Goal: Task Accomplishment & Management: Use online tool/utility

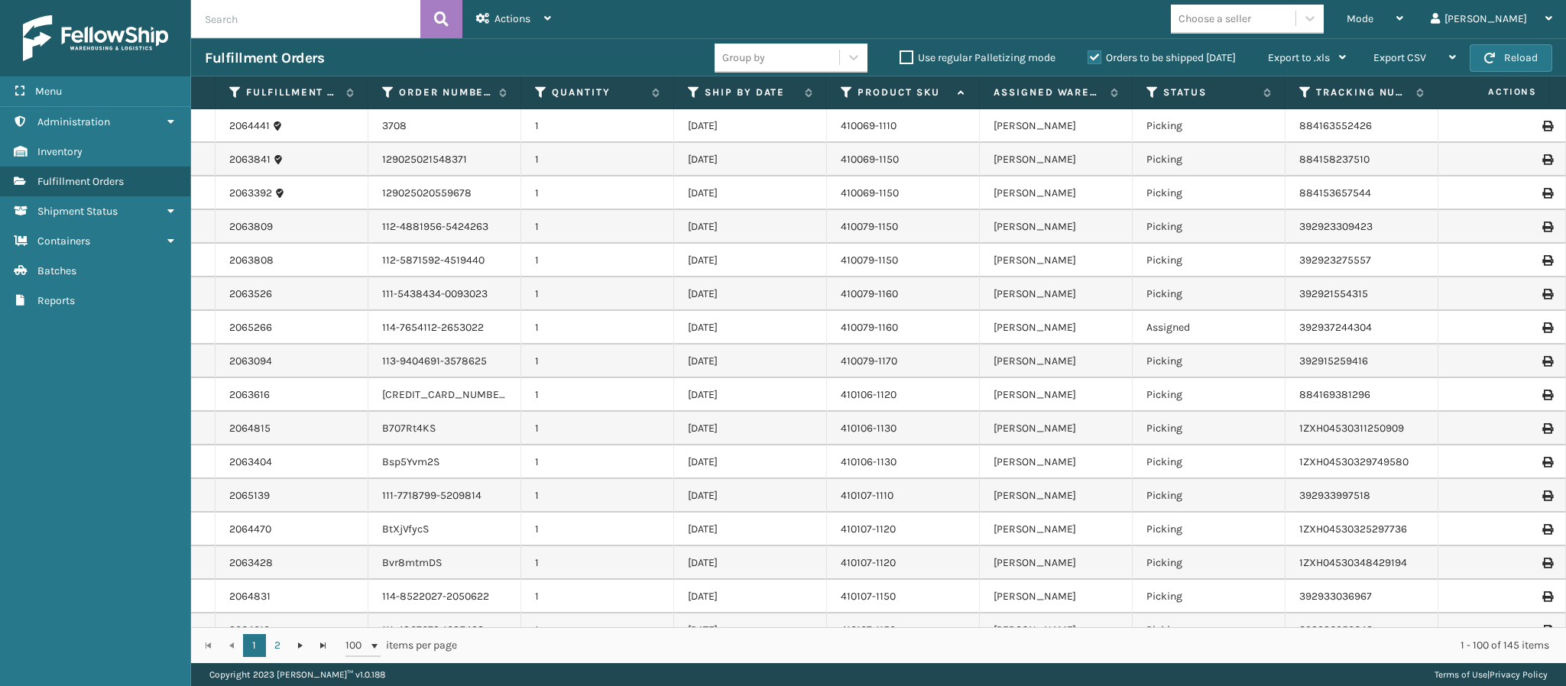
scroll to position [2875, 0]
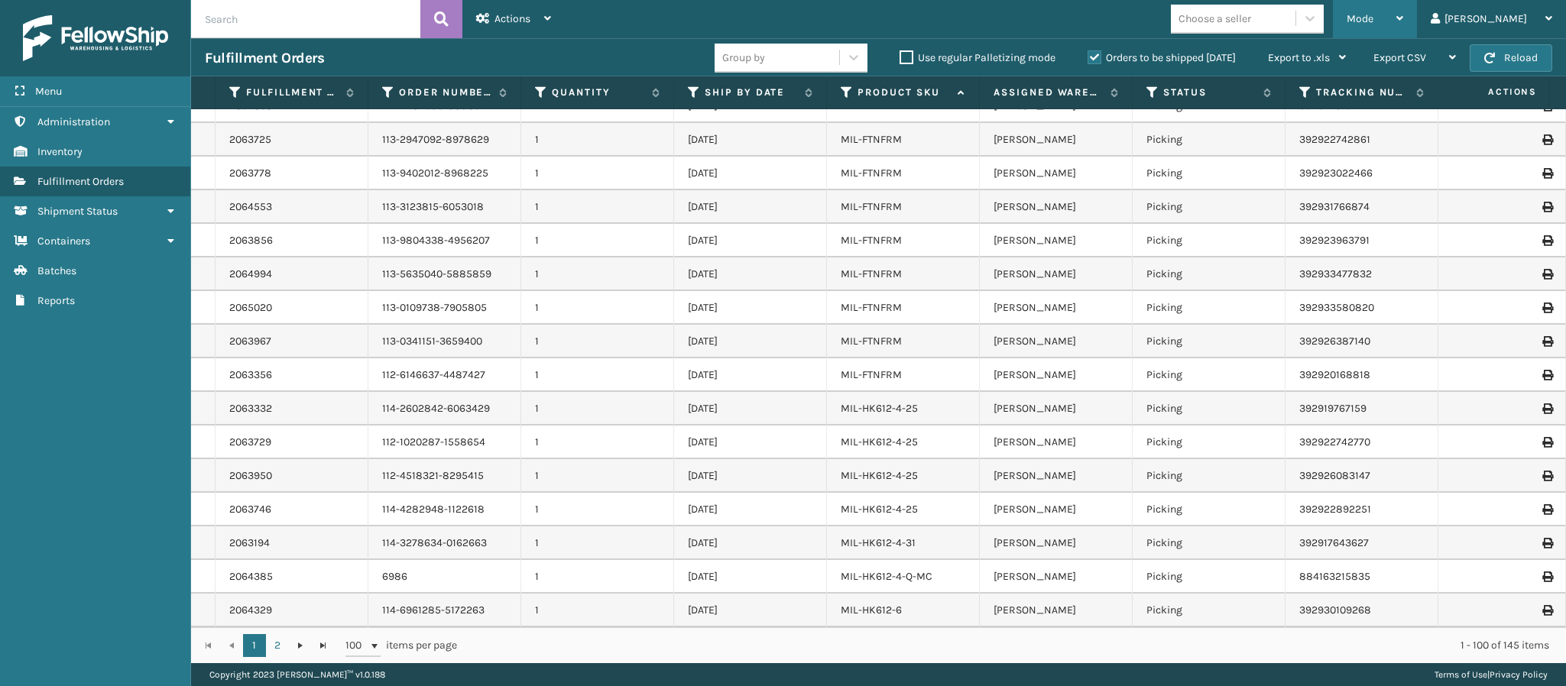
click at [1403, 15] on div "Mode" at bounding box center [1374, 19] width 57 height 38
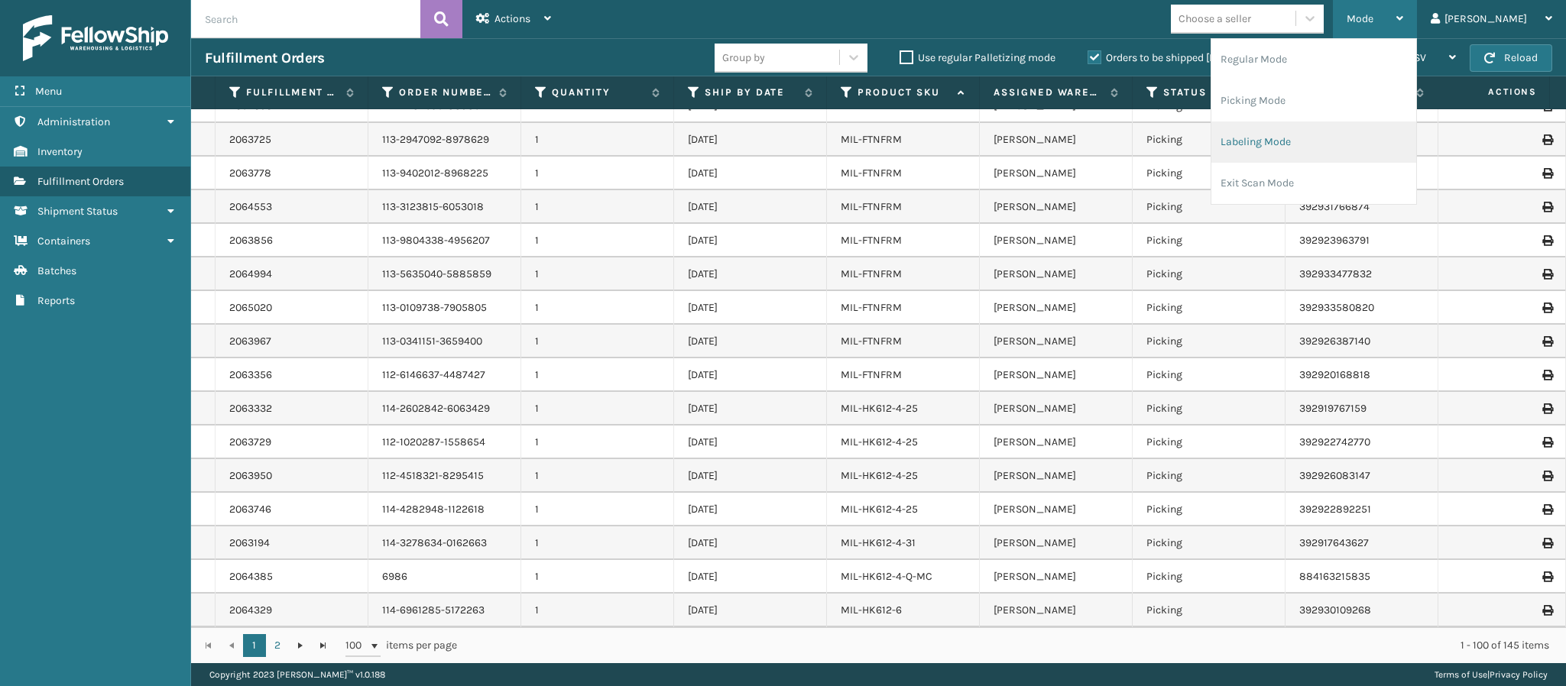
click at [1321, 154] on li "Labeling Mode" at bounding box center [1313, 141] width 205 height 41
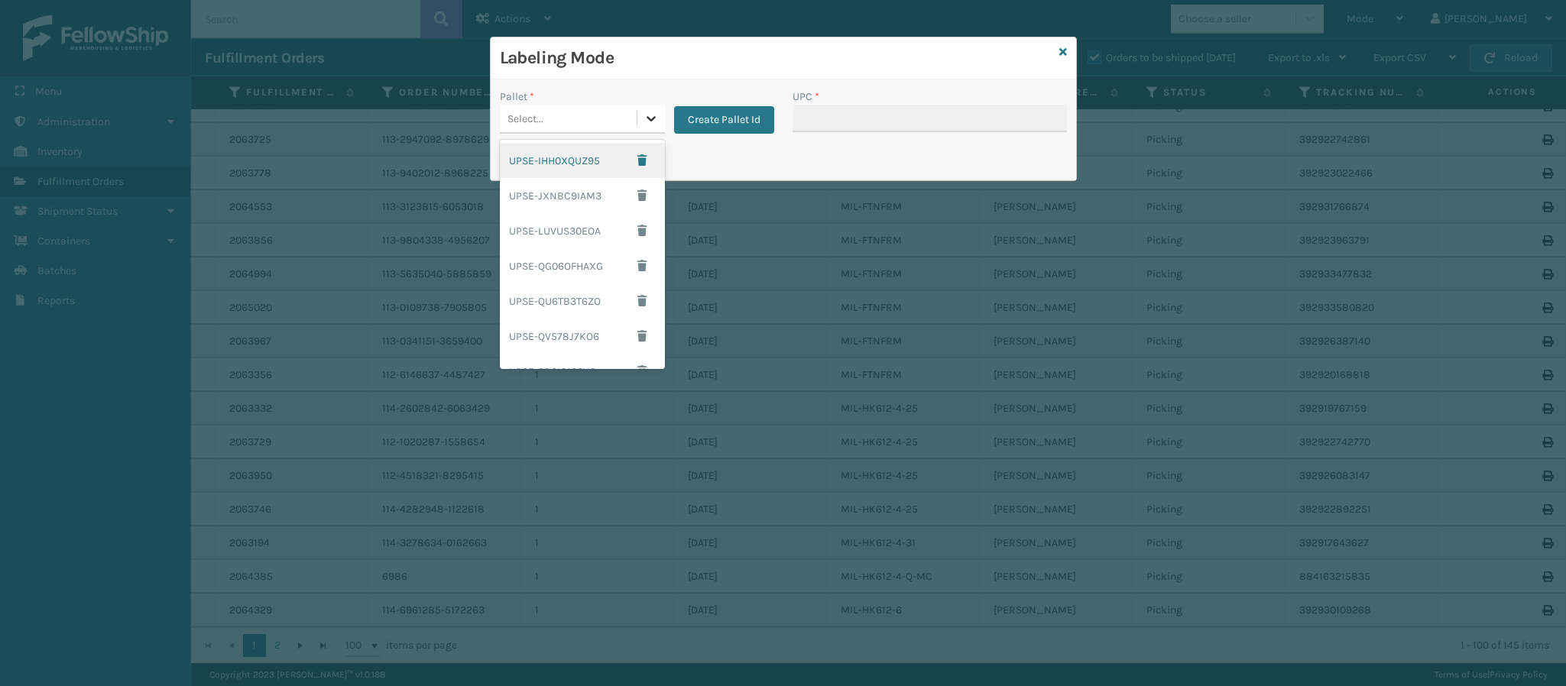
click at [653, 110] on div at bounding box center [651, 119] width 28 height 28
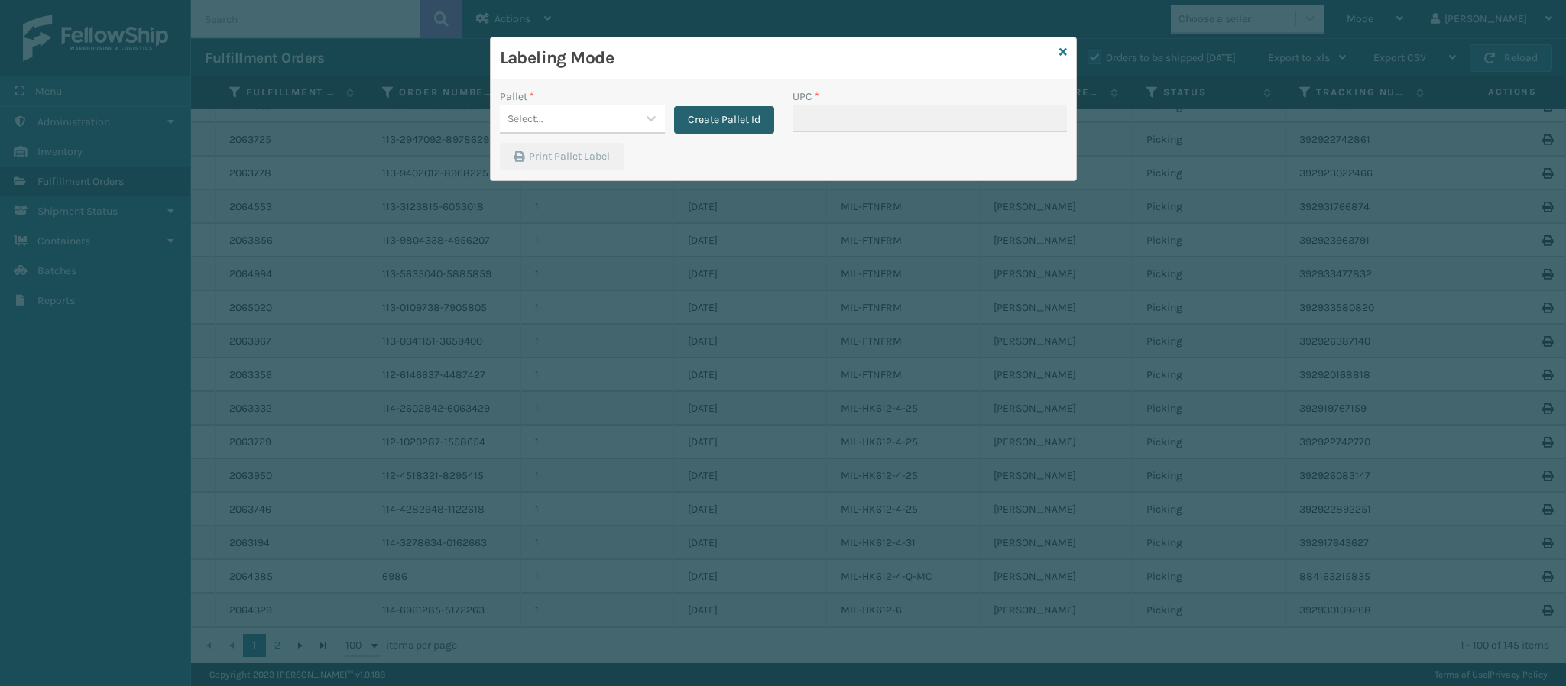
click at [720, 126] on button "Create Pallet Id" at bounding box center [724, 120] width 100 height 28
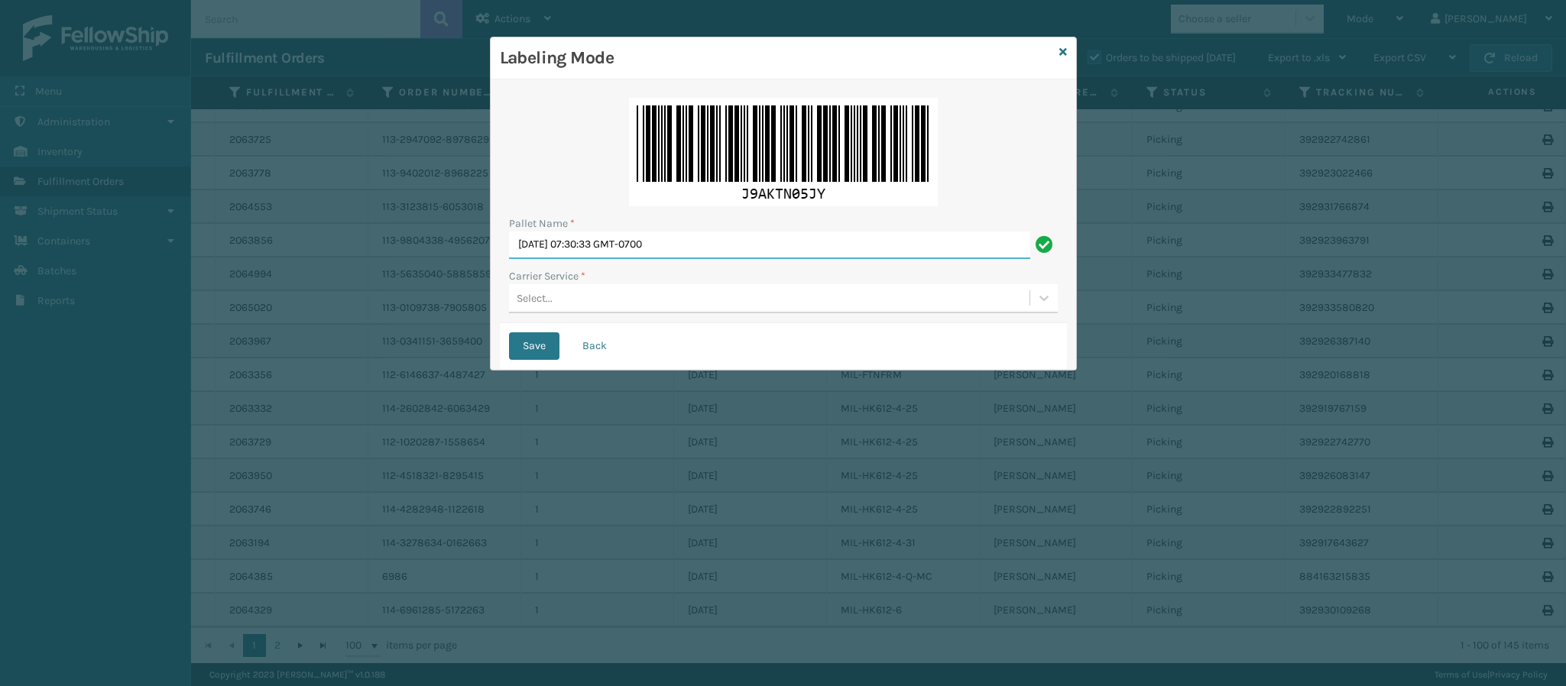
click at [668, 236] on input "[DATE] 07:30:33 GMT-0700" at bounding box center [769, 246] width 521 height 28
type input "FedEx GroundT559693"
click at [509, 332] on button "Save" at bounding box center [534, 346] width 50 height 28
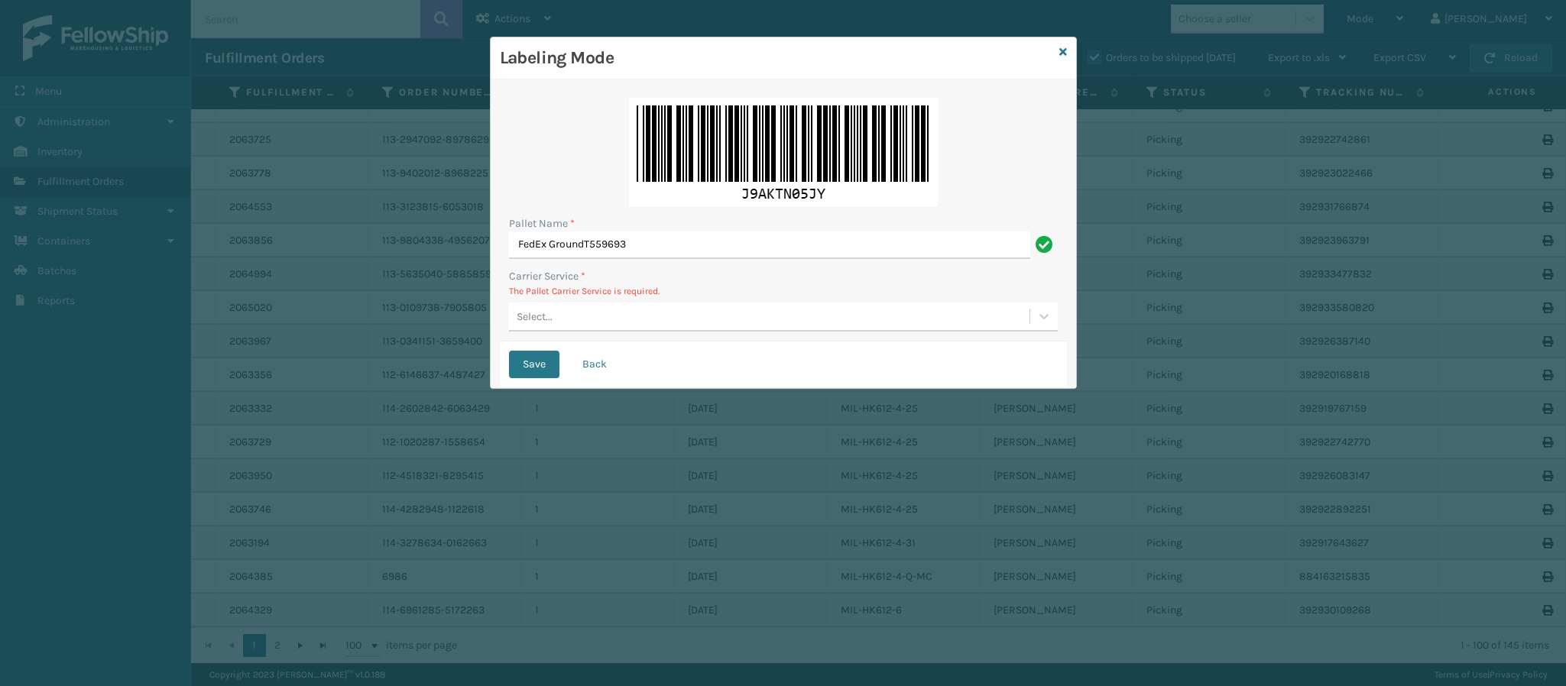
drag, startPoint x: 605, startPoint y: 330, endPoint x: 612, endPoint y: 322, distance: 10.9
click at [612, 322] on div "Select..." at bounding box center [783, 317] width 549 height 29
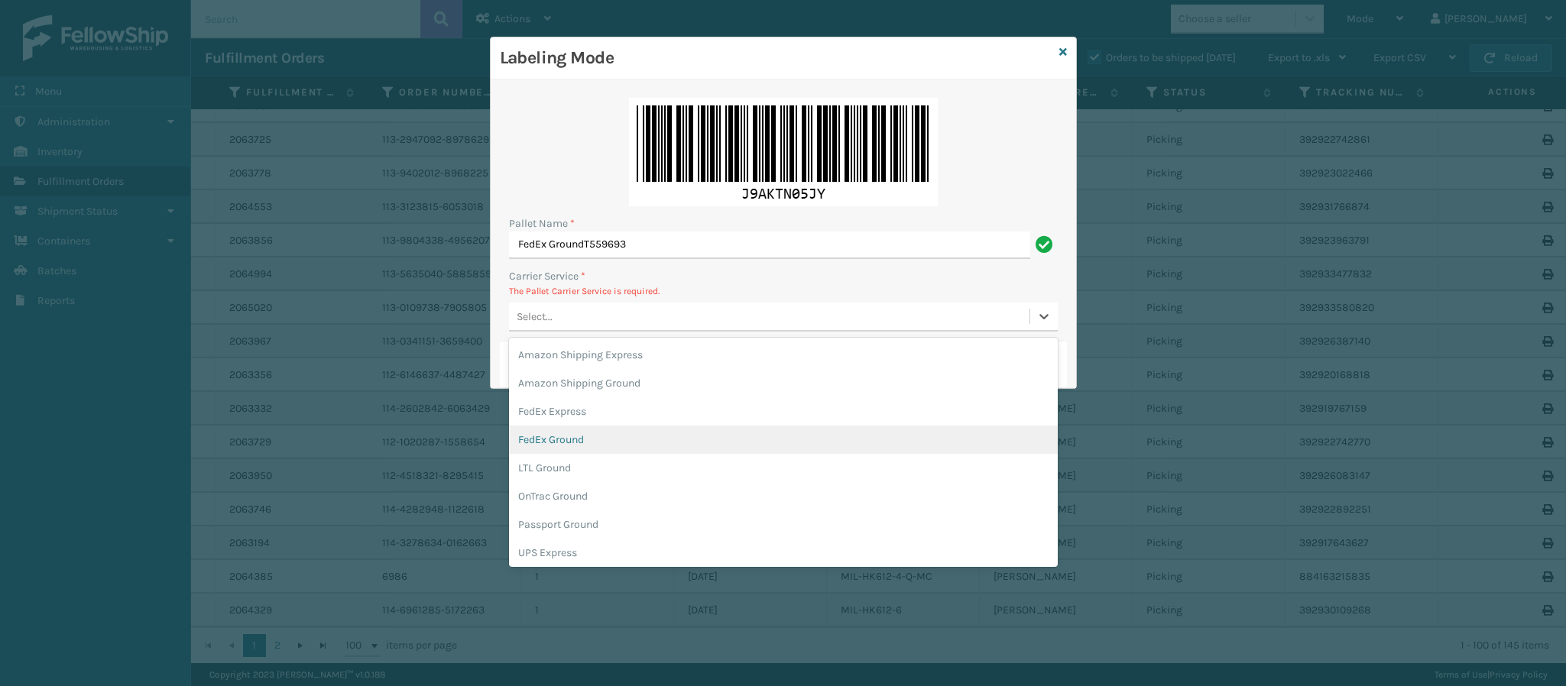
click at [608, 429] on div "FedEx Ground" at bounding box center [783, 440] width 549 height 28
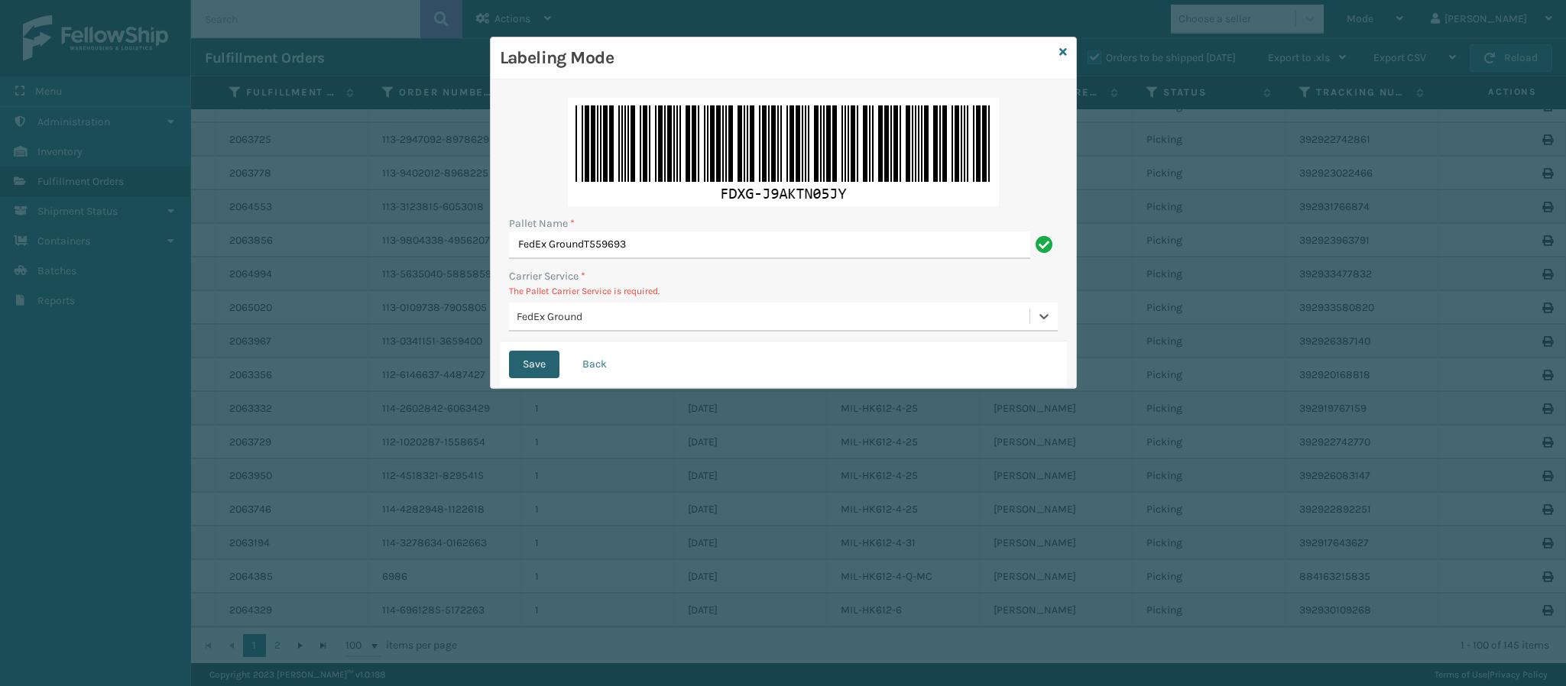
click at [521, 365] on button "Save" at bounding box center [534, 365] width 50 height 28
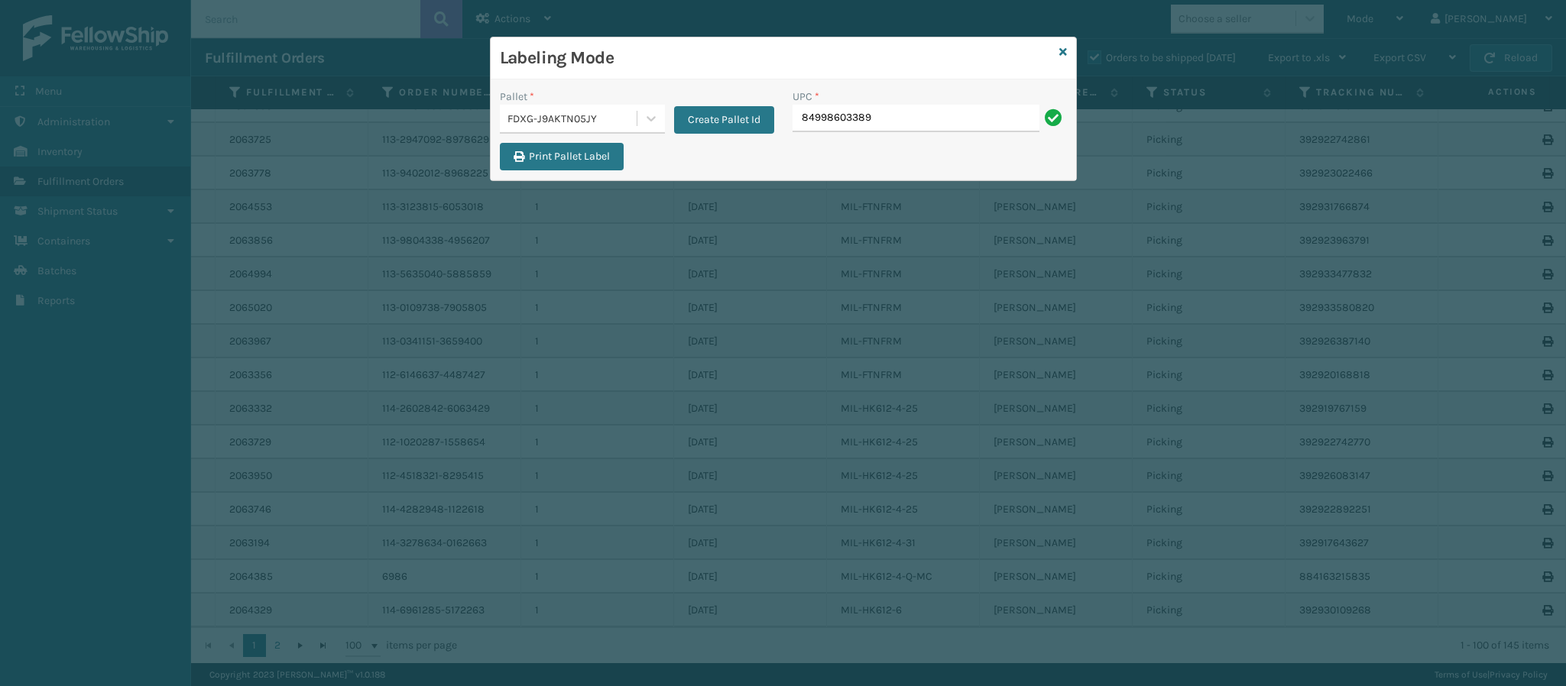
type input "849986033899"
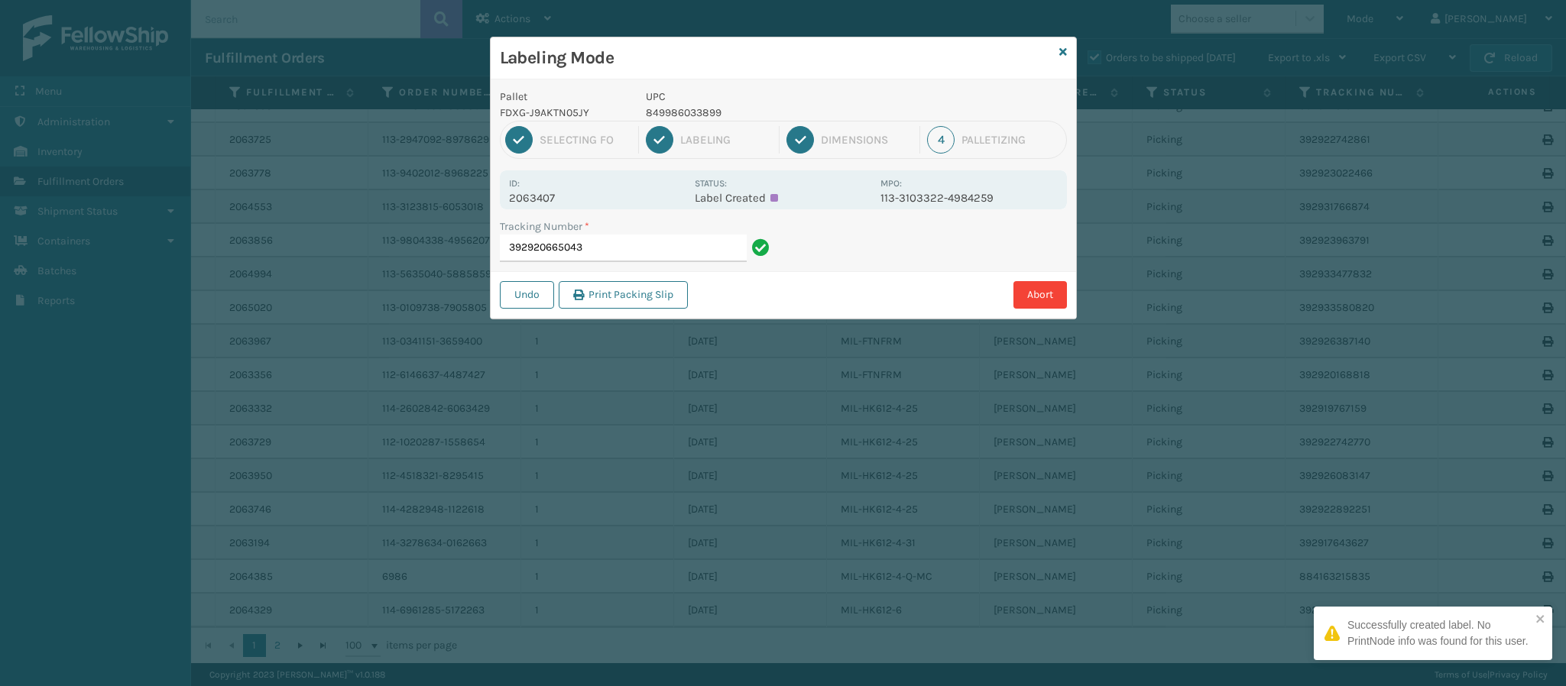
click at [543, 193] on p "2063407" at bounding box center [597, 198] width 176 height 14
copy p "2063407"
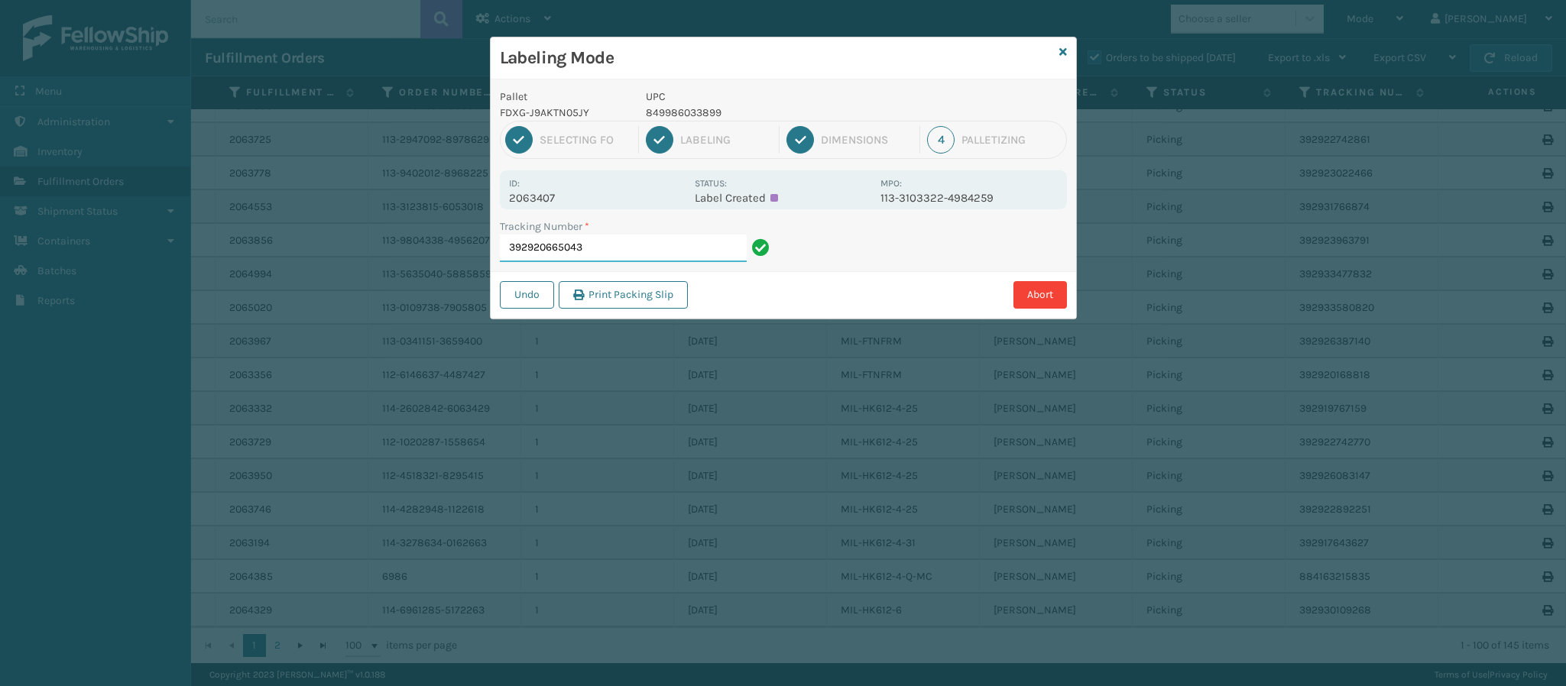
click at [642, 253] on input "392920665043" at bounding box center [623, 249] width 247 height 28
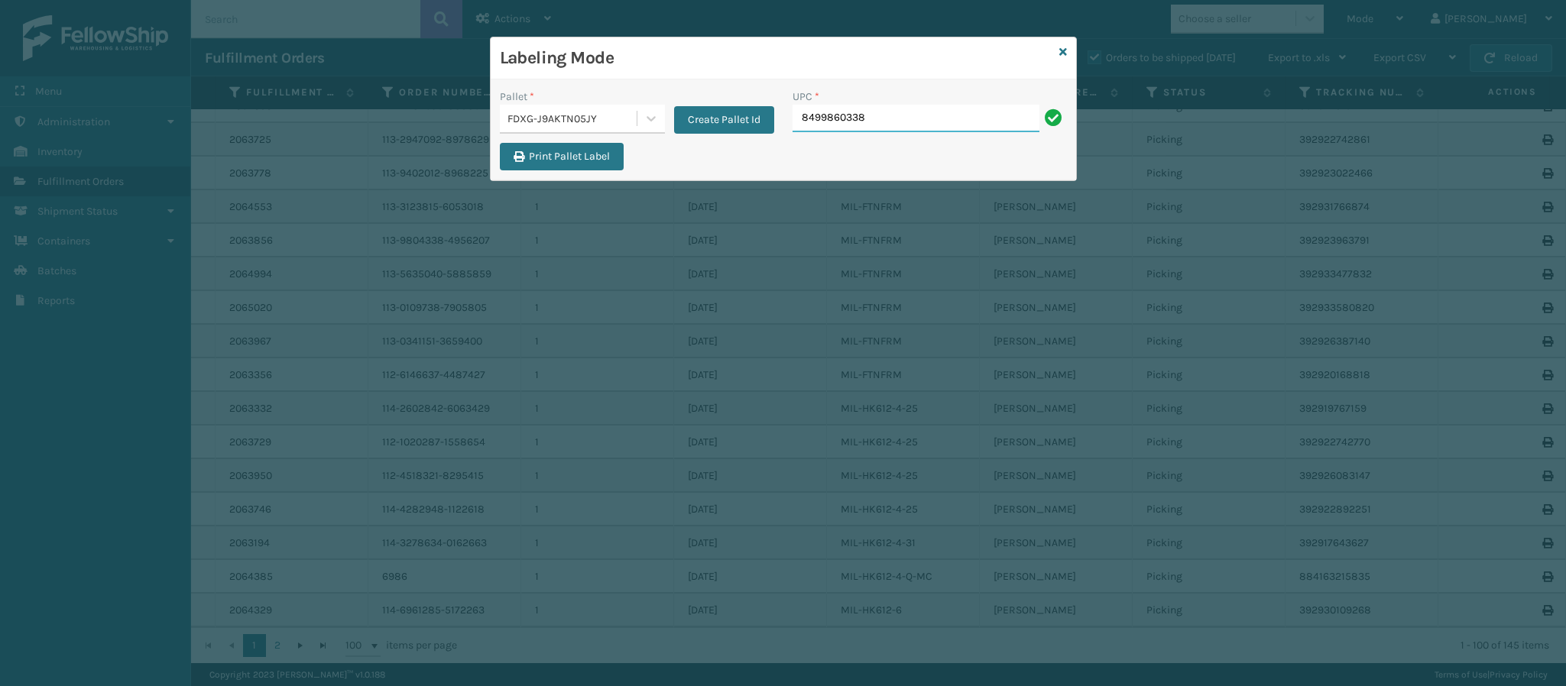
type input "84998603389"
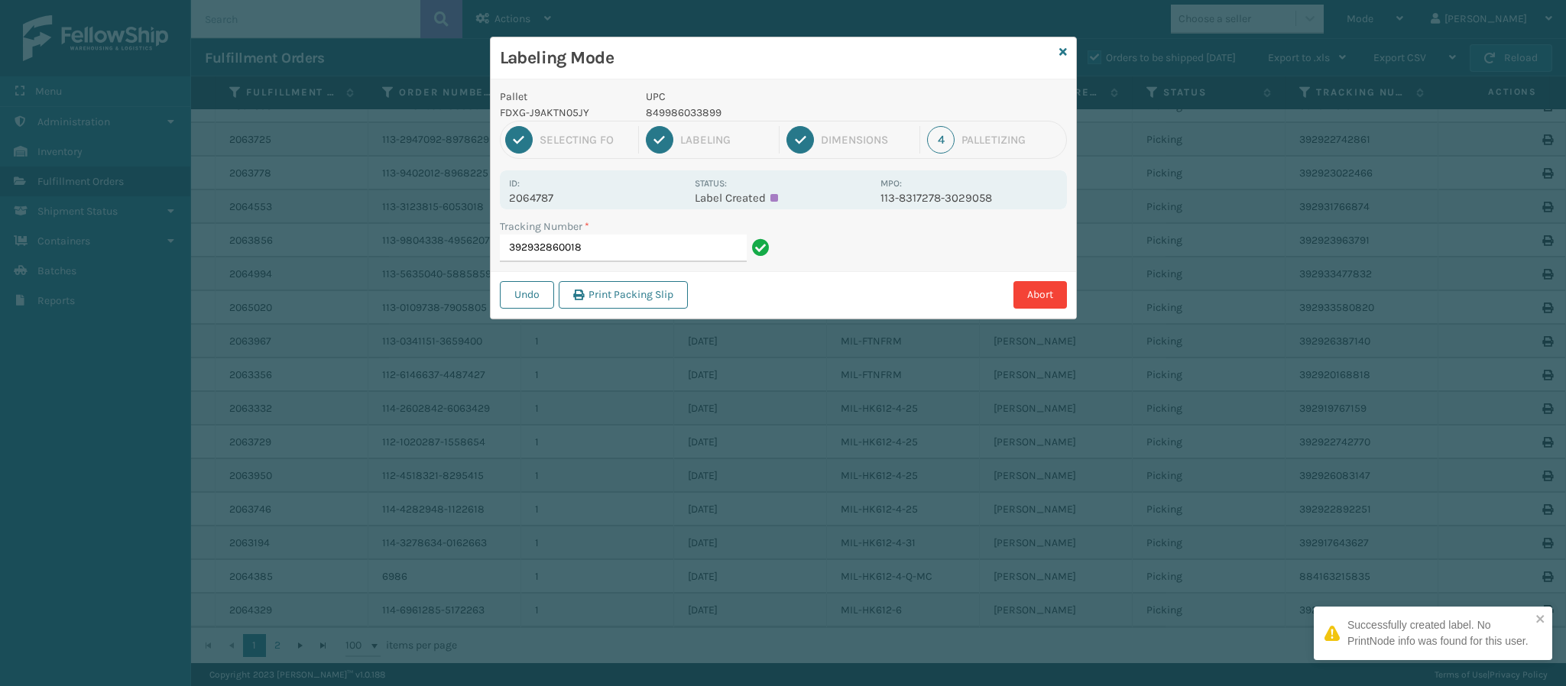
click at [548, 202] on p "2064787" at bounding box center [597, 198] width 176 height 14
copy p "2064787"
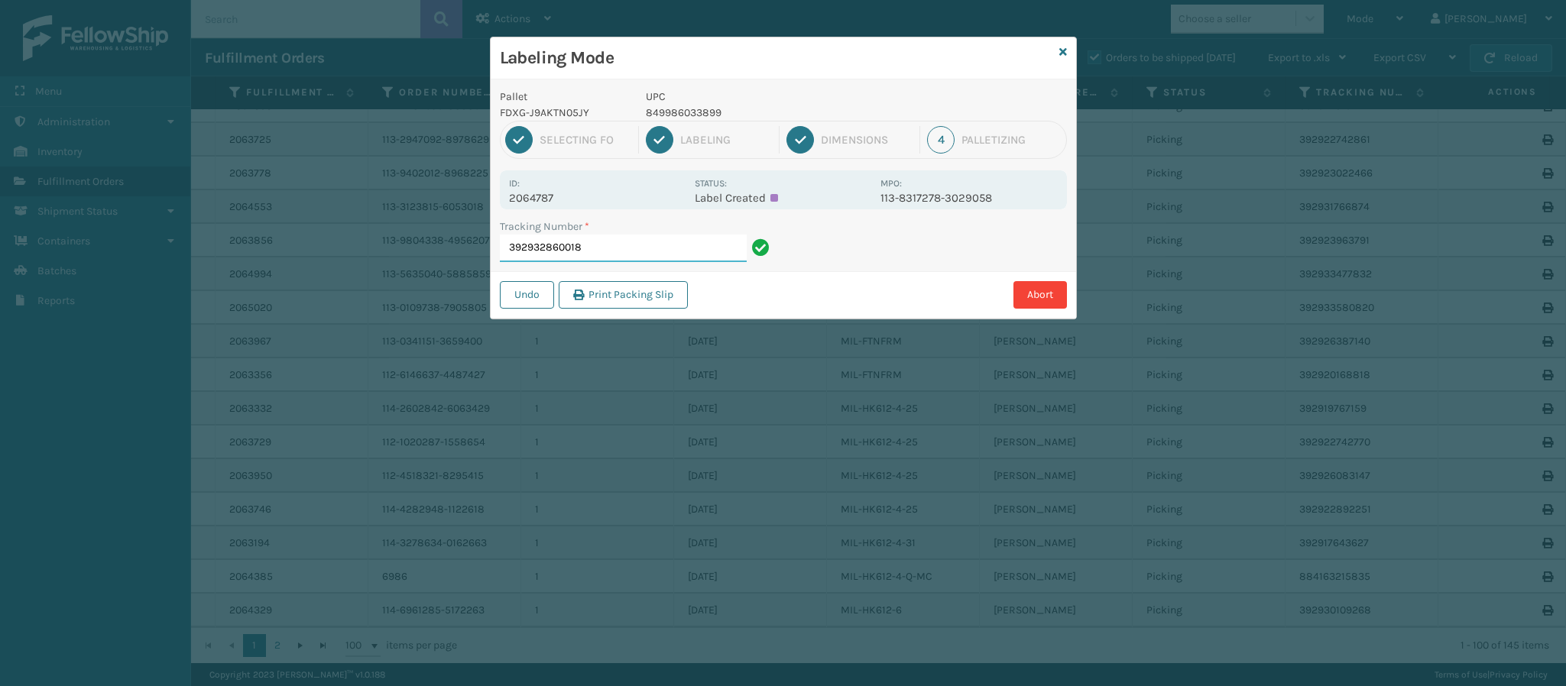
click at [670, 255] on input "392932860018" at bounding box center [623, 249] width 247 height 28
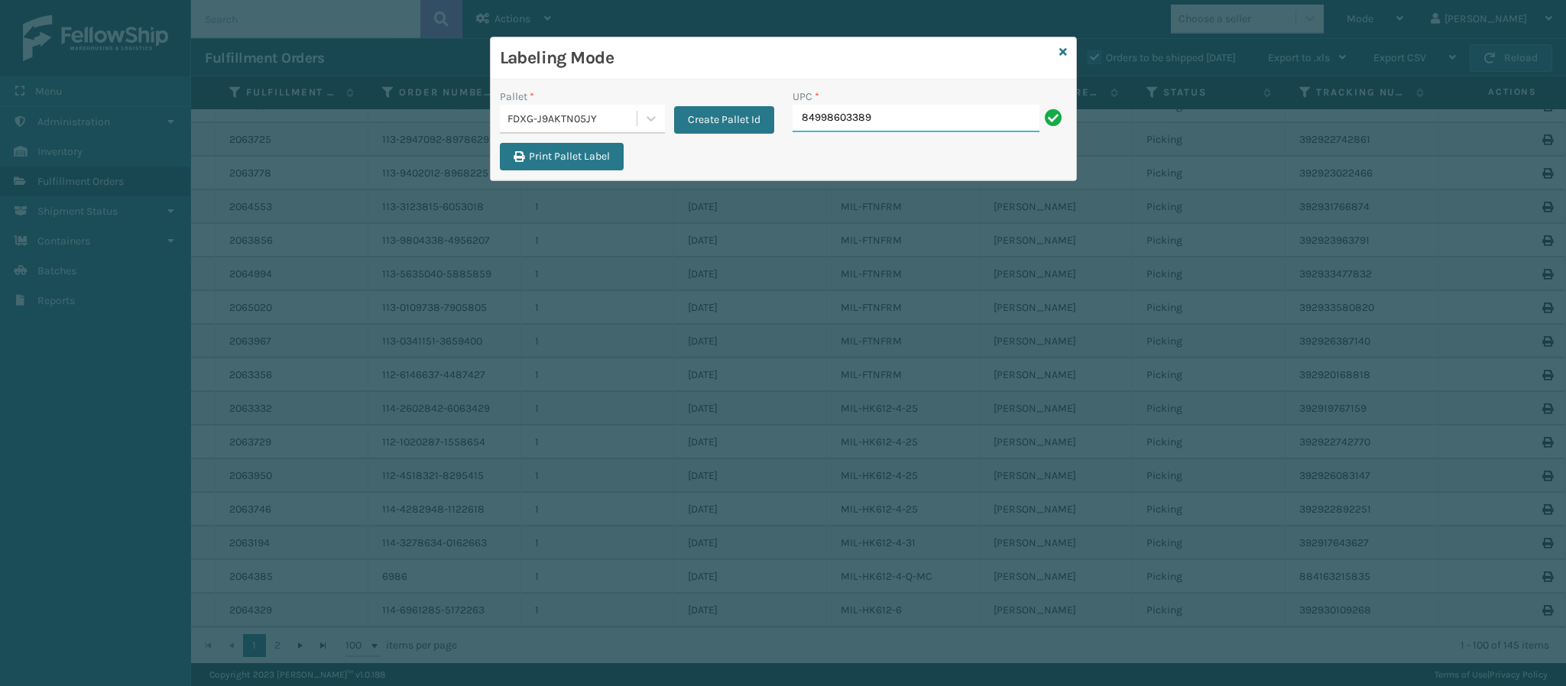
type input "849986033899"
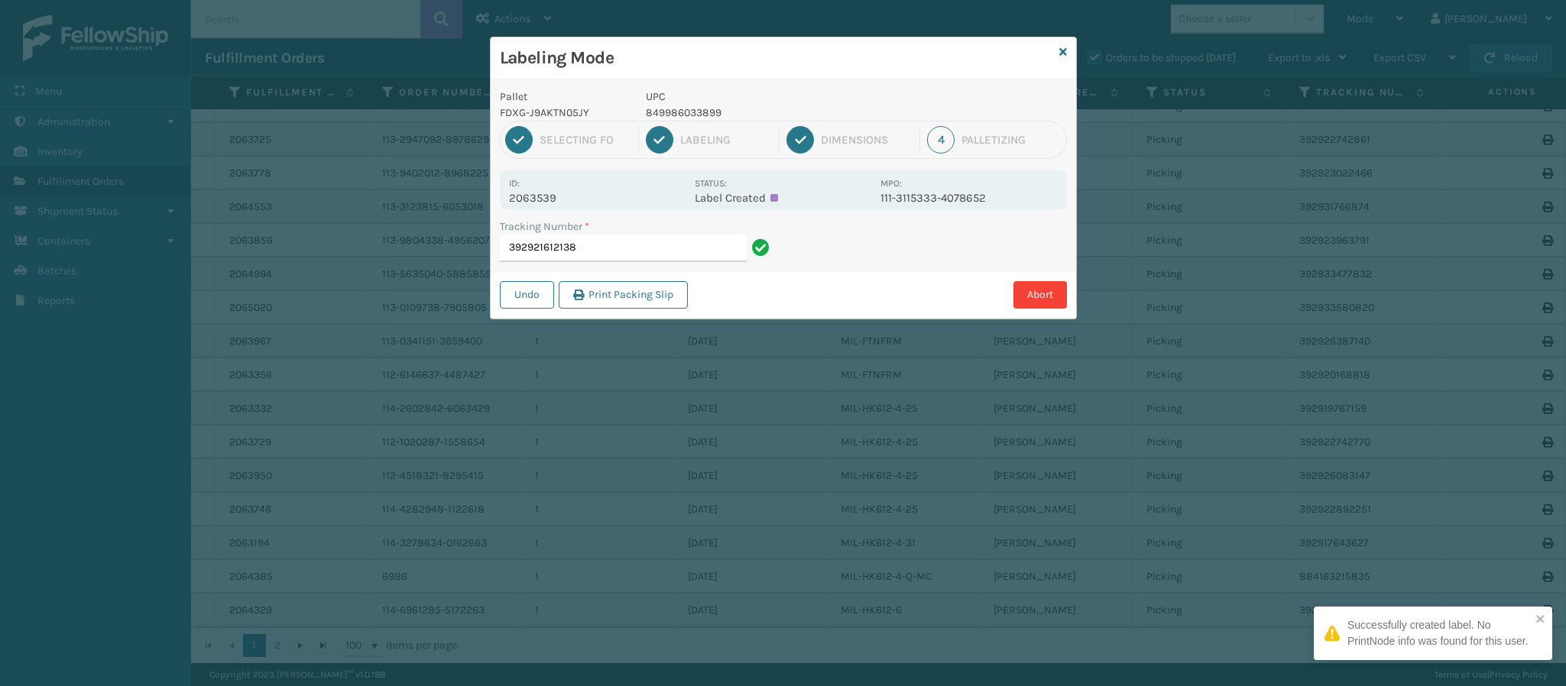
click at [553, 193] on p "2063539" at bounding box center [597, 198] width 176 height 14
copy p "2063539"
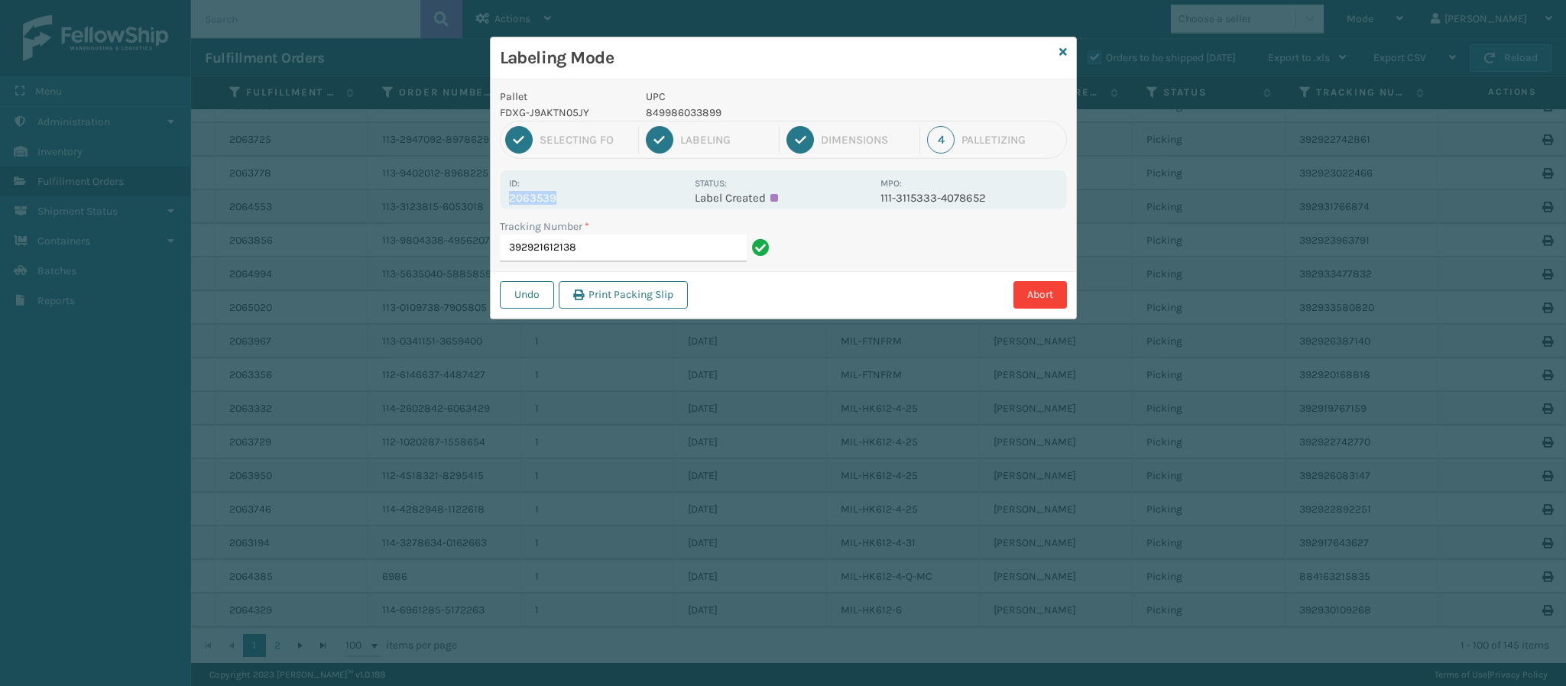
drag, startPoint x: 844, startPoint y: 322, endPoint x: 812, endPoint y: 215, distance: 110.9
click at [812, 215] on div "Labeling Mode Pallet FDXG-J9AKTN05JY UPC 849986033899 1 Selecting FO 2 Labeling…" at bounding box center [783, 343] width 1566 height 686
click at [624, 253] on input "392921612138" at bounding box center [623, 249] width 247 height 28
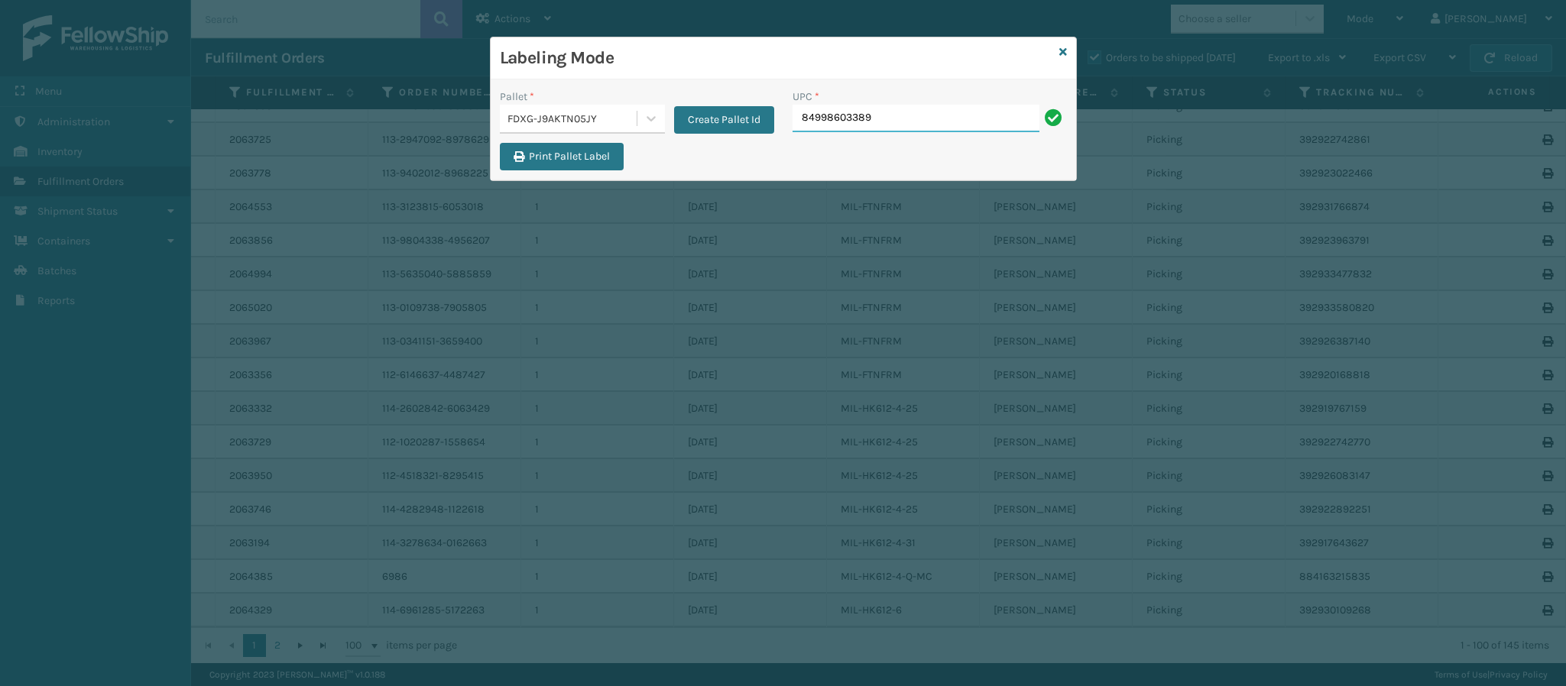
type input "849986033899"
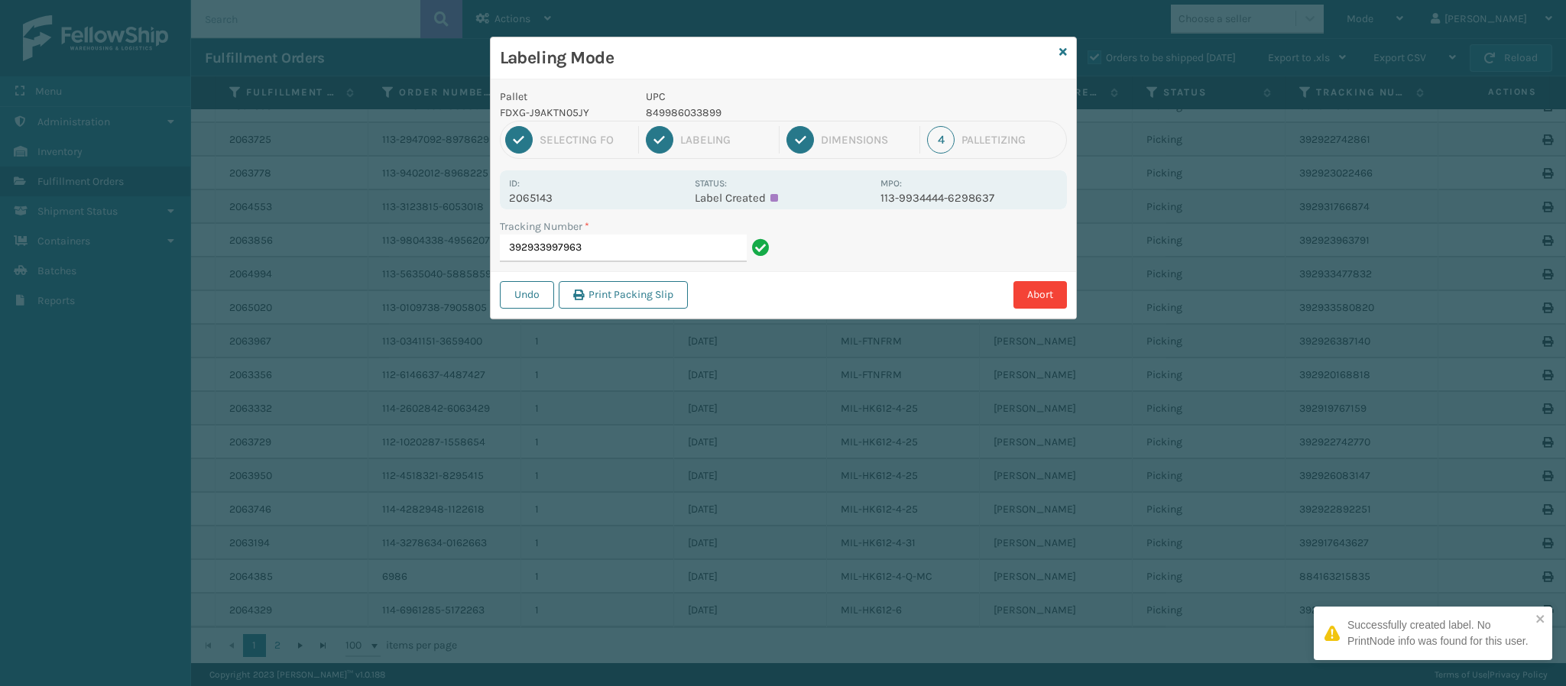
click at [549, 213] on div "Pallet FDXG-J9AKTN05JY UPC 849986033899 1 Selecting FO 2 Labeling 3 Dimensions …" at bounding box center [783, 198] width 585 height 239
click at [544, 188] on div "Id: 2065143" at bounding box center [597, 190] width 176 height 30
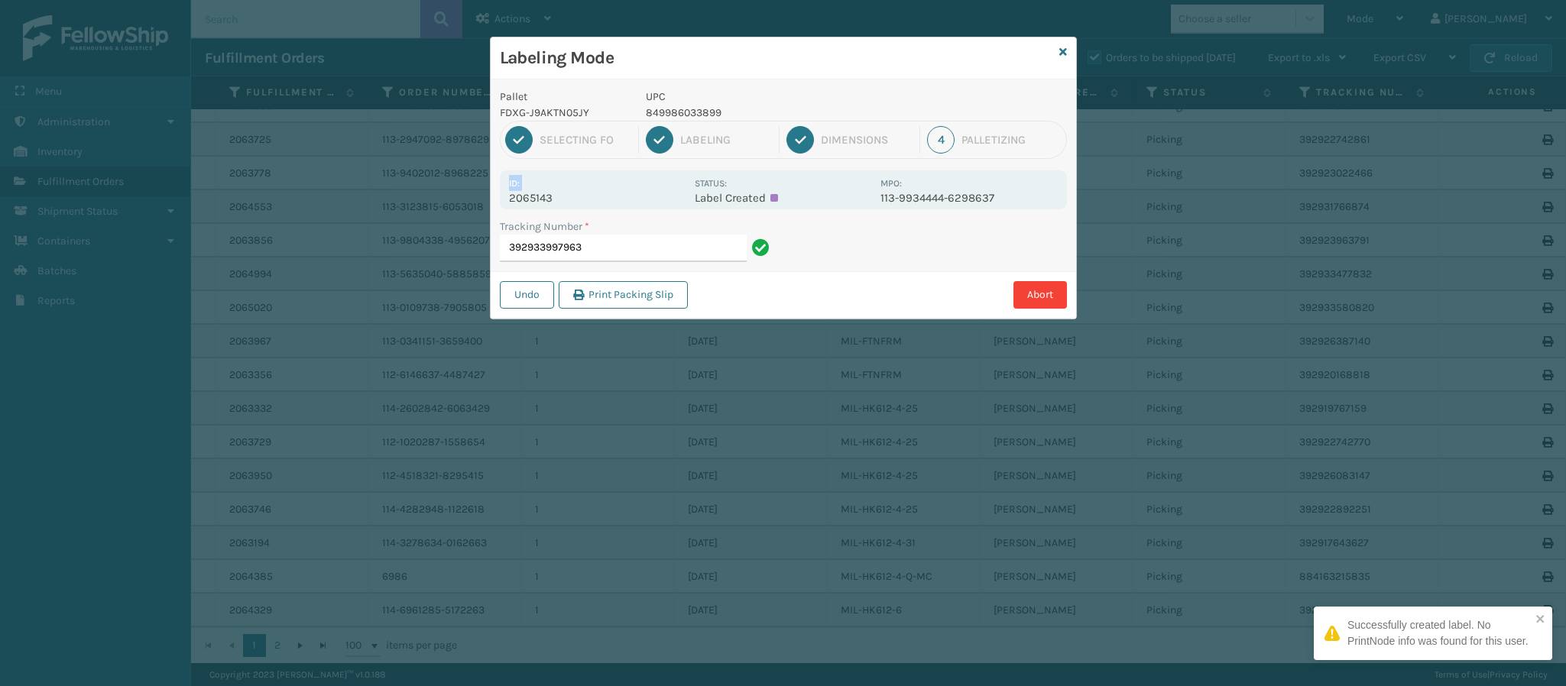
click at [544, 188] on div "Id: 2065143" at bounding box center [597, 190] width 176 height 30
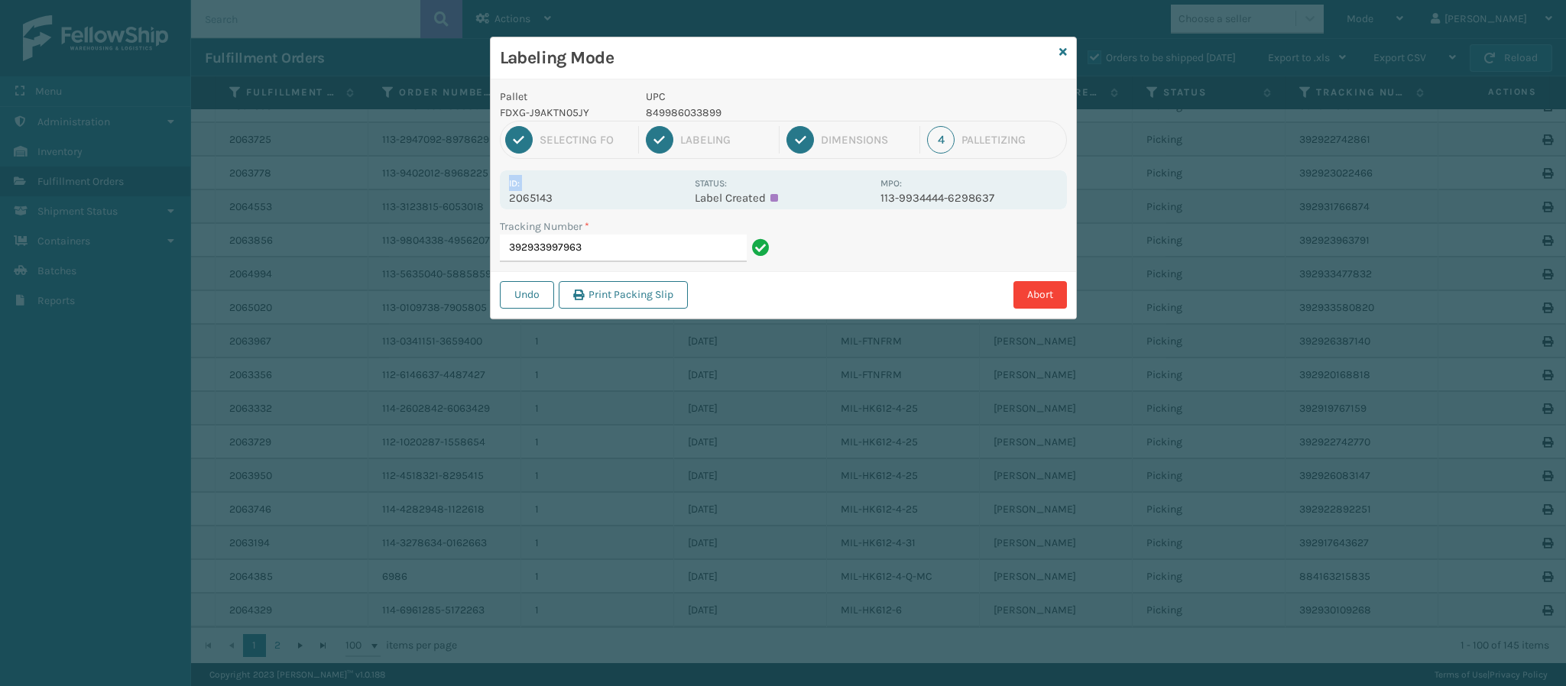
click at [544, 186] on div "Id: 2065143" at bounding box center [597, 190] width 176 height 30
click at [549, 202] on p "2065143" at bounding box center [597, 198] width 176 height 14
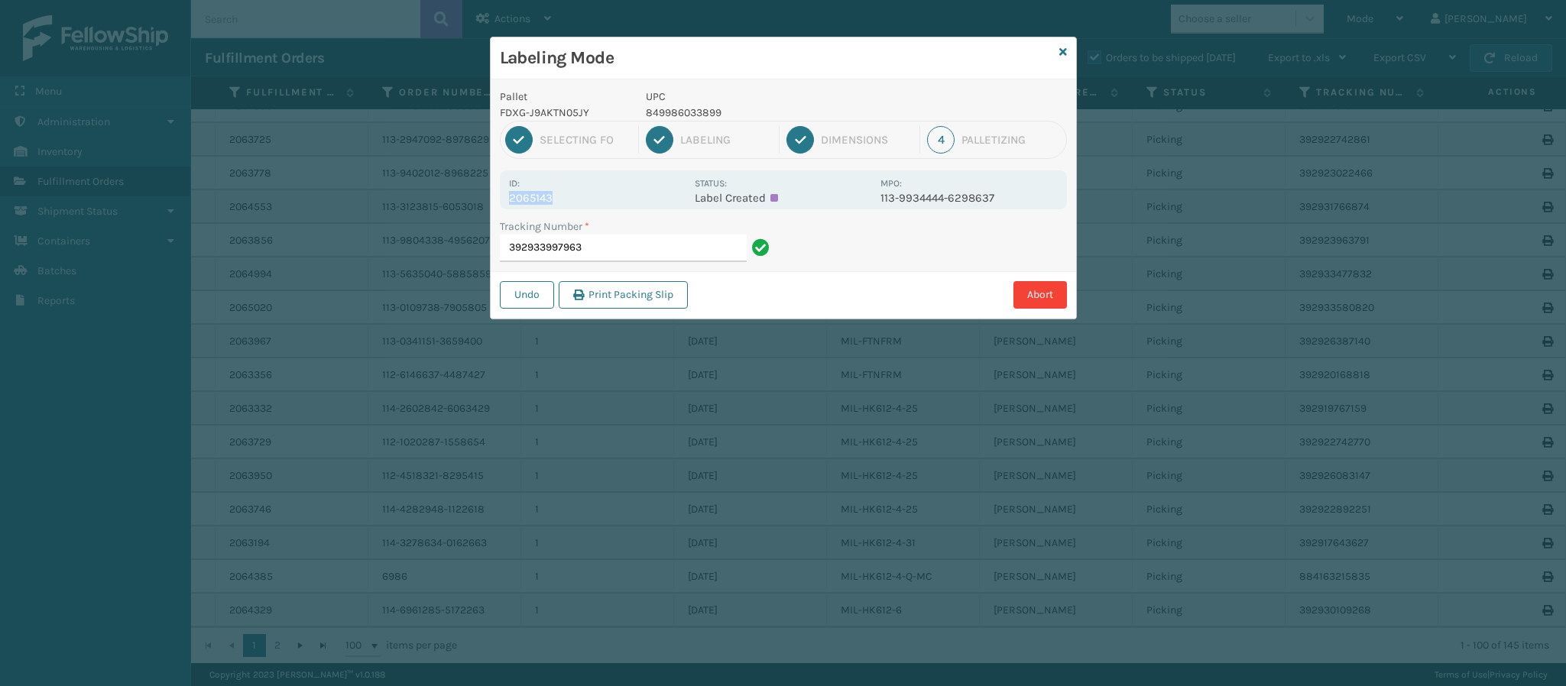
copy p "2065143"
click at [682, 259] on input "392933997963" at bounding box center [623, 249] width 247 height 28
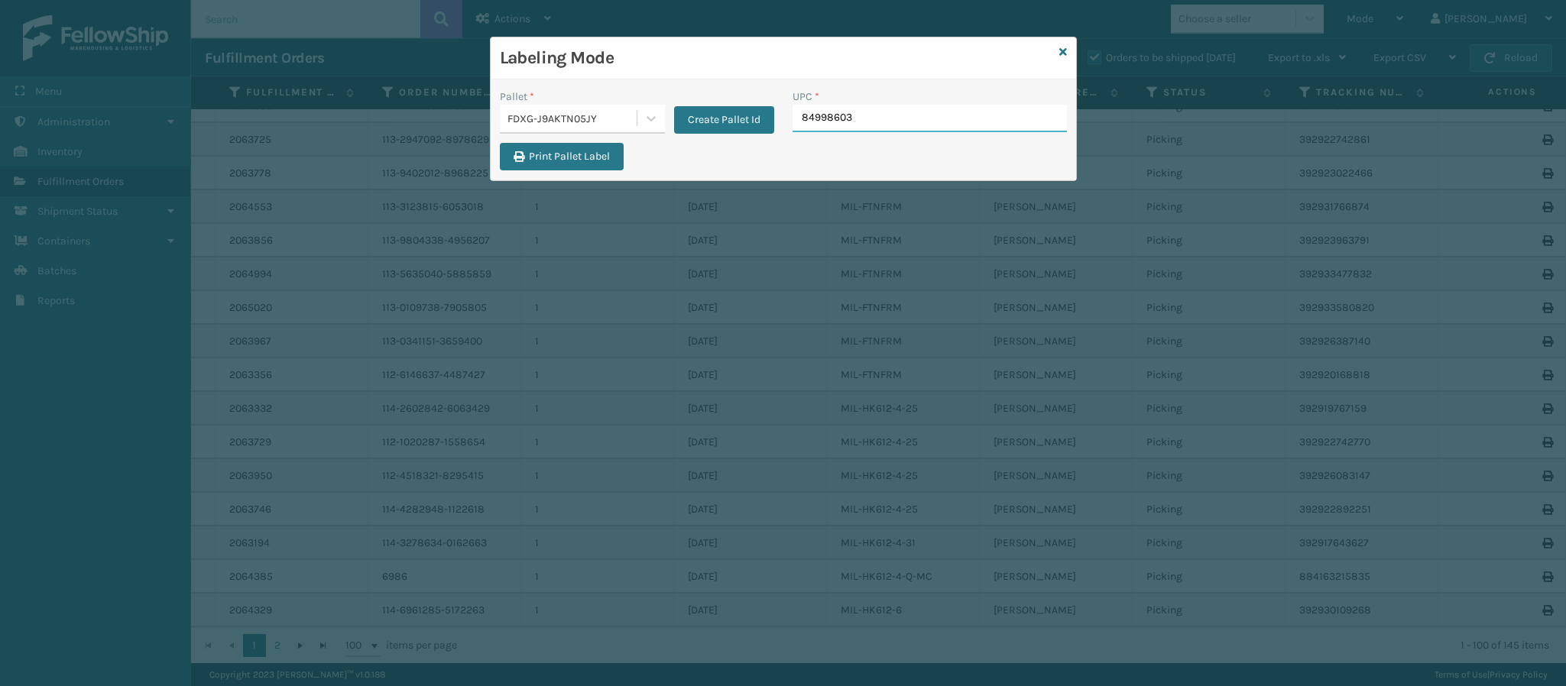
type input "849986033"
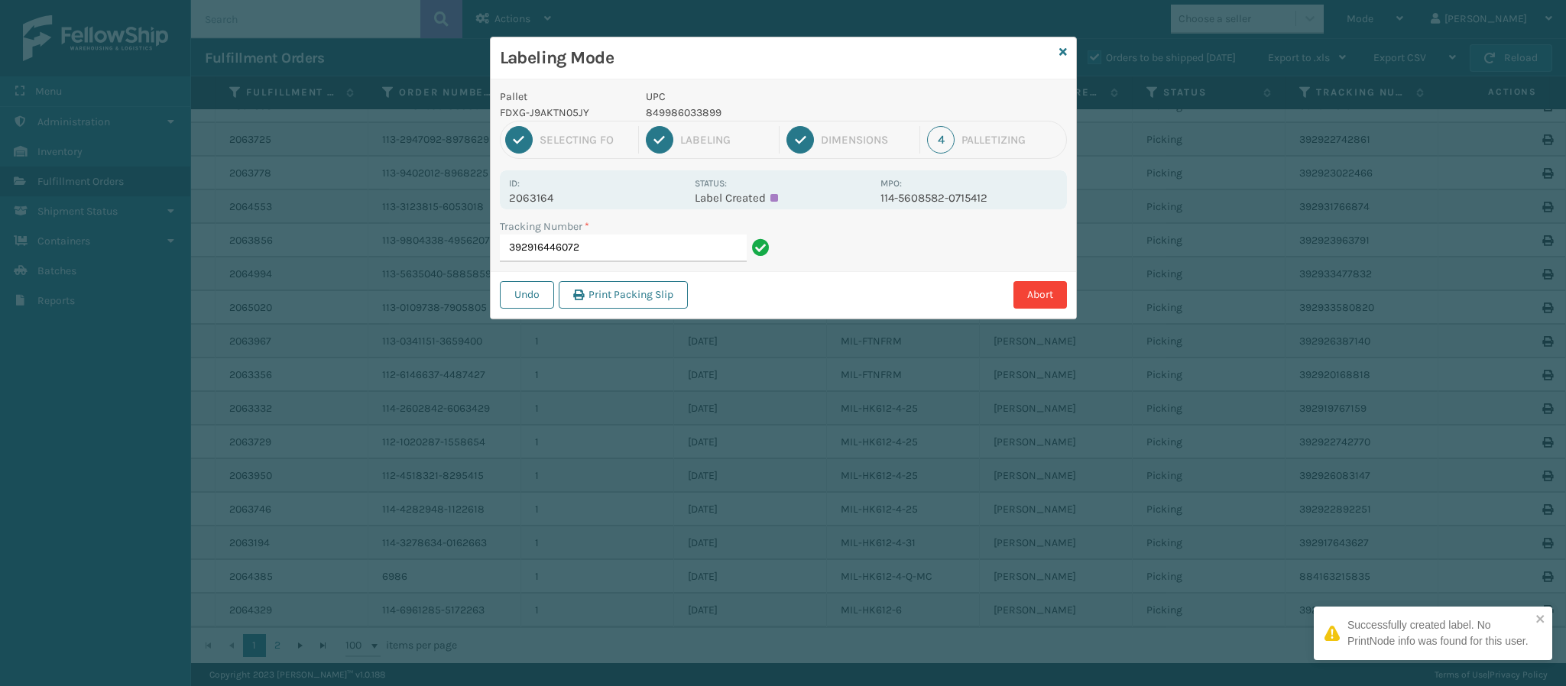
click at [539, 198] on p "2063164" at bounding box center [597, 198] width 176 height 14
copy p "2063164"
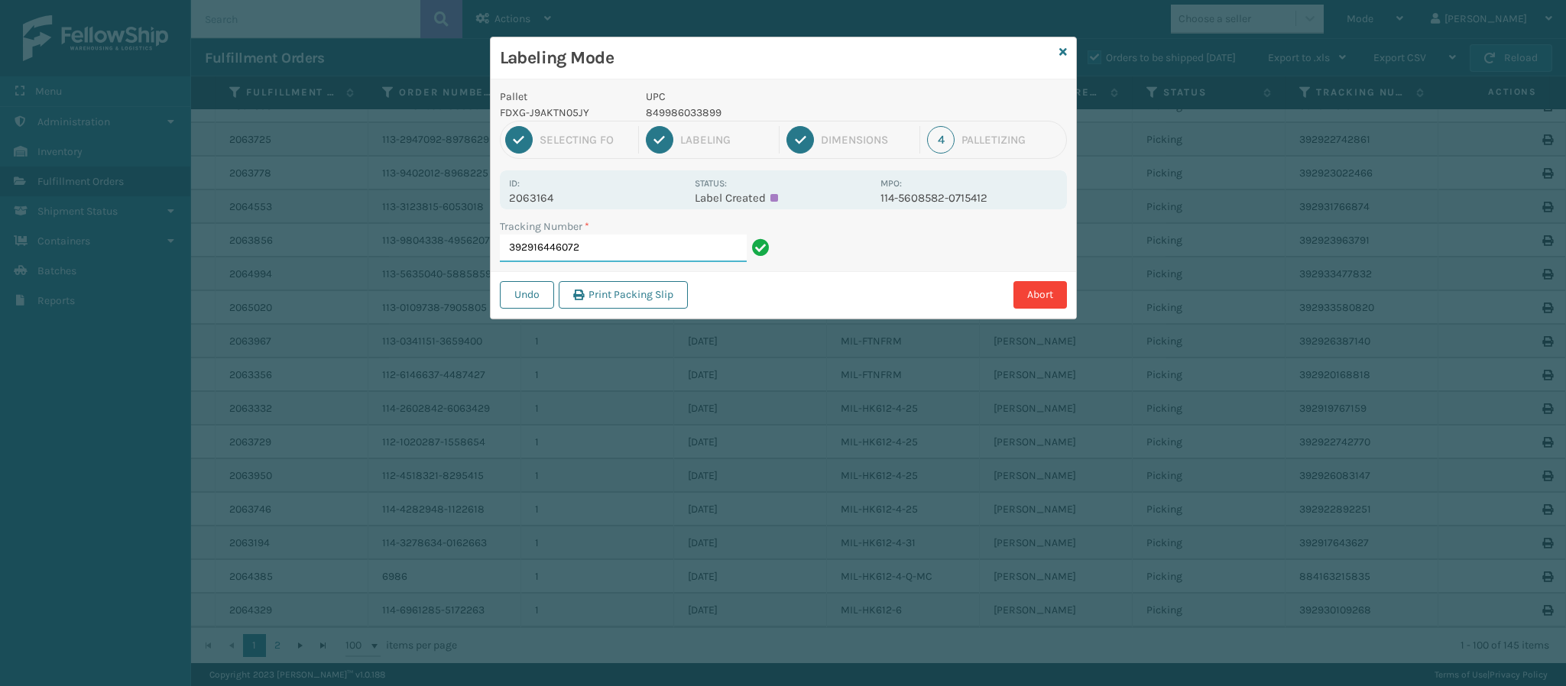
click at [638, 254] on input "392916446072" at bounding box center [623, 249] width 247 height 28
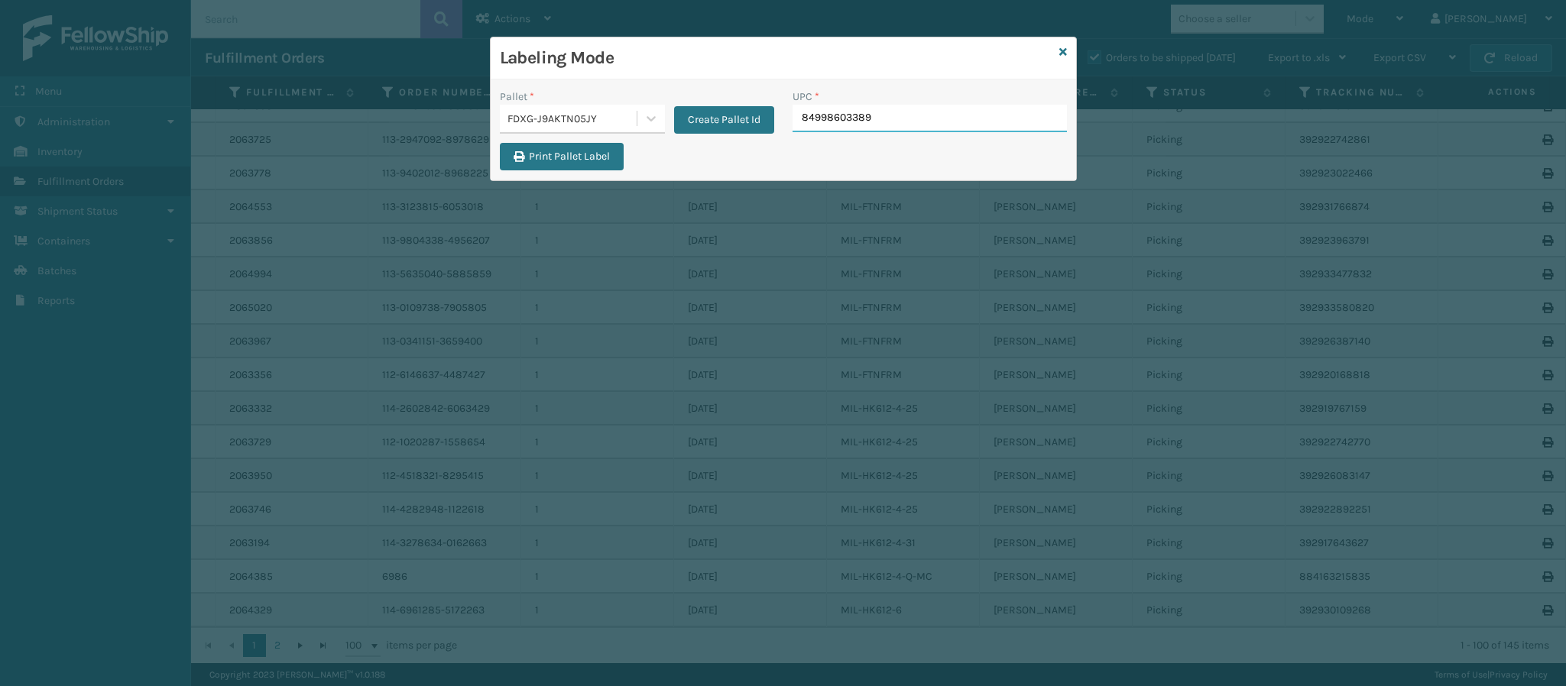
type input "849986033899"
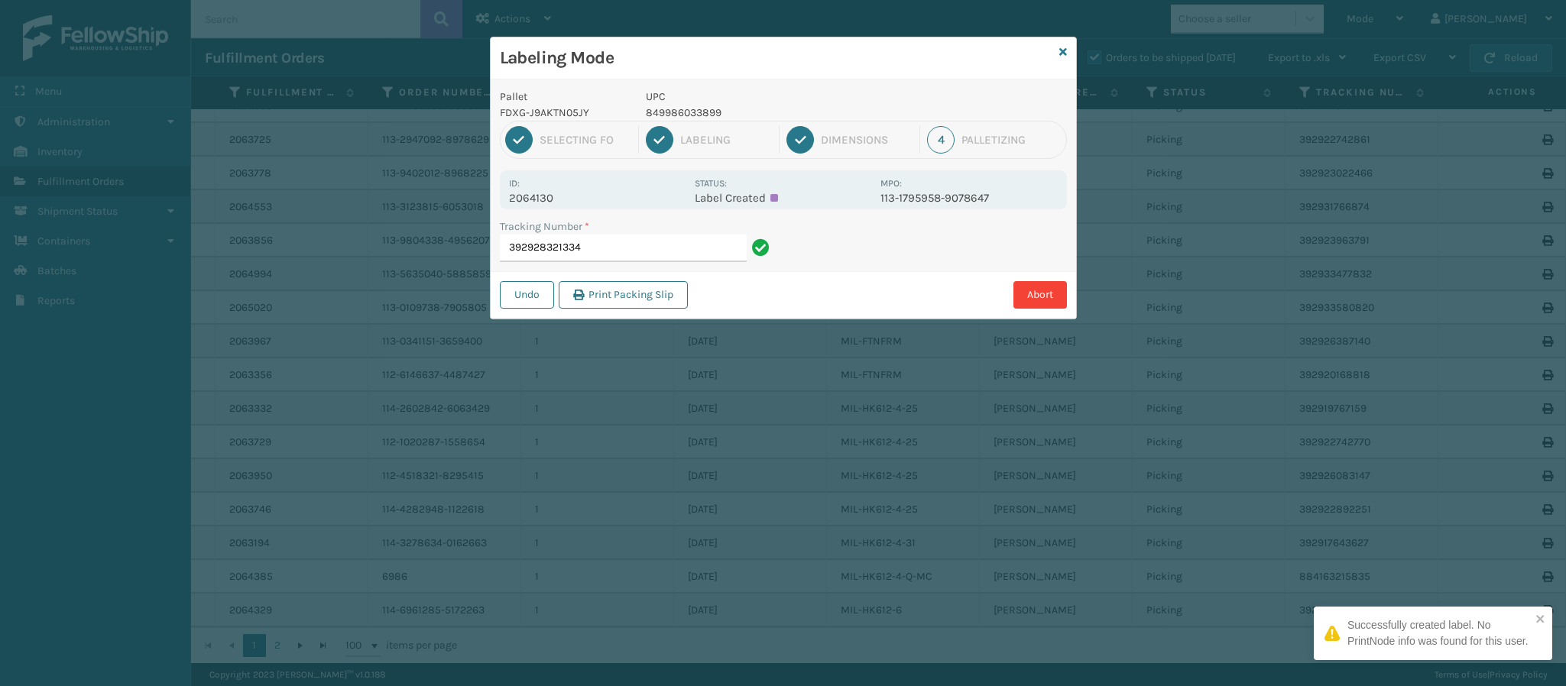
click at [555, 191] on p "2064130" at bounding box center [597, 198] width 176 height 14
copy p "2064130"
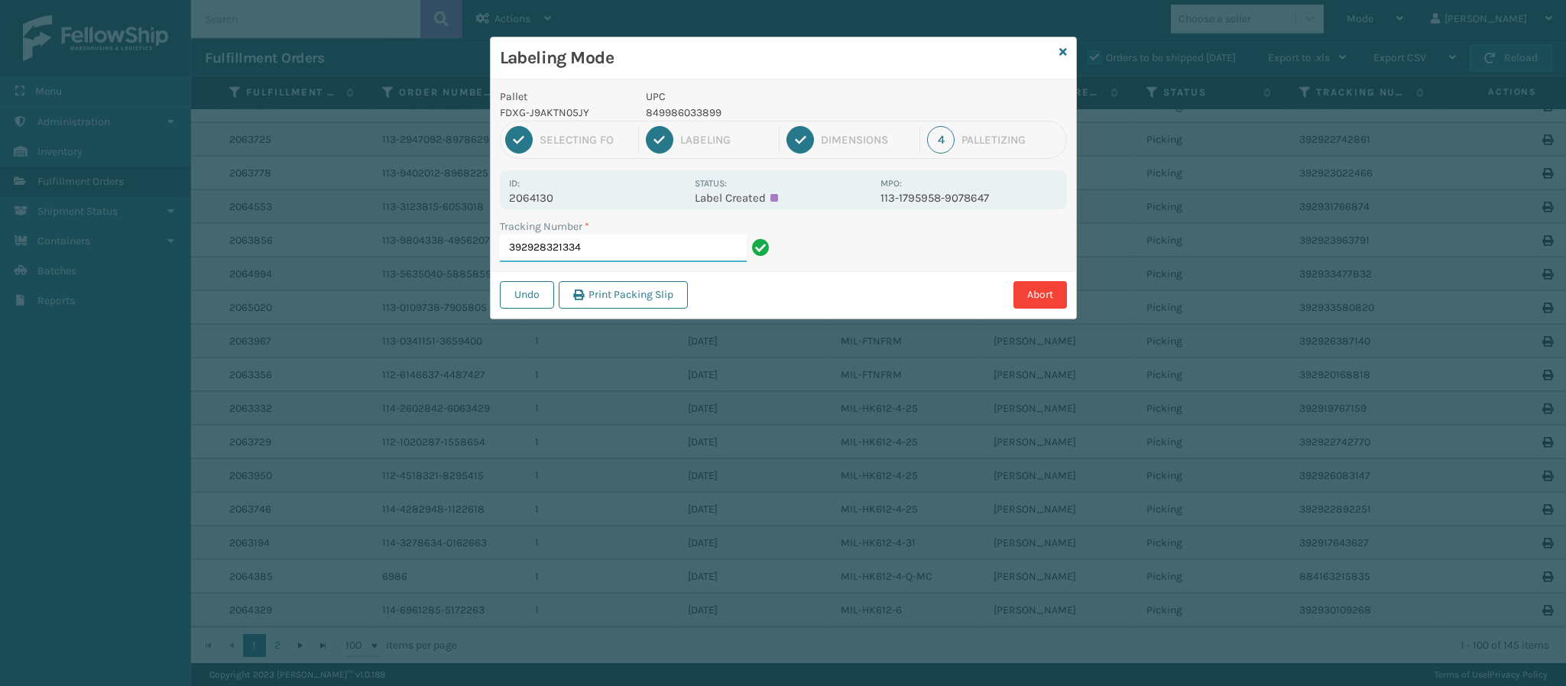
click at [605, 257] on input "392928321334" at bounding box center [623, 249] width 247 height 28
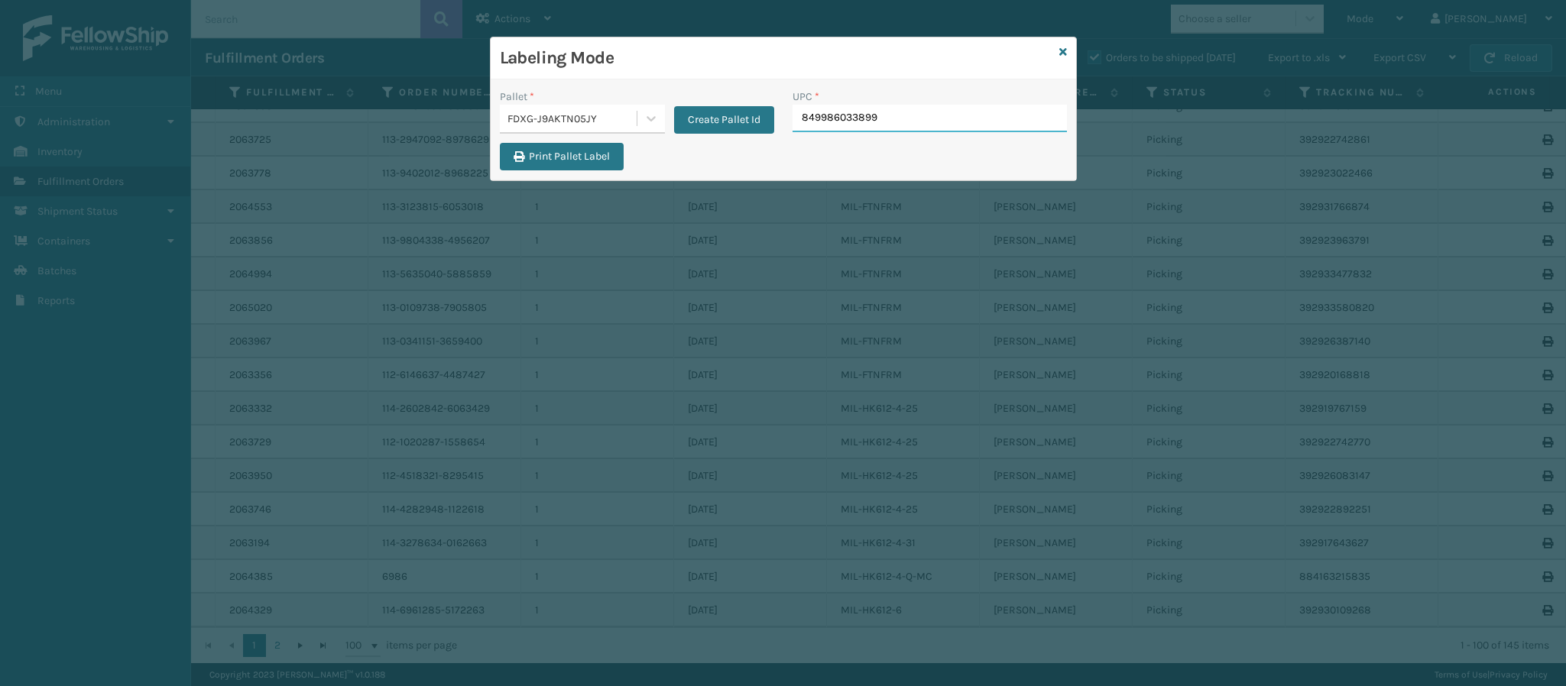
type input "849986033899"
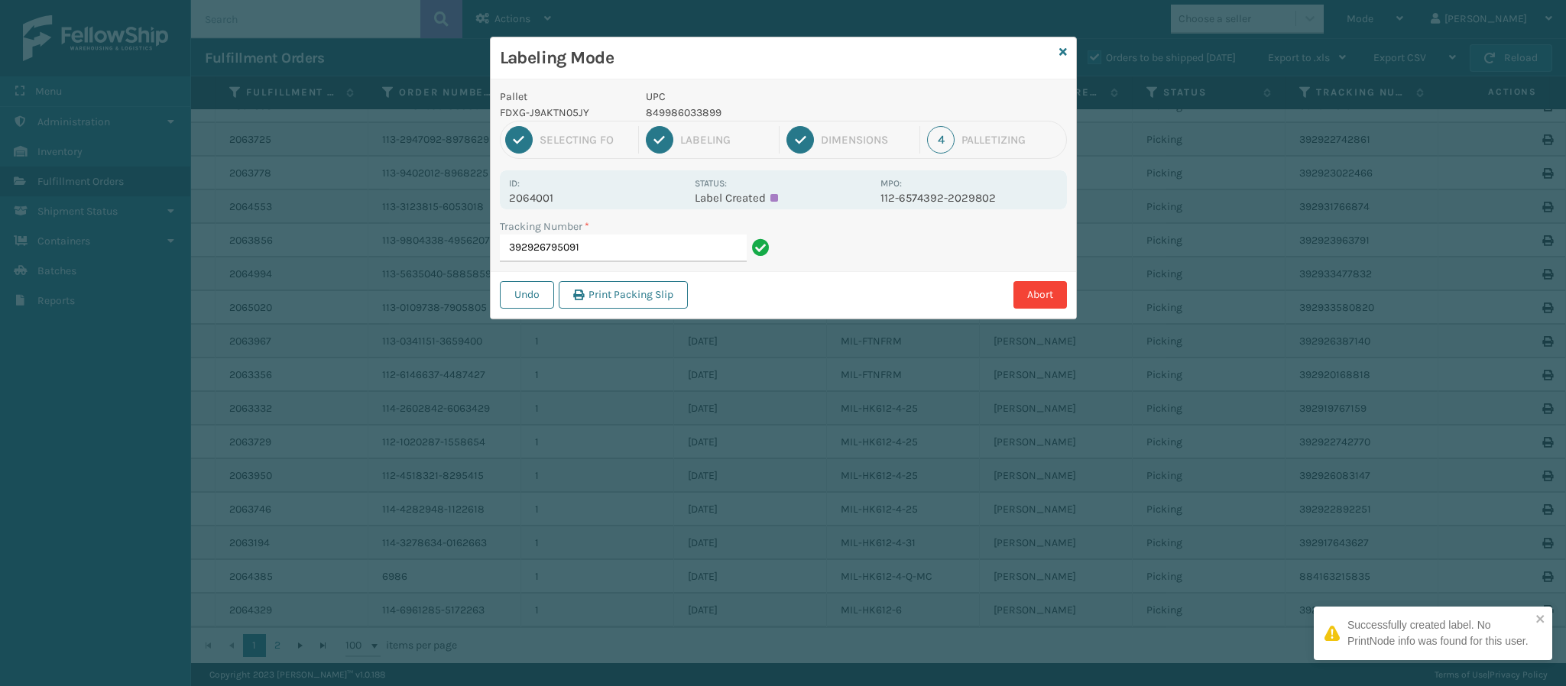
click at [565, 200] on p "2064001" at bounding box center [597, 198] width 176 height 14
copy p "2064001"
click at [623, 244] on div "Tracking Number * 392926795091" at bounding box center [637, 241] width 274 height 44
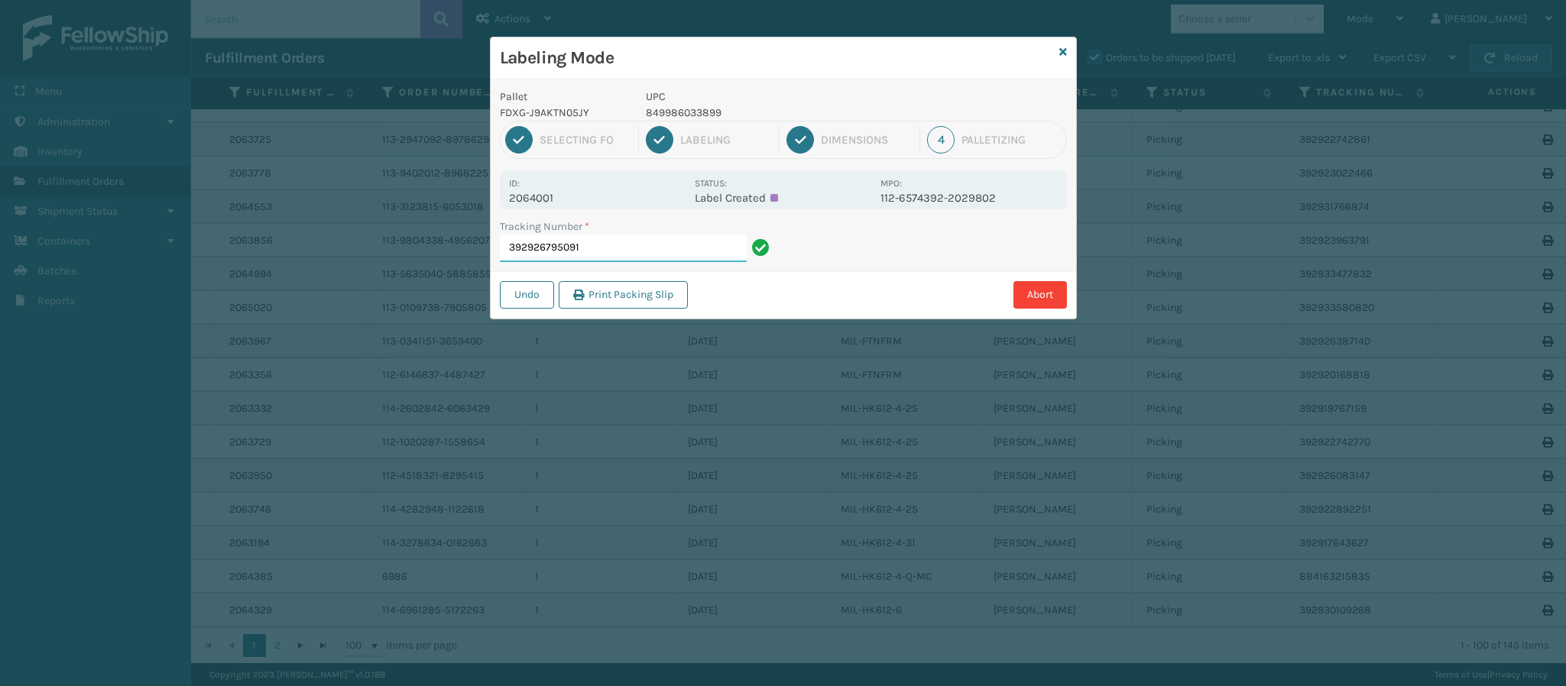
click at [623, 244] on input "392926795091" at bounding box center [623, 249] width 247 height 28
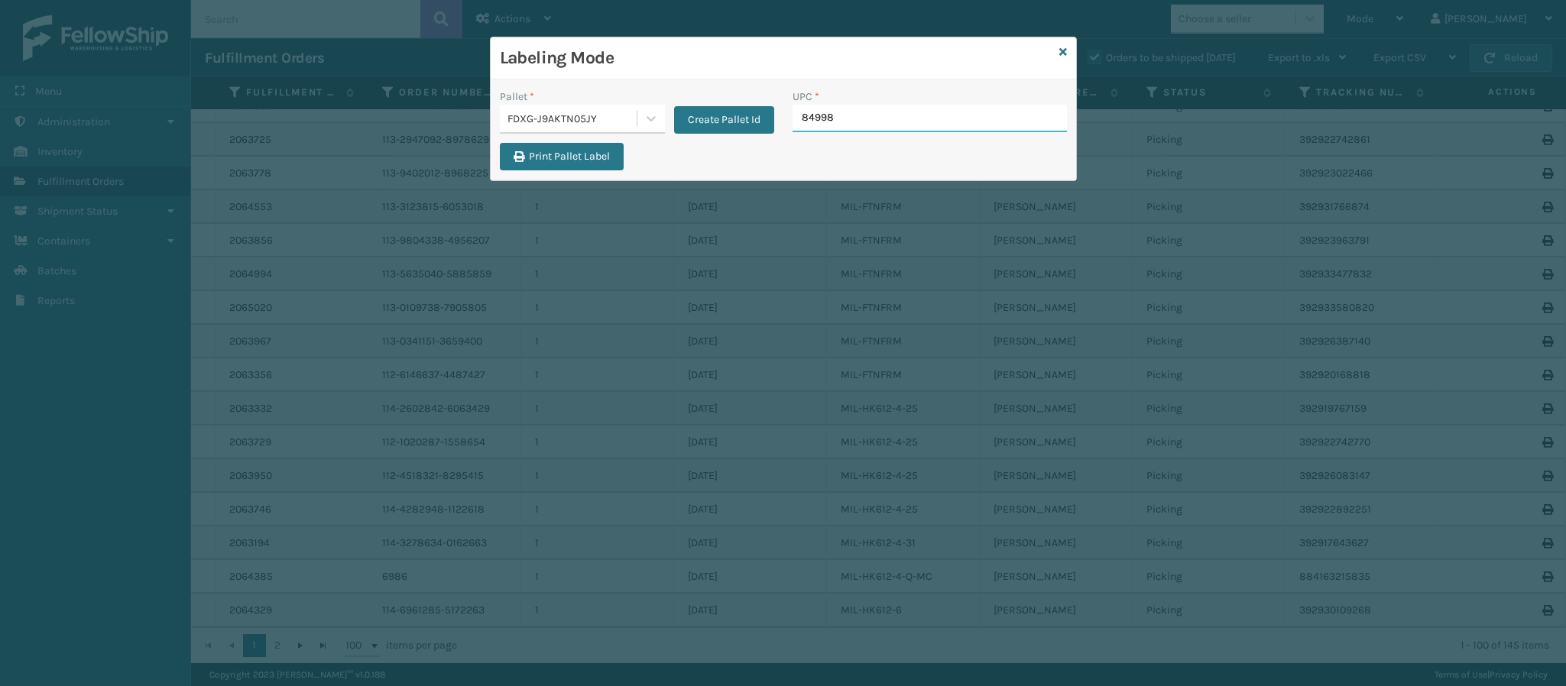
type input "849986"
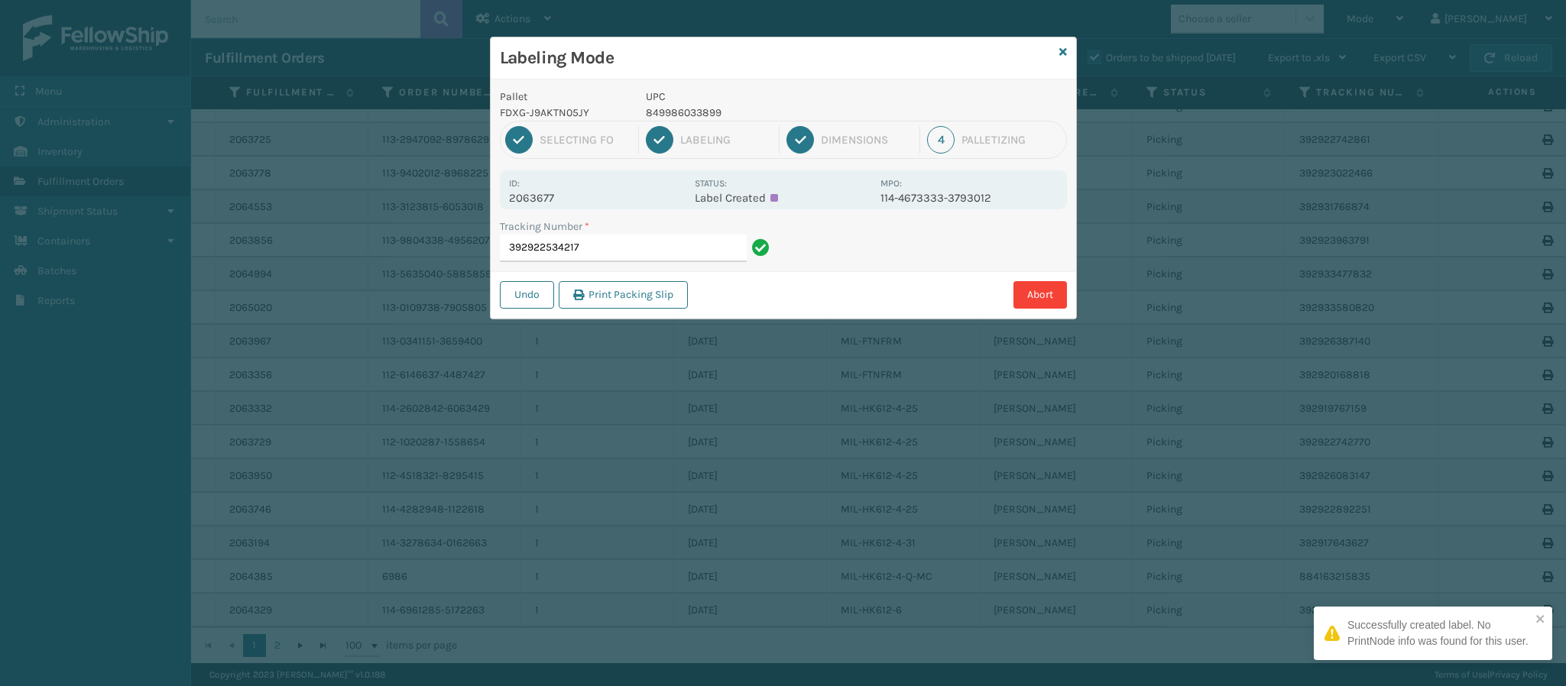
click at [559, 202] on p "2063677" at bounding box center [597, 198] width 176 height 14
copy p "2063677"
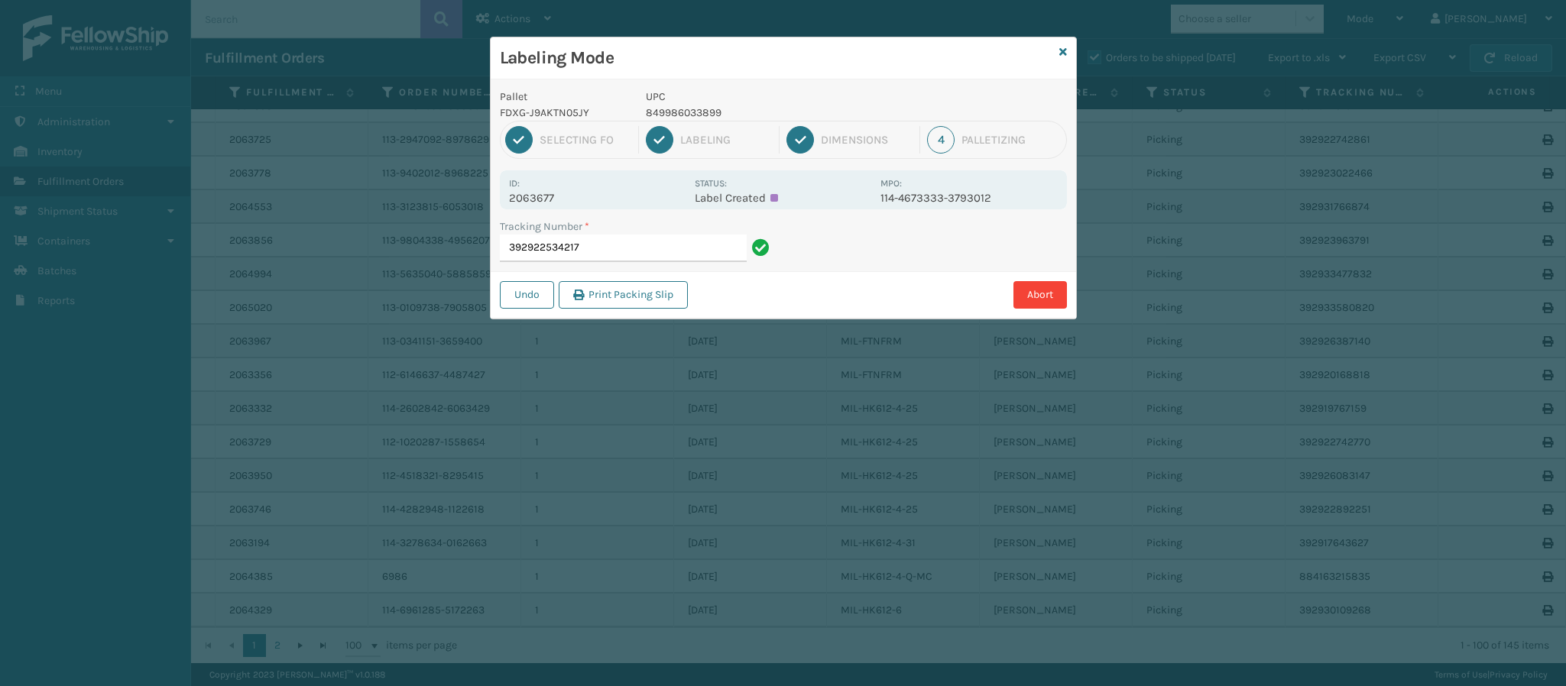
click at [608, 267] on div "Tracking Number * 392922534217" at bounding box center [637, 245] width 293 height 53
click at [610, 253] on input "392922534217" at bounding box center [623, 249] width 247 height 28
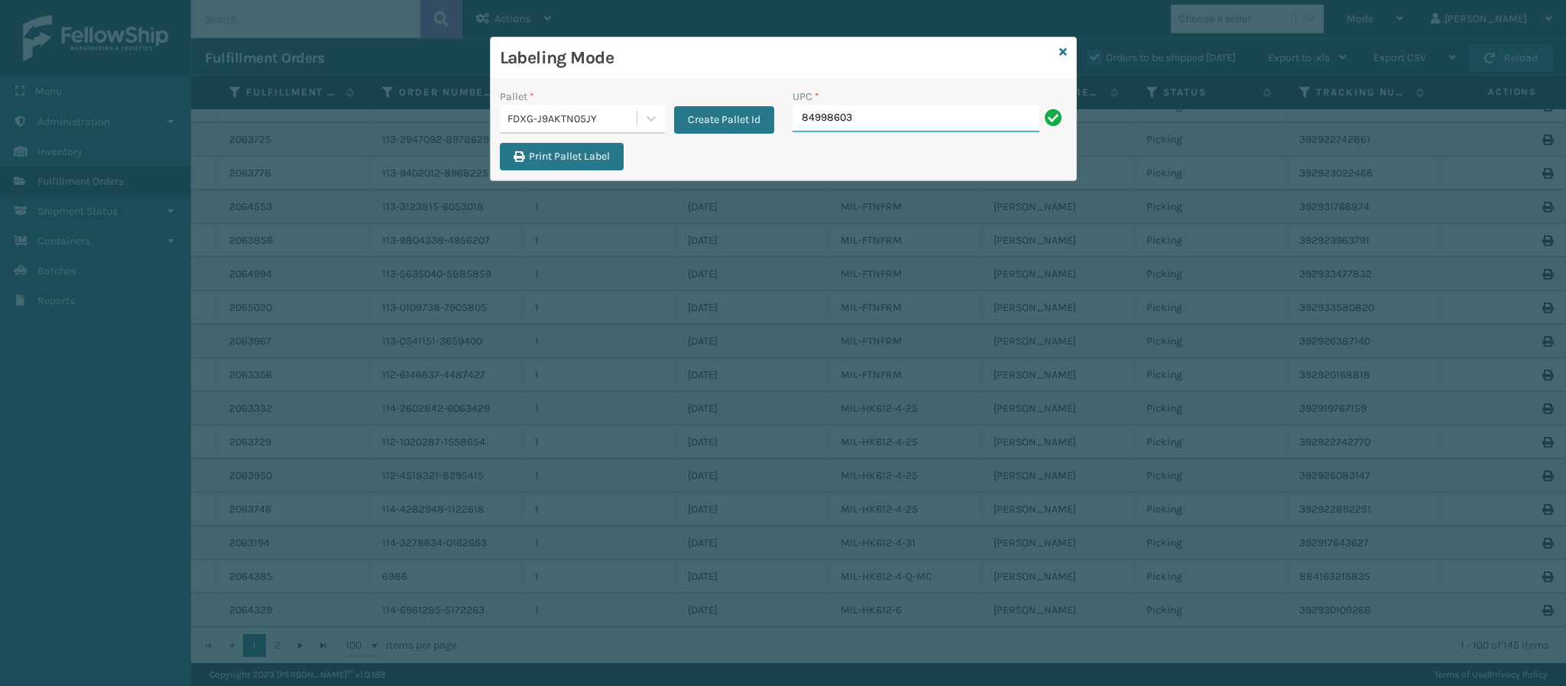
type input "849986033"
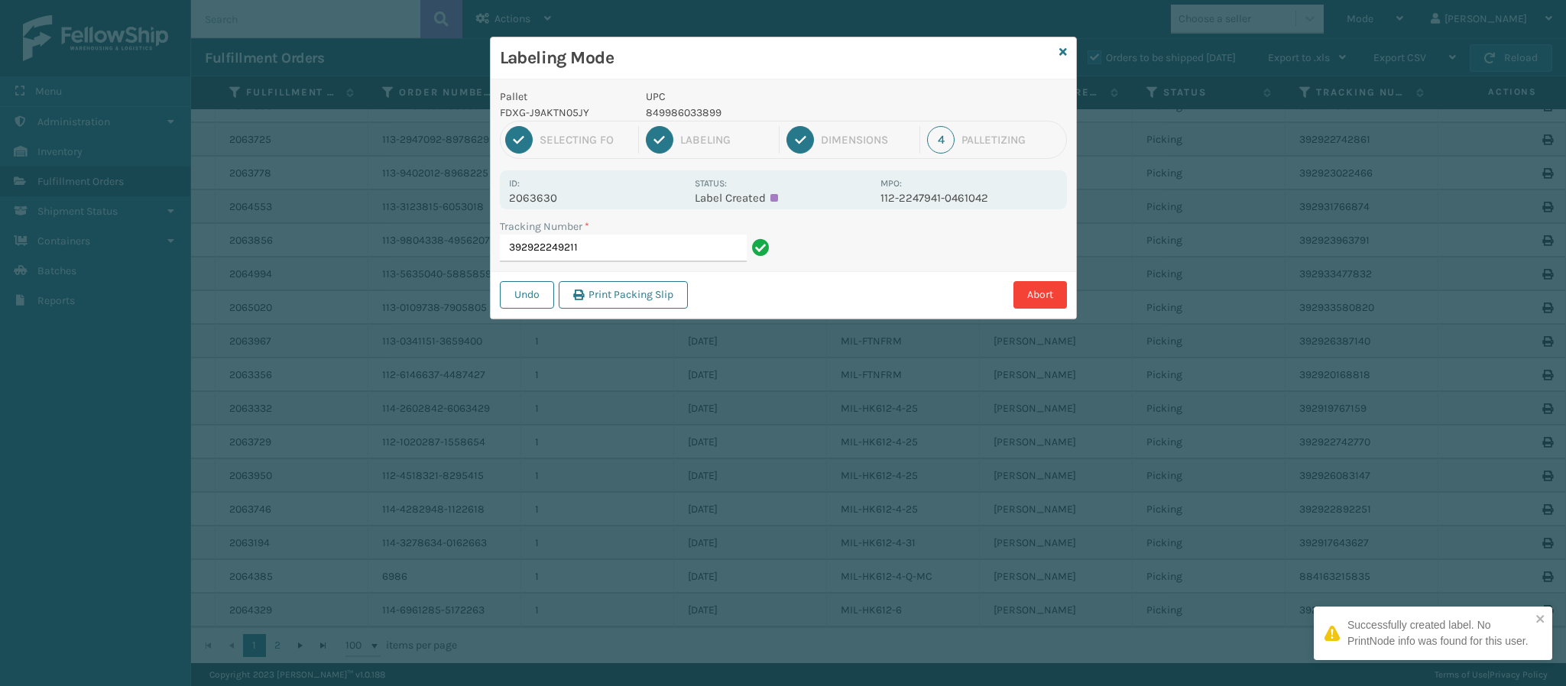
click at [546, 190] on div "Id: 2063630" at bounding box center [597, 190] width 176 height 30
click at [550, 193] on p "2063630" at bounding box center [597, 198] width 176 height 14
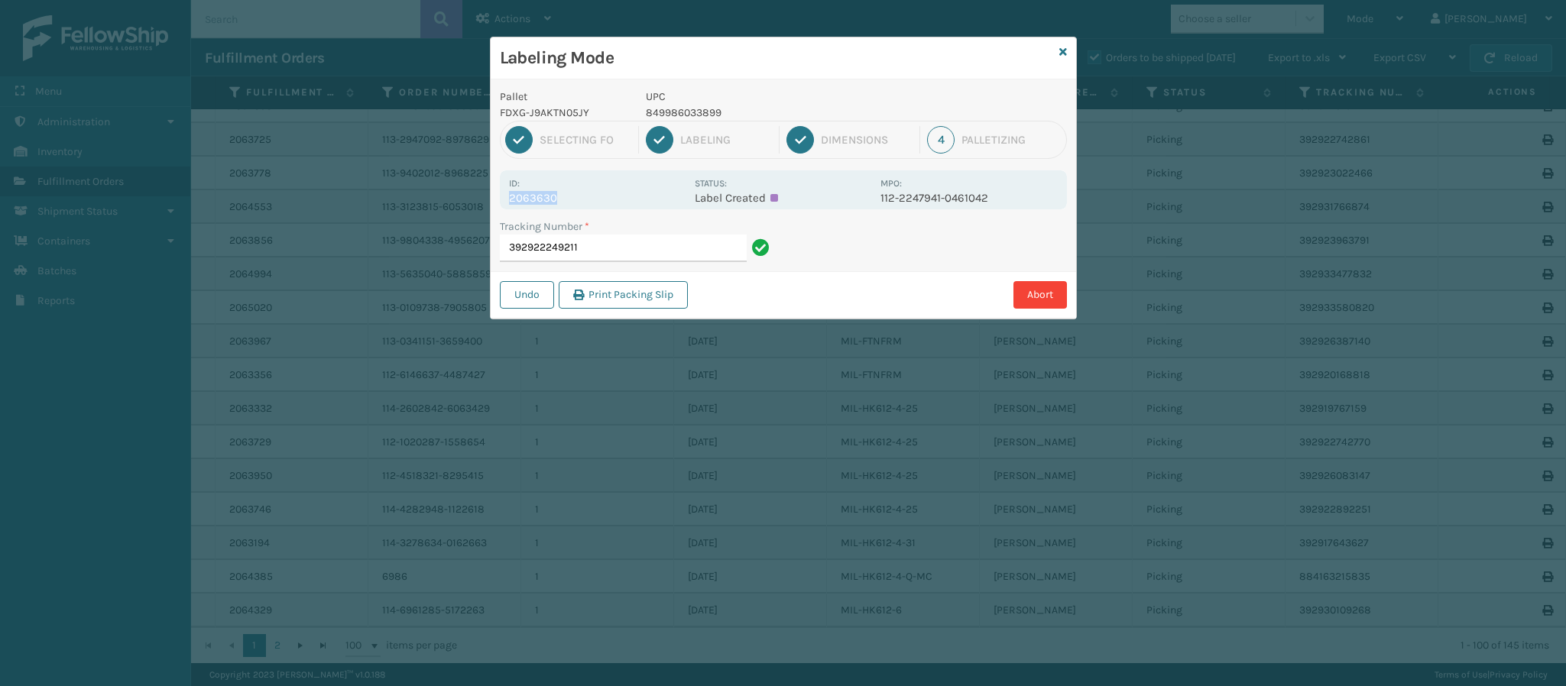
click at [548, 198] on p "2063630" at bounding box center [597, 198] width 176 height 14
click at [626, 253] on input "392922249211" at bounding box center [623, 249] width 247 height 28
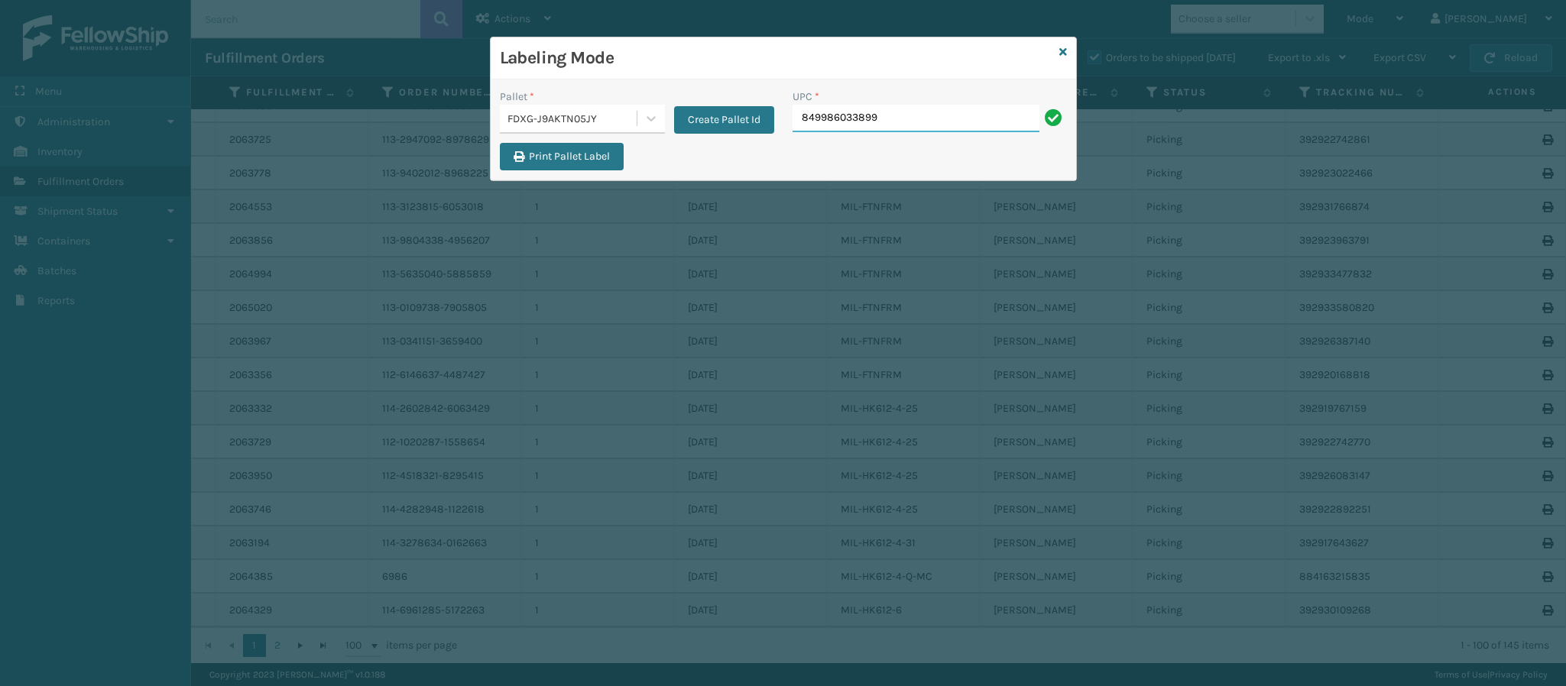
type input "849986033899"
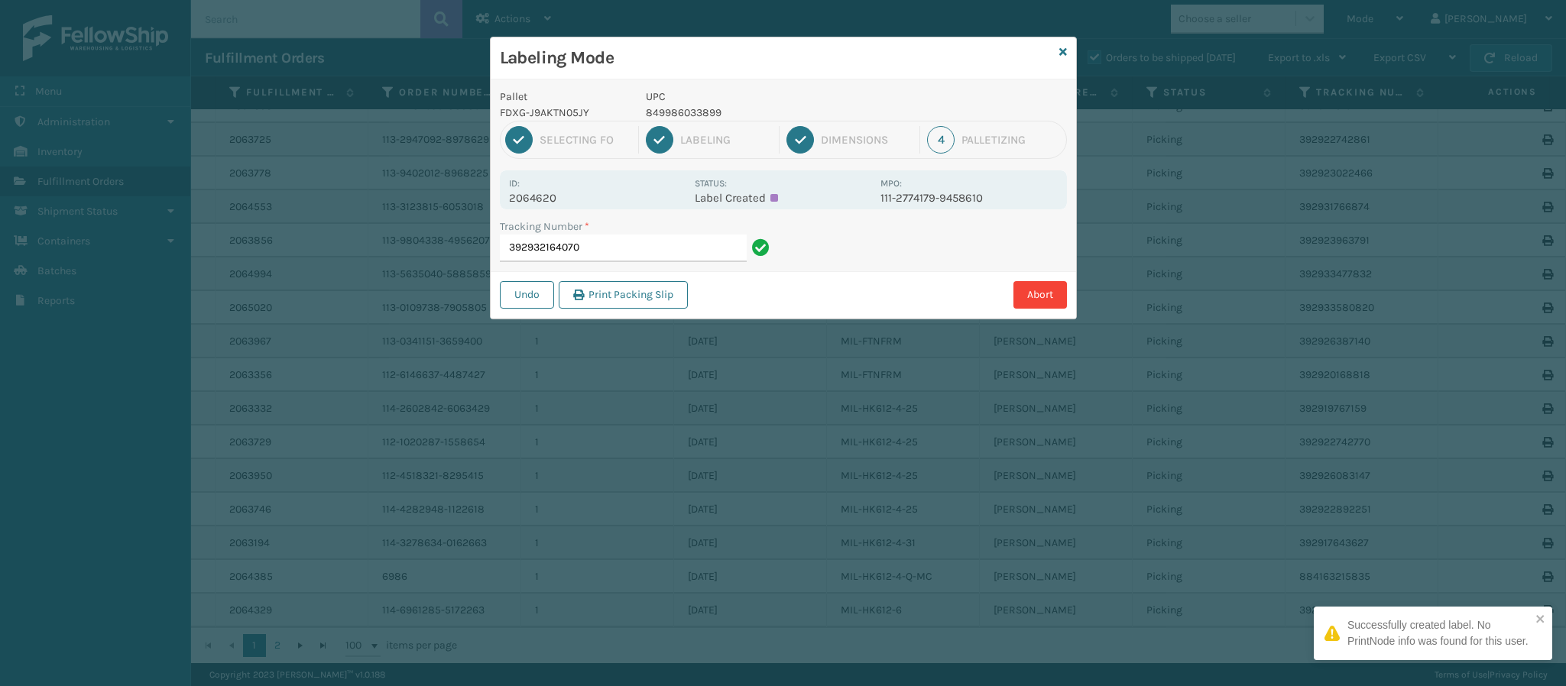
click at [550, 202] on p "2064620" at bounding box center [597, 198] width 176 height 14
copy p "2064620"
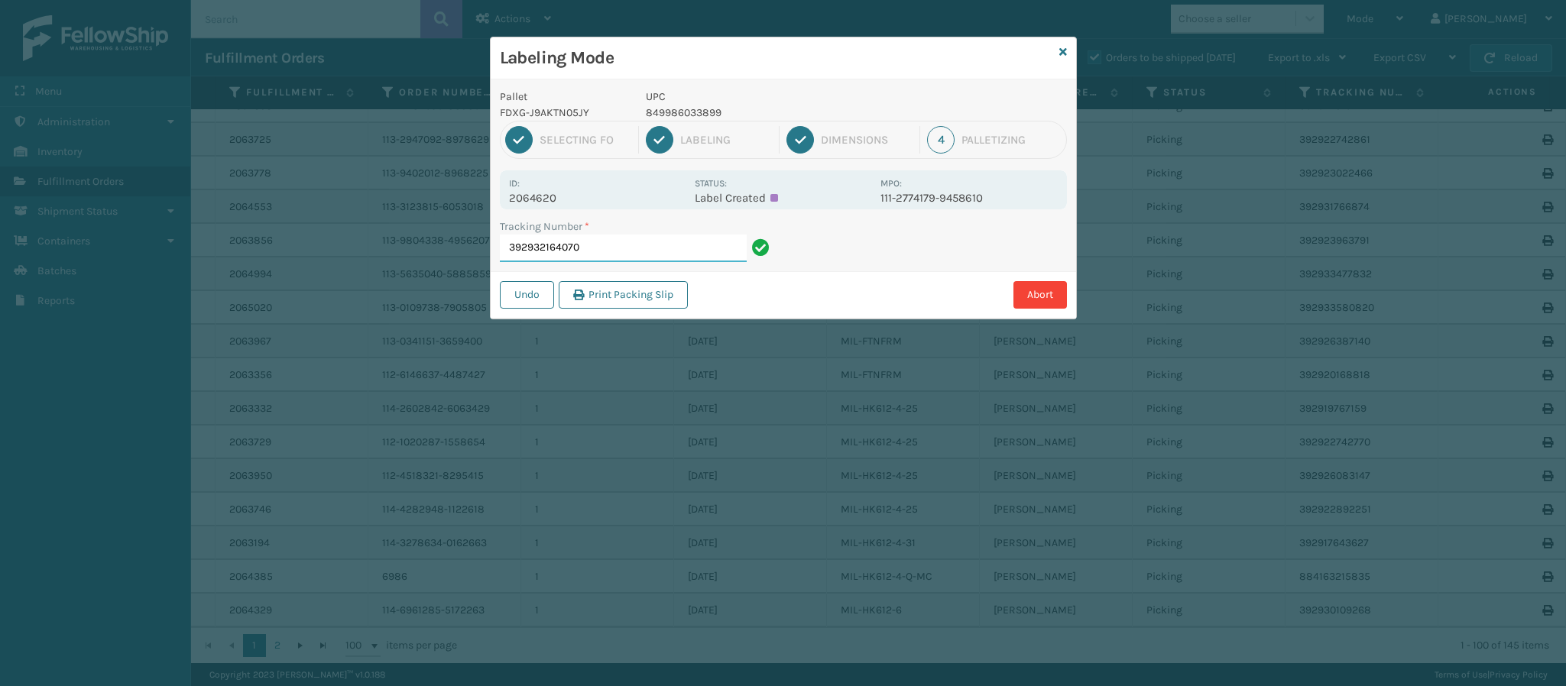
click at [639, 241] on input "392932164070" at bounding box center [623, 249] width 247 height 28
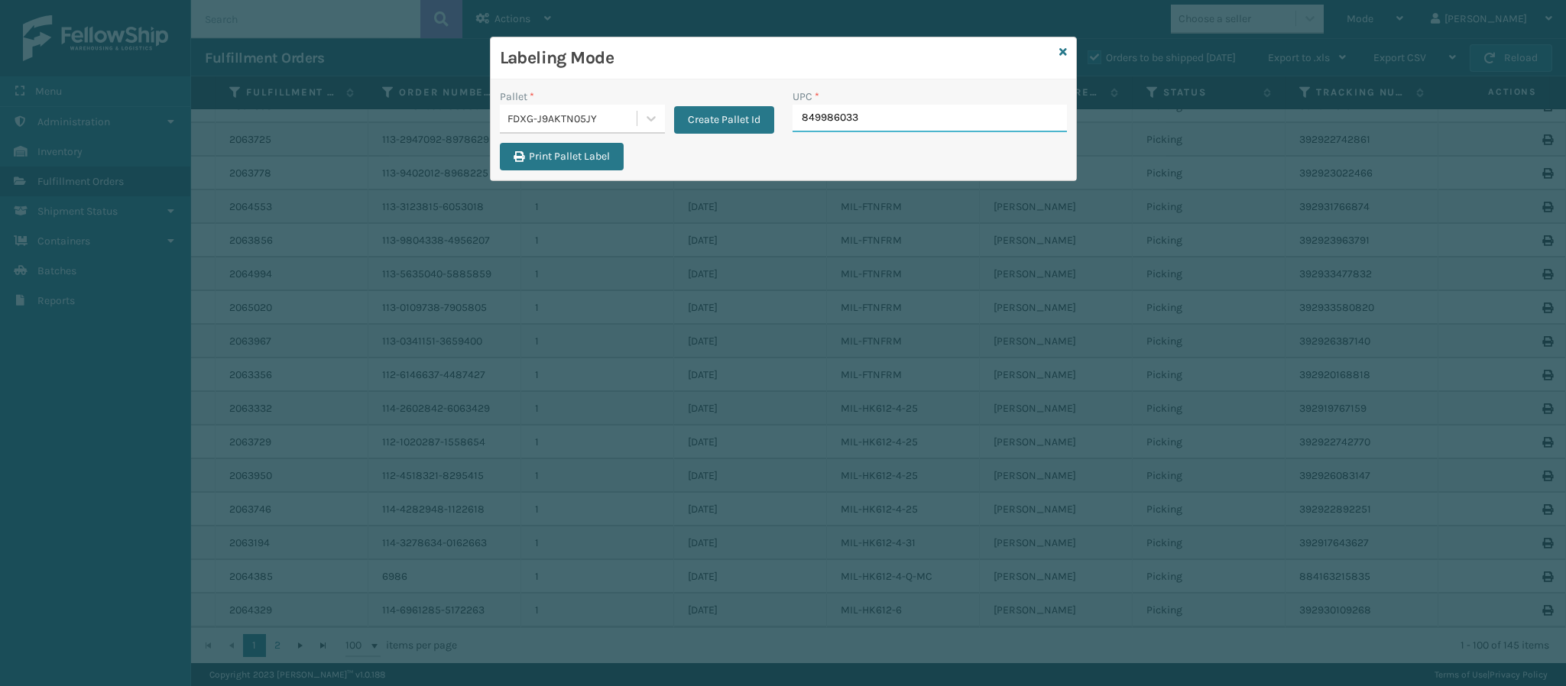
type input "8499860338"
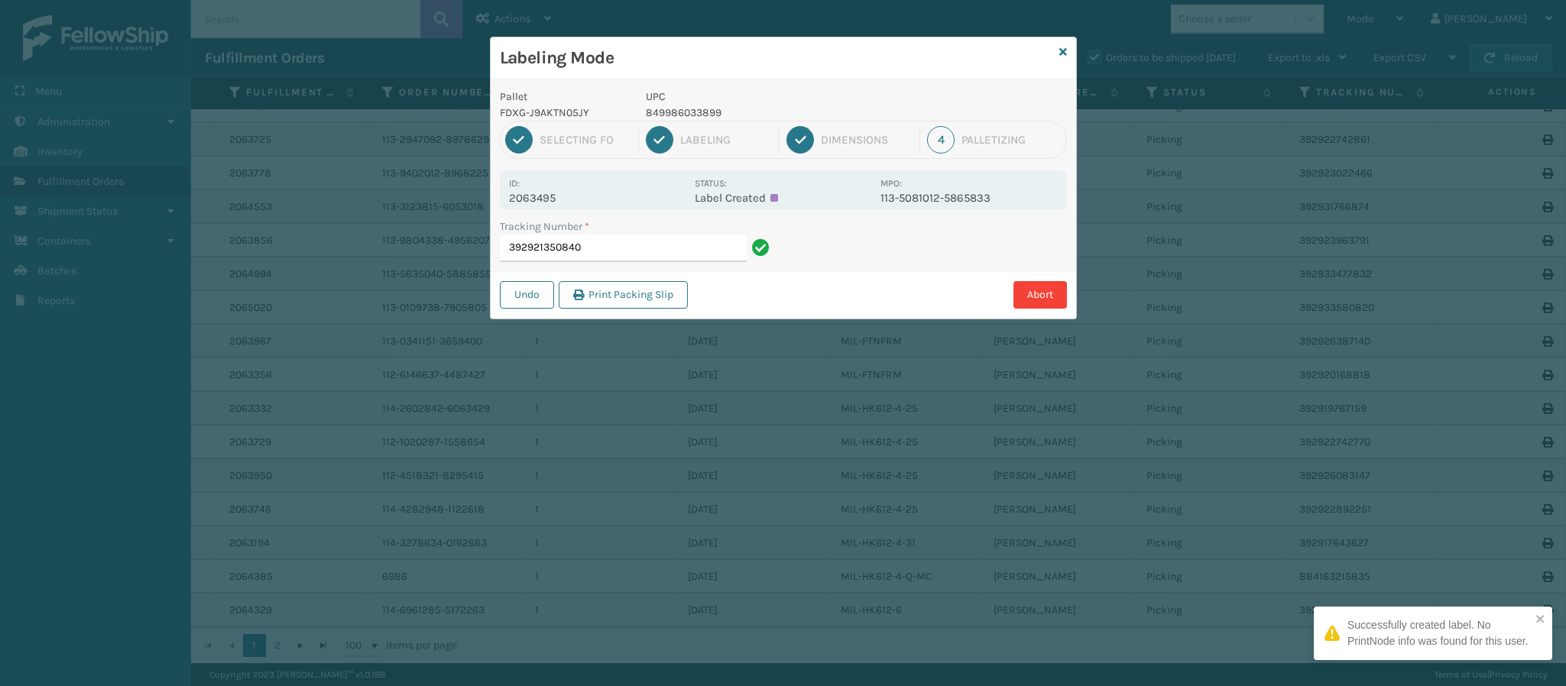
click at [562, 193] on p "2063495" at bounding box center [597, 198] width 176 height 14
copy p "2063495"
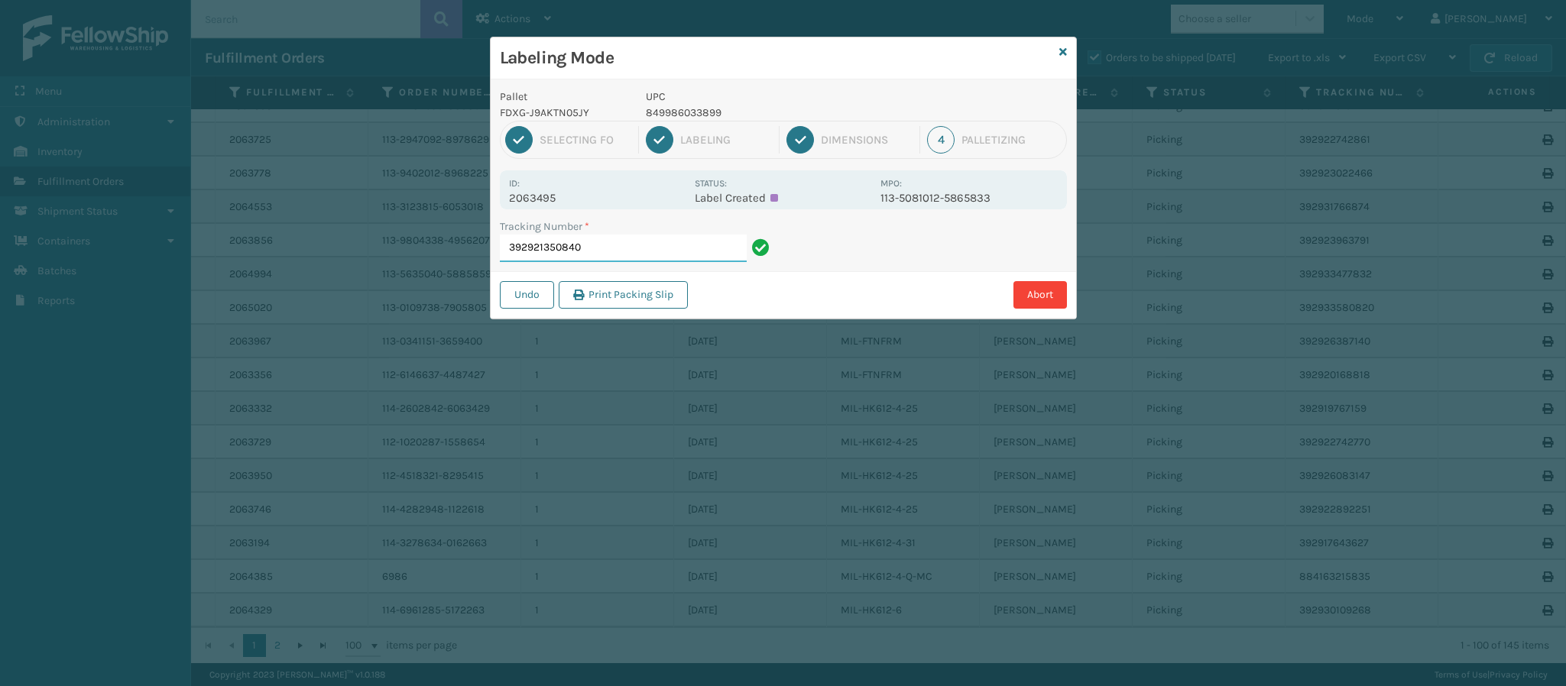
click at [613, 251] on input "392921350840" at bounding box center [623, 249] width 247 height 28
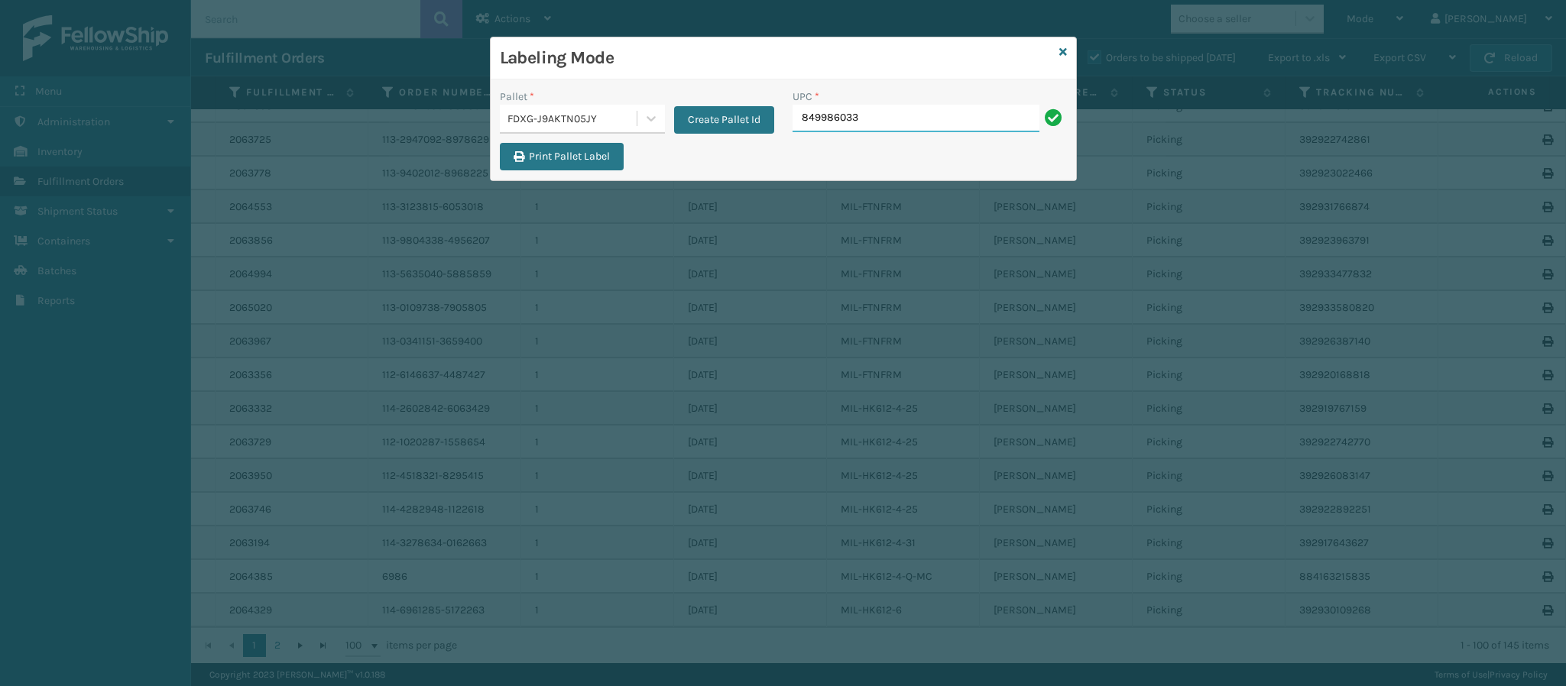
type input "8499860338"
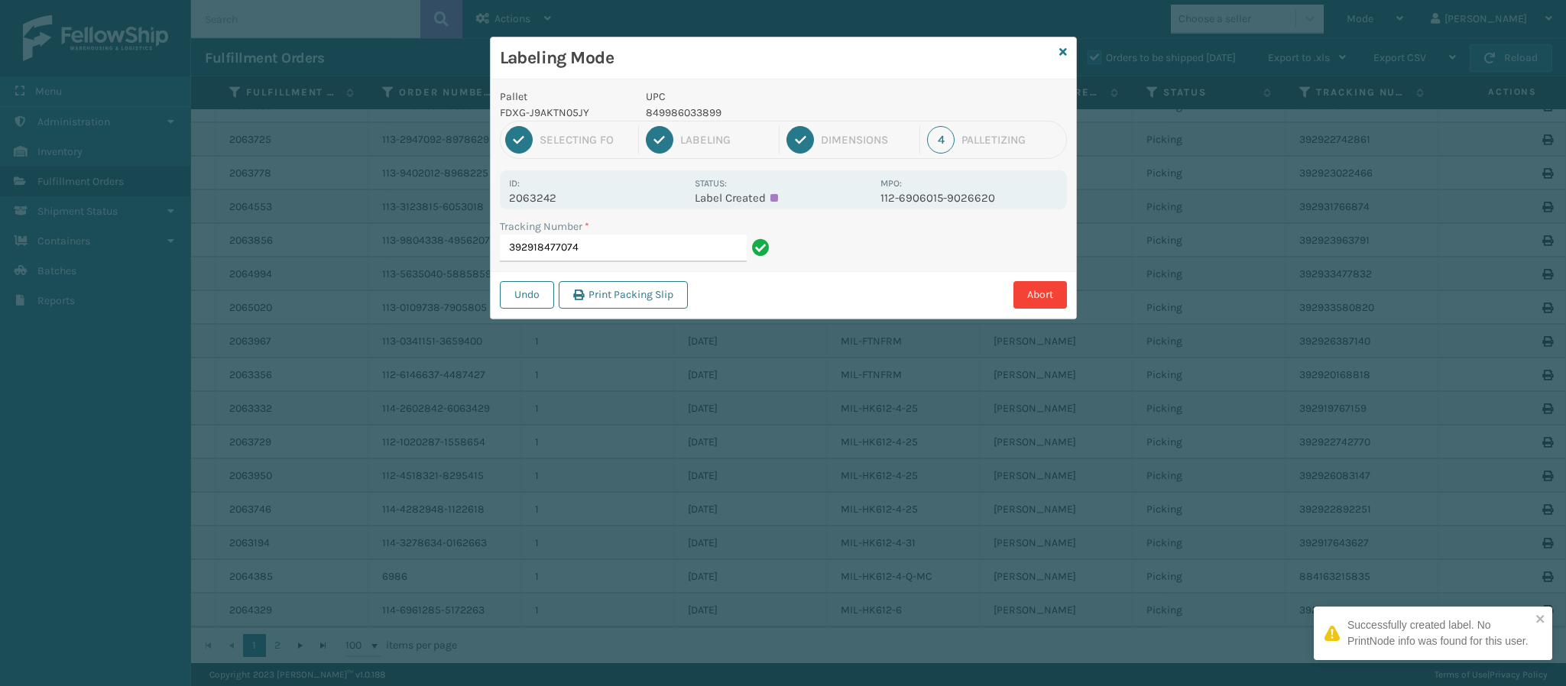
click at [542, 202] on p "2063242" at bounding box center [597, 198] width 176 height 14
click at [604, 252] on input "392918477074" at bounding box center [623, 249] width 247 height 28
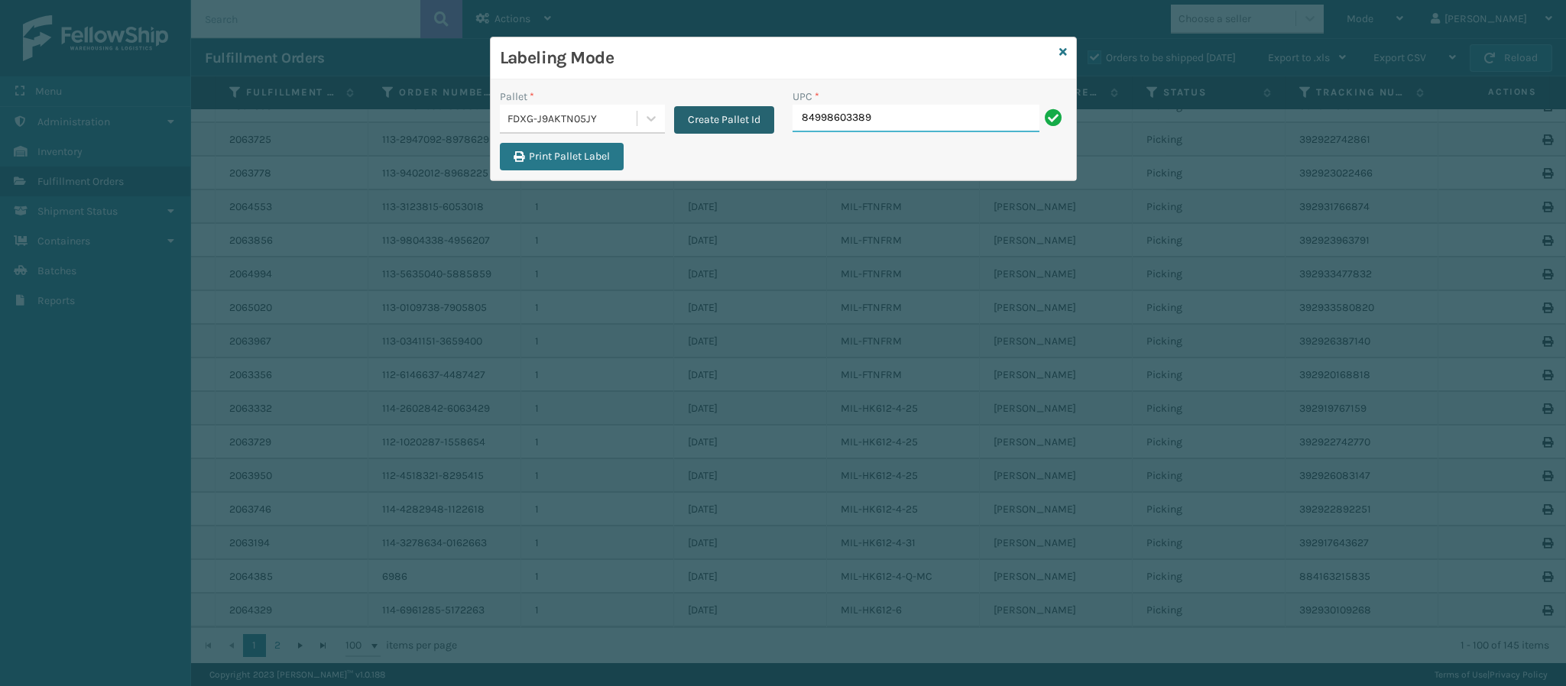
type input "849986033899"
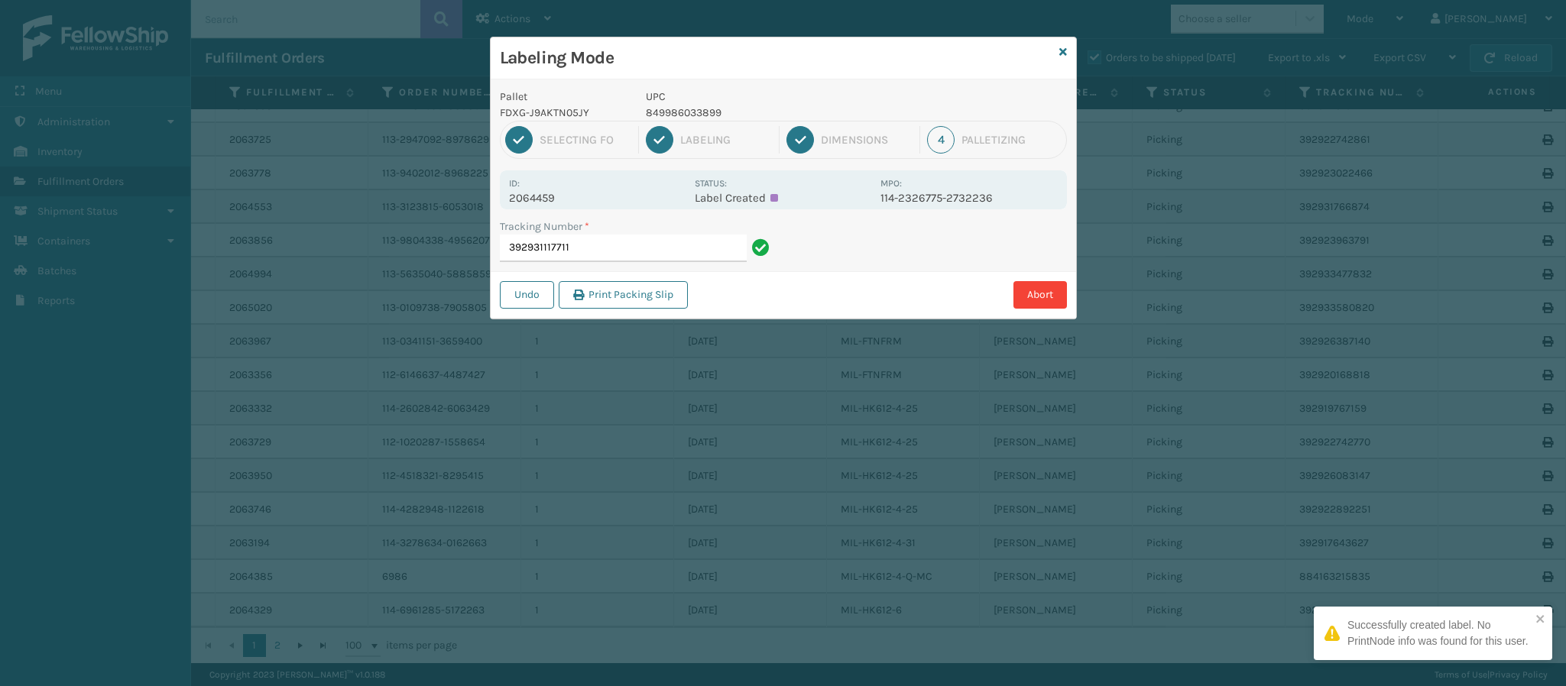
click at [560, 197] on p "2064459" at bounding box center [597, 198] width 176 height 14
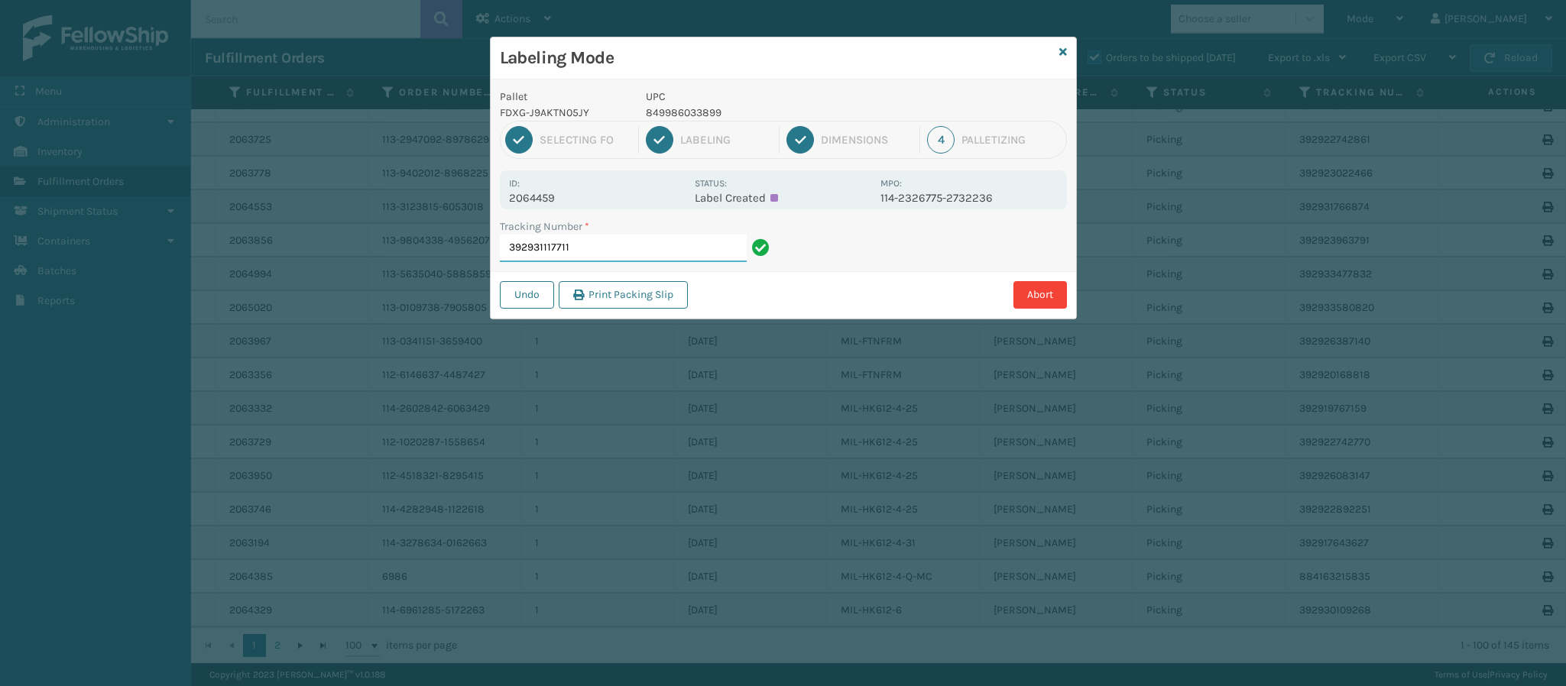
click at [638, 257] on input "392931117711" at bounding box center [623, 249] width 247 height 28
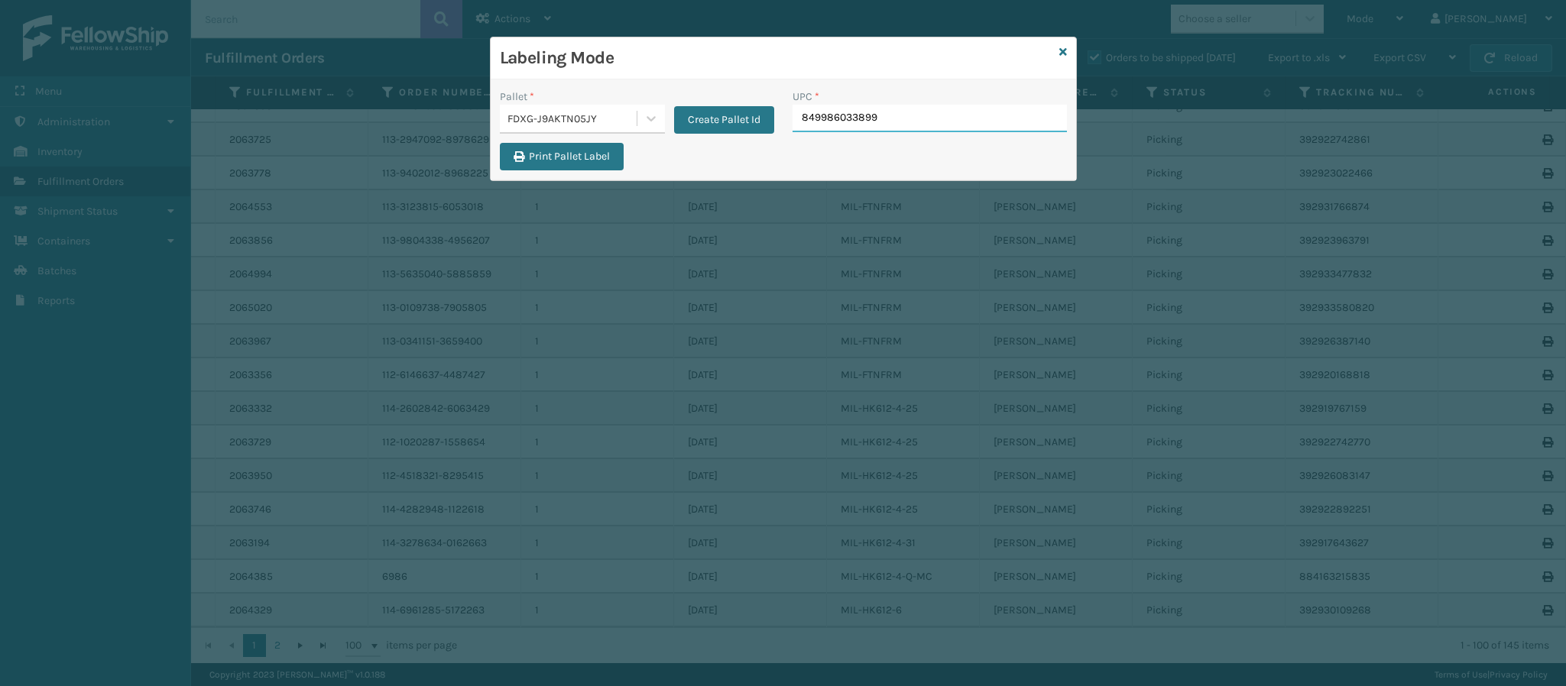
type input "849986033899"
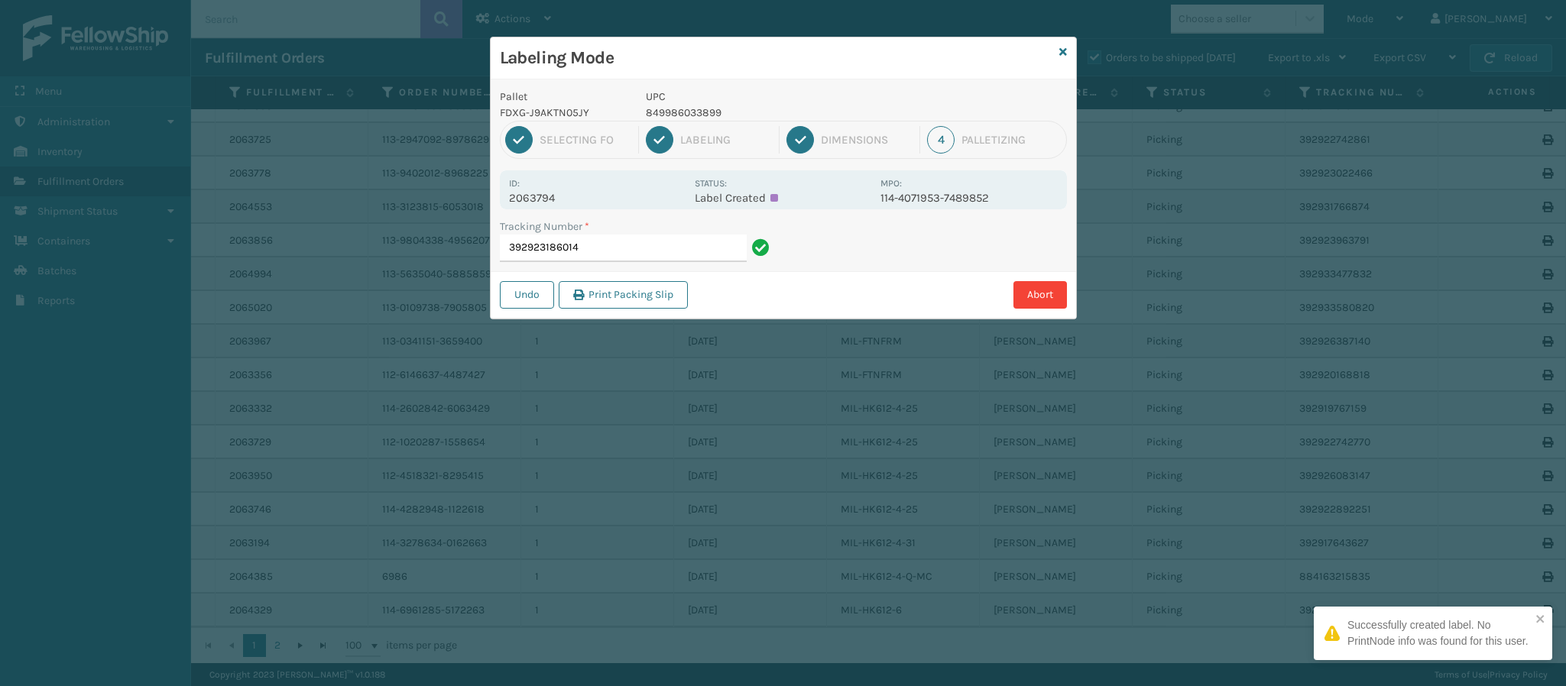
click at [549, 199] on p "2063794" at bounding box center [597, 198] width 176 height 14
click at [636, 251] on input "392923186014" at bounding box center [623, 249] width 247 height 28
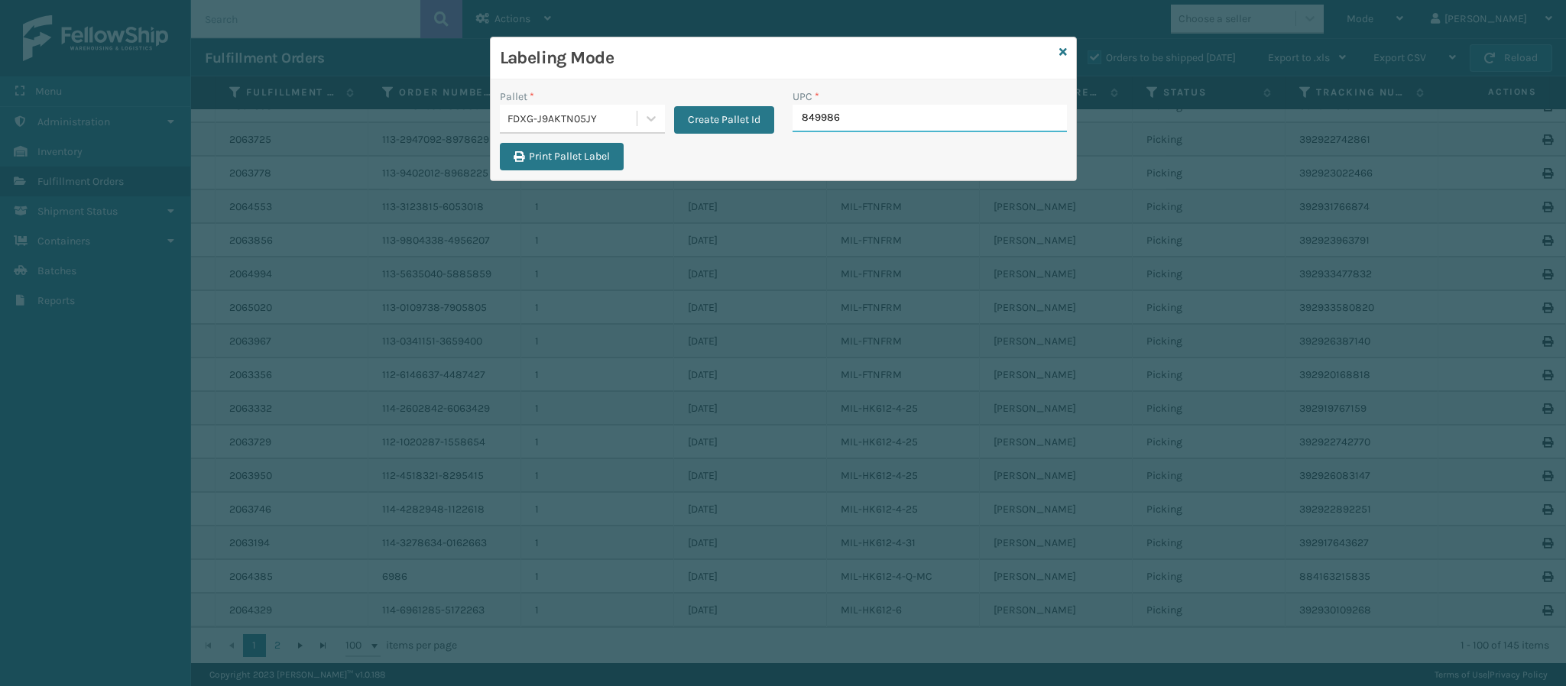
type input "8499860"
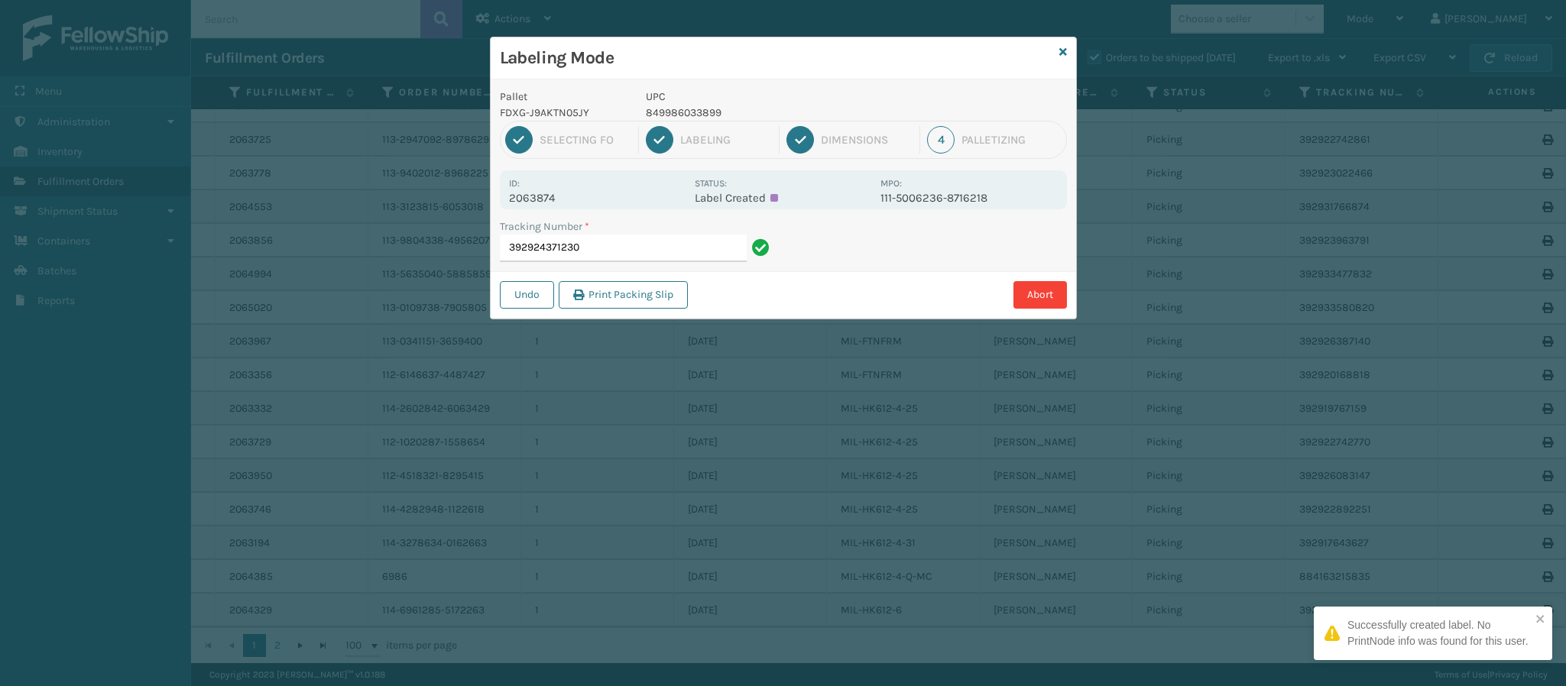
click at [550, 190] on div "Id: 2063874" at bounding box center [597, 190] width 176 height 30
click at [552, 191] on p "2063874" at bounding box center [597, 198] width 176 height 14
drag, startPoint x: 552, startPoint y: 191, endPoint x: 560, endPoint y: 198, distance: 10.3
click at [560, 198] on p "2063874" at bounding box center [597, 198] width 176 height 14
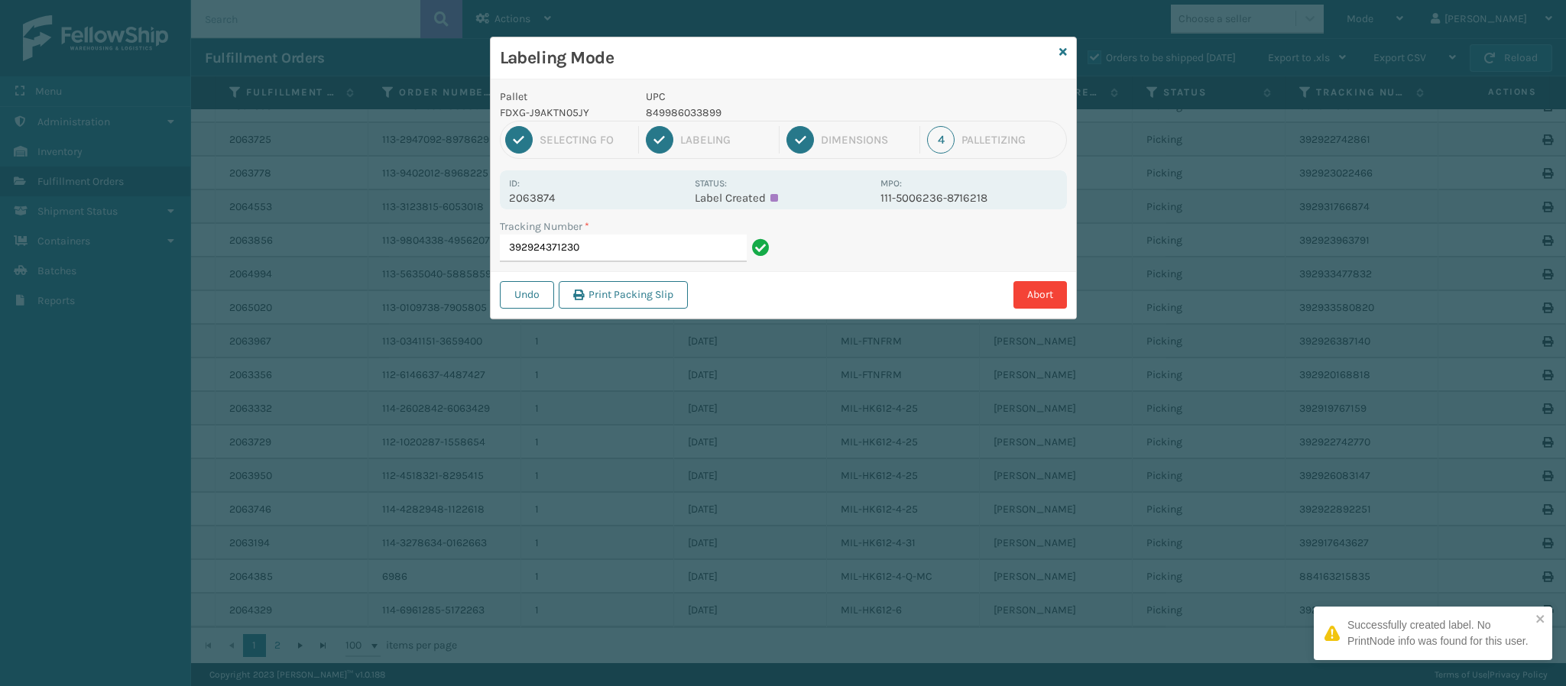
click at [560, 198] on p "2063874" at bounding box center [597, 198] width 176 height 14
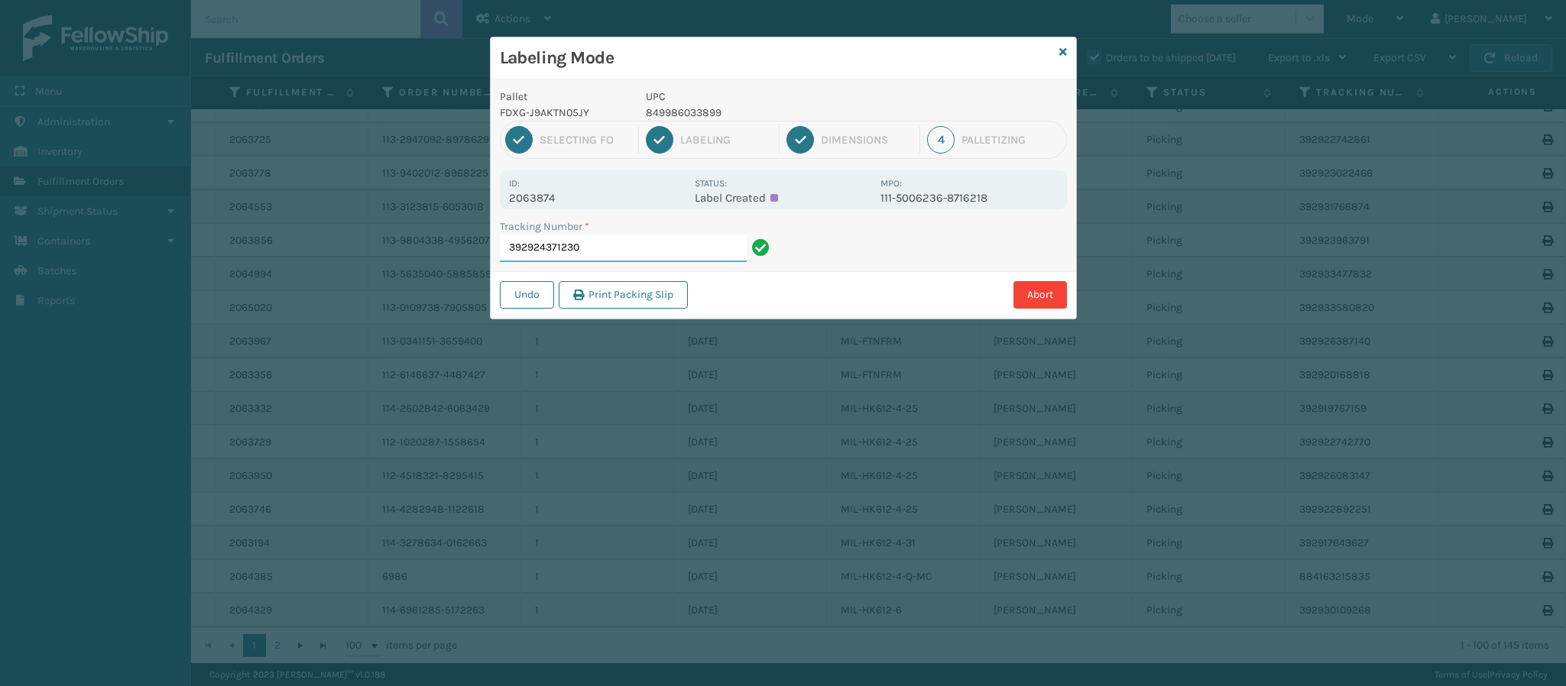
click at [610, 248] on input "392924371230" at bounding box center [623, 249] width 247 height 28
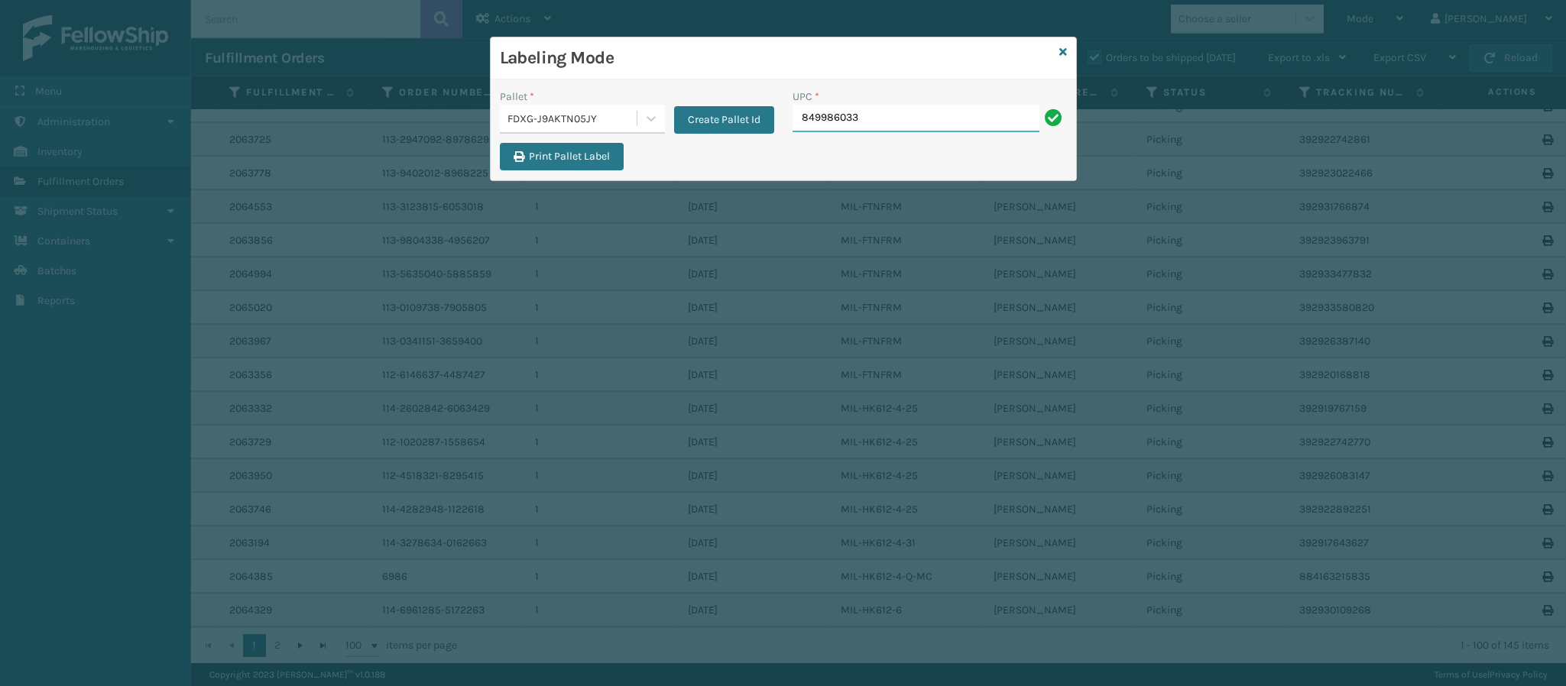
type input "8499860338"
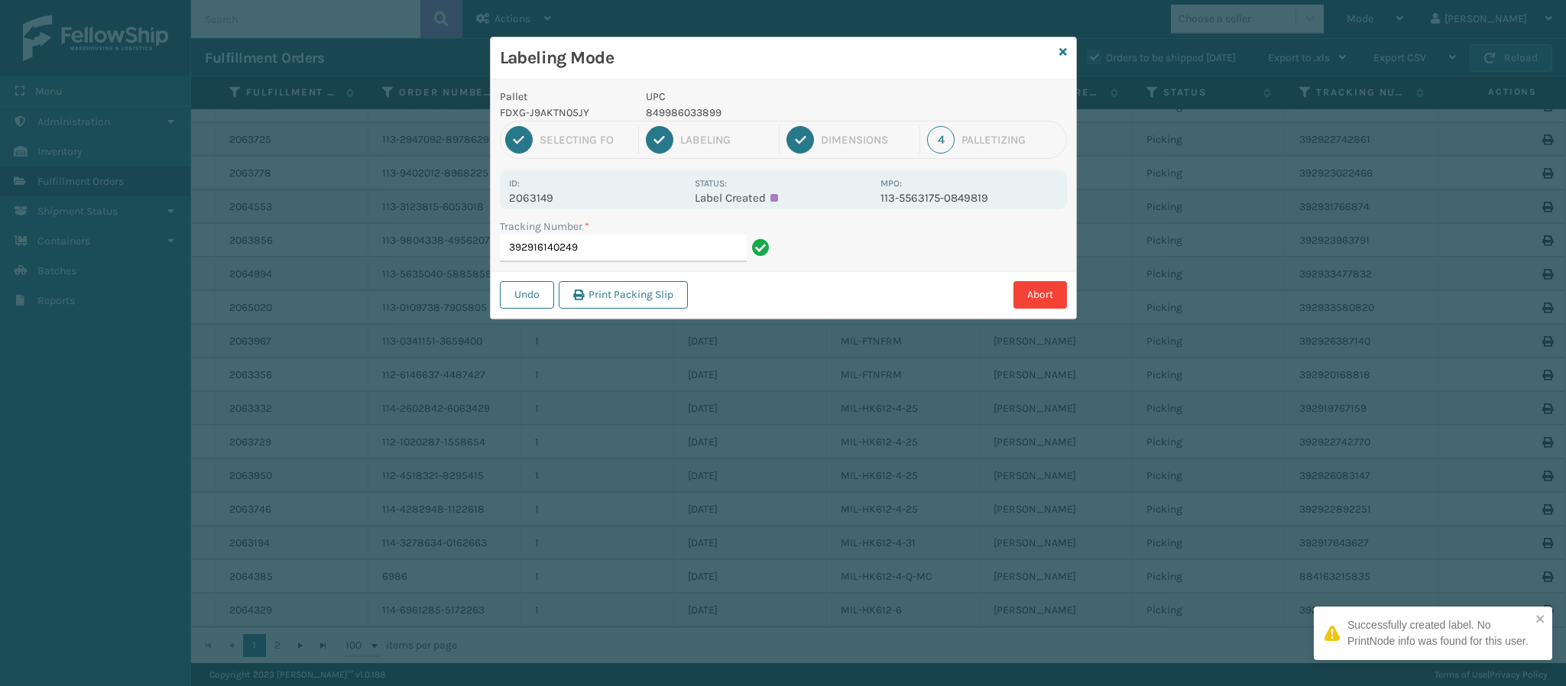
click at [549, 200] on p "2063149" at bounding box center [597, 198] width 176 height 14
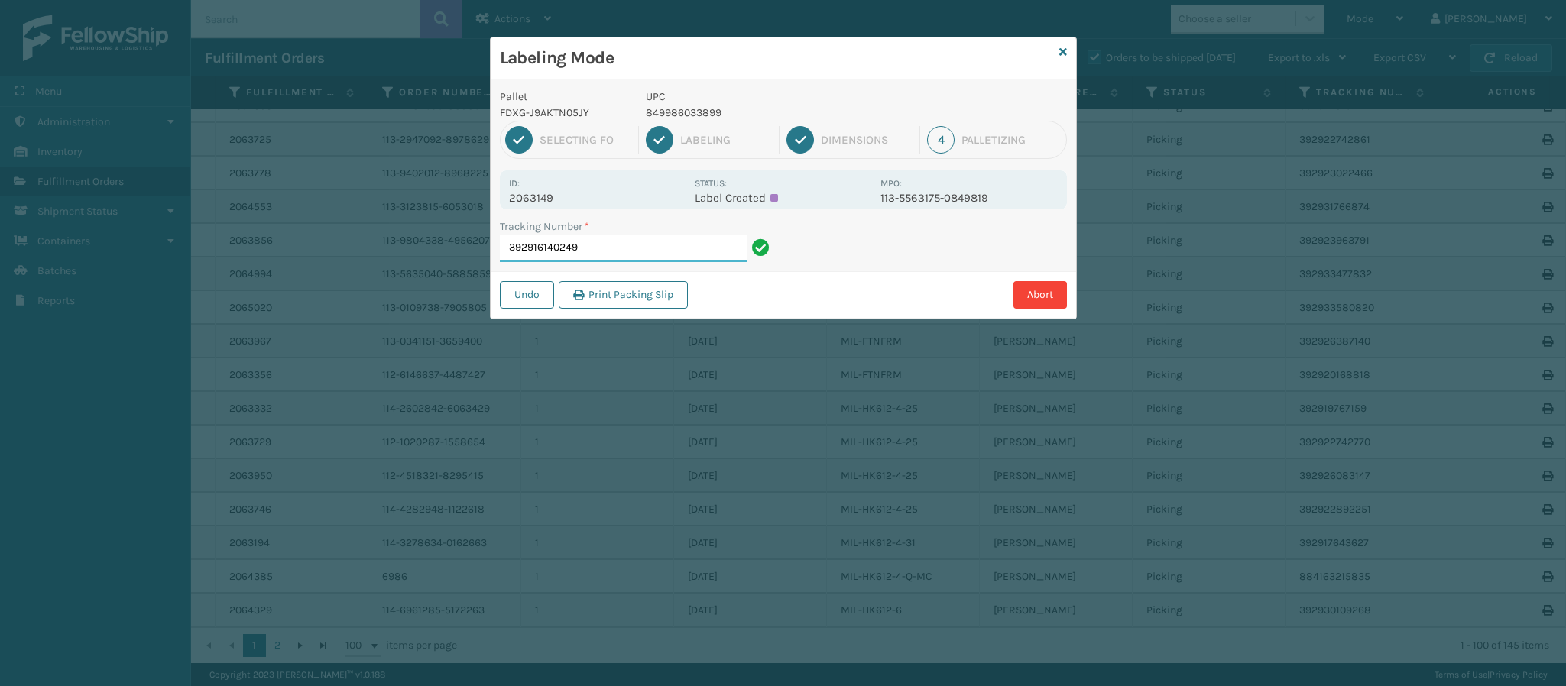
click at [682, 254] on input "392916140249" at bounding box center [623, 249] width 247 height 28
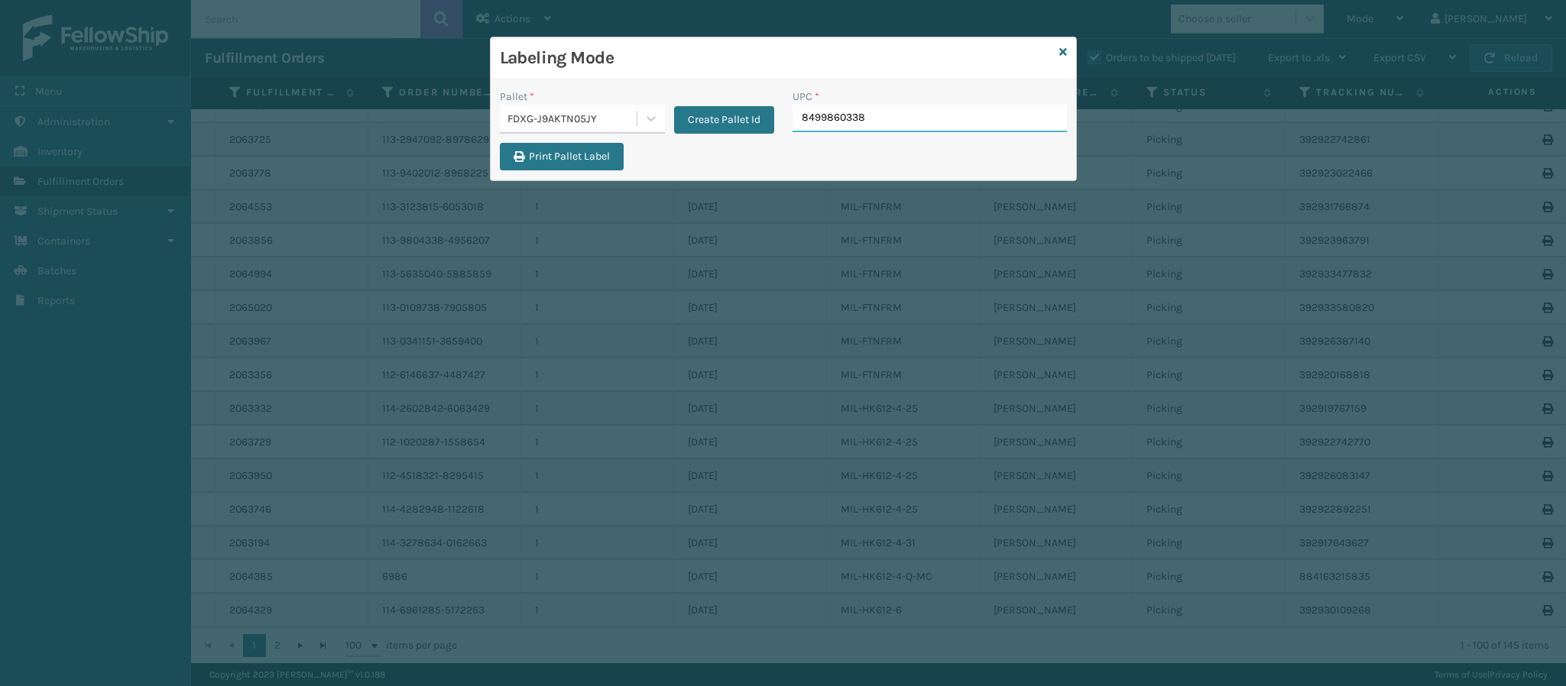
type input "84998603389"
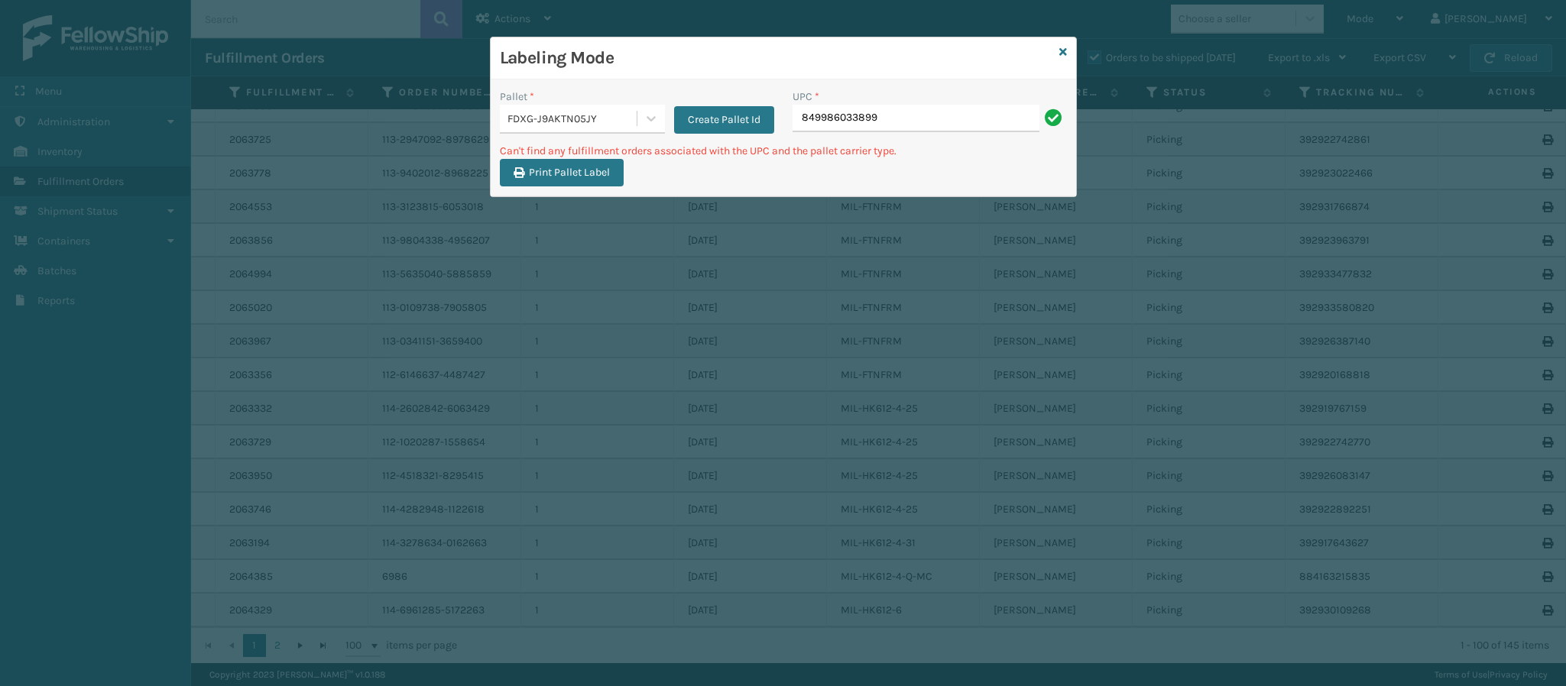
click at [823, 117] on input "849986033899" at bounding box center [915, 119] width 247 height 28
type input "84098511262"
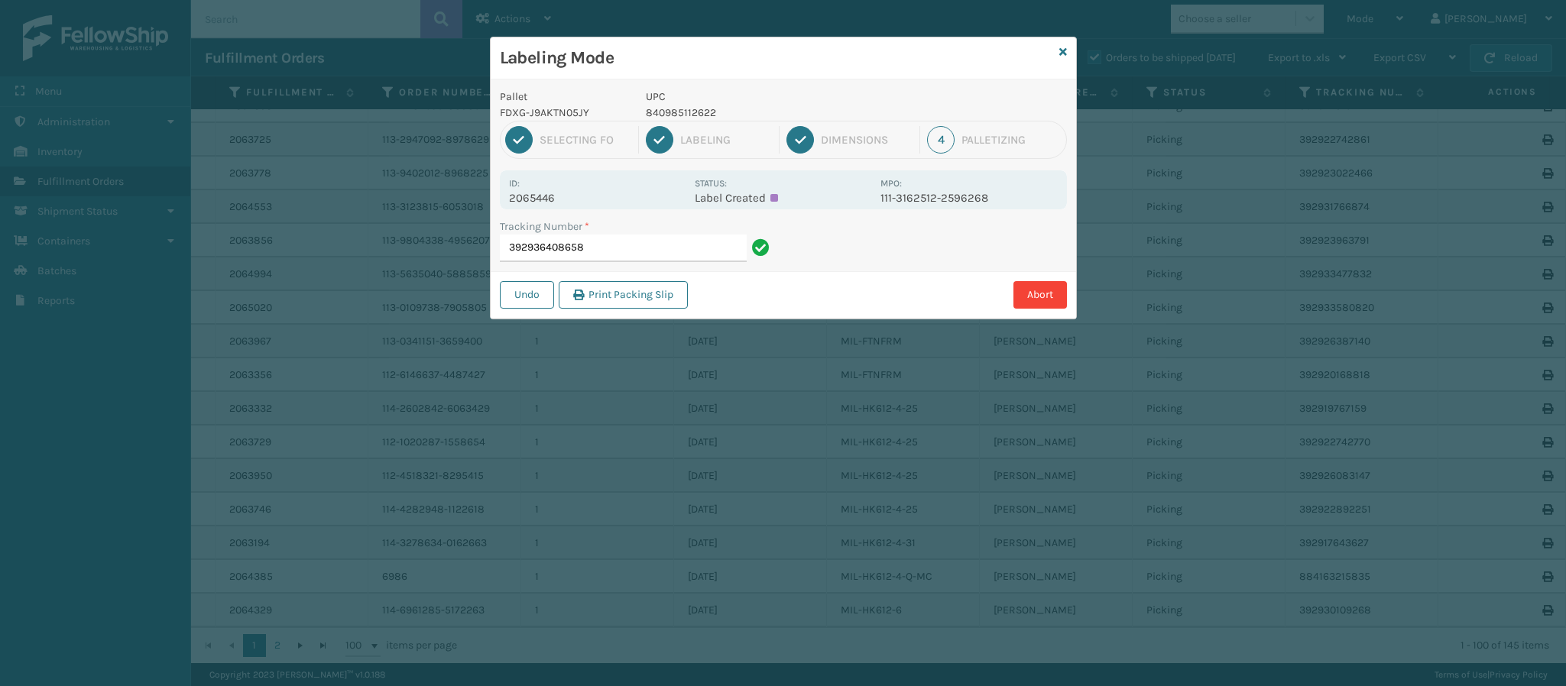
click at [551, 193] on p "2065446" at bounding box center [597, 198] width 176 height 14
click at [658, 254] on input "392936408658" at bounding box center [623, 249] width 247 height 28
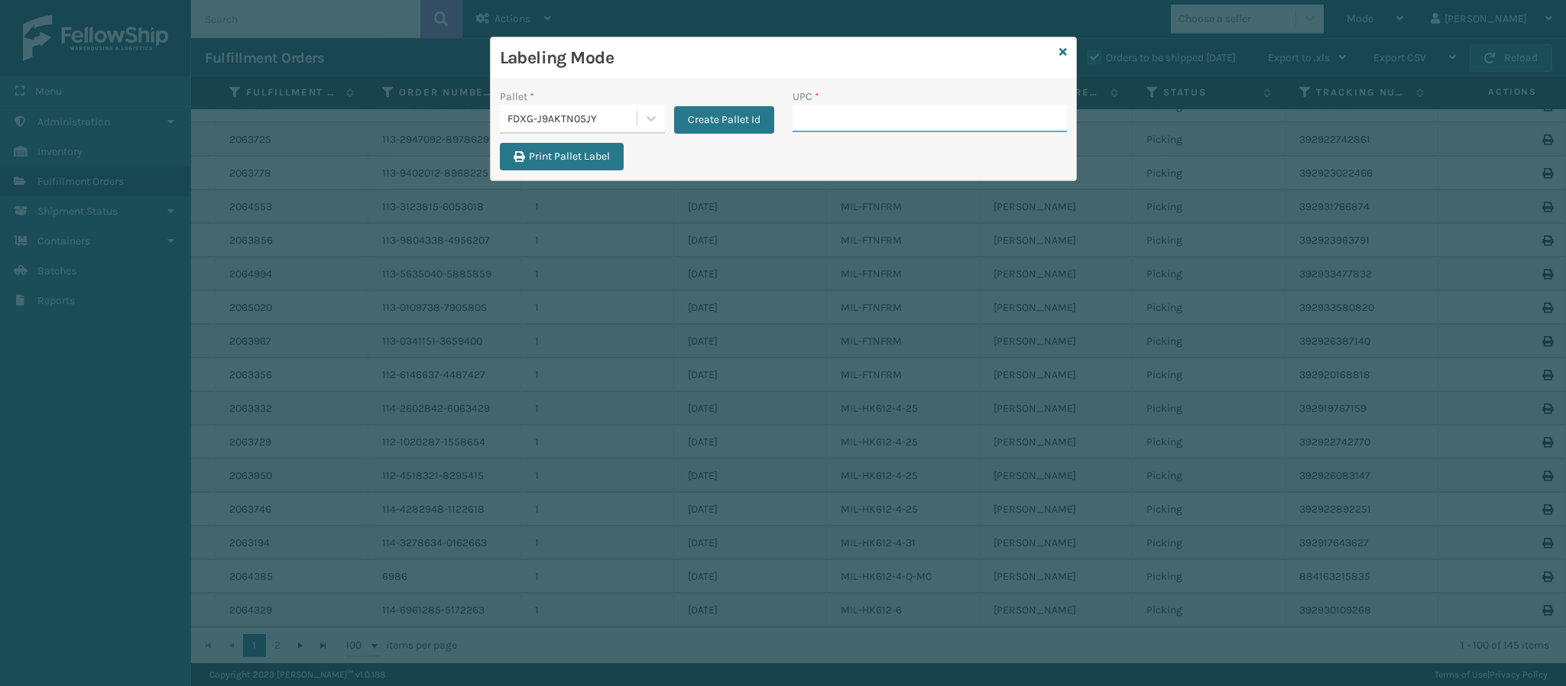
click at [910, 119] on input "UPC *" at bounding box center [929, 119] width 274 height 28
type input "84098511262"
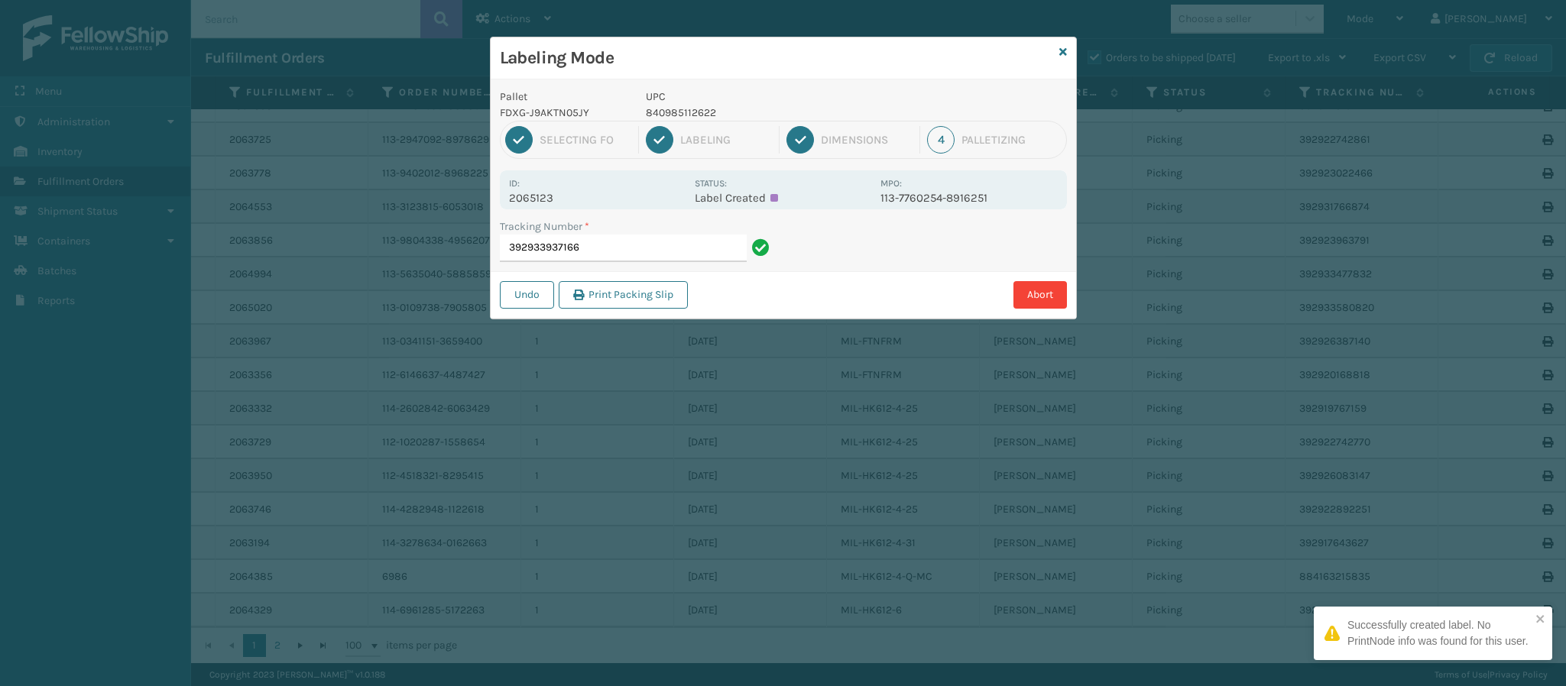
click at [548, 199] on p "2065123" at bounding box center [597, 198] width 176 height 14
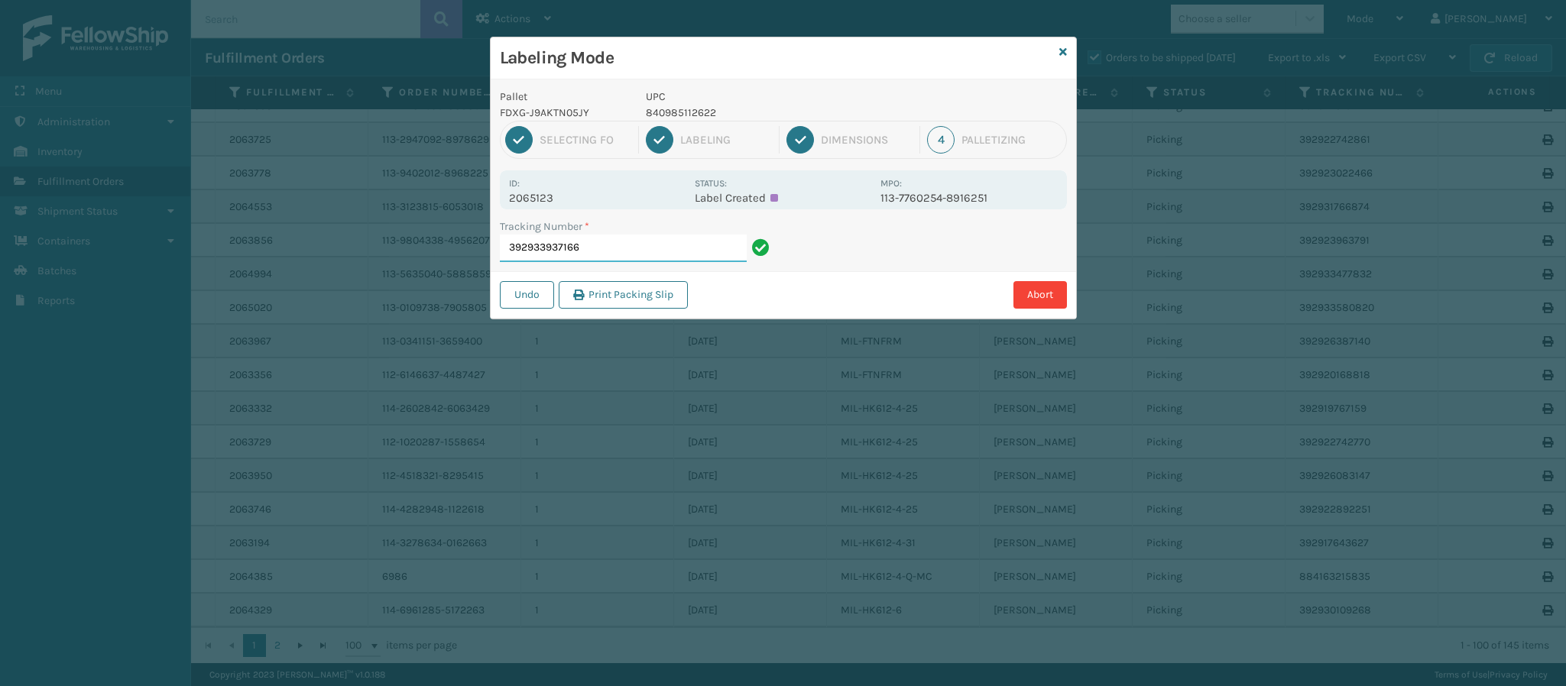
click at [610, 248] on input "392933937166" at bounding box center [623, 249] width 247 height 28
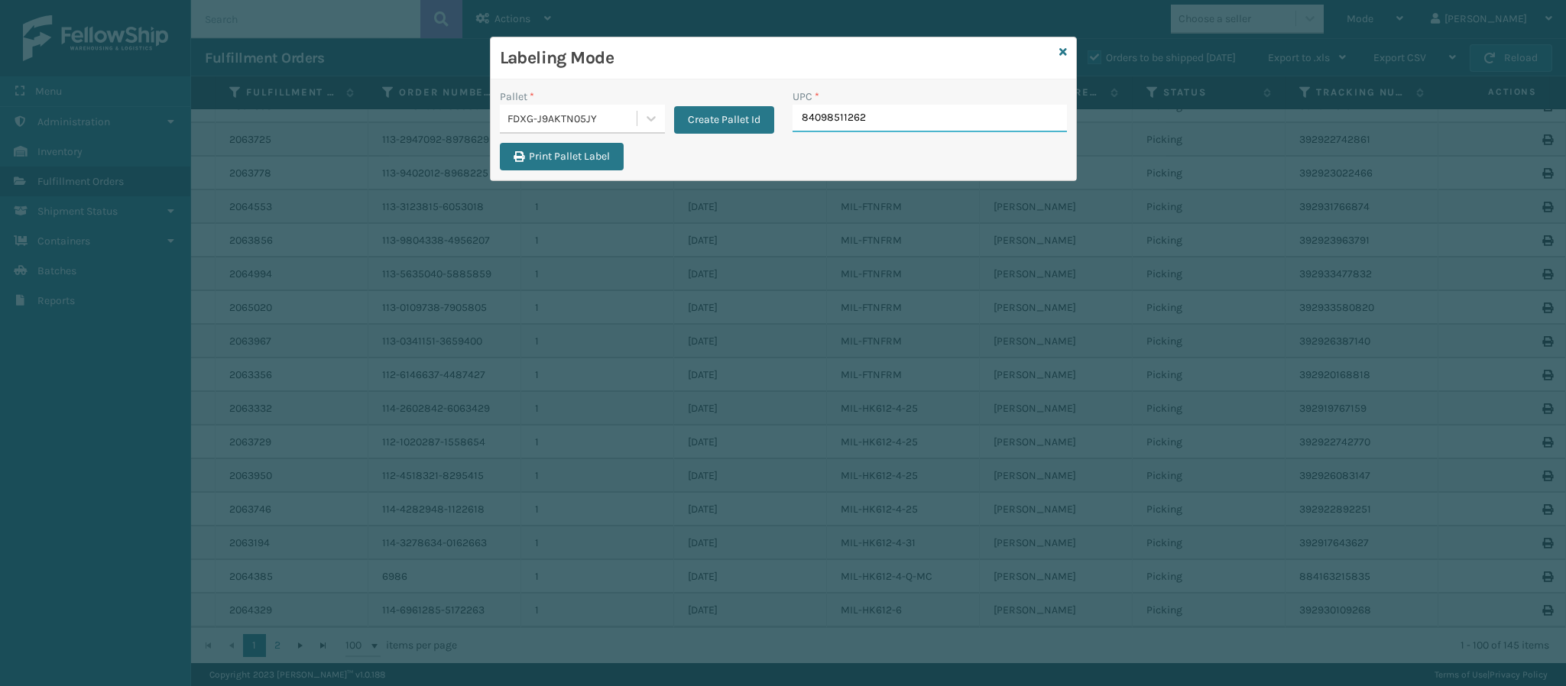
type input "840985112622"
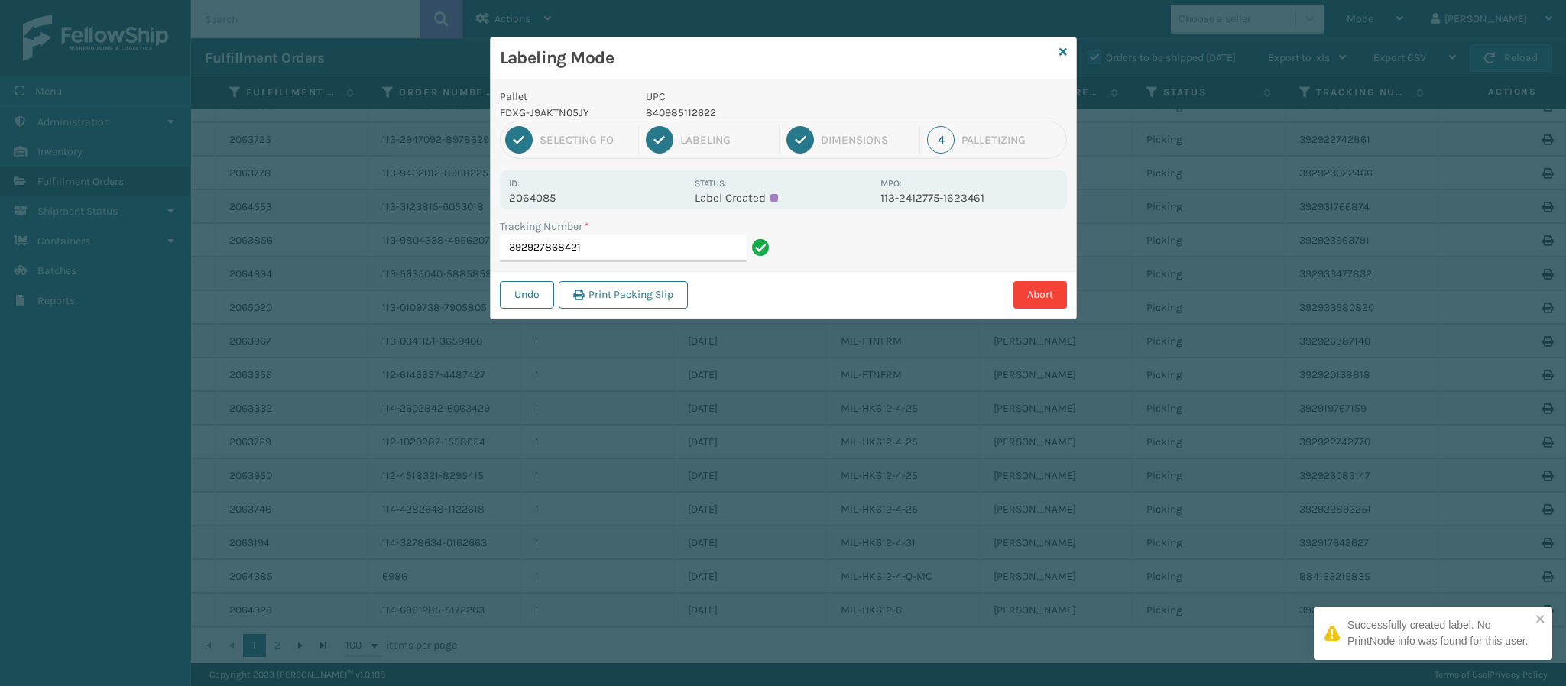
click at [549, 202] on p "2064085" at bounding box center [597, 198] width 176 height 14
click at [637, 248] on input "392927868421" at bounding box center [623, 249] width 247 height 28
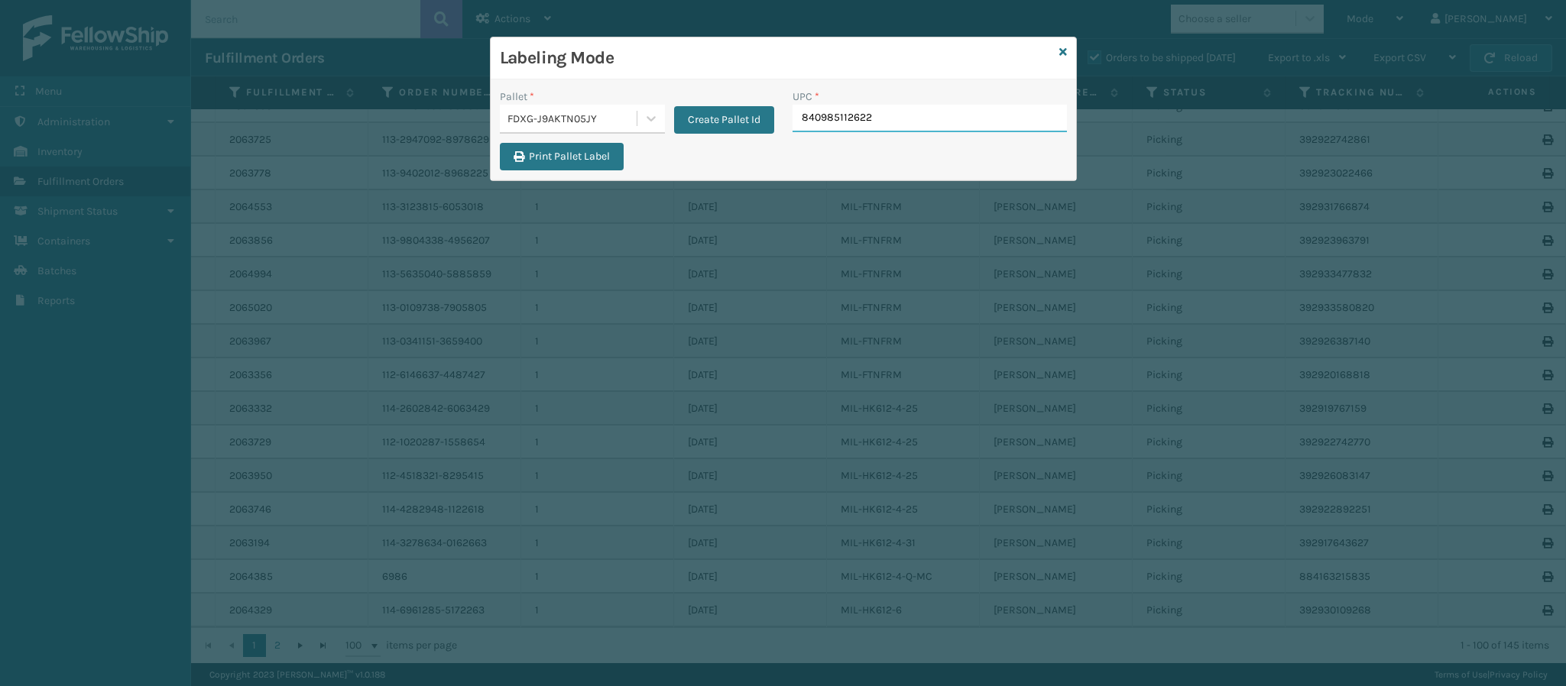
type input "840985112622"
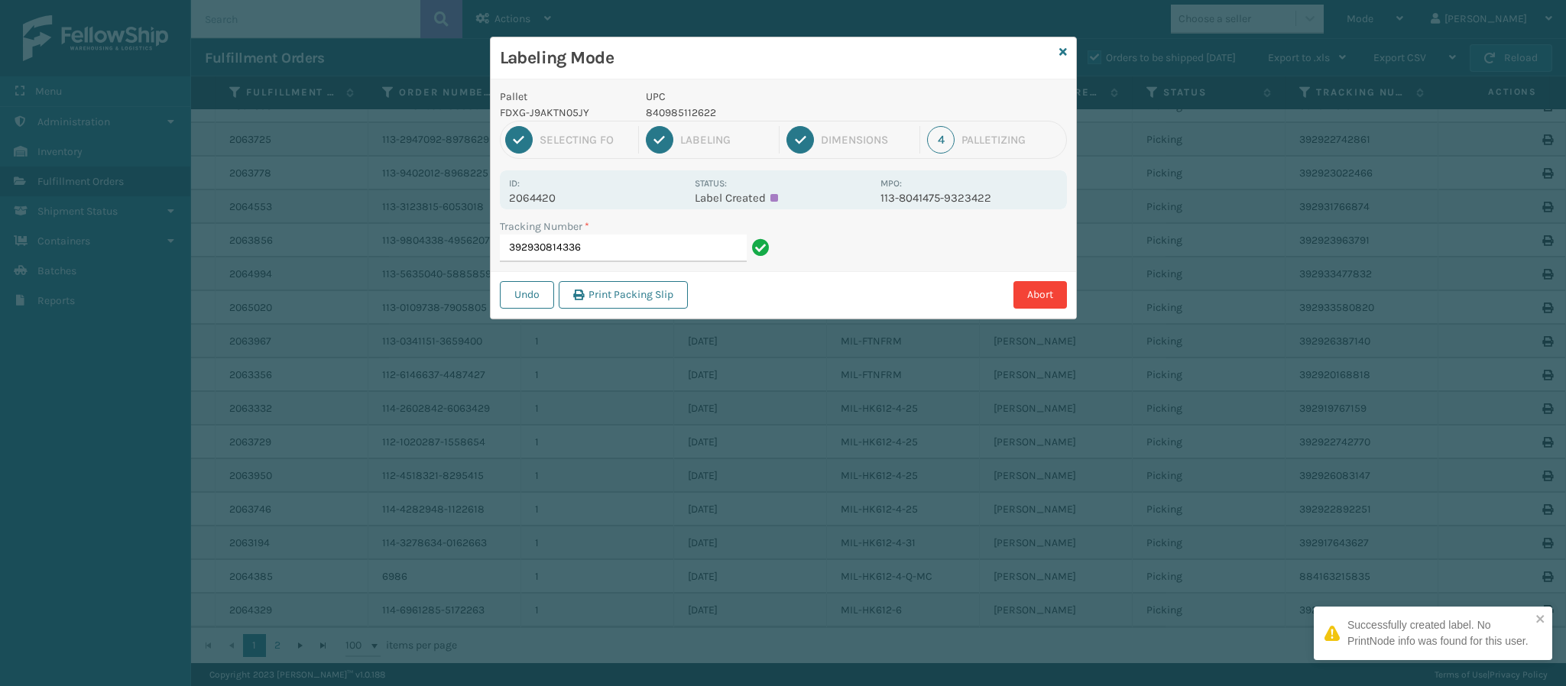
click at [551, 209] on div "Id: 2064420 Status: Label Created MPO: 113-8041475-9323422" at bounding box center [783, 189] width 567 height 39
click at [553, 204] on p "2064420" at bounding box center [597, 198] width 176 height 14
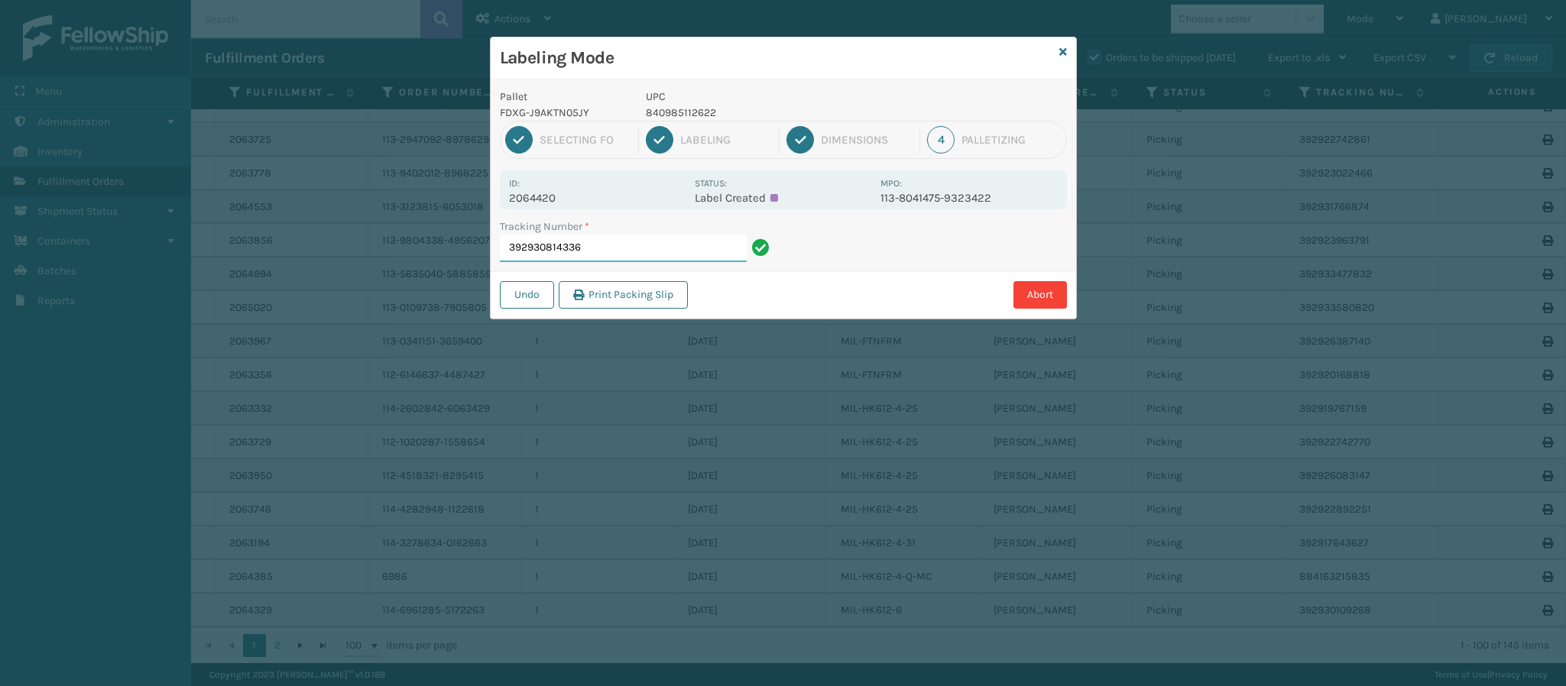
click at [608, 252] on input "392930814336" at bounding box center [623, 249] width 247 height 28
click at [608, 250] on input "392930814336" at bounding box center [623, 249] width 247 height 28
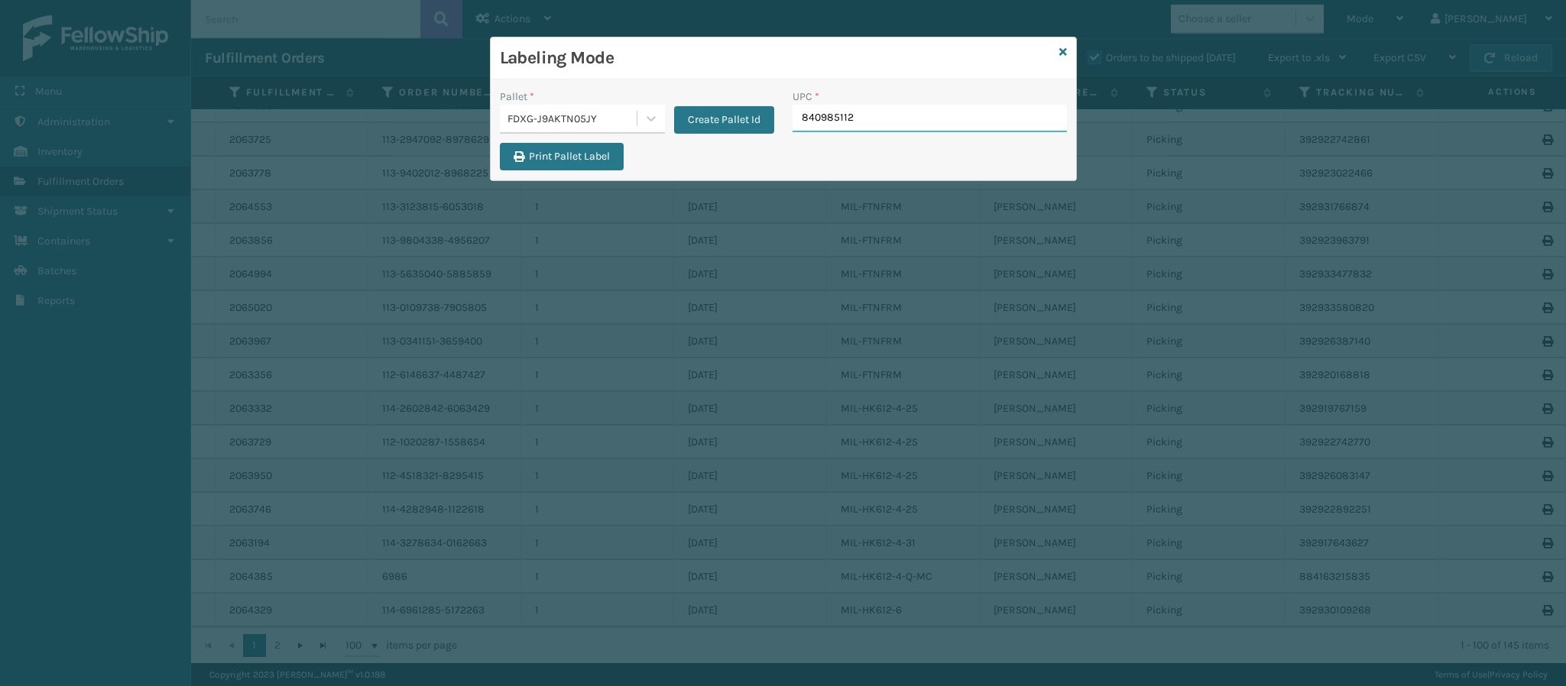
type input "8409851126"
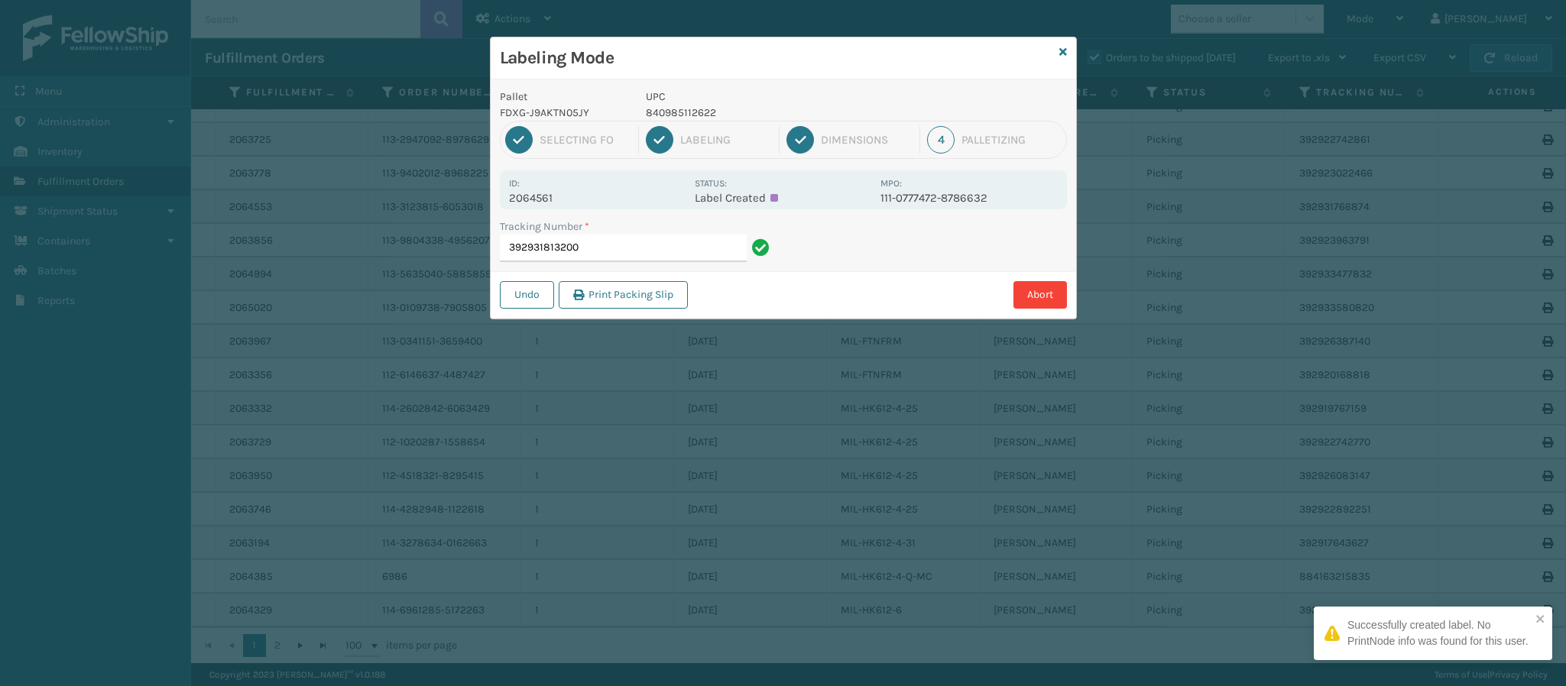
click at [565, 191] on p "2064561" at bounding box center [597, 198] width 176 height 14
click at [601, 244] on input "392931813200" at bounding box center [623, 249] width 247 height 28
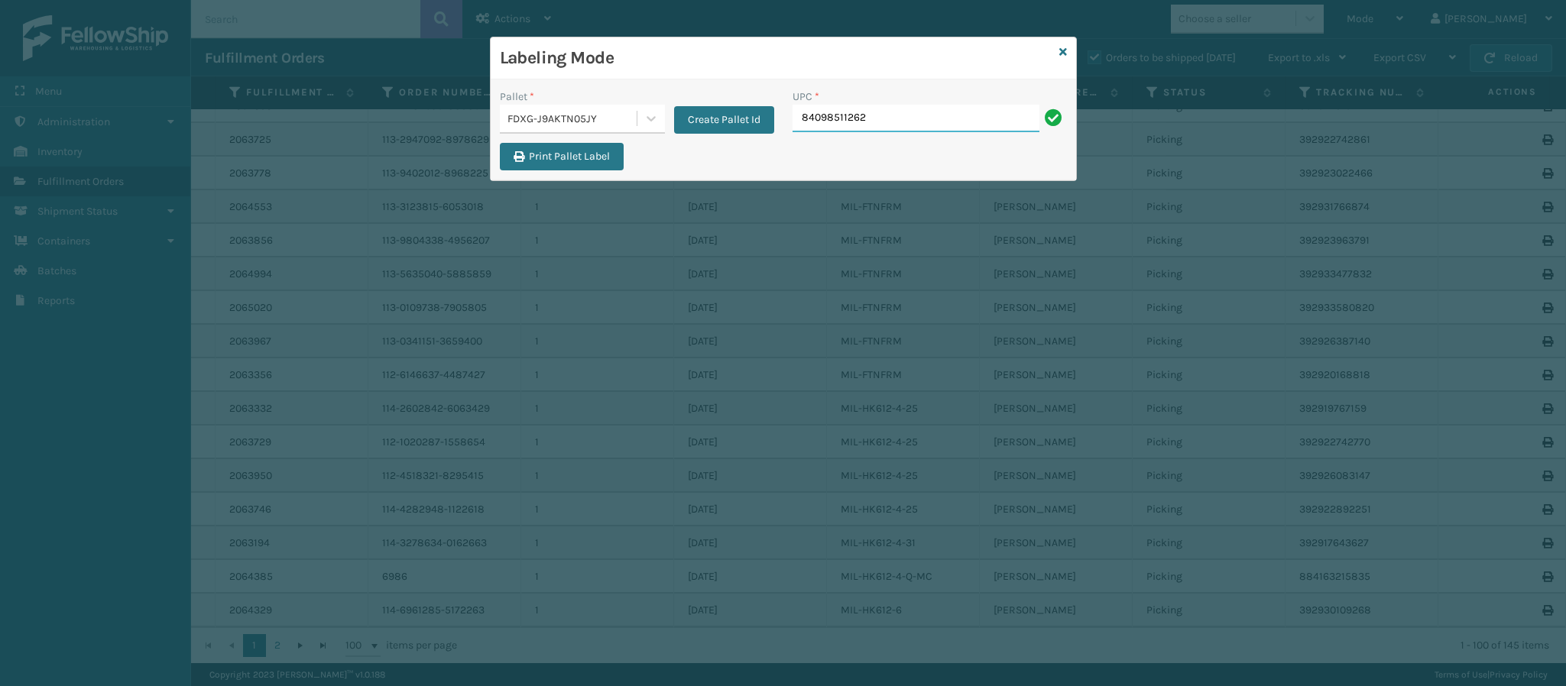
type input "840985112622"
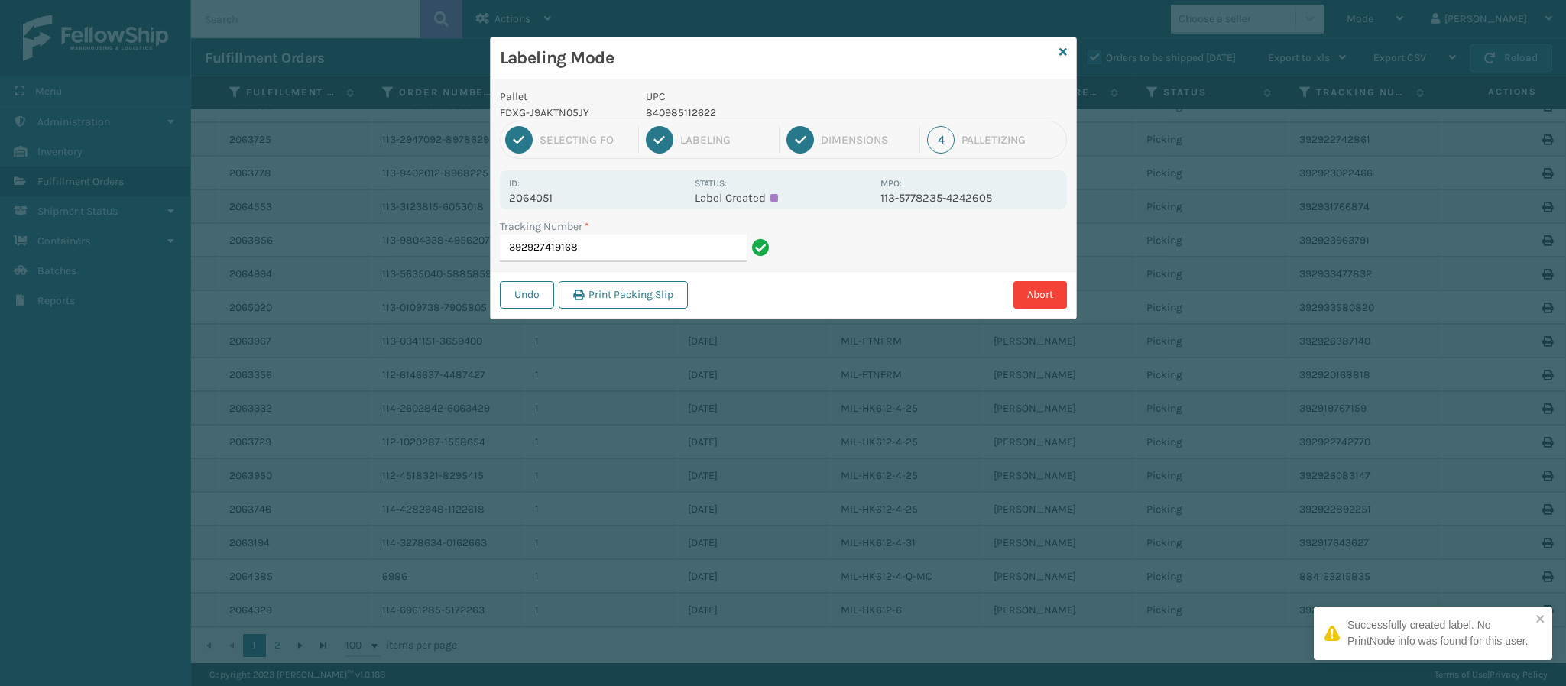
click at [557, 195] on p "2064051" at bounding box center [597, 198] width 176 height 14
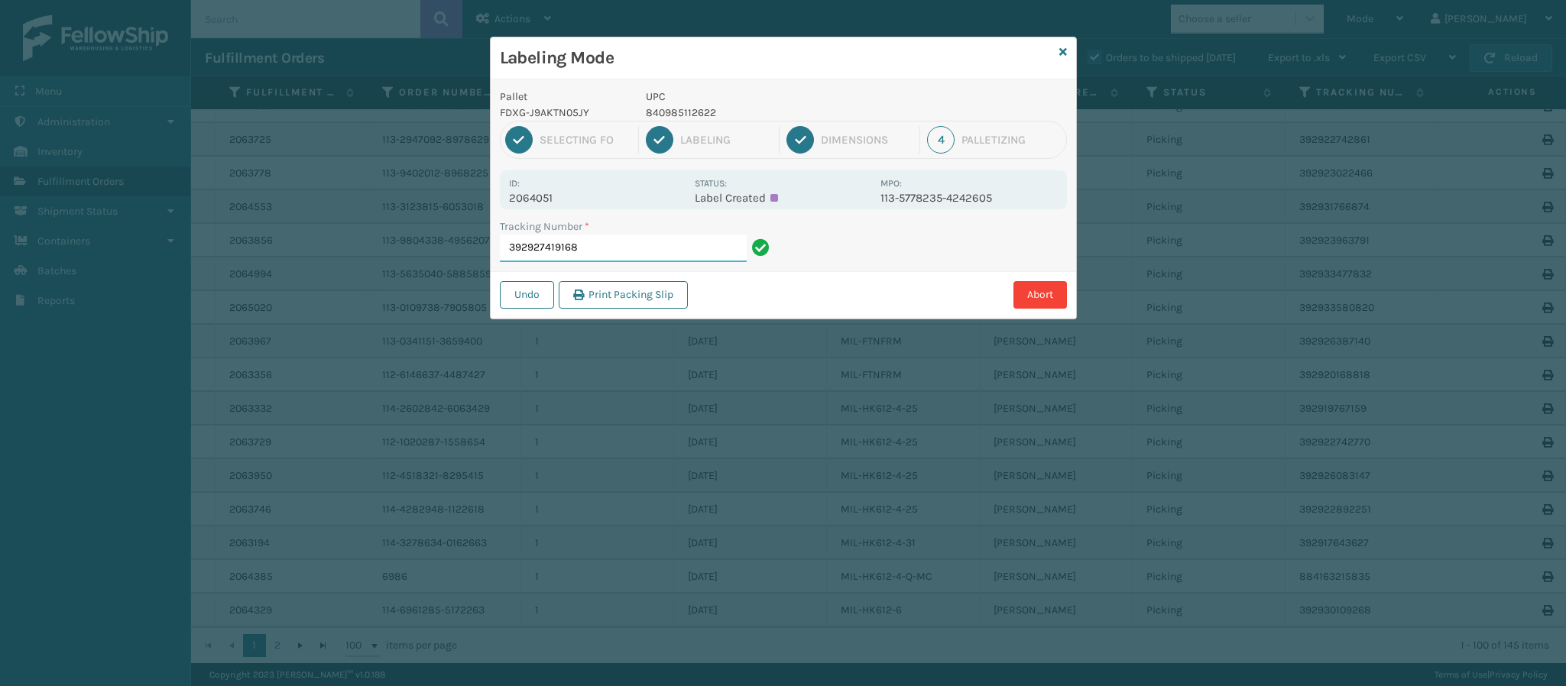
click at [627, 257] on input "392927419168" at bounding box center [623, 249] width 247 height 28
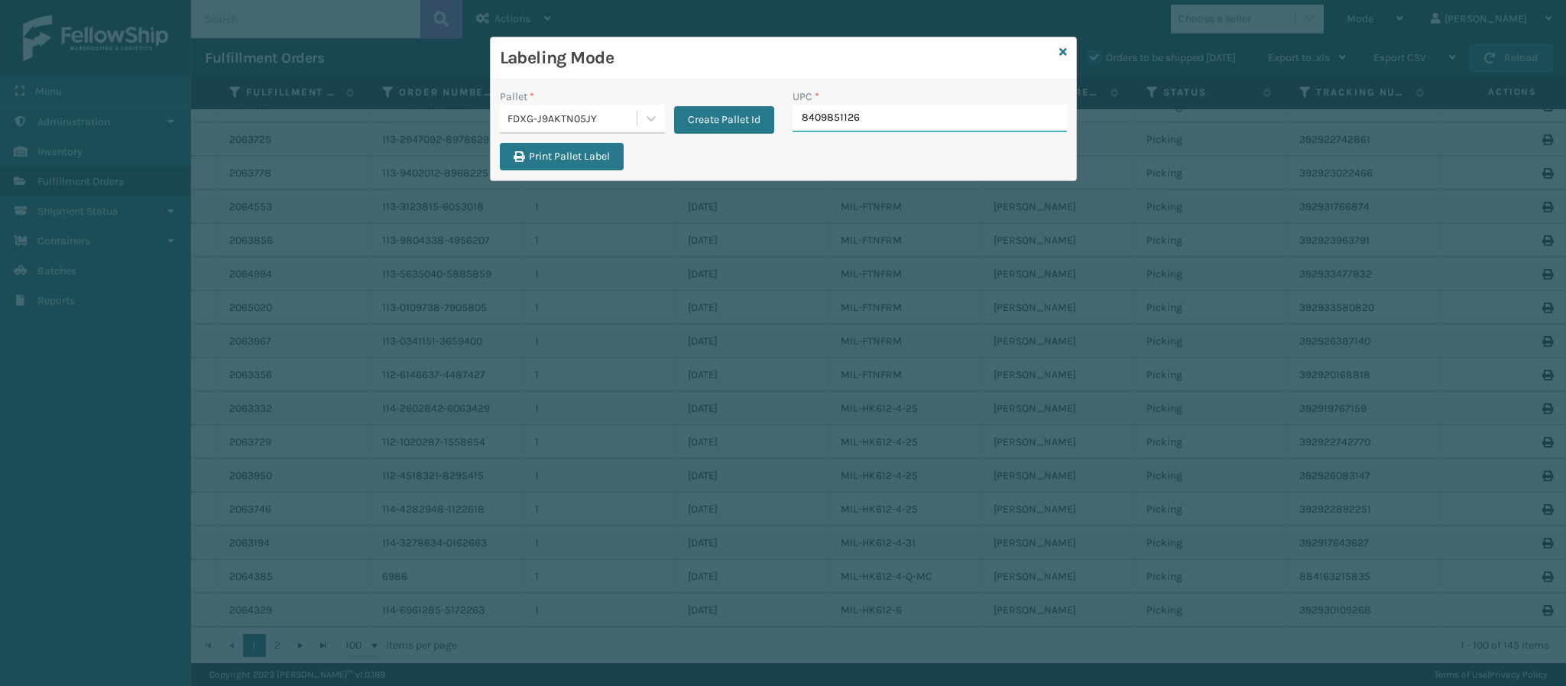
type input "84098511262"
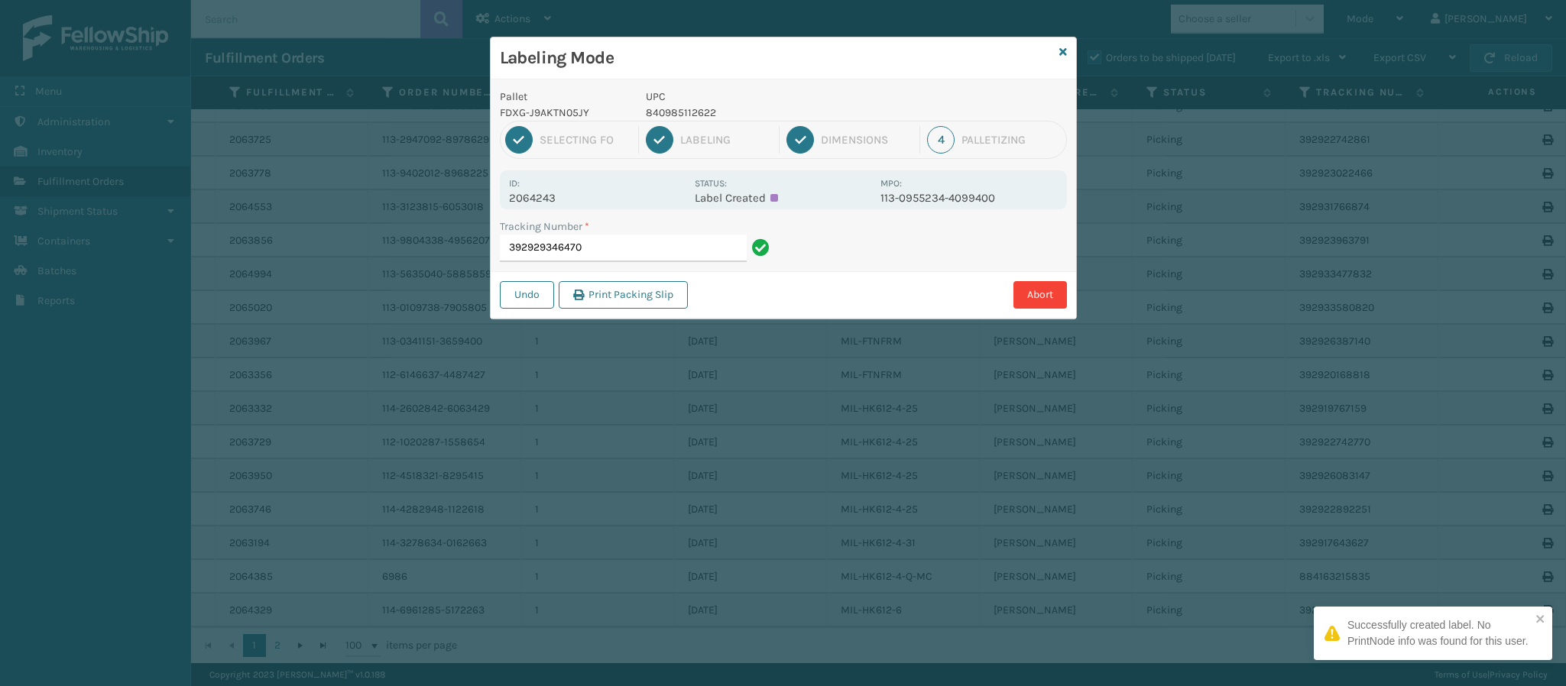
click at [566, 177] on div "Id: 2064243" at bounding box center [597, 190] width 176 height 30
click at [567, 202] on p "2064243" at bounding box center [597, 198] width 176 height 14
click at [566, 200] on p "2064243" at bounding box center [597, 198] width 176 height 14
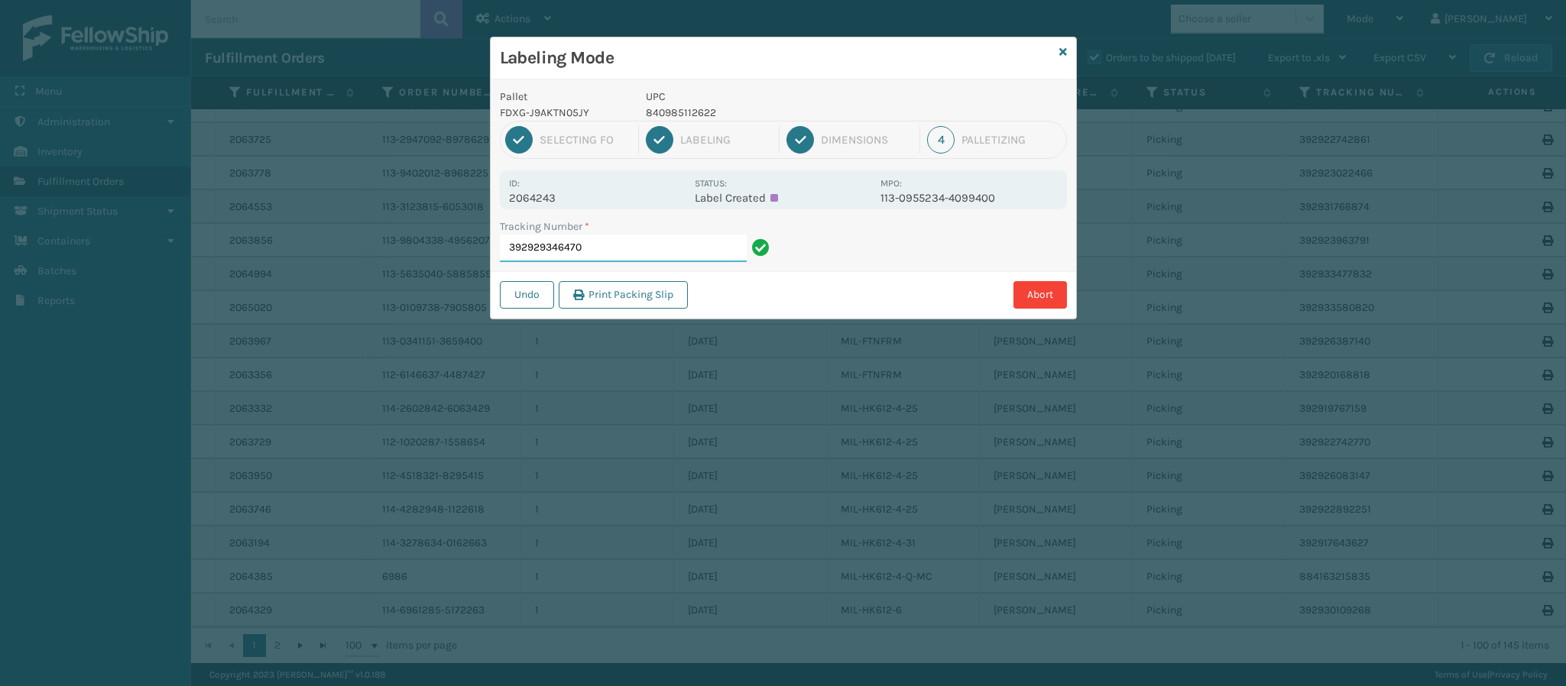
click at [599, 241] on input "392929346470" at bounding box center [623, 249] width 247 height 28
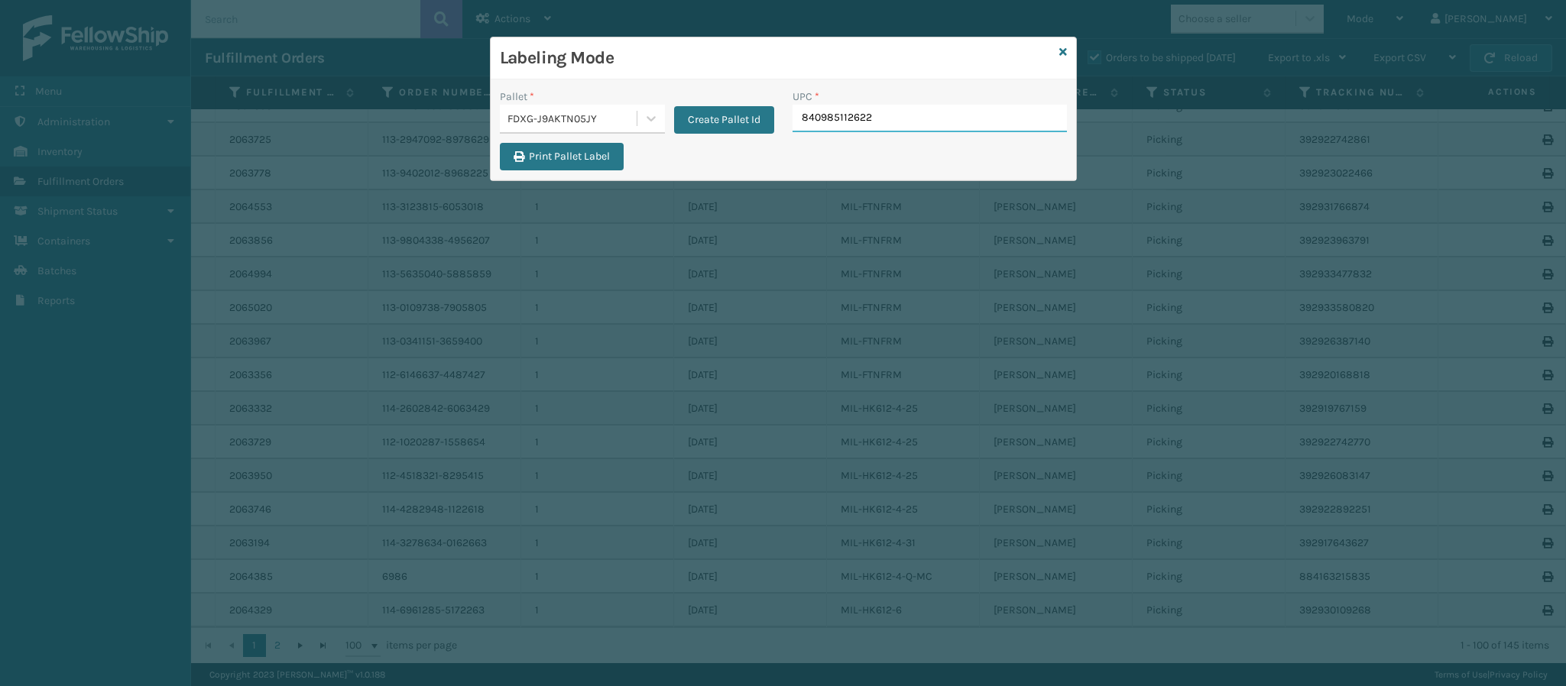
type input "840985112622"
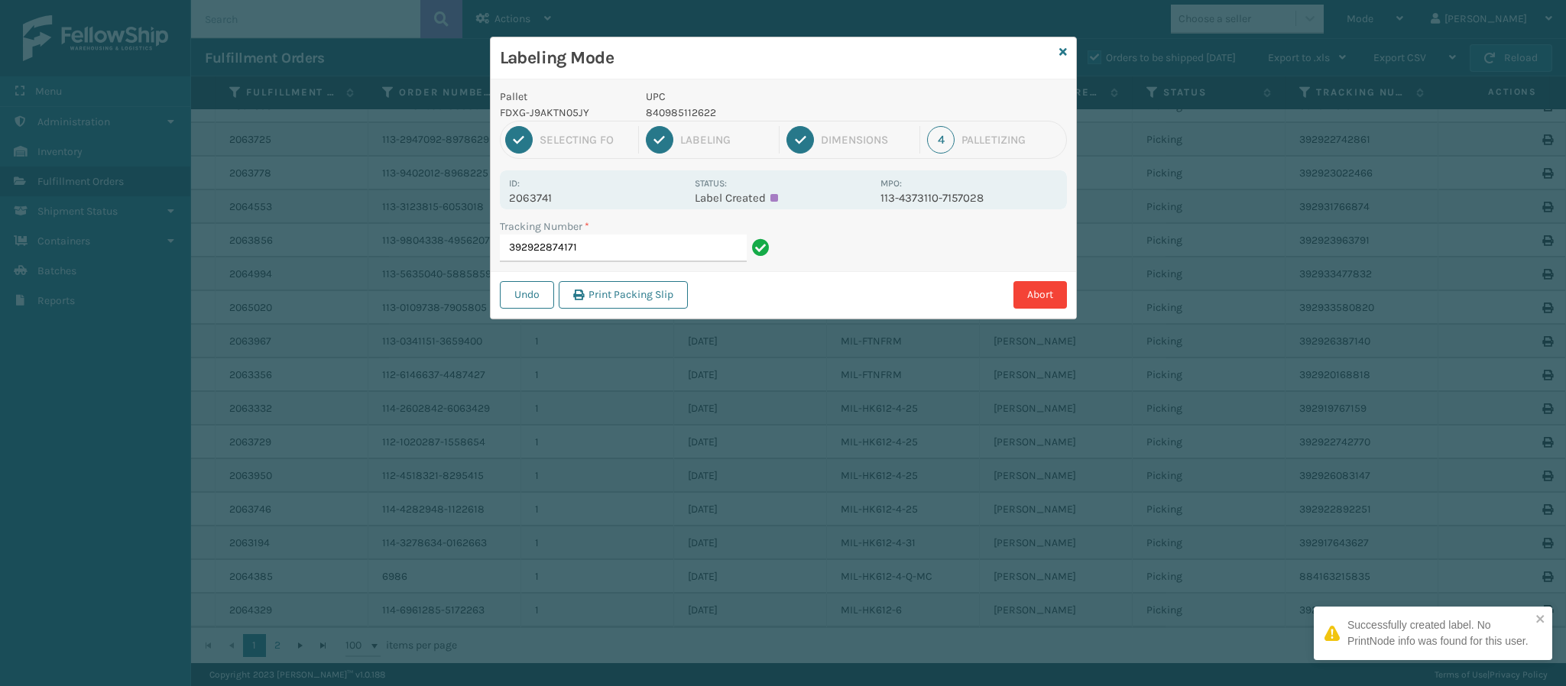
click at [550, 191] on p "2063741" at bounding box center [597, 198] width 176 height 14
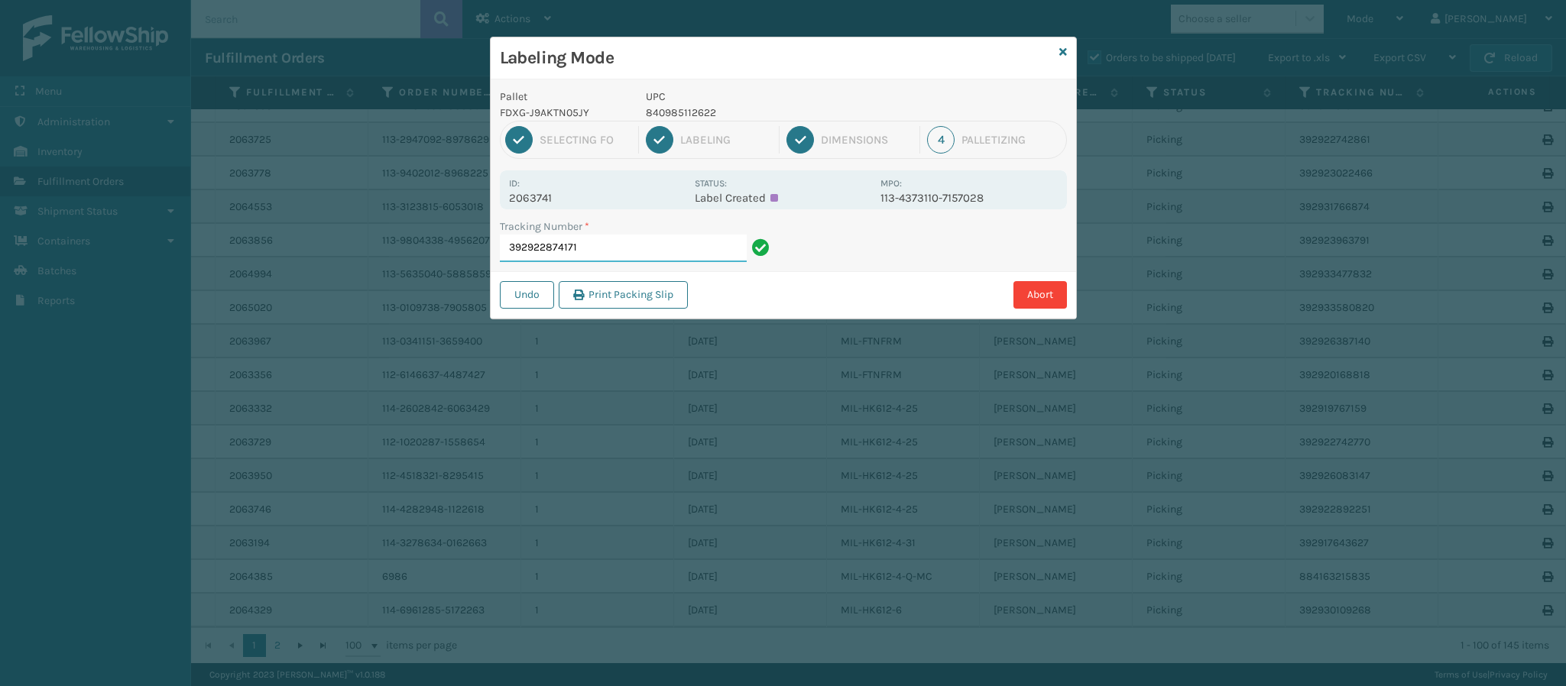
click at [622, 248] on input "392922874171" at bounding box center [623, 249] width 247 height 28
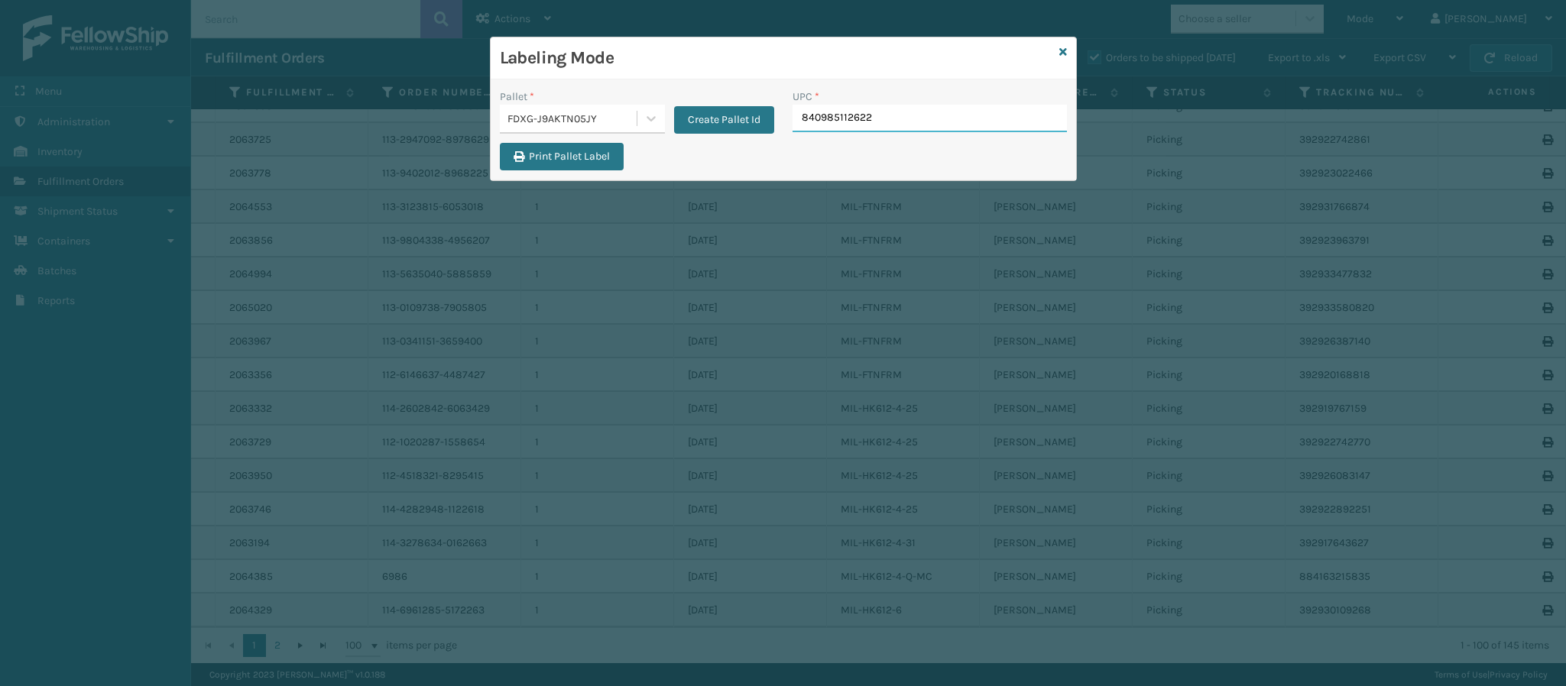
type input "840985112622"
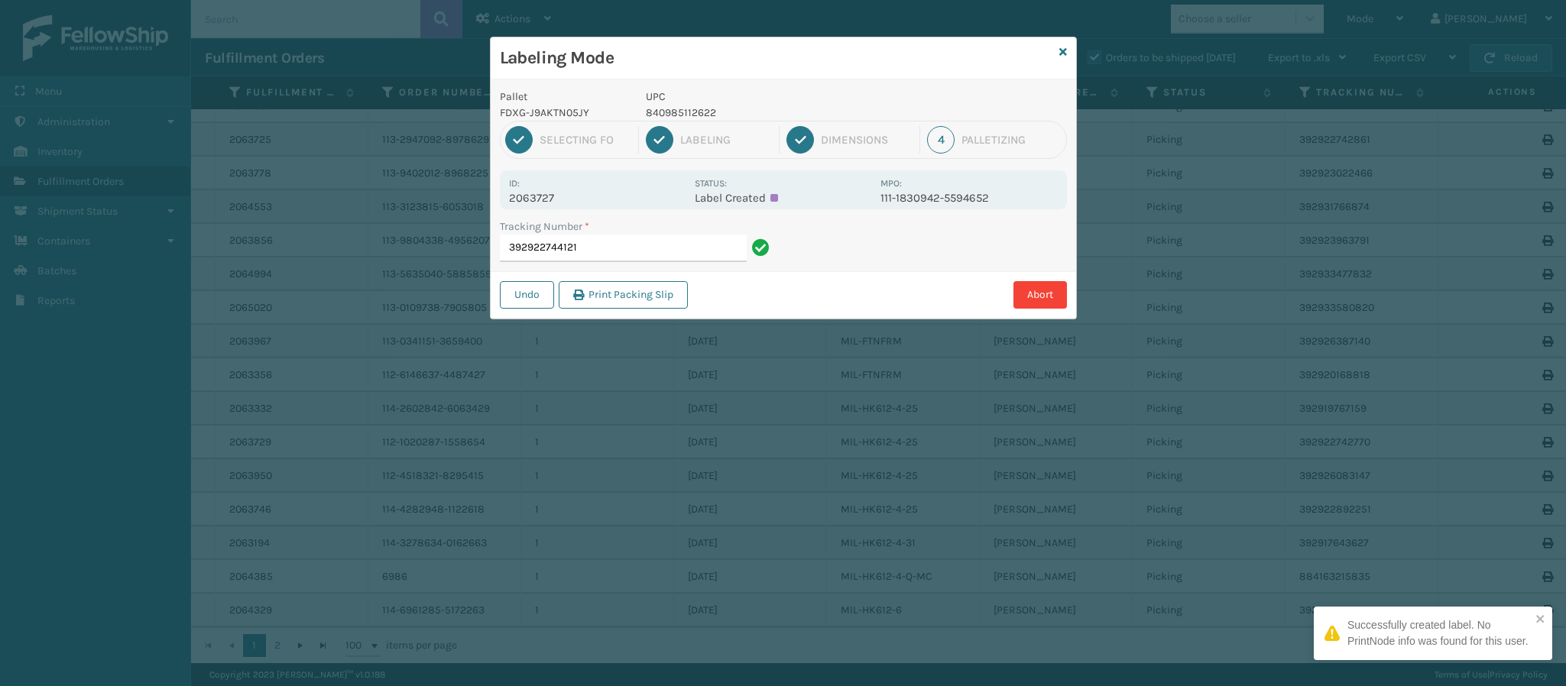
click at [576, 191] on p "2063727" at bounding box center [597, 198] width 176 height 14
click at [596, 264] on div "Tracking Number * 392922744121" at bounding box center [637, 245] width 293 height 53
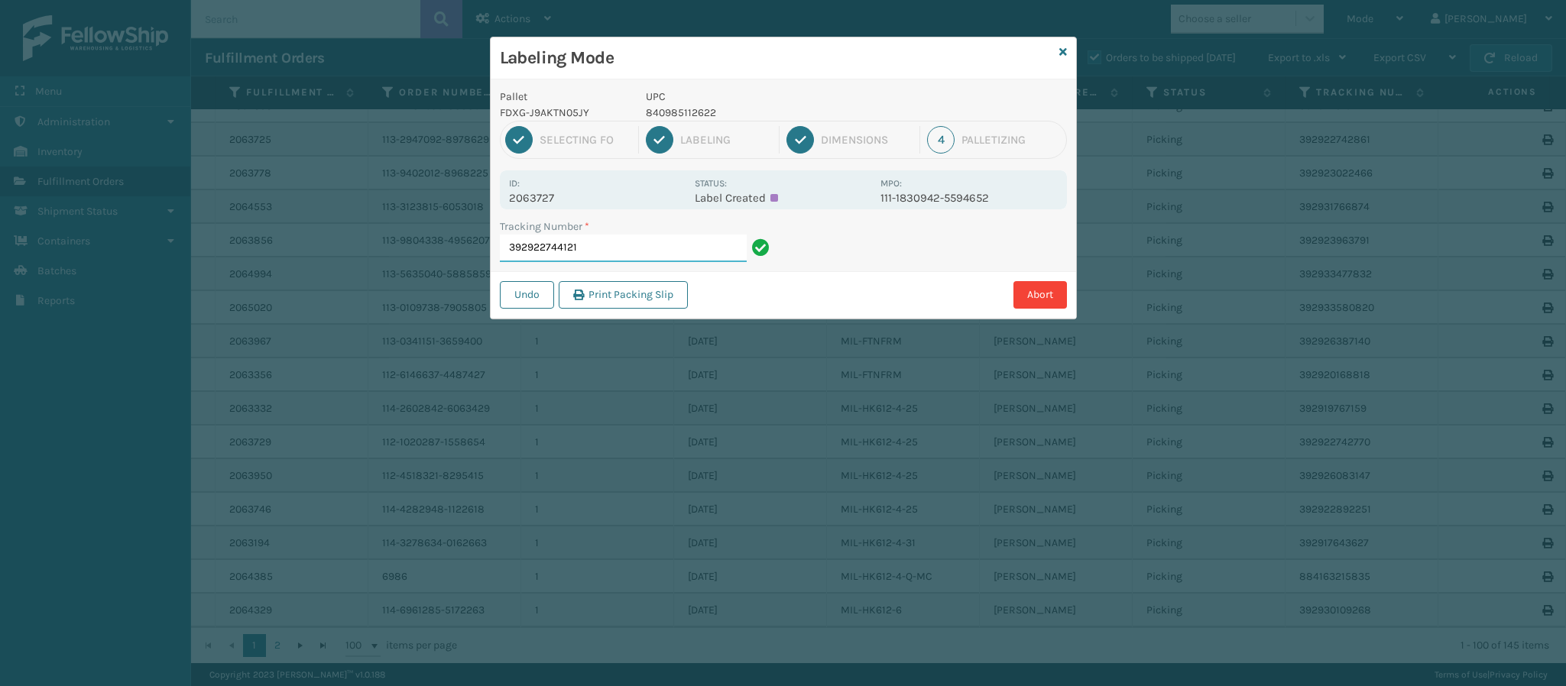
click at [592, 267] on div "Tracking Number * 392922744121" at bounding box center [637, 245] width 293 height 53
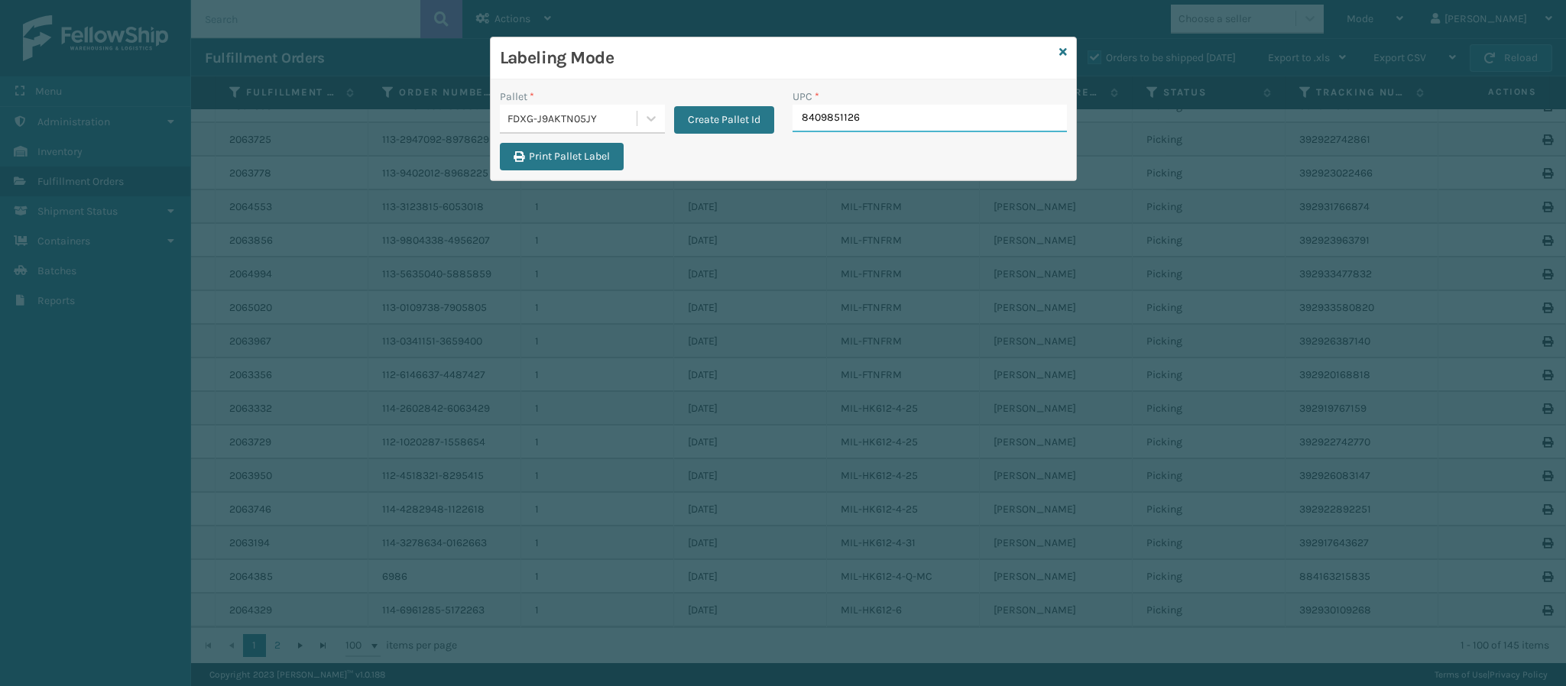
type input "84098511262"
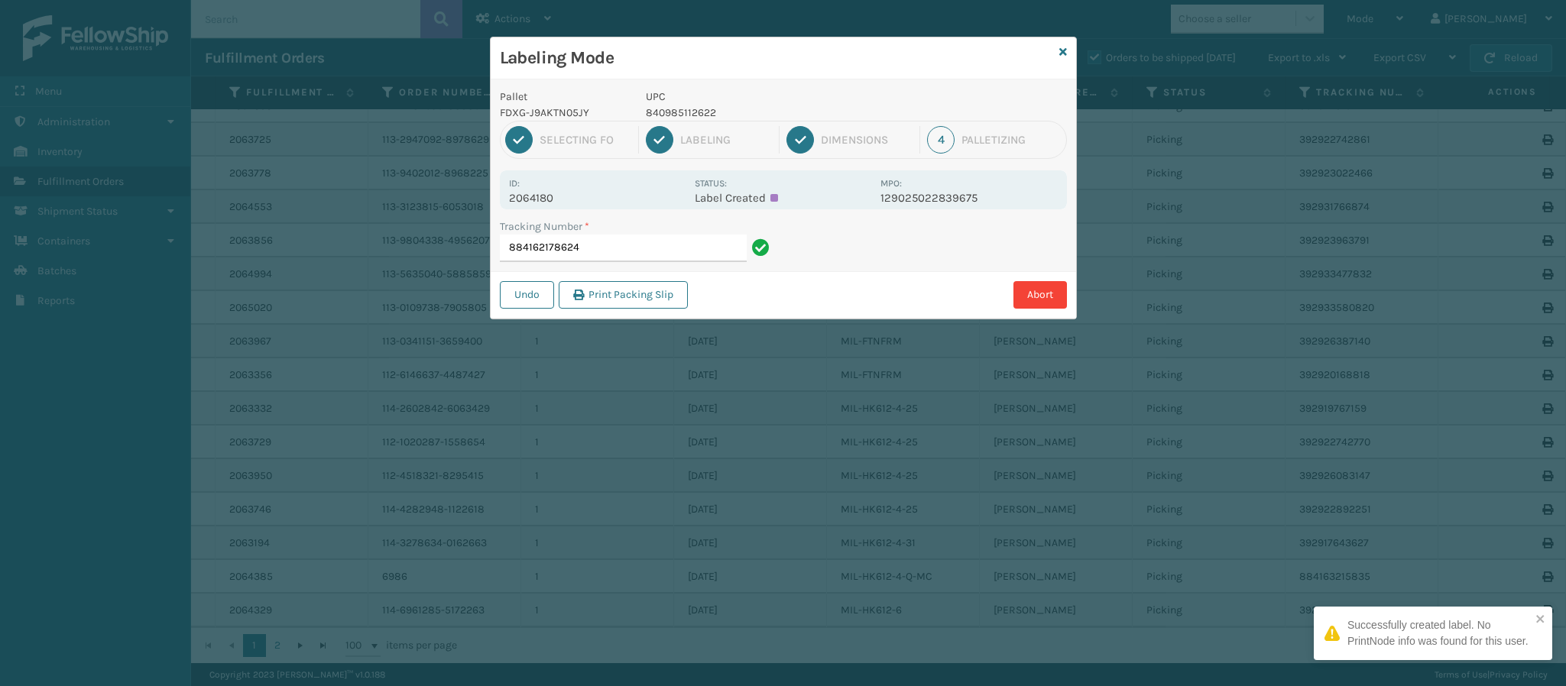
click at [551, 195] on p "2064180" at bounding box center [597, 198] width 176 height 14
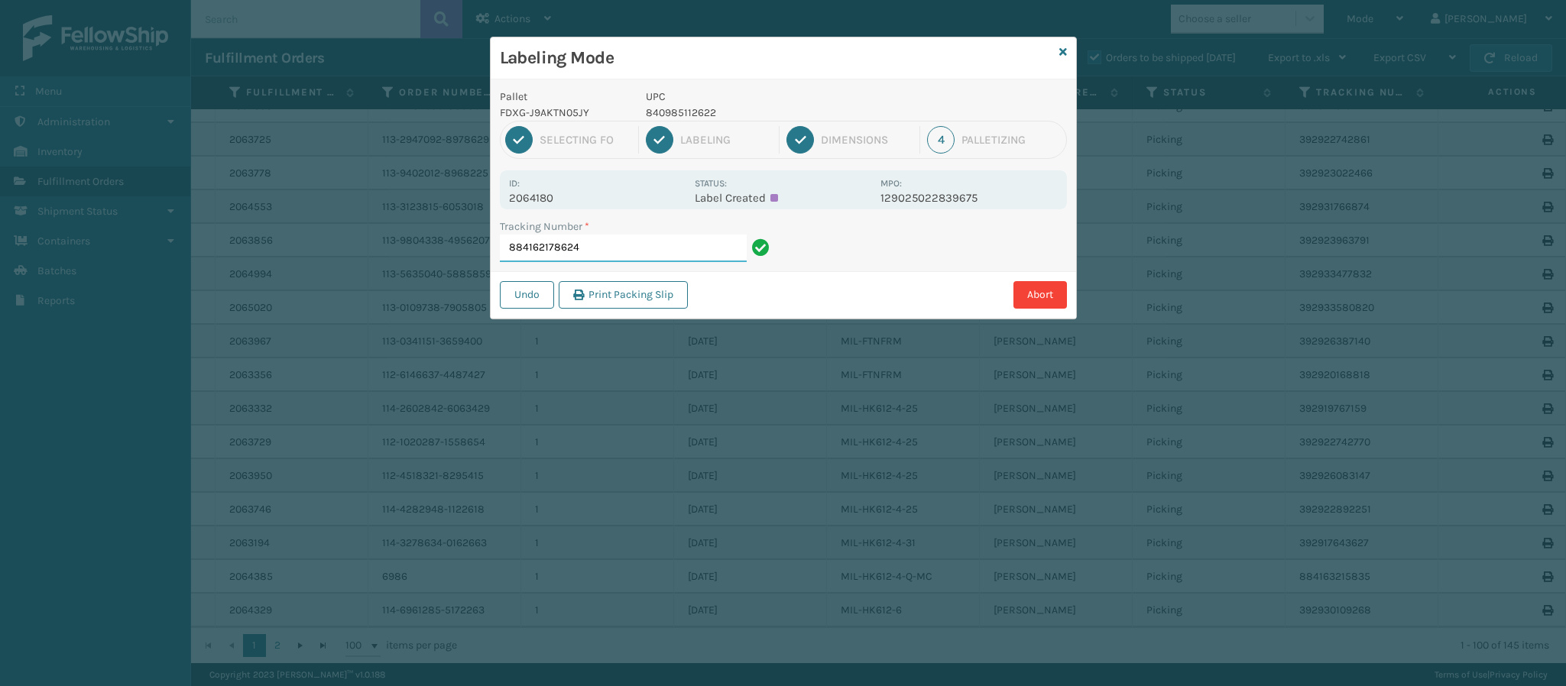
click at [656, 243] on input "884162178624" at bounding box center [623, 249] width 247 height 28
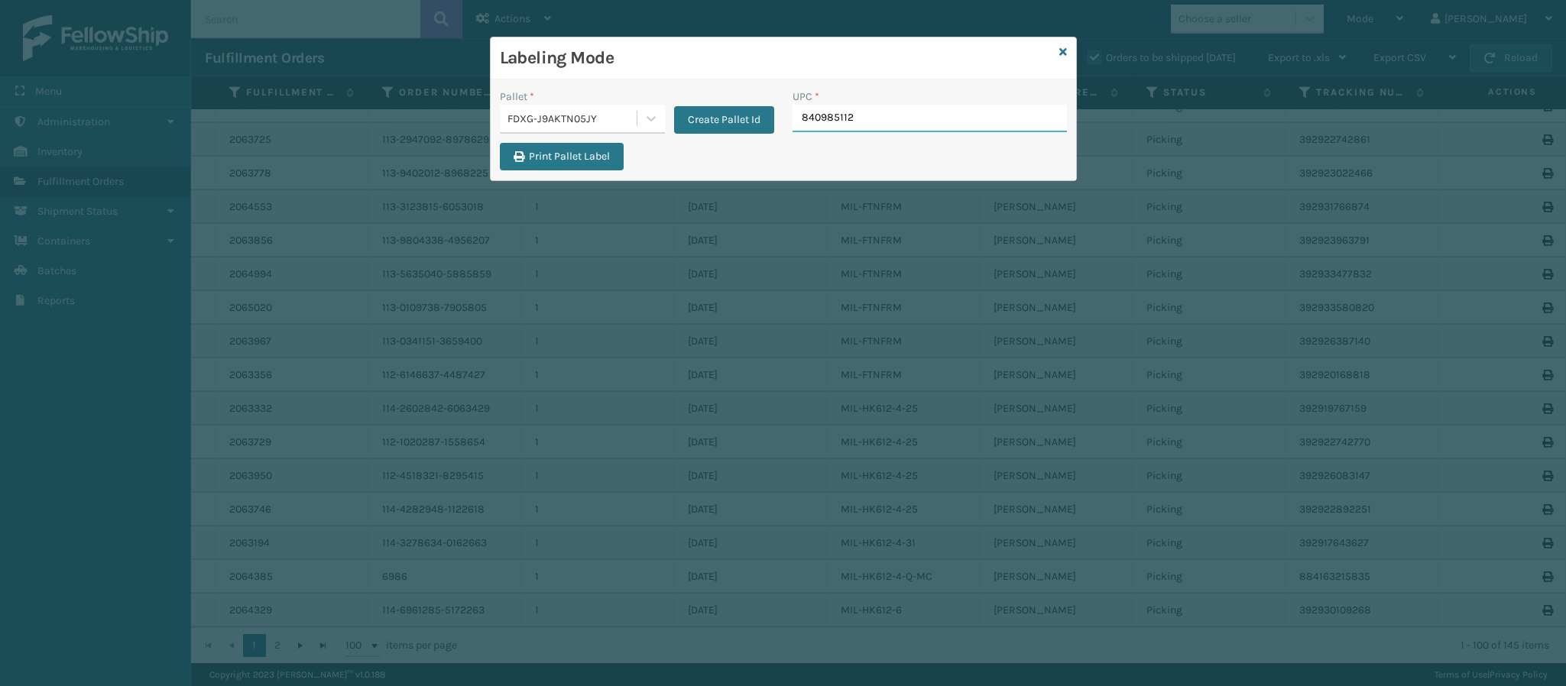
type input "8409851126"
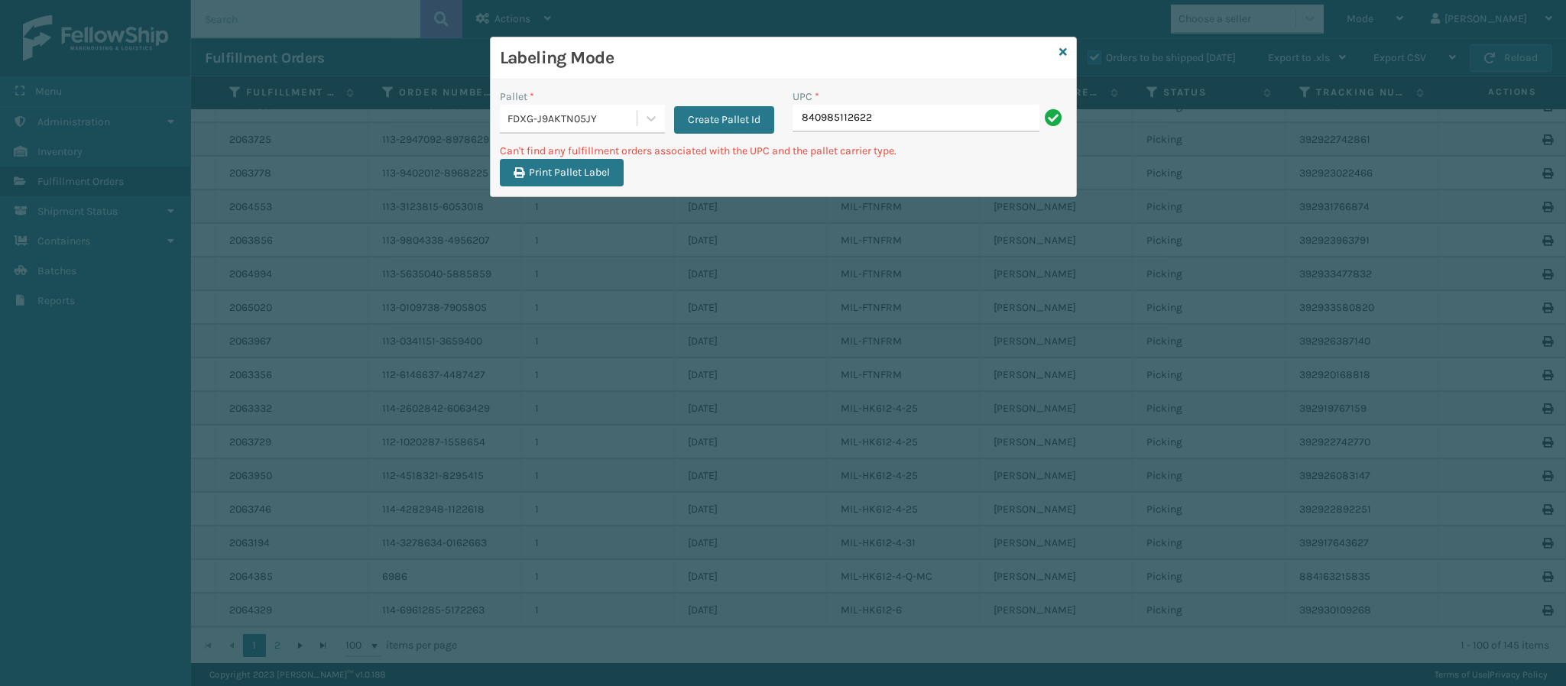
click at [915, 112] on input "840985112622" at bounding box center [915, 119] width 247 height 28
type input "8409"
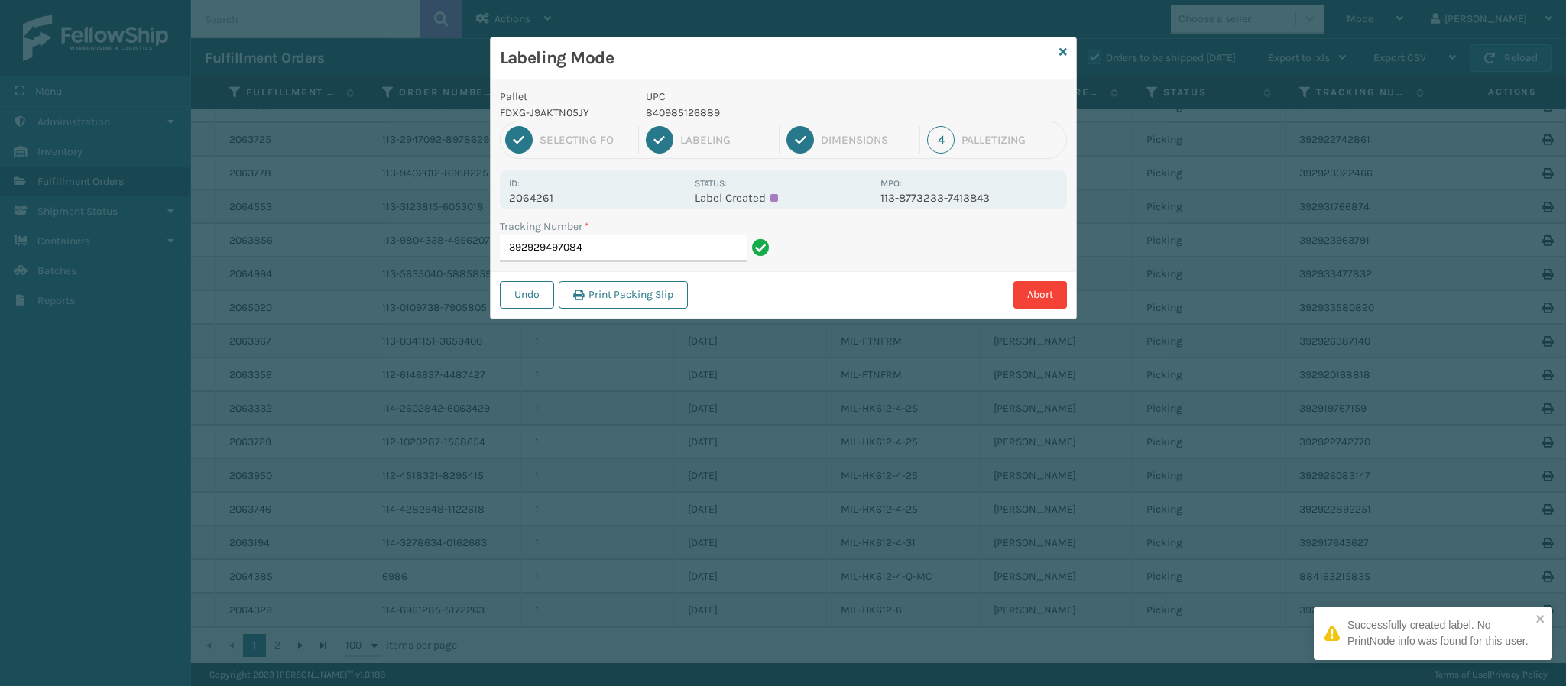
click at [551, 202] on p "2064261" at bounding box center [597, 198] width 176 height 14
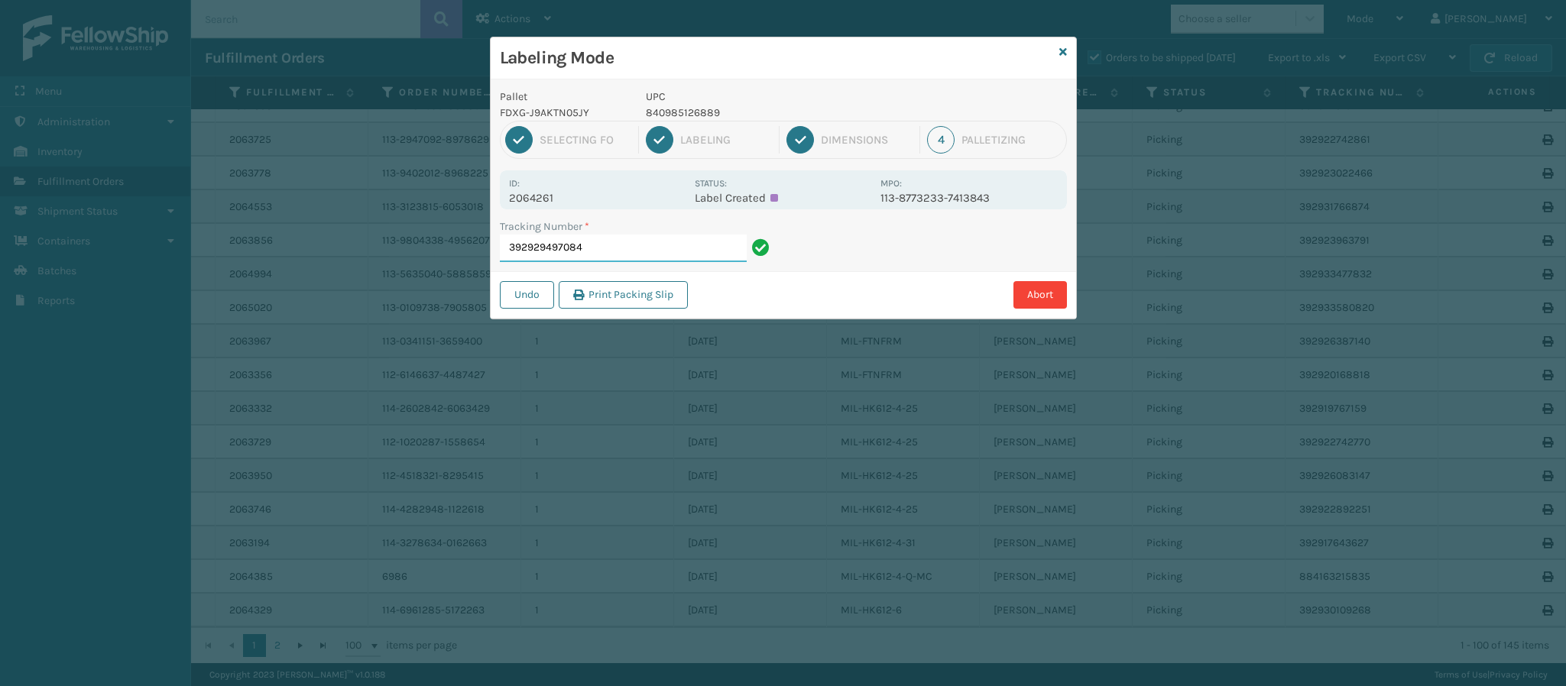
click at [643, 248] on input "392929497084" at bounding box center [623, 249] width 247 height 28
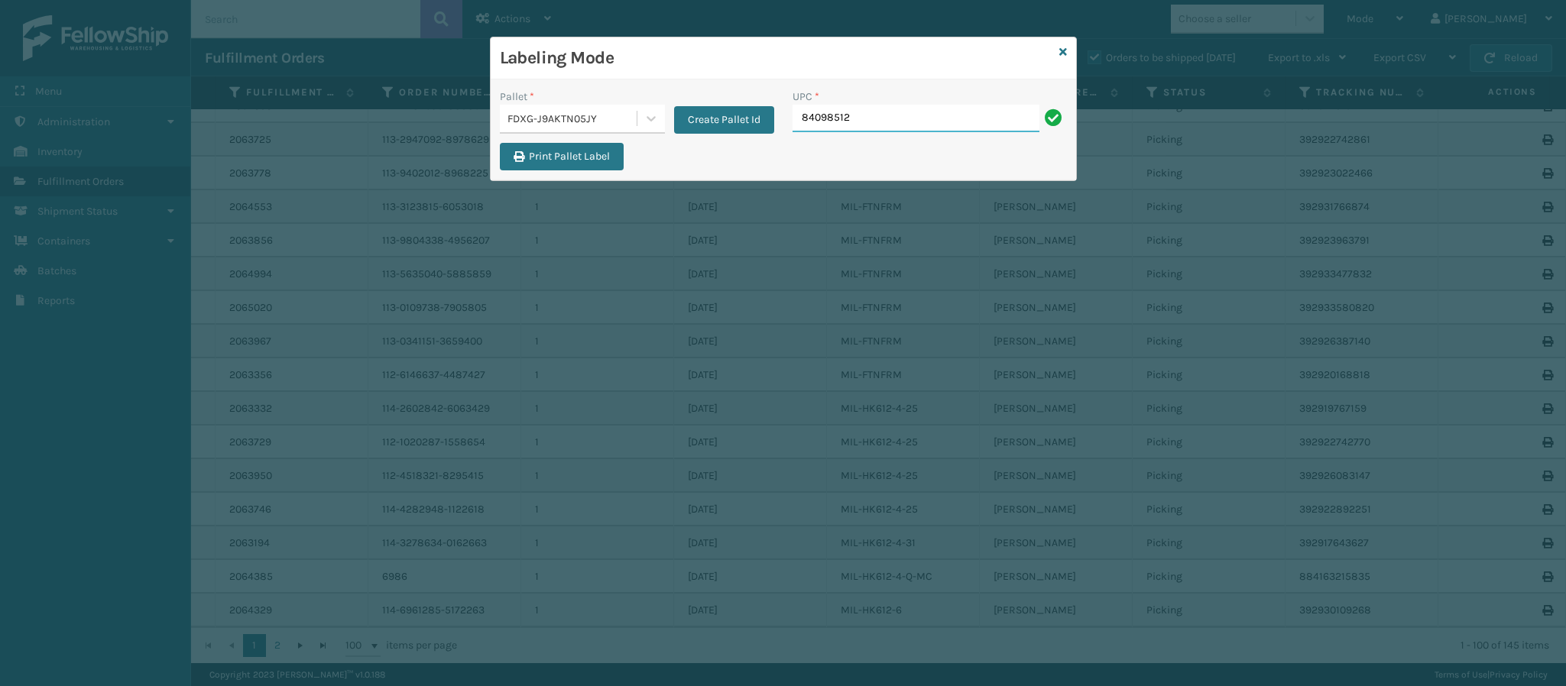
type input "840985126"
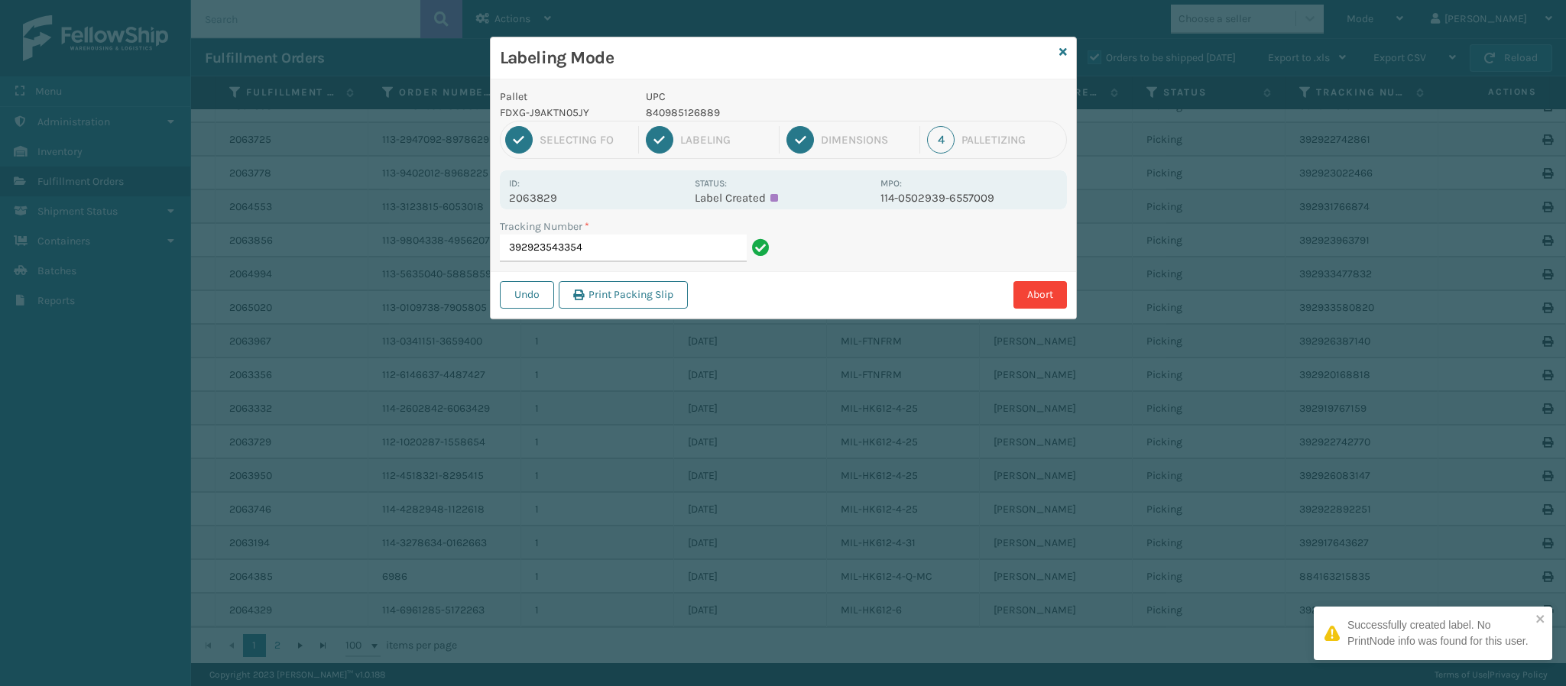
click at [555, 195] on p "2063829" at bounding box center [597, 198] width 176 height 14
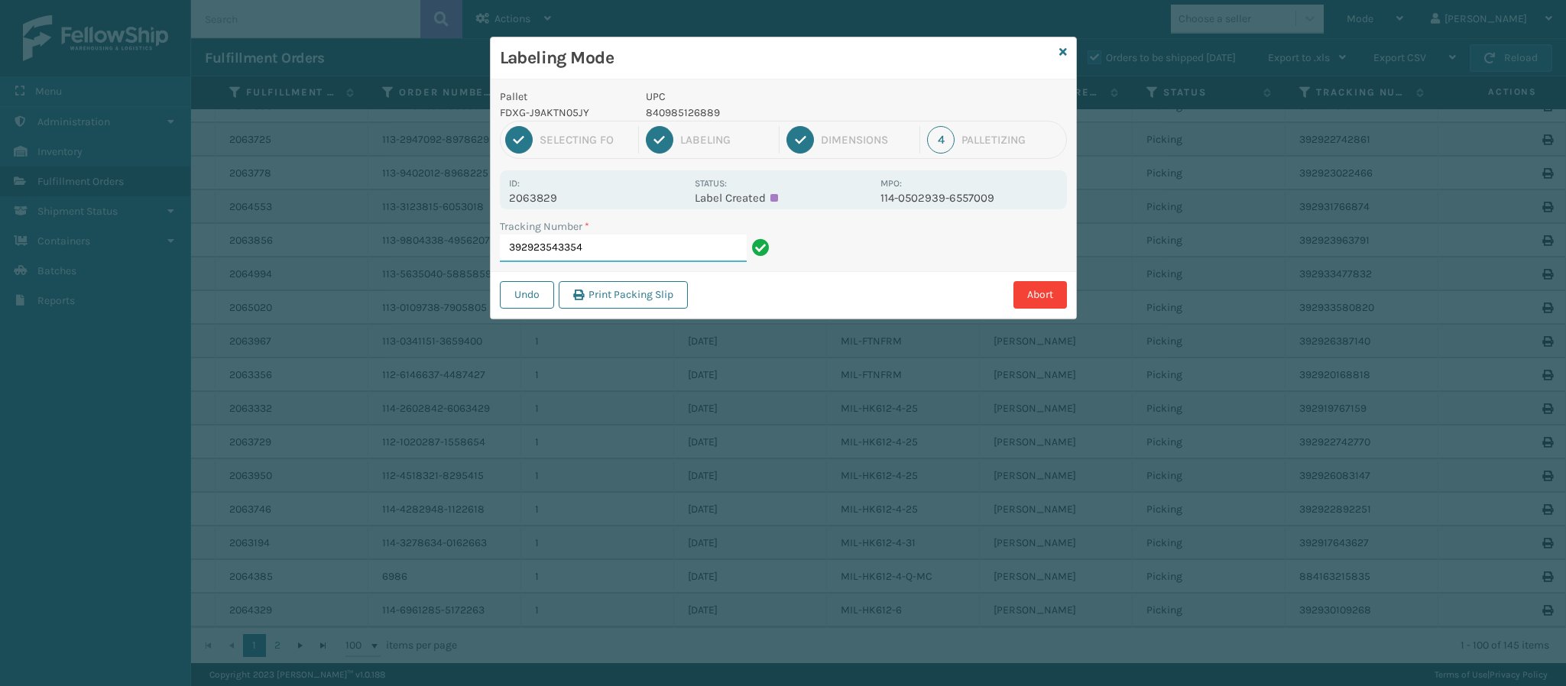
click at [658, 257] on input "392923543354" at bounding box center [623, 249] width 247 height 28
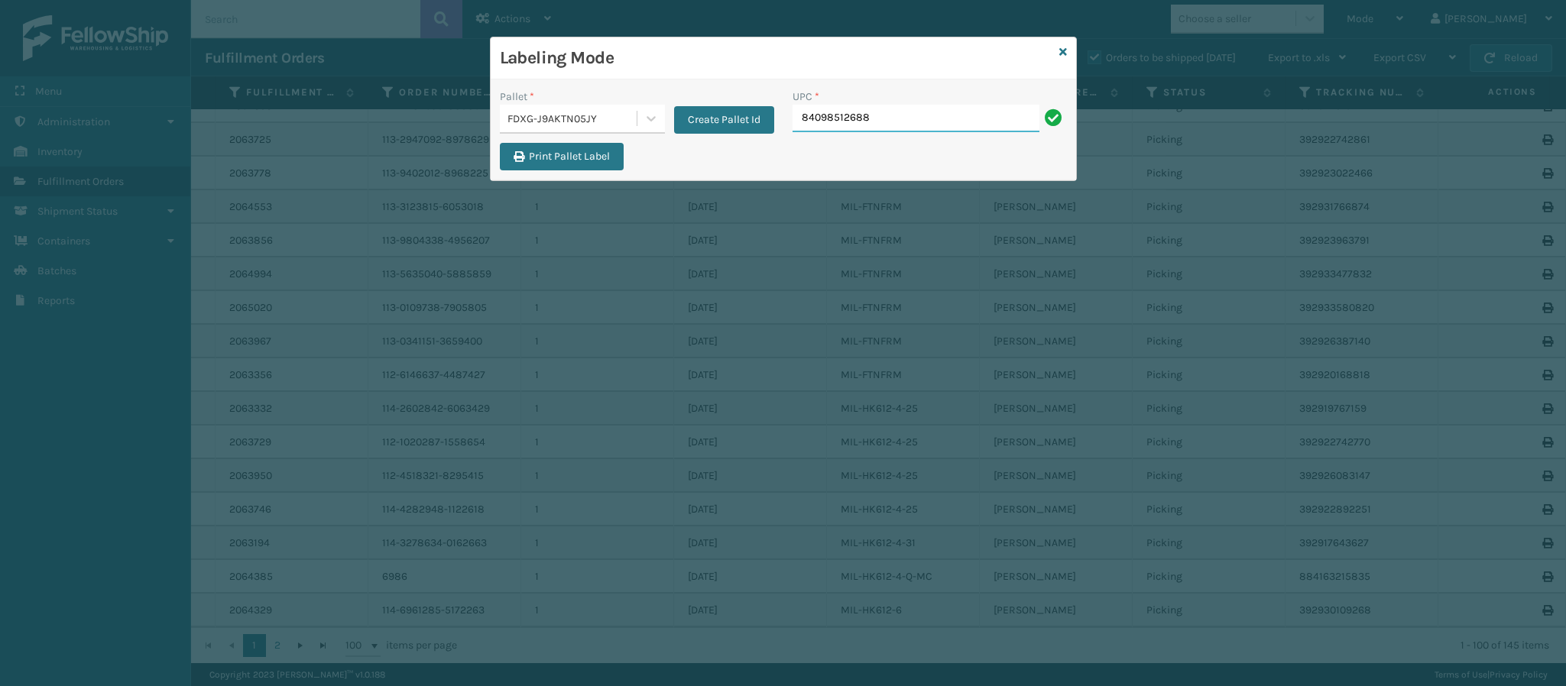
type input "840985126889"
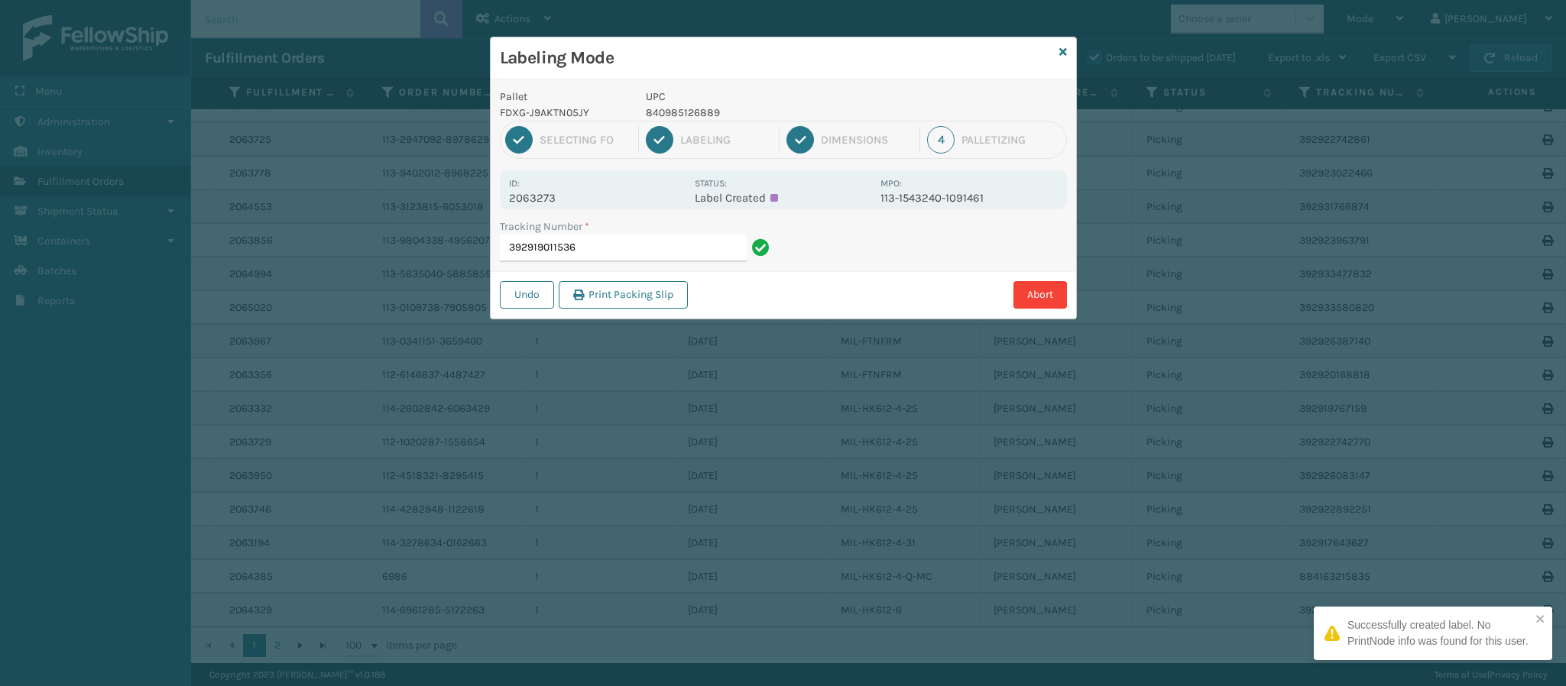
click at [551, 200] on p "2063273" at bounding box center [597, 198] width 176 height 14
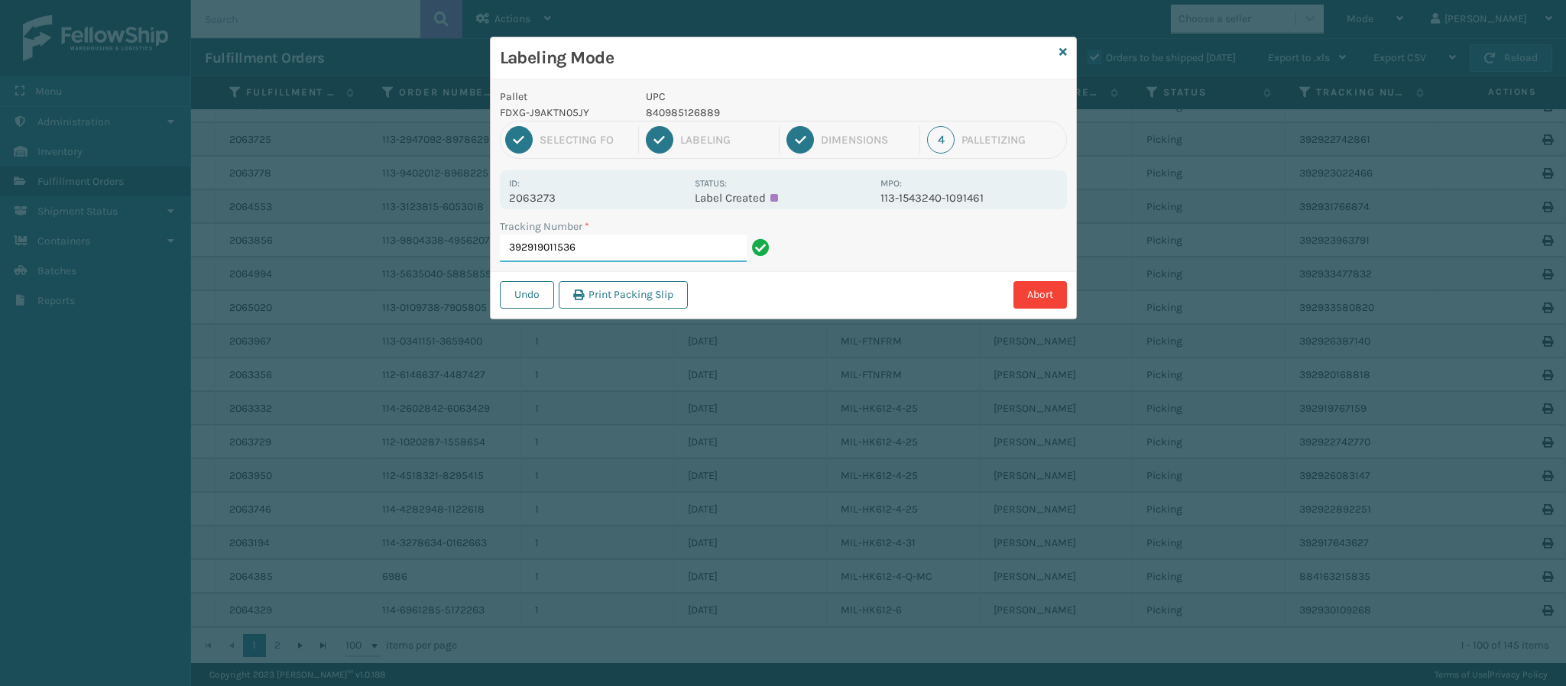
click at [675, 251] on input "392919011536" at bounding box center [623, 249] width 247 height 28
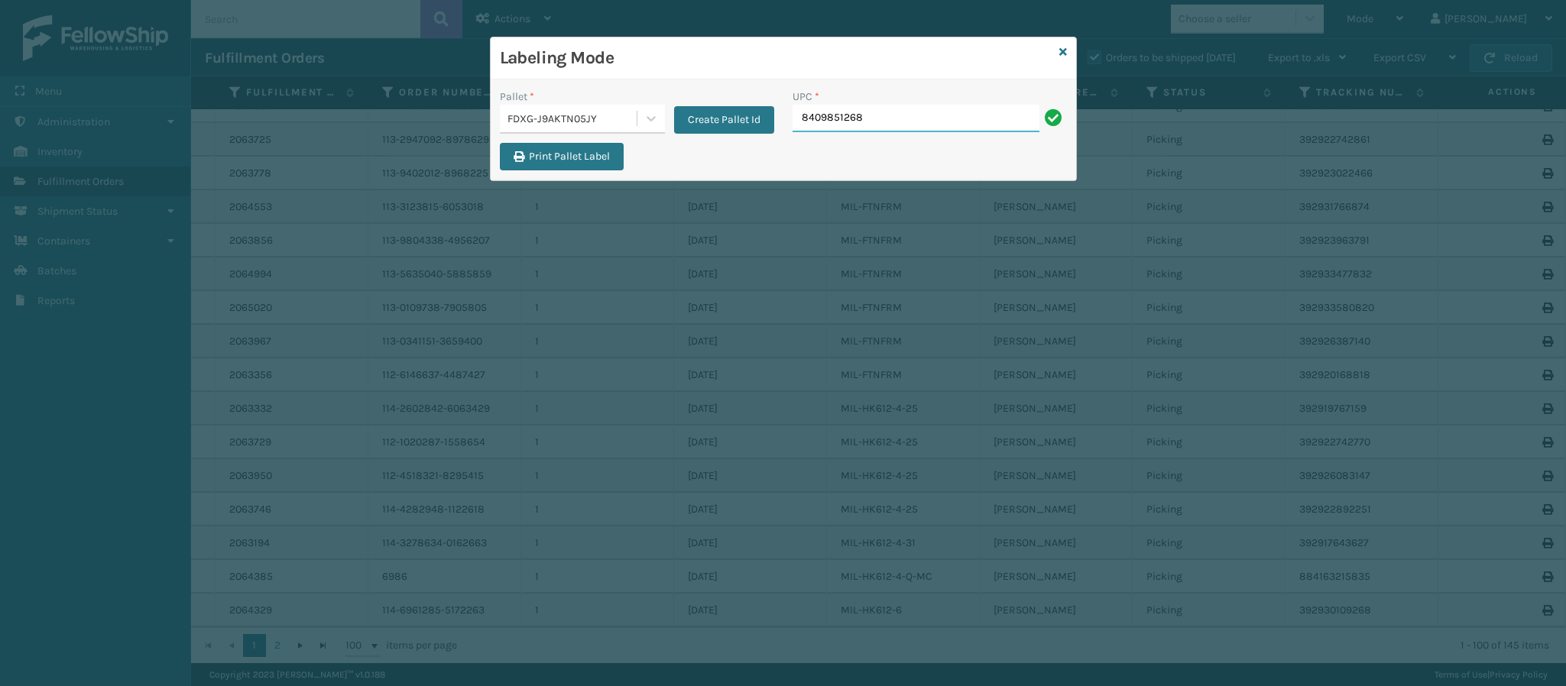
type input "84098512688"
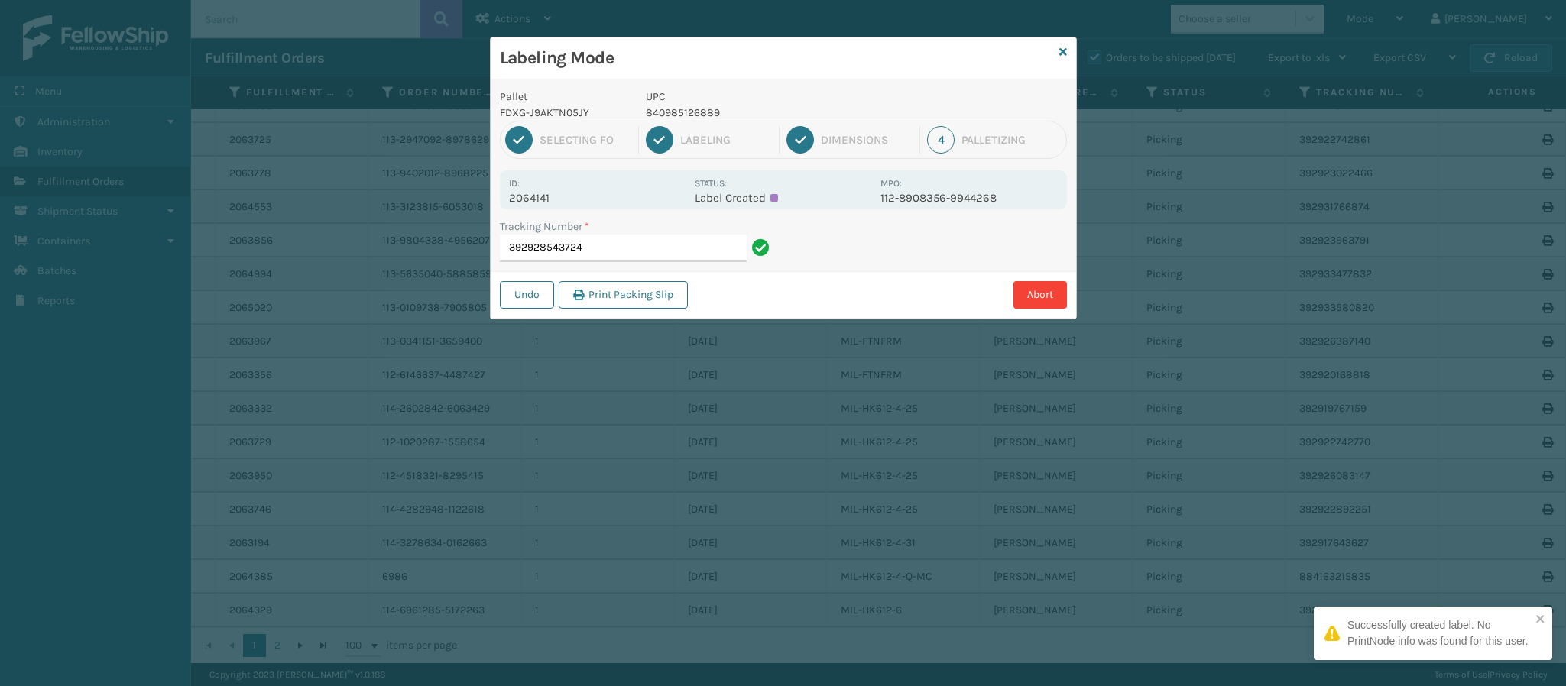
click at [555, 200] on p "2064141" at bounding box center [597, 198] width 176 height 14
click at [660, 270] on div "Tracking Number * 392928543724" at bounding box center [637, 245] width 293 height 53
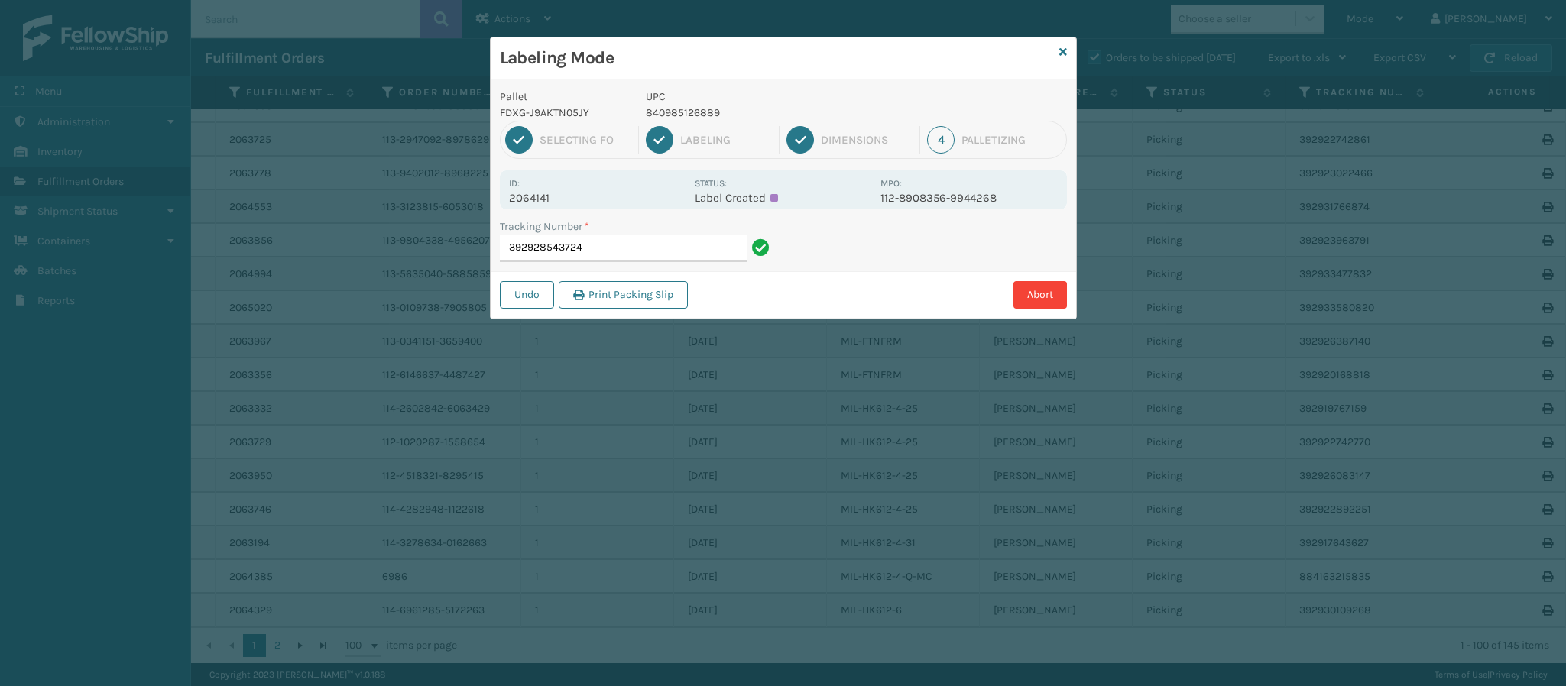
click at [651, 234] on div "Tracking Number *" at bounding box center [637, 227] width 274 height 16
click at [654, 252] on input "392928543724" at bounding box center [623, 249] width 247 height 28
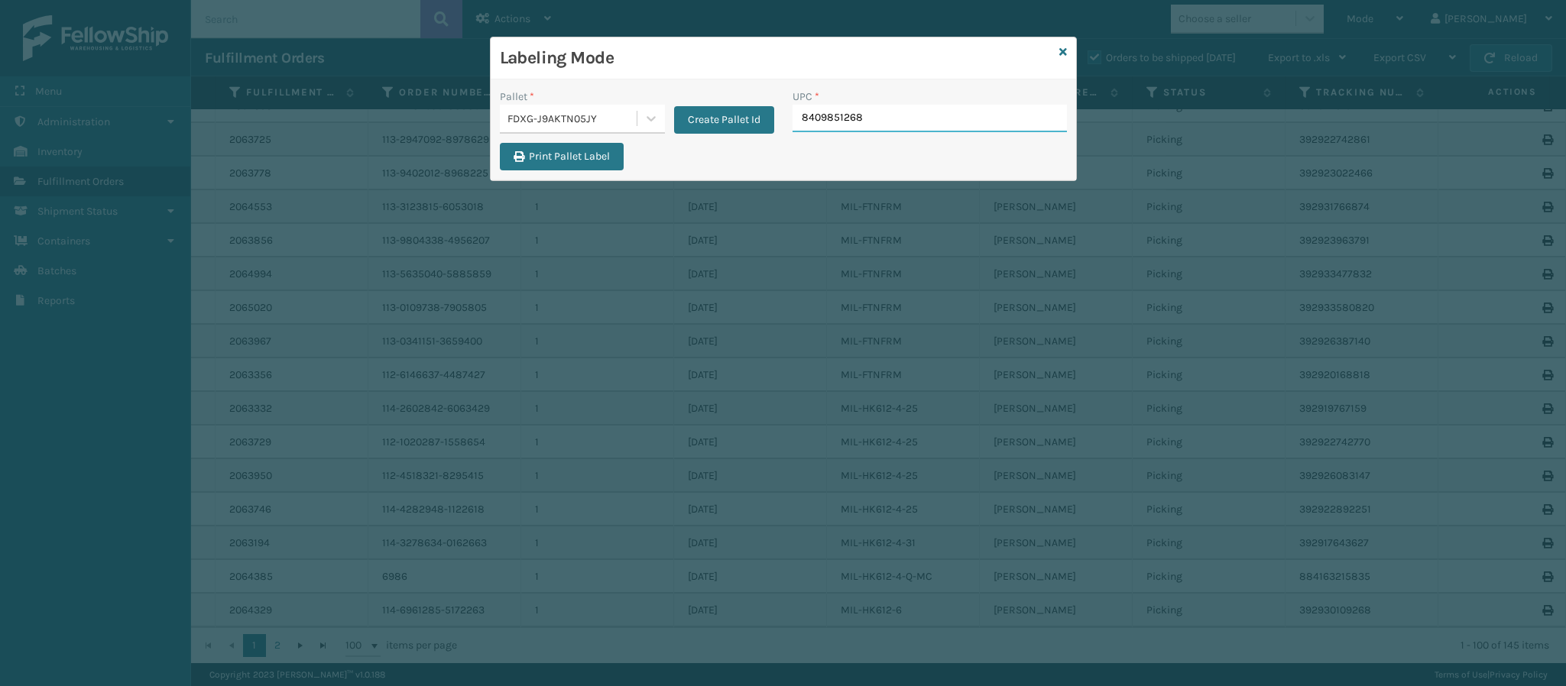
type input "84098512688"
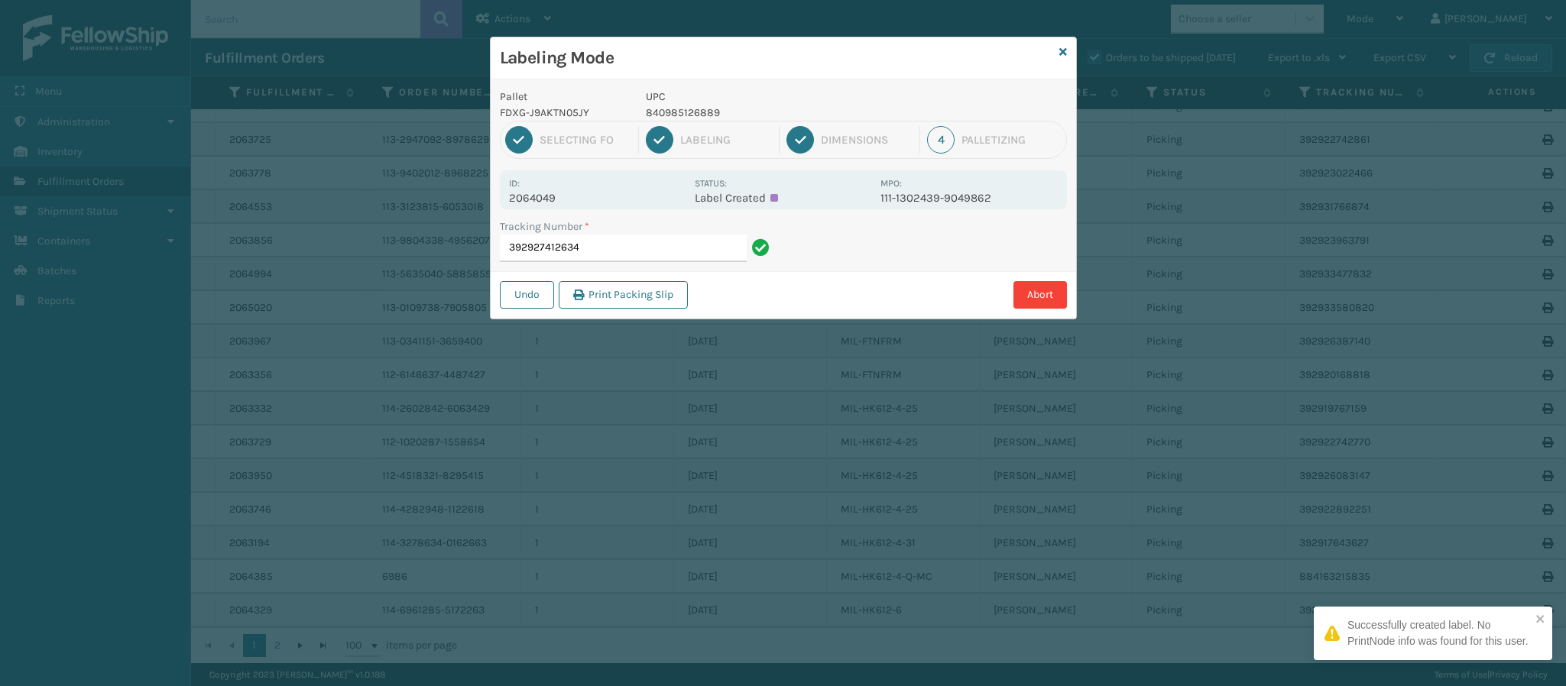
click at [559, 189] on div "Id: 2064049" at bounding box center [597, 190] width 176 height 30
click at [555, 200] on p "2064049" at bounding box center [597, 198] width 176 height 14
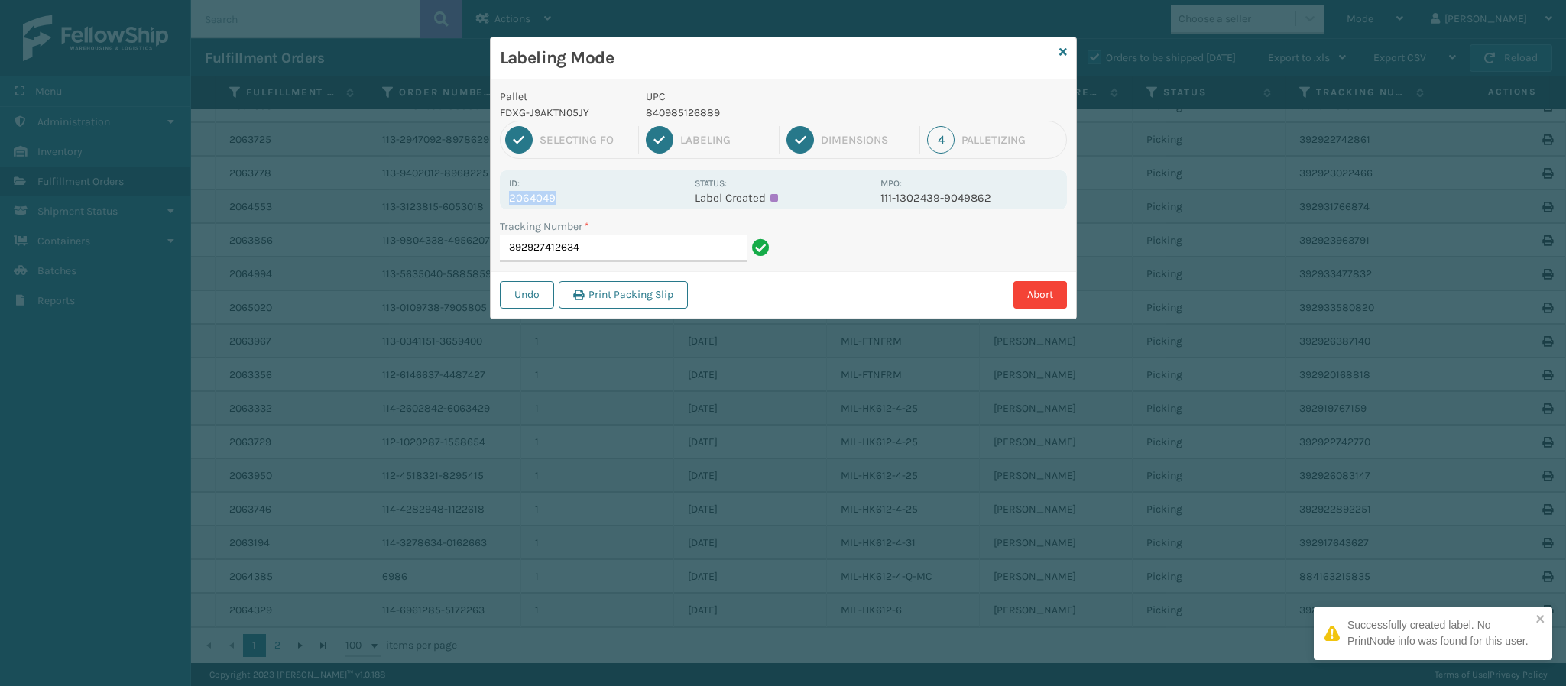
click at [555, 200] on p "2064049" at bounding box center [597, 198] width 176 height 14
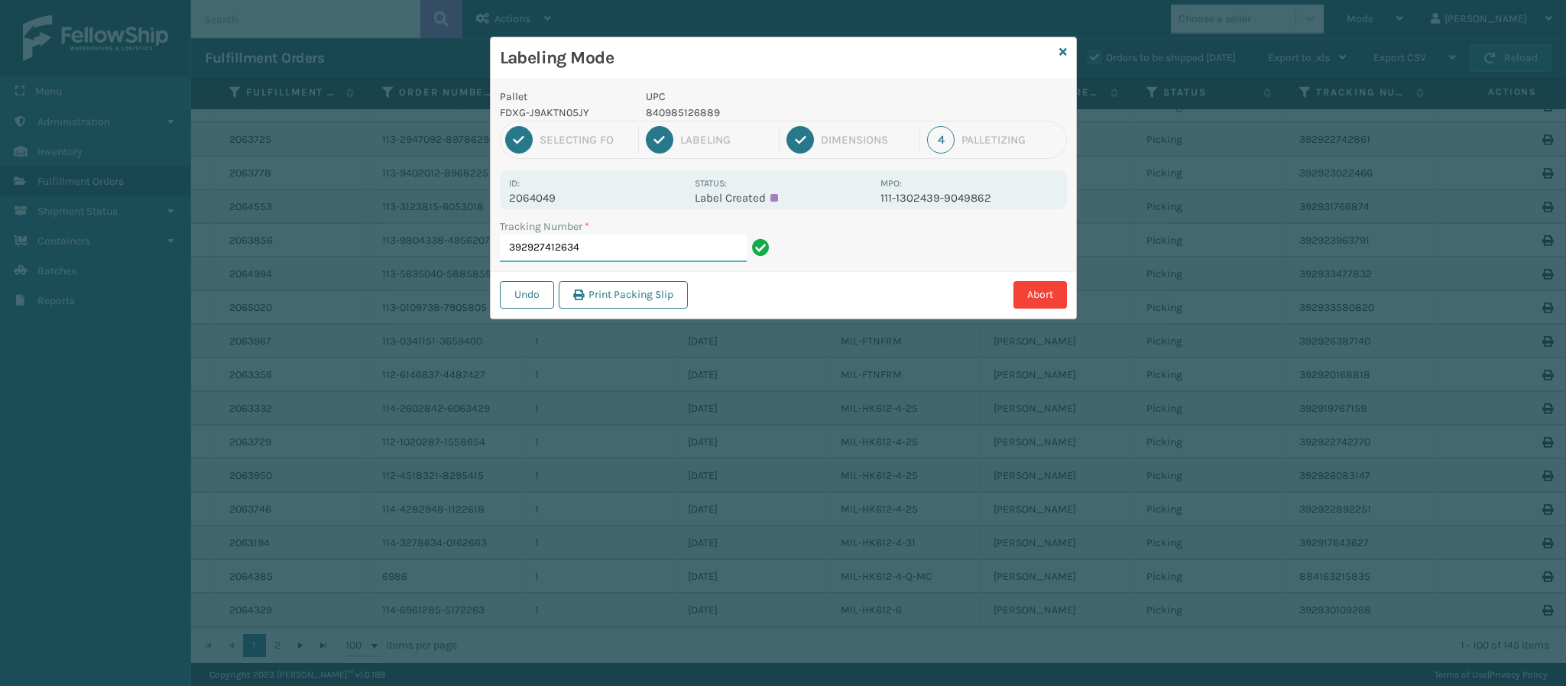
click at [613, 257] on input "392927412634" at bounding box center [623, 249] width 247 height 28
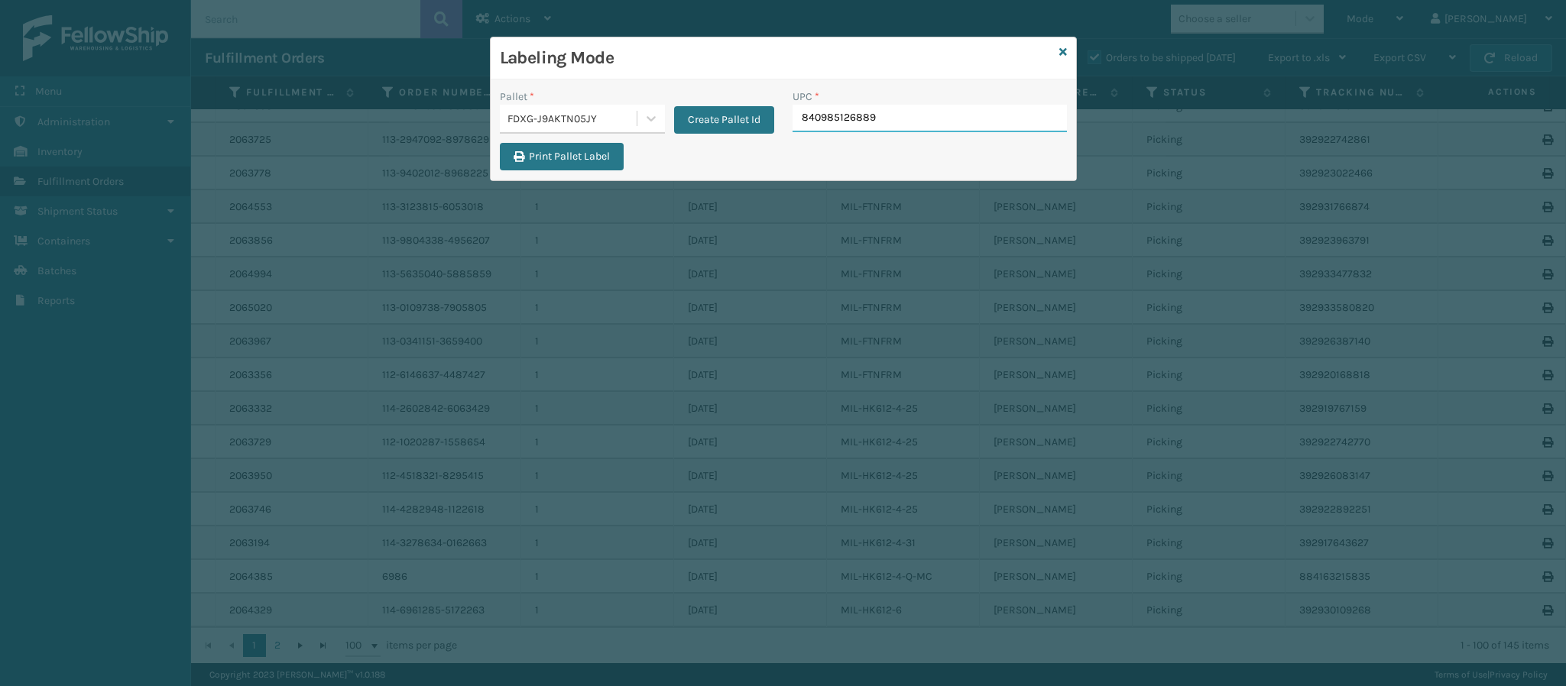
type input "840985126889"
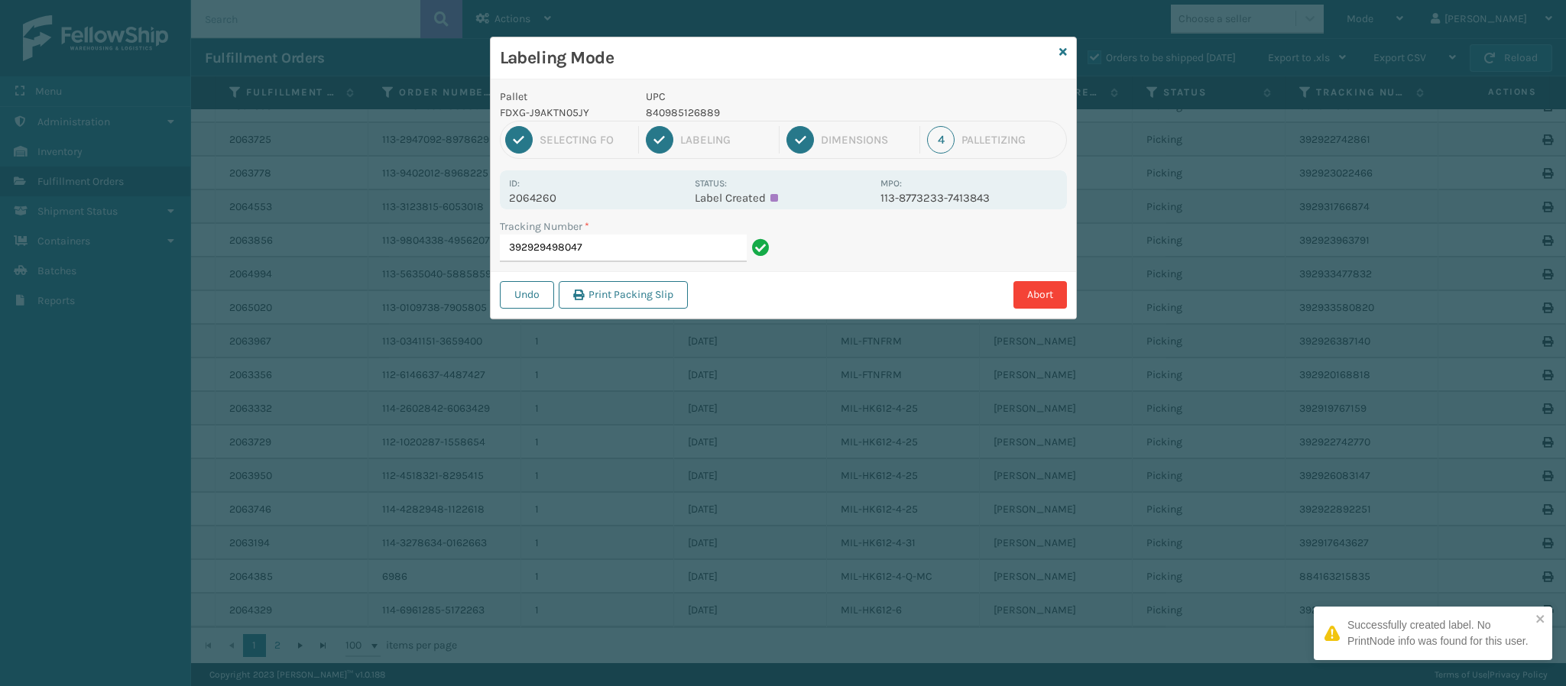
click at [557, 196] on p "2064260" at bounding box center [597, 198] width 176 height 14
click at [639, 267] on div "Tracking Number * 392929498047" at bounding box center [637, 245] width 293 height 53
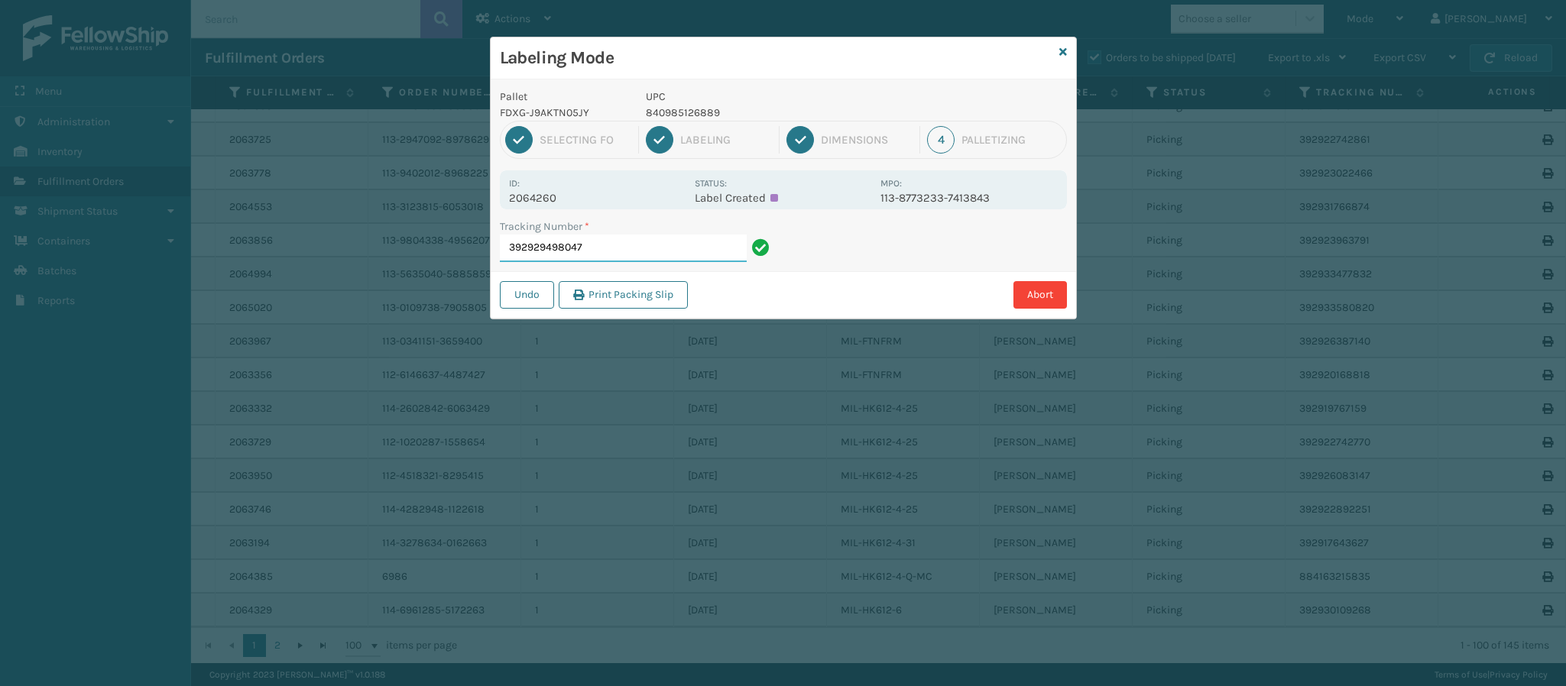
click at [640, 246] on input "392929498047" at bounding box center [623, 249] width 247 height 28
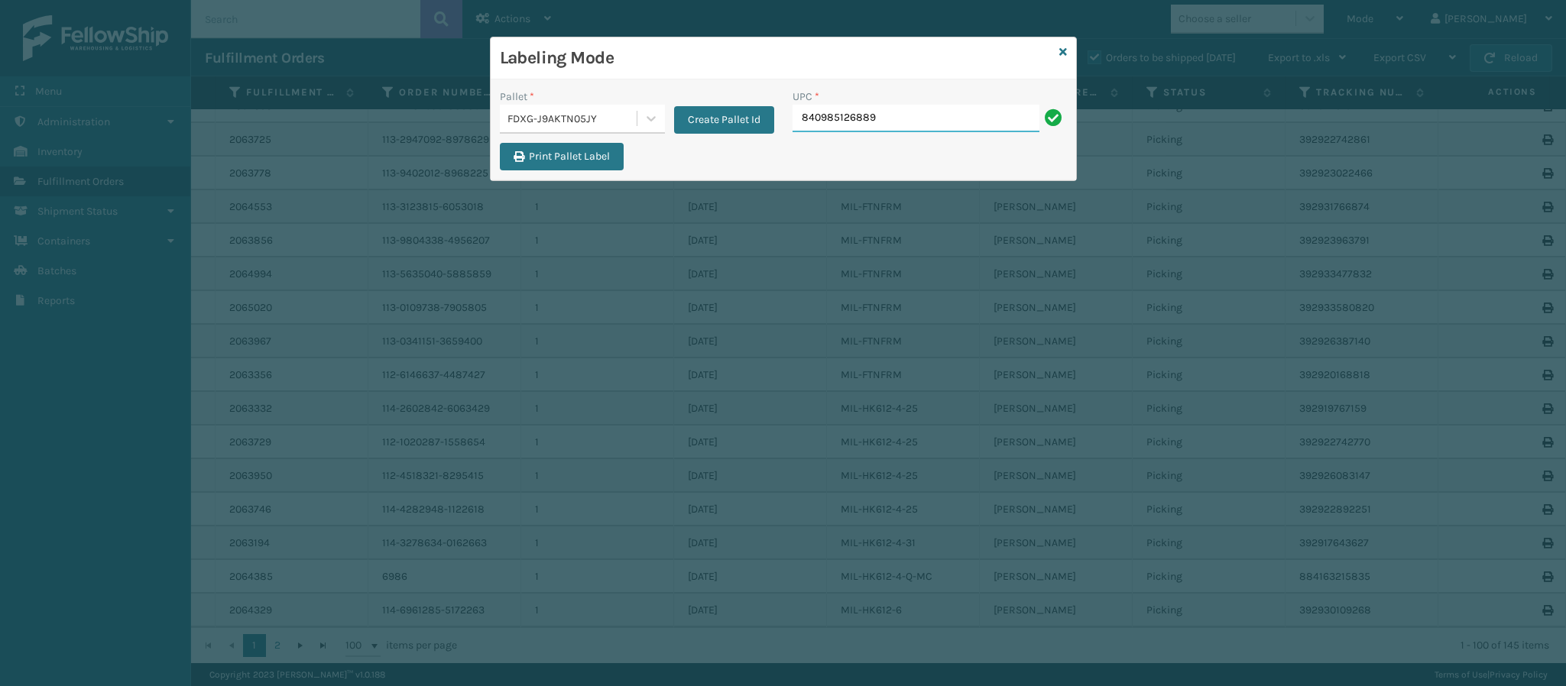
type input "840985126889"
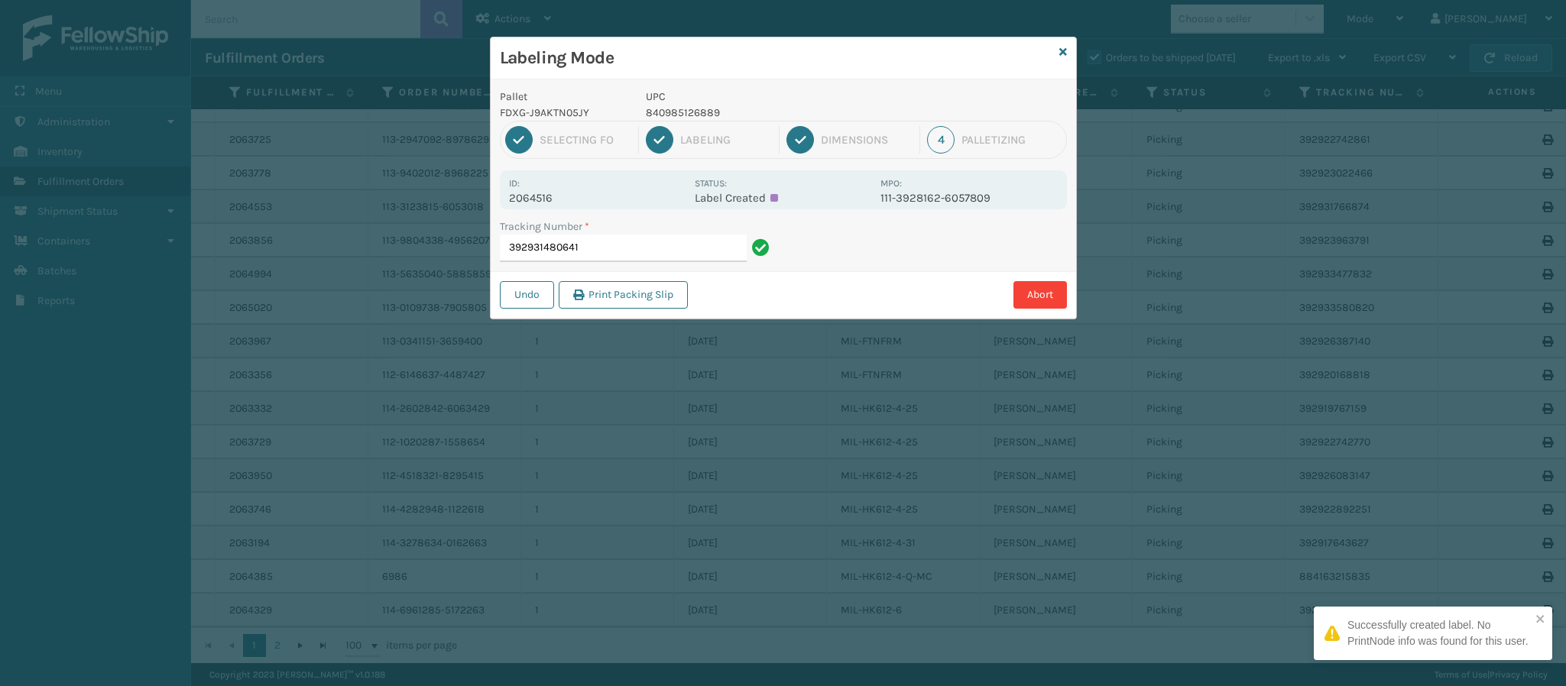
click at [553, 195] on p "2064516" at bounding box center [597, 198] width 176 height 14
click at [660, 239] on input "392931480641" at bounding box center [623, 249] width 247 height 28
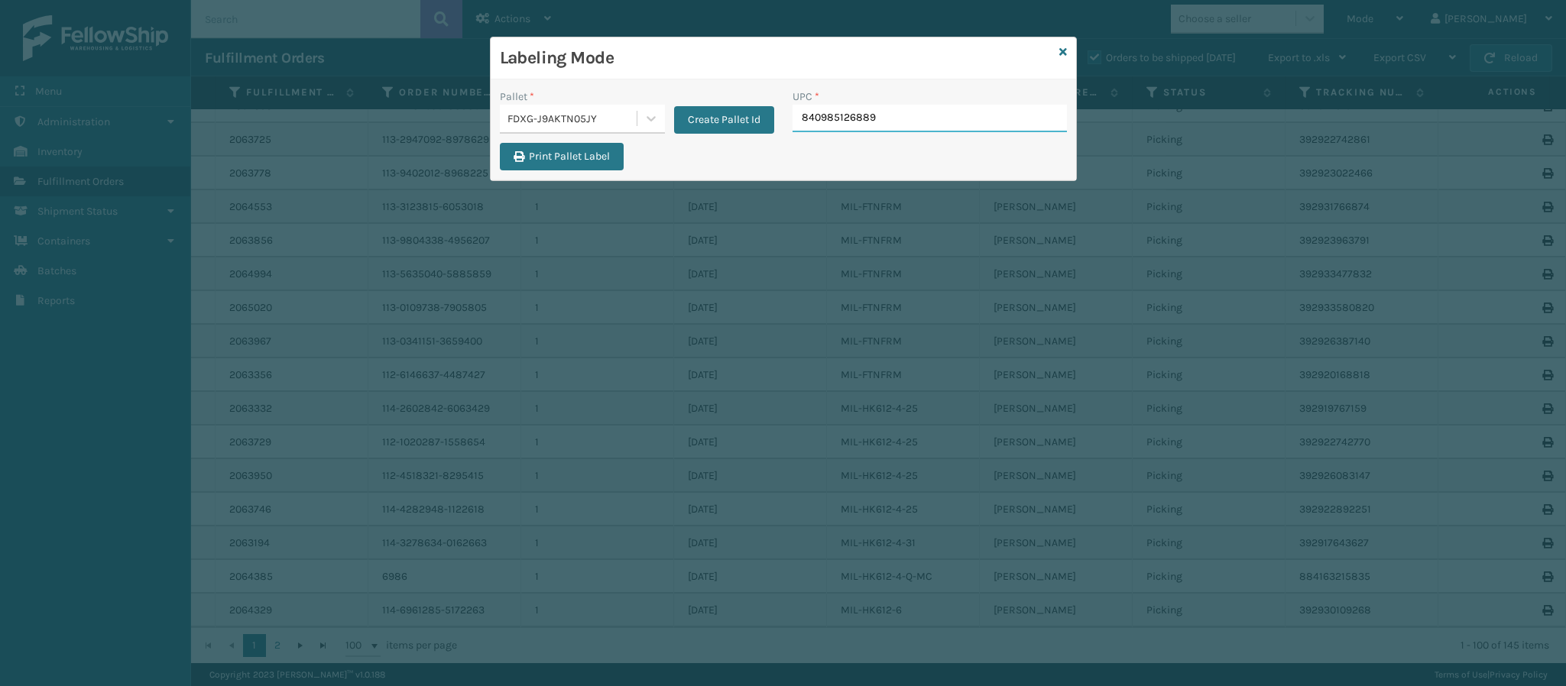
type input "840985126889"
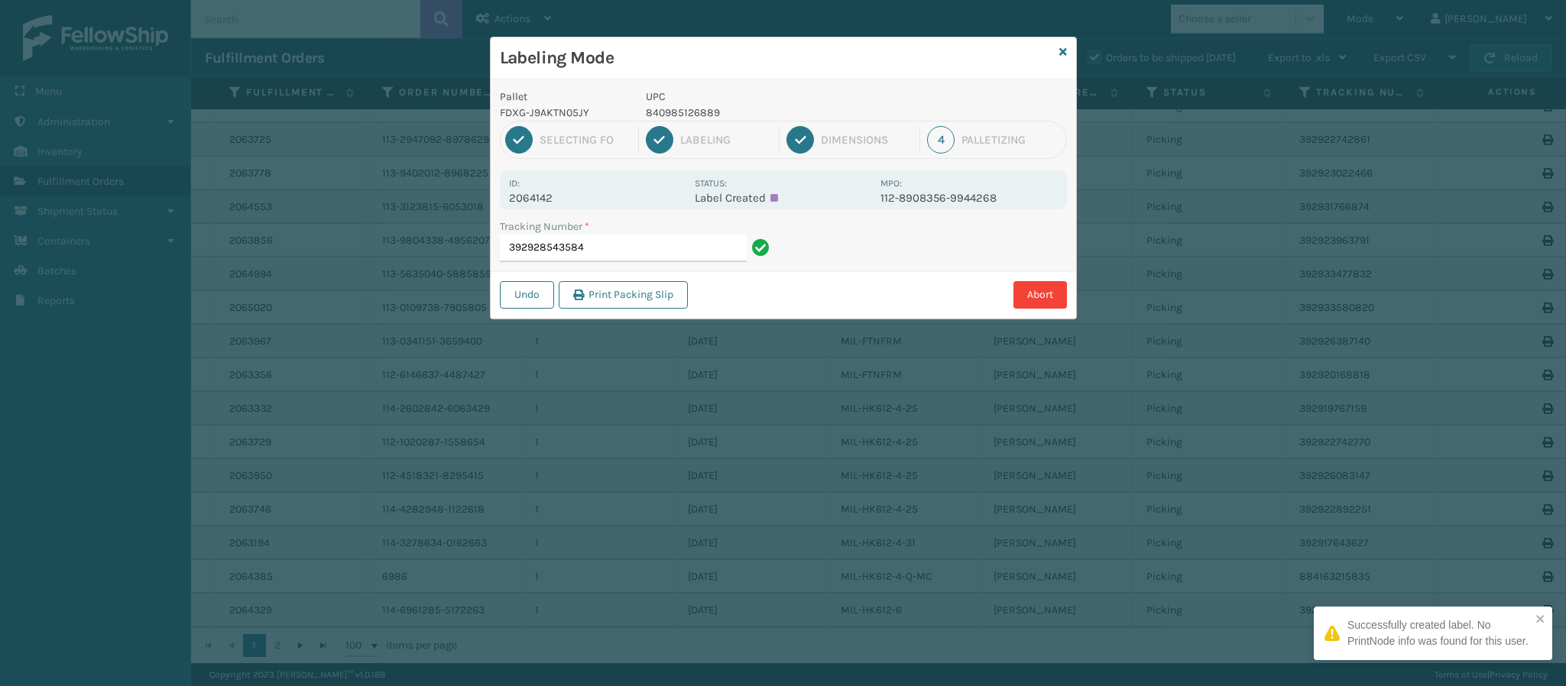
click at [548, 202] on p "2064142" at bounding box center [597, 198] width 176 height 14
click at [633, 248] on input "392928543584" at bounding box center [623, 249] width 247 height 28
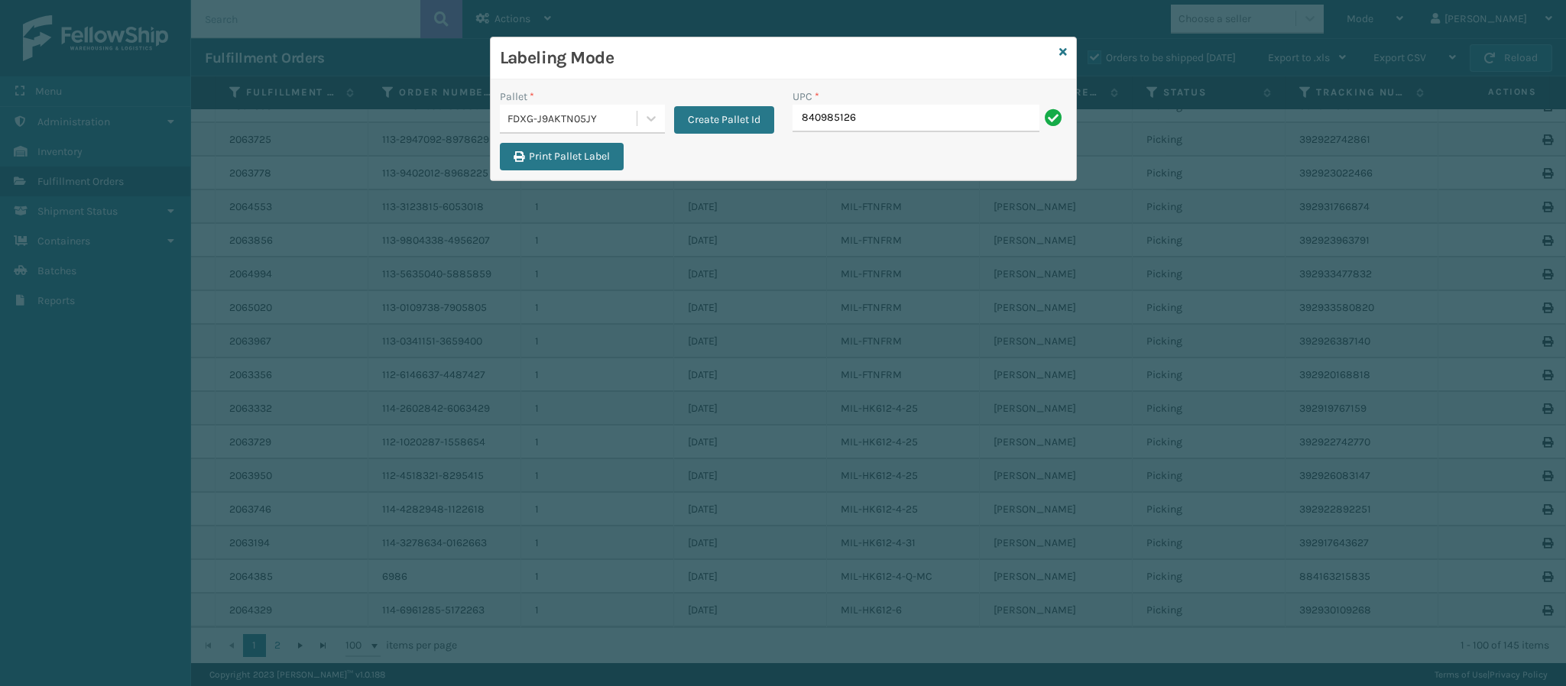
type input "8409851268"
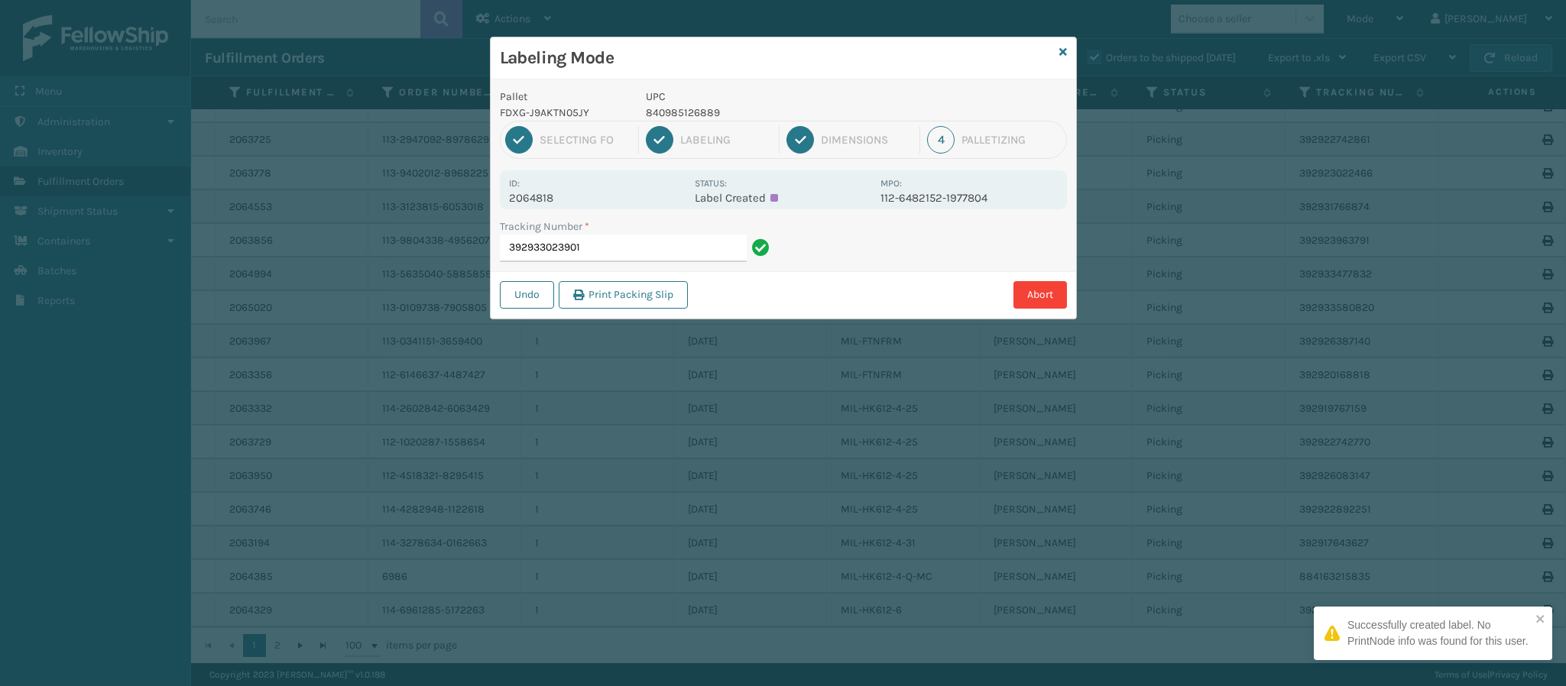
click at [551, 198] on p "2064818" at bounding box center [597, 198] width 176 height 14
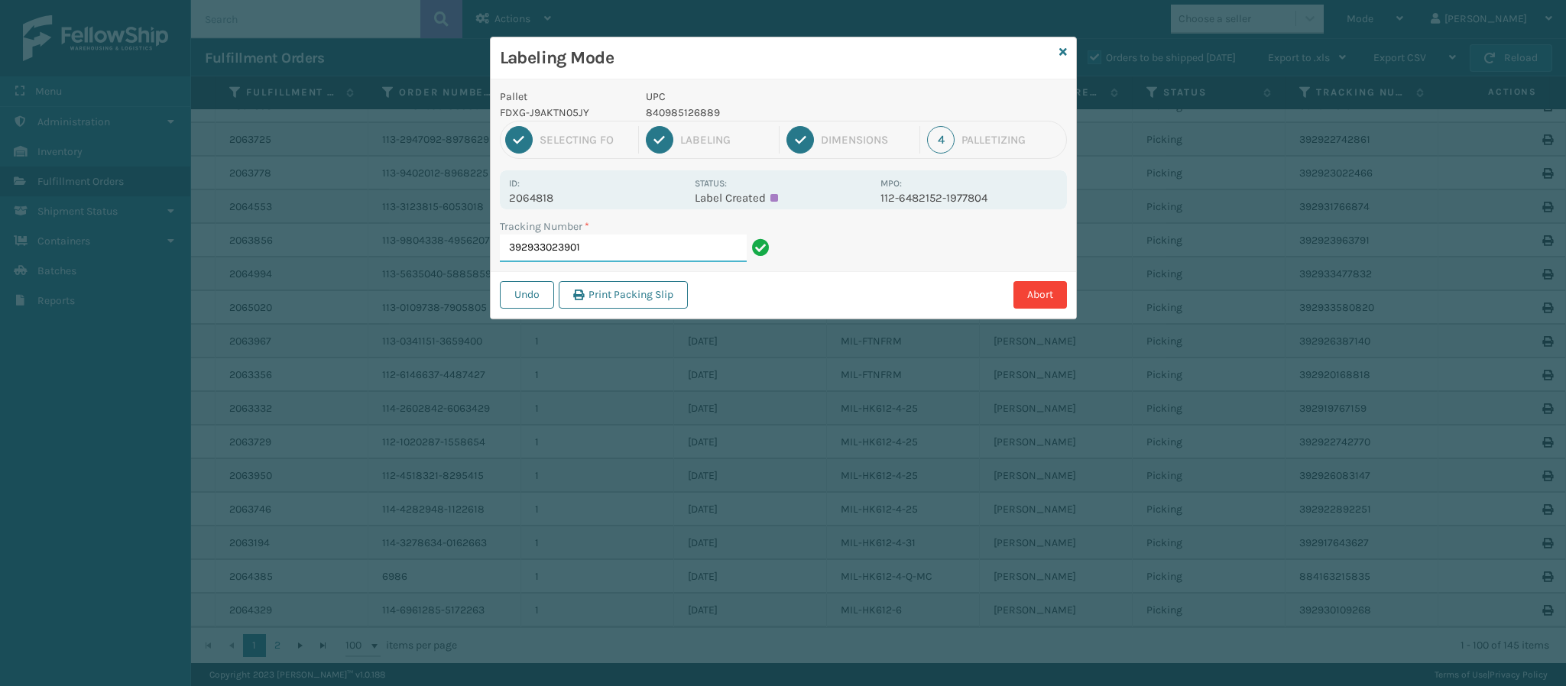
click at [677, 251] on input "392933023901" at bounding box center [623, 249] width 247 height 28
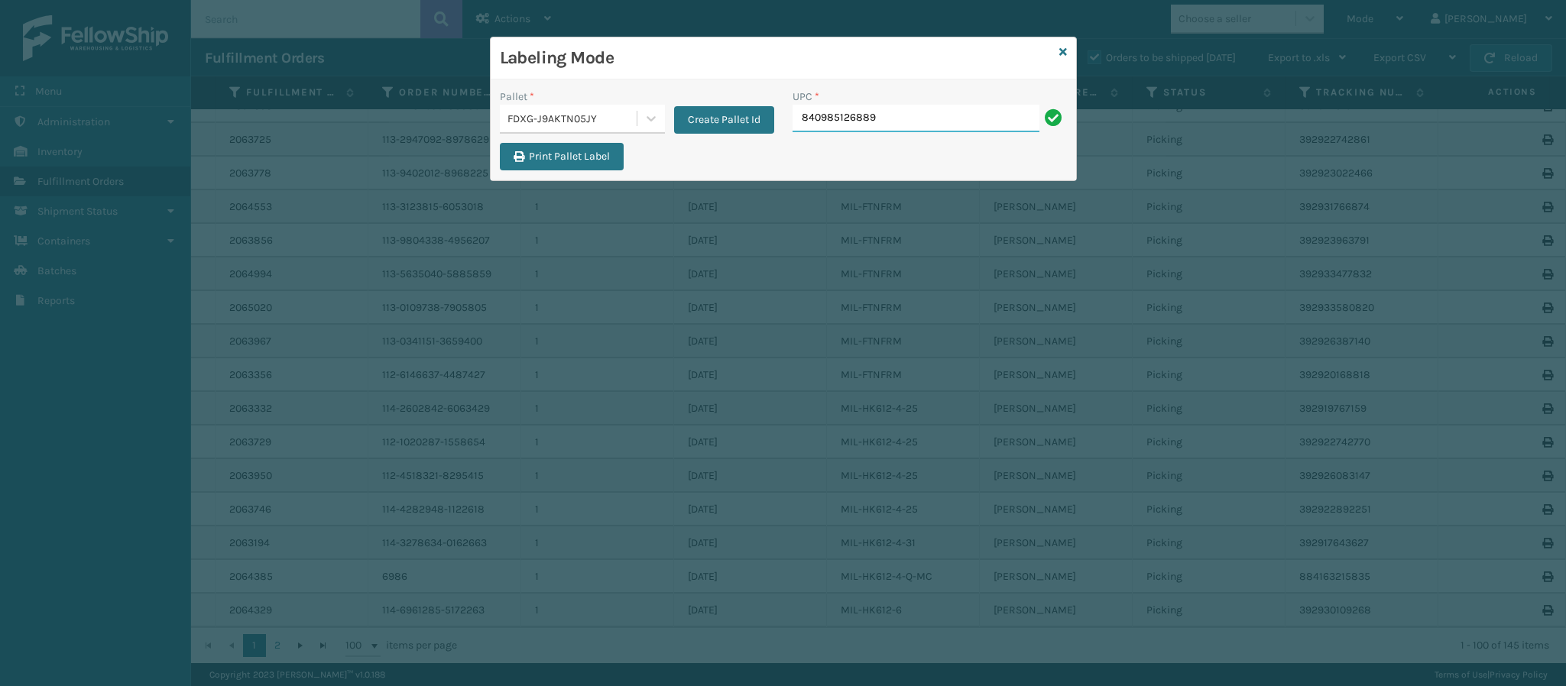
type input "840985126889"
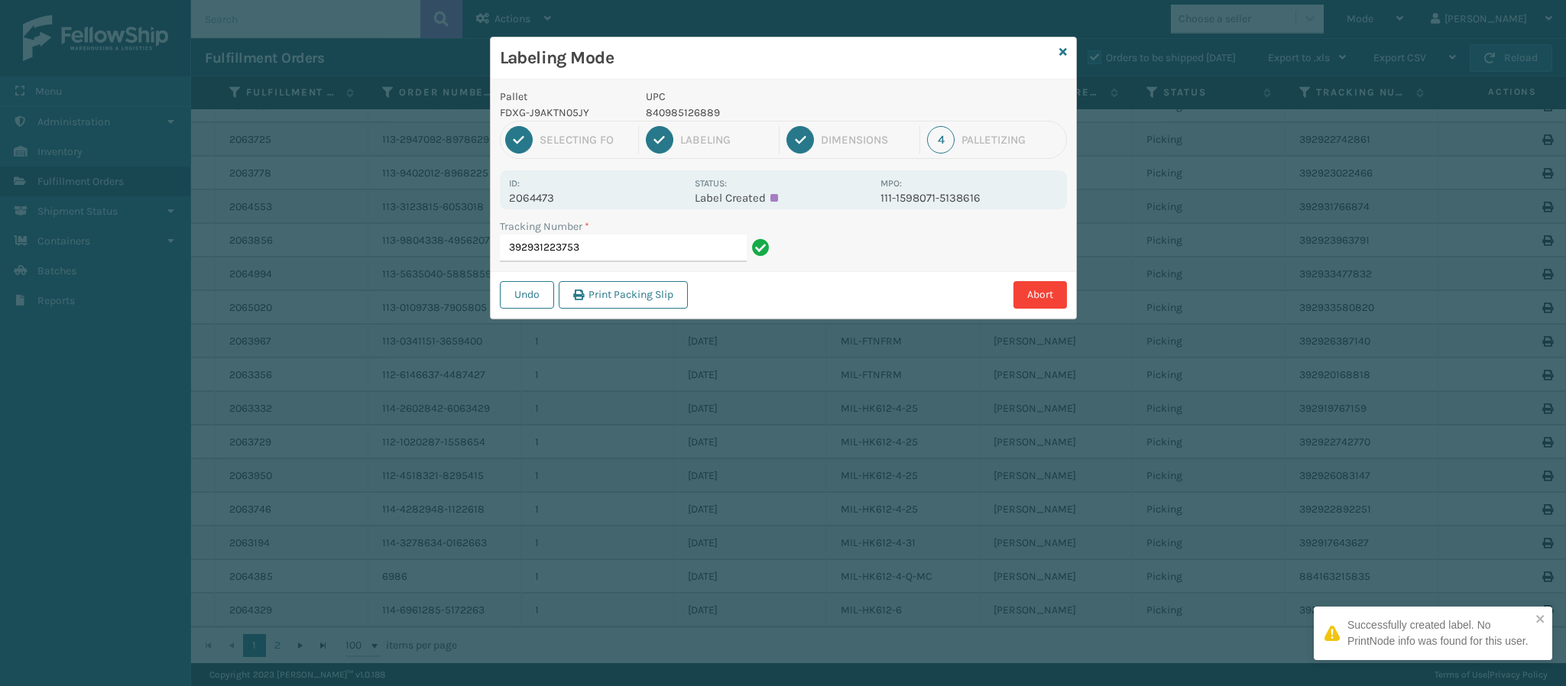
click at [560, 195] on p "2064473" at bounding box center [597, 198] width 176 height 14
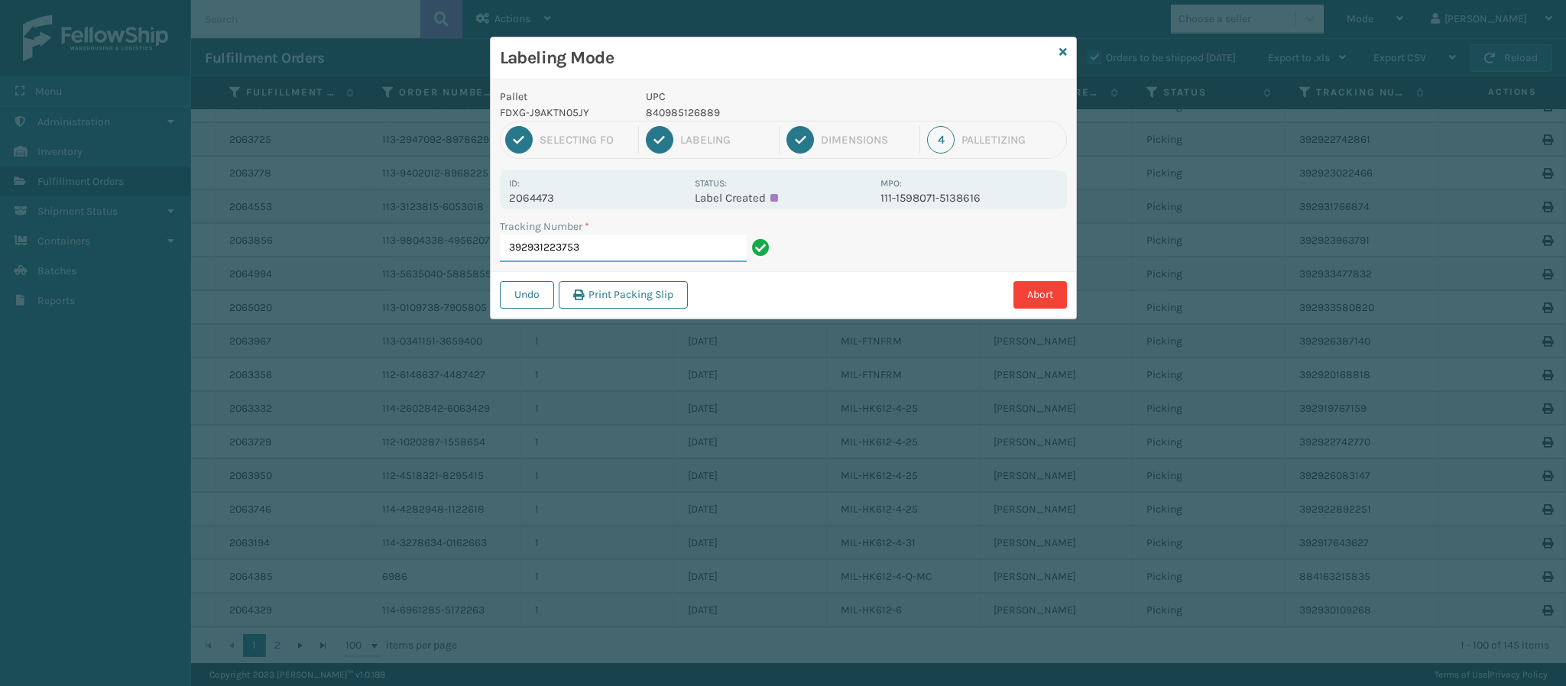
click at [614, 244] on input "392931223753" at bounding box center [623, 249] width 247 height 28
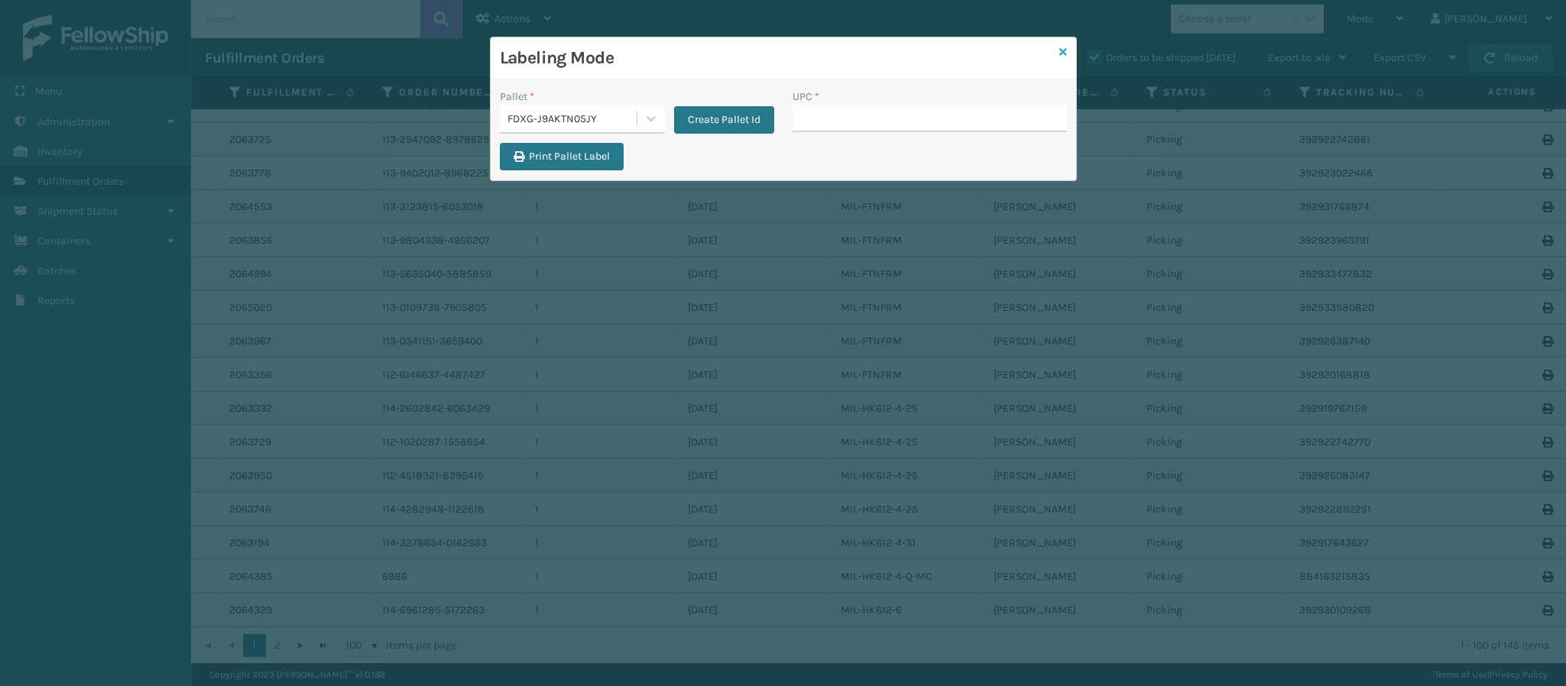
click at [1064, 53] on icon at bounding box center [1063, 52] width 8 height 11
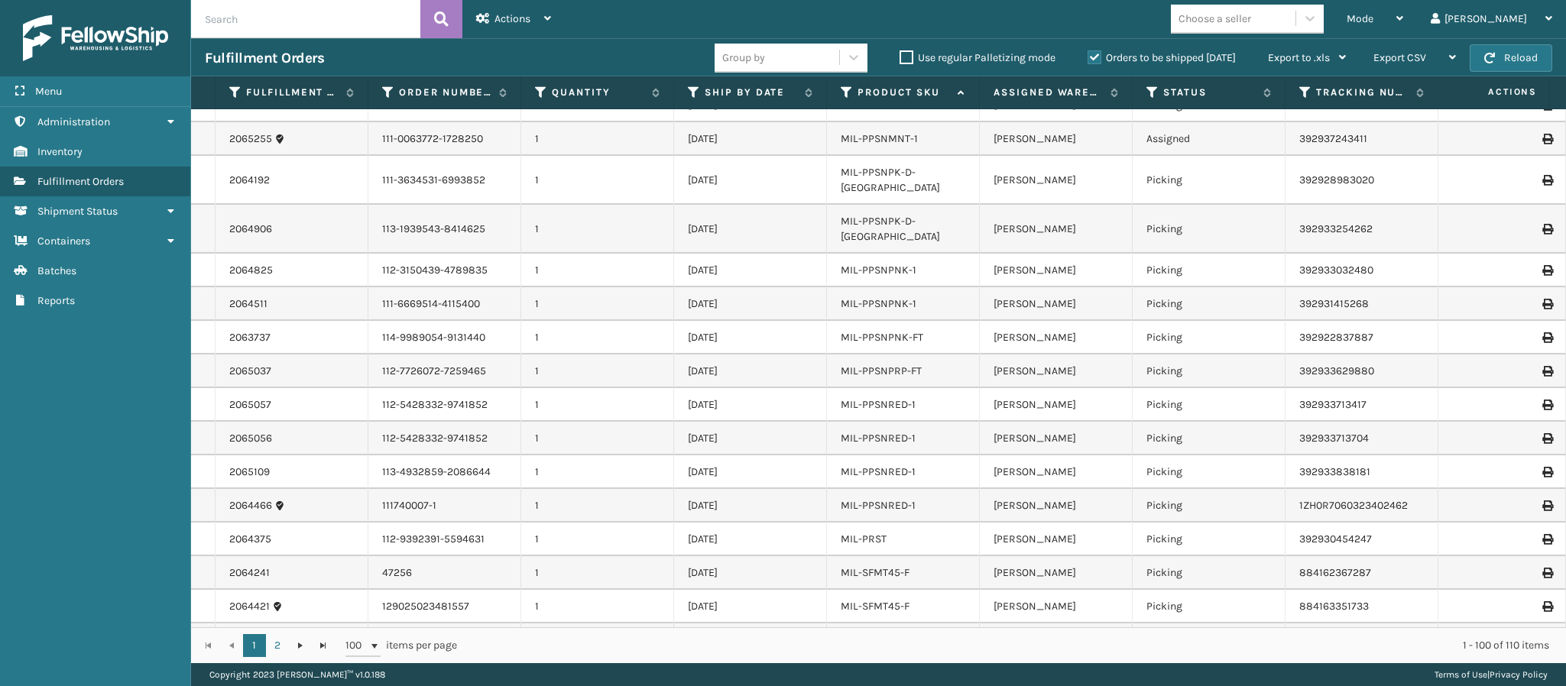
scroll to position [0, 0]
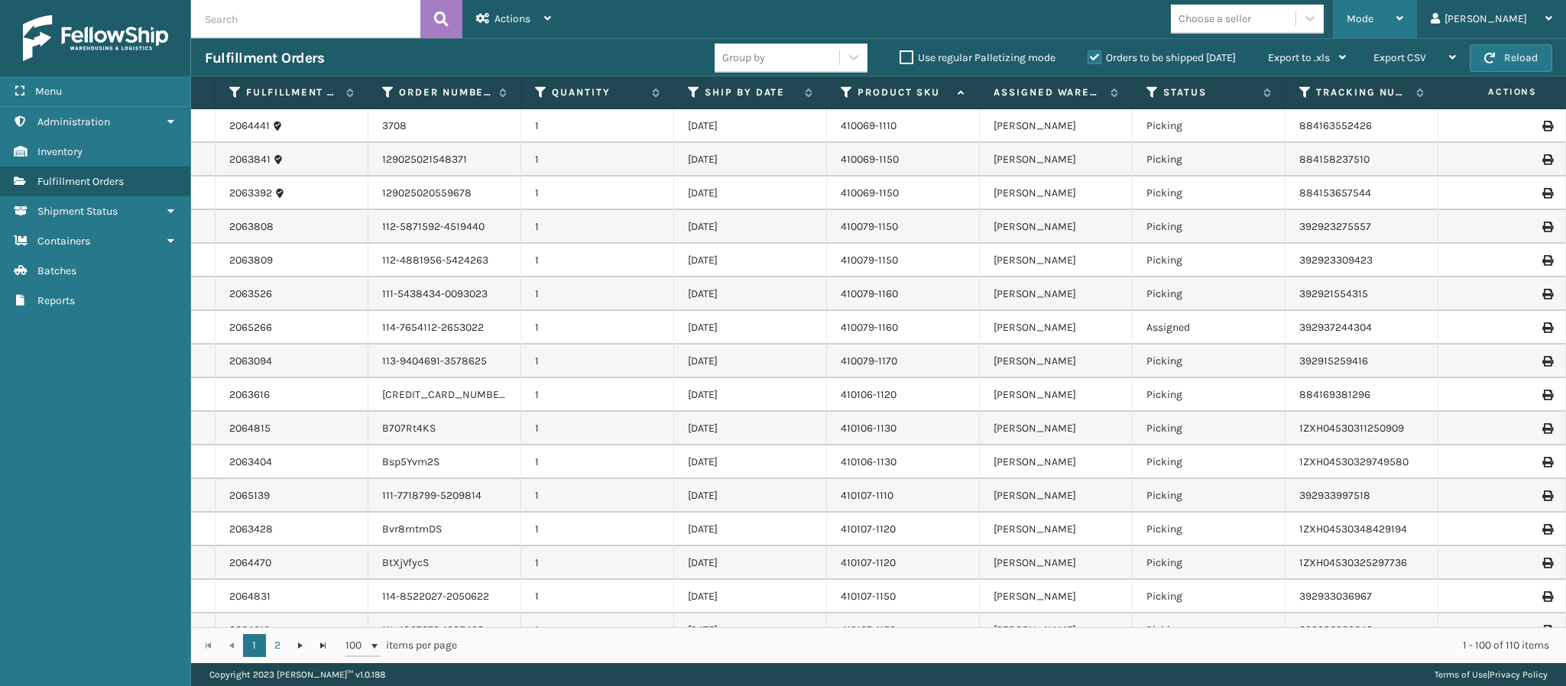
click at [1403, 23] on div "Mode" at bounding box center [1374, 19] width 57 height 38
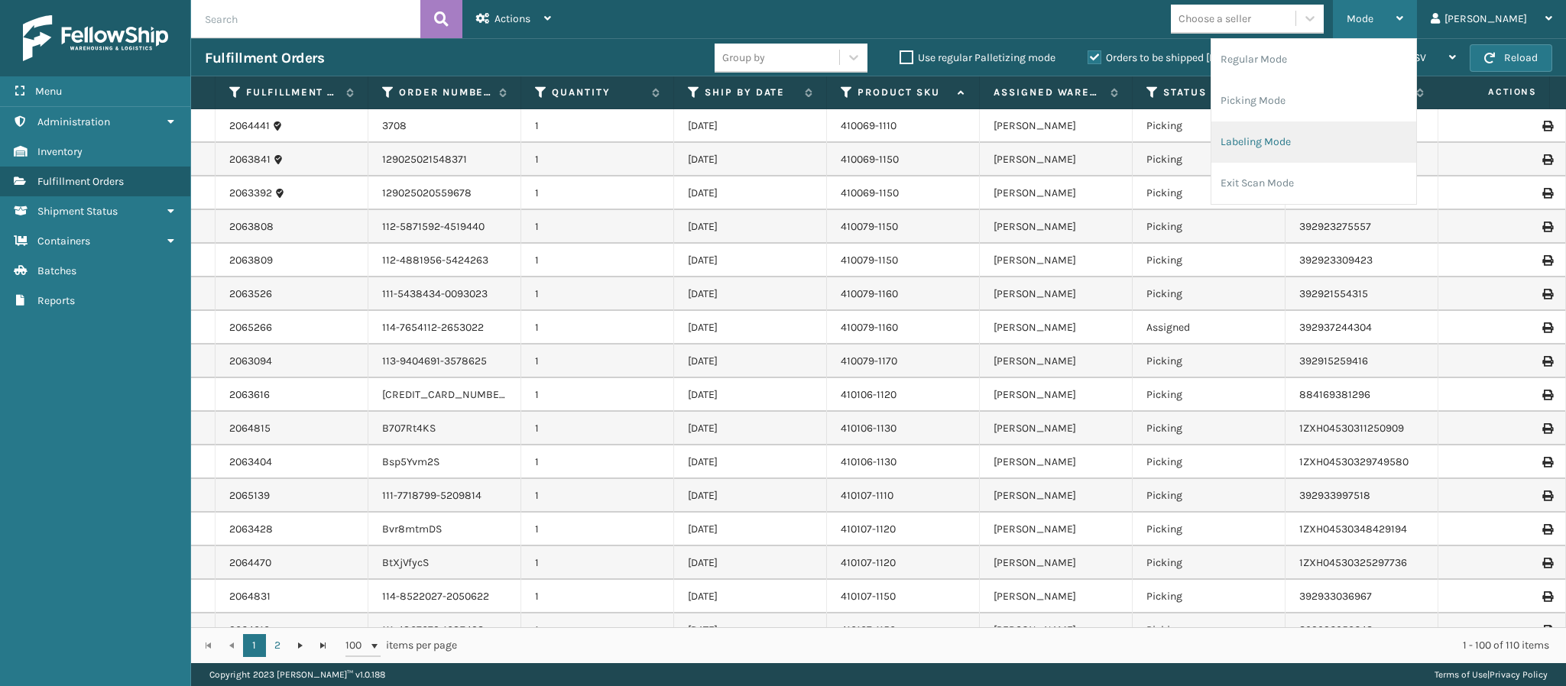
click at [1343, 127] on li "Labeling Mode" at bounding box center [1313, 141] width 205 height 41
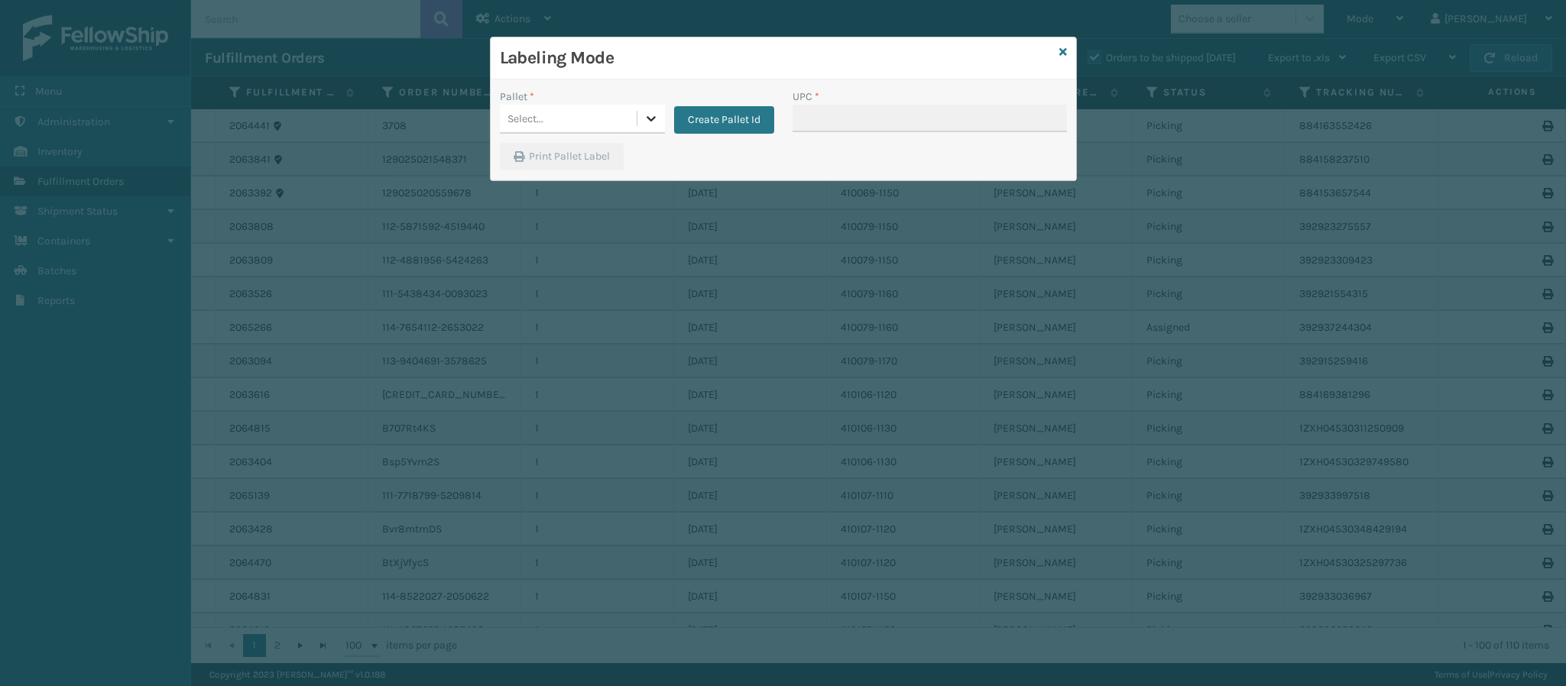
drag, startPoint x: 663, startPoint y: 115, endPoint x: 656, endPoint y: 118, distance: 8.2
click at [663, 115] on div at bounding box center [651, 119] width 28 height 28
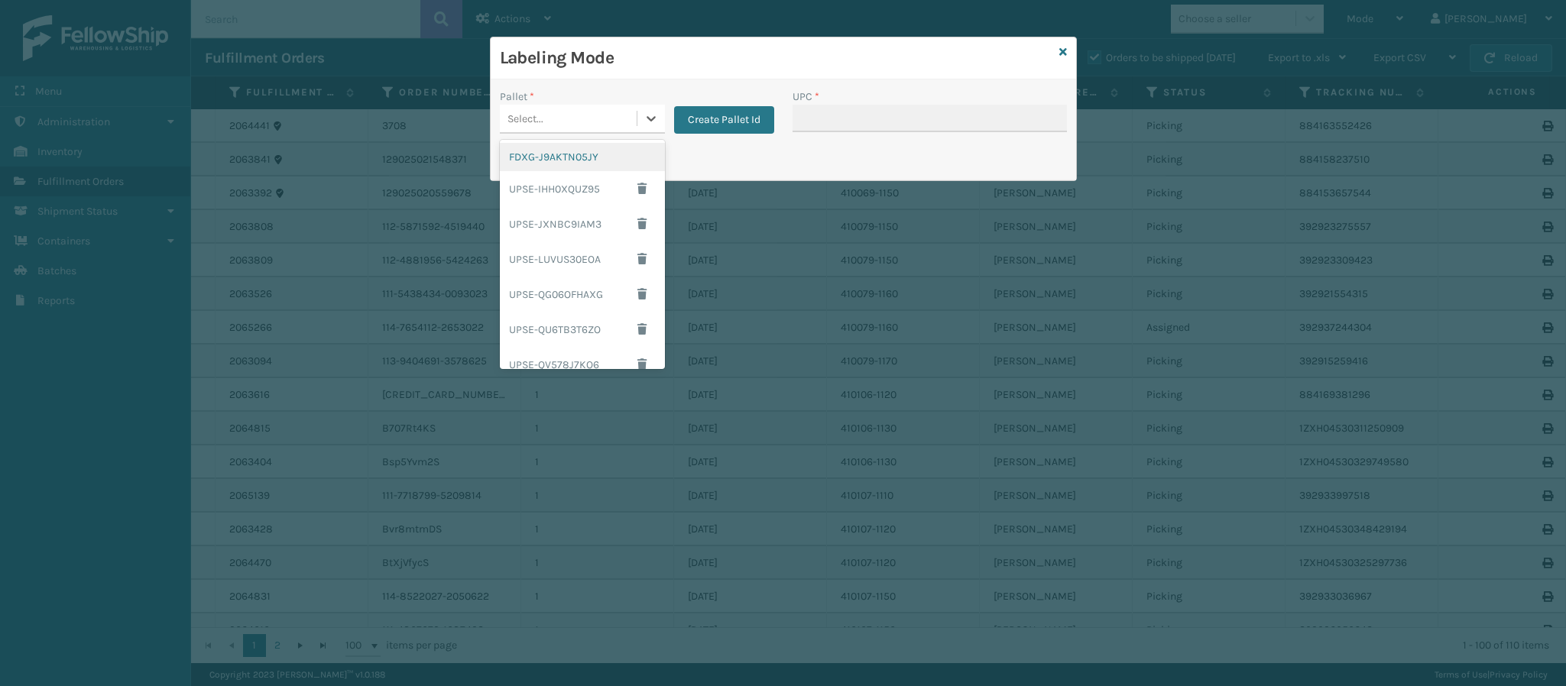
click at [562, 167] on div "FDXG-J9AKTN05JY" at bounding box center [582, 157] width 165 height 28
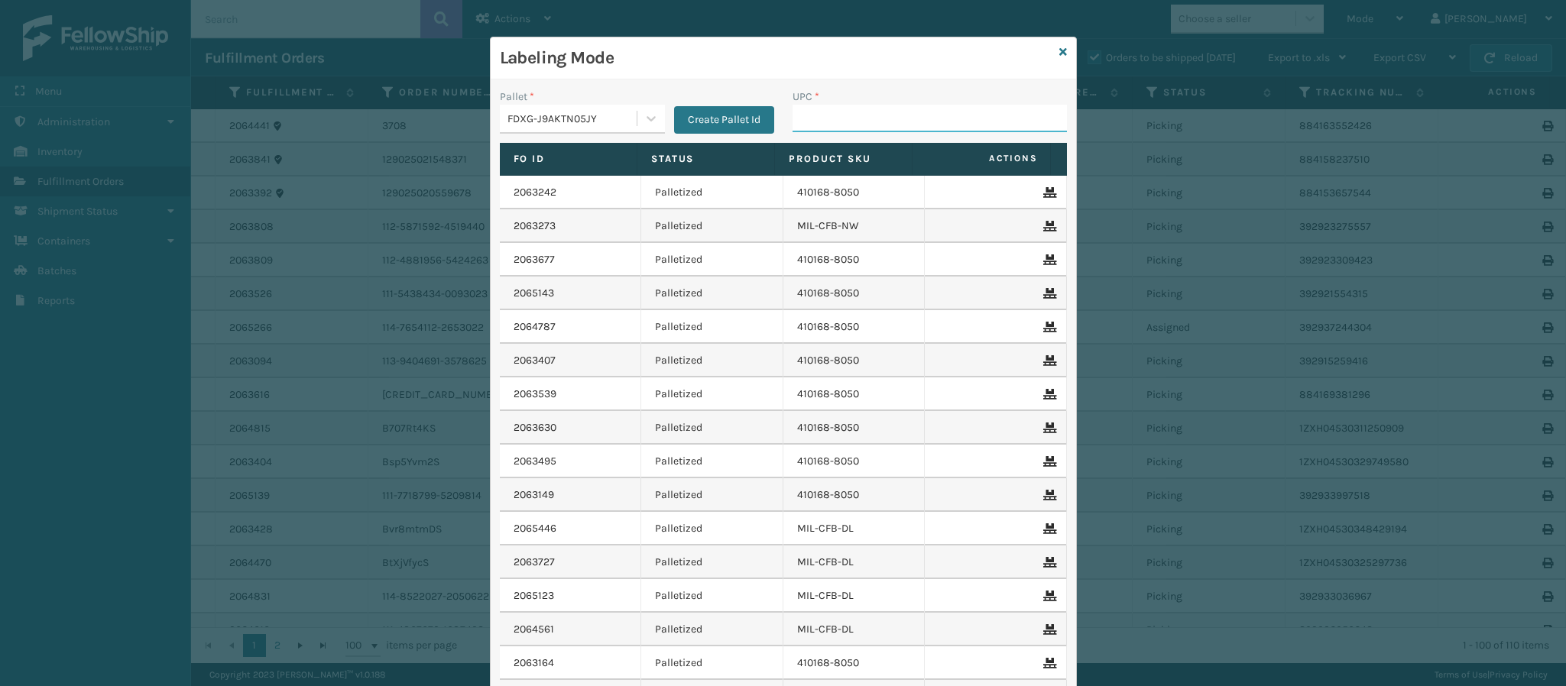
click at [899, 125] on input "UPC *" at bounding box center [929, 119] width 274 height 28
type input "8409851260"
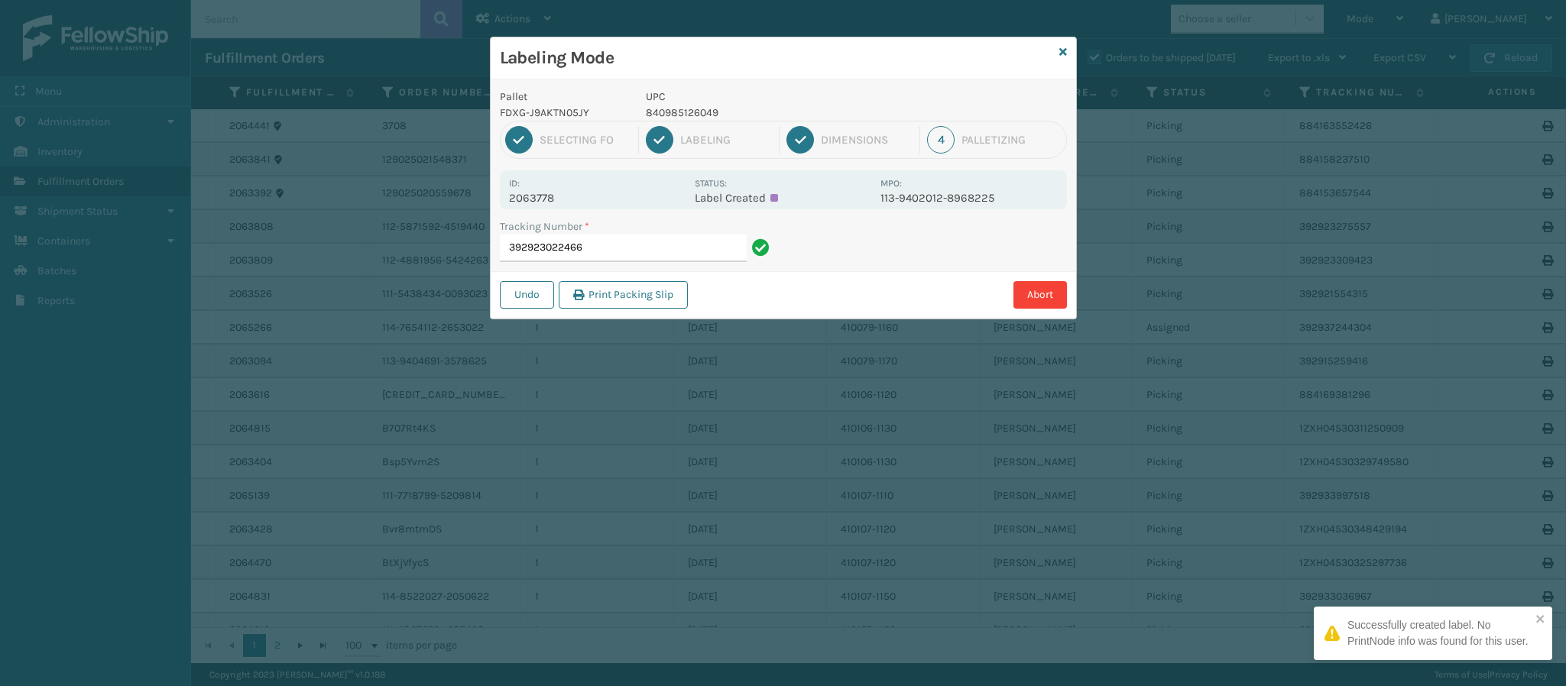
click at [543, 205] on div "Id: 2063778 Status: Label Created MPO: 113-9402012-8968225" at bounding box center [783, 189] width 567 height 39
click at [546, 200] on p "2063778" at bounding box center [597, 198] width 176 height 14
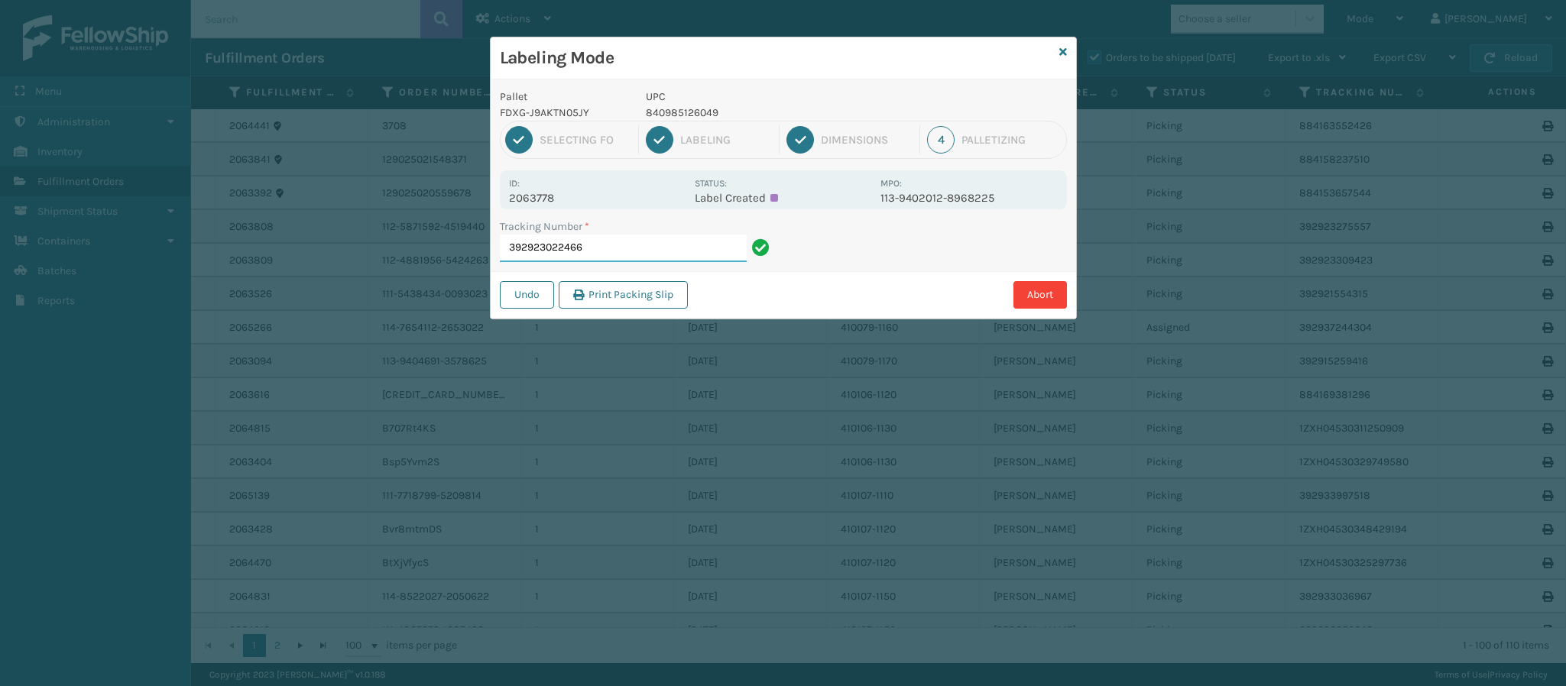
click at [659, 238] on input "392923022466" at bounding box center [623, 249] width 247 height 28
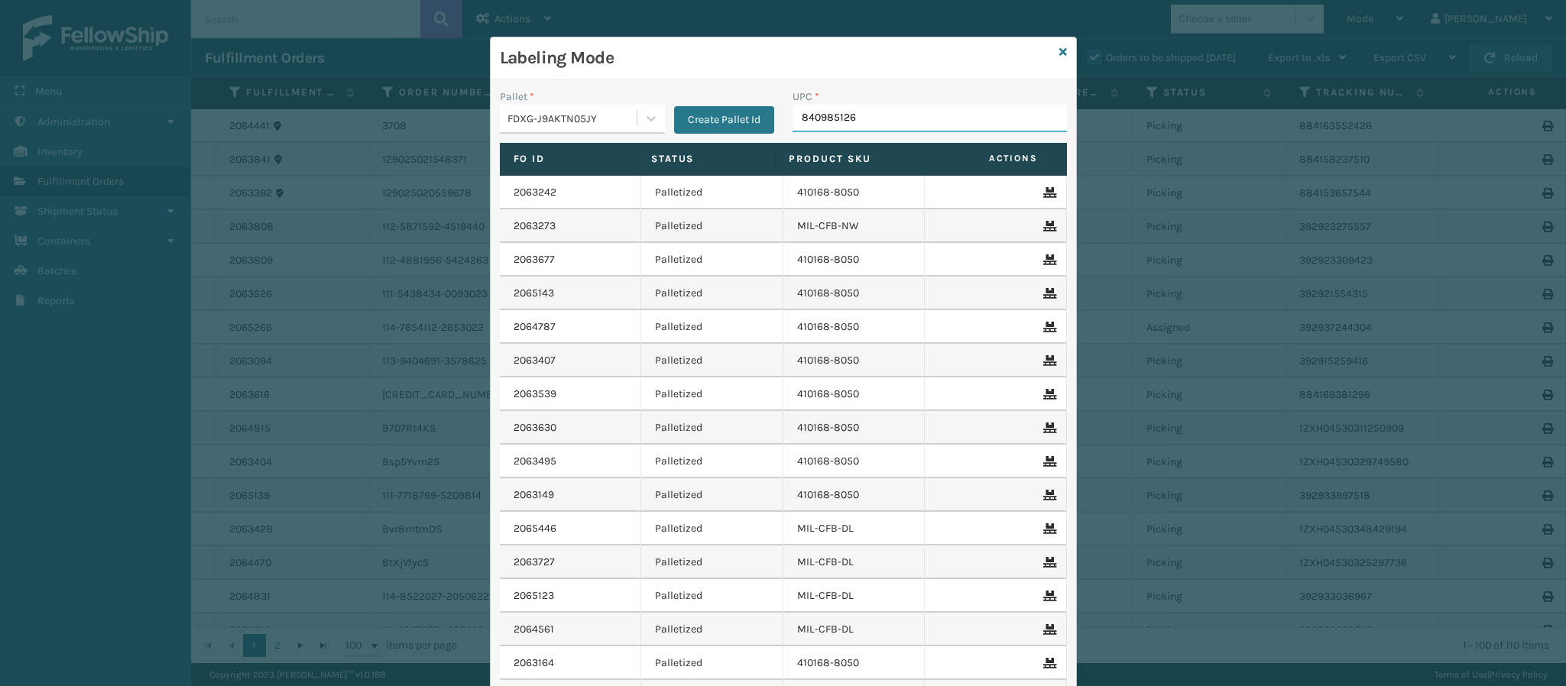
type input "8409851260"
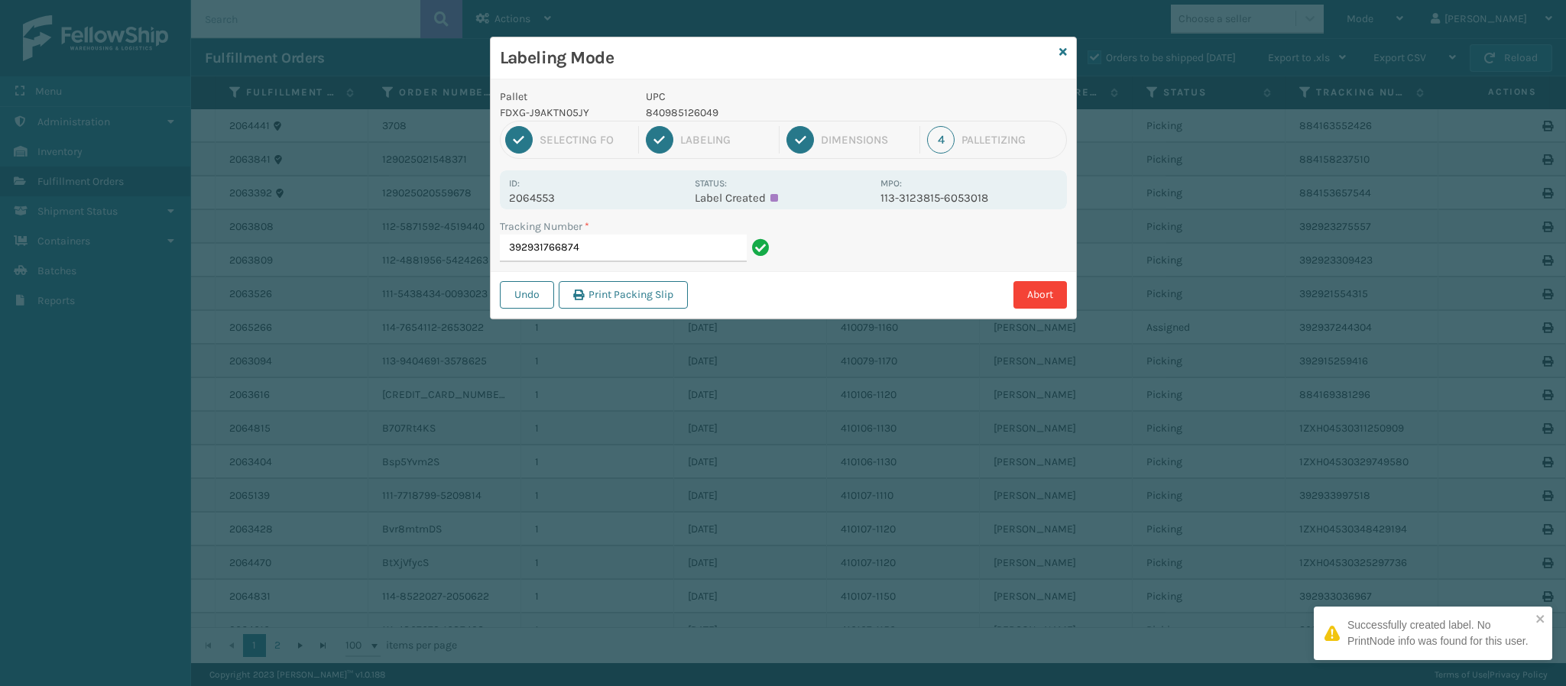
click at [558, 207] on div "Id: 2064553 Status: Label Created MPO: 113-3123815-6053018" at bounding box center [783, 189] width 567 height 39
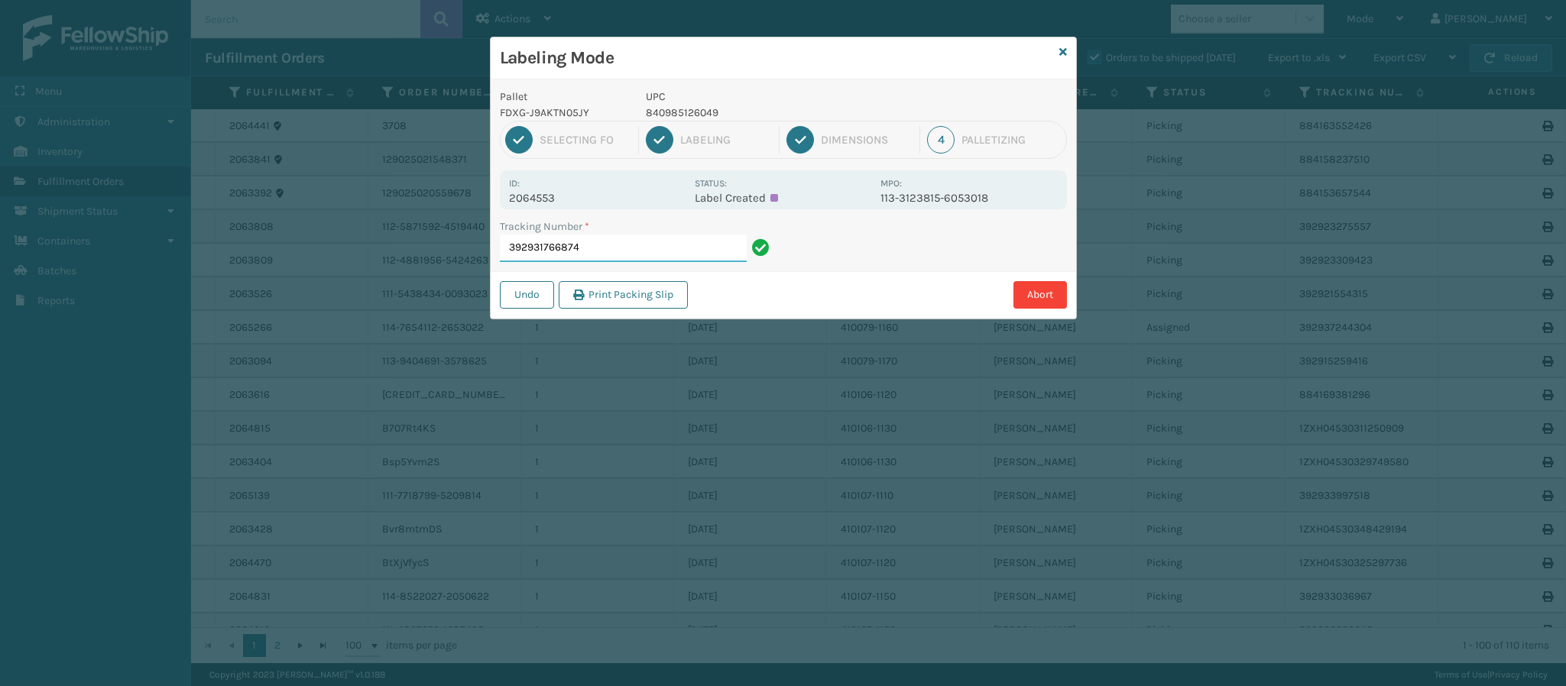
click at [622, 248] on input "392931766874" at bounding box center [623, 249] width 247 height 28
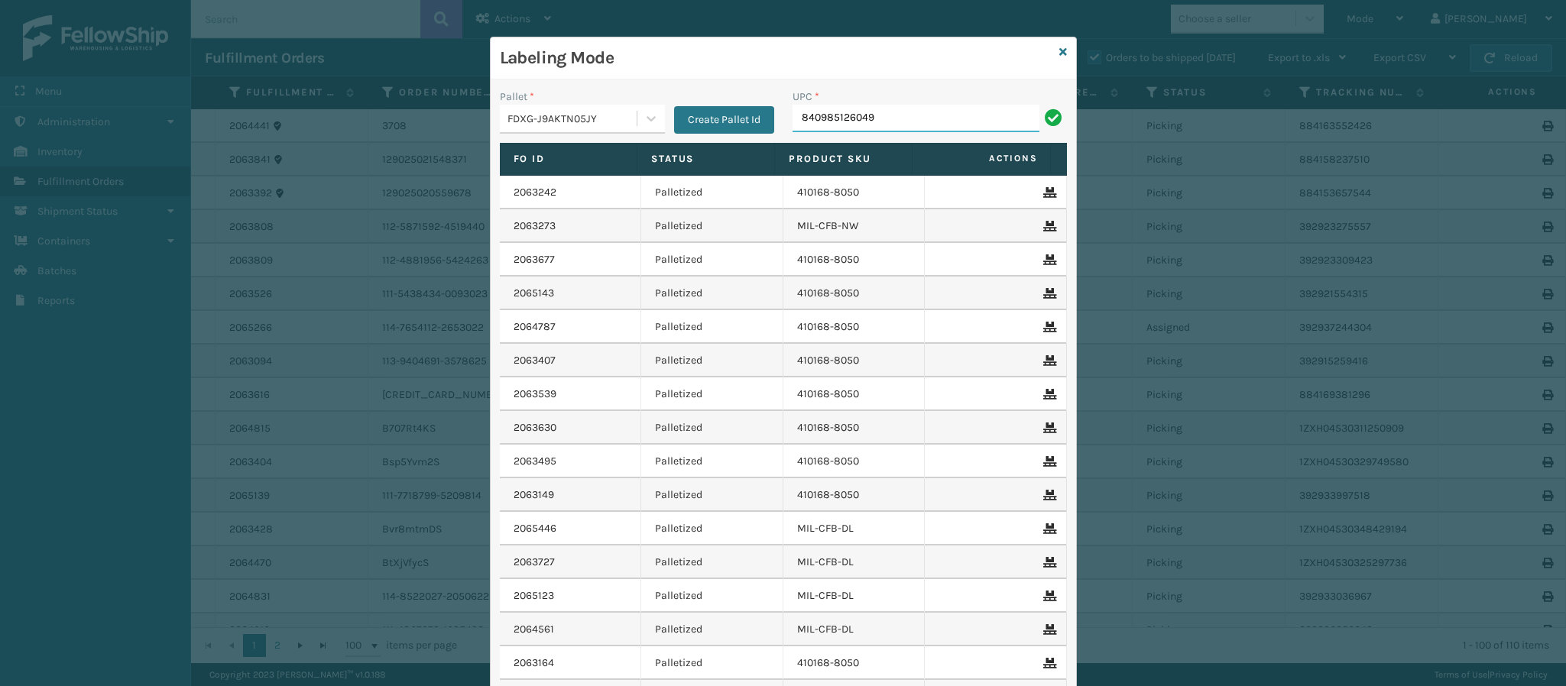
type input "840985126049"
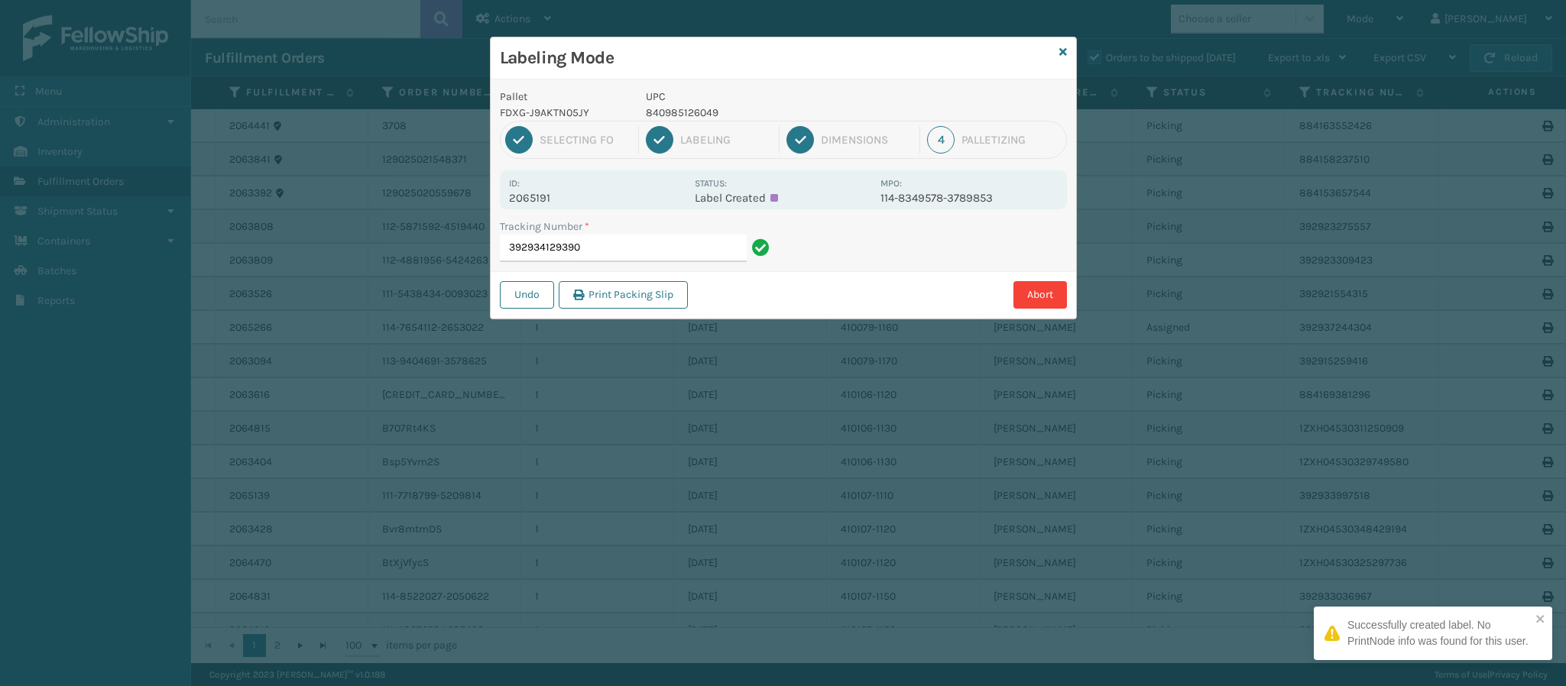
click at [555, 204] on p "2065191" at bounding box center [597, 198] width 176 height 14
click at [658, 252] on input "392934129390" at bounding box center [623, 249] width 247 height 28
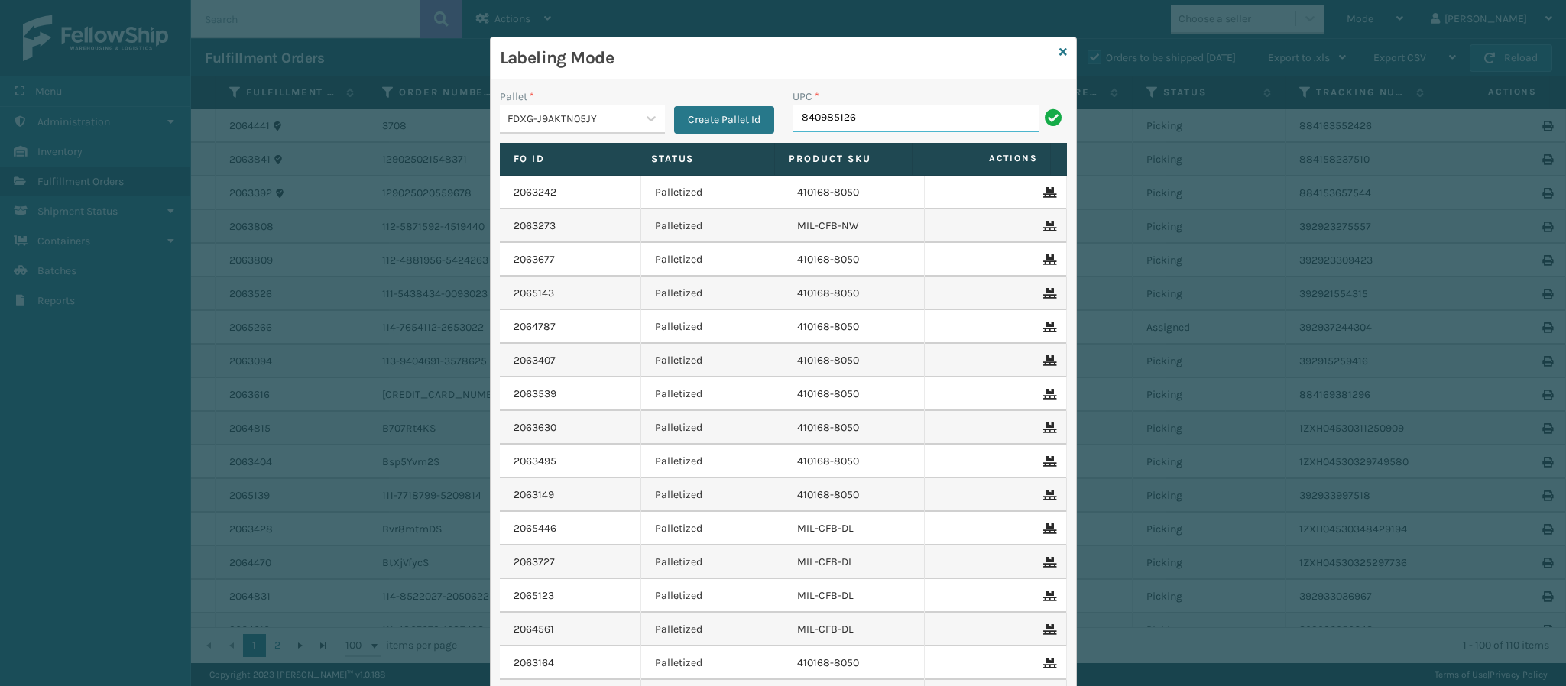
type input "8409851260"
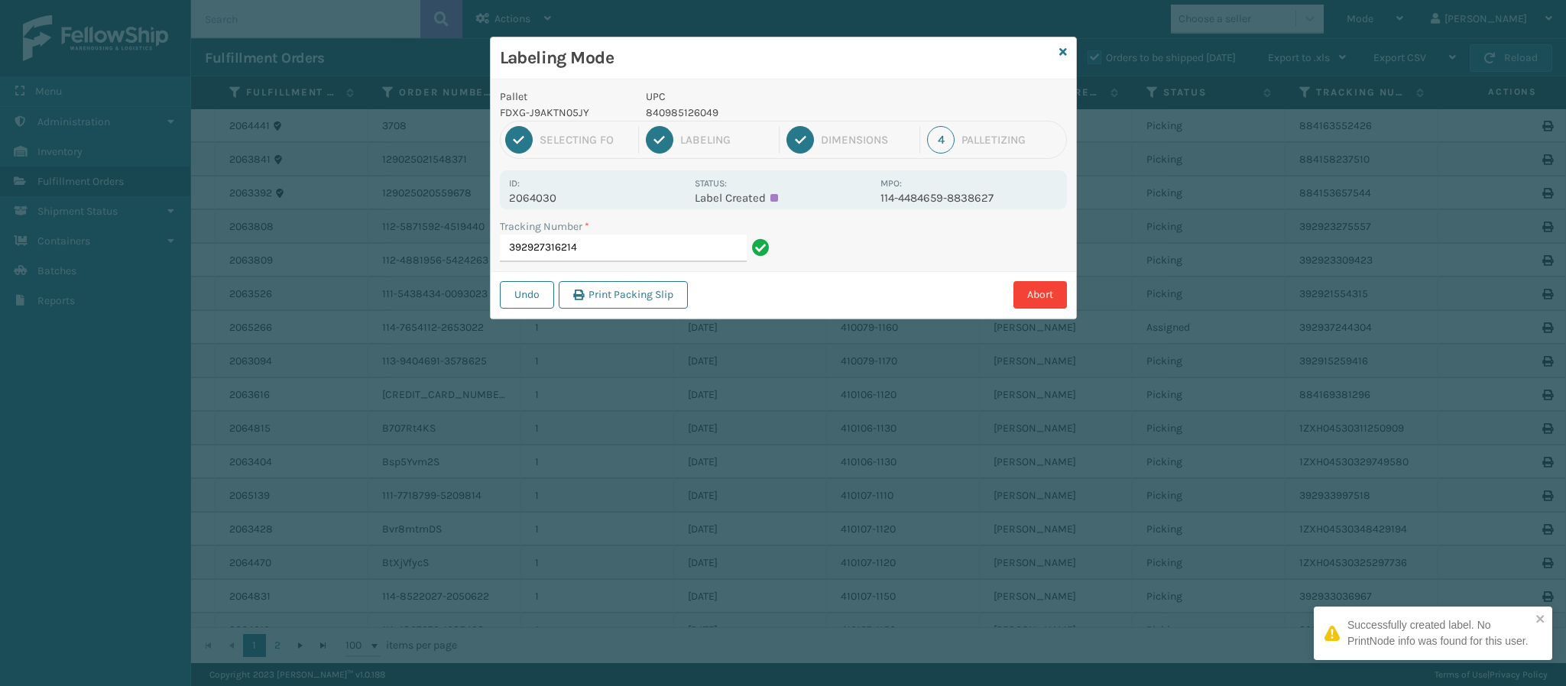
click at [555, 198] on p "2064030" at bounding box center [597, 198] width 176 height 14
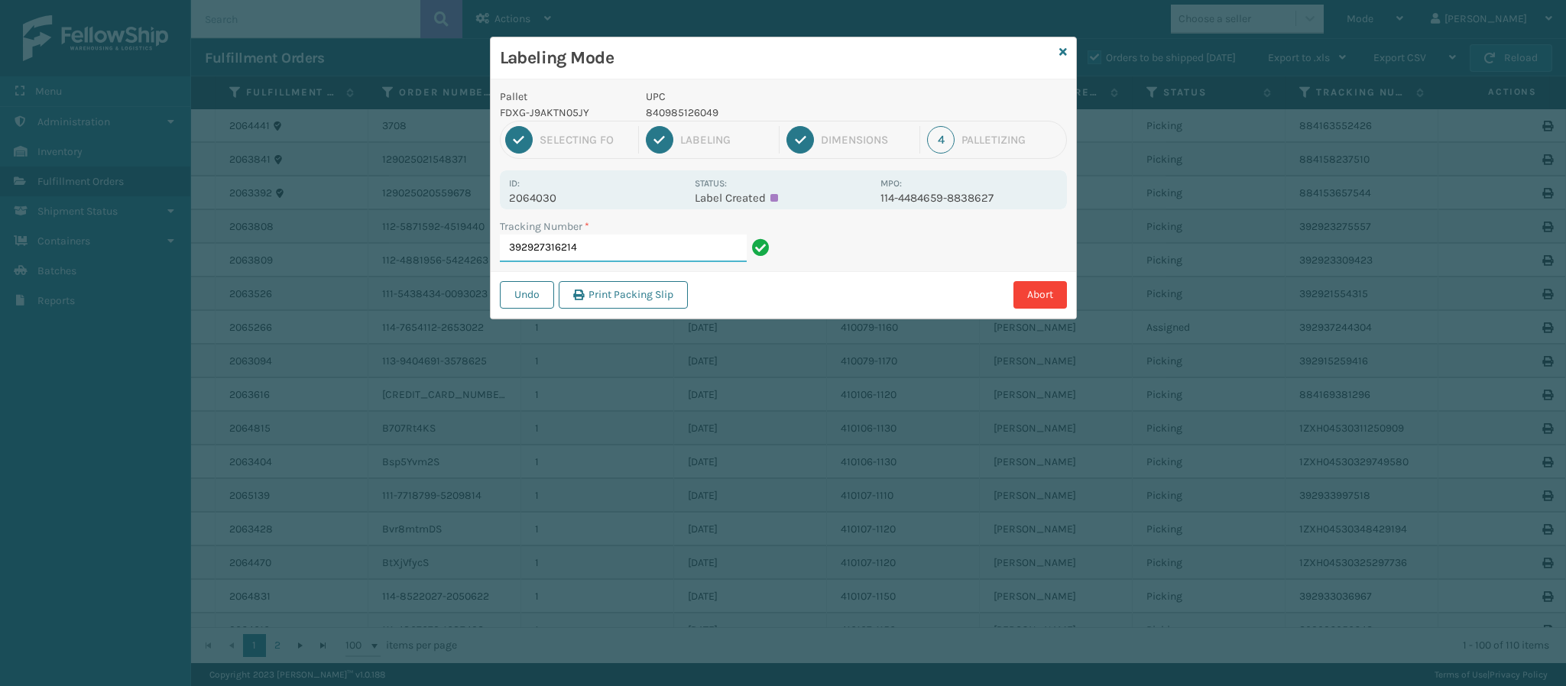
click at [635, 248] on input "392927316214" at bounding box center [623, 249] width 247 height 28
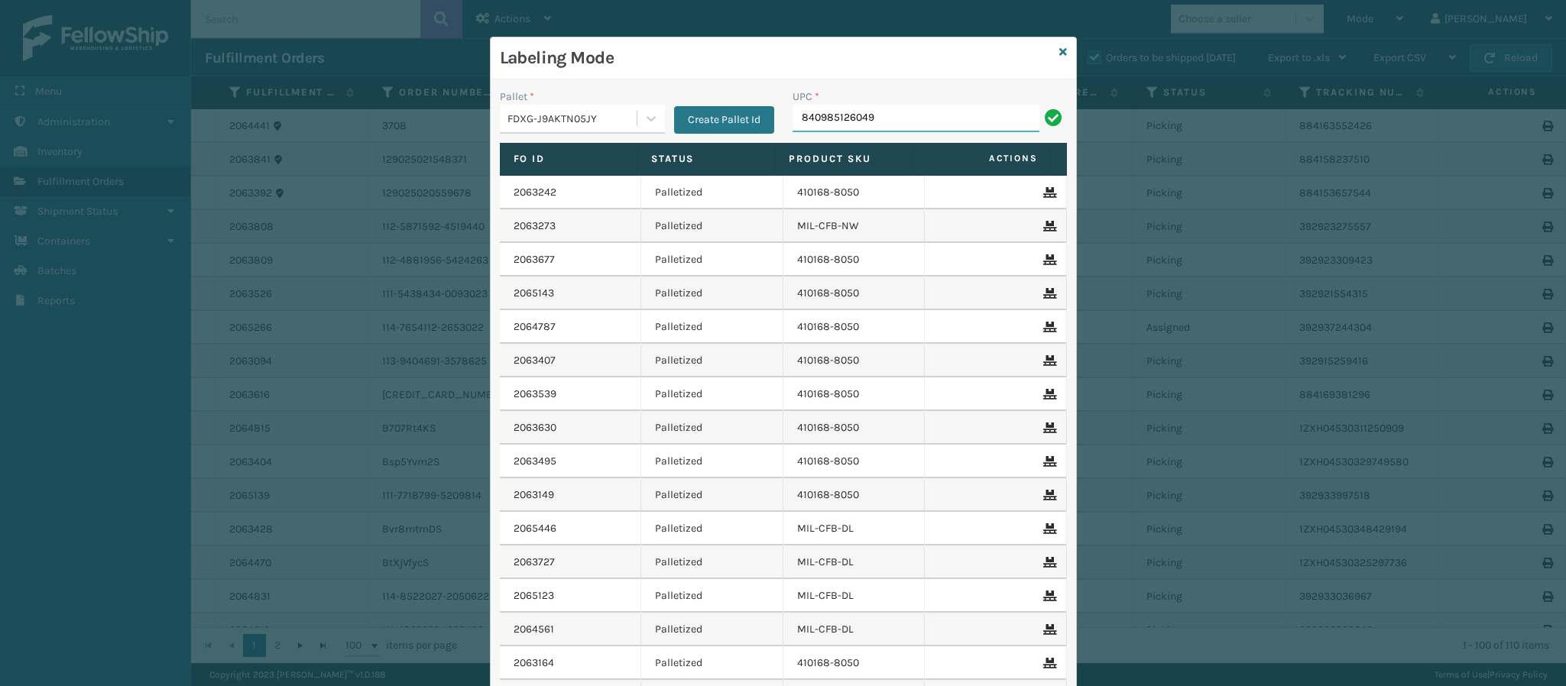
type input "840985126049"
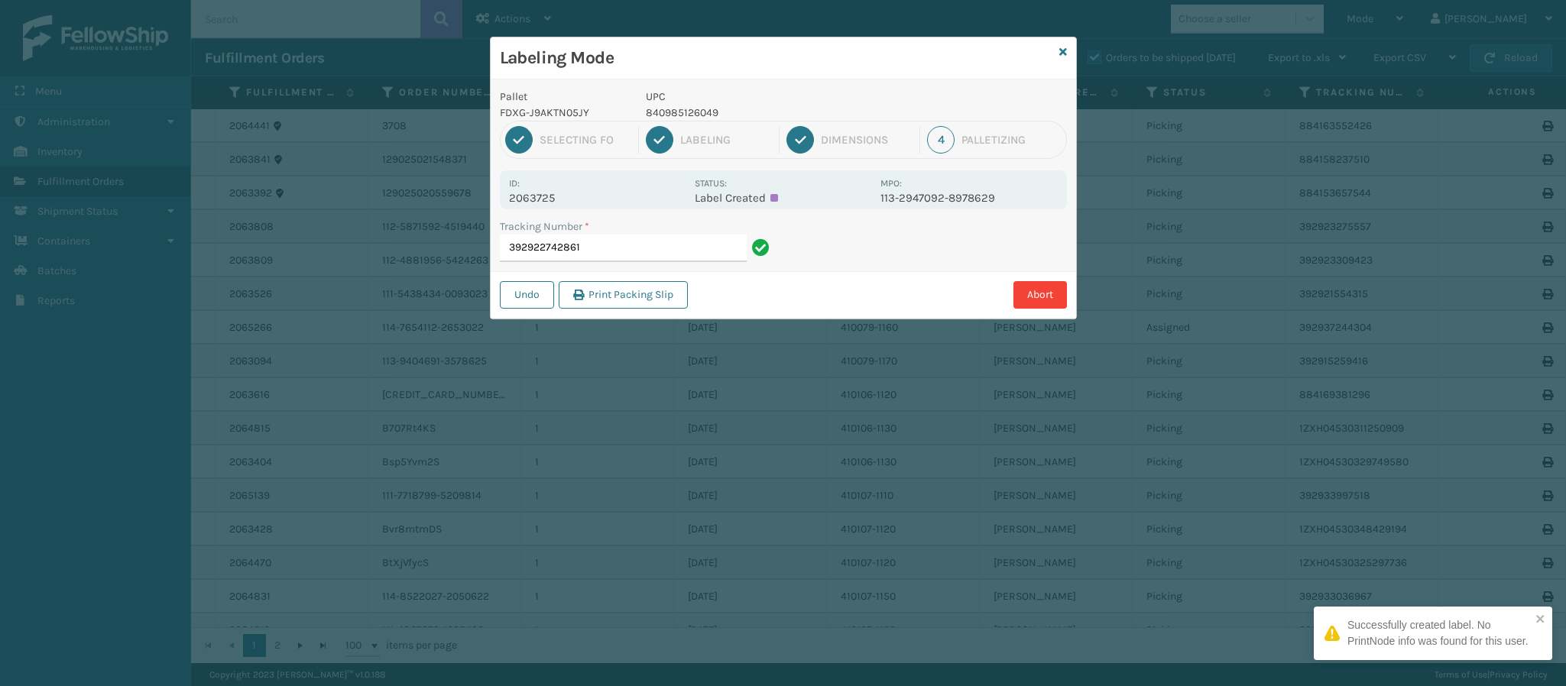
click at [539, 195] on p "2063725" at bounding box center [597, 198] width 176 height 14
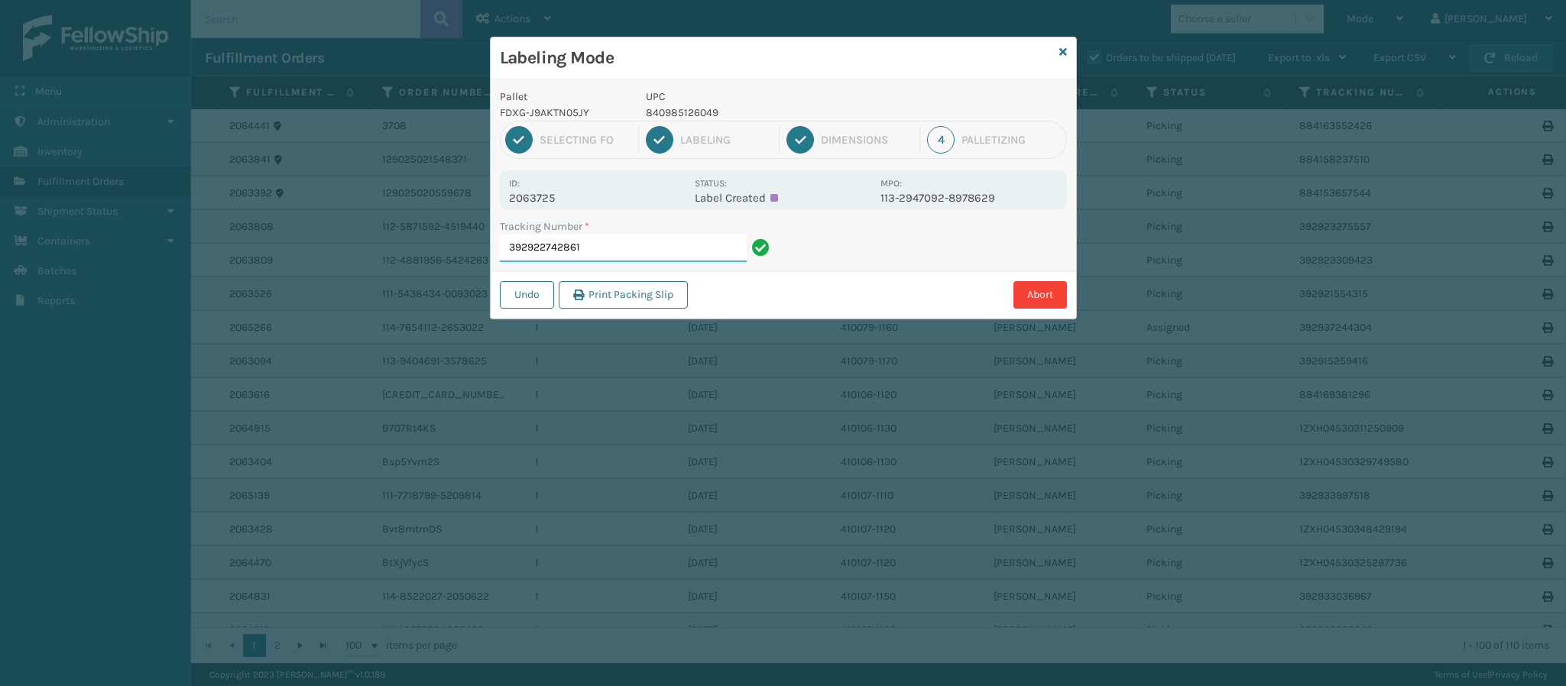
click at [661, 262] on input "392922742861" at bounding box center [623, 249] width 247 height 28
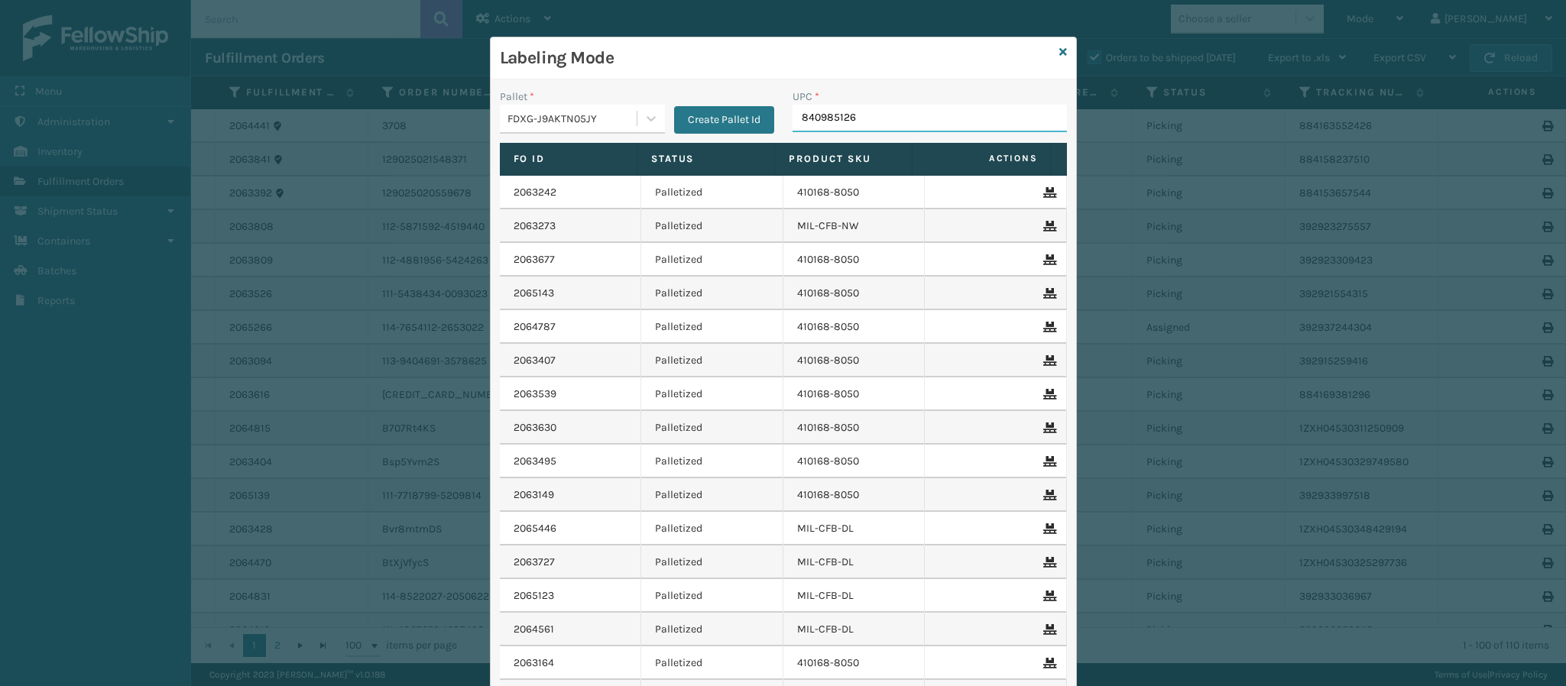
type input "8409851260"
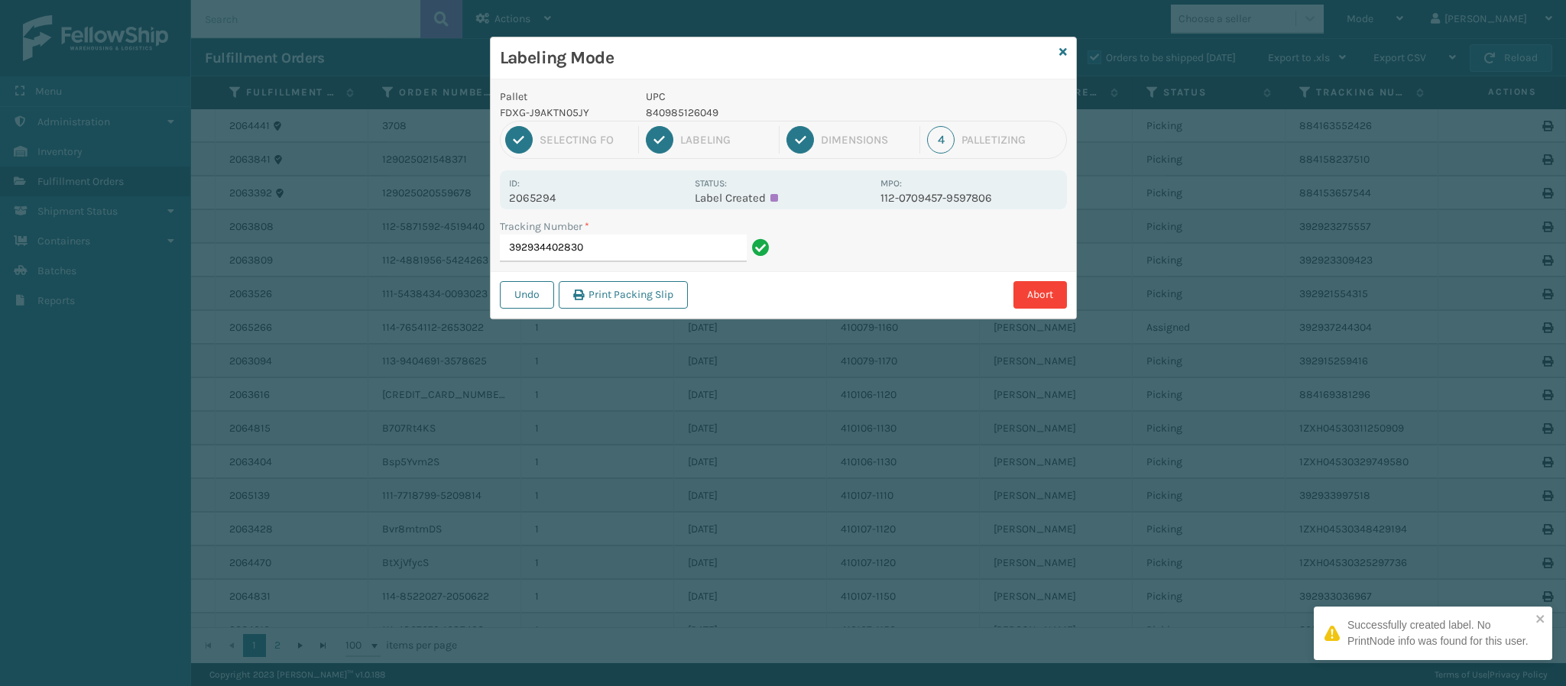
click at [574, 191] on p "2065294" at bounding box center [597, 198] width 176 height 14
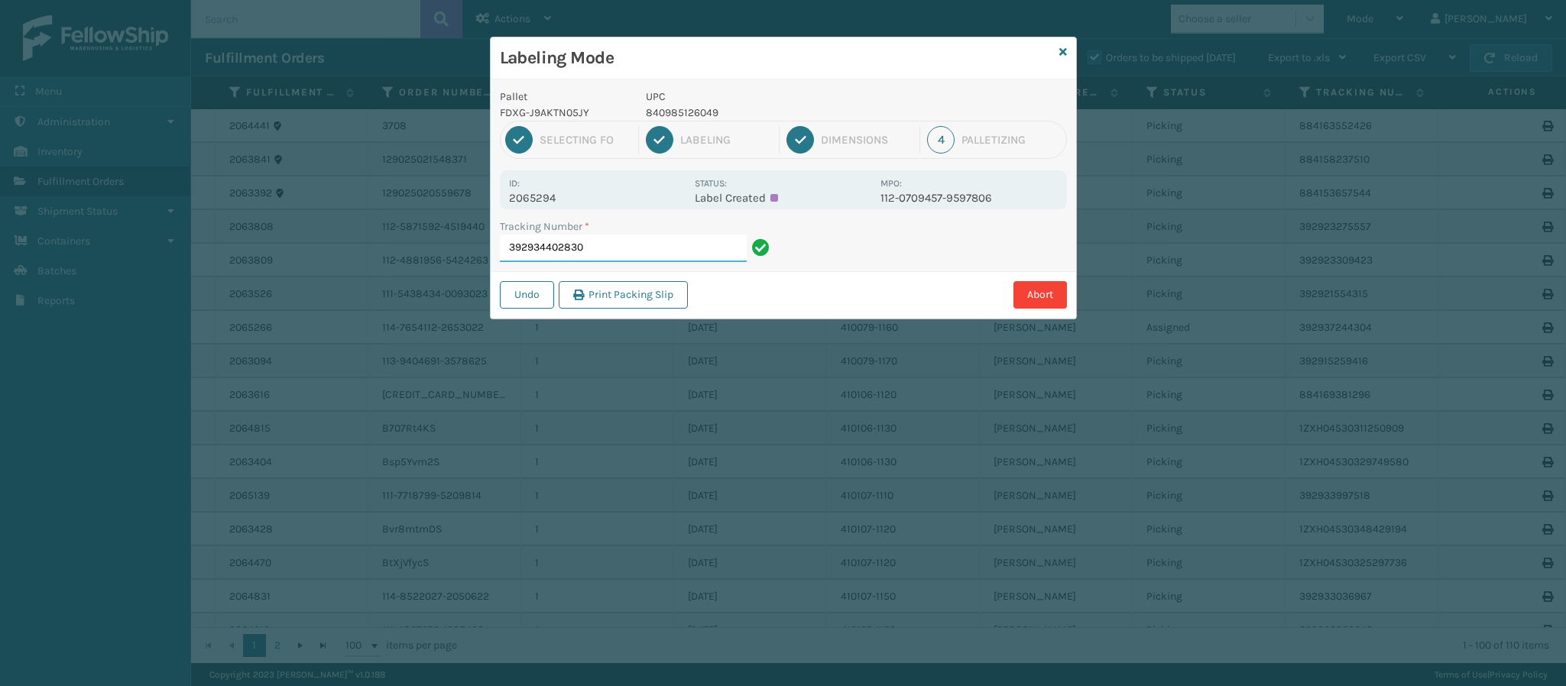
click at [606, 250] on input "392934402830" at bounding box center [623, 249] width 247 height 28
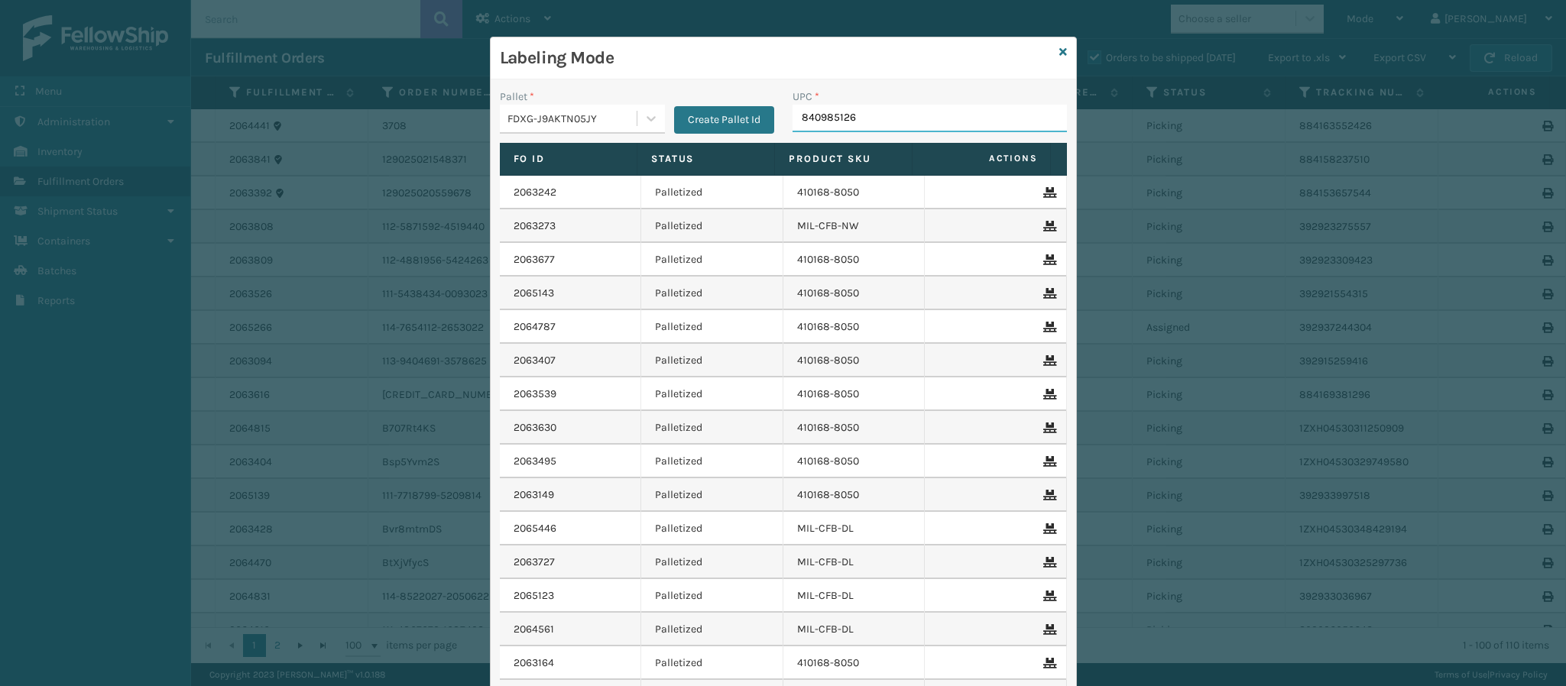
type input "8409851260"
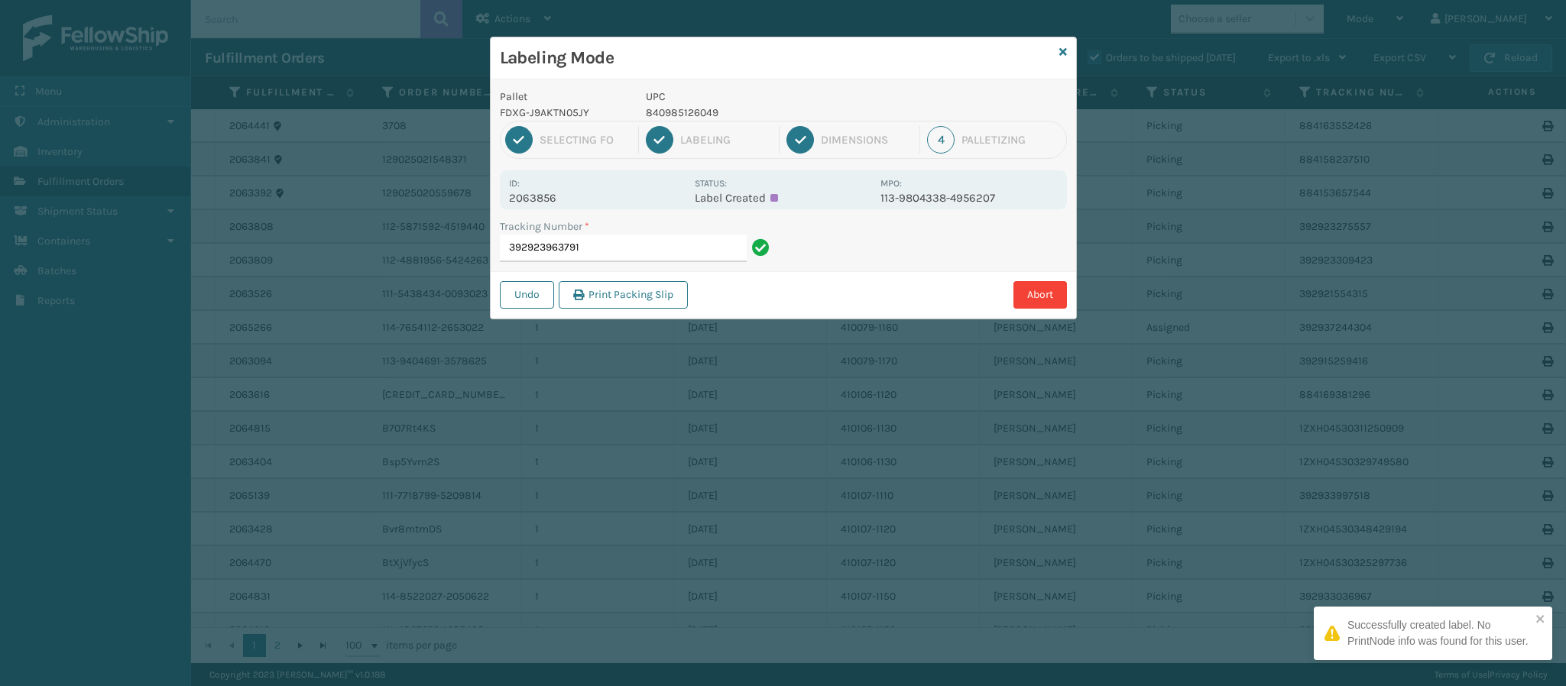
click at [569, 191] on p "2063856" at bounding box center [597, 198] width 176 height 14
click at [652, 254] on input "392923963791" at bounding box center [623, 249] width 247 height 28
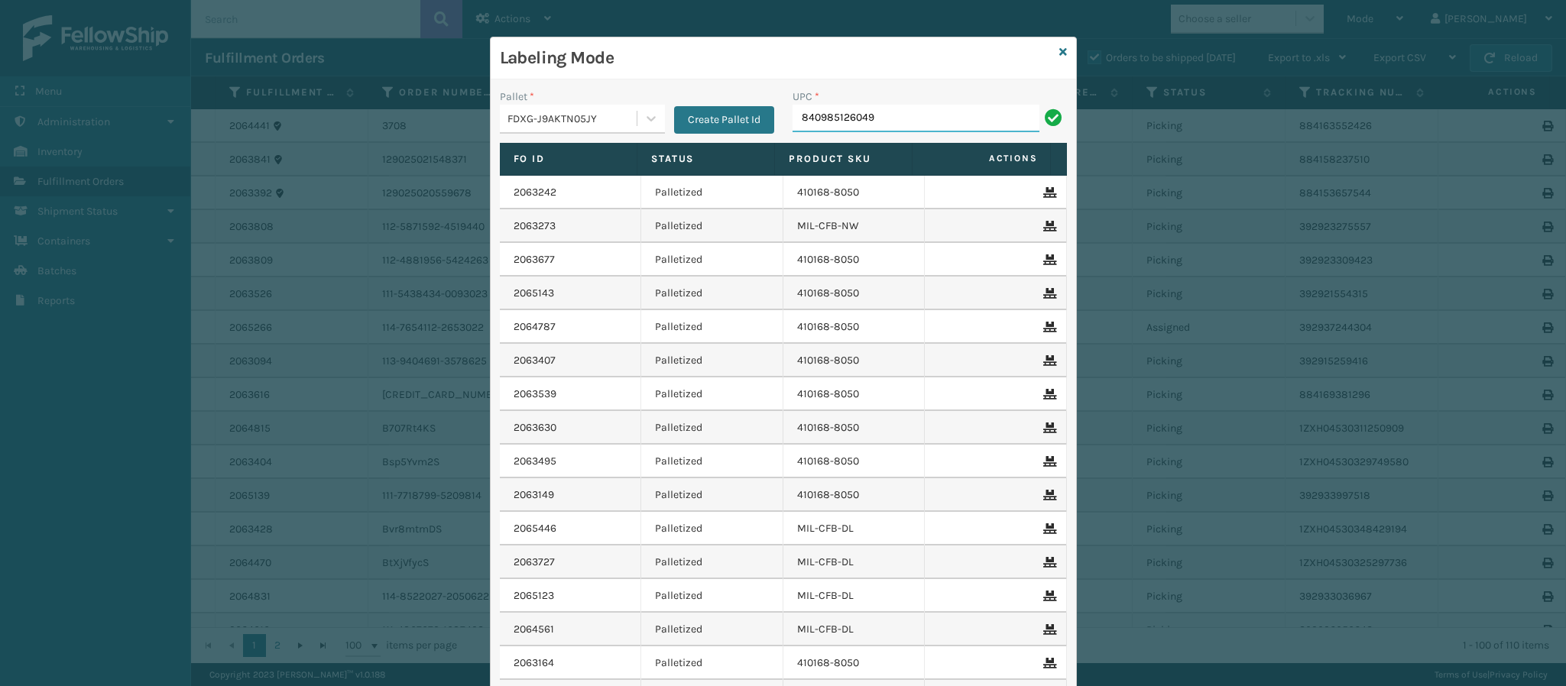
type input "840985126049"
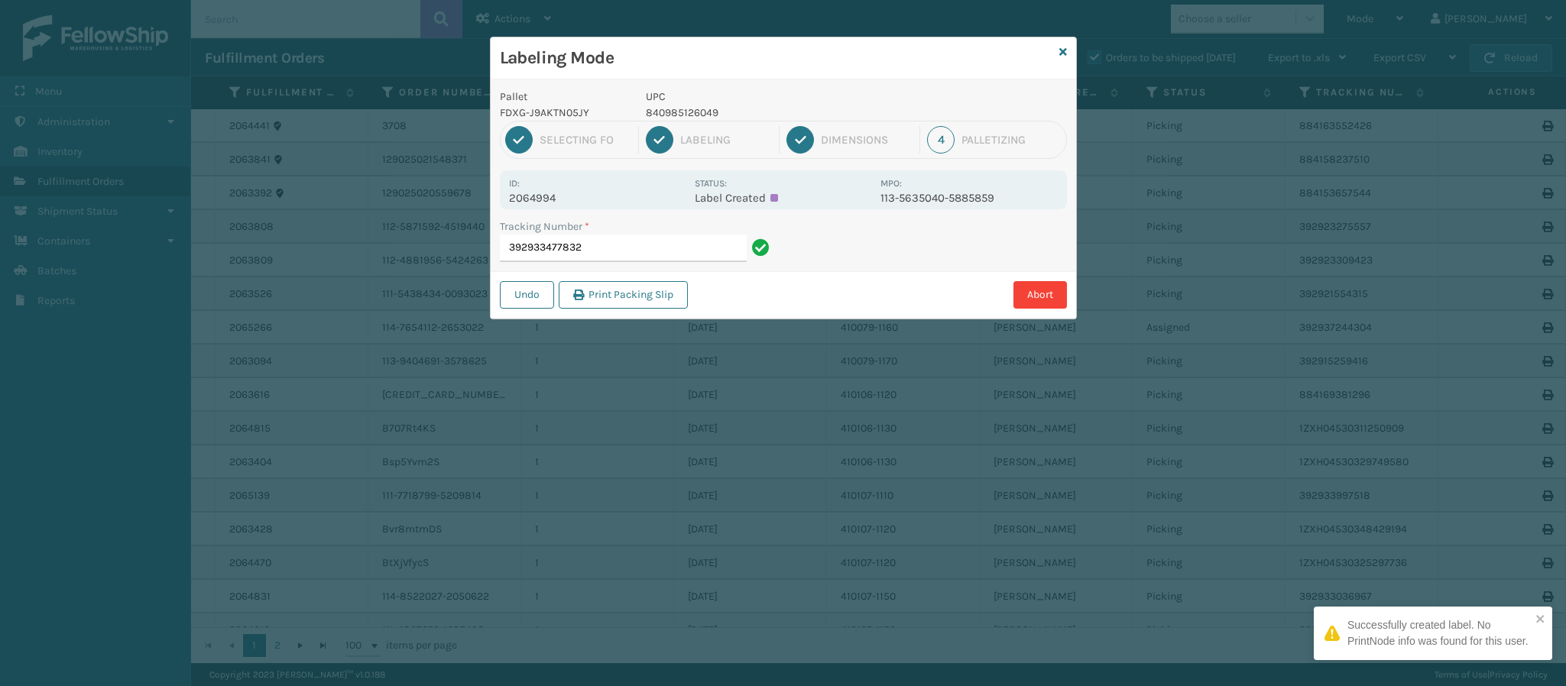
click at [539, 205] on p "2064994" at bounding box center [597, 198] width 176 height 14
click at [633, 250] on input "392933477832" at bounding box center [623, 249] width 247 height 28
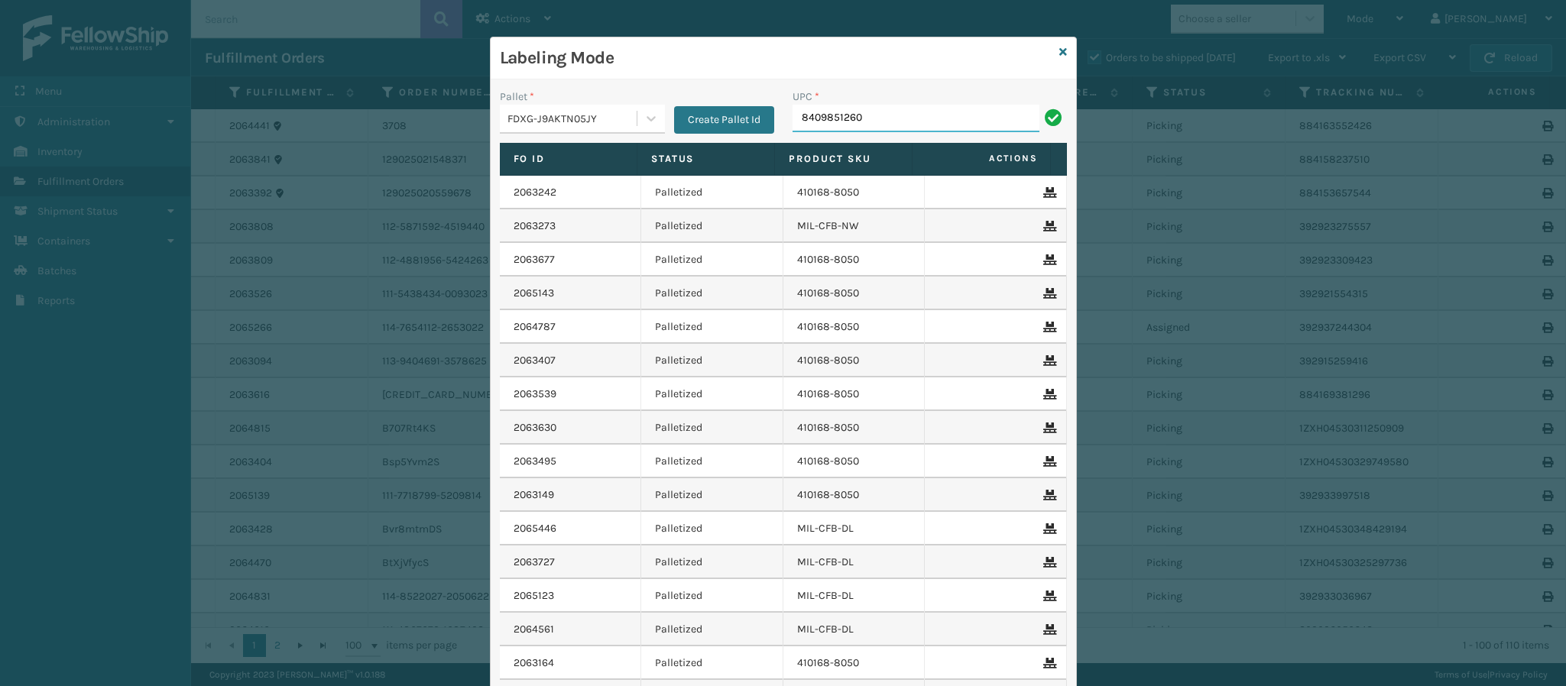
type input "84098512604"
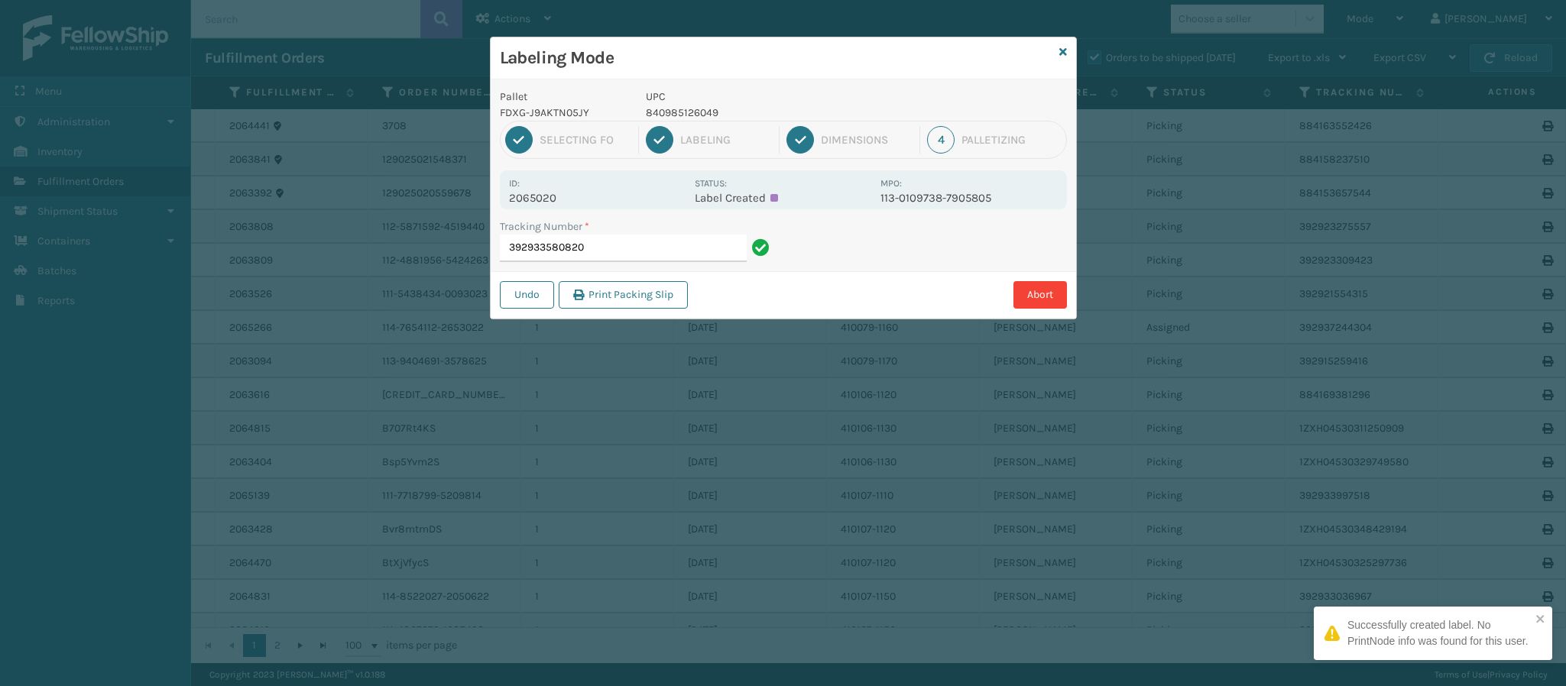
click at [552, 195] on p "2065020" at bounding box center [597, 198] width 176 height 14
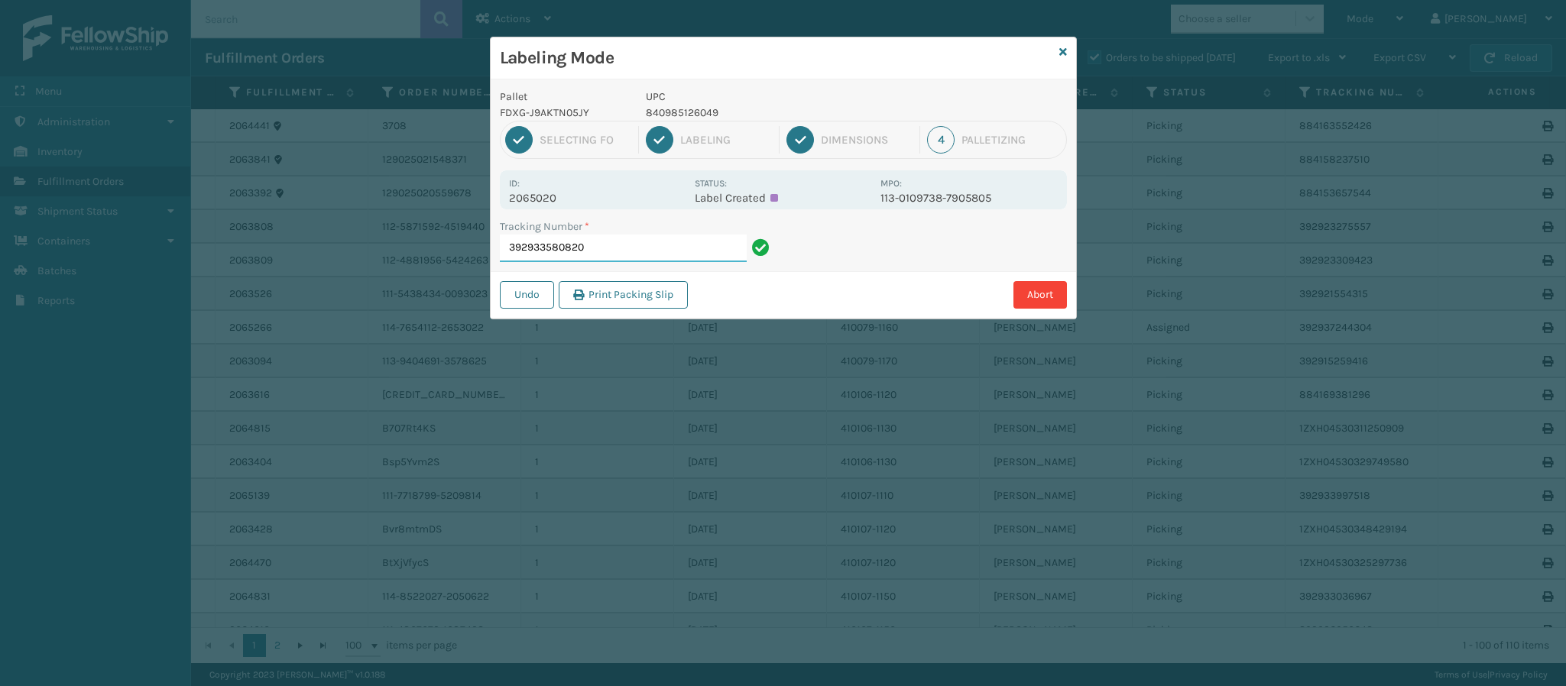
click at [649, 241] on input "392933580820" at bounding box center [623, 249] width 247 height 28
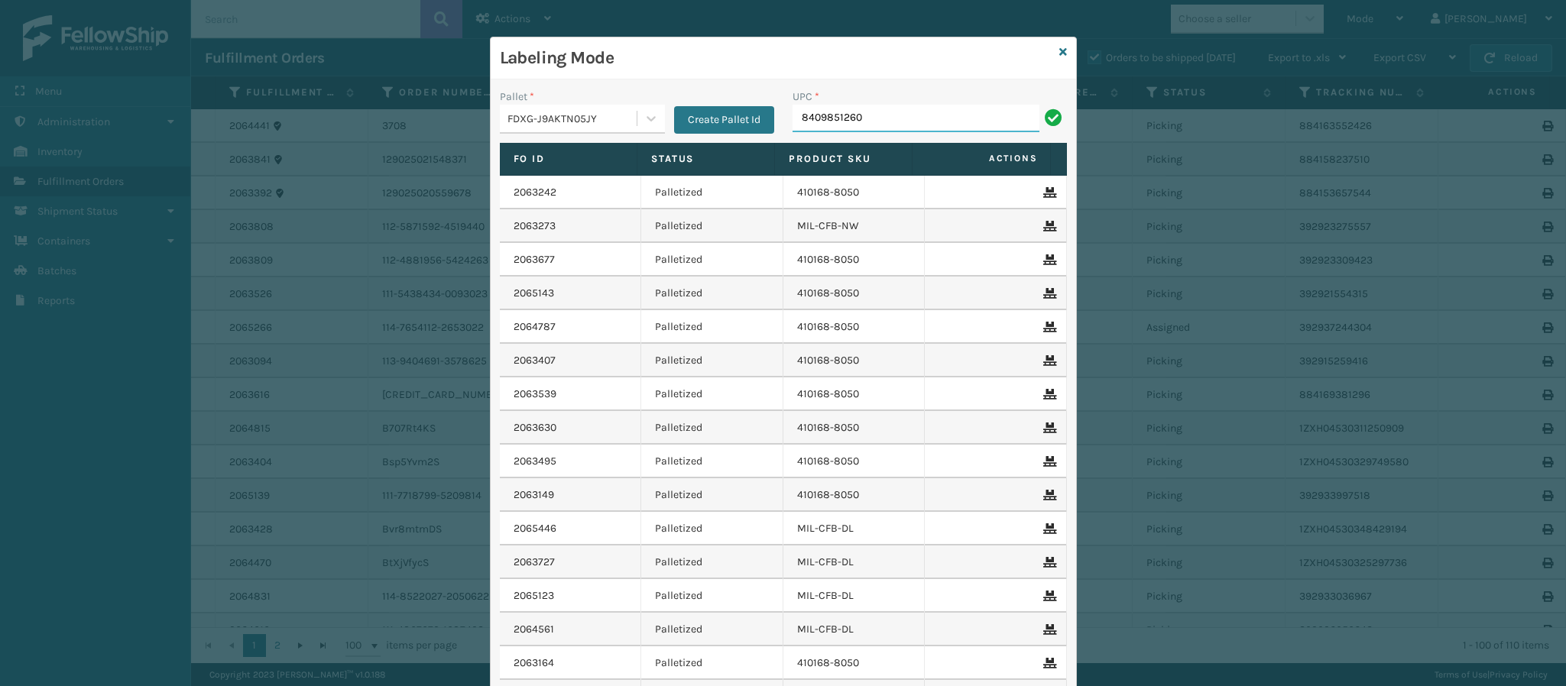
type input "84098512604"
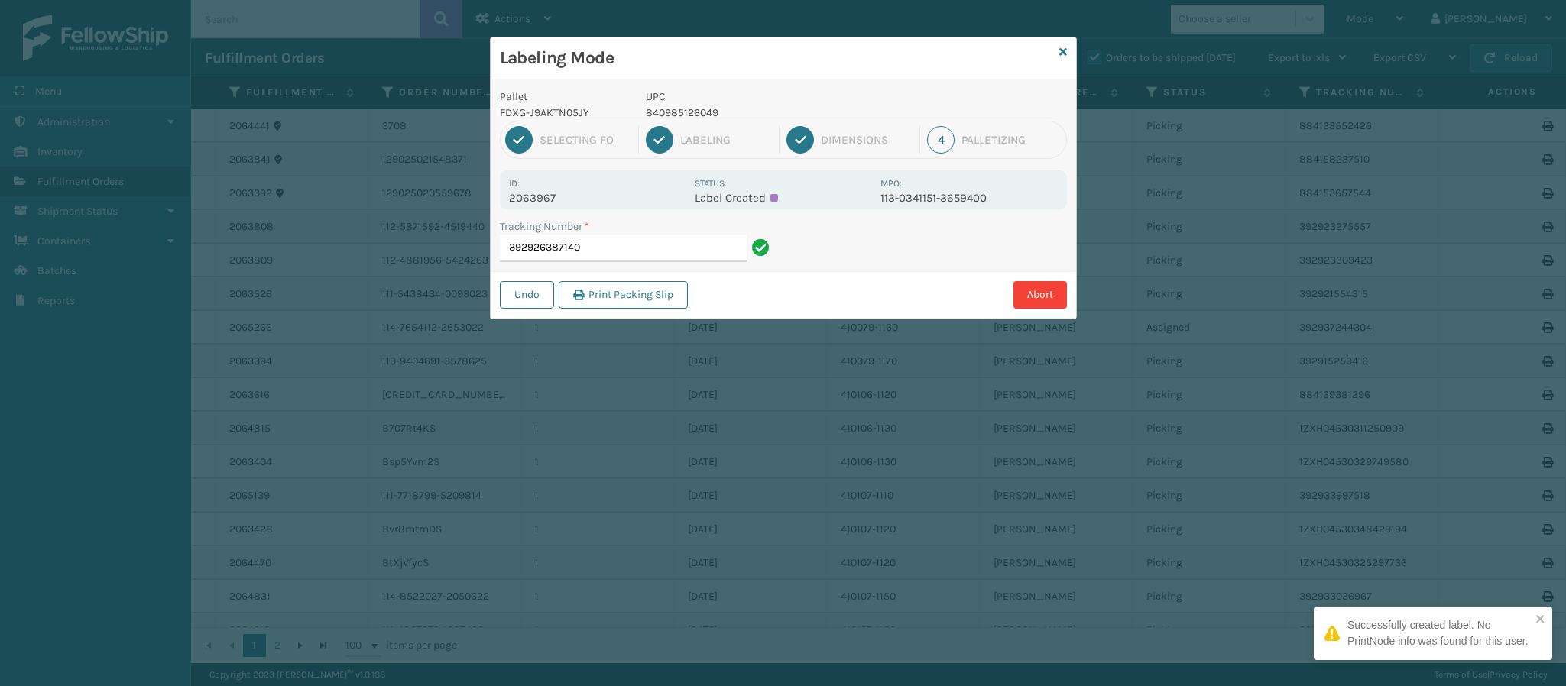
click at [553, 196] on p "2063967" at bounding box center [597, 198] width 176 height 14
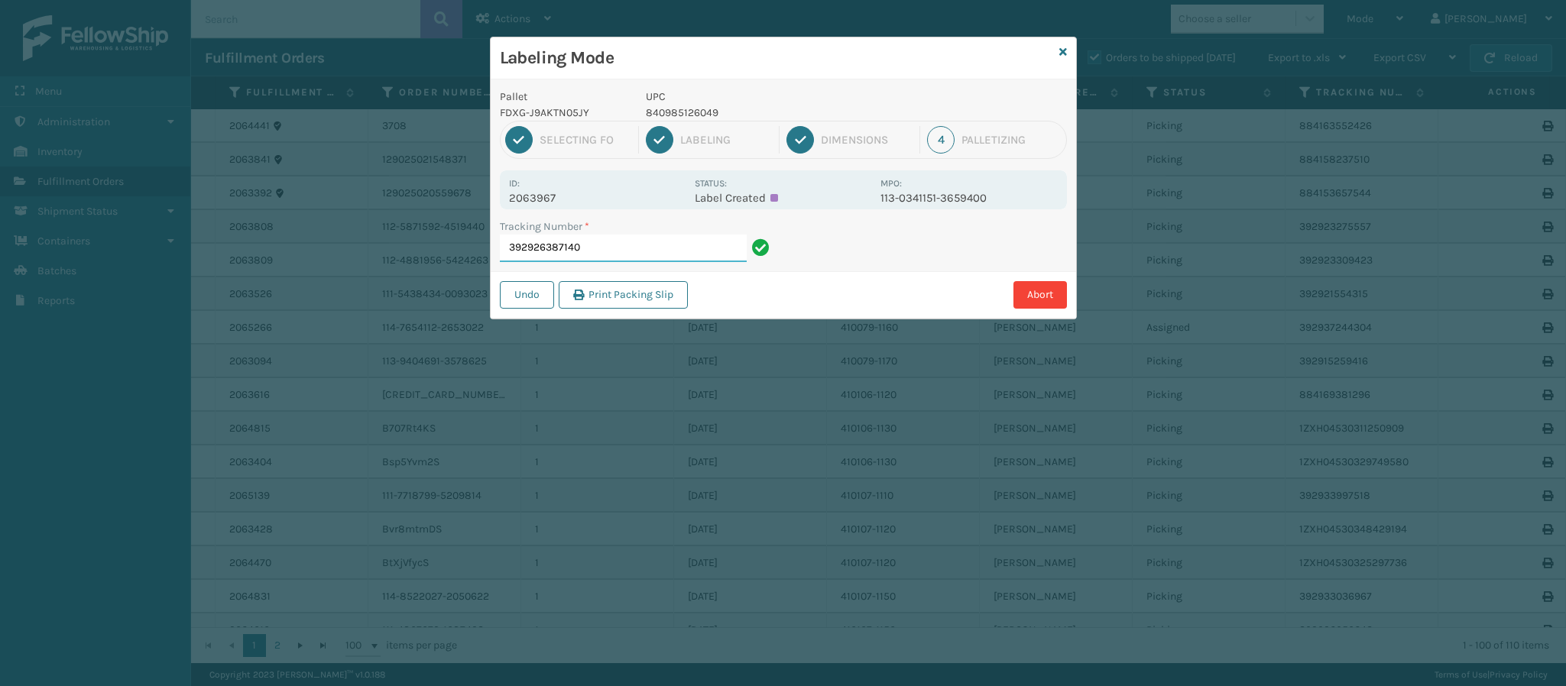
click at [662, 255] on input "392926387140" at bounding box center [623, 249] width 247 height 28
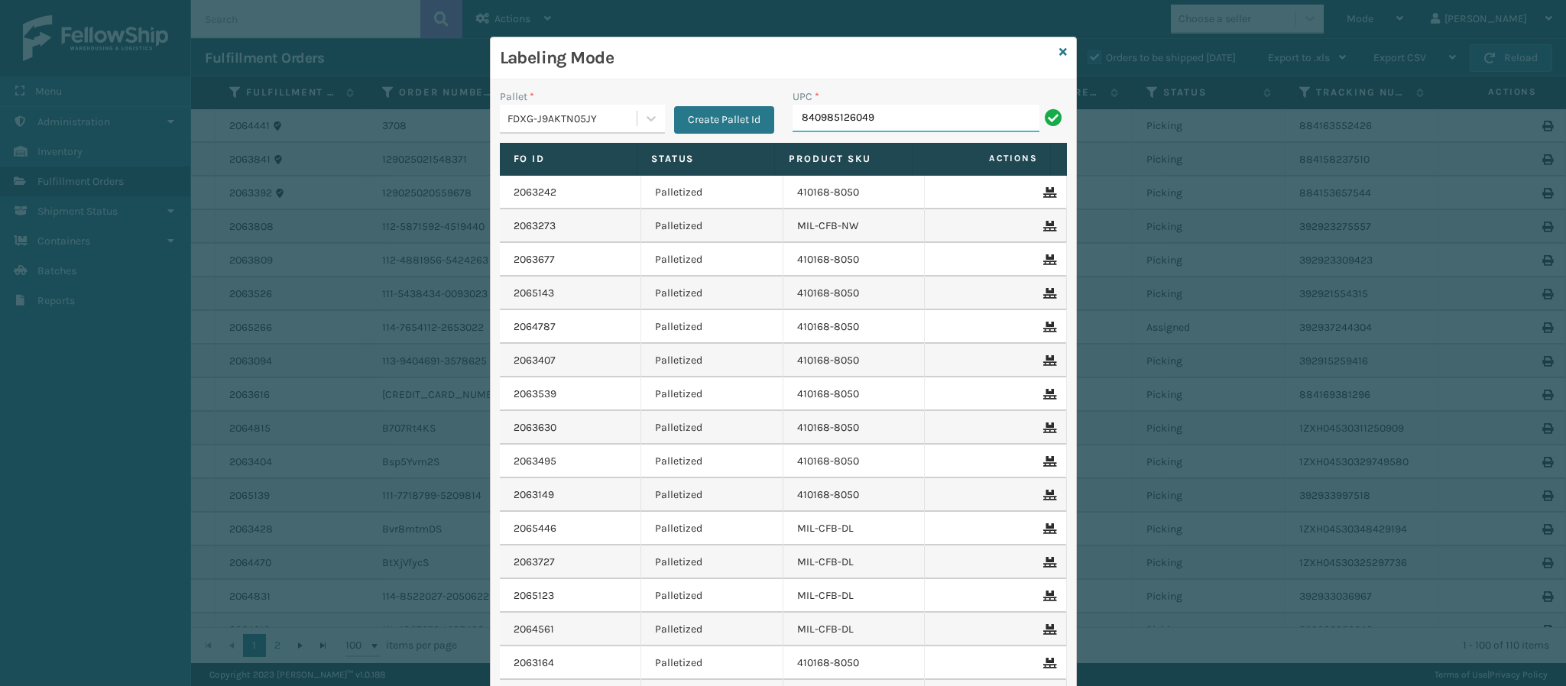
type input "840985126049"
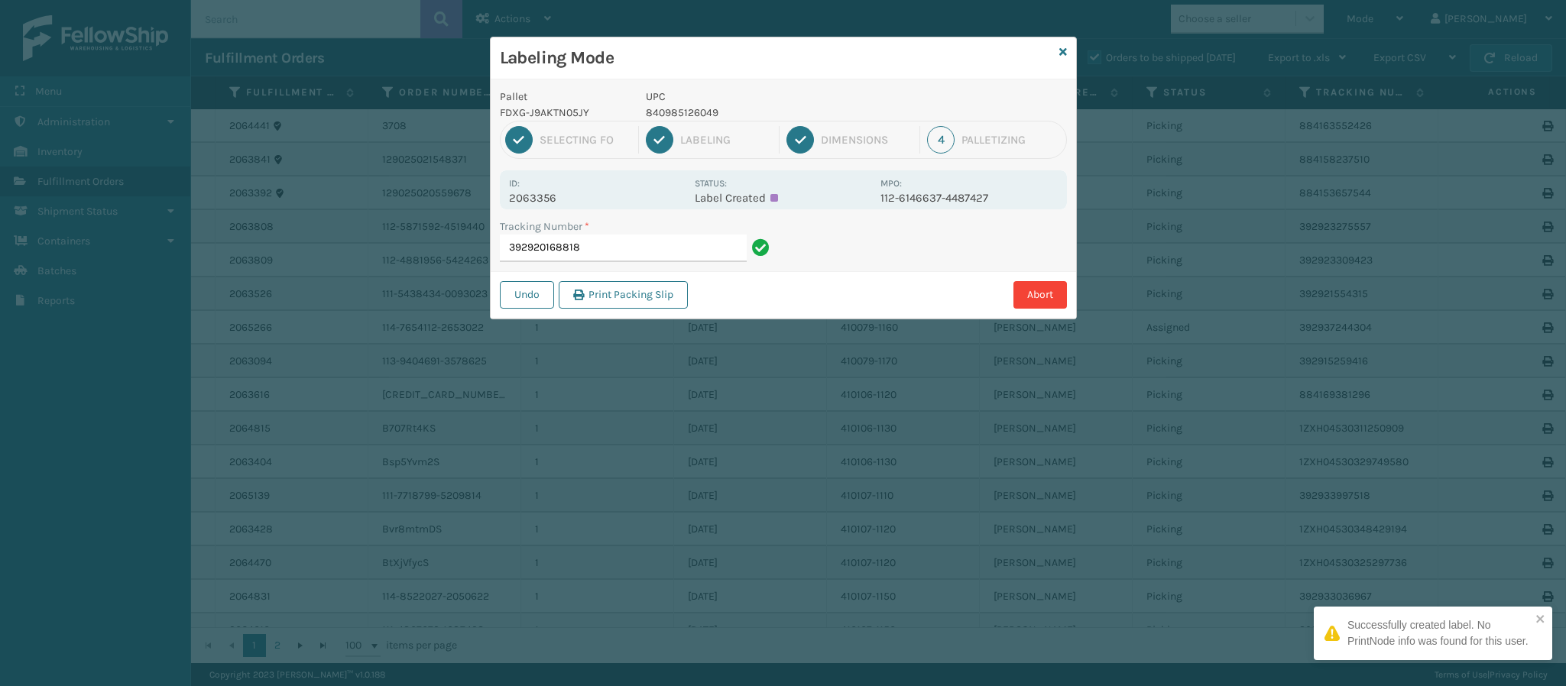
click at [562, 197] on p "2063356" at bounding box center [597, 198] width 176 height 14
click at [628, 241] on input "392920168818" at bounding box center [623, 249] width 247 height 28
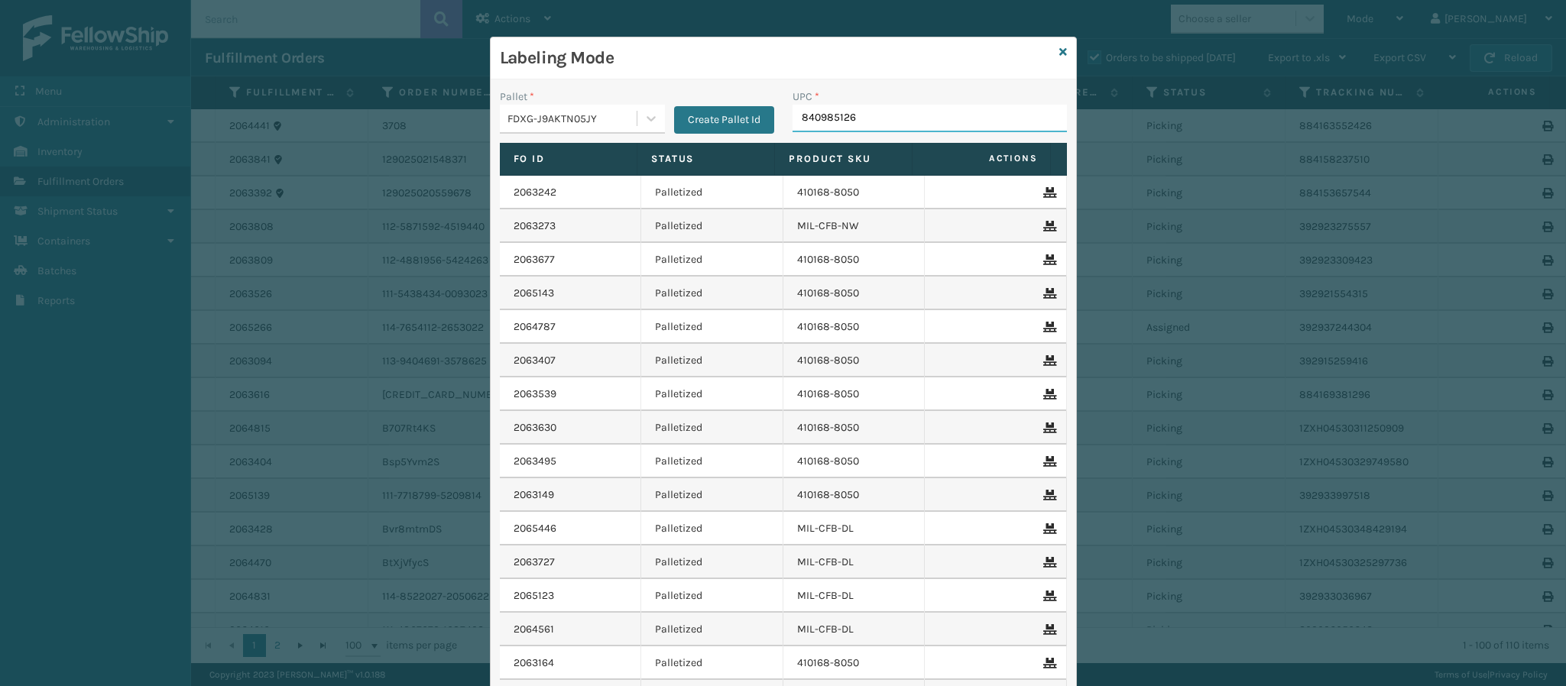
type input "8409851260"
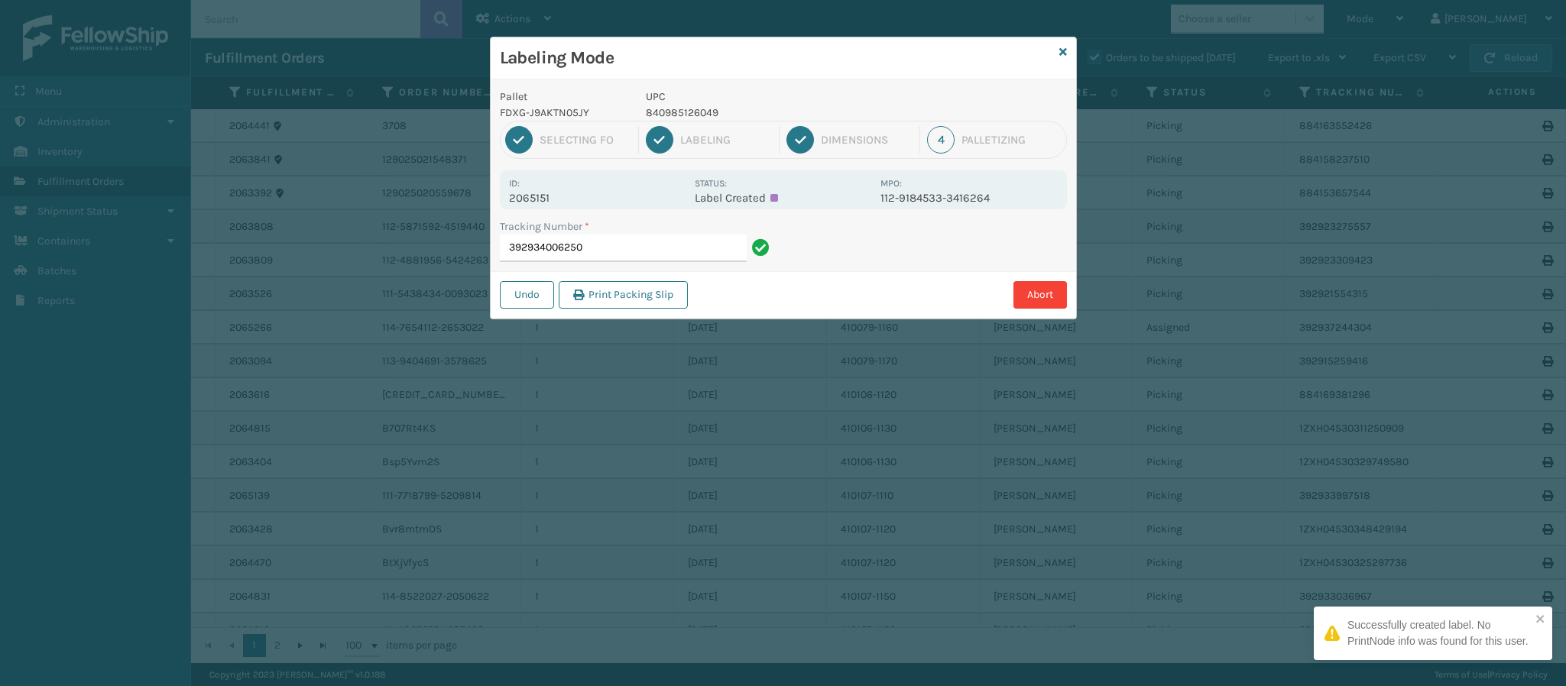
click at [541, 200] on p "2065151" at bounding box center [597, 198] width 176 height 14
click at [623, 248] on input "392934006250" at bounding box center [623, 249] width 247 height 28
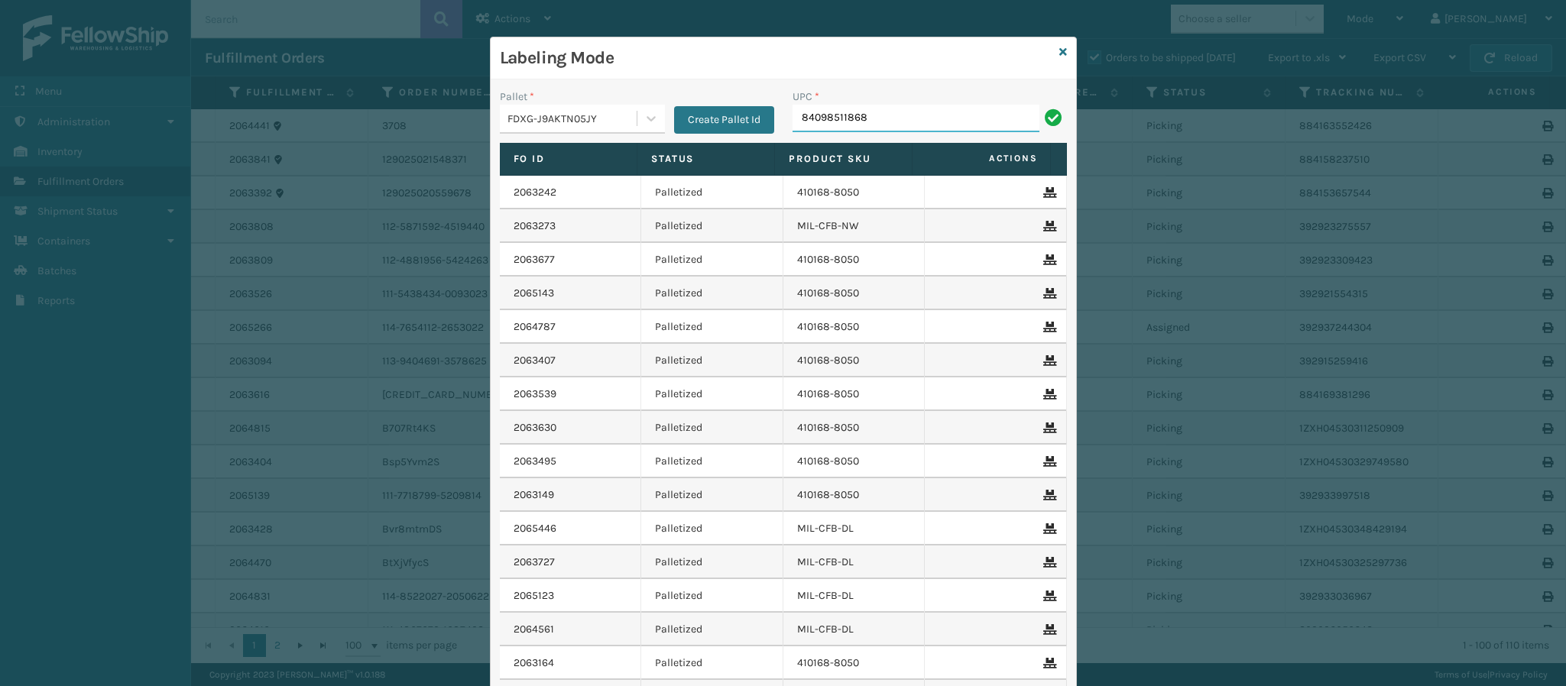
type input "840985118686"
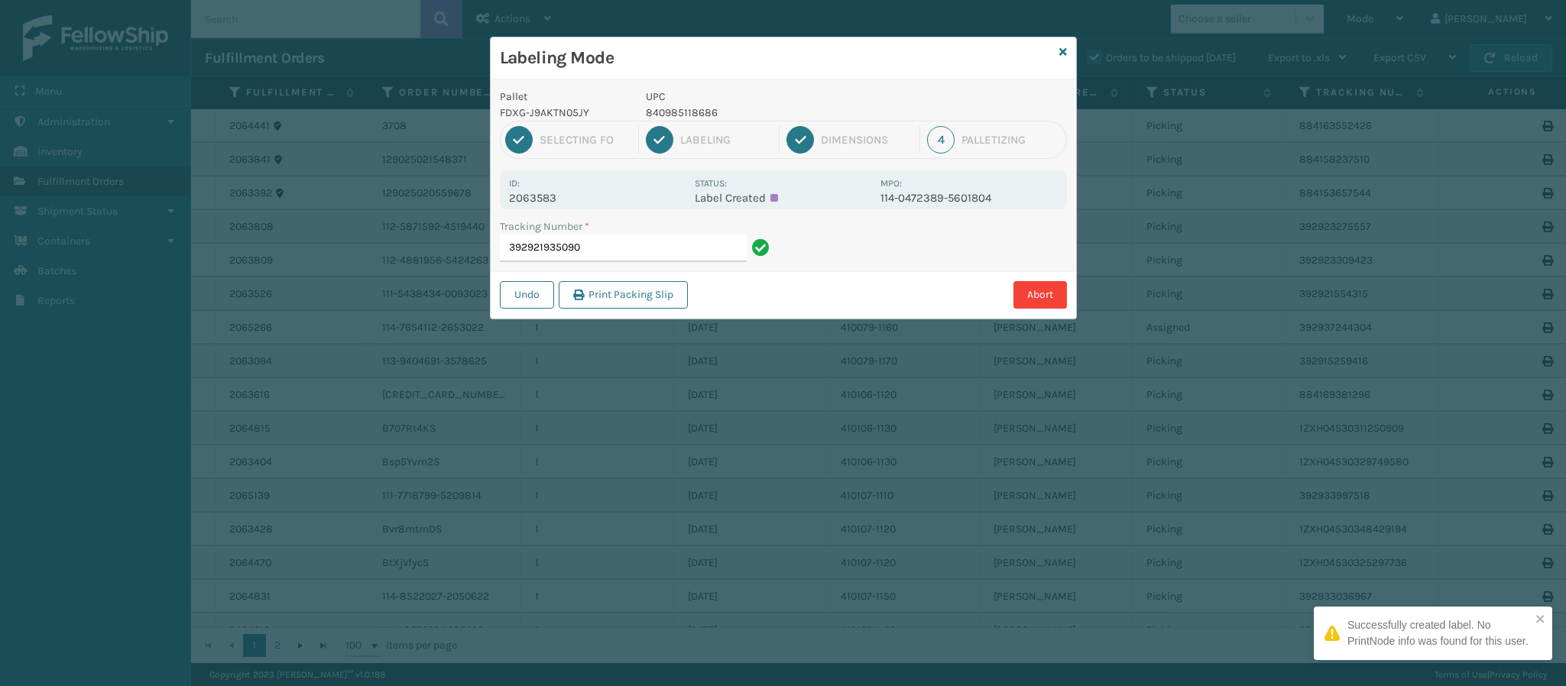
click at [576, 198] on p "2063583" at bounding box center [597, 198] width 176 height 14
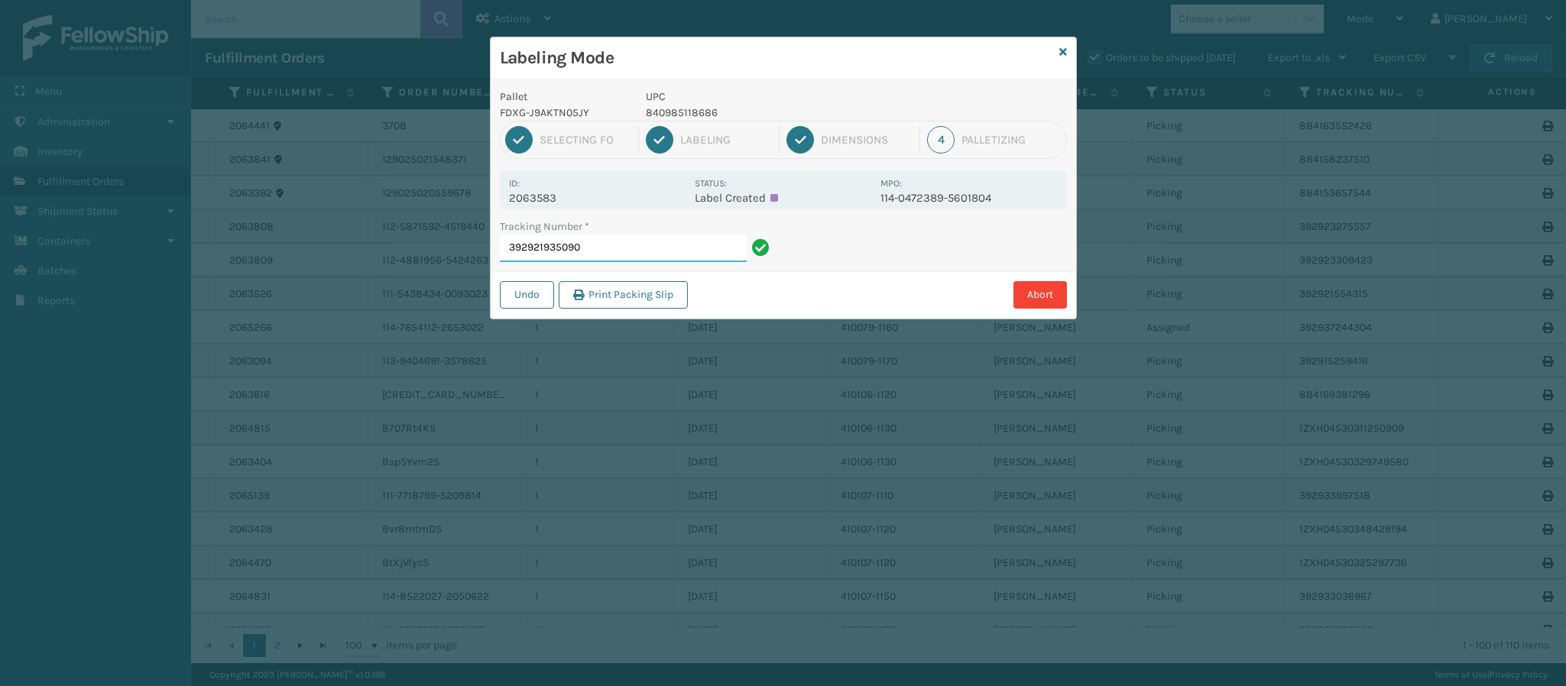
click at [665, 244] on input "392921935090" at bounding box center [623, 249] width 247 height 28
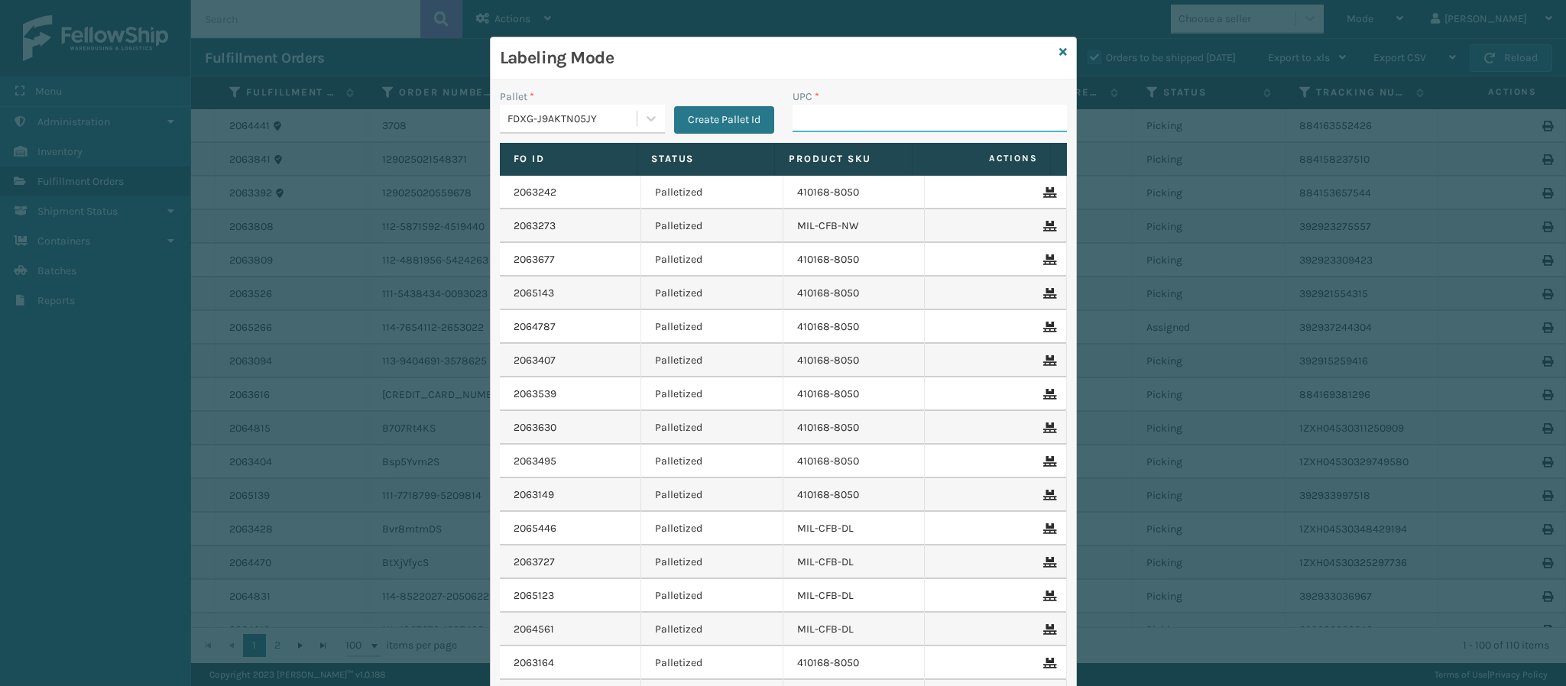
click at [821, 110] on input "UPC *" at bounding box center [929, 119] width 274 height 28
type input "840985118686"
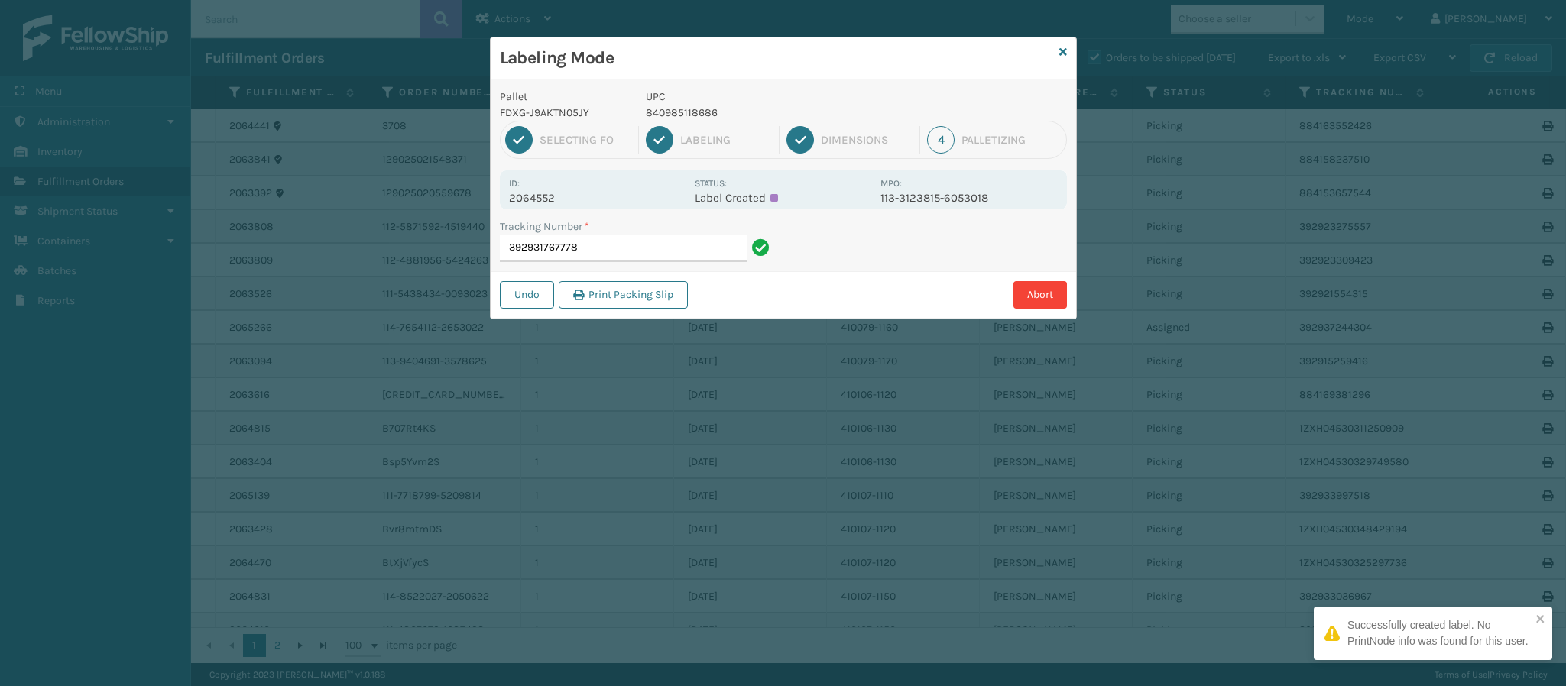
click at [527, 199] on p "2064552" at bounding box center [597, 198] width 176 height 14
drag, startPoint x: 659, startPoint y: 253, endPoint x: 643, endPoint y: 245, distance: 17.8
click at [643, 245] on input "392931767778" at bounding box center [623, 249] width 247 height 28
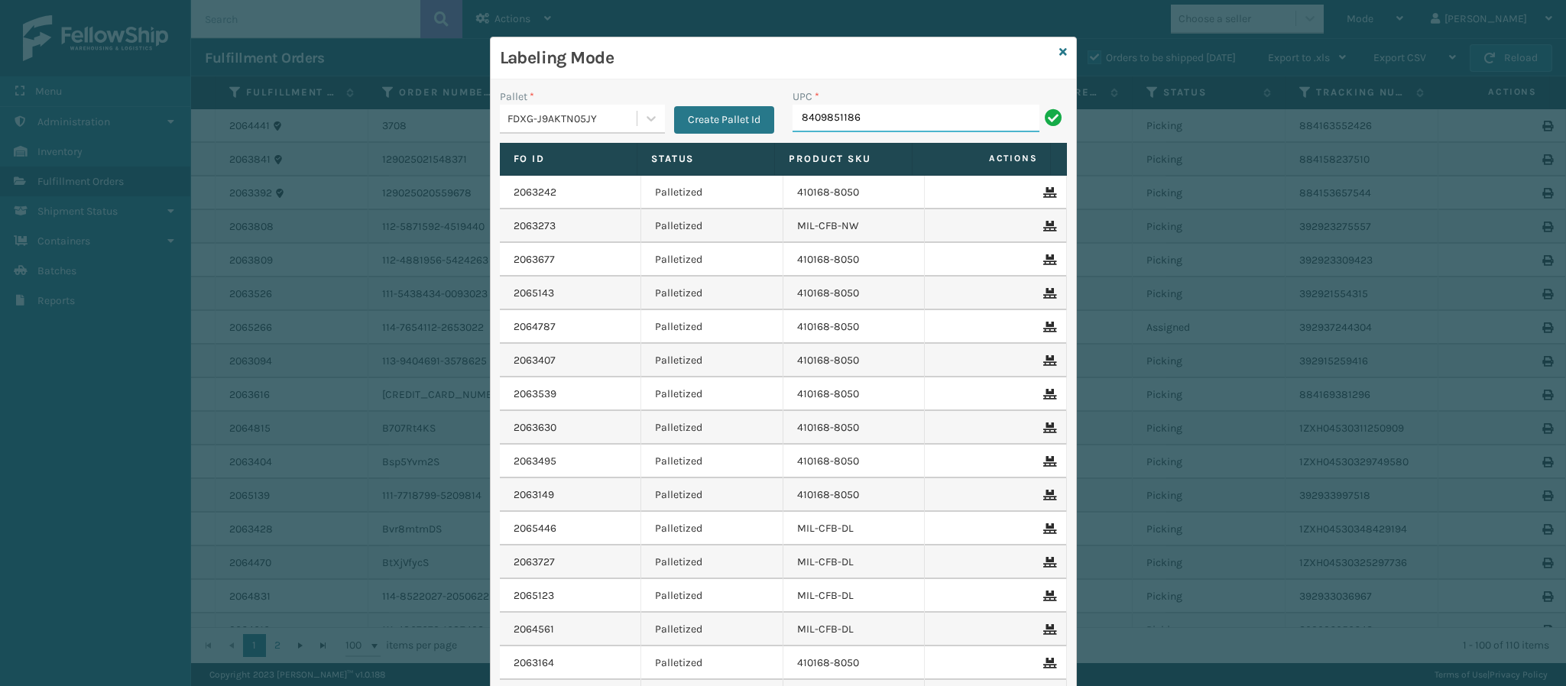
type input "84098511868"
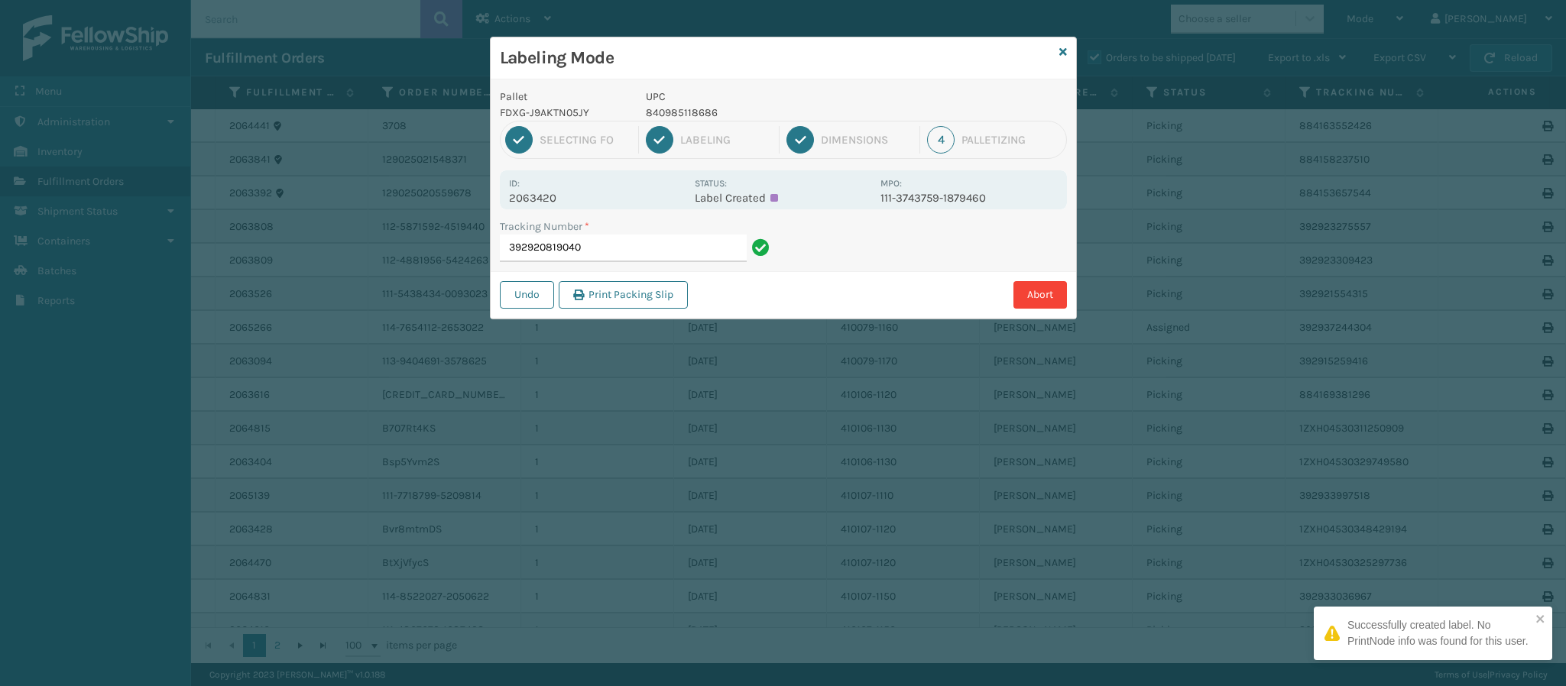
click at [551, 191] on p "2063420" at bounding box center [597, 198] width 176 height 14
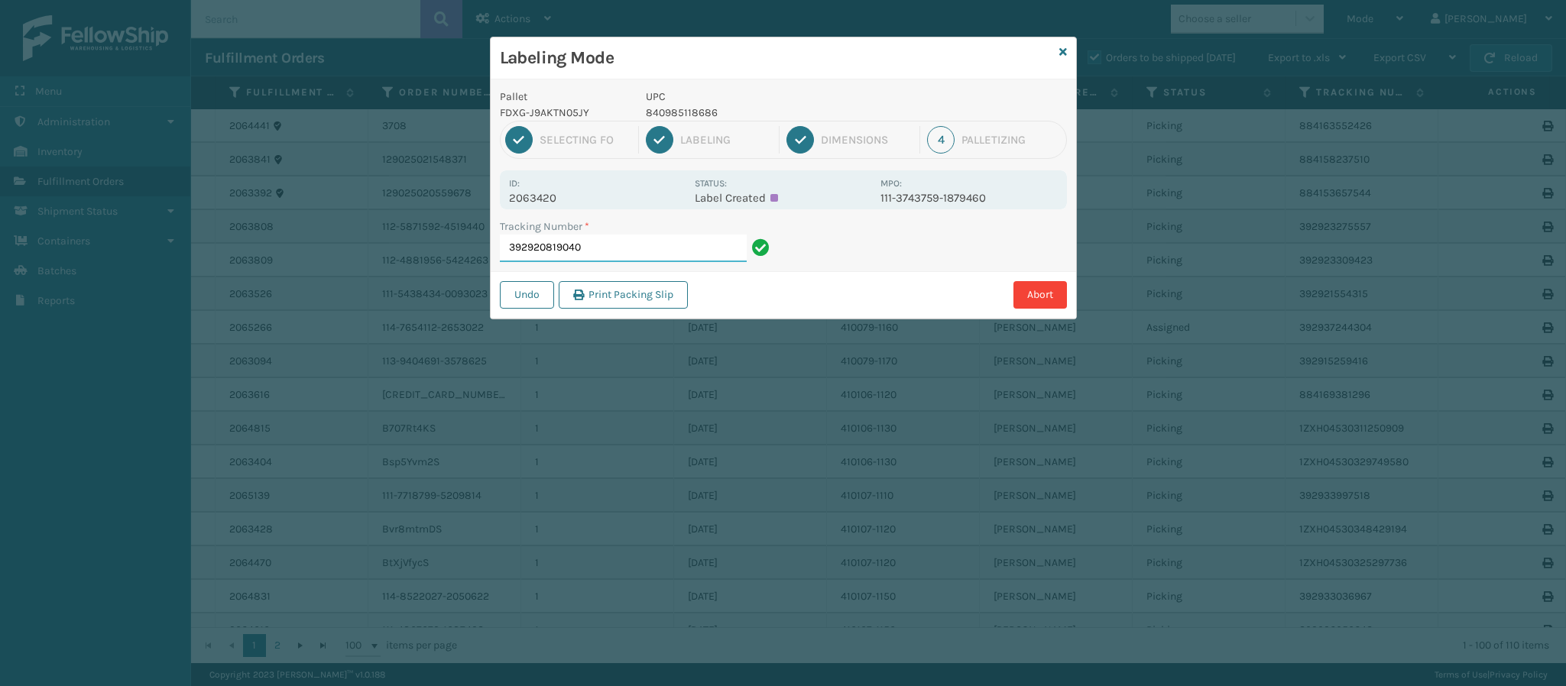
click at [606, 254] on input "392920819040" at bounding box center [623, 249] width 247 height 28
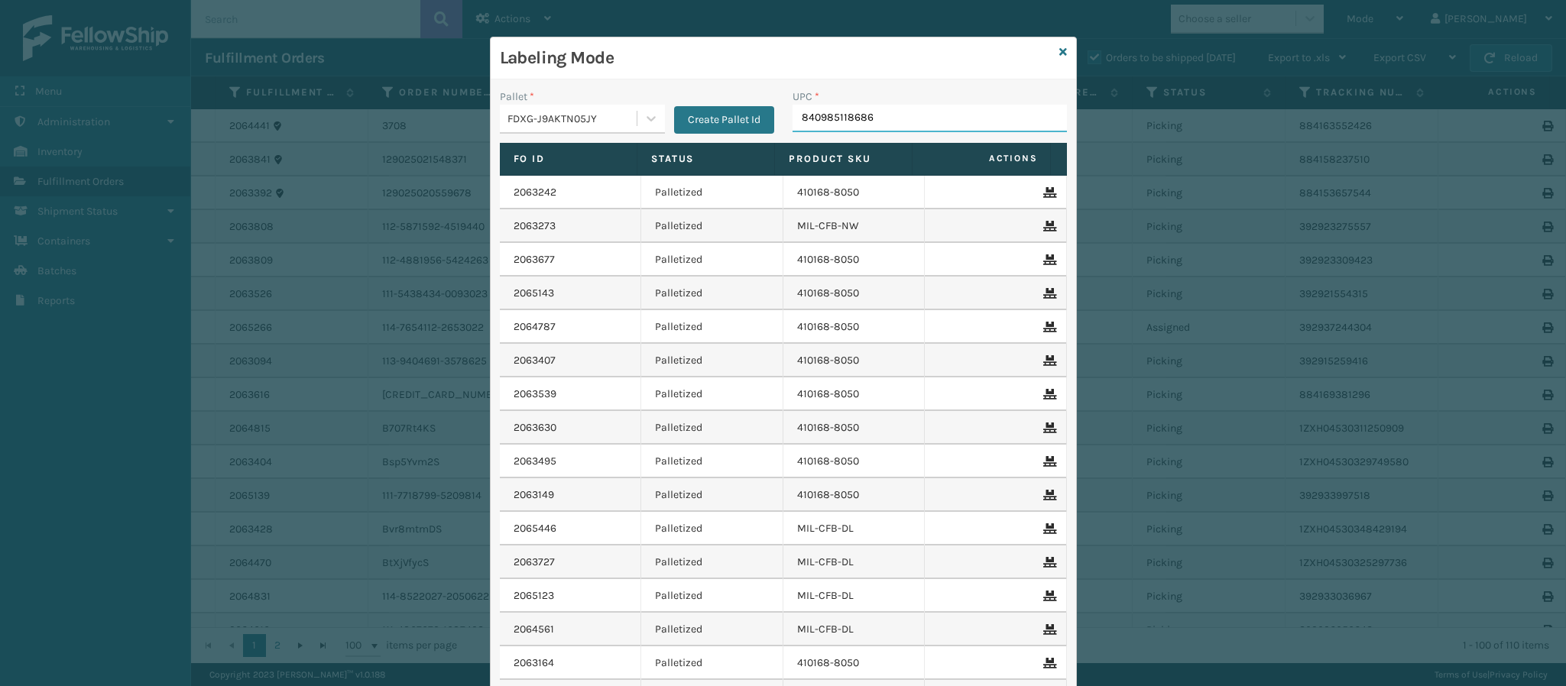
type input "840985118686"
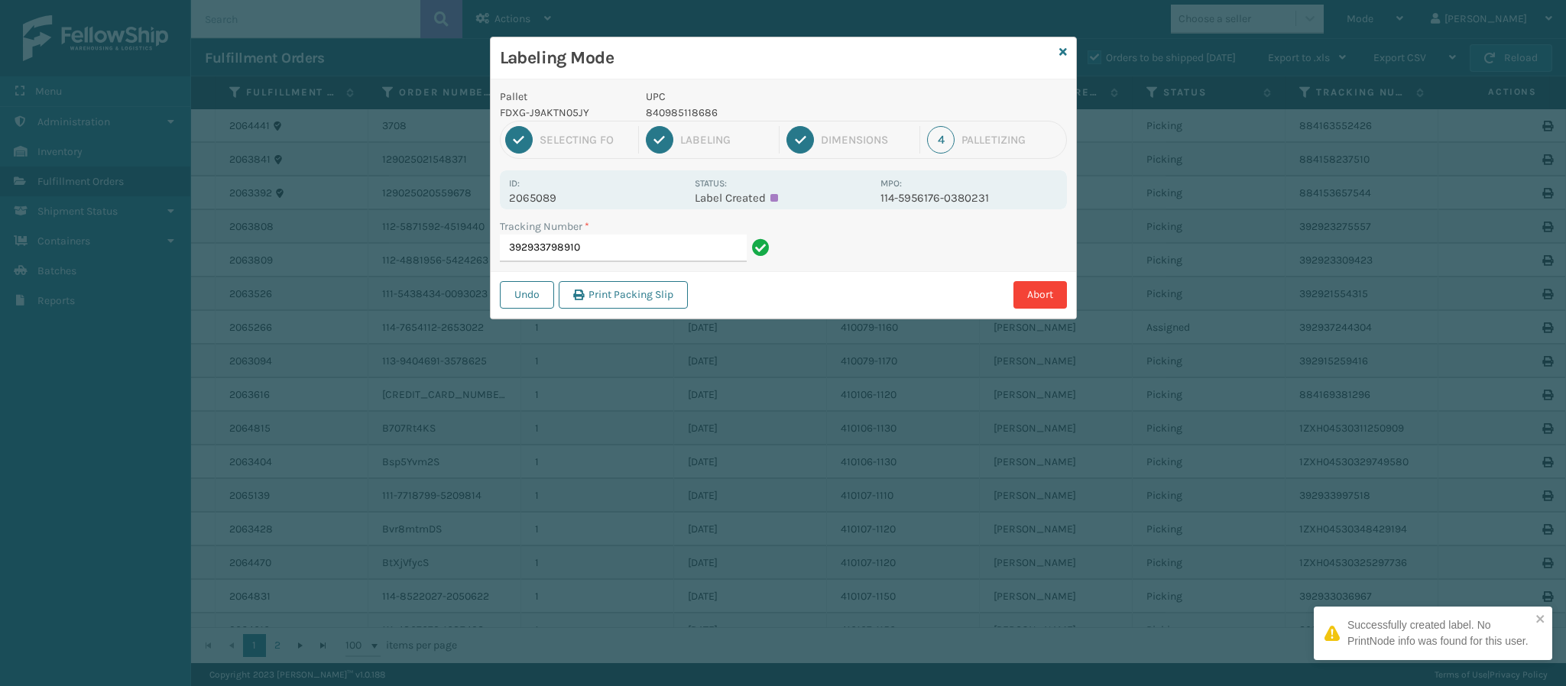
click at [558, 195] on p "2065089" at bounding box center [597, 198] width 176 height 14
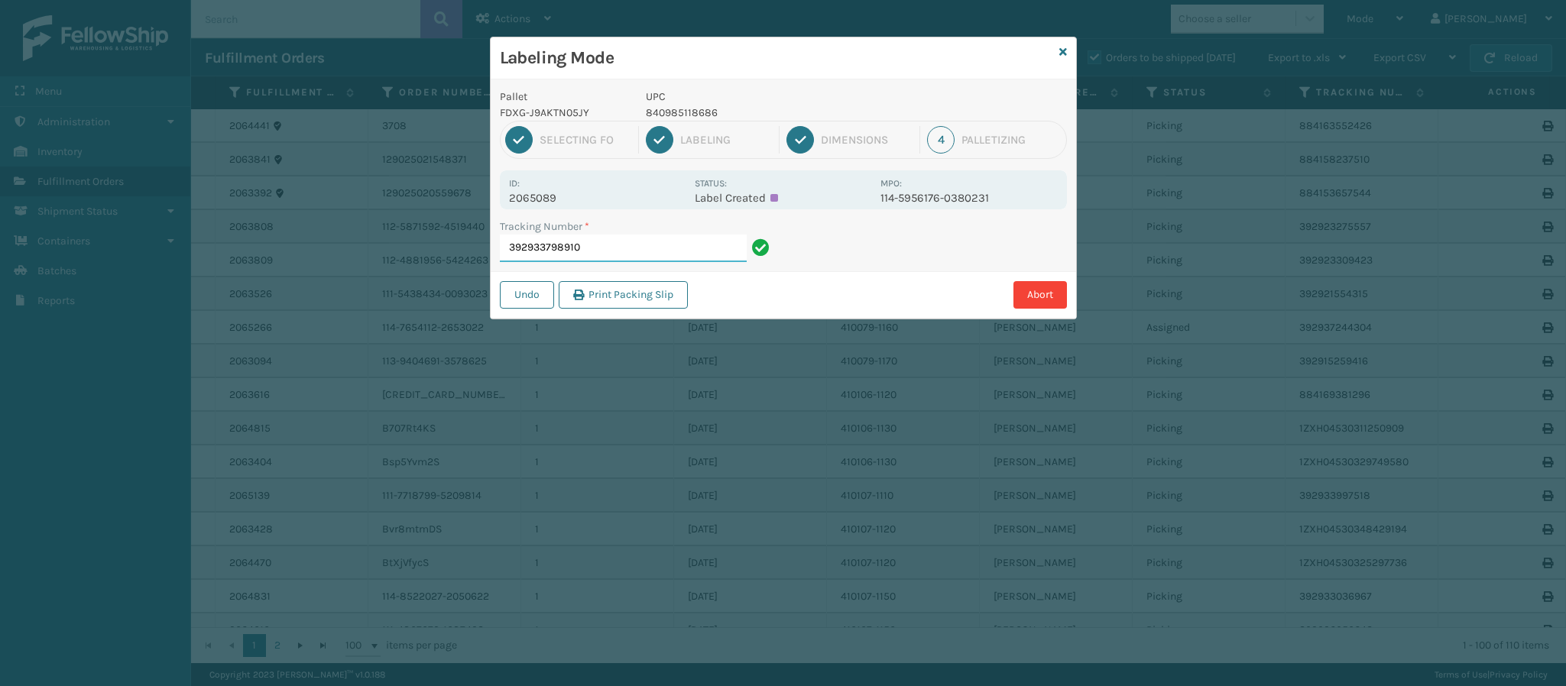
click at [656, 250] on input "392933798910" at bounding box center [623, 249] width 247 height 28
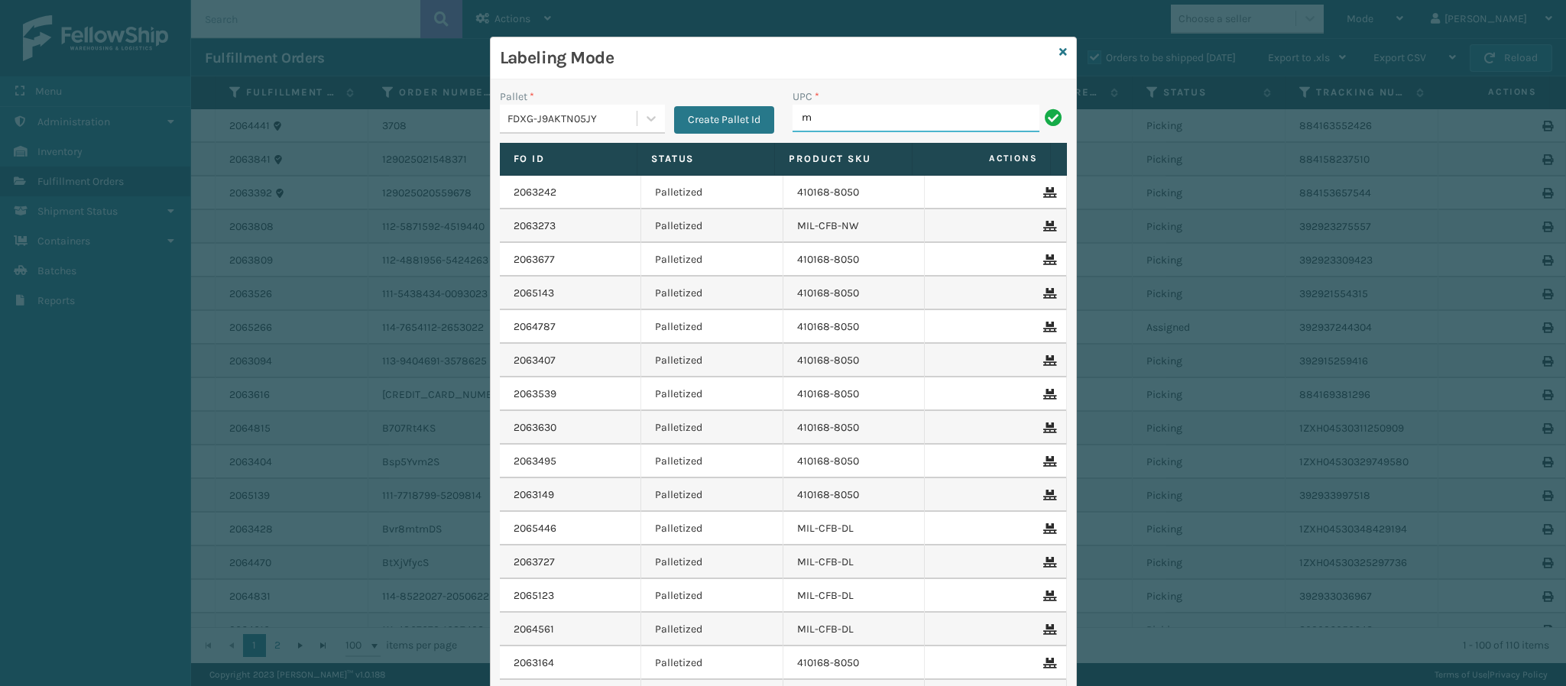
type input "MIL-HK612-6"
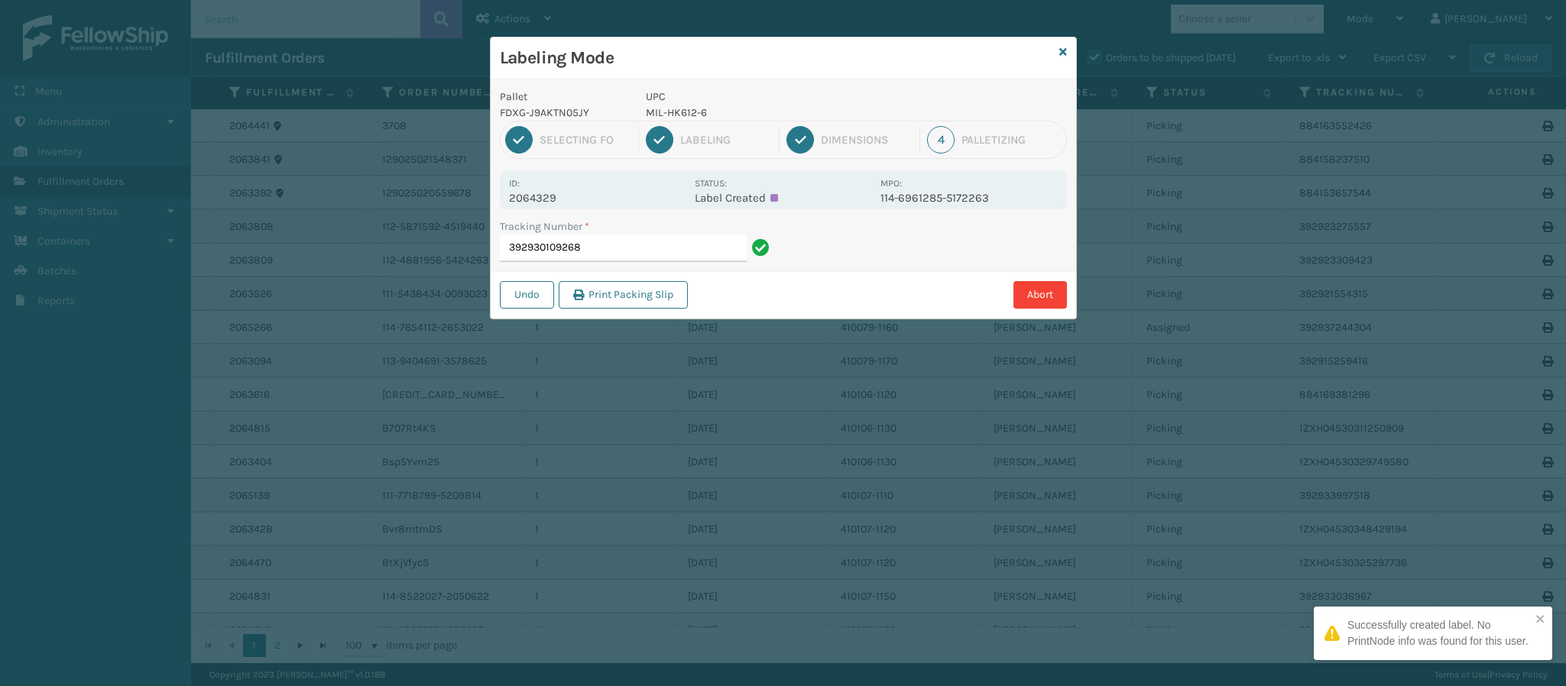
click at [562, 193] on p "2064329" at bounding box center [597, 198] width 176 height 14
click at [617, 262] on input "392930109268" at bounding box center [623, 249] width 247 height 28
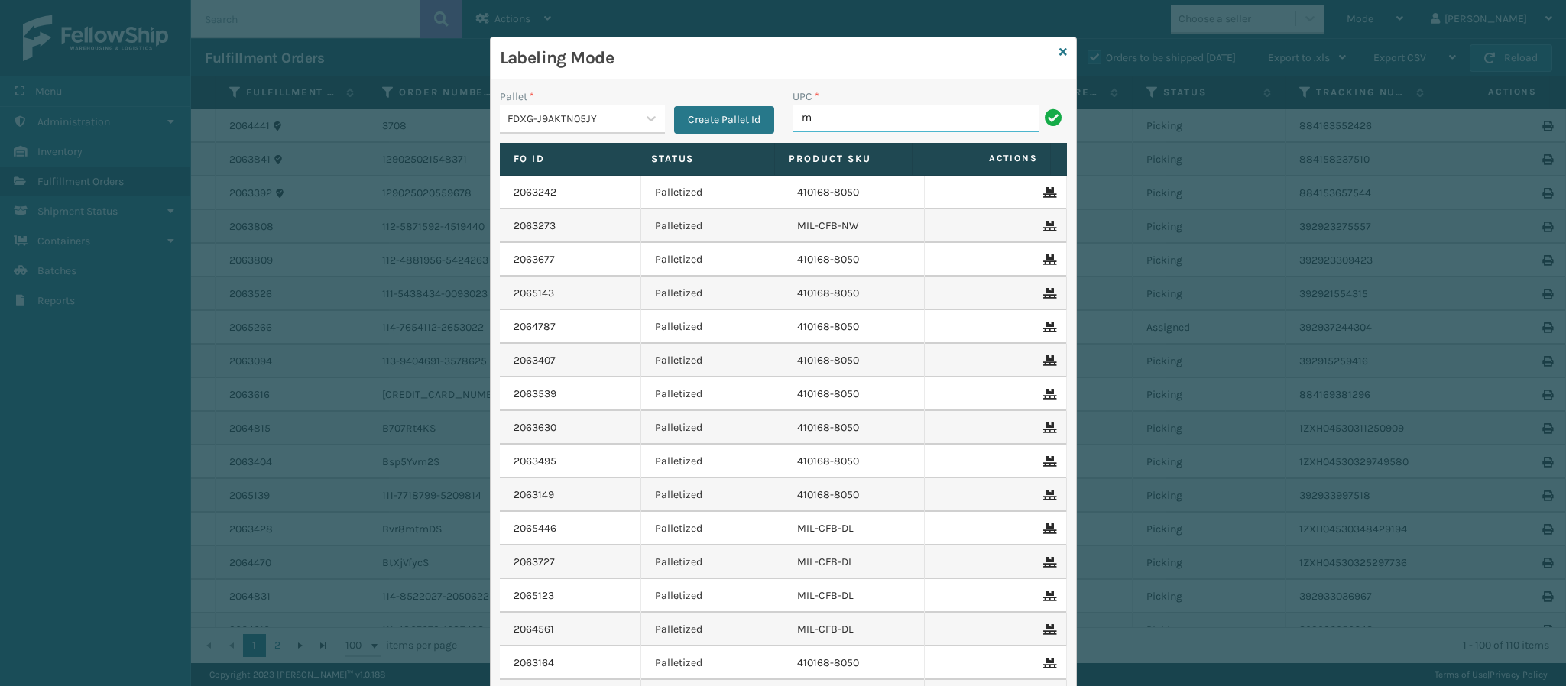
type input "MIL-HK612-6"
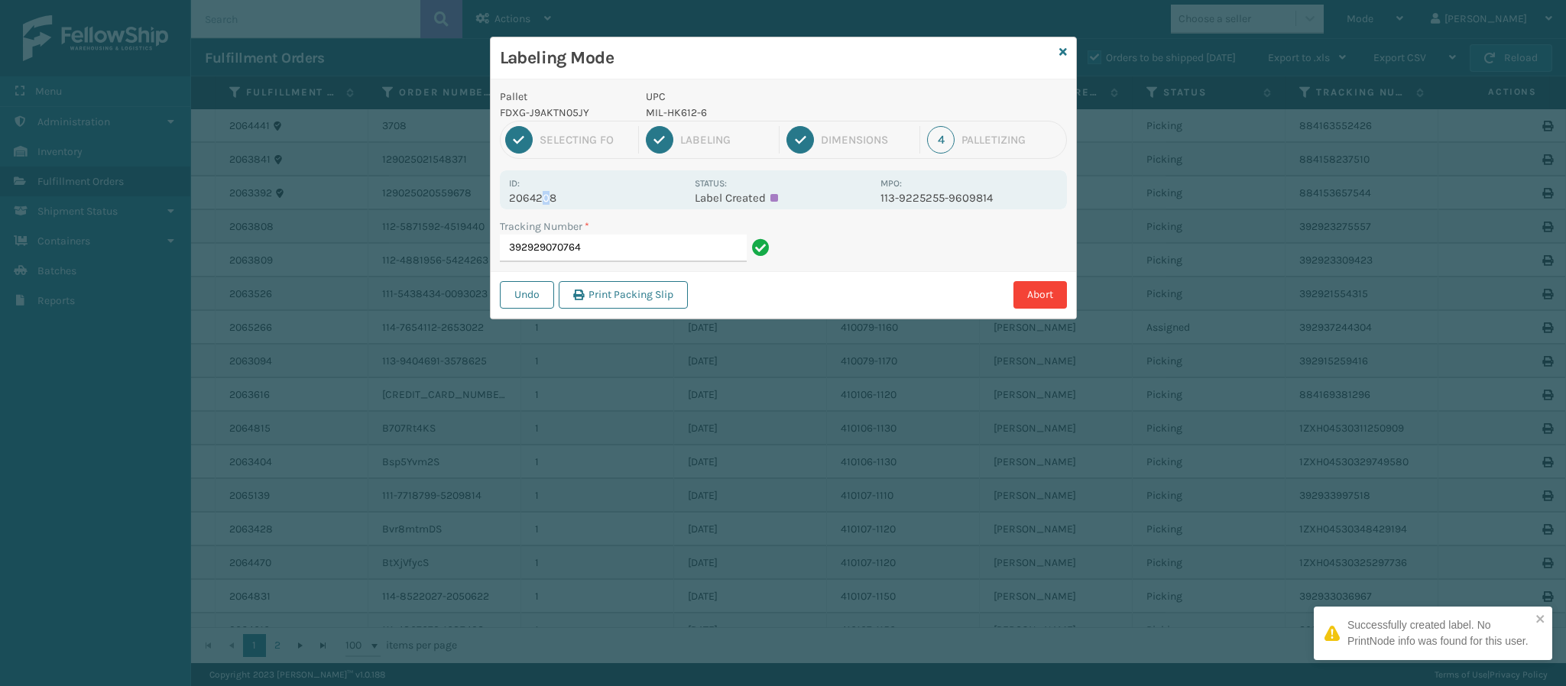
click at [550, 197] on p "2064208" at bounding box center [597, 198] width 176 height 14
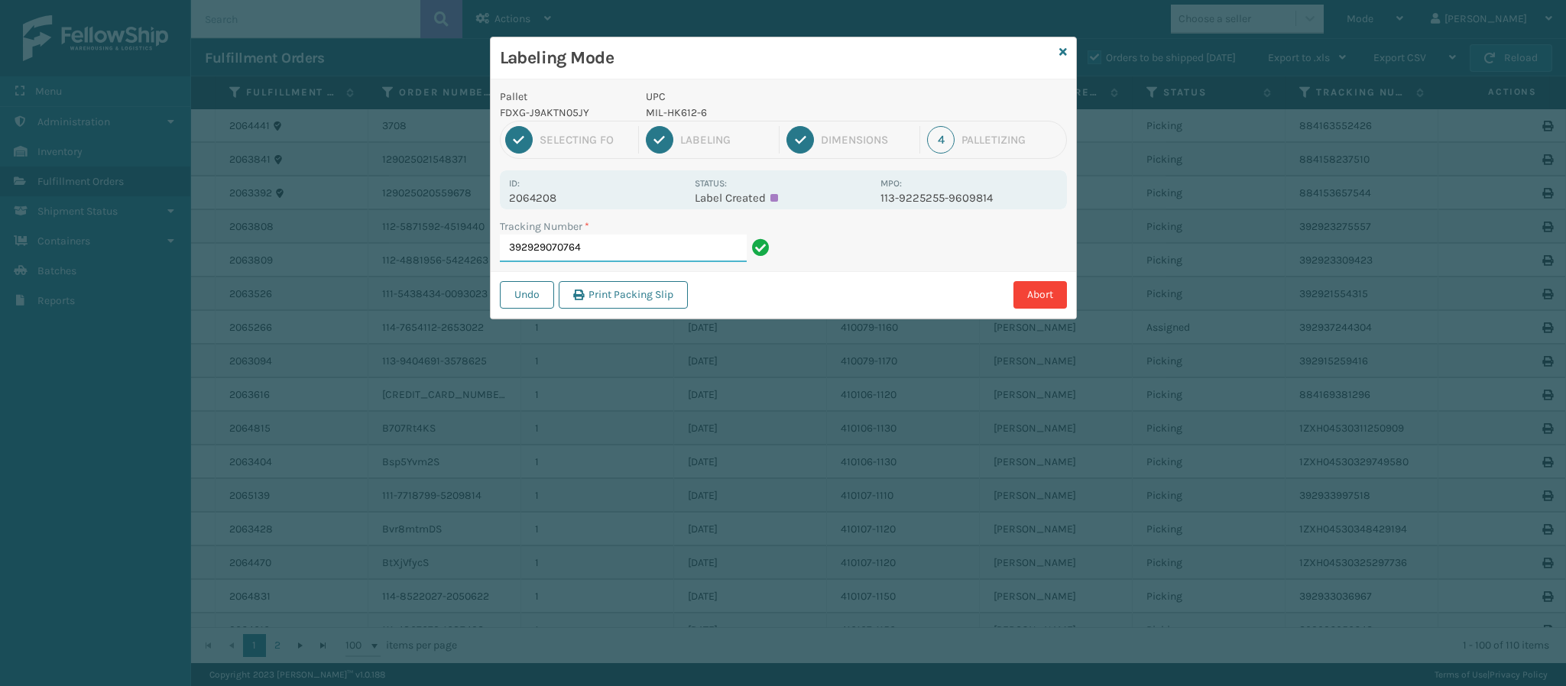
click at [601, 250] on input "392929070764" at bounding box center [623, 249] width 247 height 28
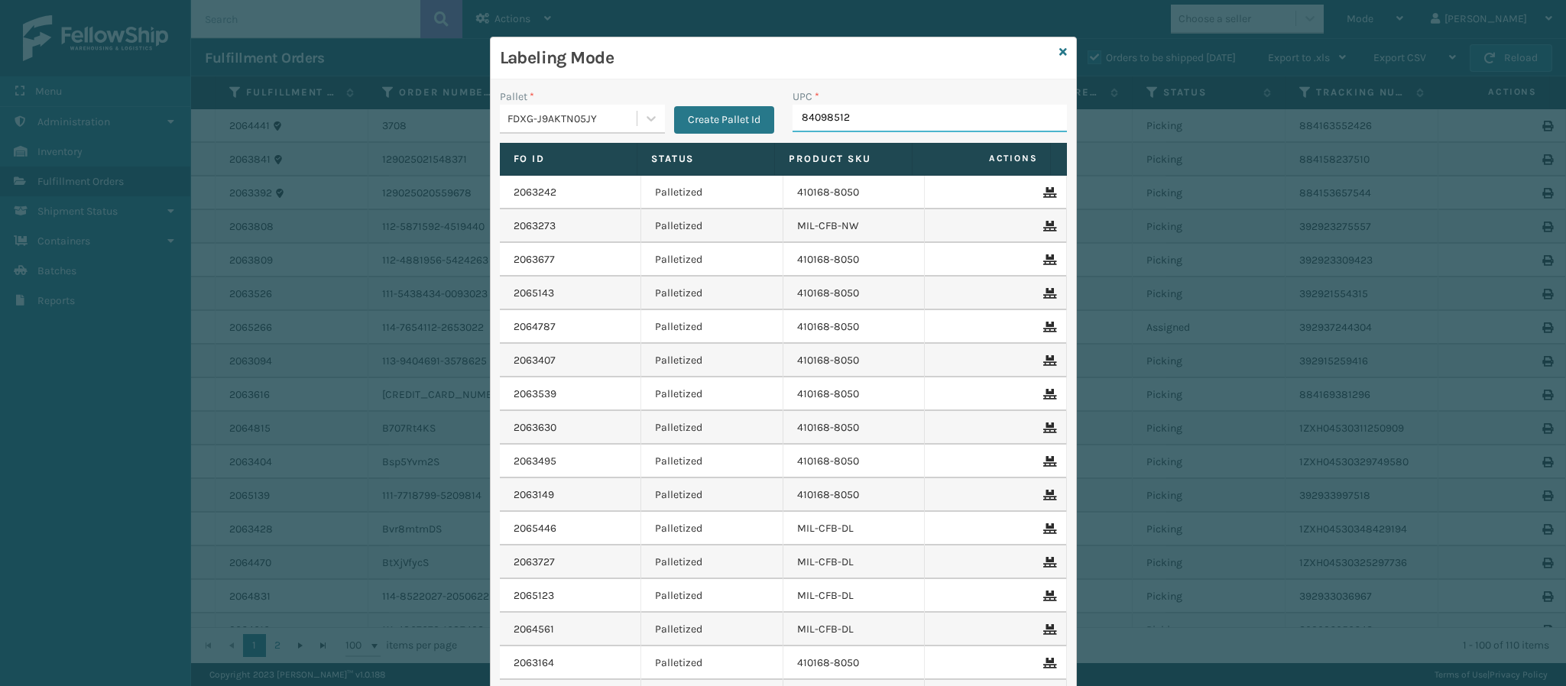
type input "840985125"
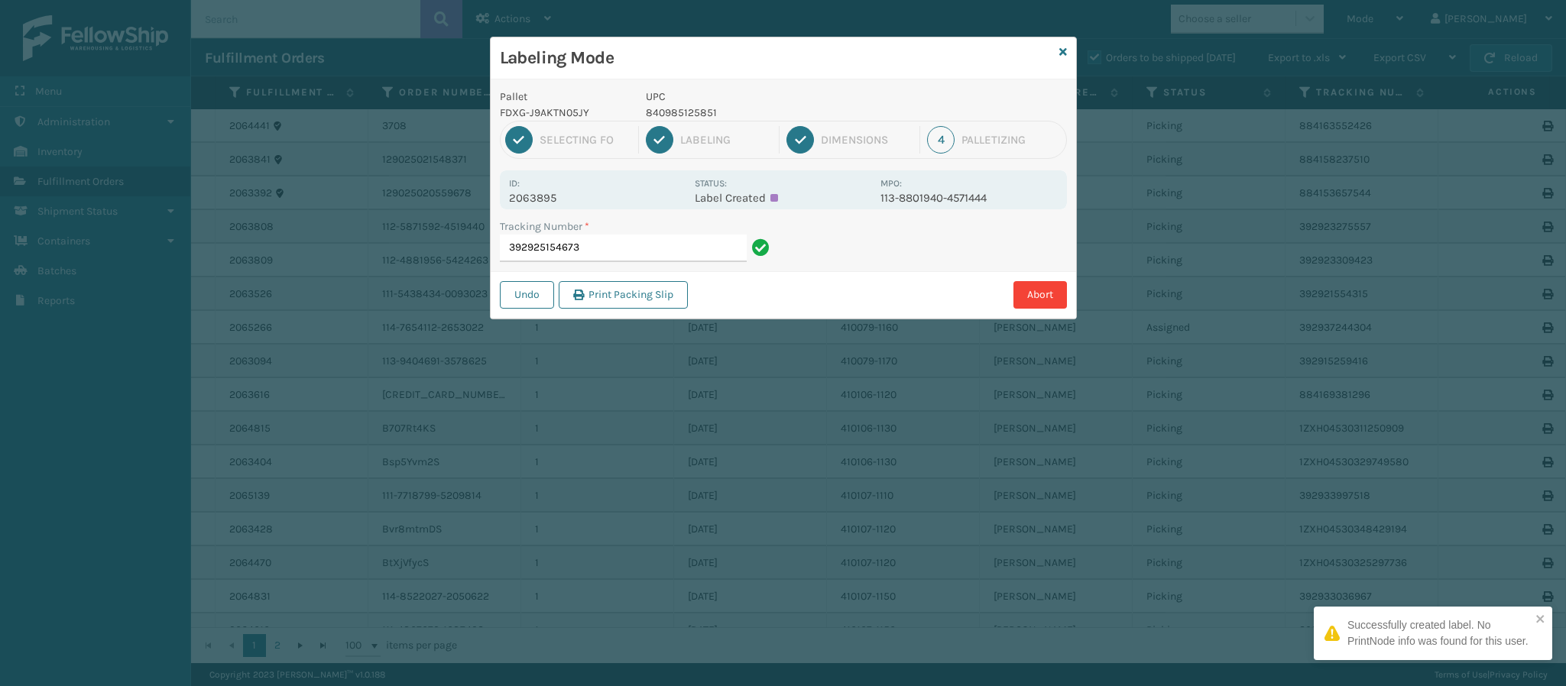
click at [560, 197] on p "2063895" at bounding box center [597, 198] width 176 height 14
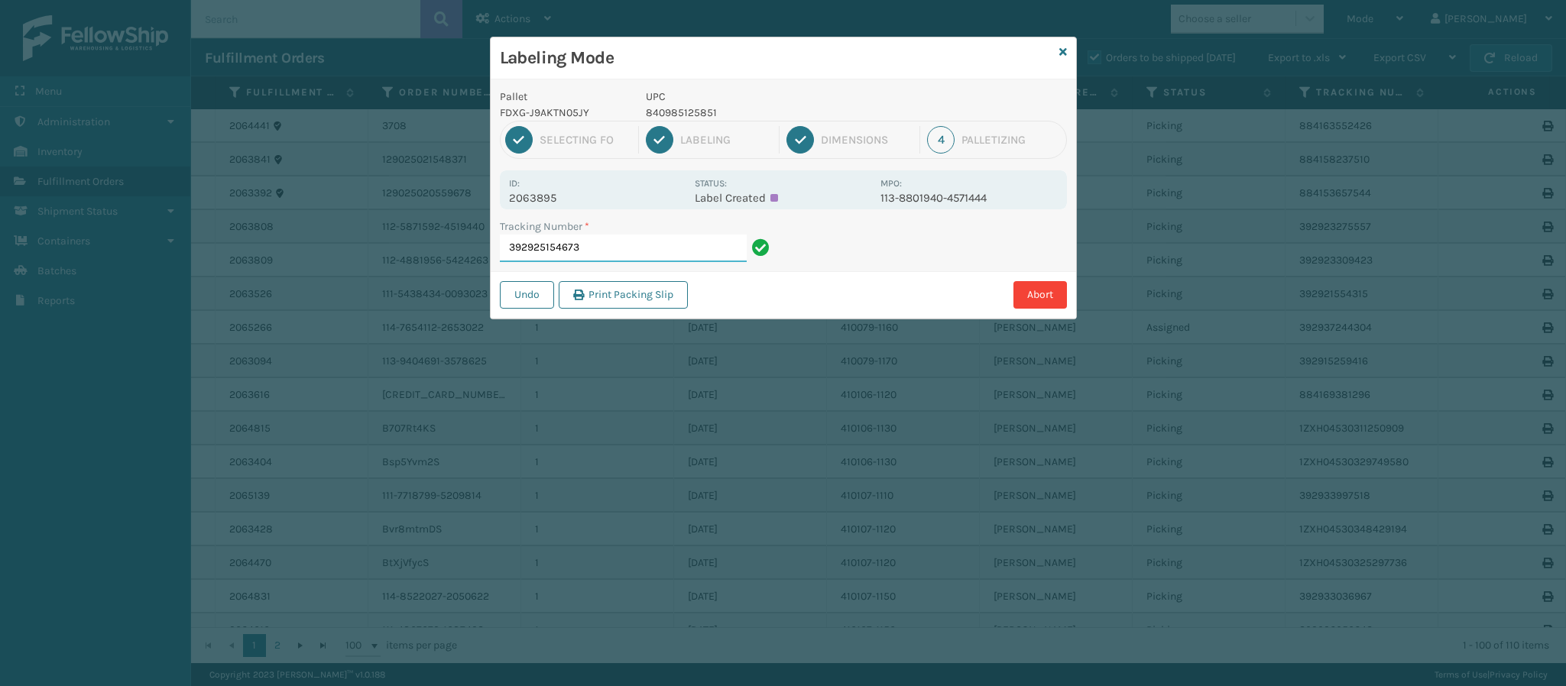
click at [617, 252] on input "392925154673" at bounding box center [623, 249] width 247 height 28
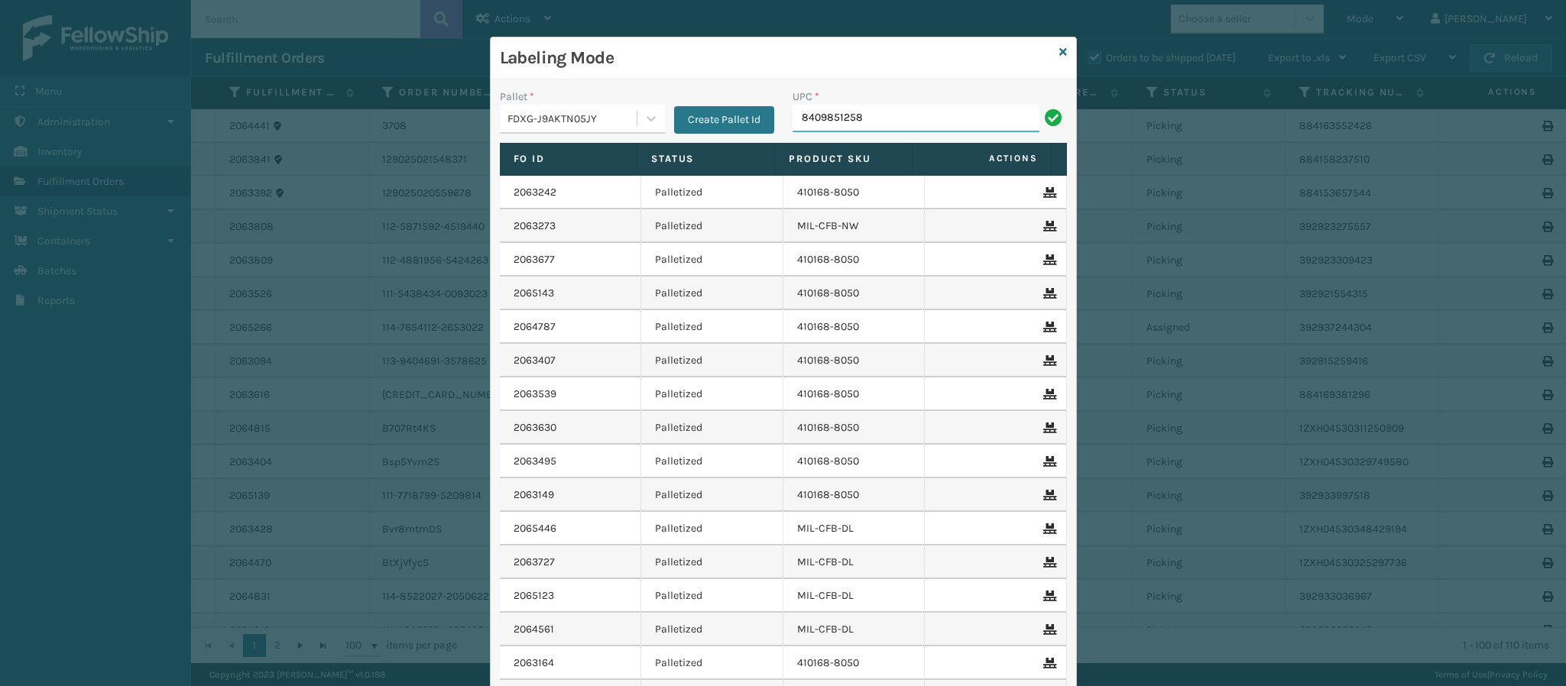
type input "84098512585"
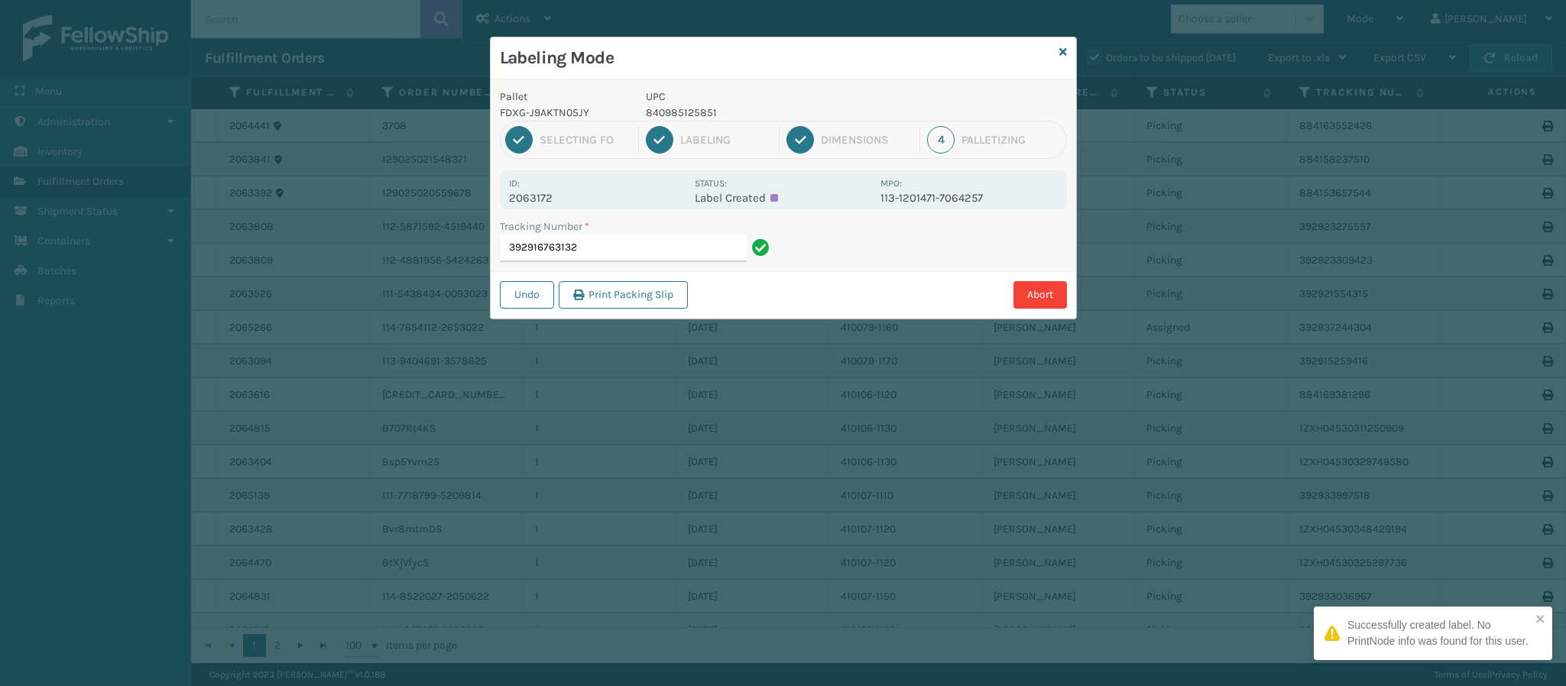
click at [546, 202] on p "2063172" at bounding box center [597, 198] width 176 height 14
click at [635, 241] on input "392916763132" at bounding box center [623, 249] width 247 height 28
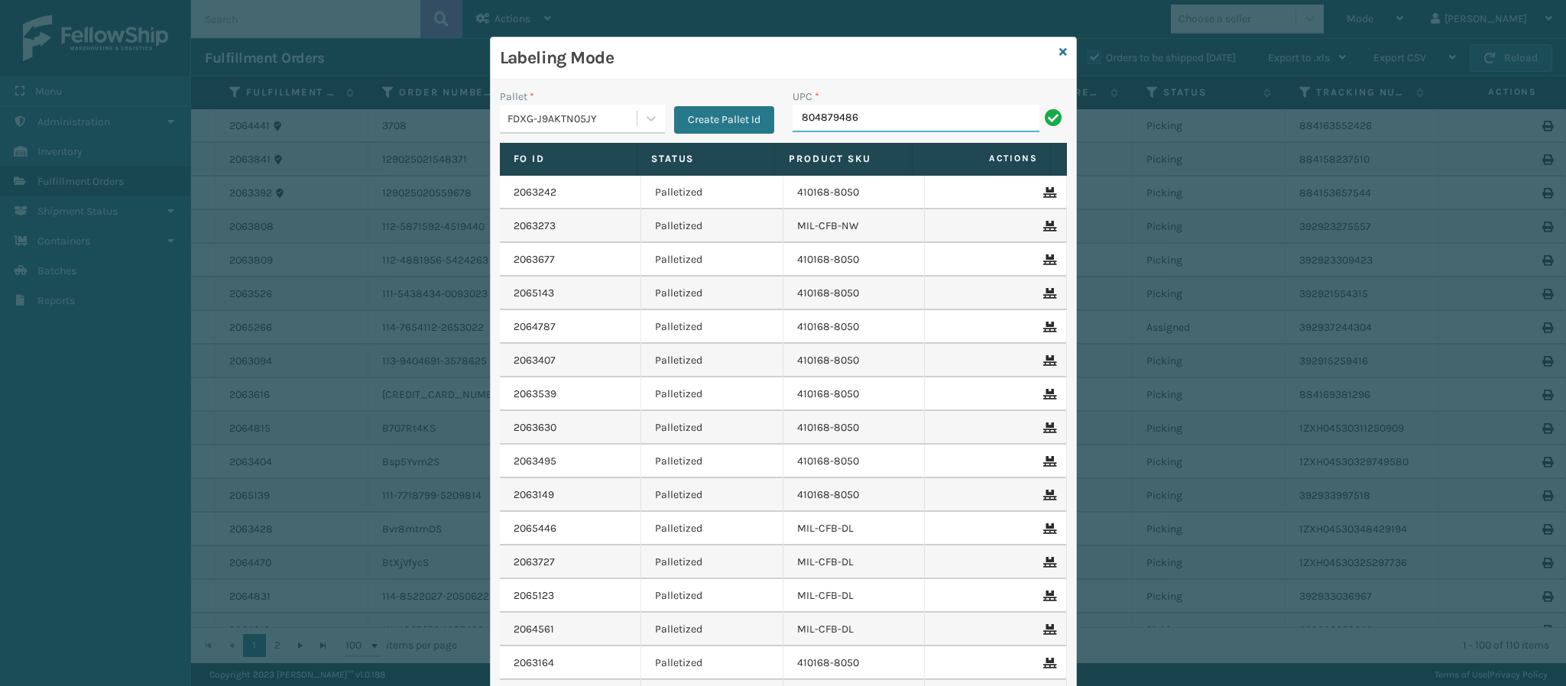
type input "8048794862"
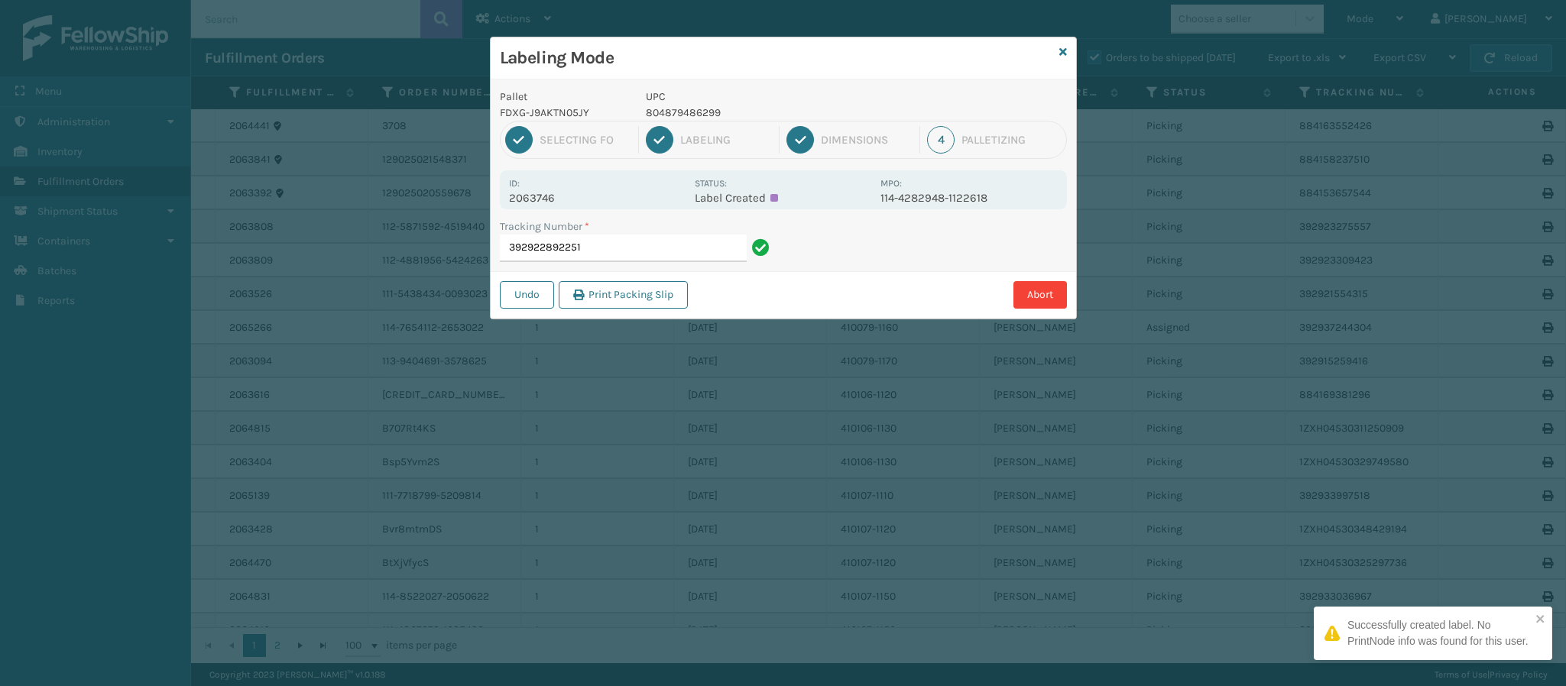
click at [534, 202] on p "2063746" at bounding box center [597, 198] width 176 height 14
click at [645, 257] on input "392922892251" at bounding box center [623, 249] width 247 height 28
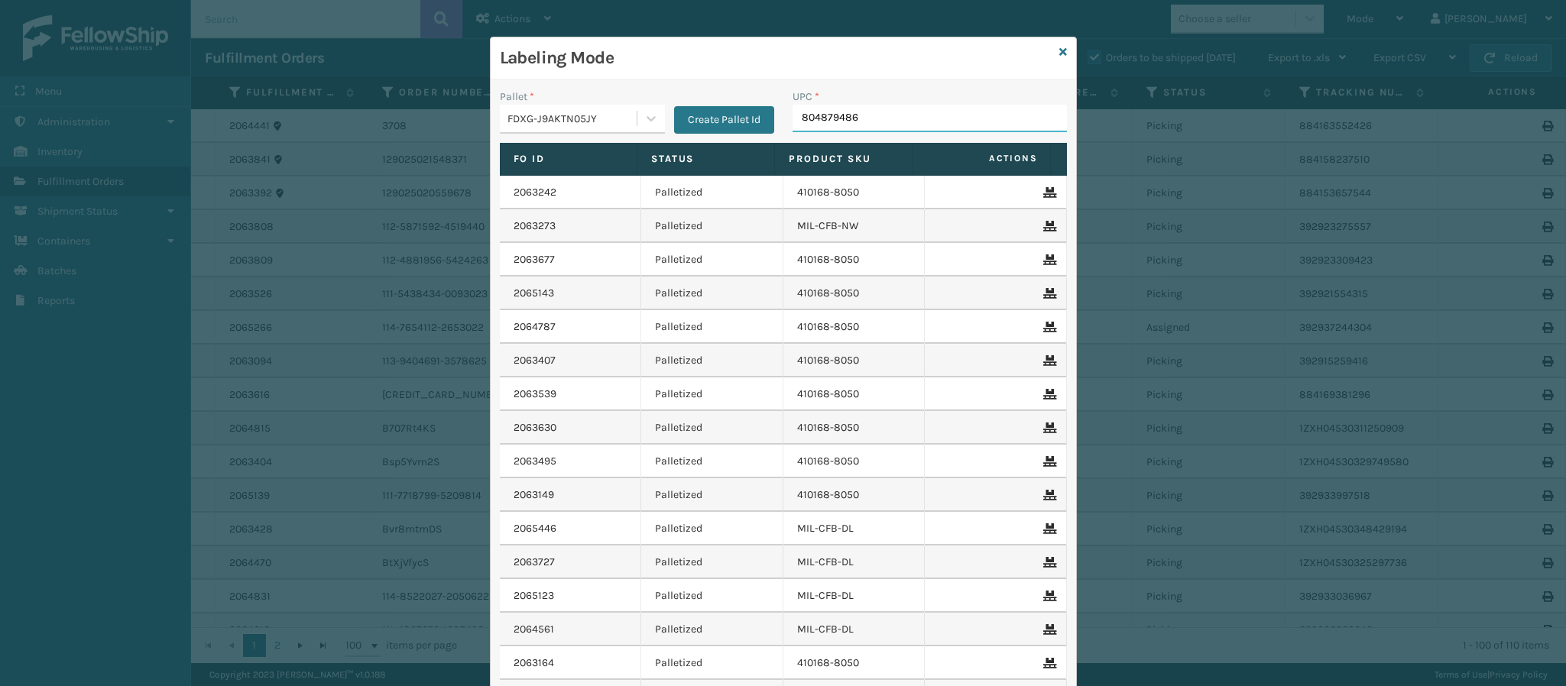
type input "8048794862"
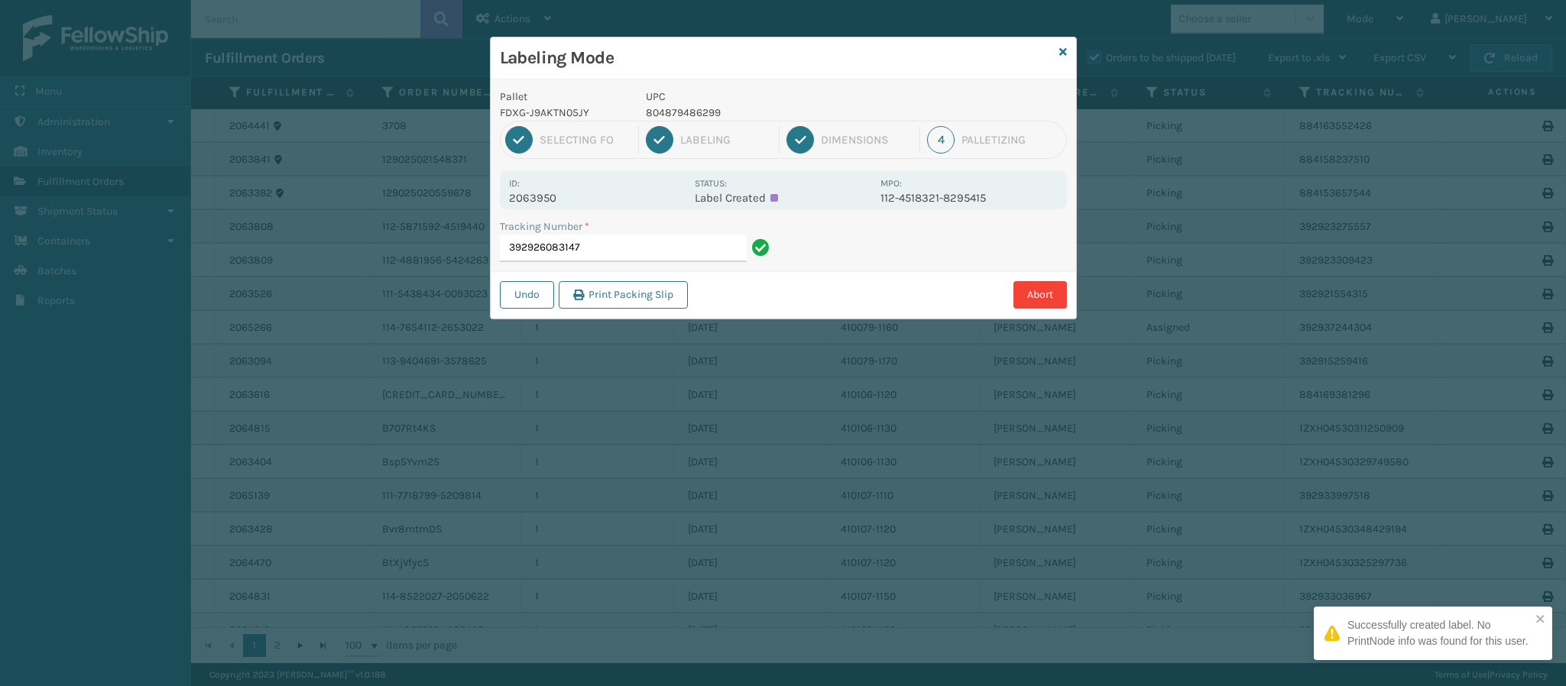
click at [553, 193] on p "2063950" at bounding box center [597, 198] width 176 height 14
click at [557, 195] on p "2063950" at bounding box center [597, 198] width 176 height 14
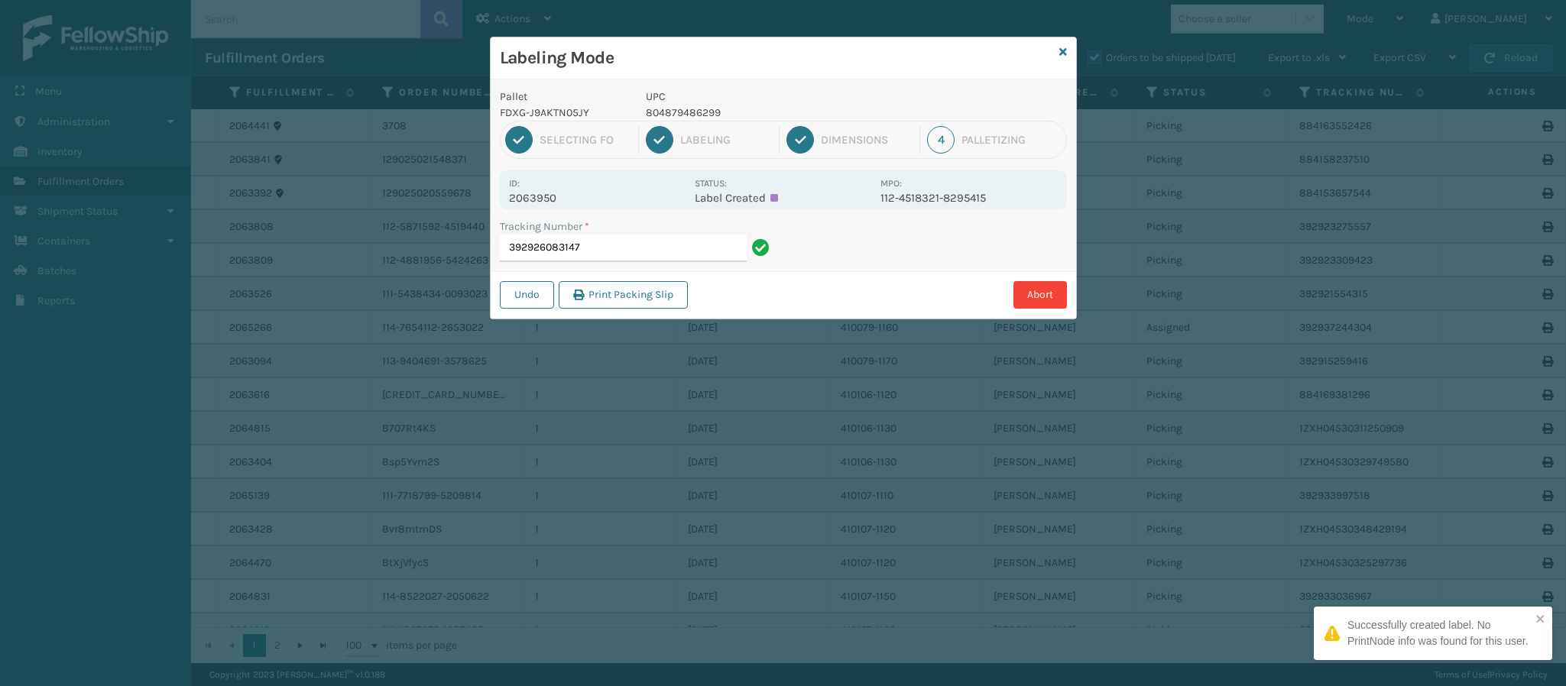
click at [557, 195] on p "2063950" at bounding box center [597, 198] width 176 height 14
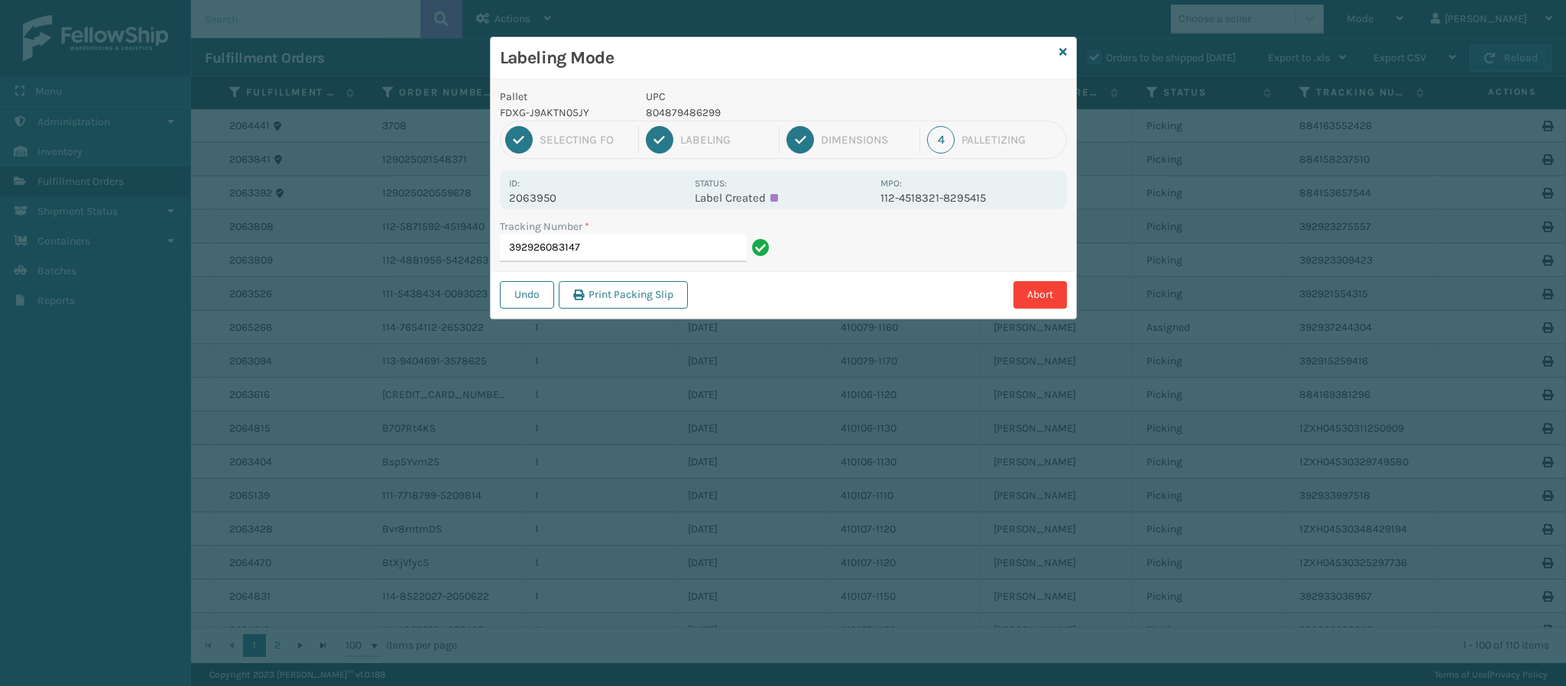
click at [553, 193] on p "2063950" at bounding box center [597, 198] width 176 height 14
click at [550, 195] on p "2063950" at bounding box center [597, 198] width 176 height 14
click at [628, 253] on input "392926083147" at bounding box center [623, 249] width 247 height 28
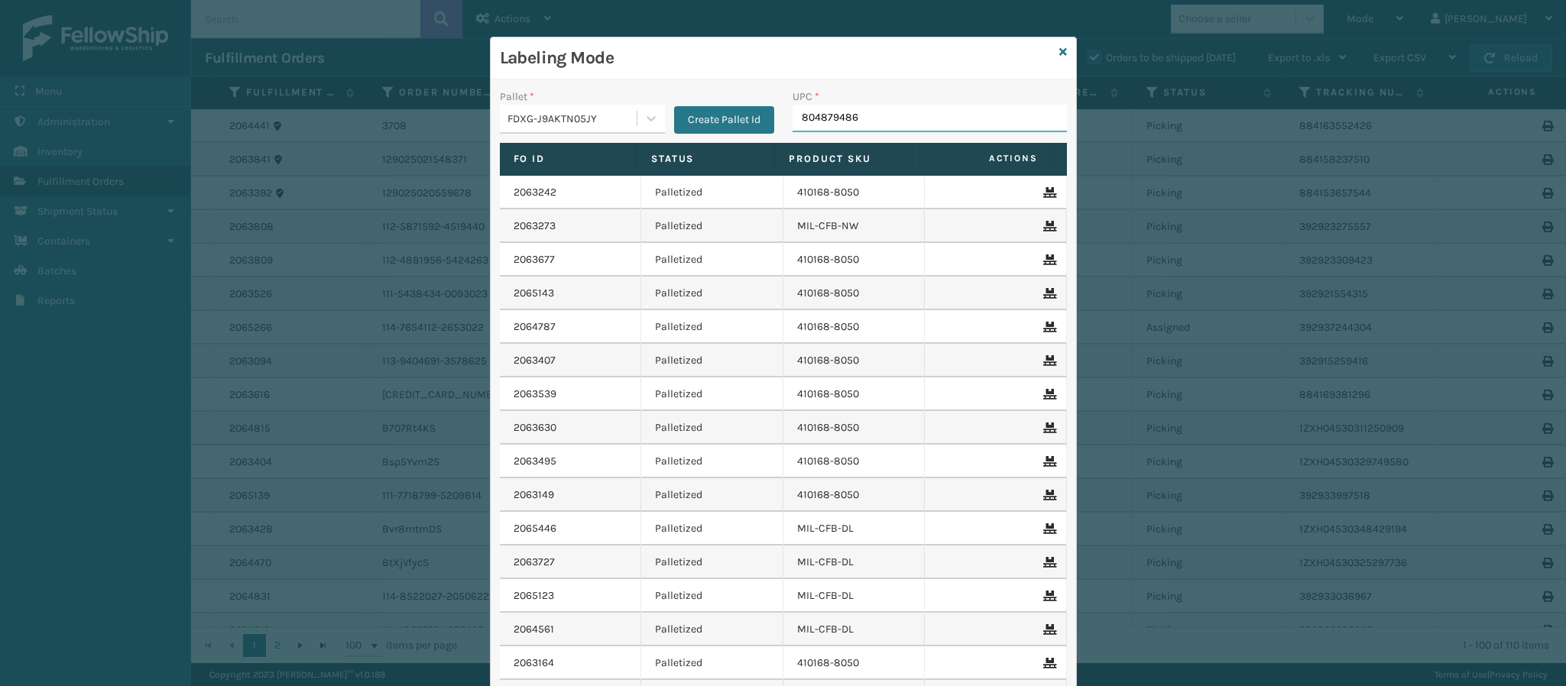
type input "8048794862"
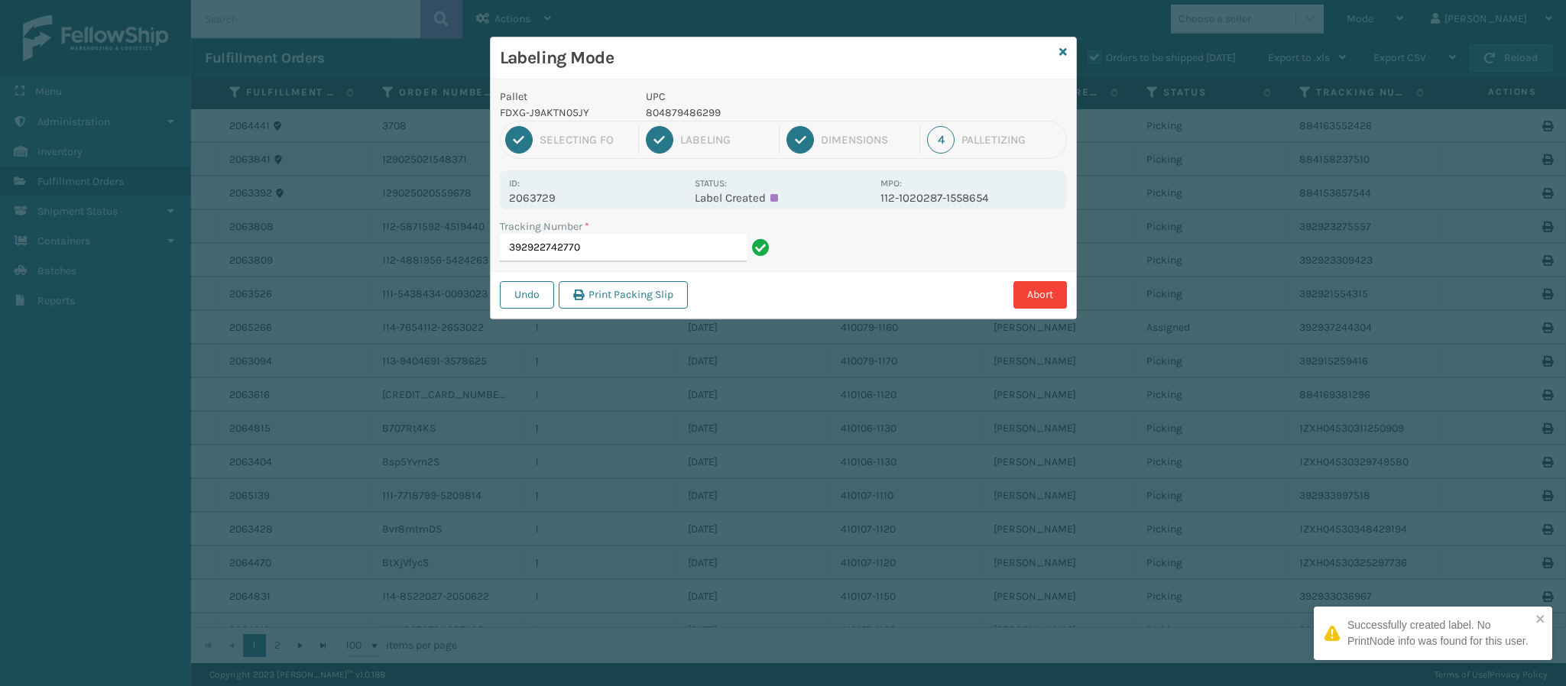
click at [552, 199] on p "2063729" at bounding box center [597, 198] width 176 height 14
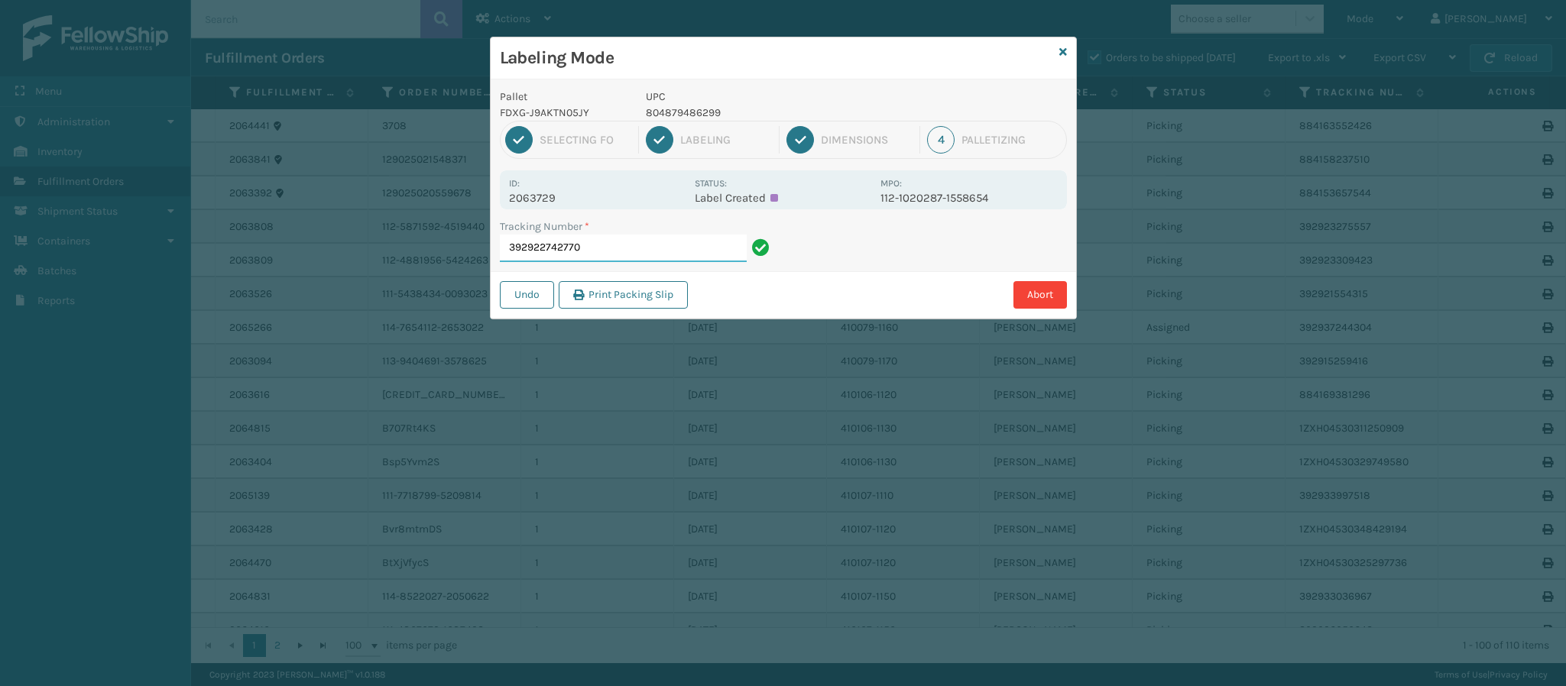
click at [646, 244] on input "392922742770" at bounding box center [623, 249] width 247 height 28
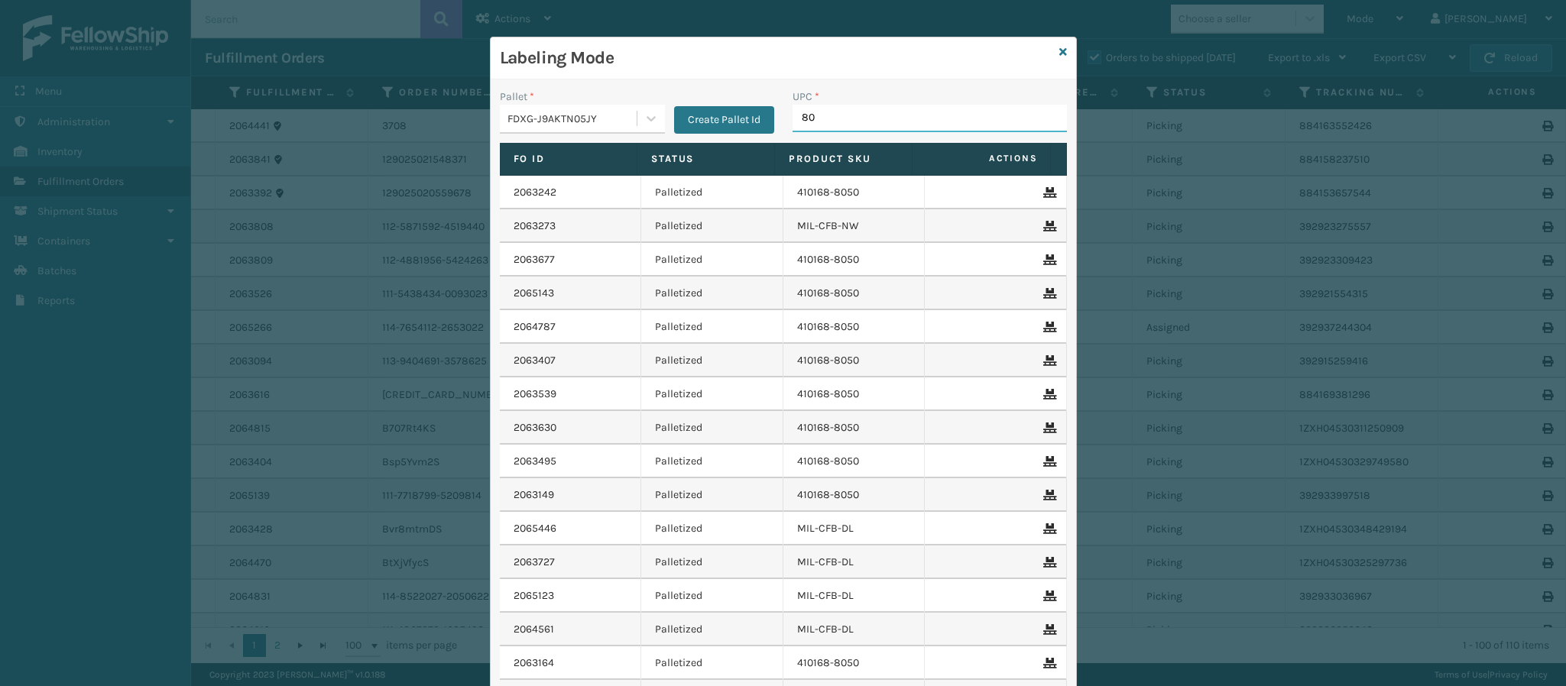
type input "804"
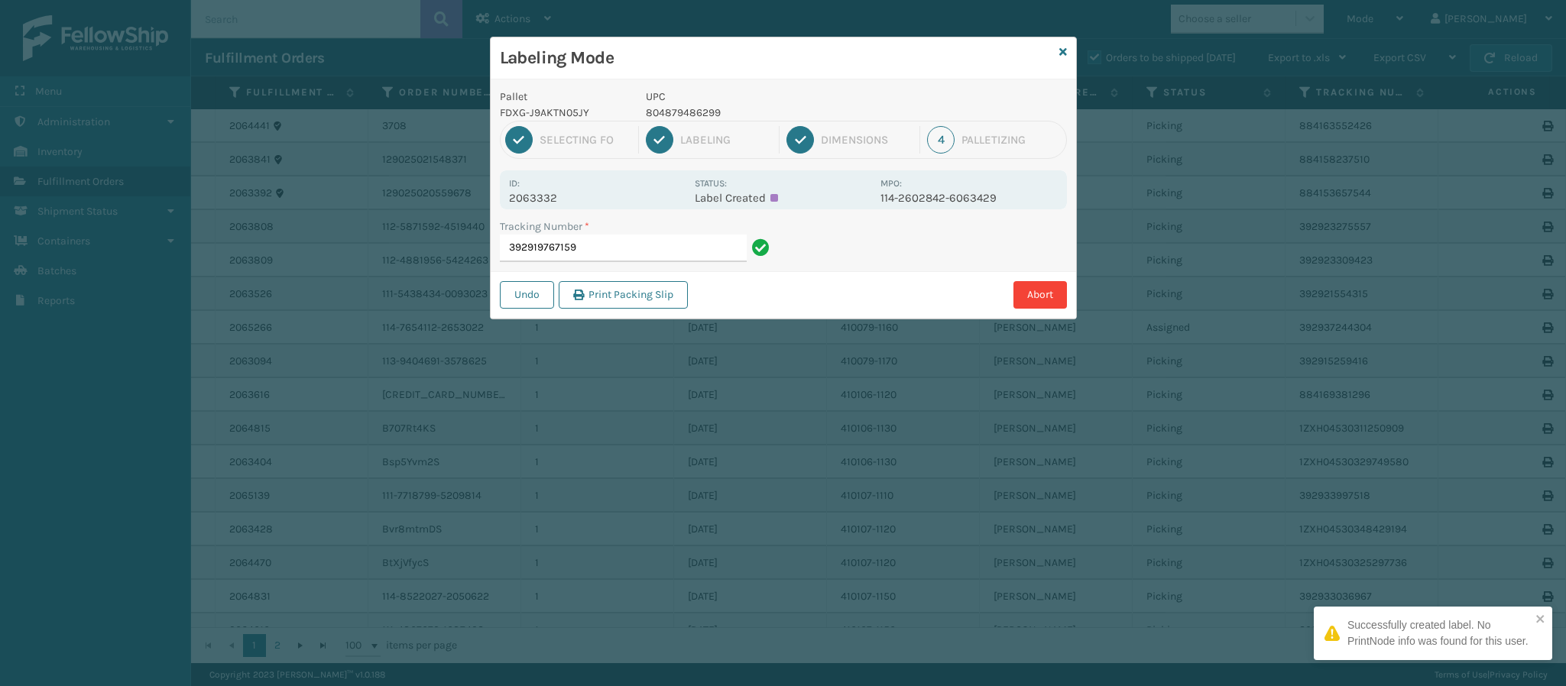
click at [551, 202] on p "2063332" at bounding box center [597, 198] width 176 height 14
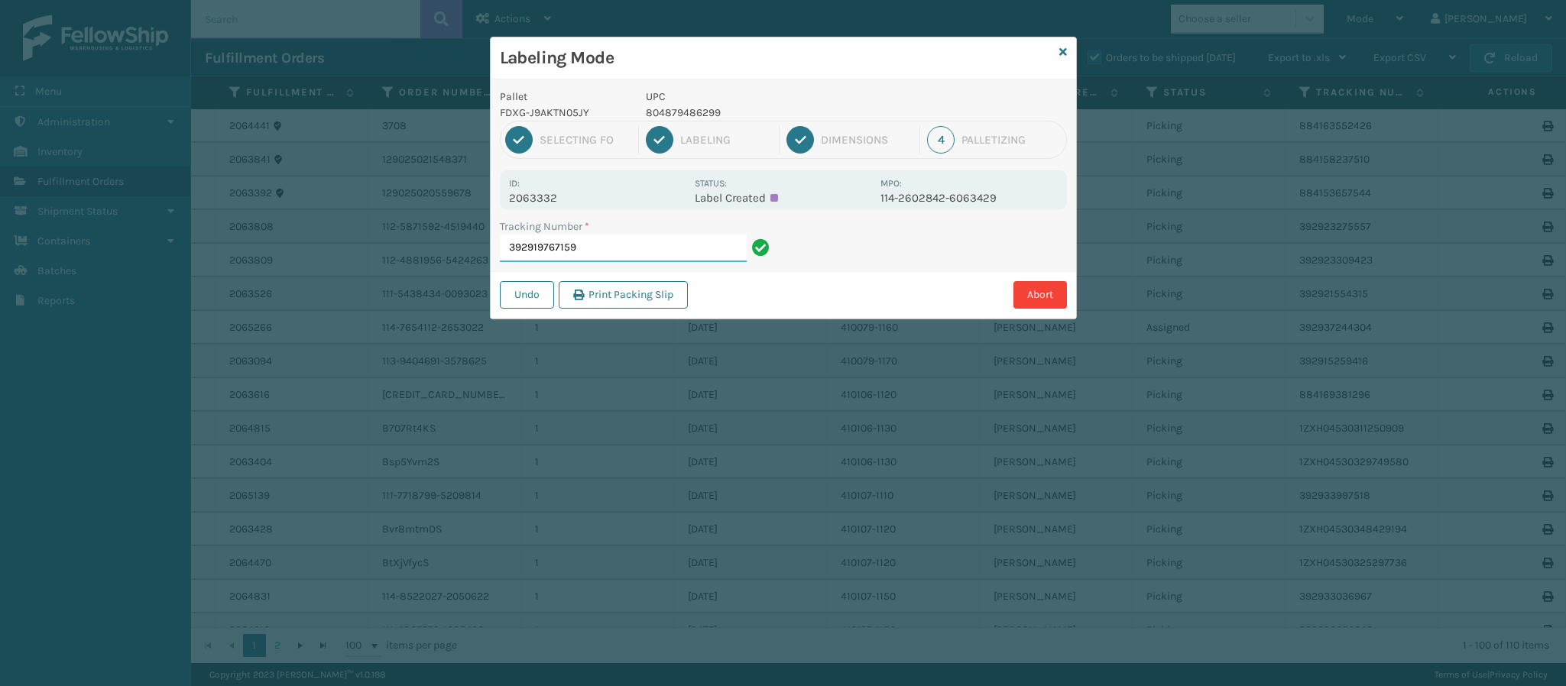
click at [640, 248] on input "392919767159" at bounding box center [623, 249] width 247 height 28
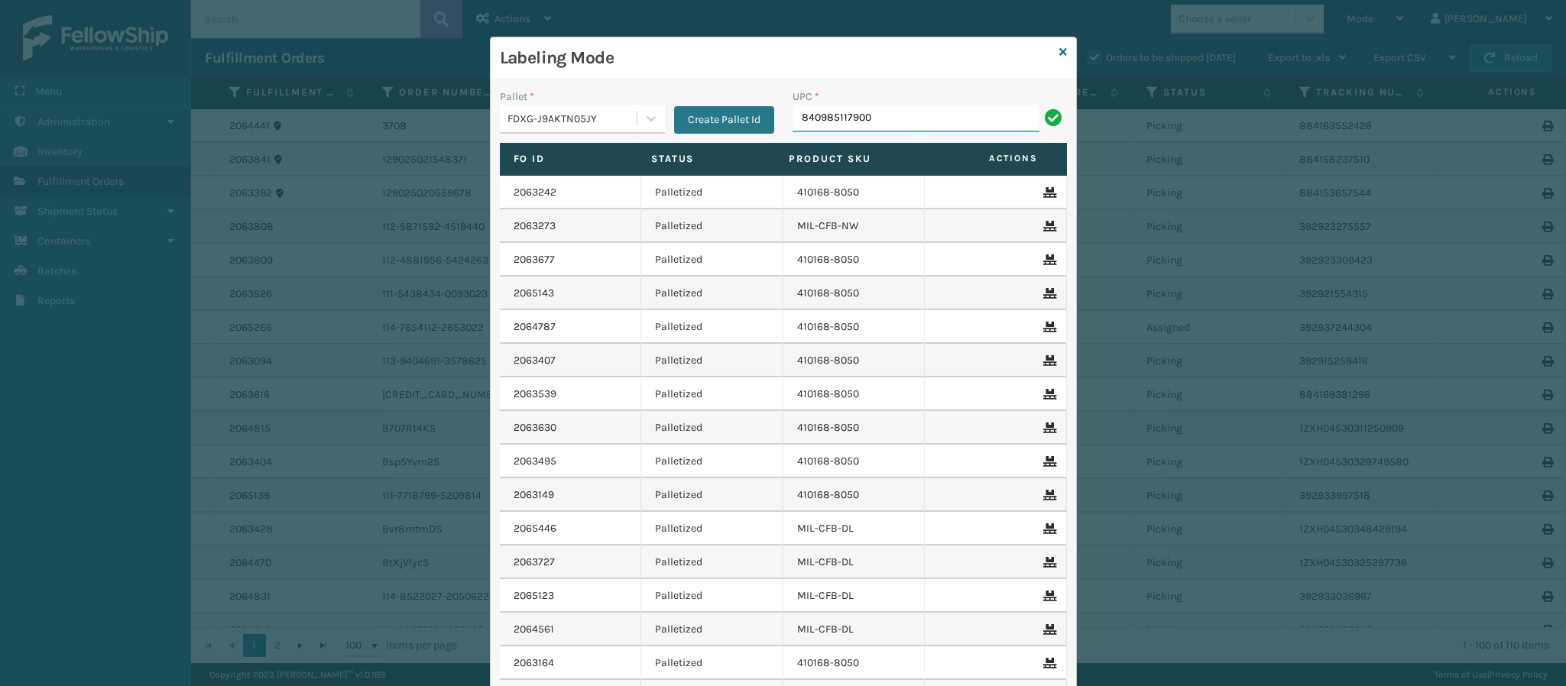
type input "840985117900"
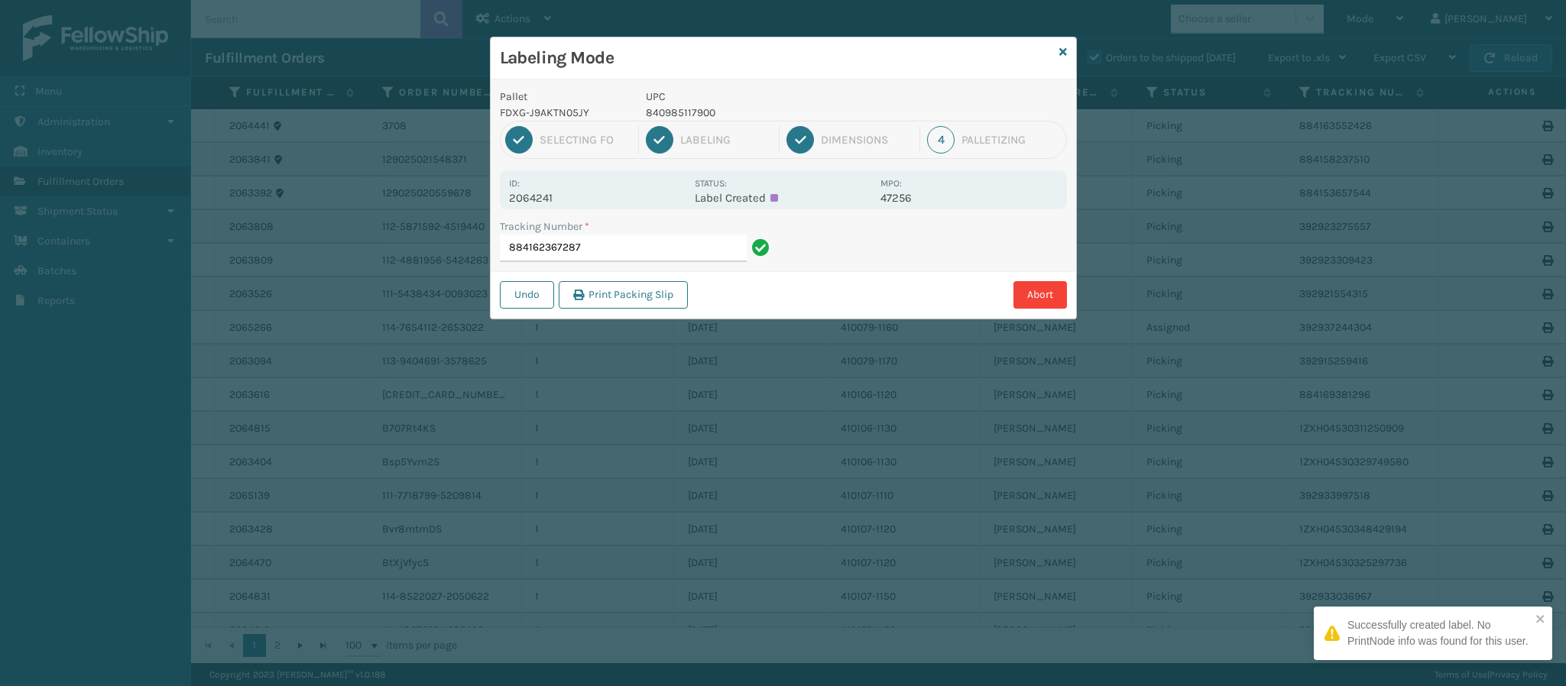
click at [553, 196] on p "2064241" at bounding box center [597, 198] width 176 height 14
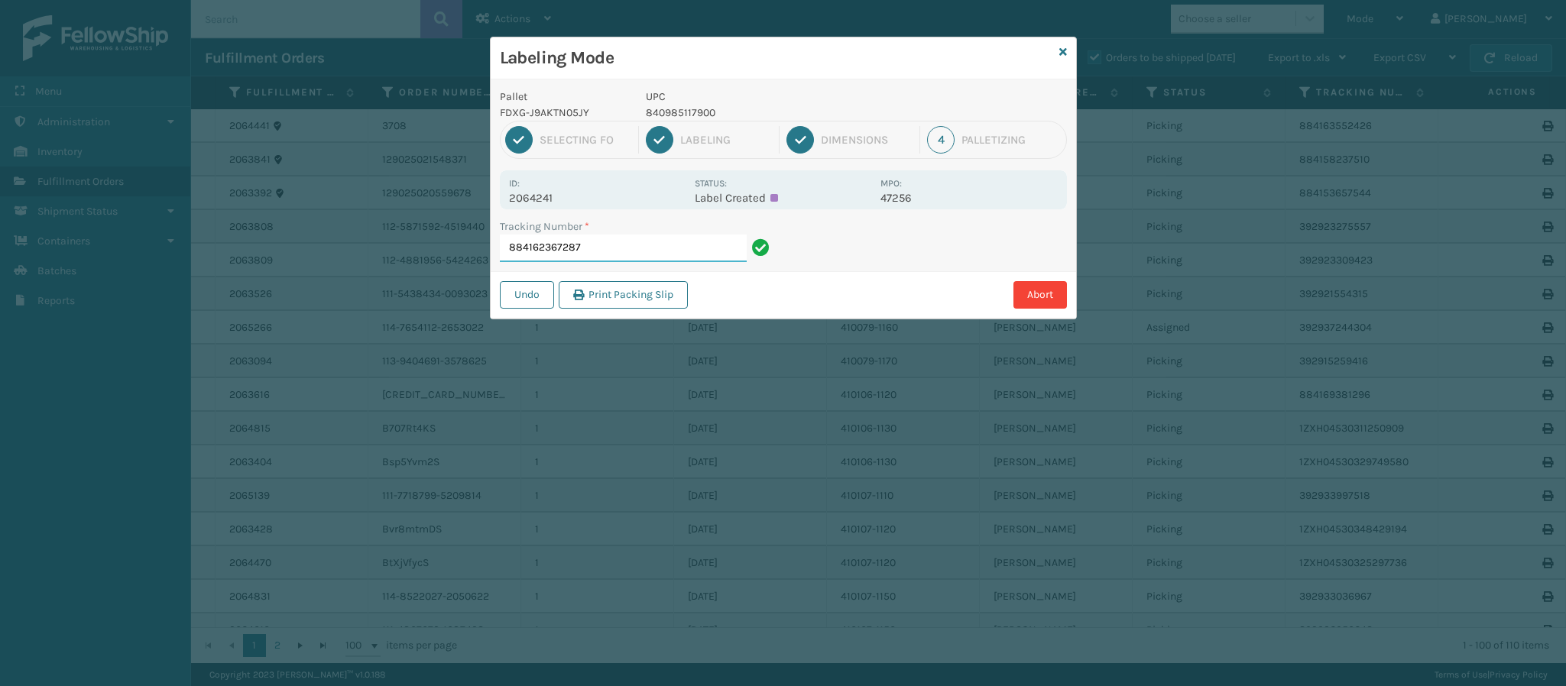
click at [599, 243] on input "884162367287" at bounding box center [623, 249] width 247 height 28
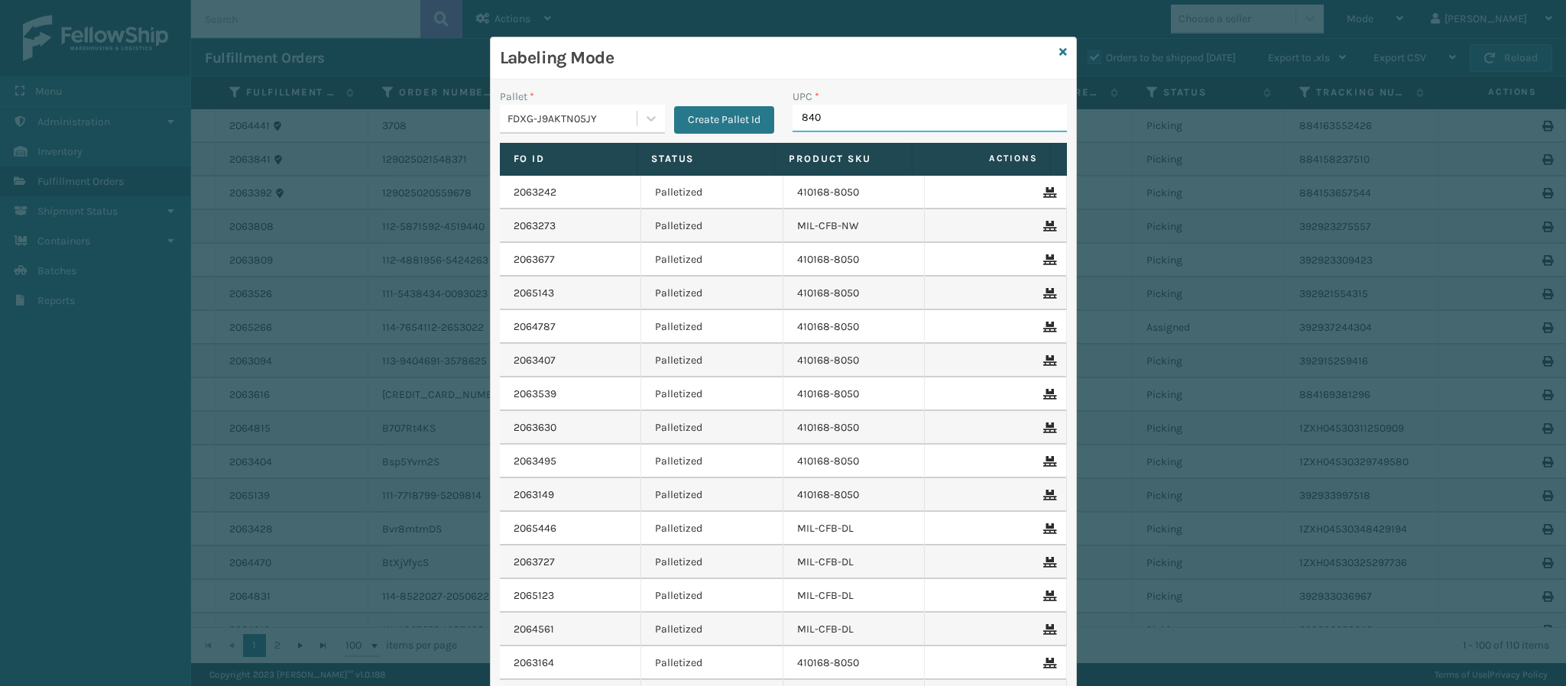
type input "8409"
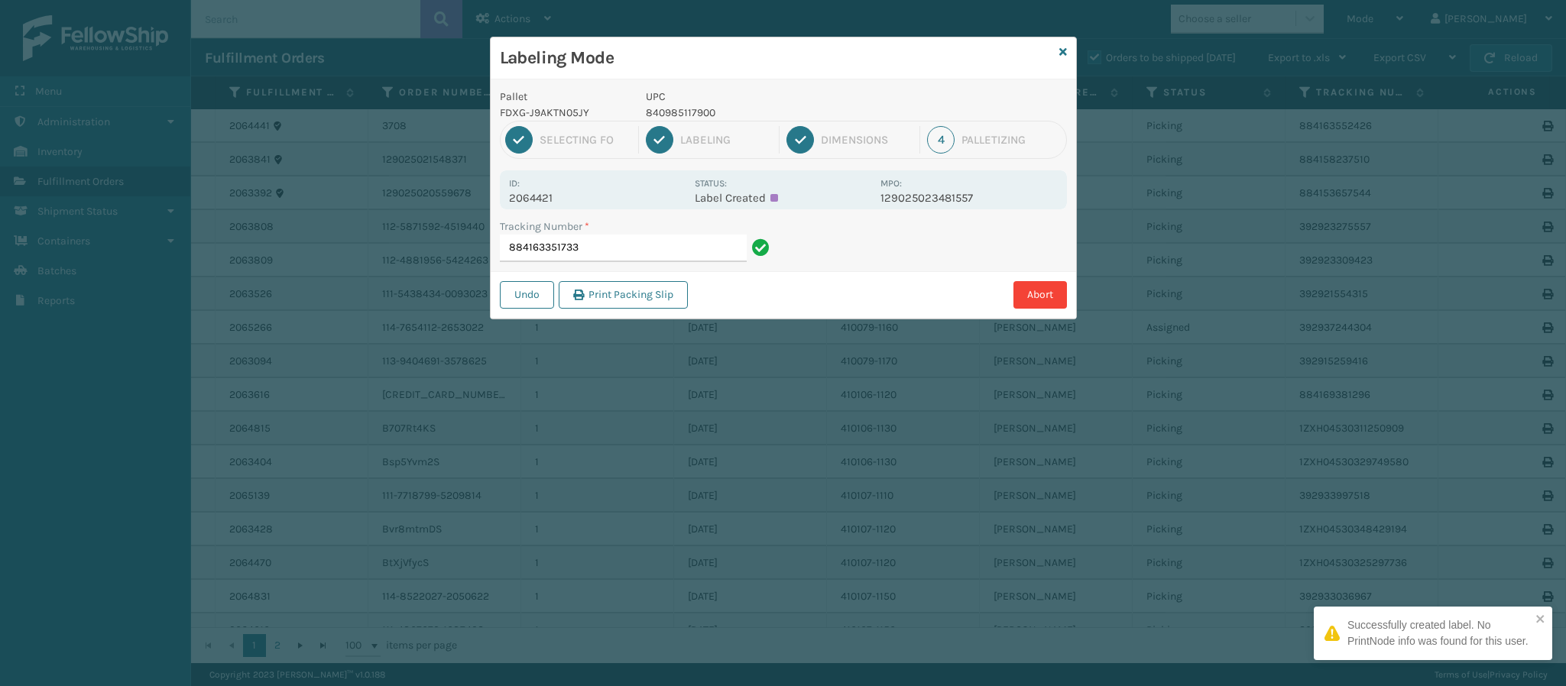
click at [550, 186] on div "Id: 2064421" at bounding box center [597, 190] width 176 height 30
click at [551, 202] on p "2064421" at bounding box center [597, 198] width 176 height 14
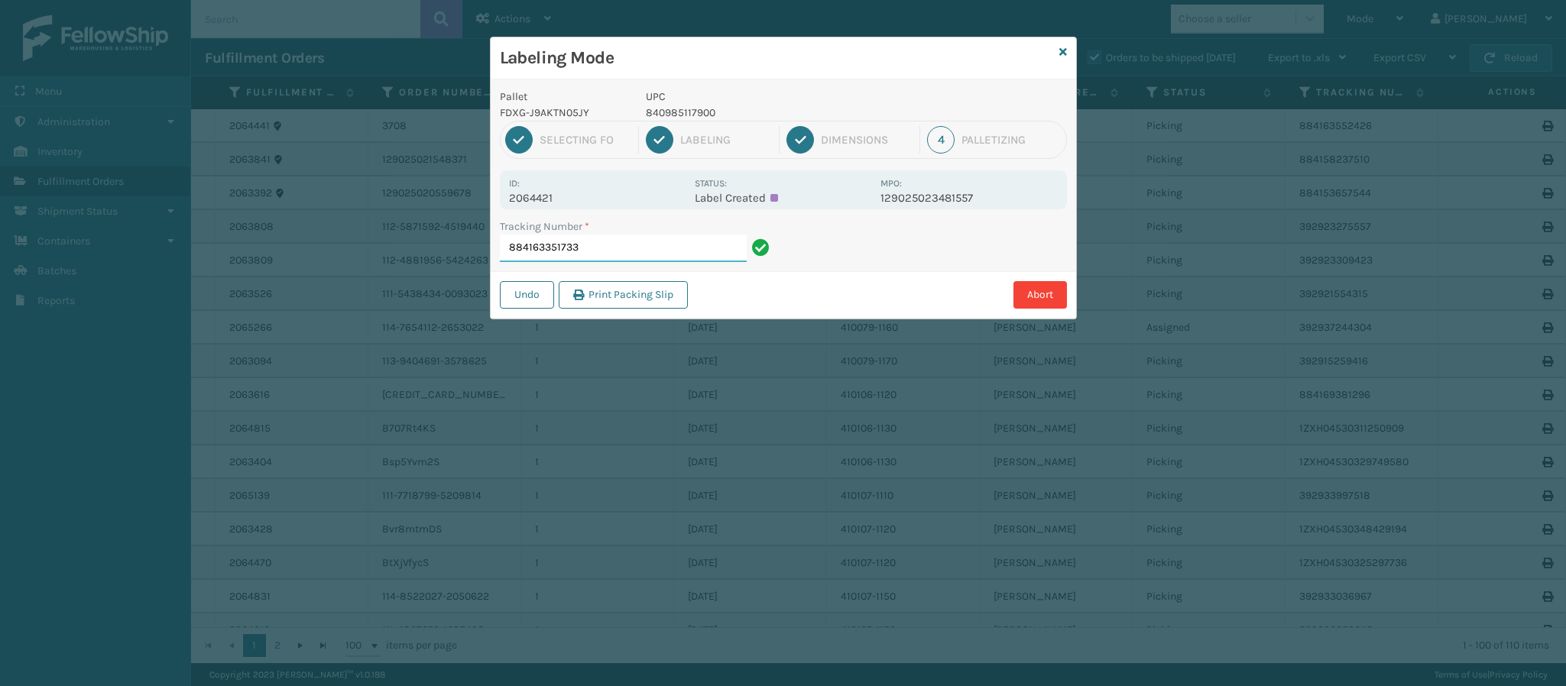
click at [621, 253] on input "884163351733" at bounding box center [623, 249] width 247 height 28
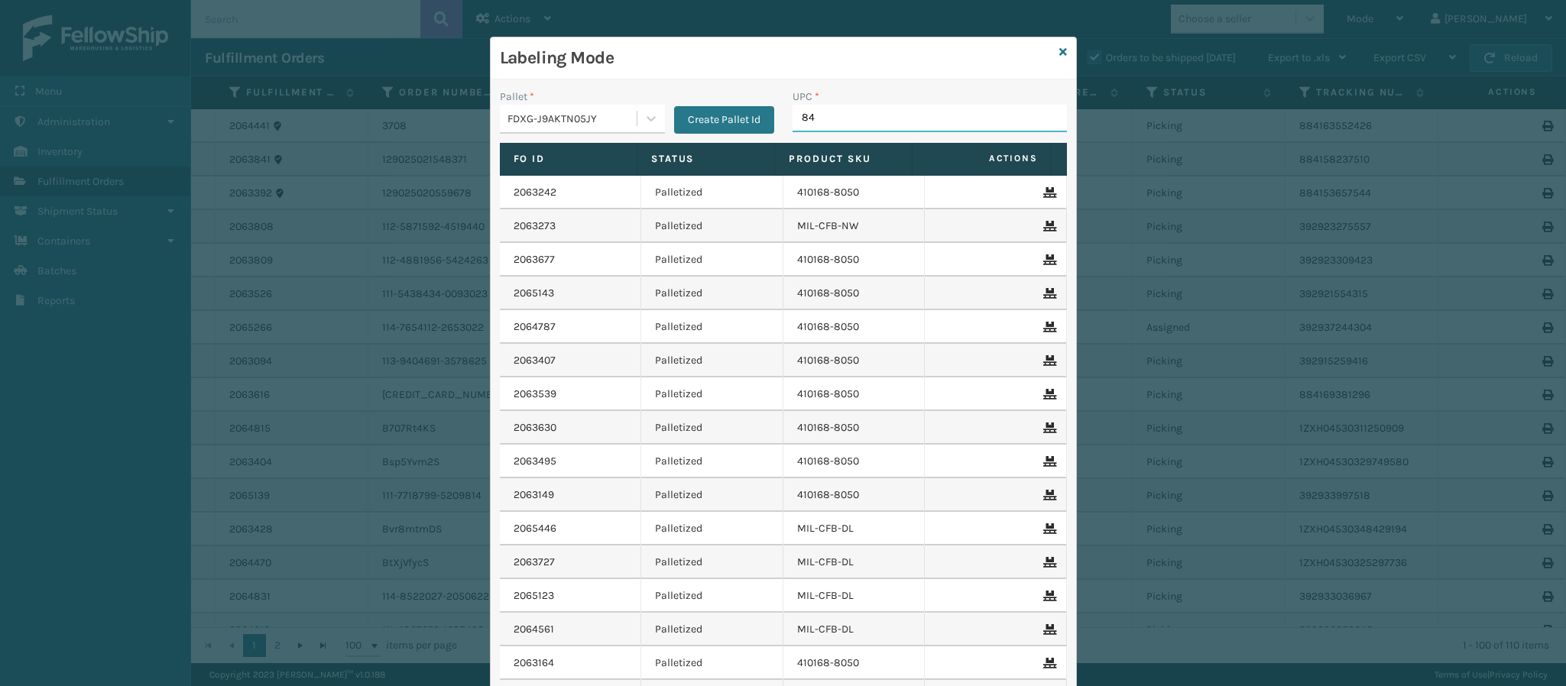
type input "840"
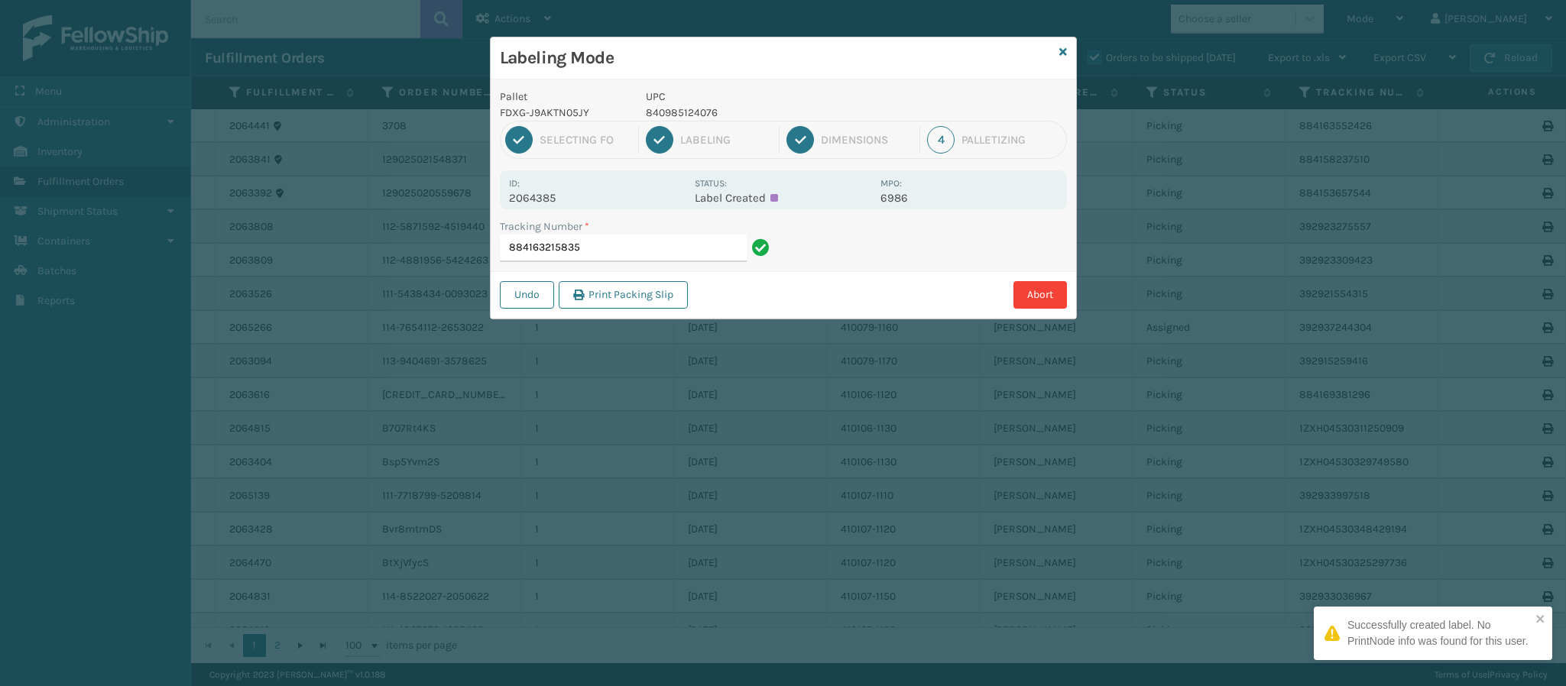
click at [562, 188] on div "Id: 2064385" at bounding box center [597, 190] width 176 height 30
click at [559, 197] on p "2064385" at bounding box center [597, 198] width 176 height 14
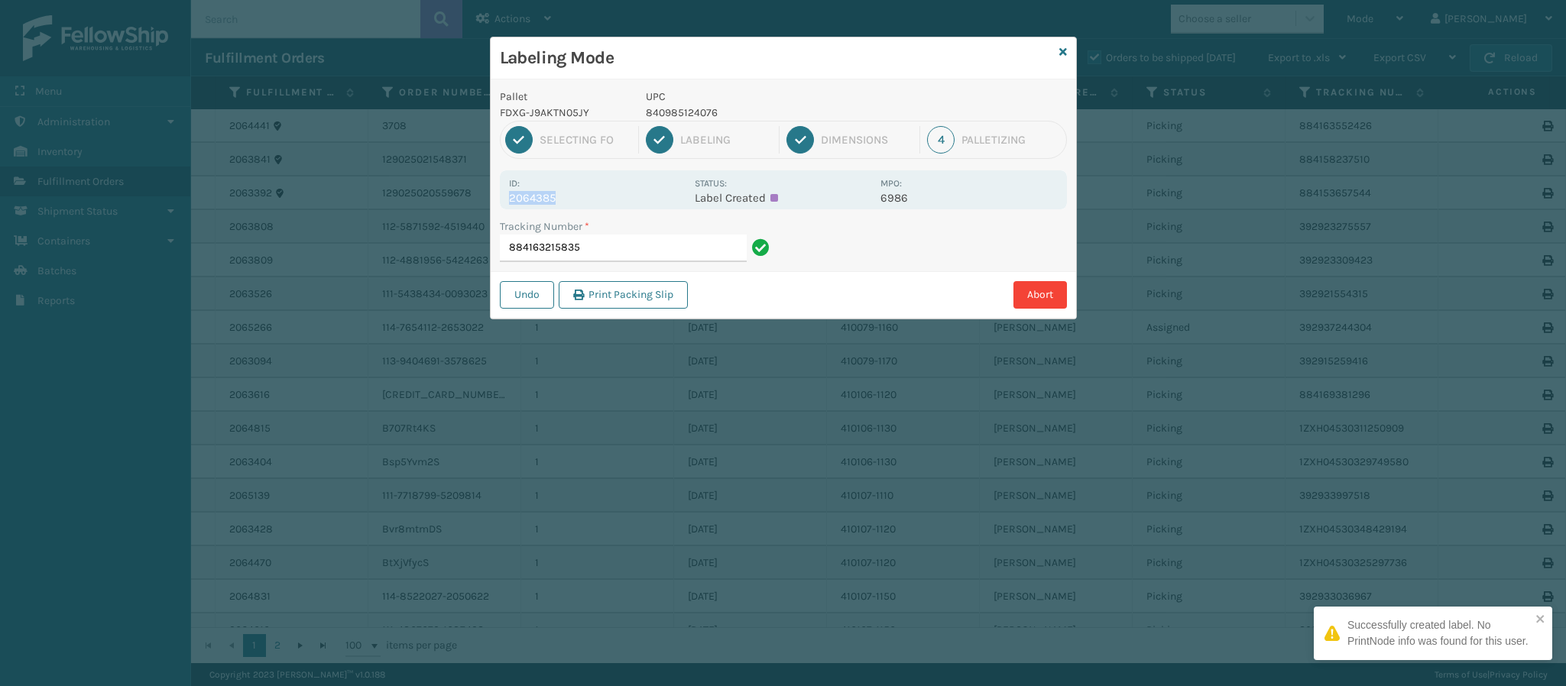
click at [559, 197] on p "2064385" at bounding box center [597, 198] width 176 height 14
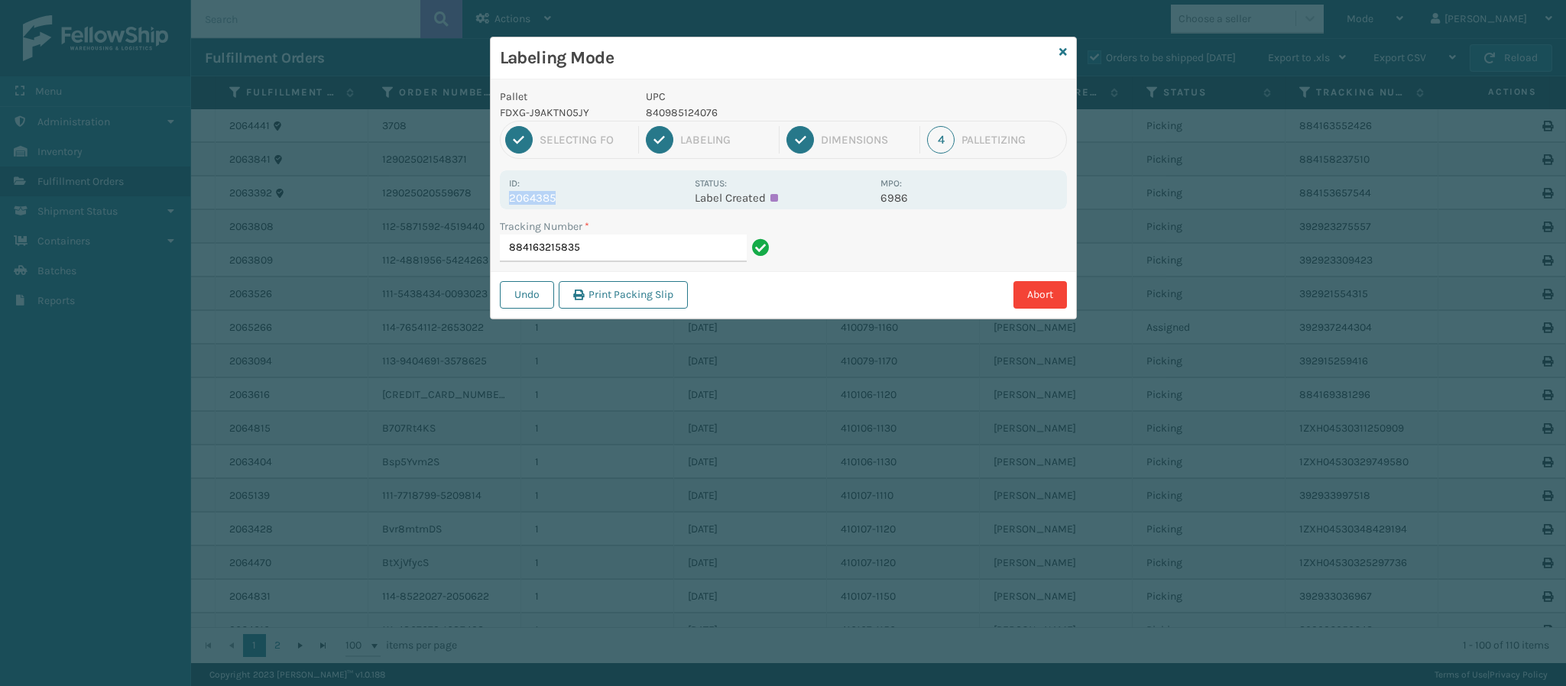
click at [559, 197] on p "2064385" at bounding box center [597, 198] width 176 height 14
click at [647, 244] on input "884163215835" at bounding box center [623, 249] width 247 height 28
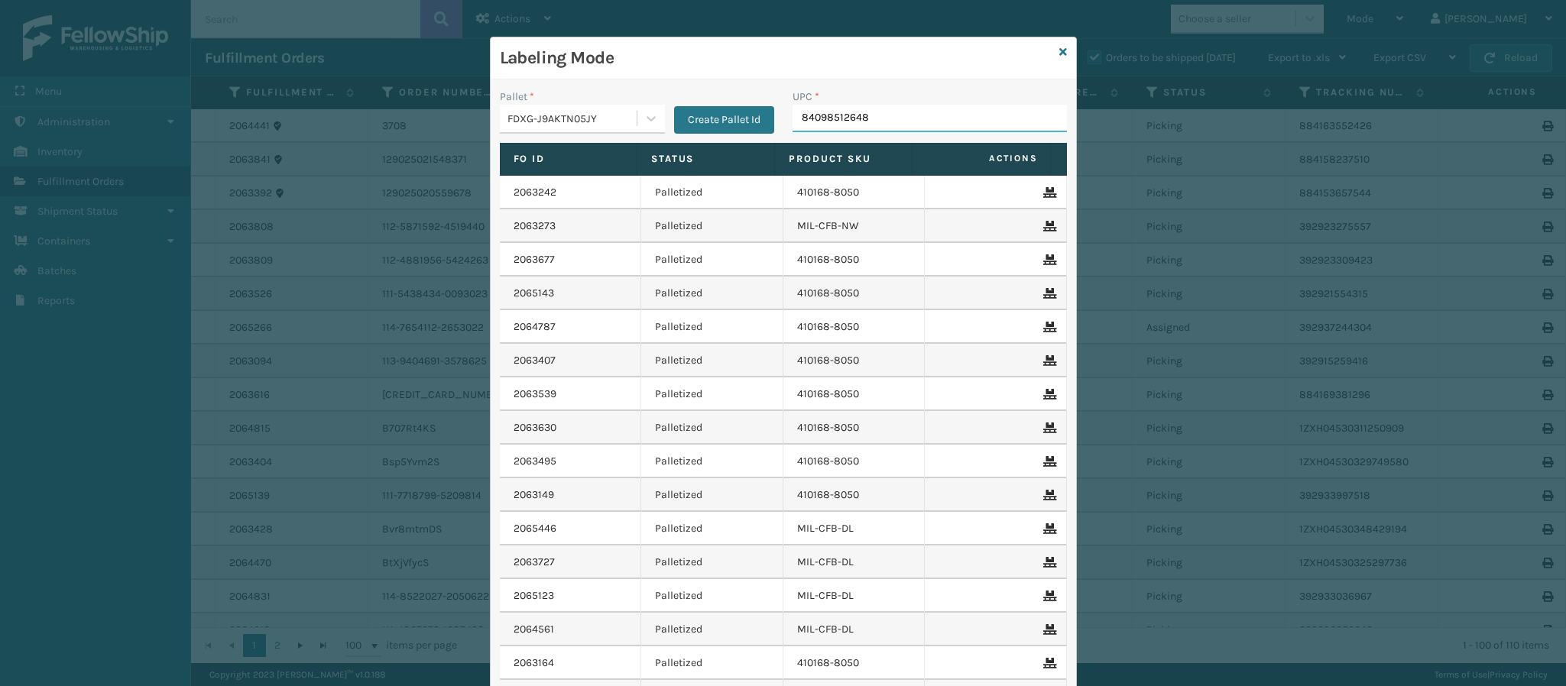
type input "840985126483"
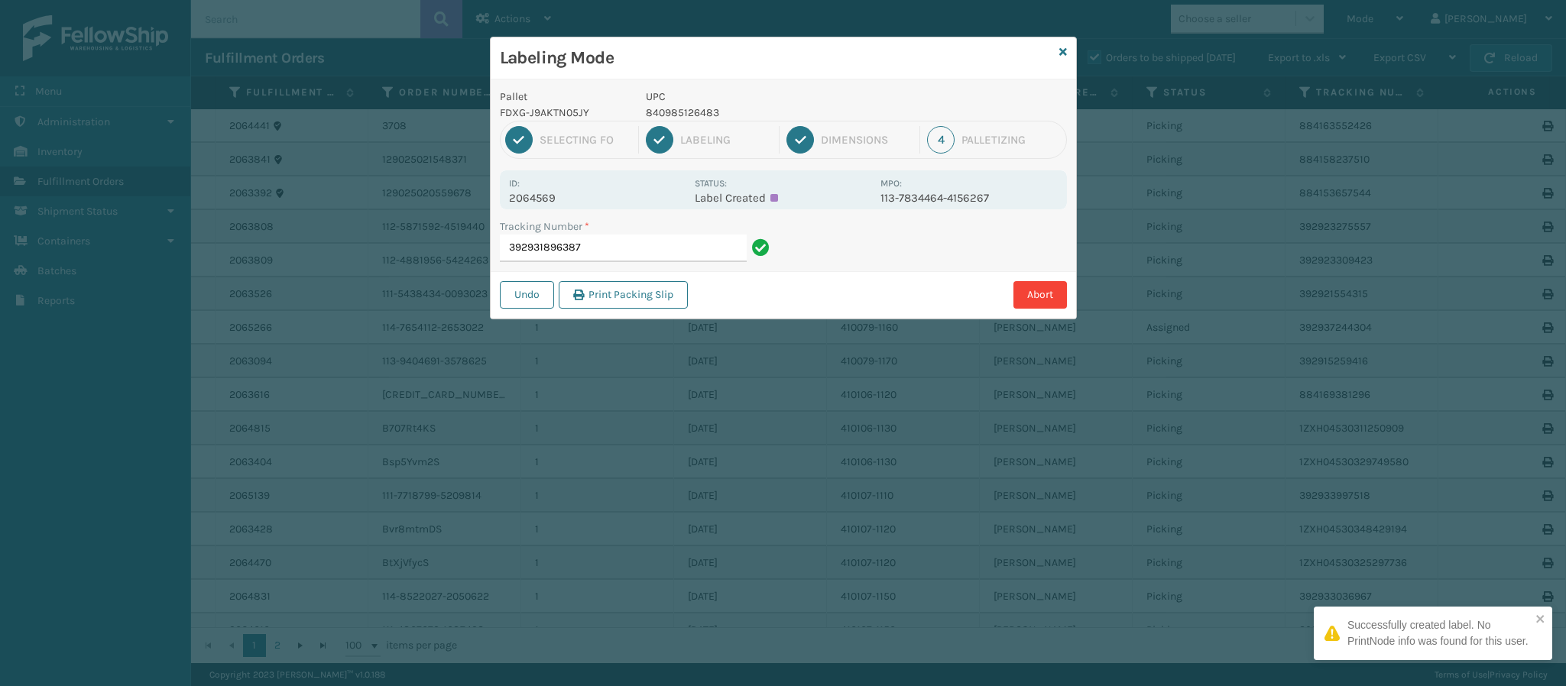
click at [562, 202] on p "2064569" at bounding box center [597, 198] width 176 height 14
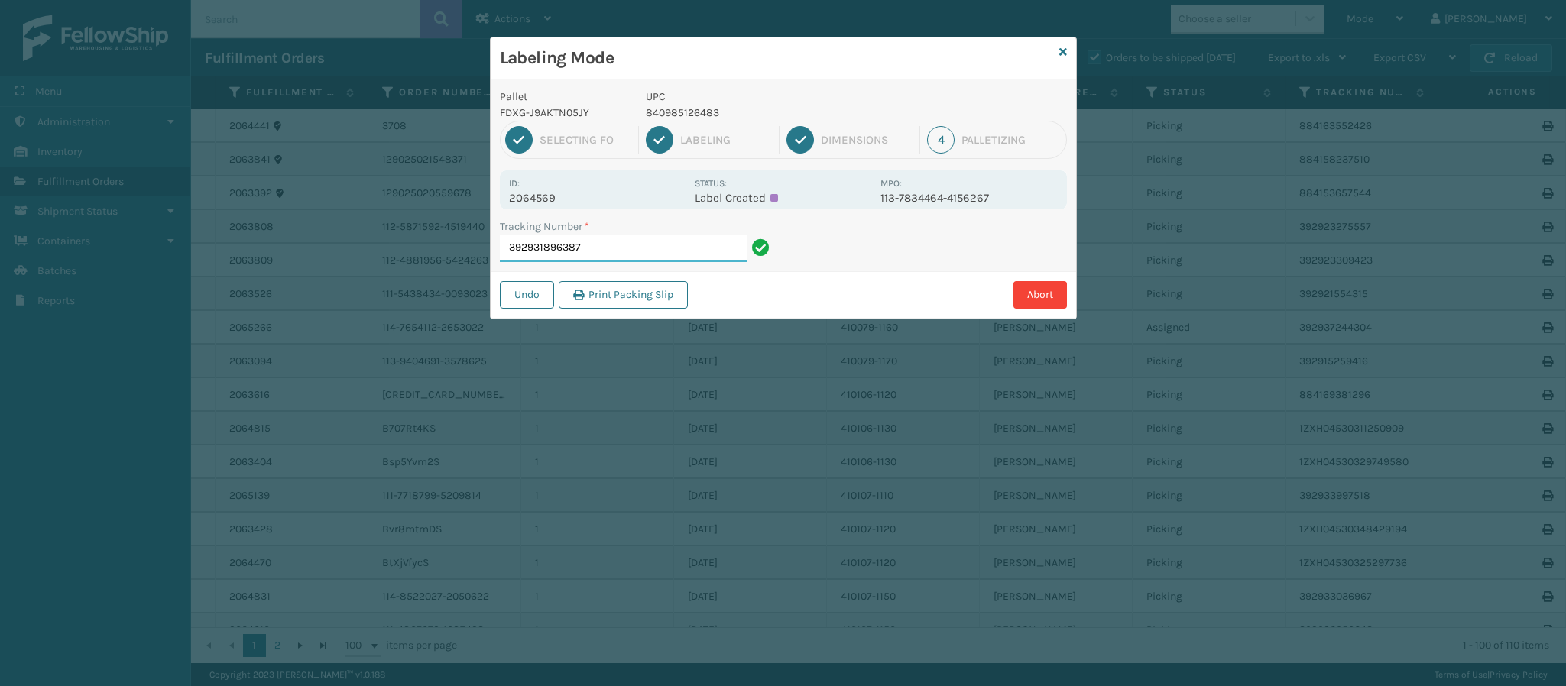
click at [637, 245] on input "392931896387" at bounding box center [623, 249] width 247 height 28
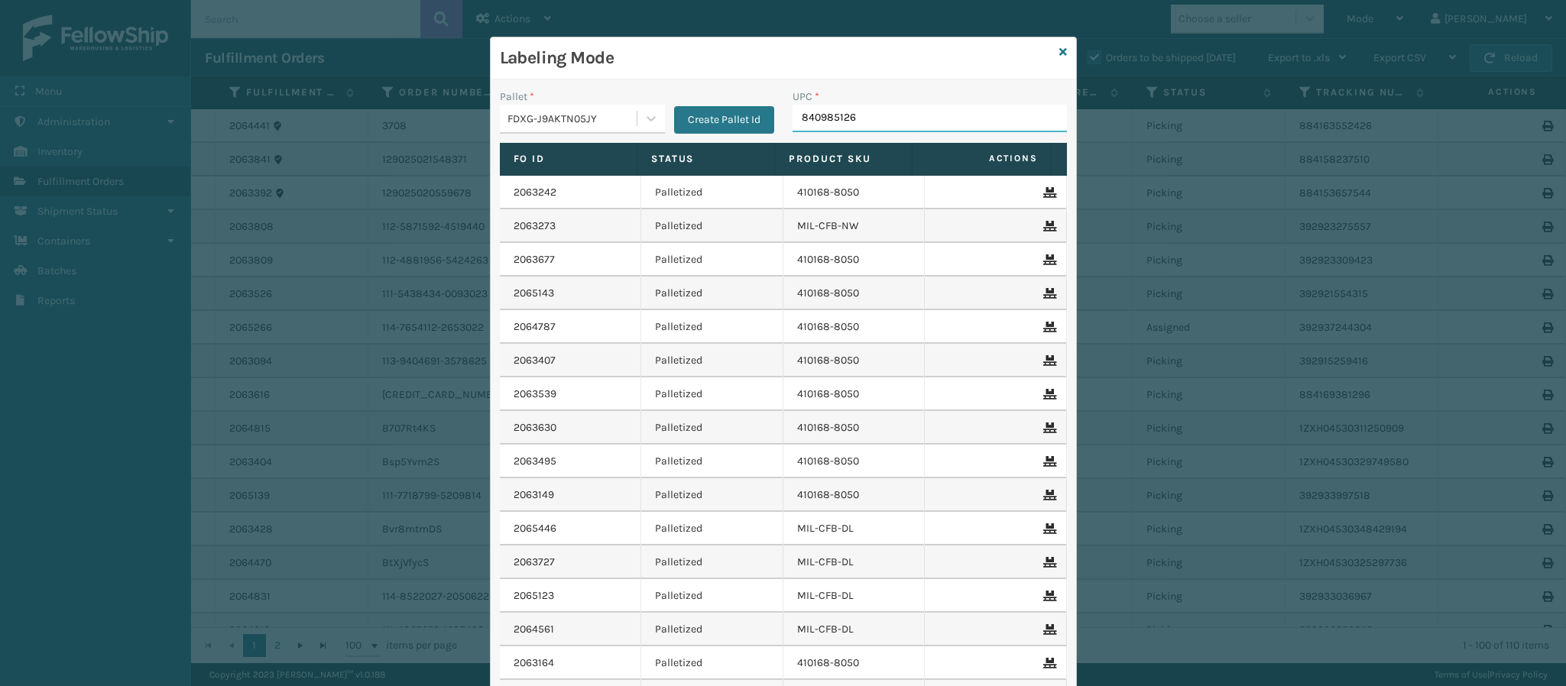
type input "8409851264"
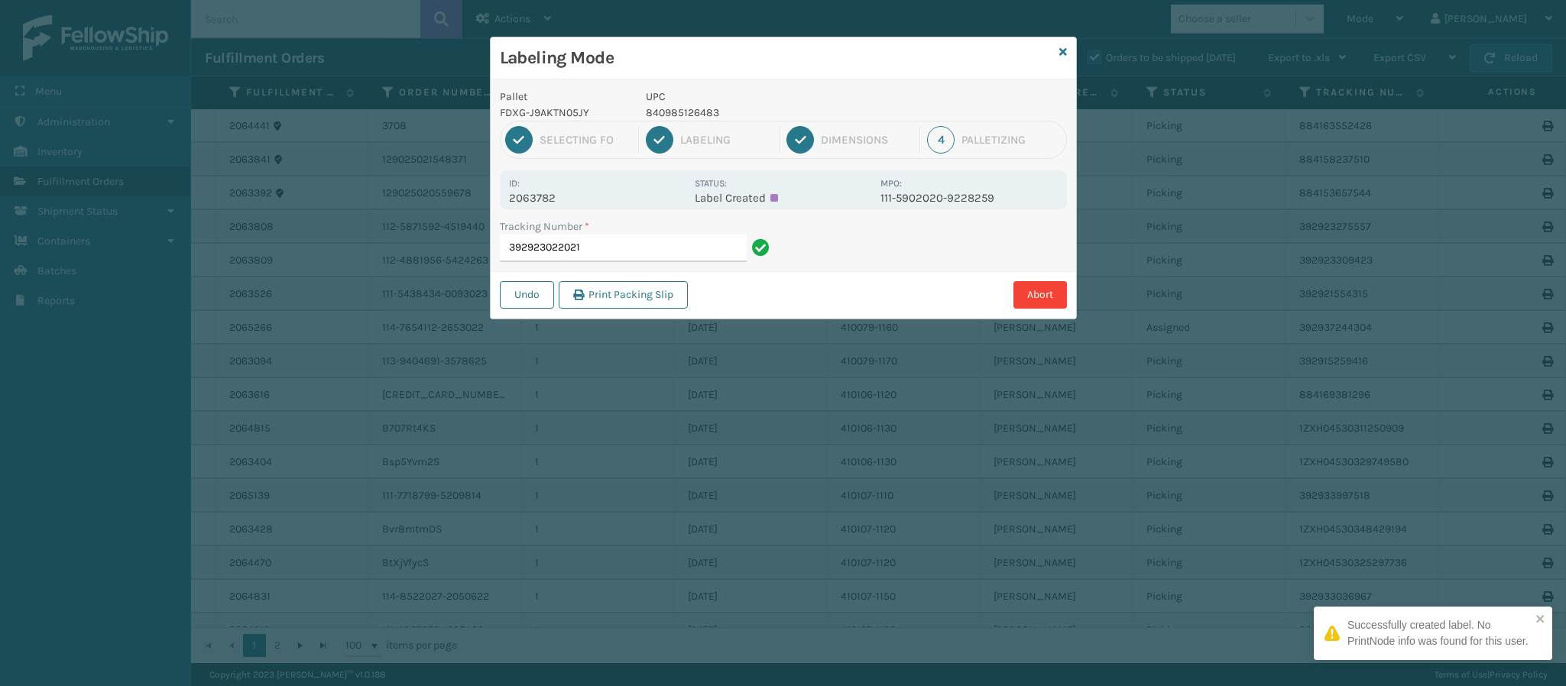
click at [537, 202] on p "2063782" at bounding box center [597, 198] width 176 height 14
click at [633, 252] on input "392923022021" at bounding box center [623, 249] width 247 height 28
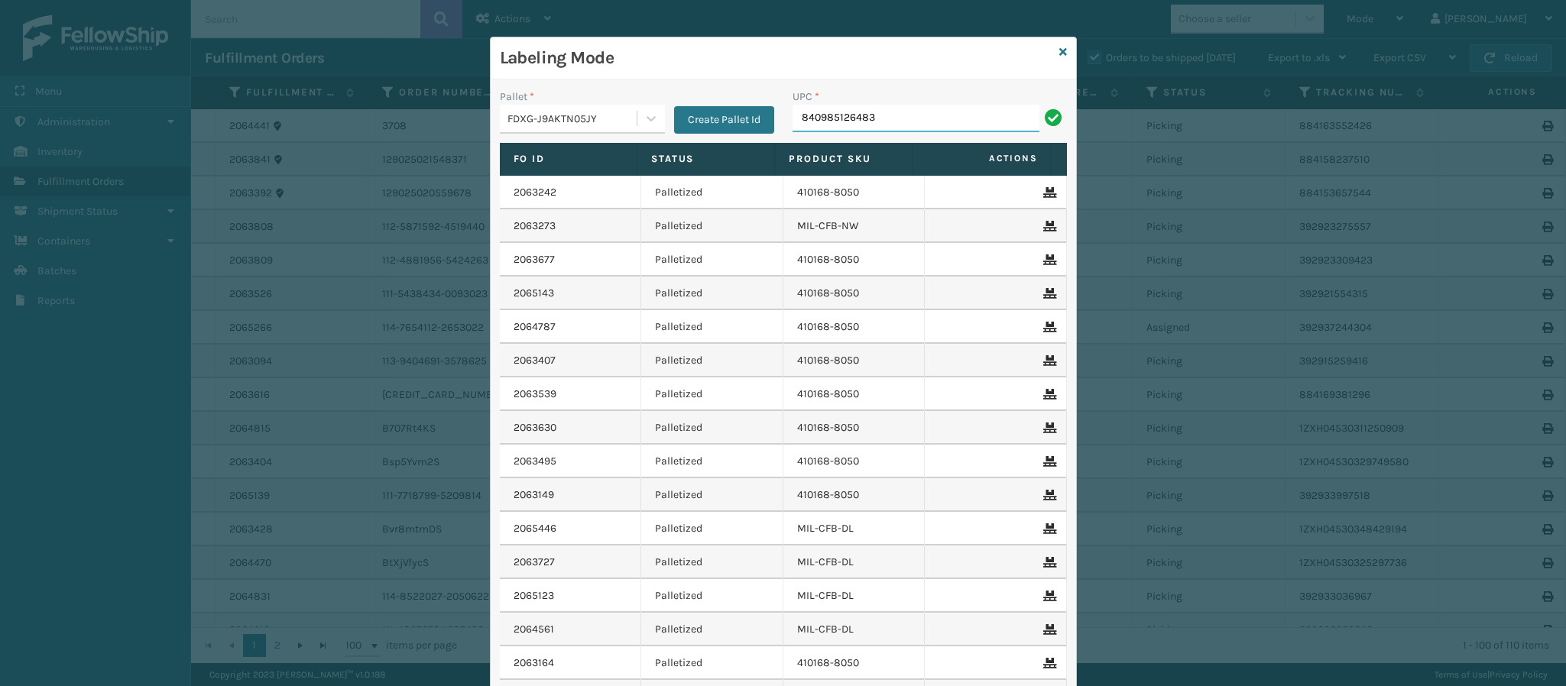
type input "840985126483"
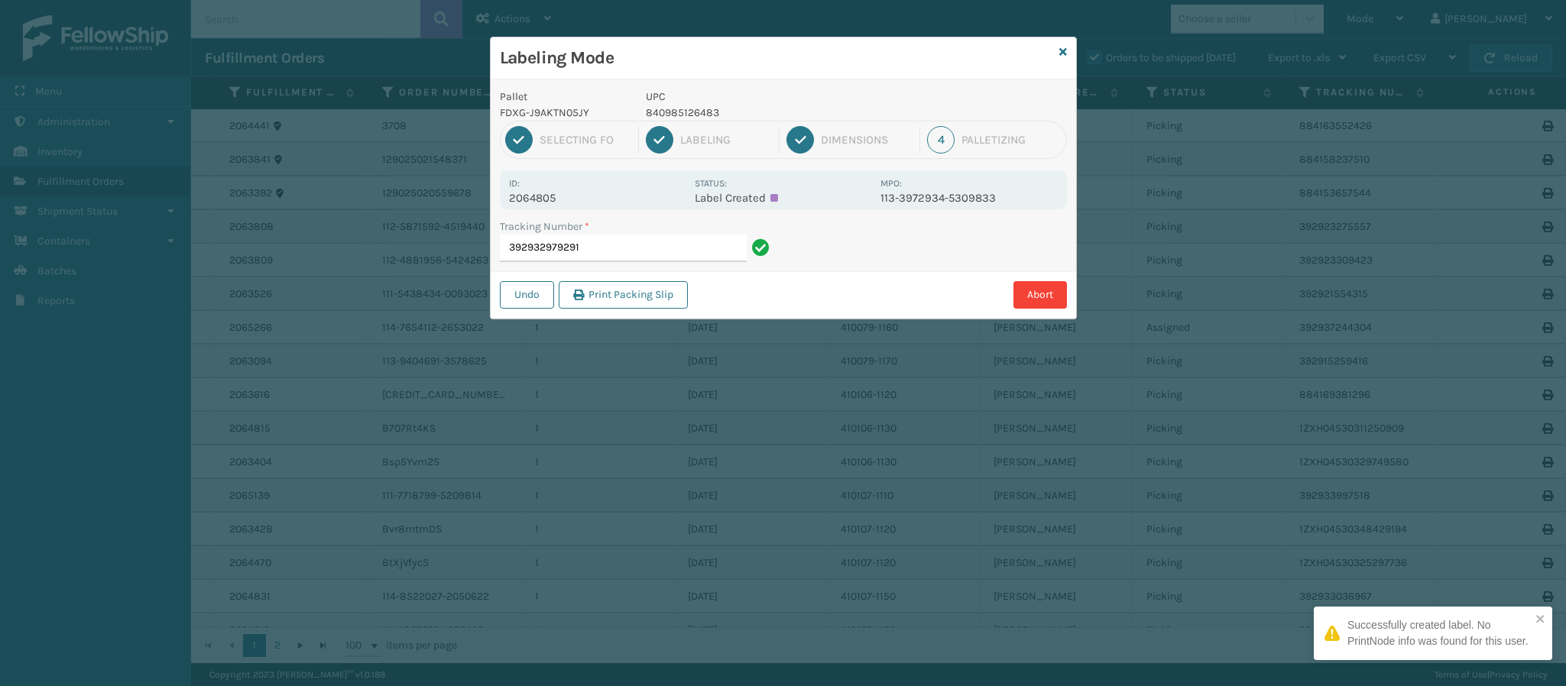
click at [550, 195] on p "2064805" at bounding box center [597, 198] width 176 height 14
click at [596, 246] on input "392932979291" at bounding box center [623, 249] width 247 height 28
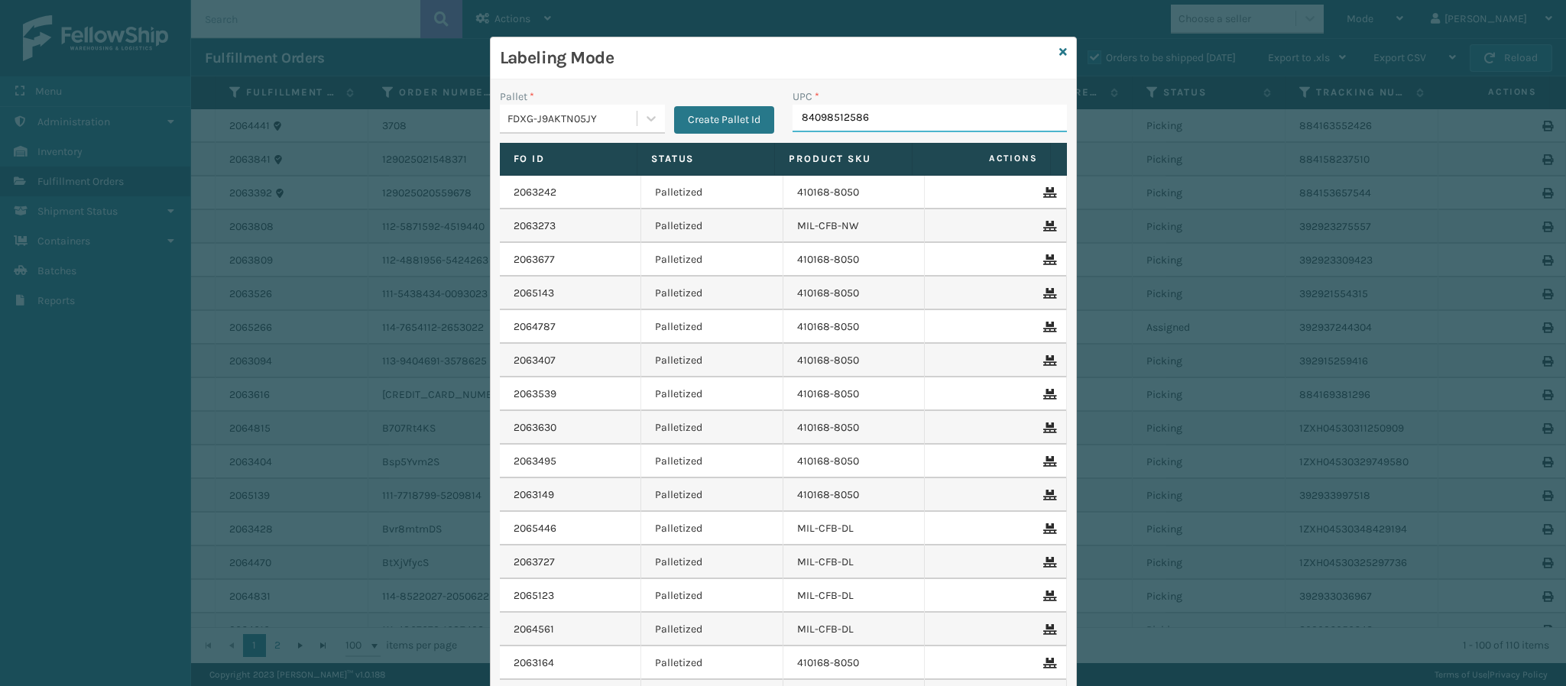
type input "840985125868"
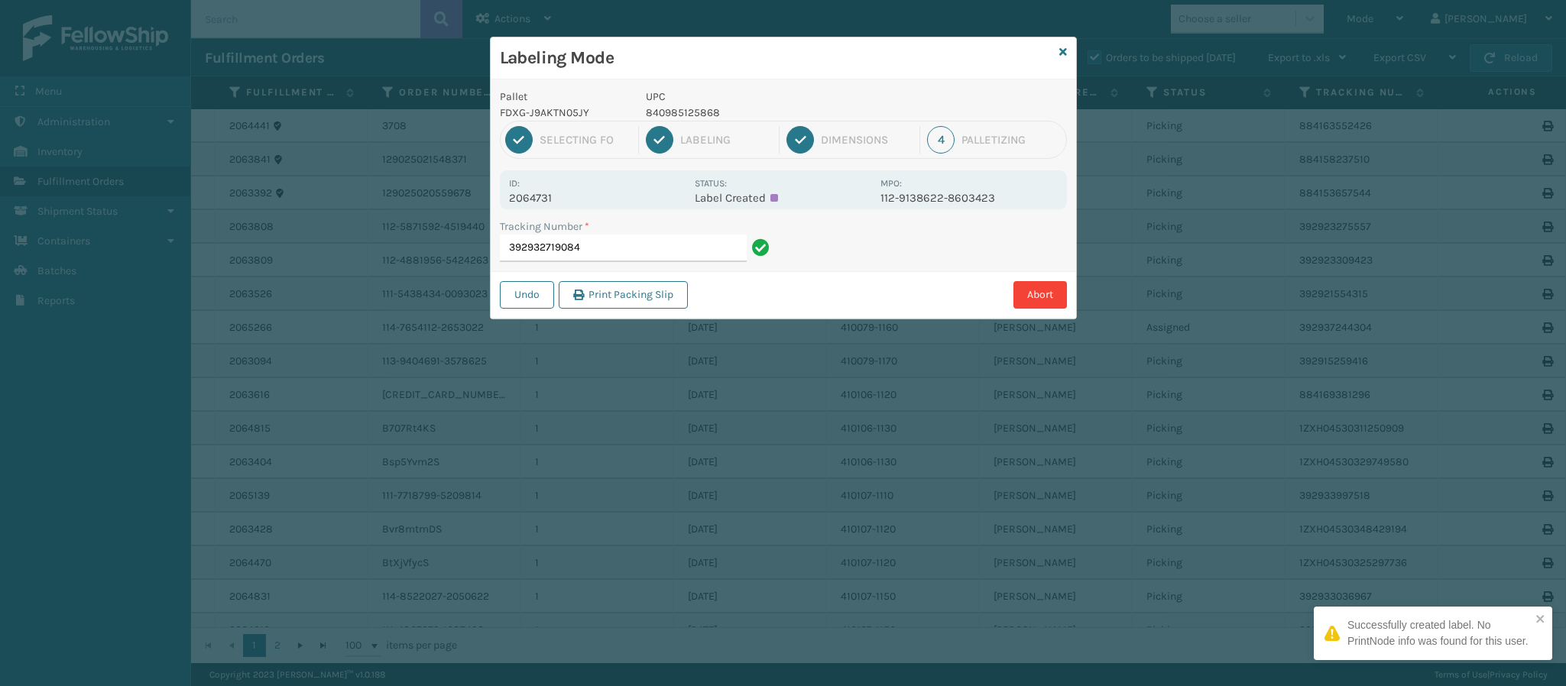
click at [525, 190] on div "Id: 2064731" at bounding box center [597, 190] width 176 height 30
click at [549, 222] on label "Tracking Number *" at bounding box center [544, 227] width 89 height 16
click at [549, 235] on input "392932719084" at bounding box center [623, 249] width 247 height 28
click at [543, 204] on p "2064731" at bounding box center [597, 198] width 176 height 14
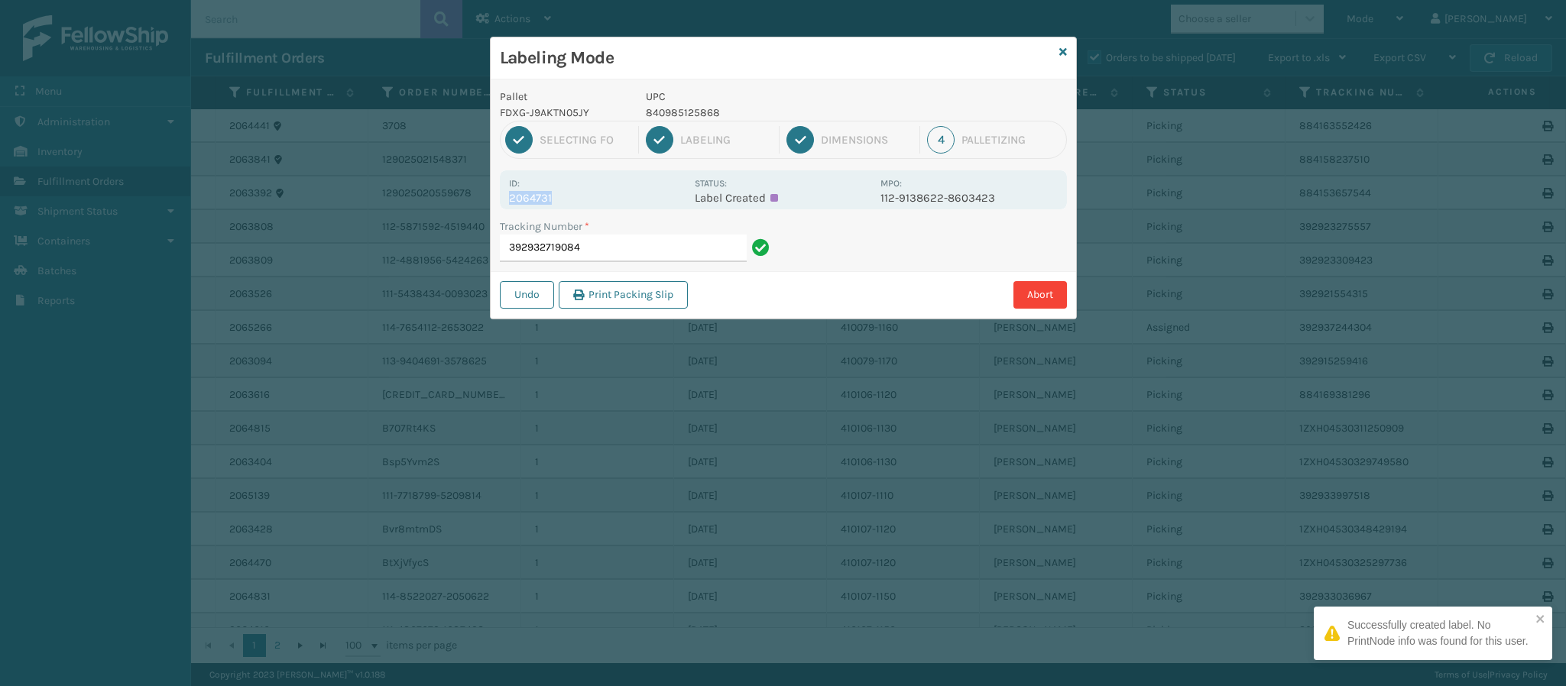
click at [543, 204] on p "2064731" at bounding box center [597, 198] width 176 height 14
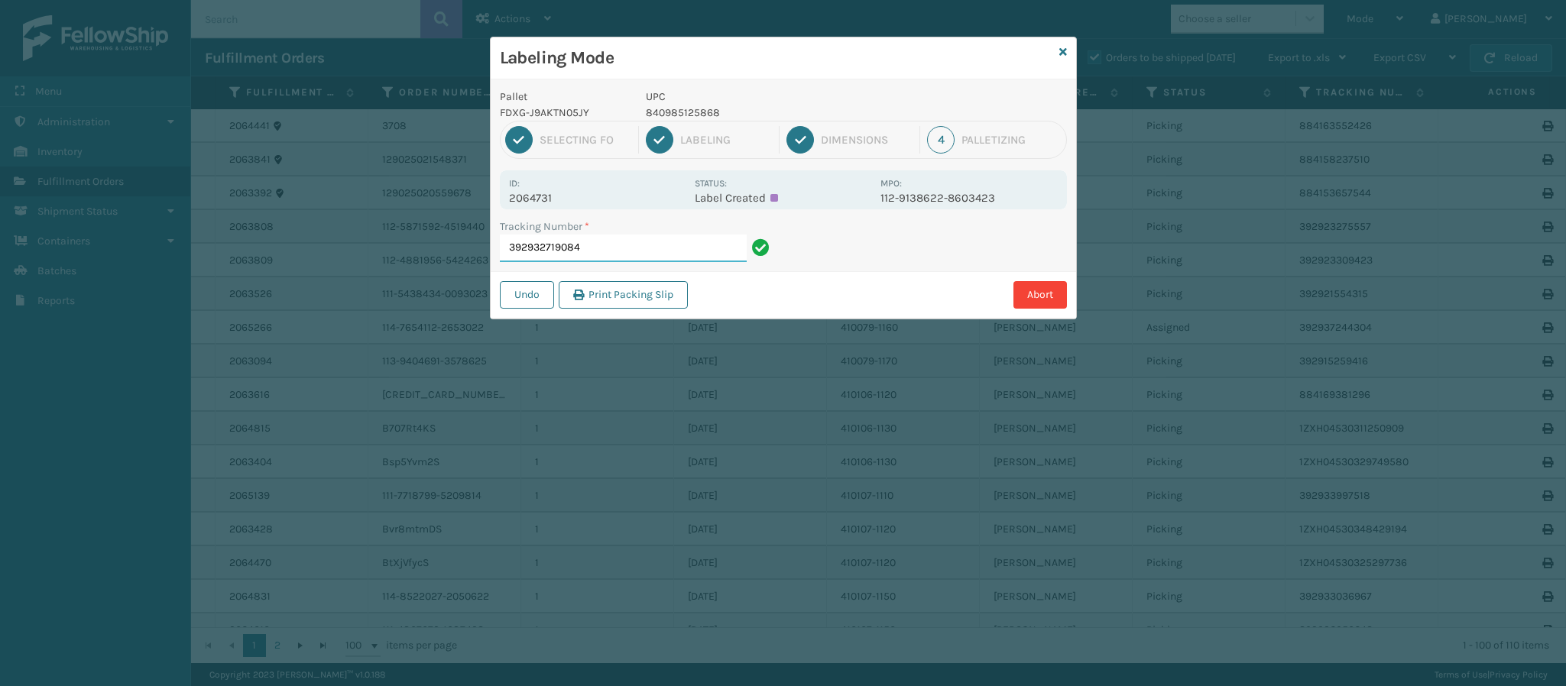
click at [665, 250] on input "392932719084" at bounding box center [623, 249] width 247 height 28
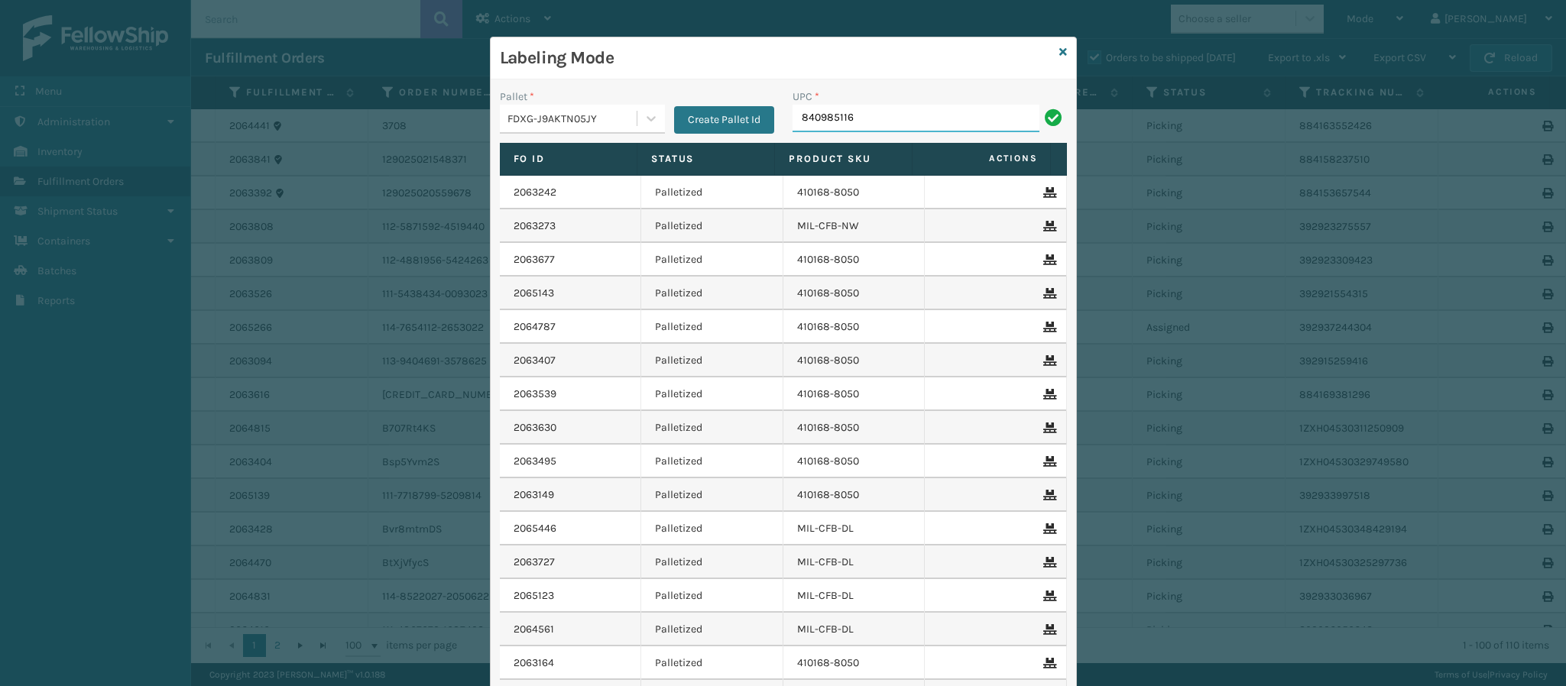
type input "8409851169"
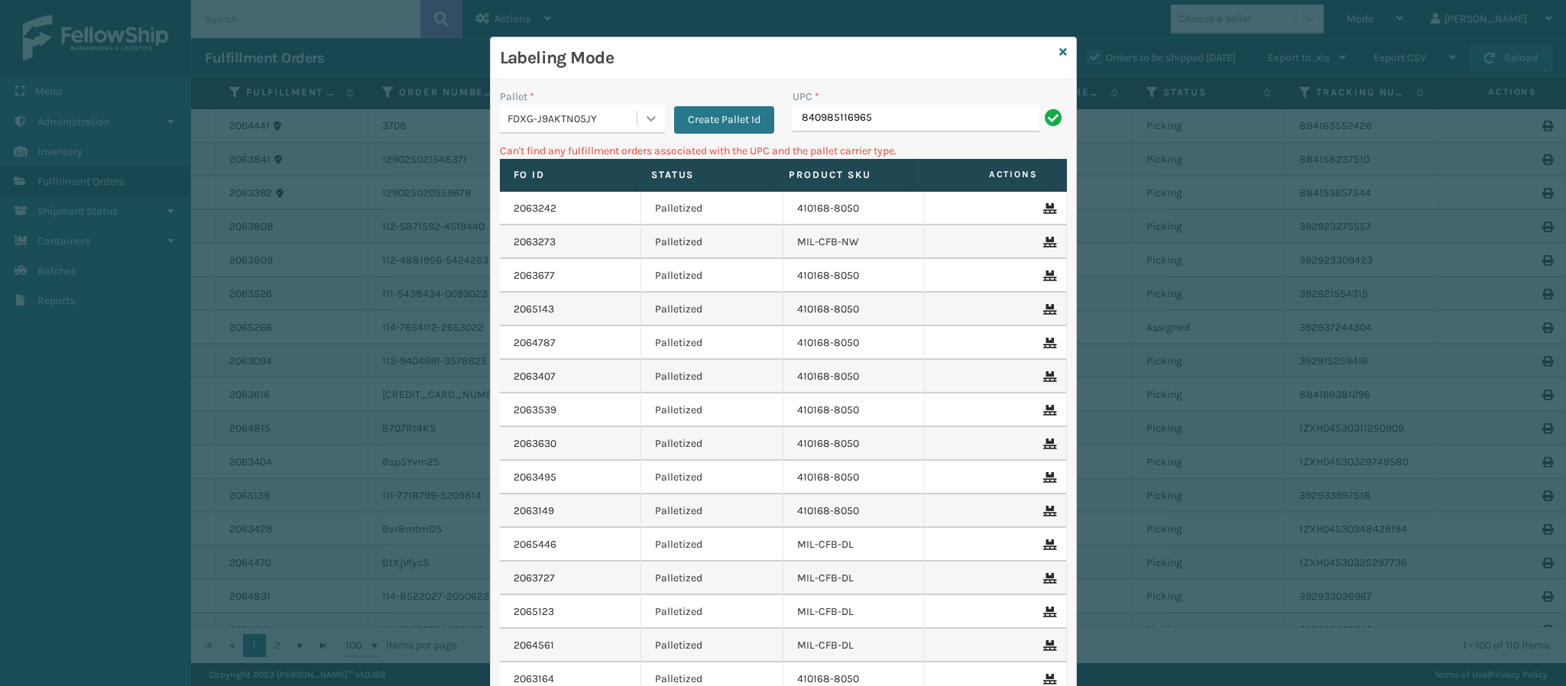
click at [643, 117] on icon at bounding box center [650, 118] width 15 height 15
click at [647, 117] on icon at bounding box center [650, 118] width 15 height 15
click at [894, 124] on input "840985116965" at bounding box center [915, 119] width 247 height 28
type input "8"
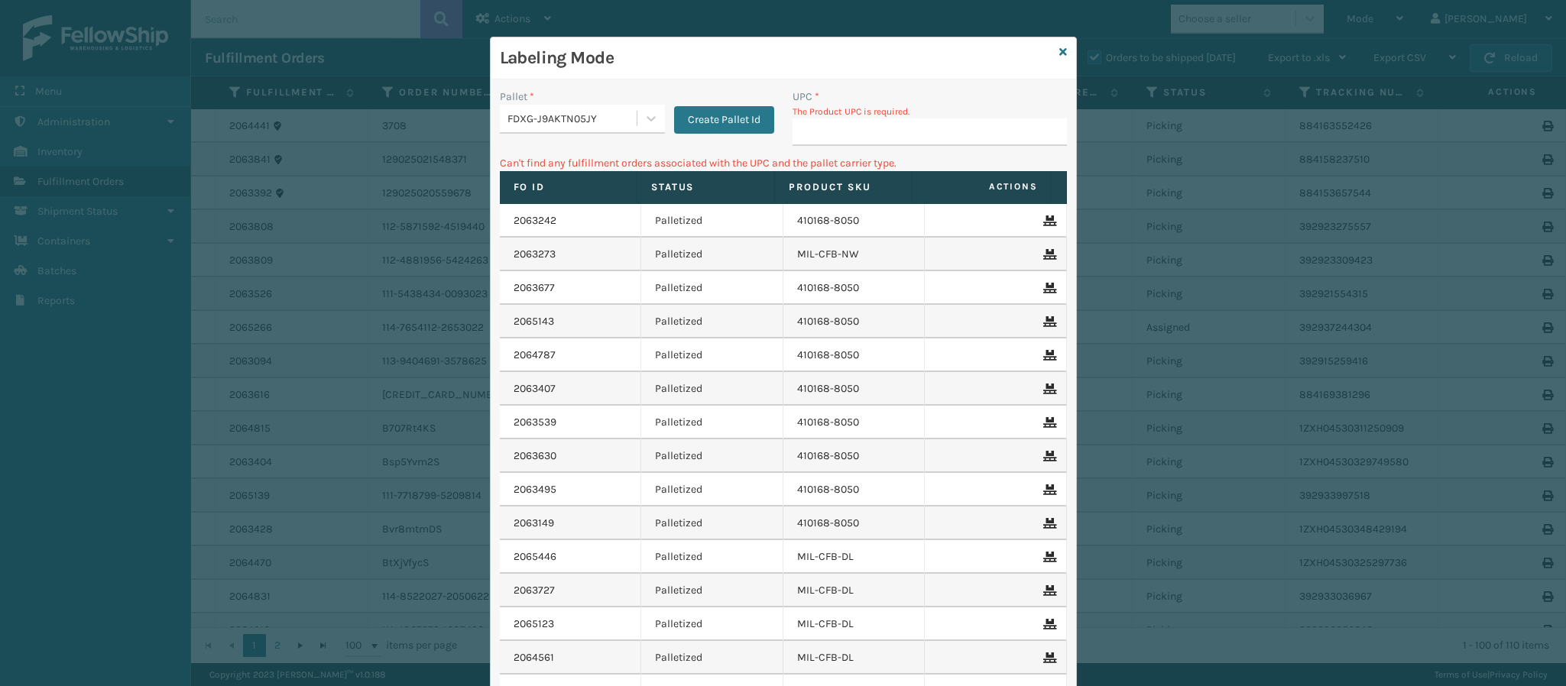
click at [722, 101] on div "Create Pallet Id" at bounding box center [719, 111] width 109 height 45
click at [724, 120] on button "Create Pallet Id" at bounding box center [724, 120] width 100 height 28
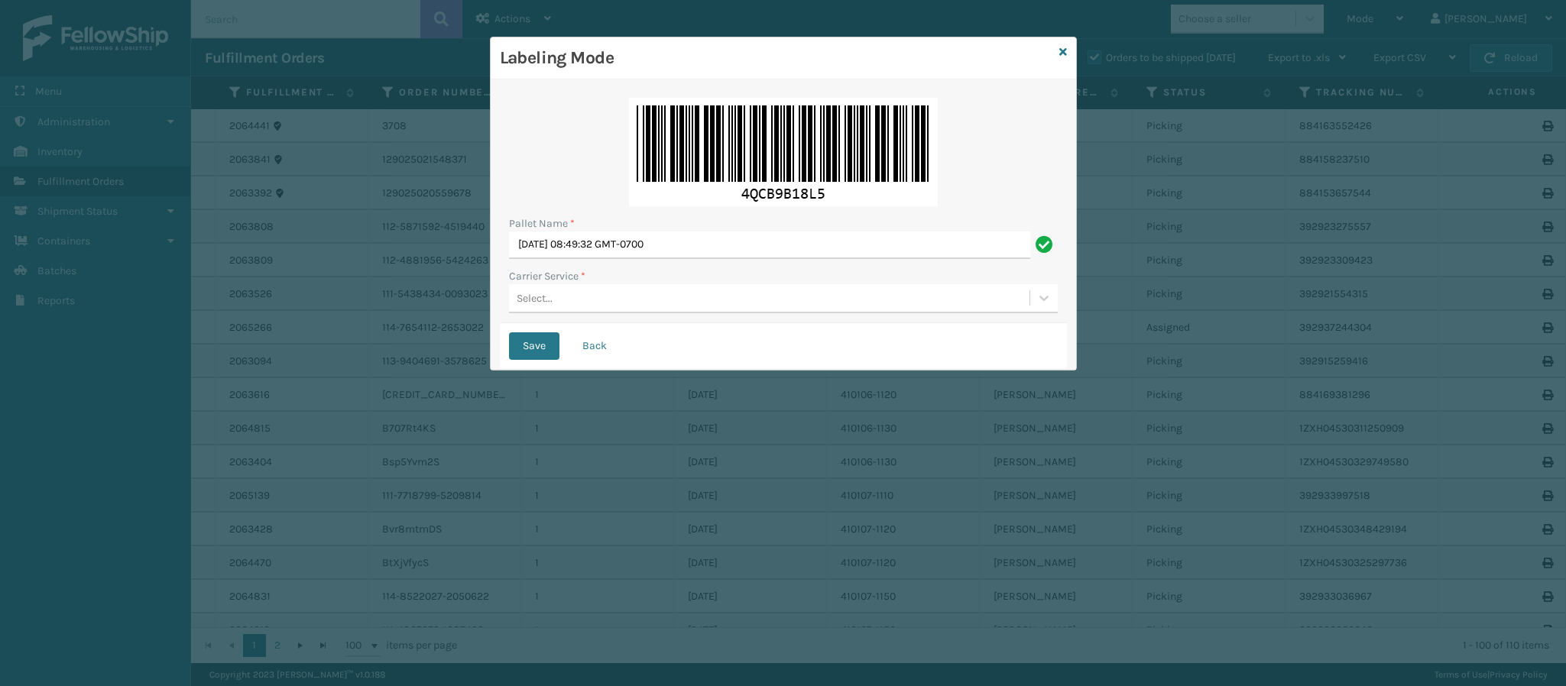
click at [704, 309] on div "Select..." at bounding box center [769, 298] width 520 height 25
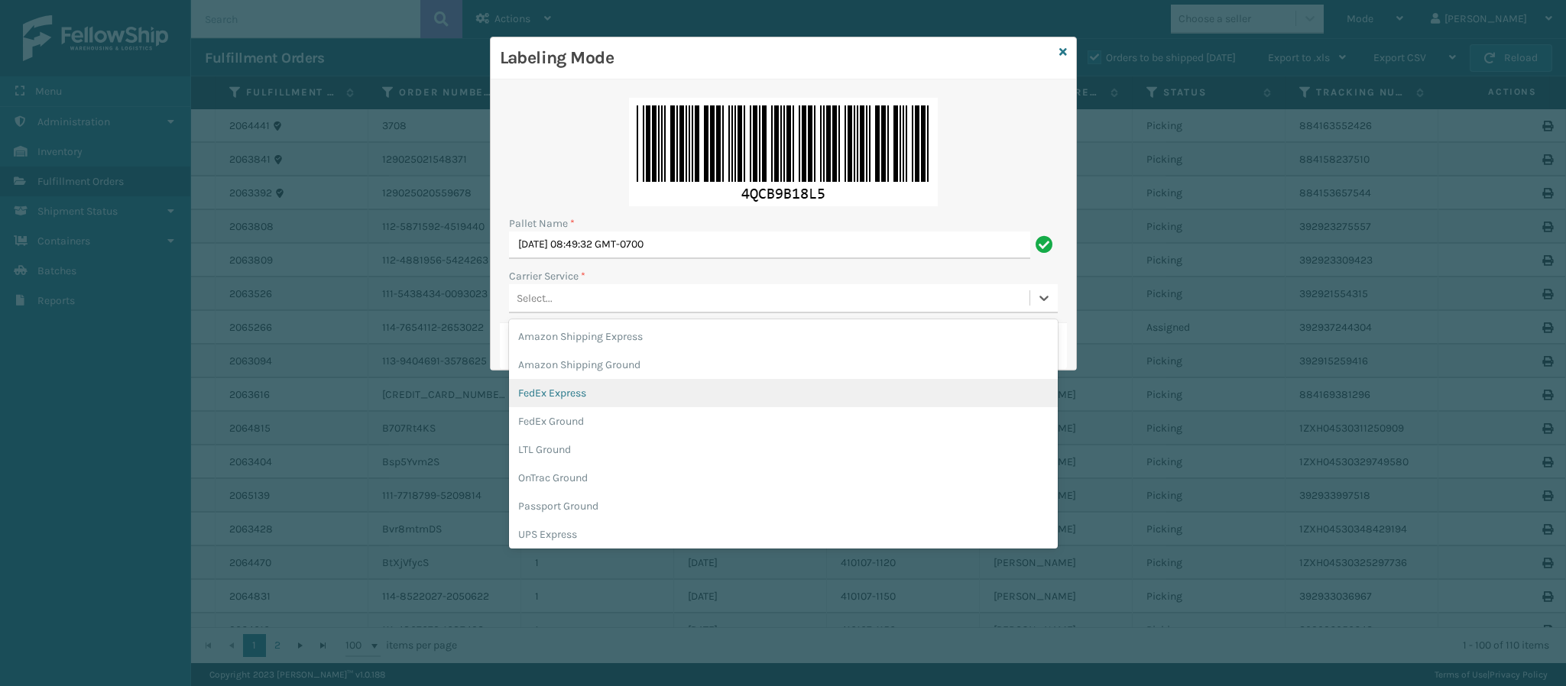
scroll to position [87, 0]
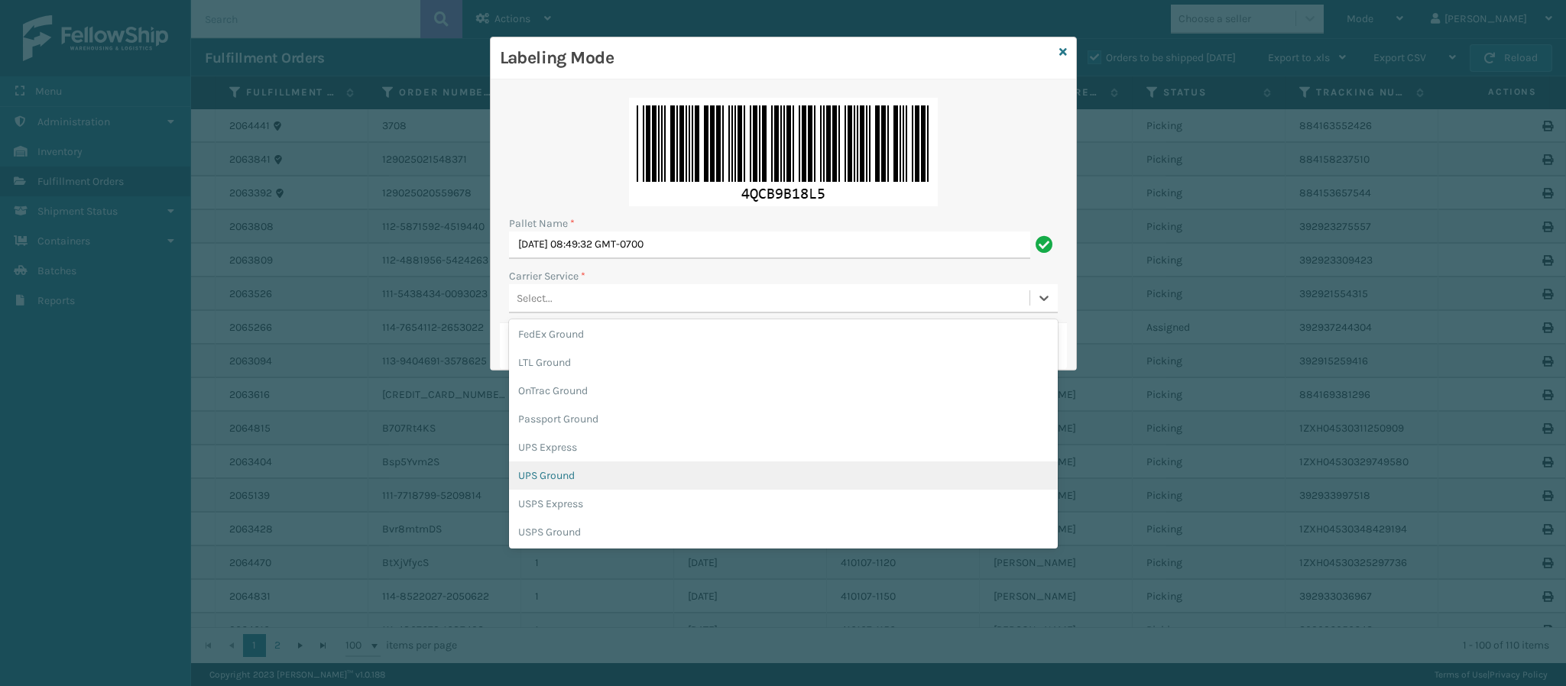
click at [659, 478] on div "UPS Ground" at bounding box center [783, 475] width 549 height 28
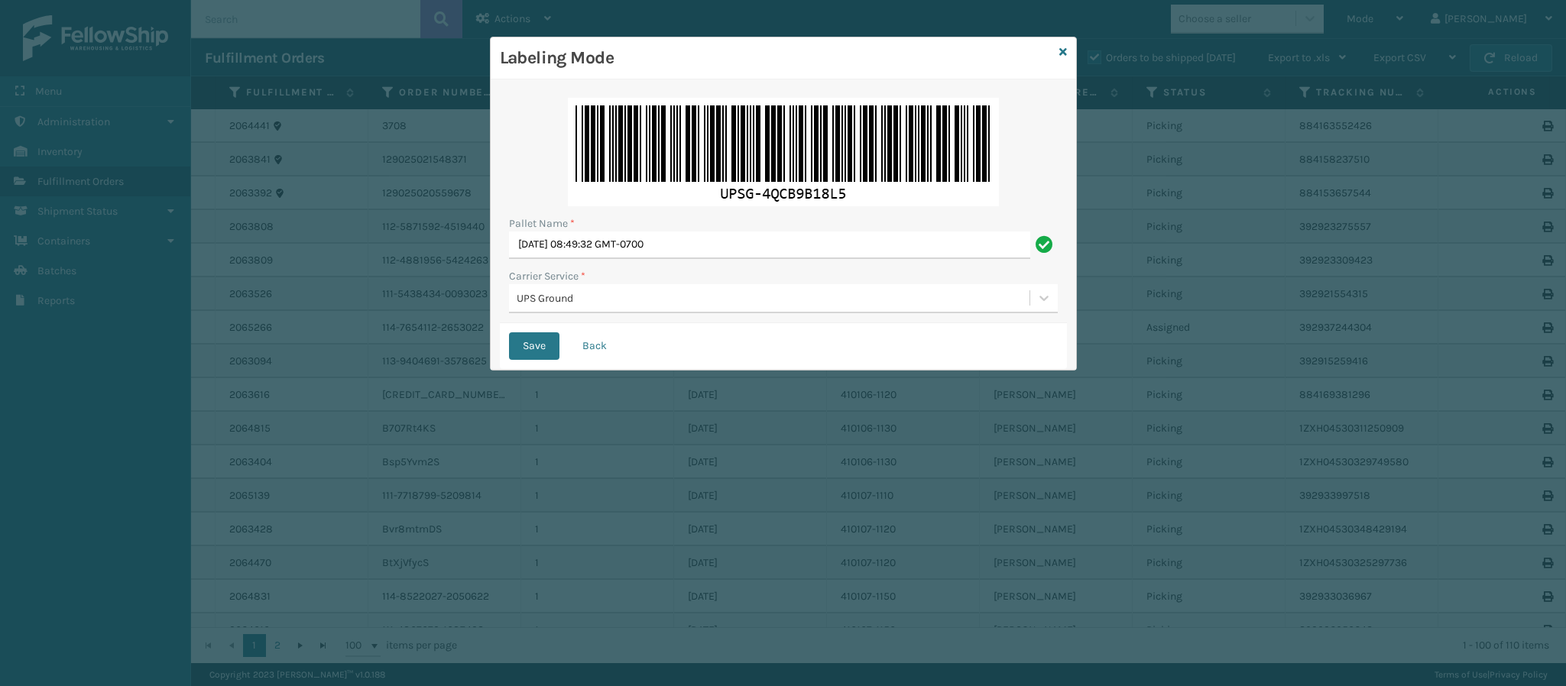
click at [526, 328] on div "Save Back" at bounding box center [783, 346] width 567 height 46
click at [533, 344] on button "Save" at bounding box center [534, 346] width 50 height 28
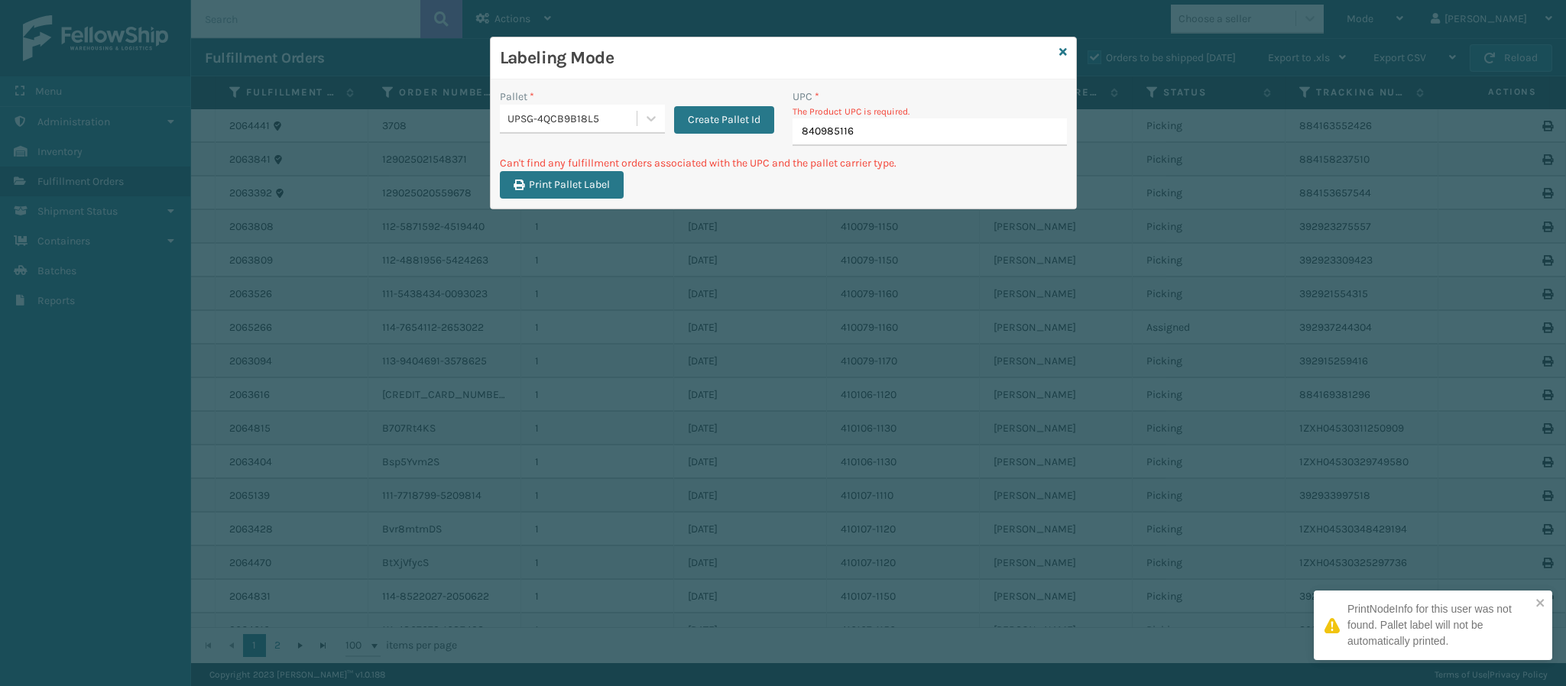
type input "8409851169"
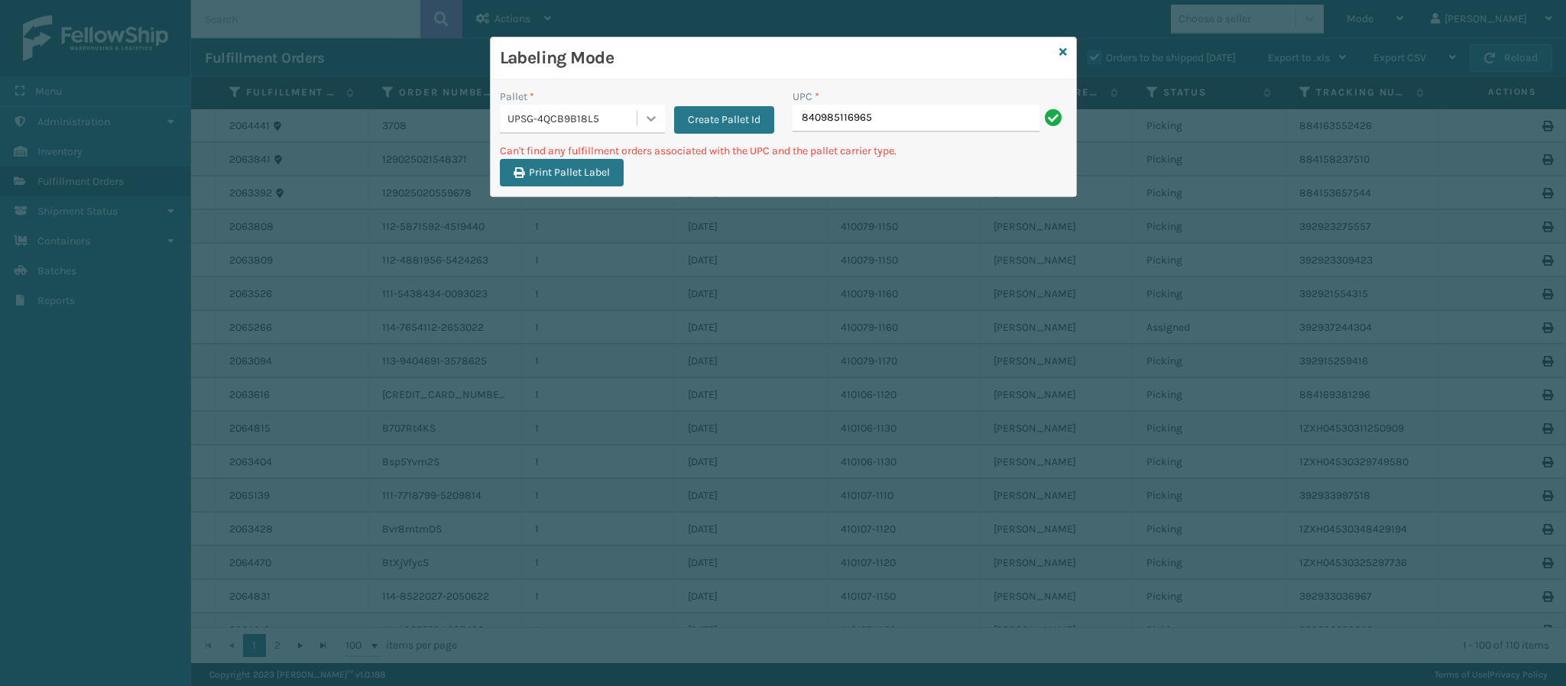
click at [663, 124] on div at bounding box center [651, 119] width 28 height 28
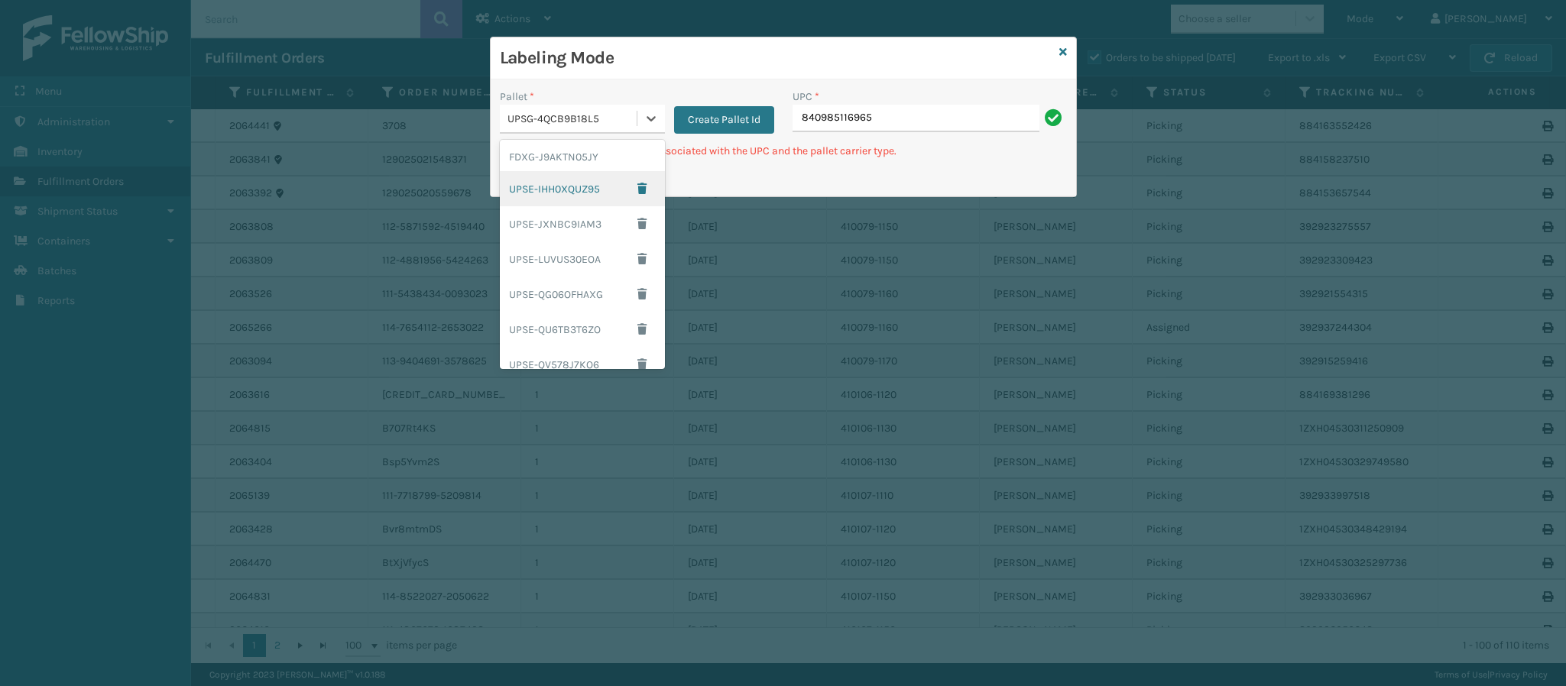
click at [578, 196] on div "UPSE-IHH0XQUZ95" at bounding box center [582, 188] width 165 height 35
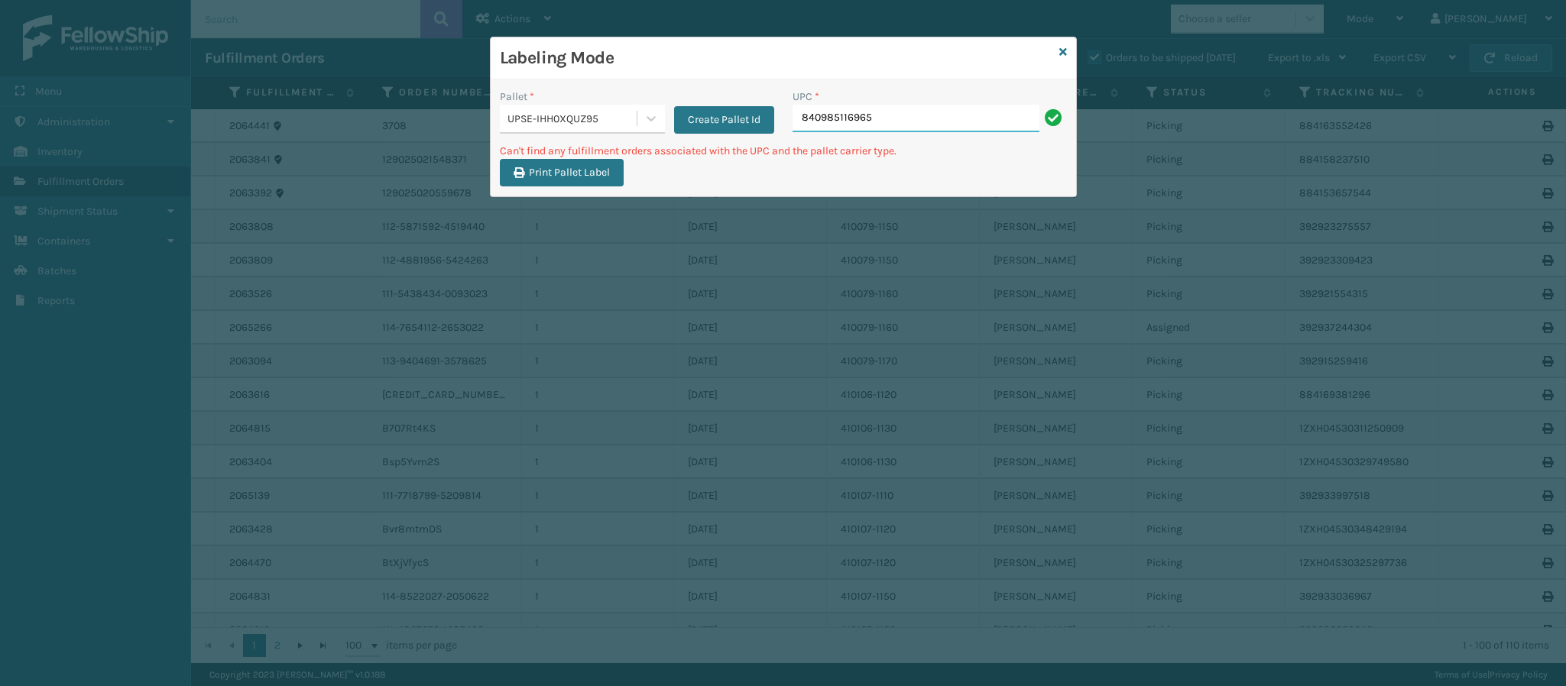
click at [887, 115] on input "840985116965" at bounding box center [915, 119] width 247 height 28
type input "8"
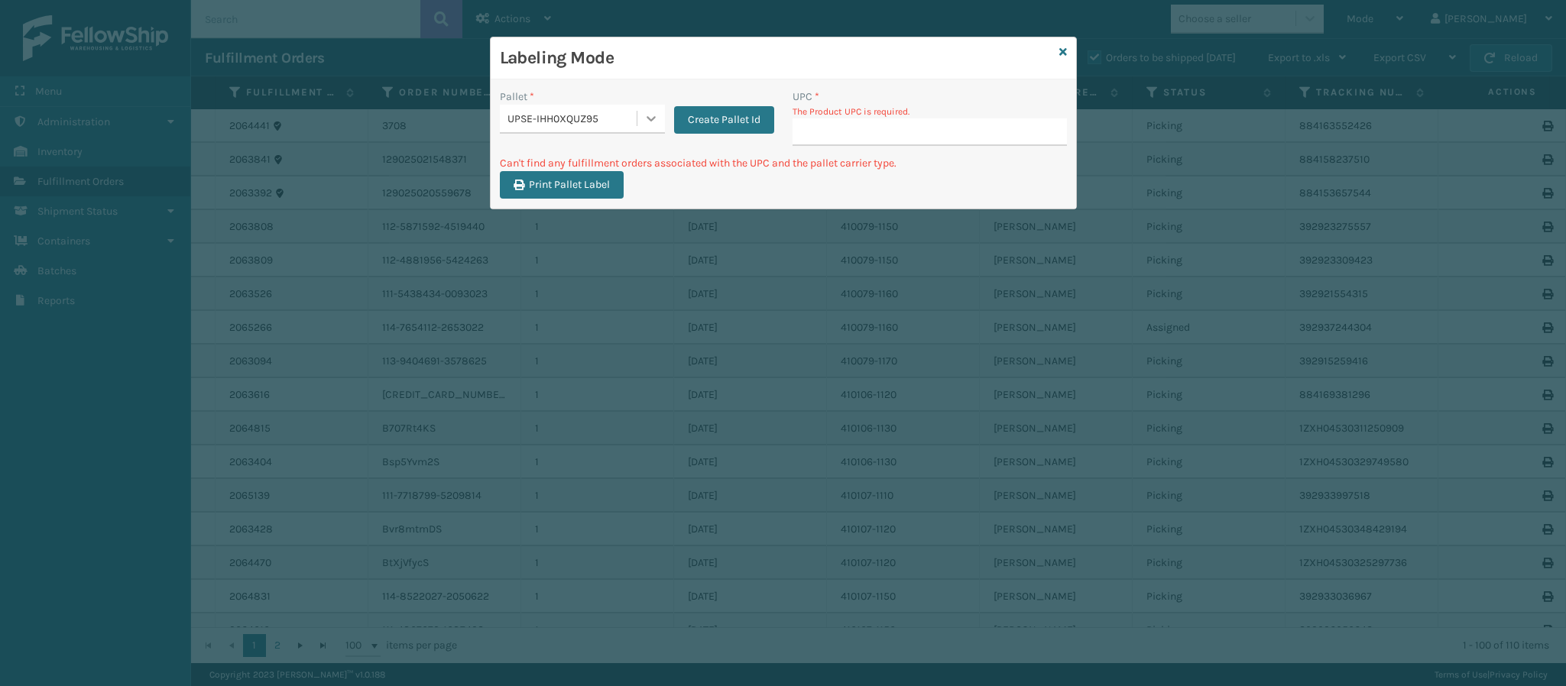
click at [656, 120] on icon at bounding box center [650, 118] width 15 height 15
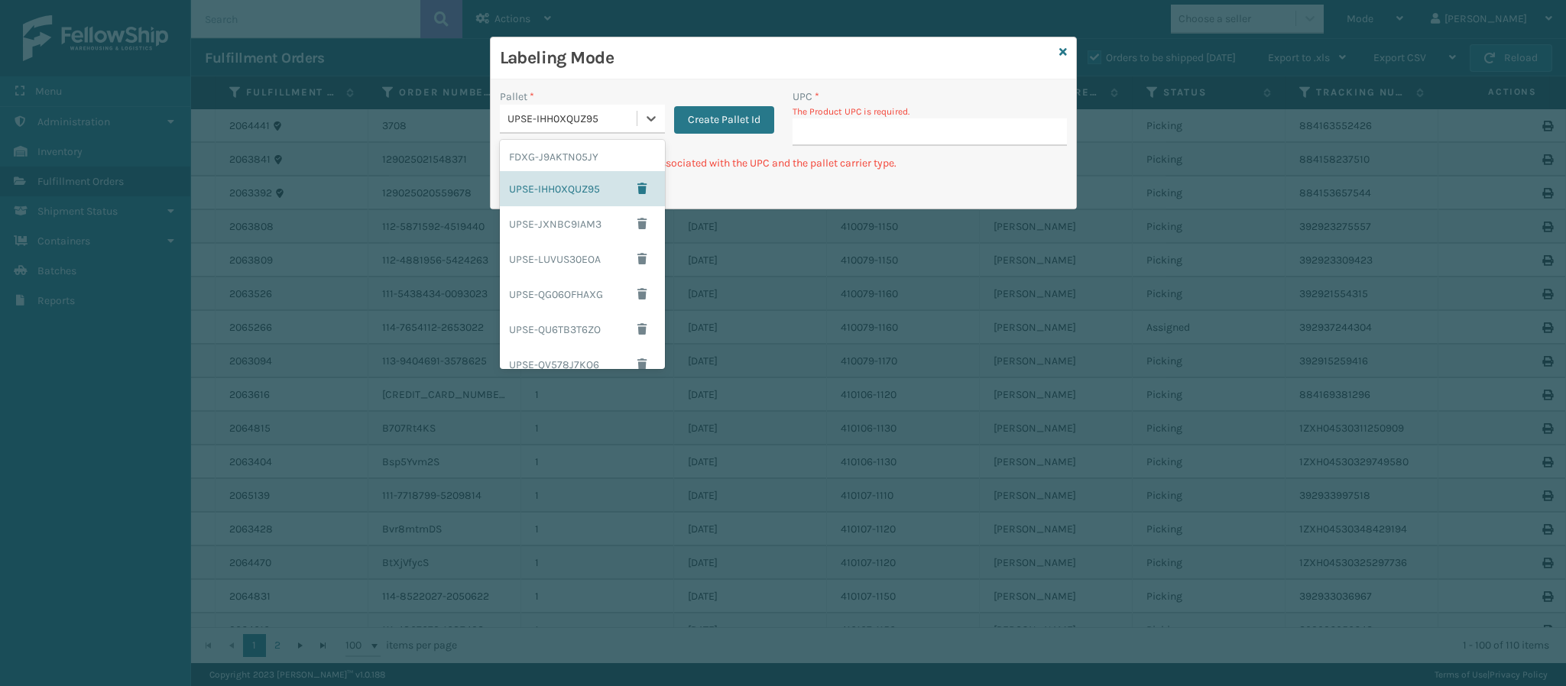
click at [631, 128] on div "UPSE-IHH0XQUZ95" at bounding box center [568, 118] width 137 height 25
click at [581, 152] on div "FDXG-J9AKTN05JY" at bounding box center [582, 157] width 165 height 28
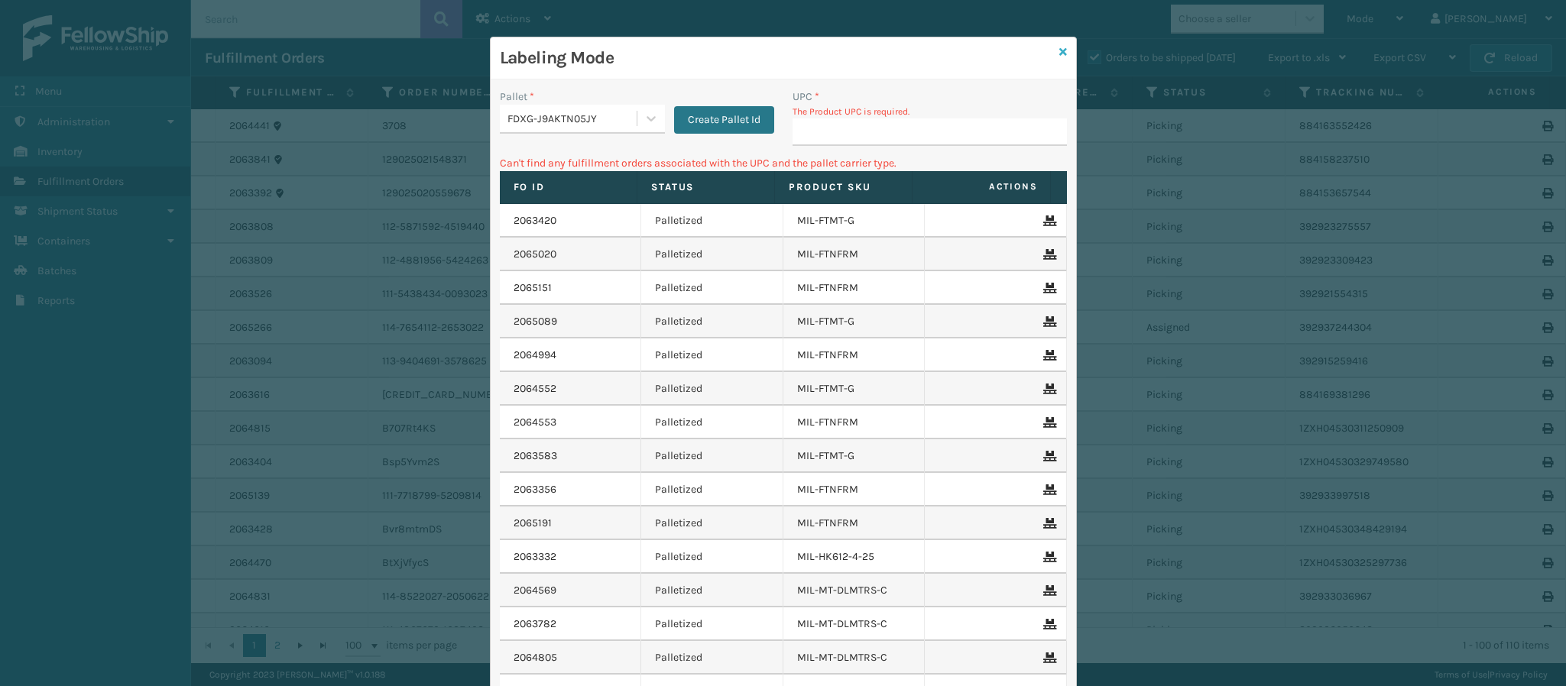
click at [1059, 60] on link at bounding box center [1063, 52] width 8 height 16
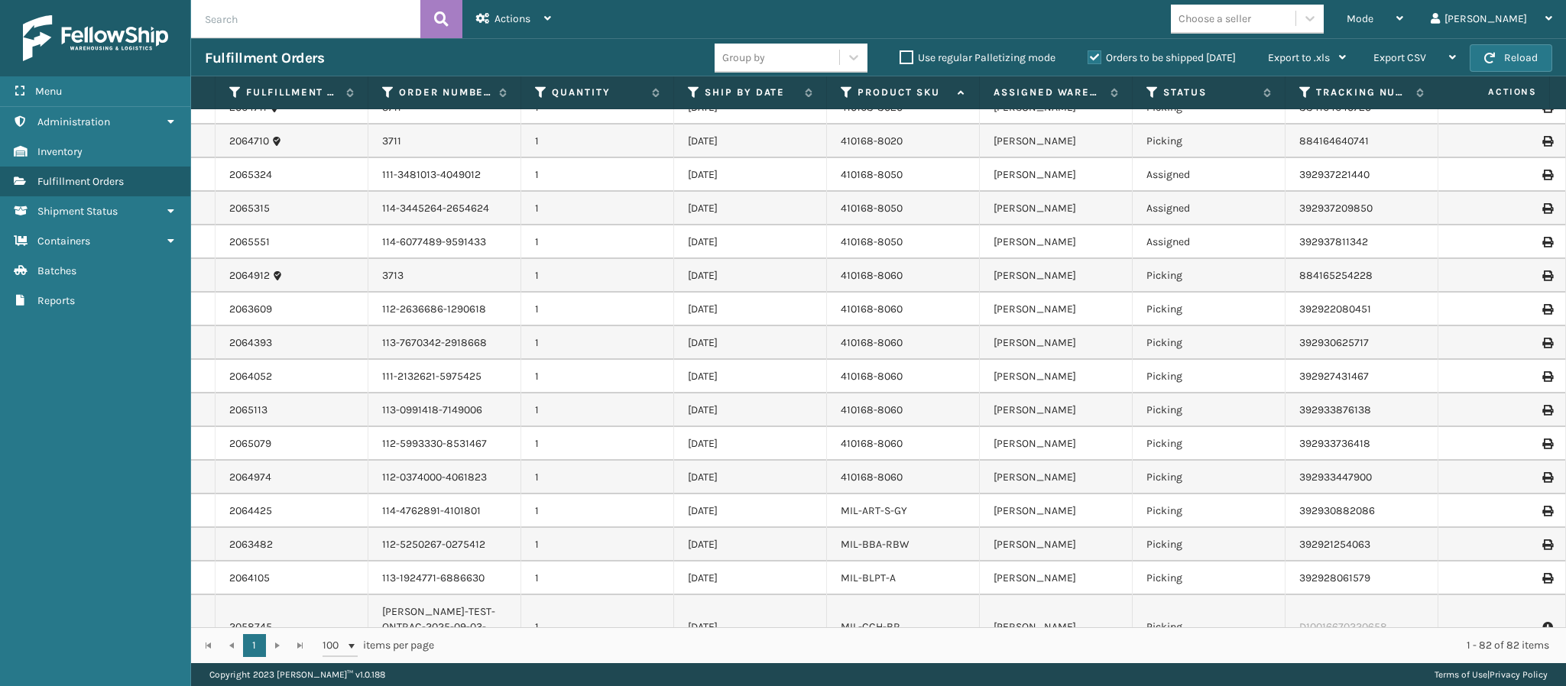
scroll to position [0, 0]
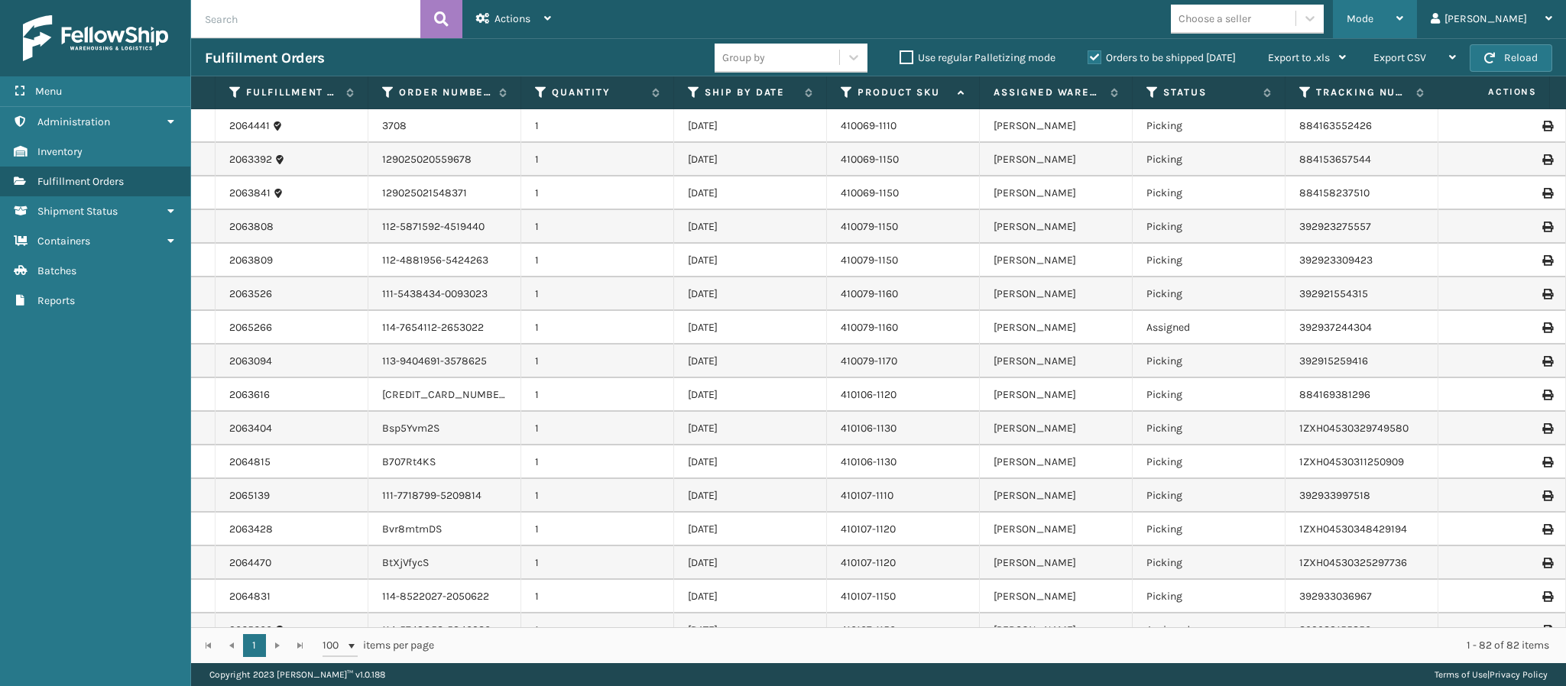
click at [1403, 18] on icon at bounding box center [1399, 18] width 7 height 11
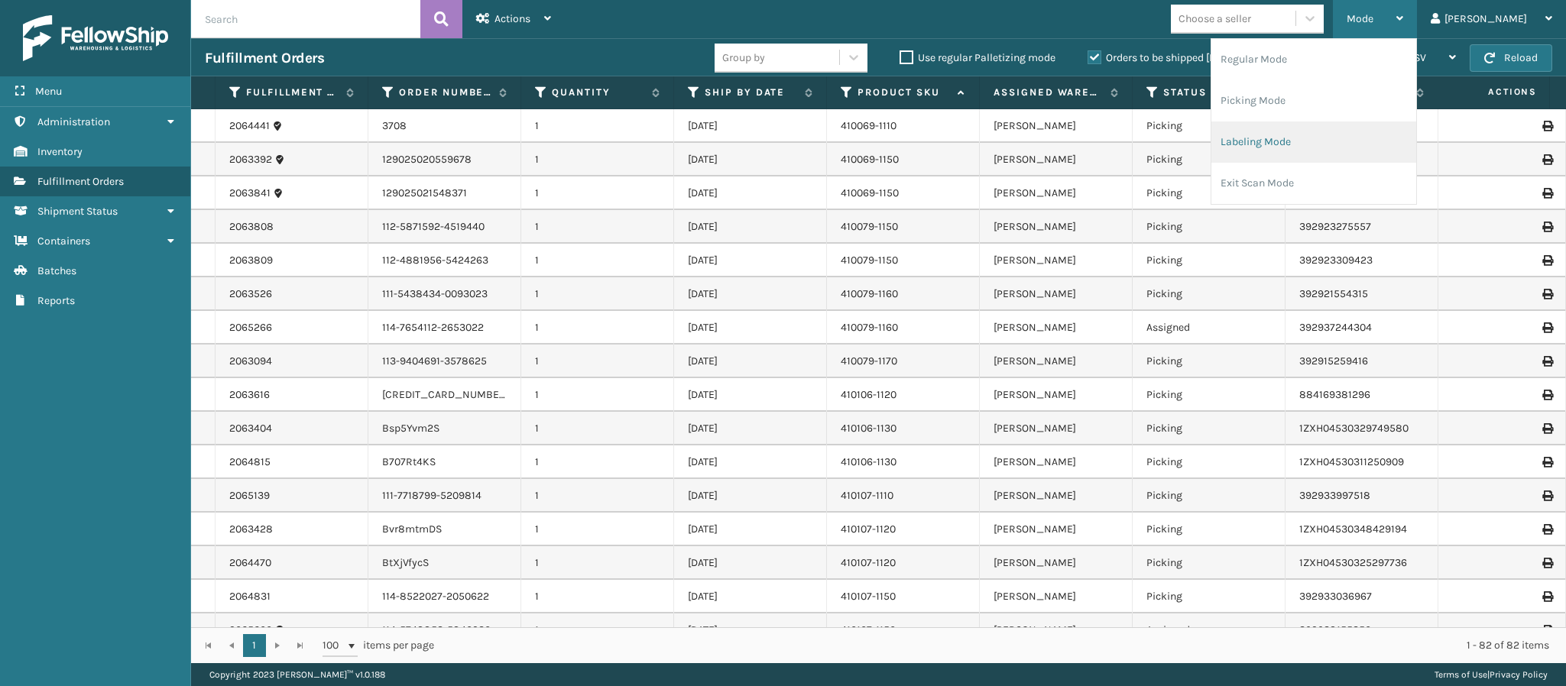
click at [1335, 144] on li "Labeling Mode" at bounding box center [1313, 141] width 205 height 41
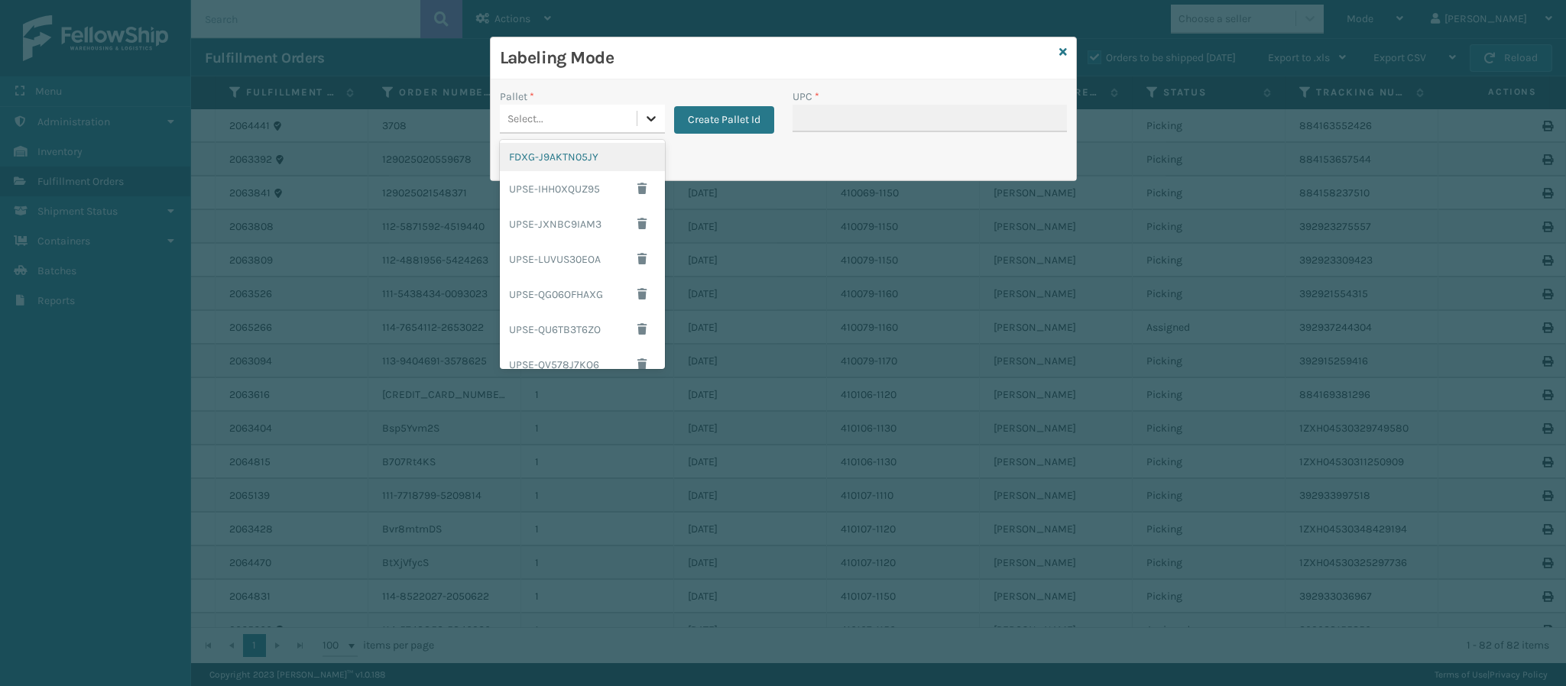
click at [656, 118] on icon at bounding box center [650, 118] width 15 height 15
click at [552, 168] on div "FDXG-J9AKTN05JY" at bounding box center [582, 157] width 165 height 28
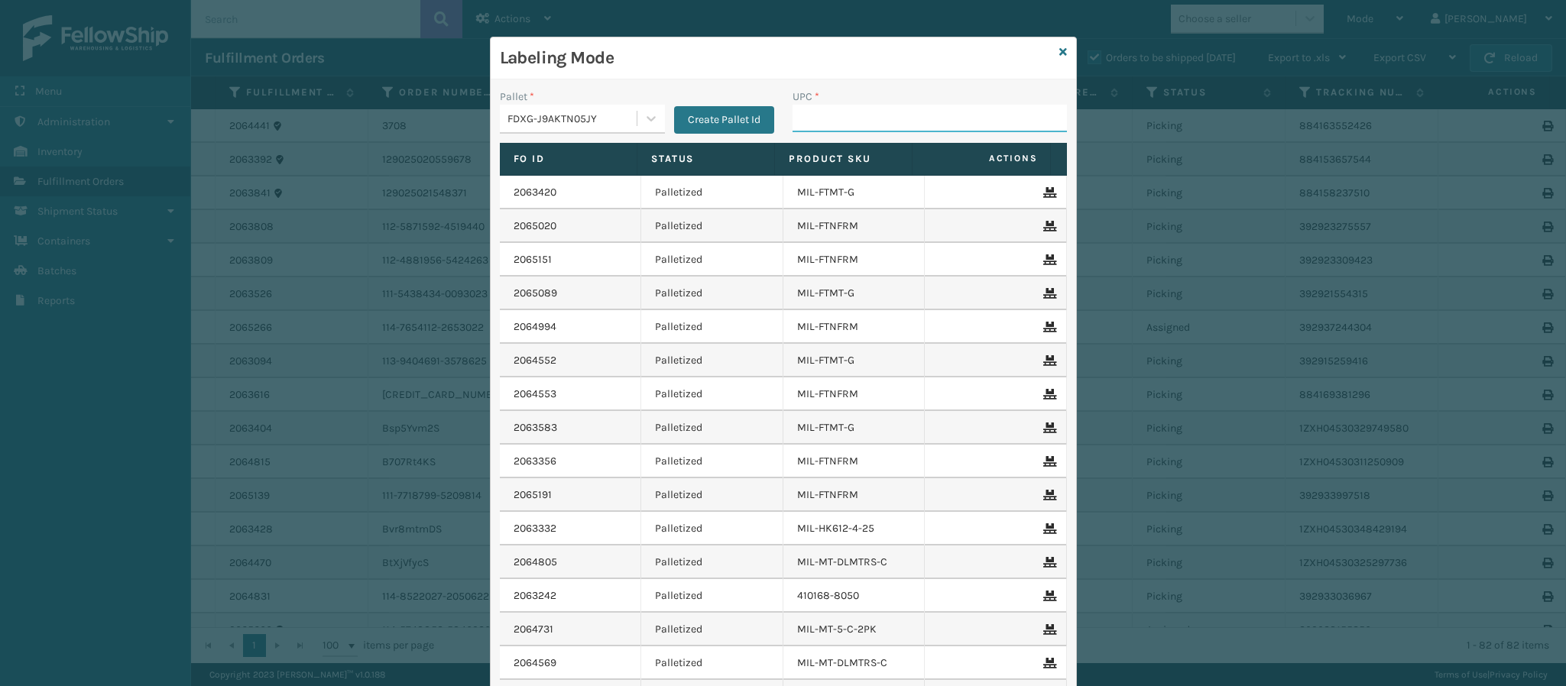
click at [834, 115] on input "UPC *" at bounding box center [929, 119] width 274 height 28
type input "849986014034"
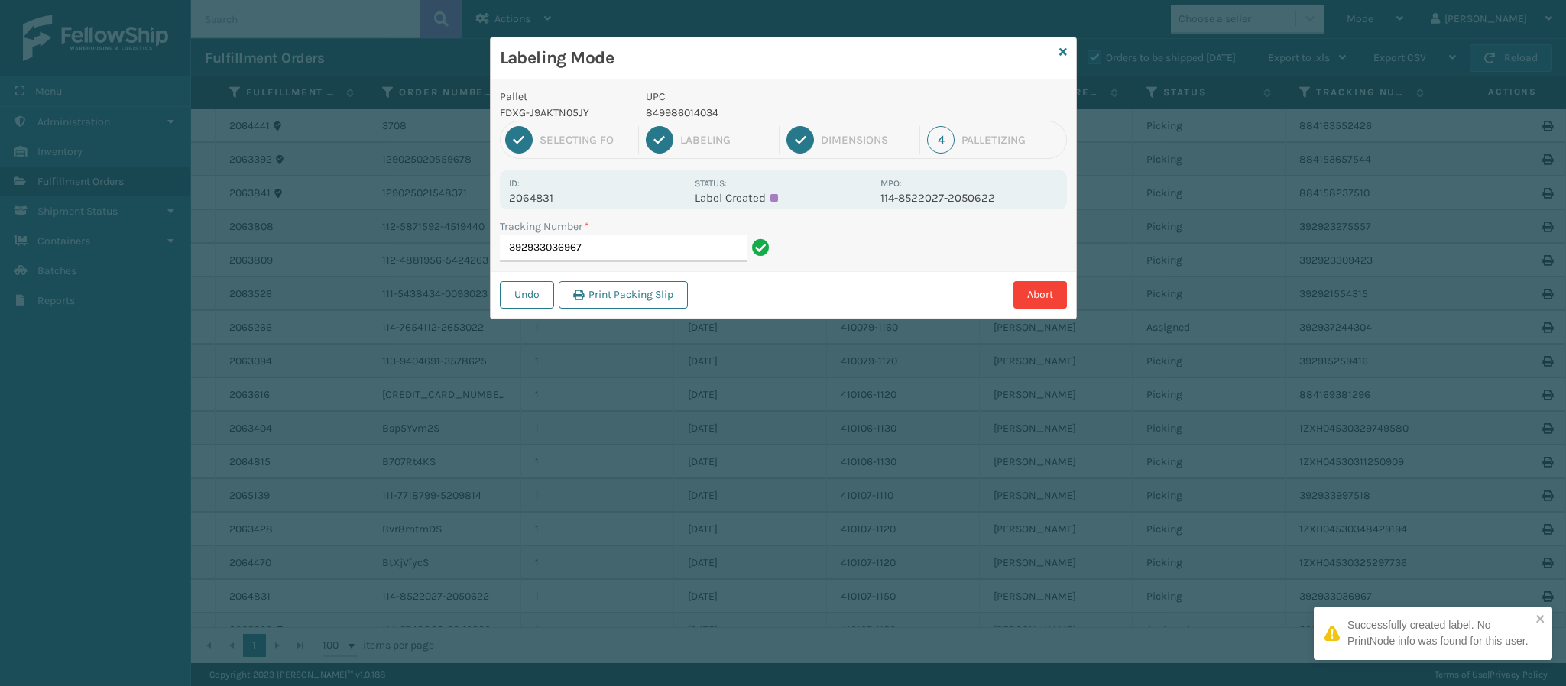
click at [551, 199] on p "2064831" at bounding box center [597, 198] width 176 height 14
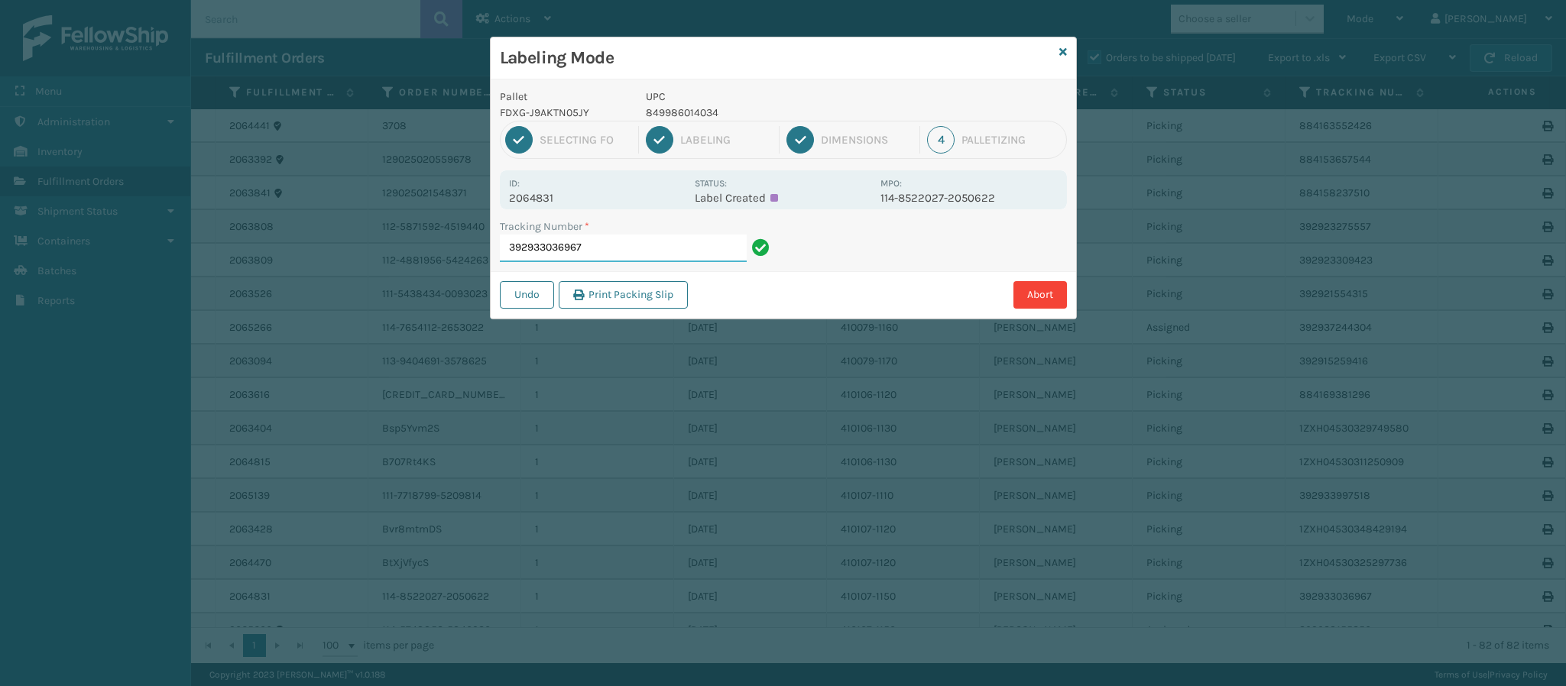
click at [610, 248] on input "392933036967" at bounding box center [623, 249] width 247 height 28
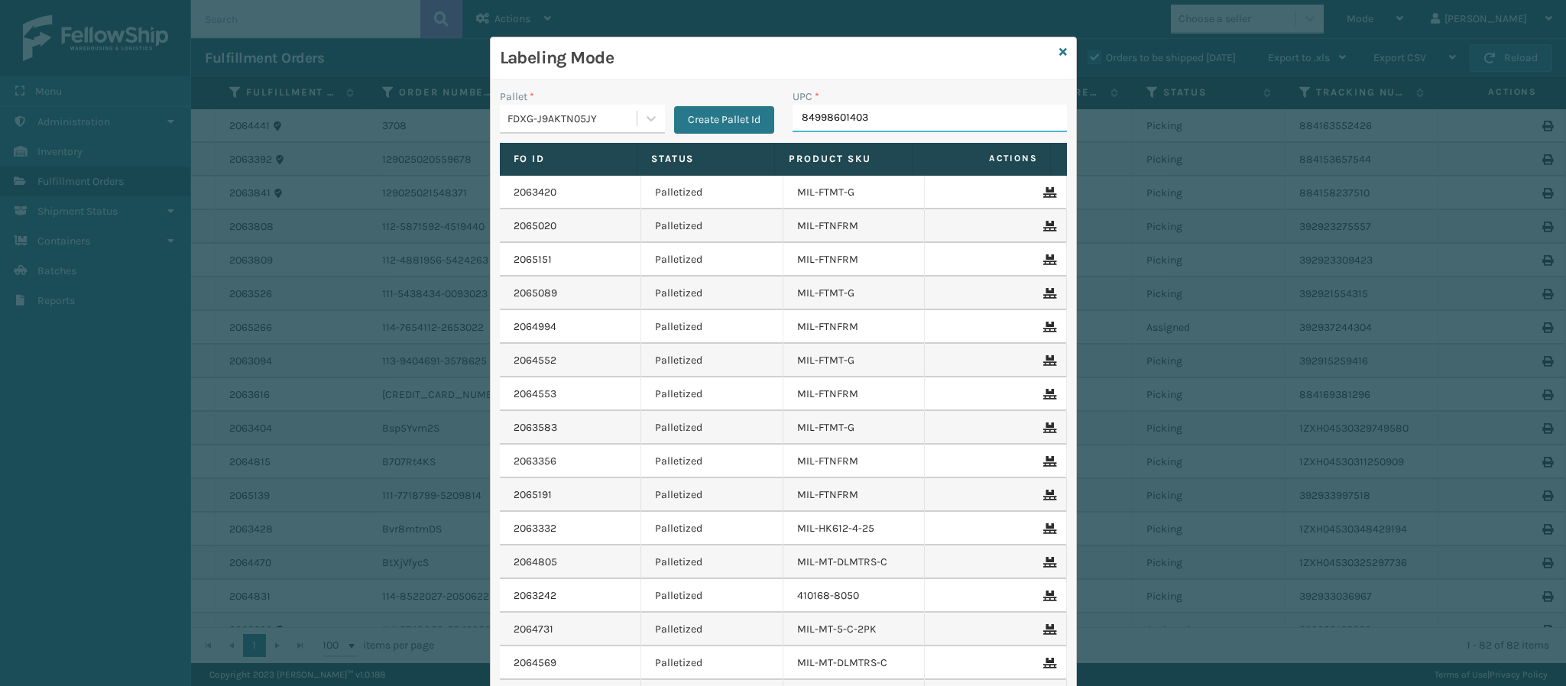
type input "849986014034"
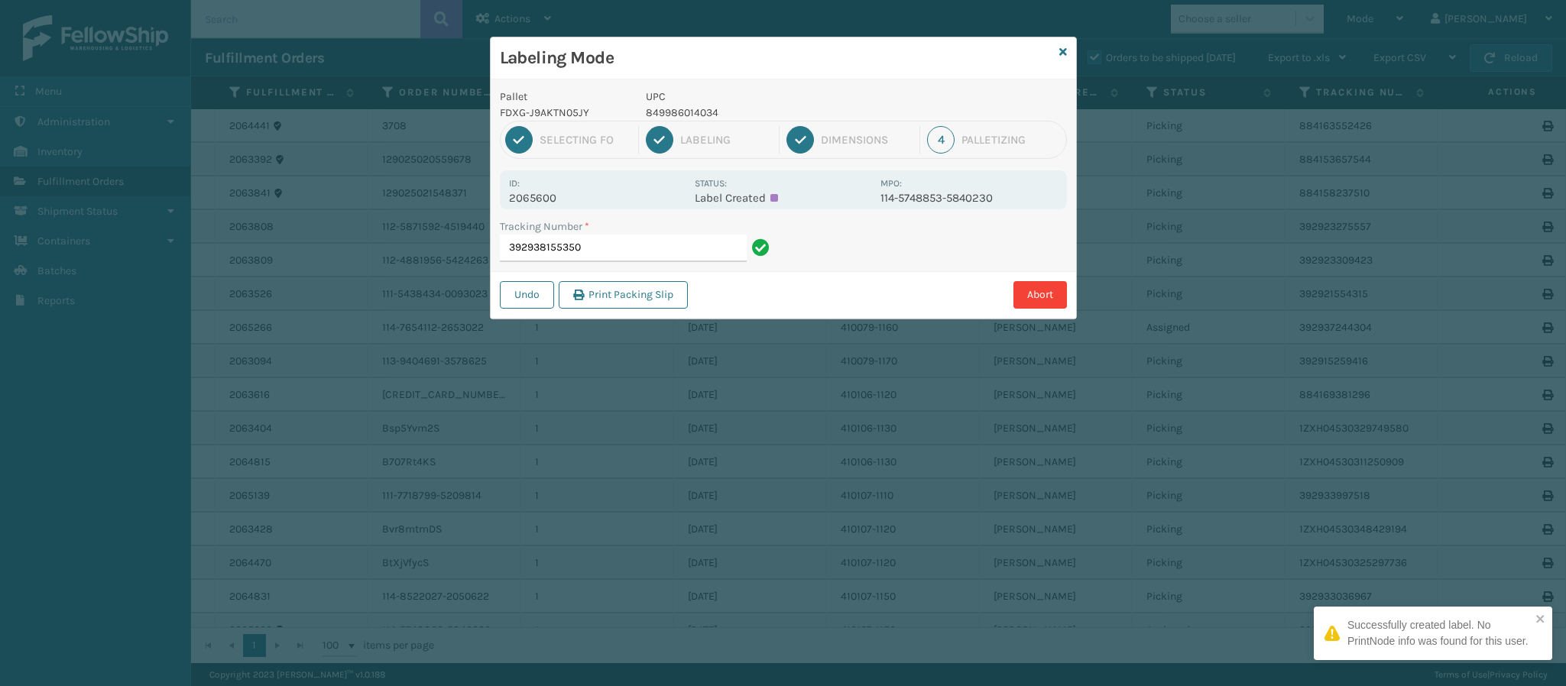
click at [542, 193] on p "2065600" at bounding box center [597, 198] width 176 height 14
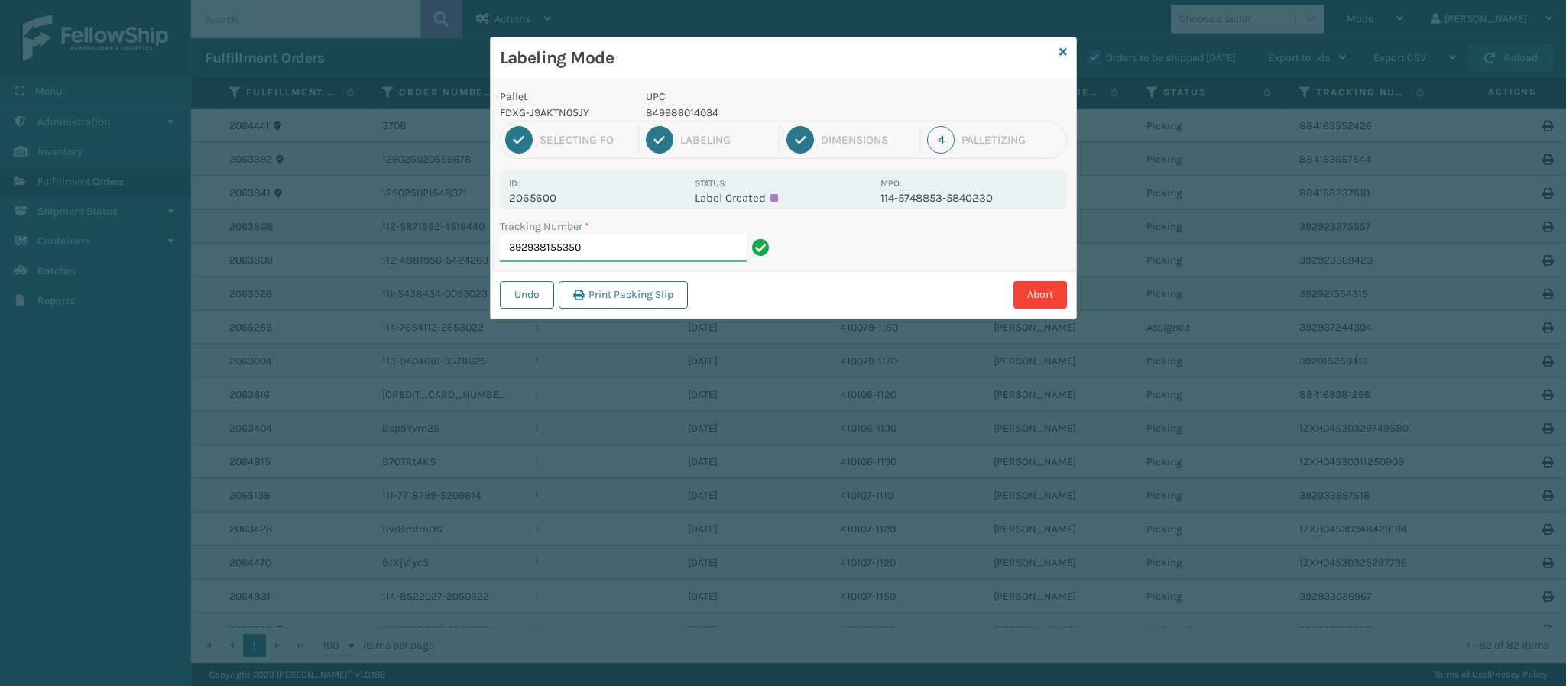
click at [620, 245] on input "392938155350" at bounding box center [623, 249] width 247 height 28
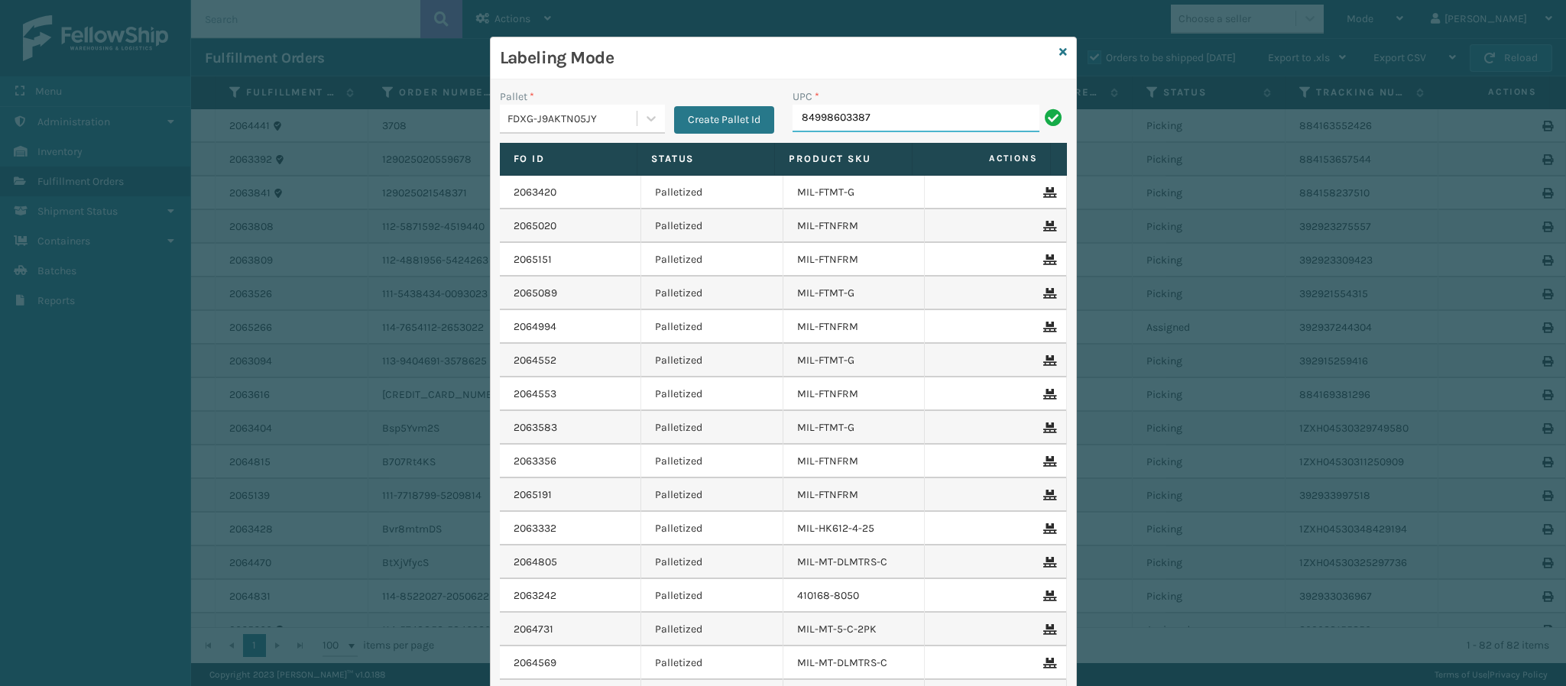
type input "849986033875"
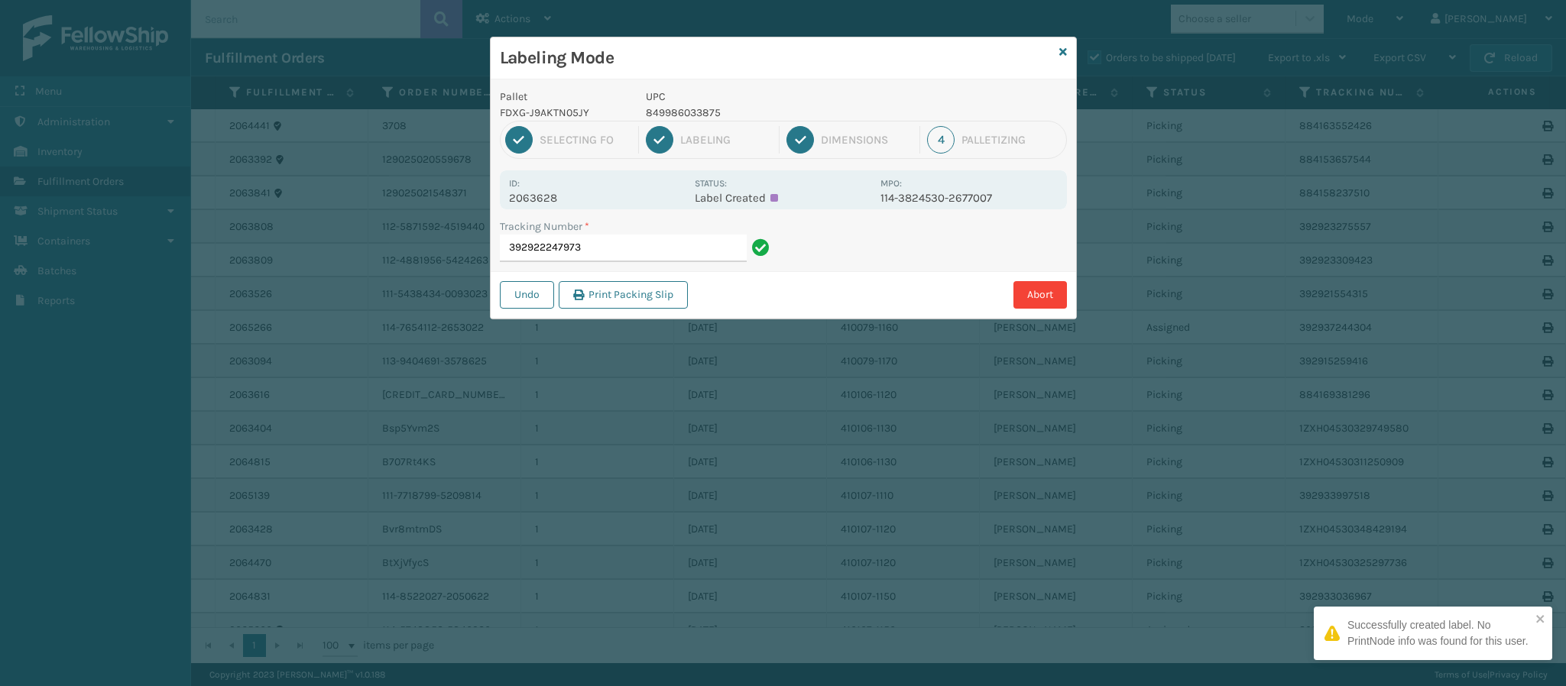
click at [559, 190] on div "Id: 2063628" at bounding box center [597, 190] width 176 height 30
click at [559, 202] on p "2063628" at bounding box center [597, 198] width 176 height 14
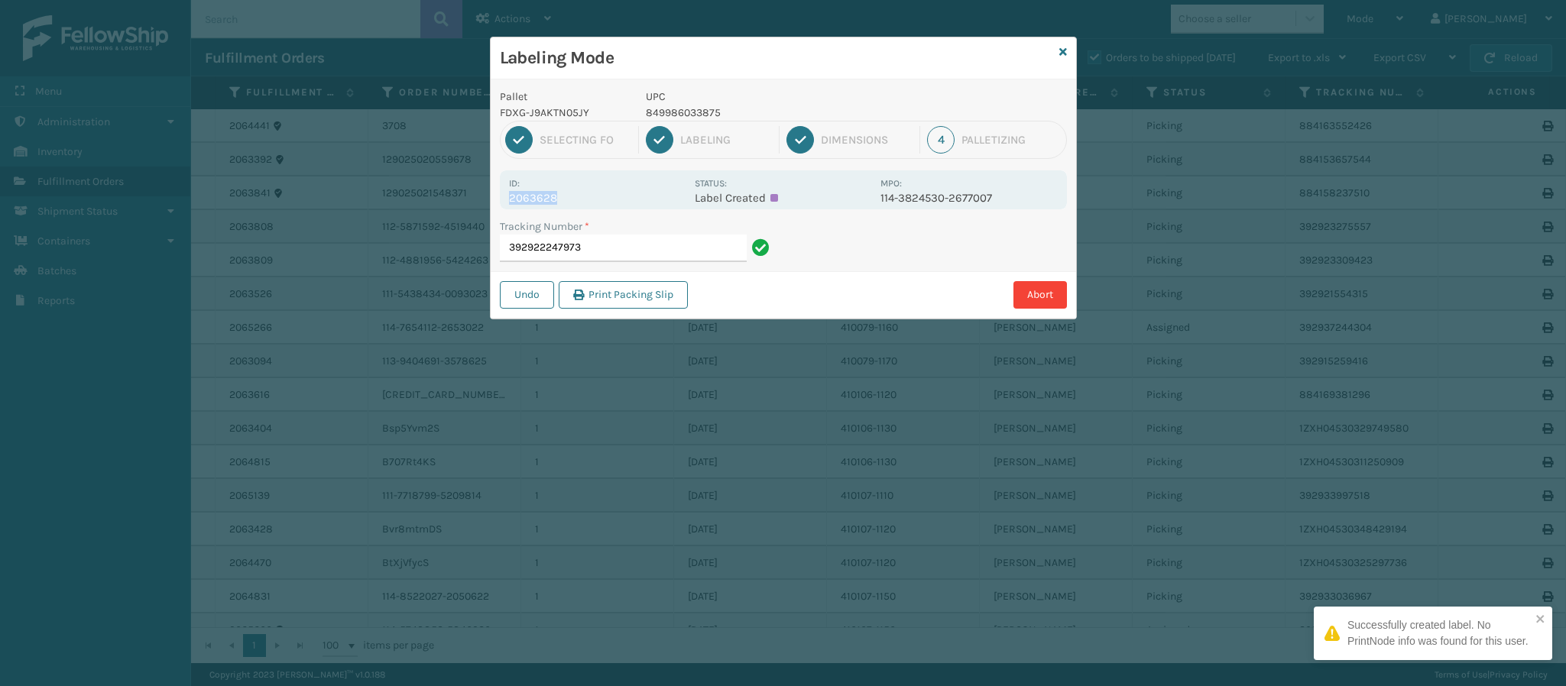
click at [559, 202] on p "2063628" at bounding box center [597, 198] width 176 height 14
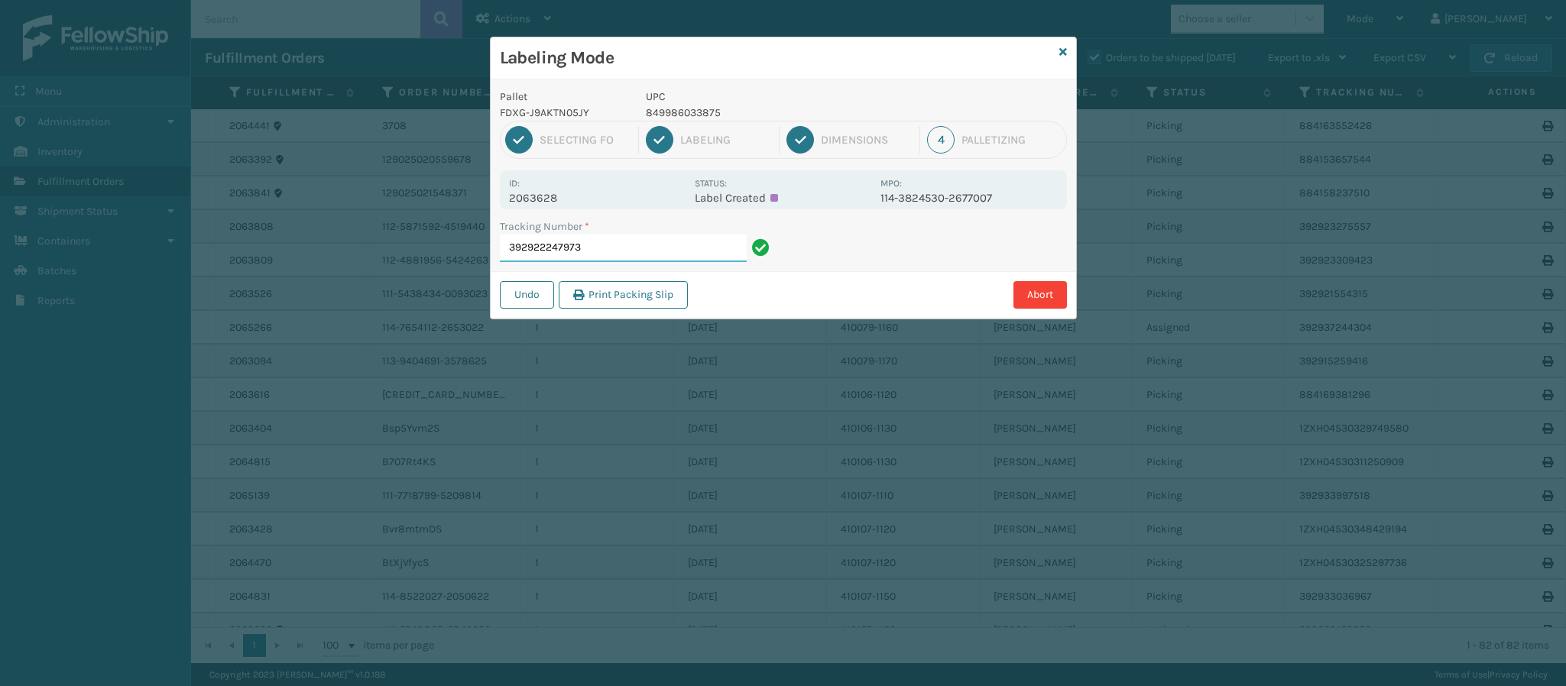
click at [623, 254] on input "392922247973" at bounding box center [623, 249] width 247 height 28
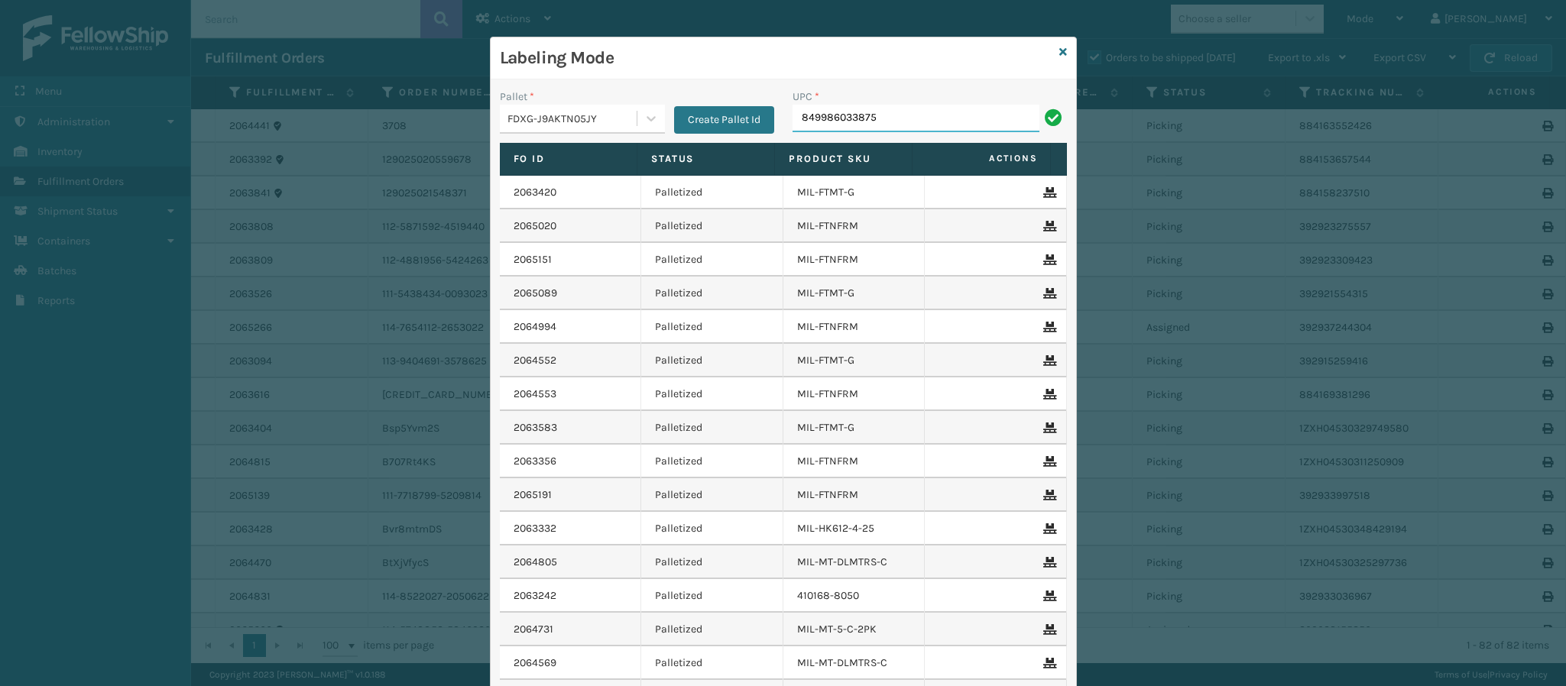
type input "849986033875"
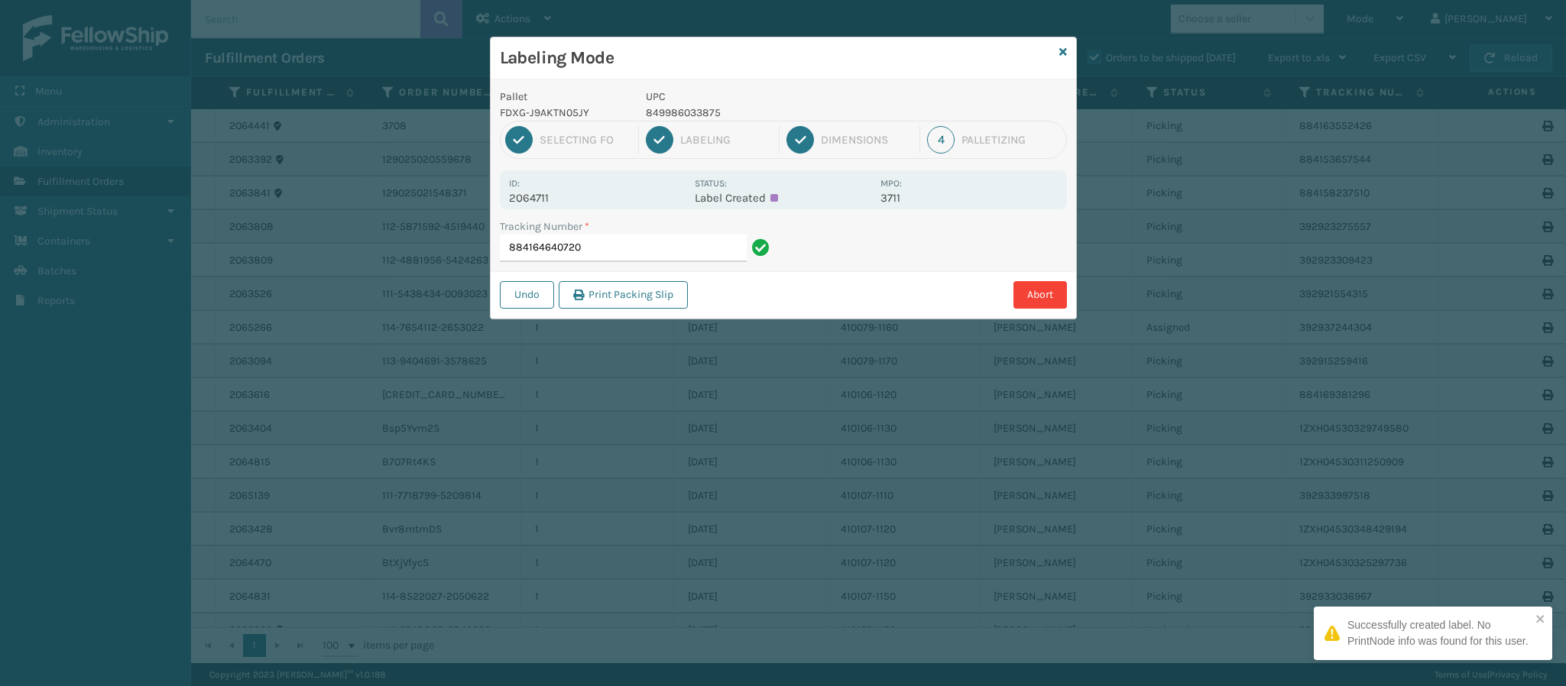
click at [544, 199] on p "2064711" at bounding box center [597, 198] width 176 height 14
click at [659, 237] on input "884164640720" at bounding box center [623, 249] width 247 height 28
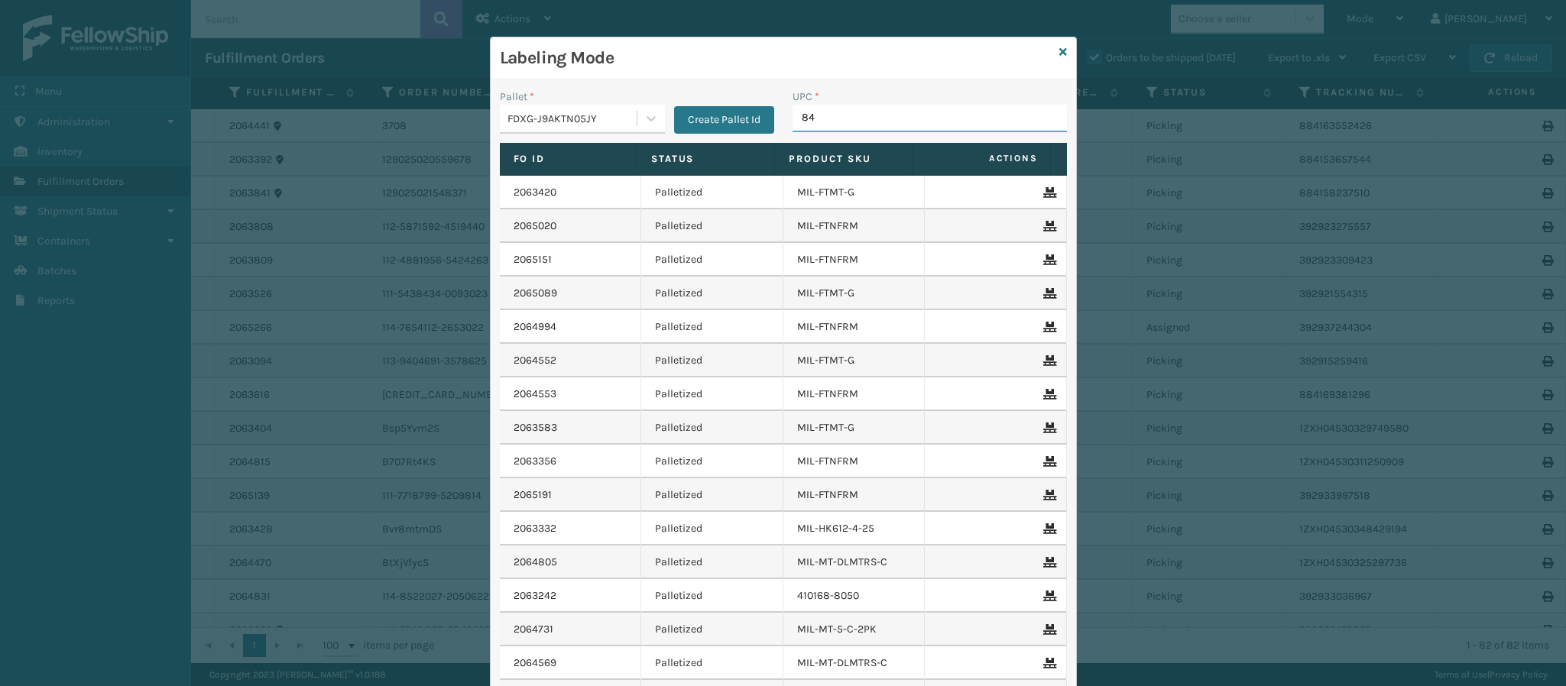
type input "849"
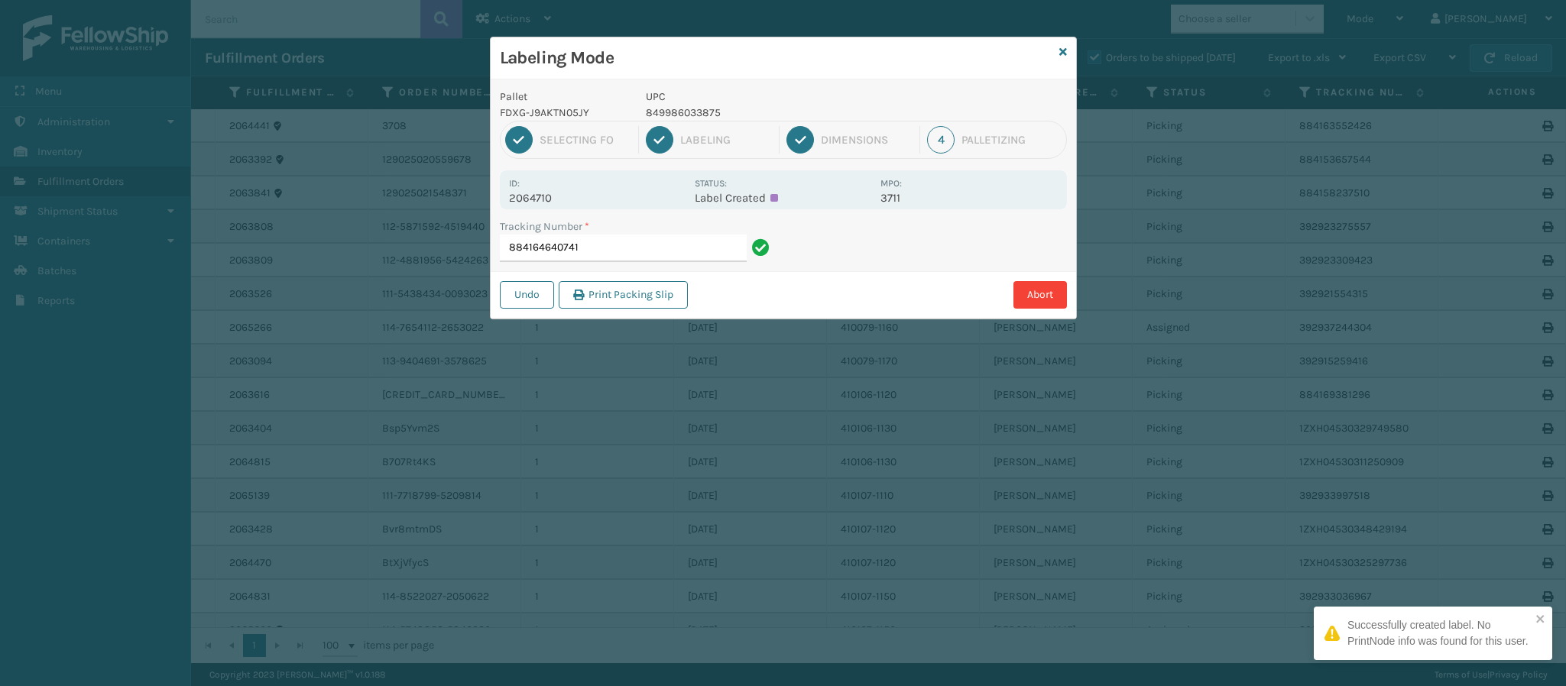
click at [544, 205] on p "2064710" at bounding box center [597, 198] width 176 height 14
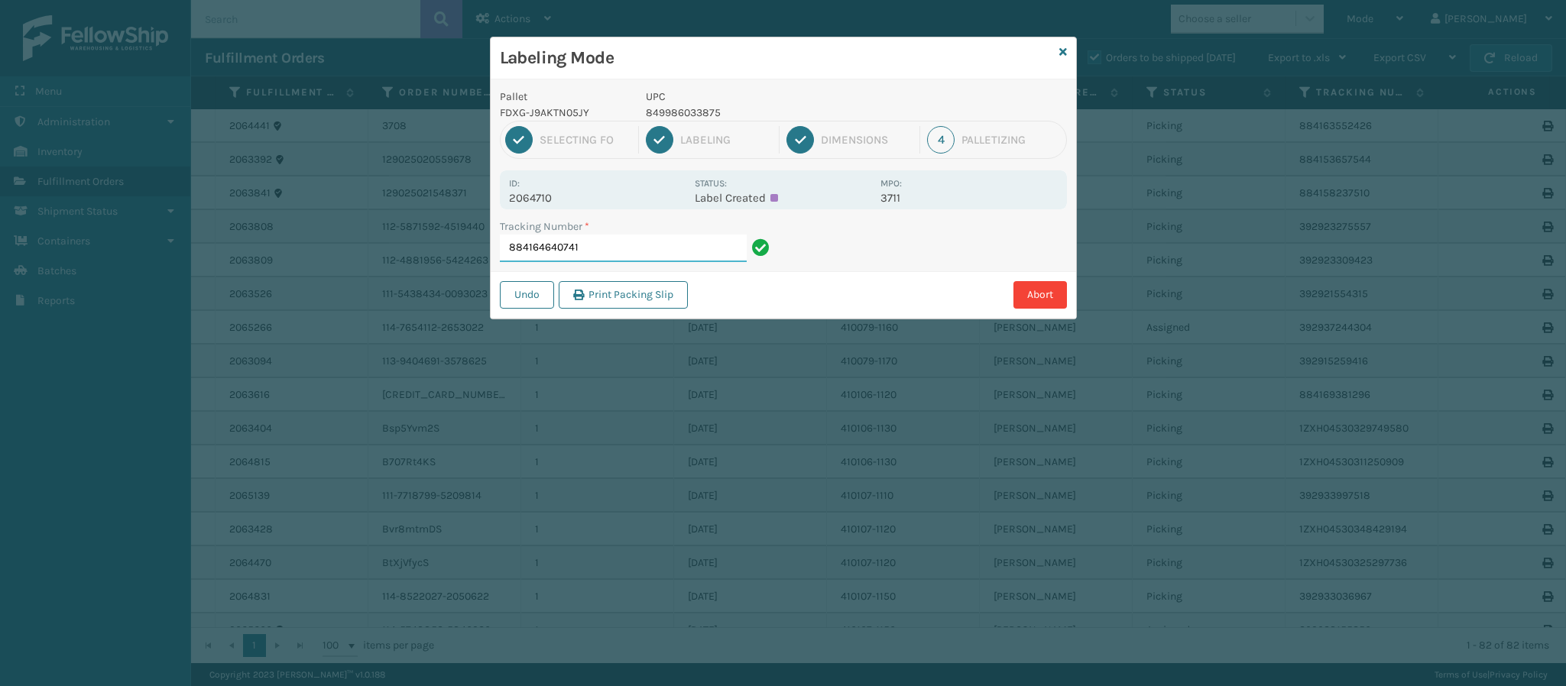
click at [601, 257] on input "884164640741" at bounding box center [623, 249] width 247 height 28
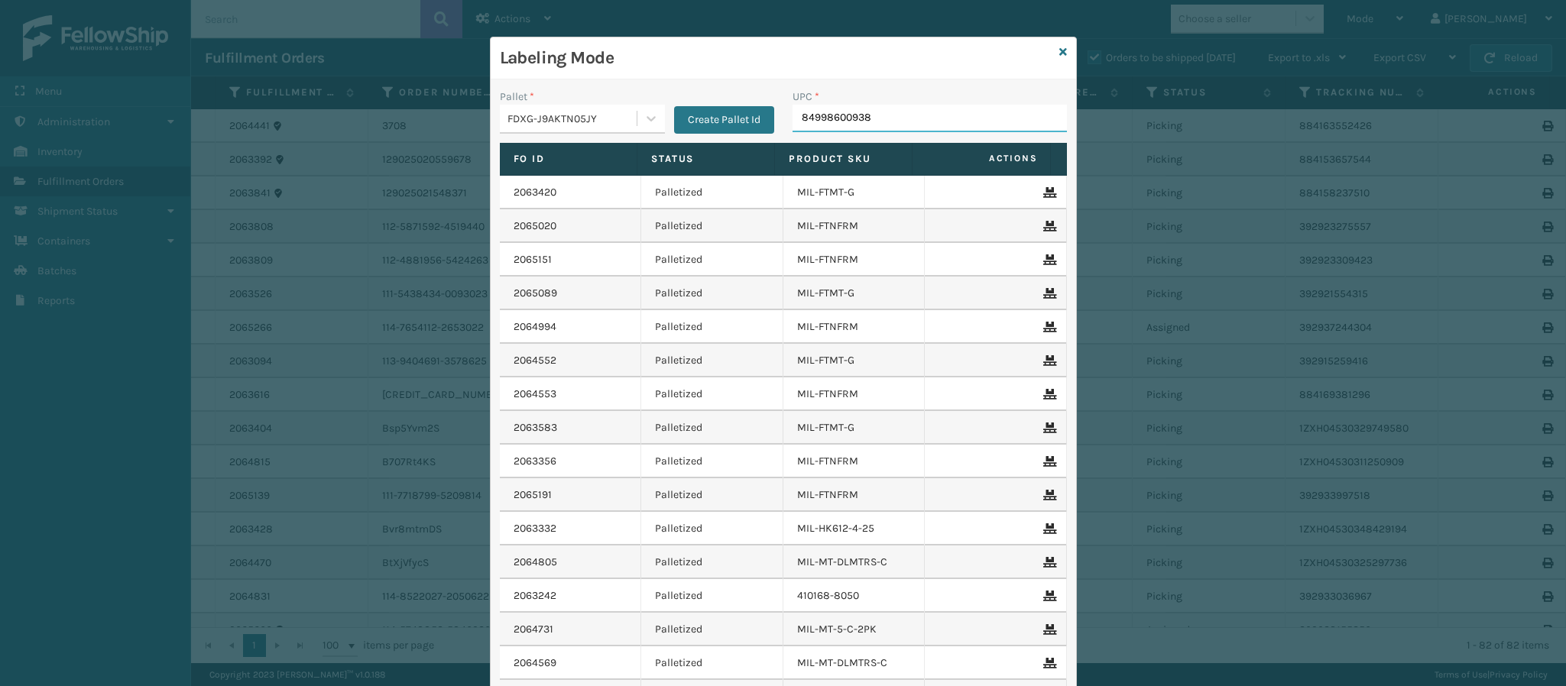
type input "849986009382"
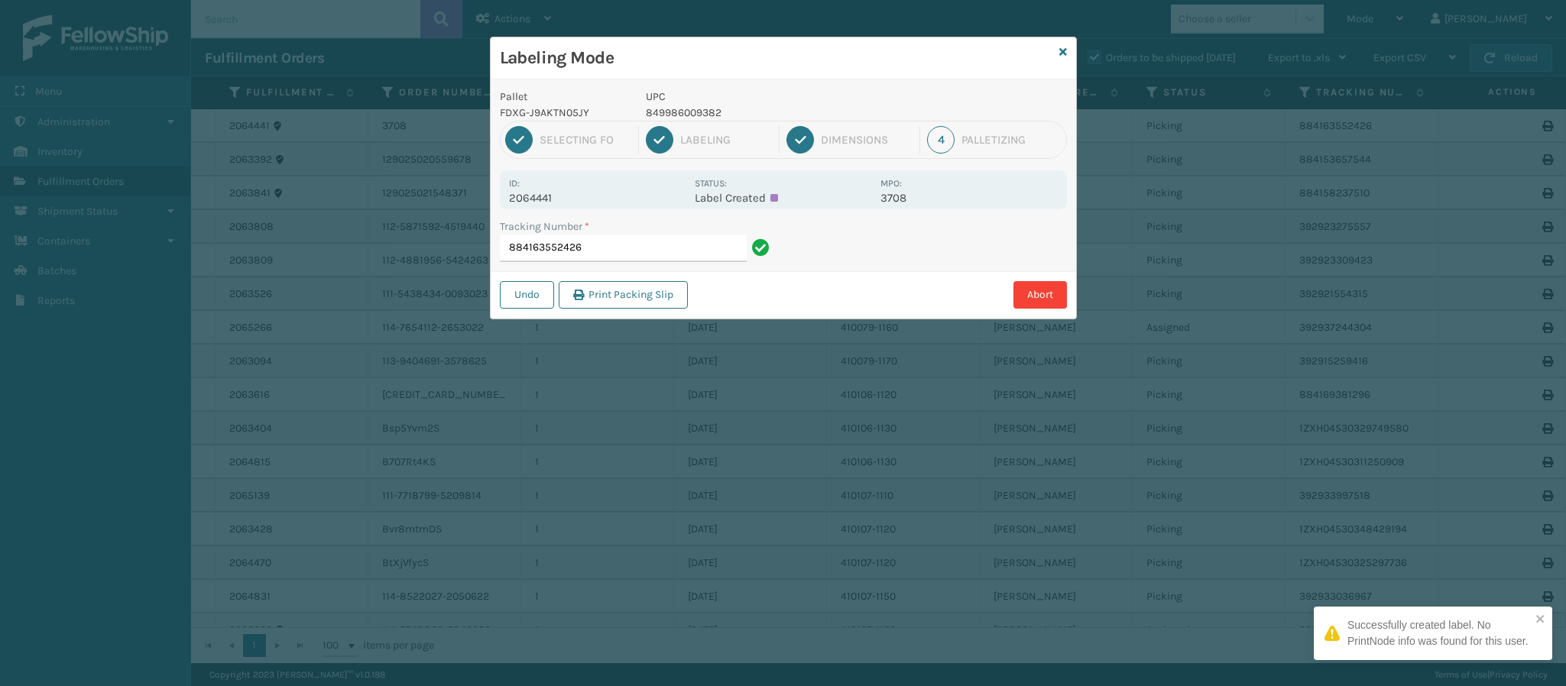
click at [542, 200] on p "2064441" at bounding box center [597, 198] width 176 height 14
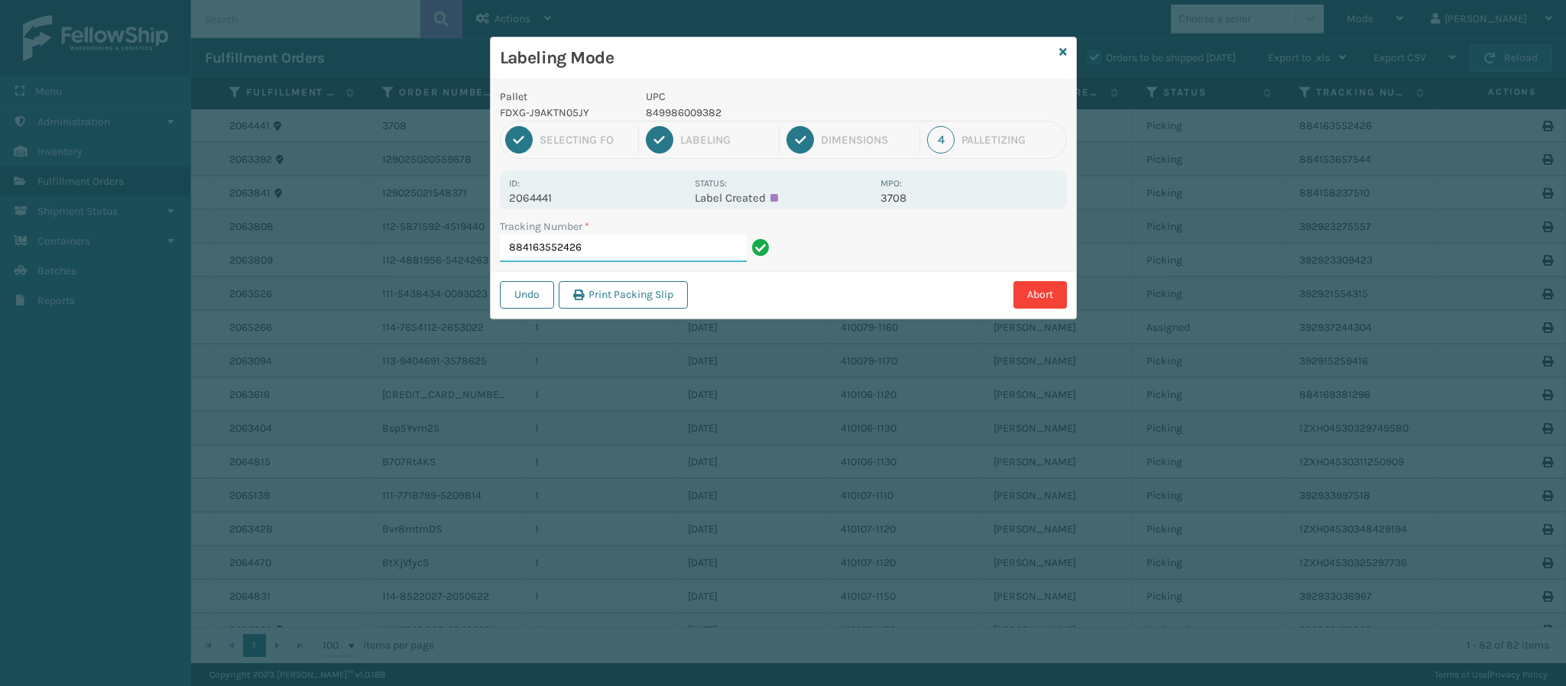
click at [605, 262] on input "884163552426" at bounding box center [623, 249] width 247 height 28
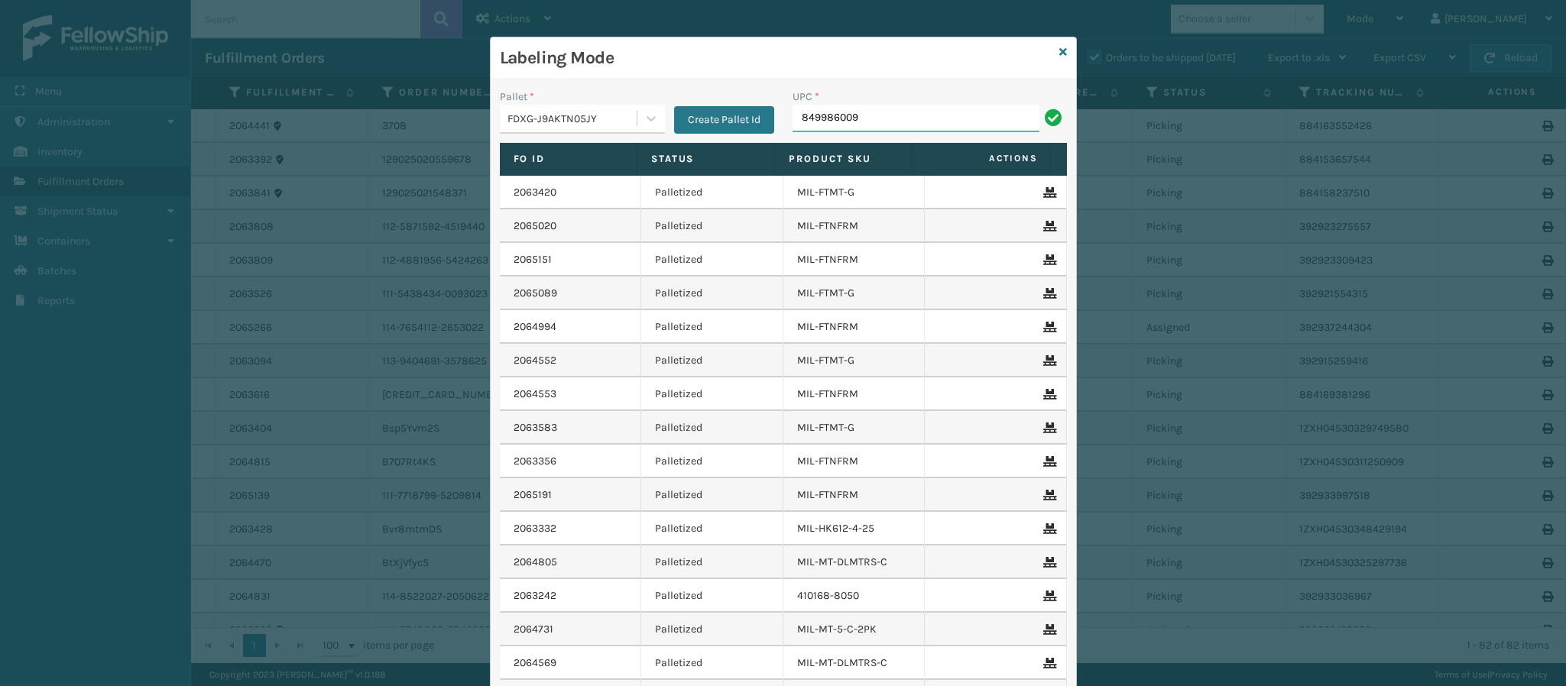
type input "8499860094"
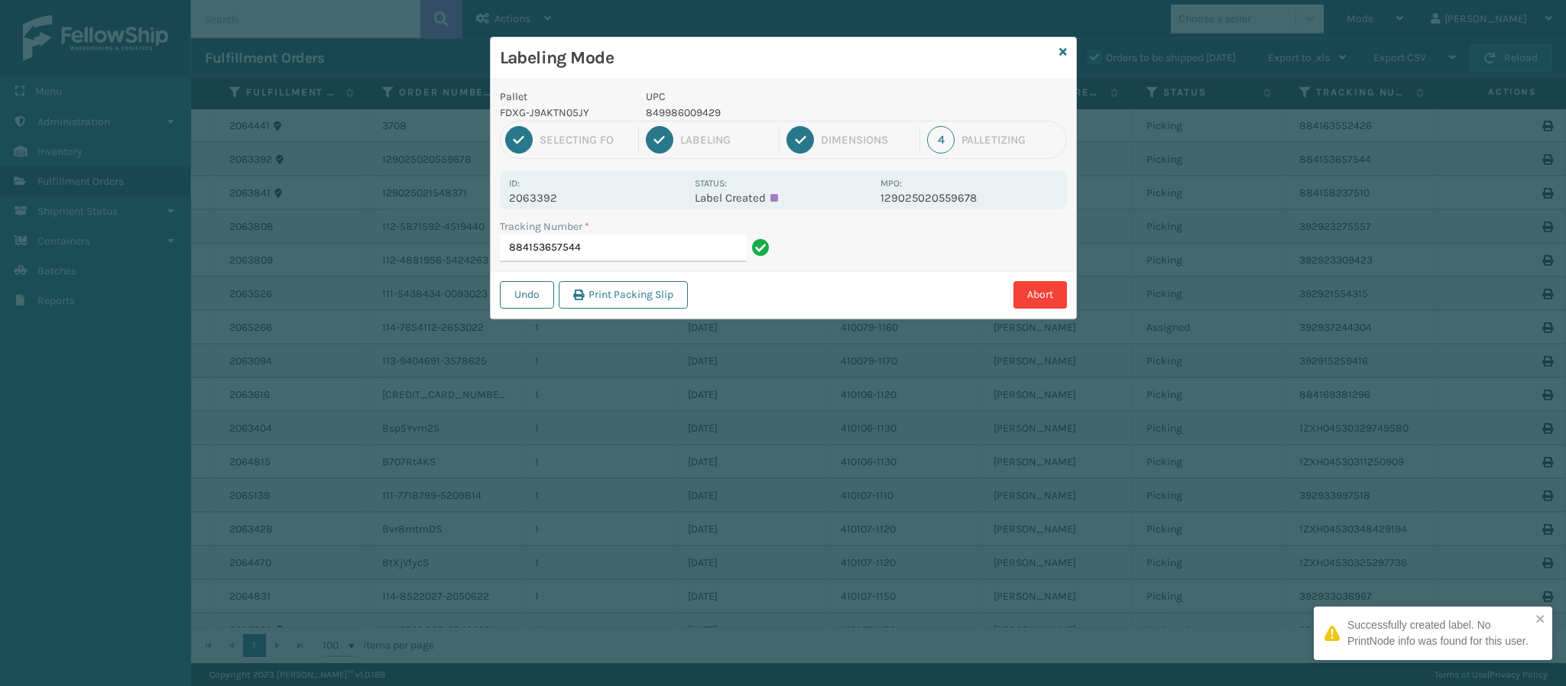
click at [553, 197] on p "2063392" at bounding box center [597, 198] width 176 height 14
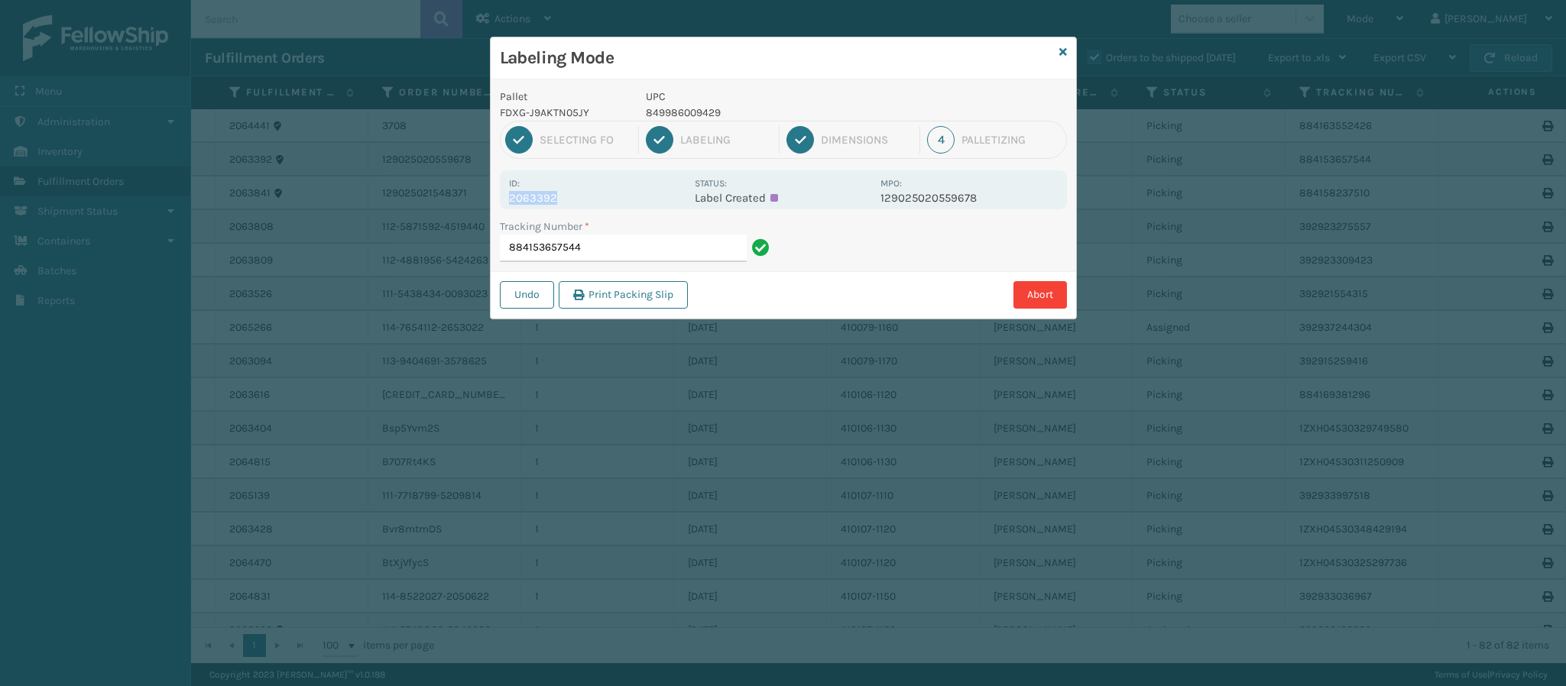
click at [558, 199] on p "2063392" at bounding box center [597, 198] width 176 height 14
click at [617, 246] on input "884153657544" at bounding box center [623, 249] width 247 height 28
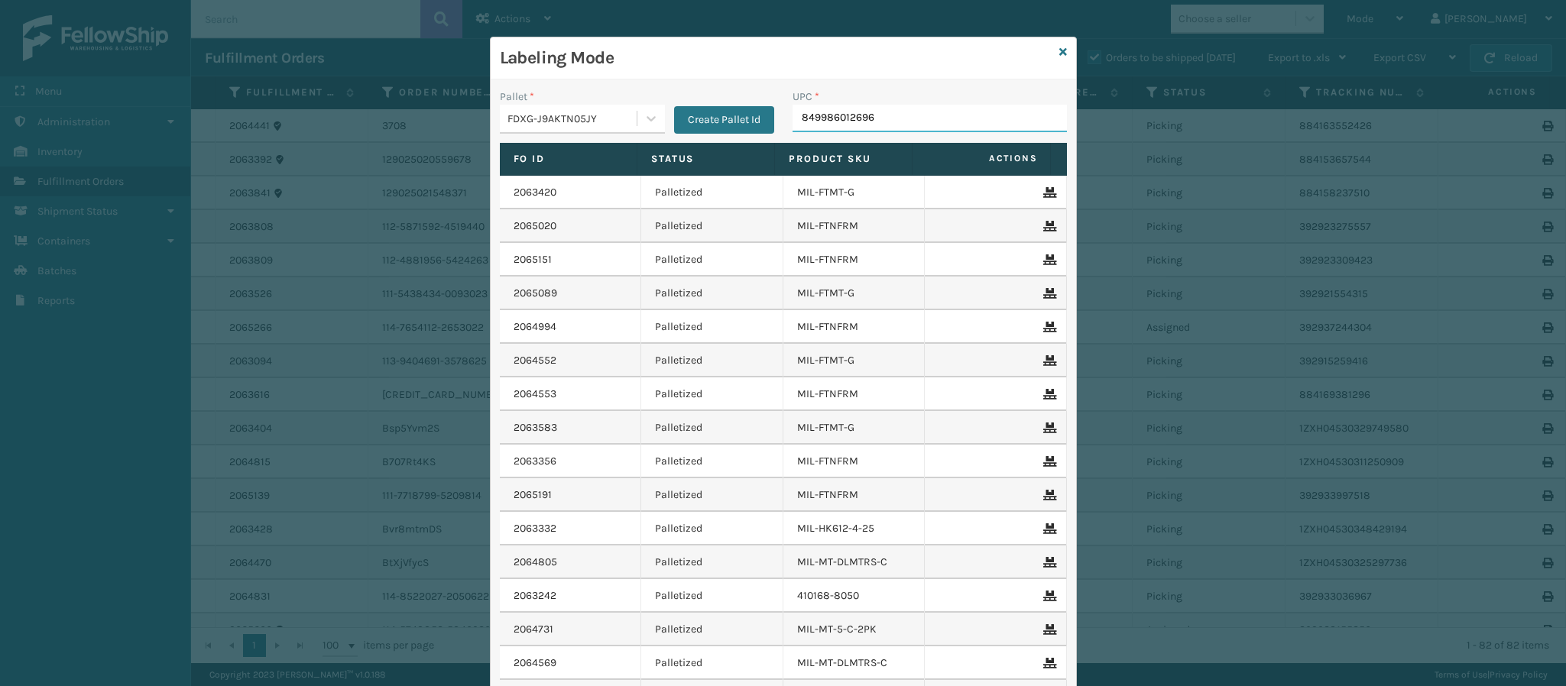
type input "849986012696"
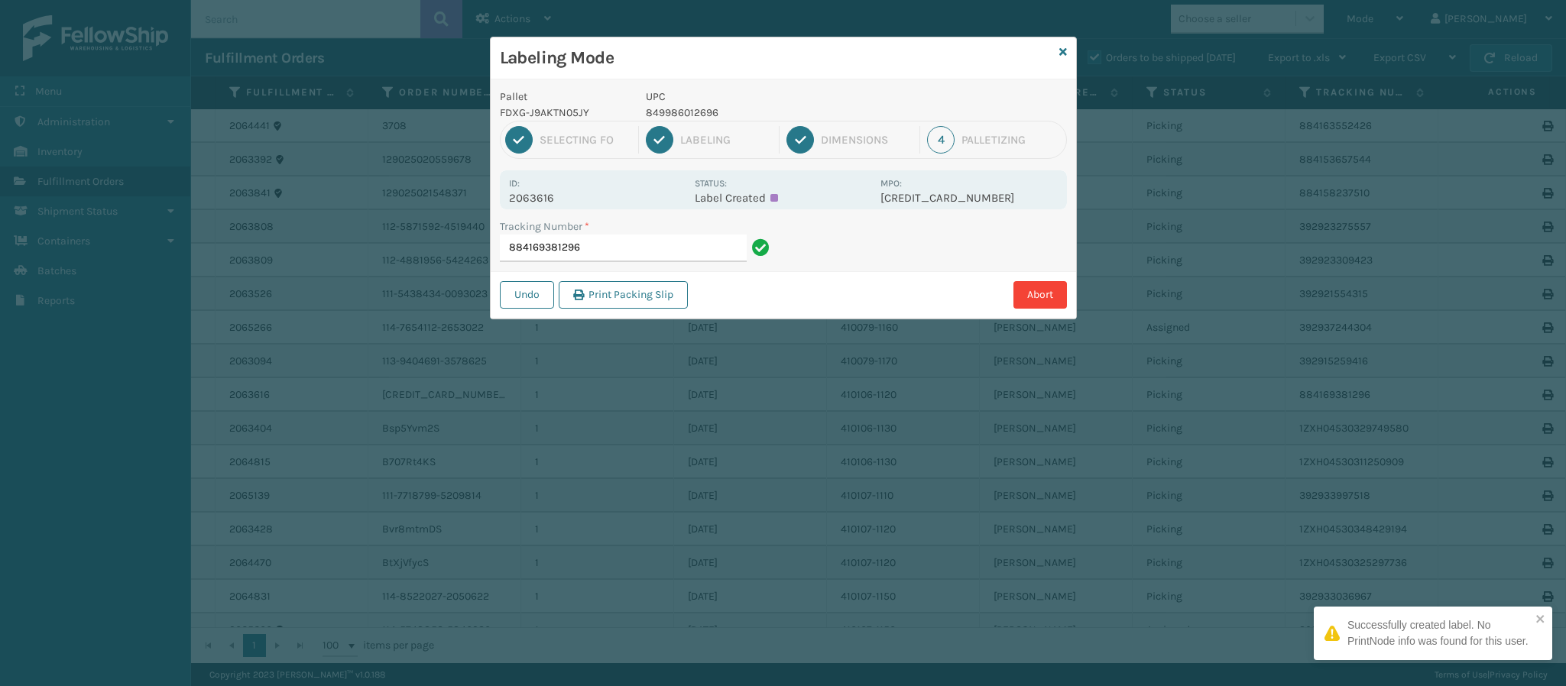
click at [537, 204] on p "2063616" at bounding box center [597, 198] width 176 height 14
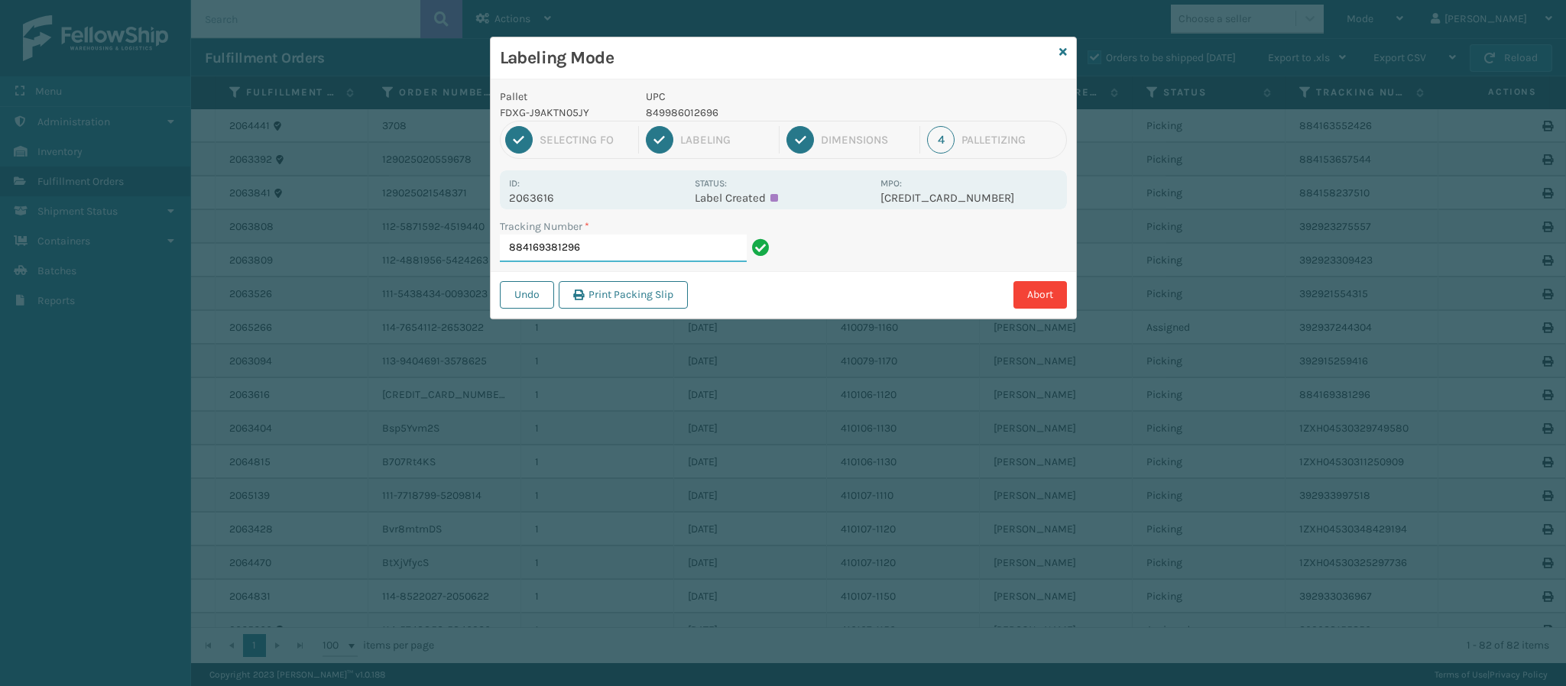
click at [610, 252] on input "884169381296" at bounding box center [623, 249] width 247 height 28
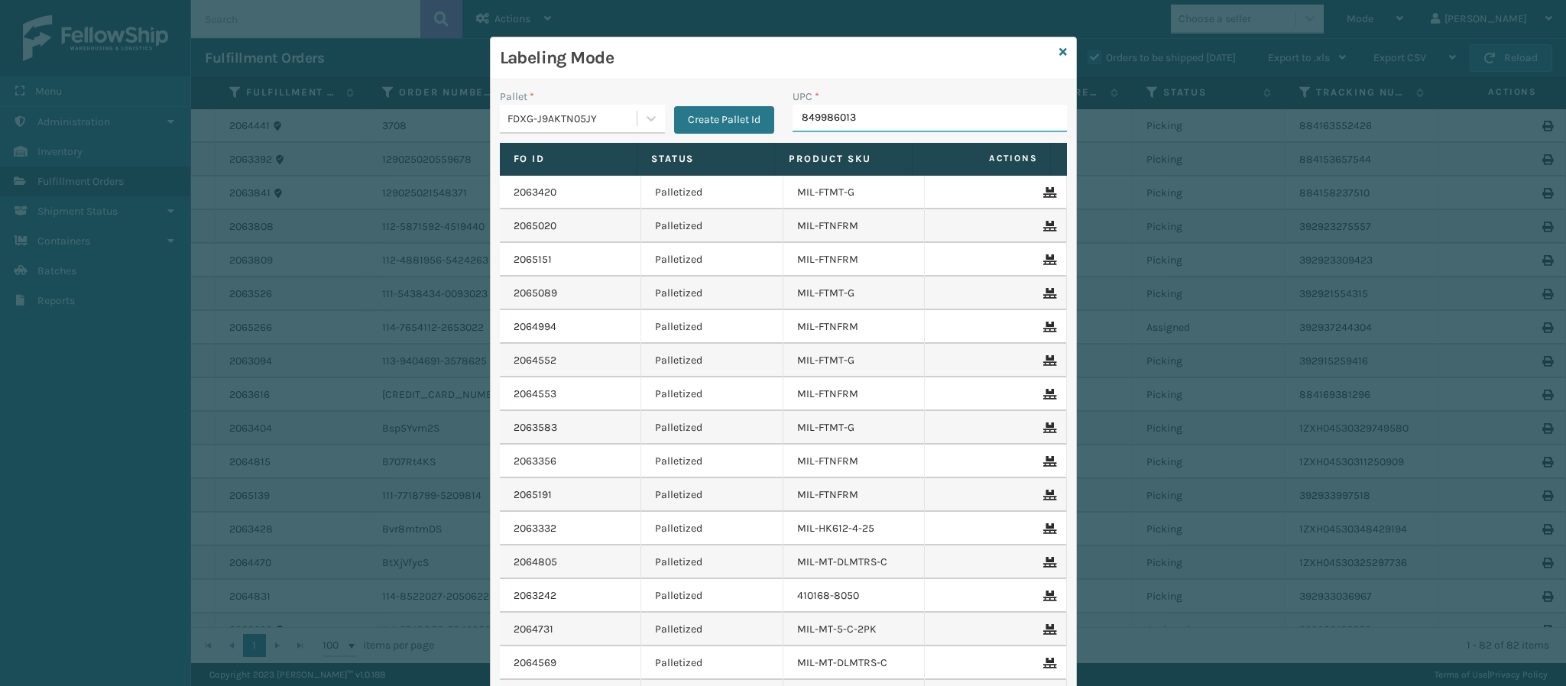
type input "8499860139"
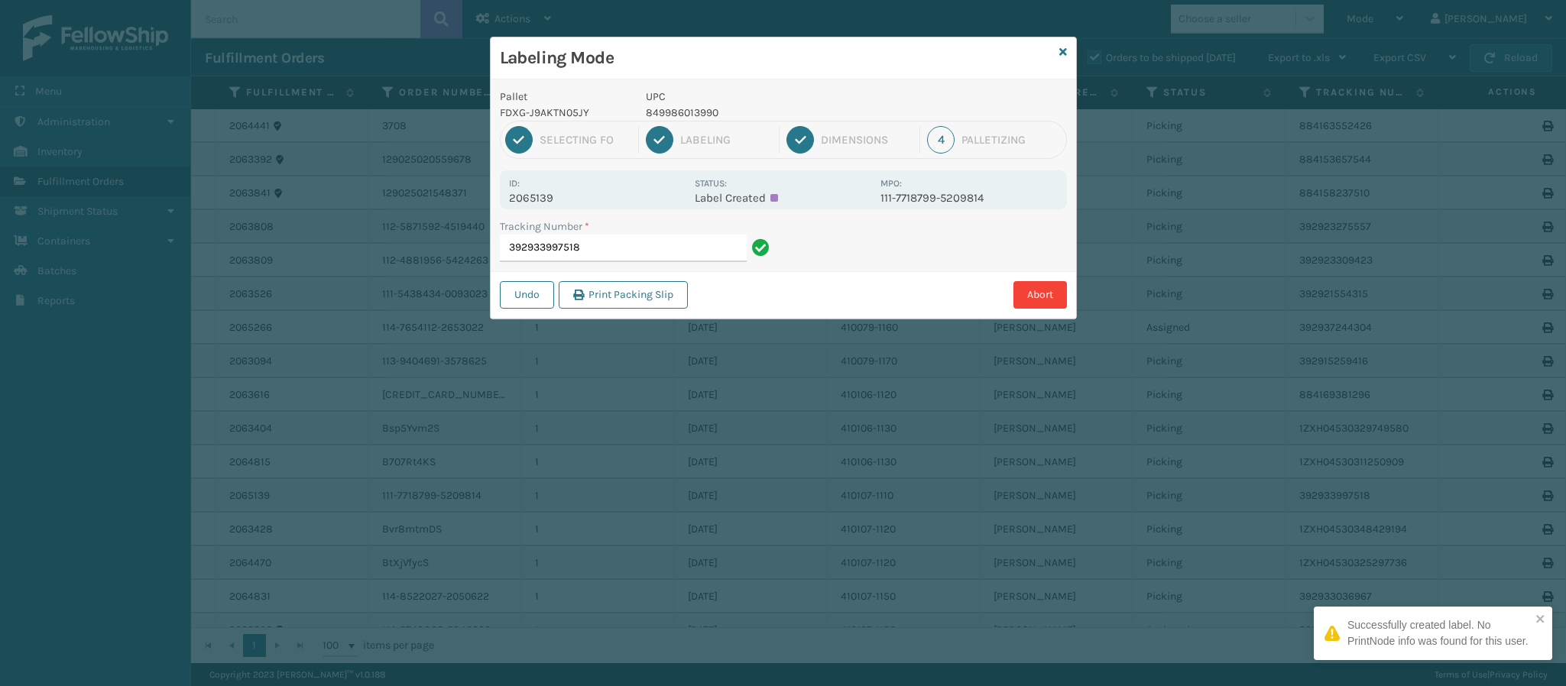
click at [558, 195] on p "2065139" at bounding box center [597, 198] width 176 height 14
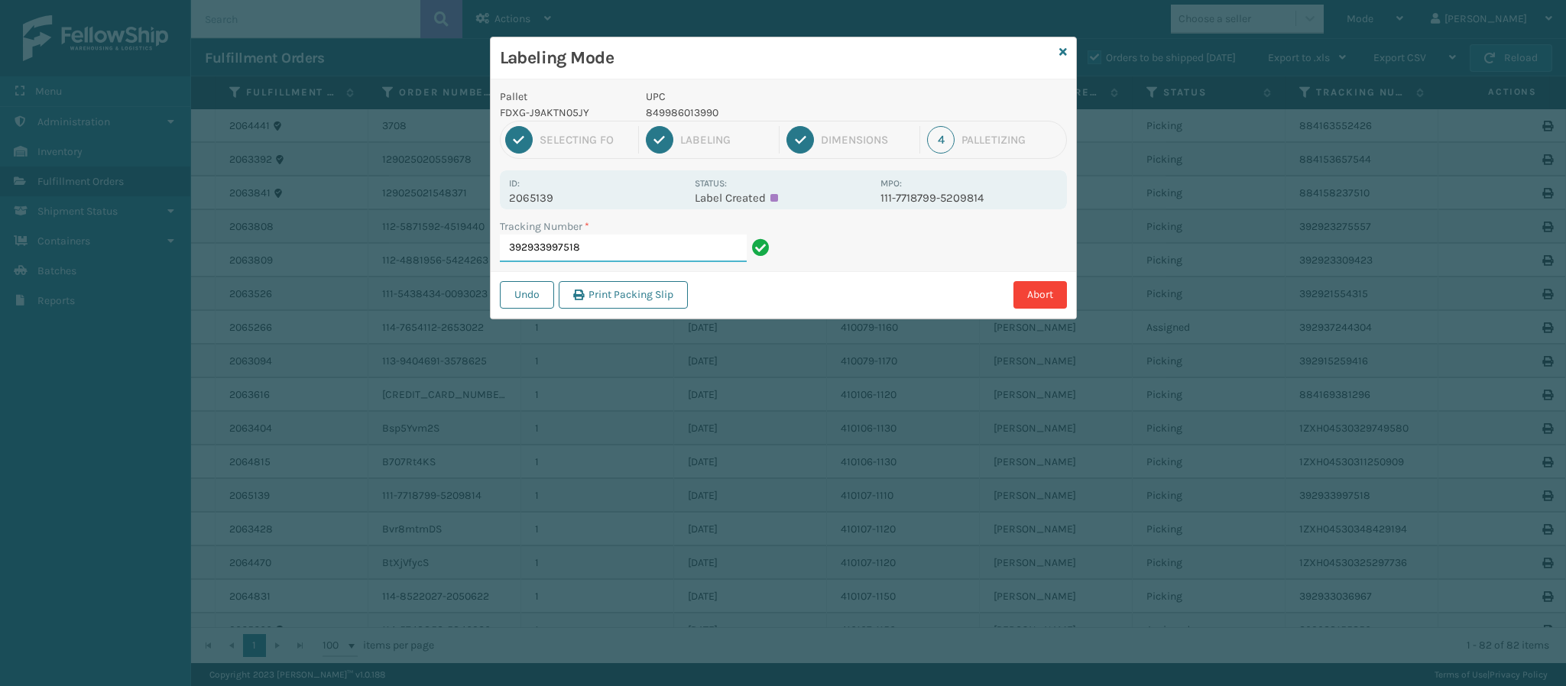
click at [608, 244] on input "392933997518" at bounding box center [623, 249] width 247 height 28
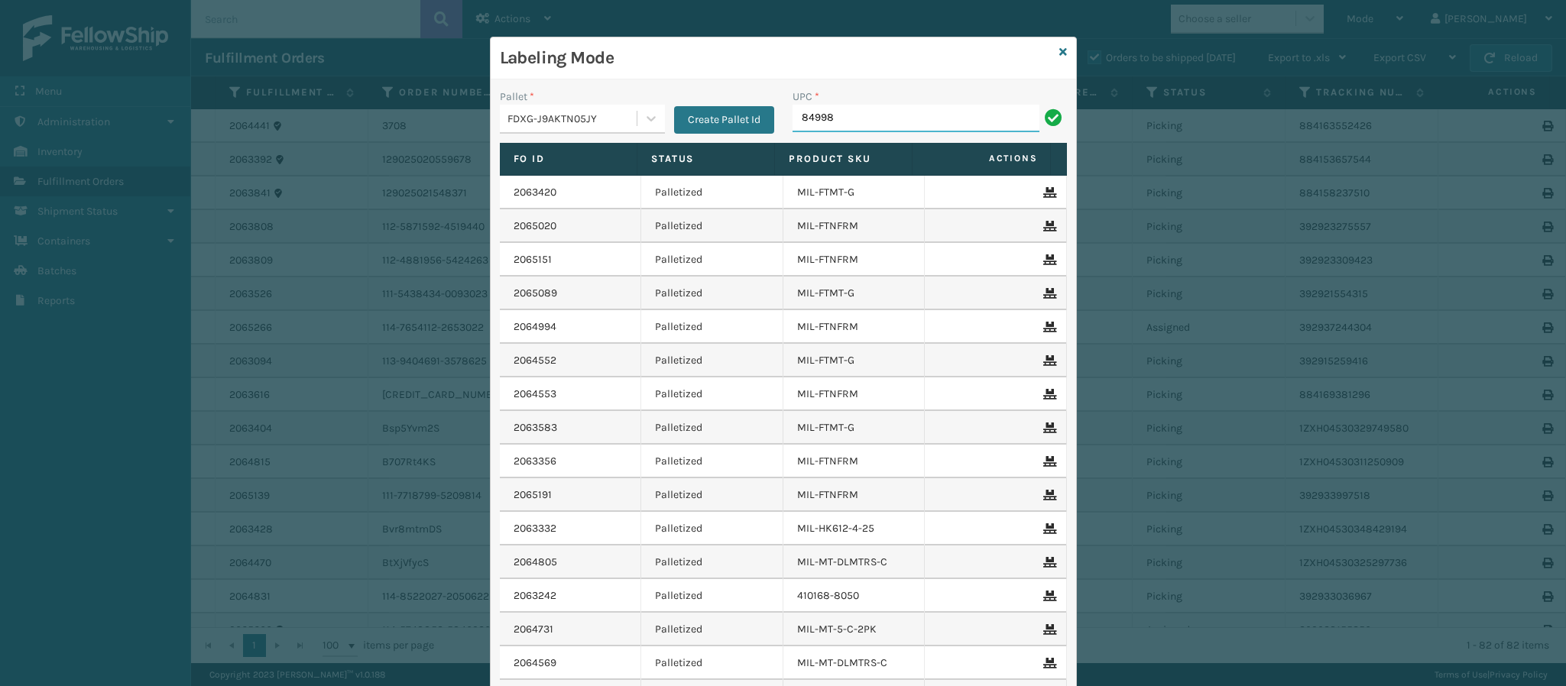
type input "849986"
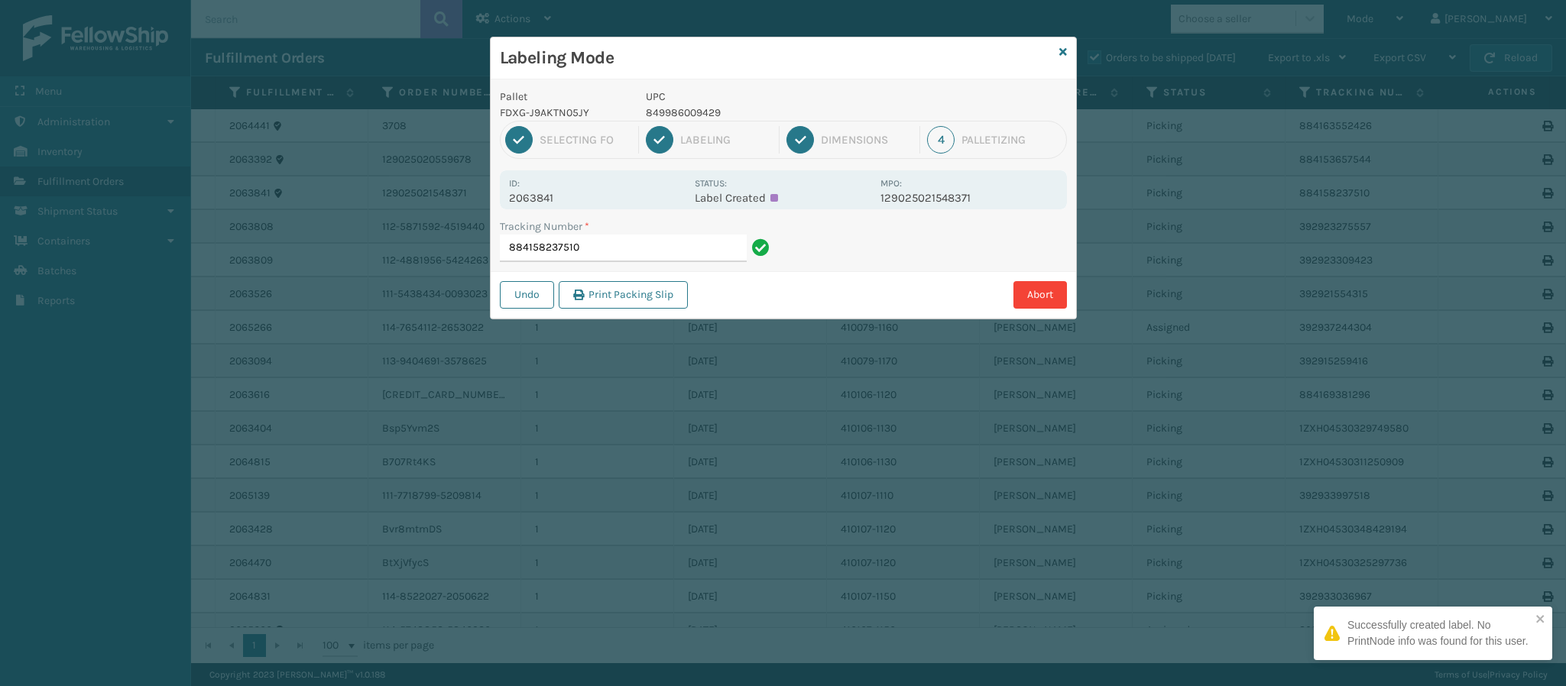
click at [553, 196] on p "2063841" at bounding box center [597, 198] width 176 height 14
click at [604, 248] on input "884158237510" at bounding box center [623, 249] width 247 height 28
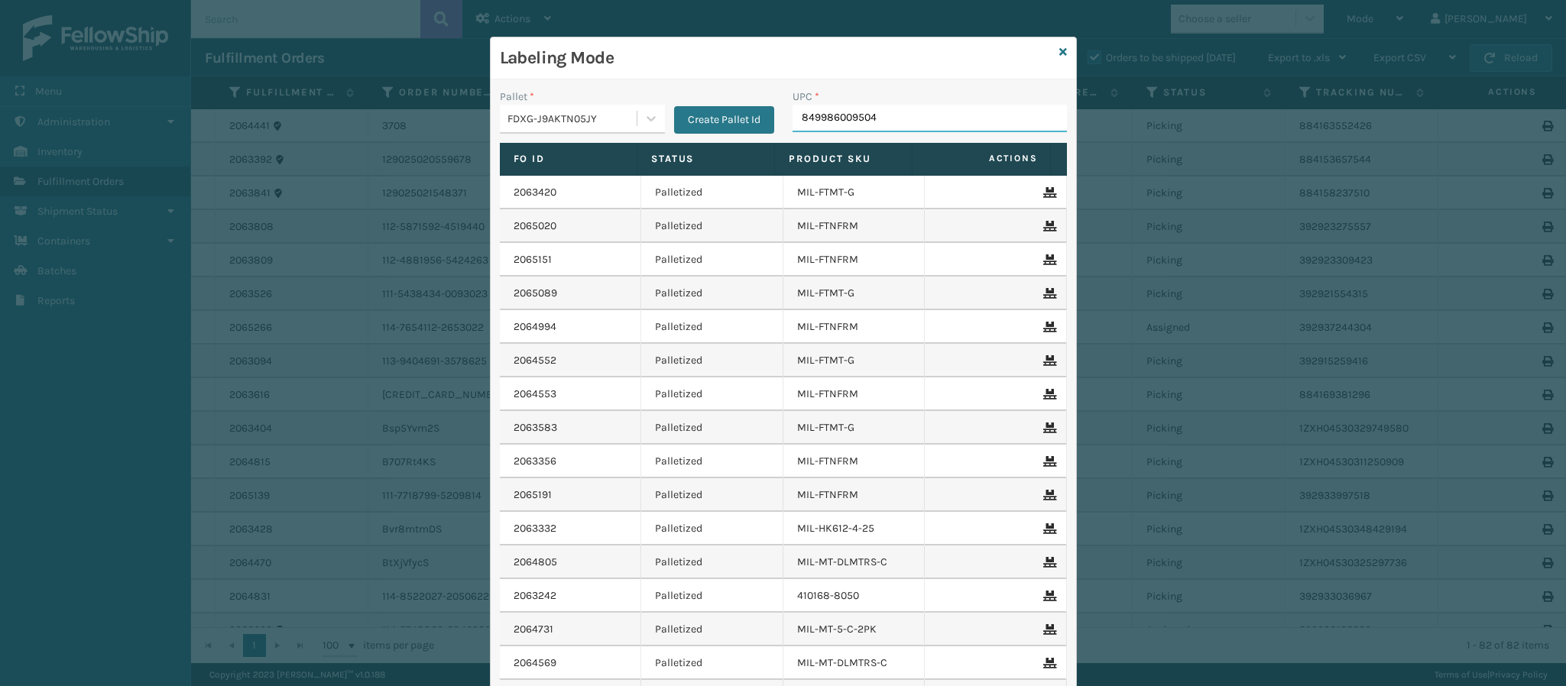
type input "849986009504"
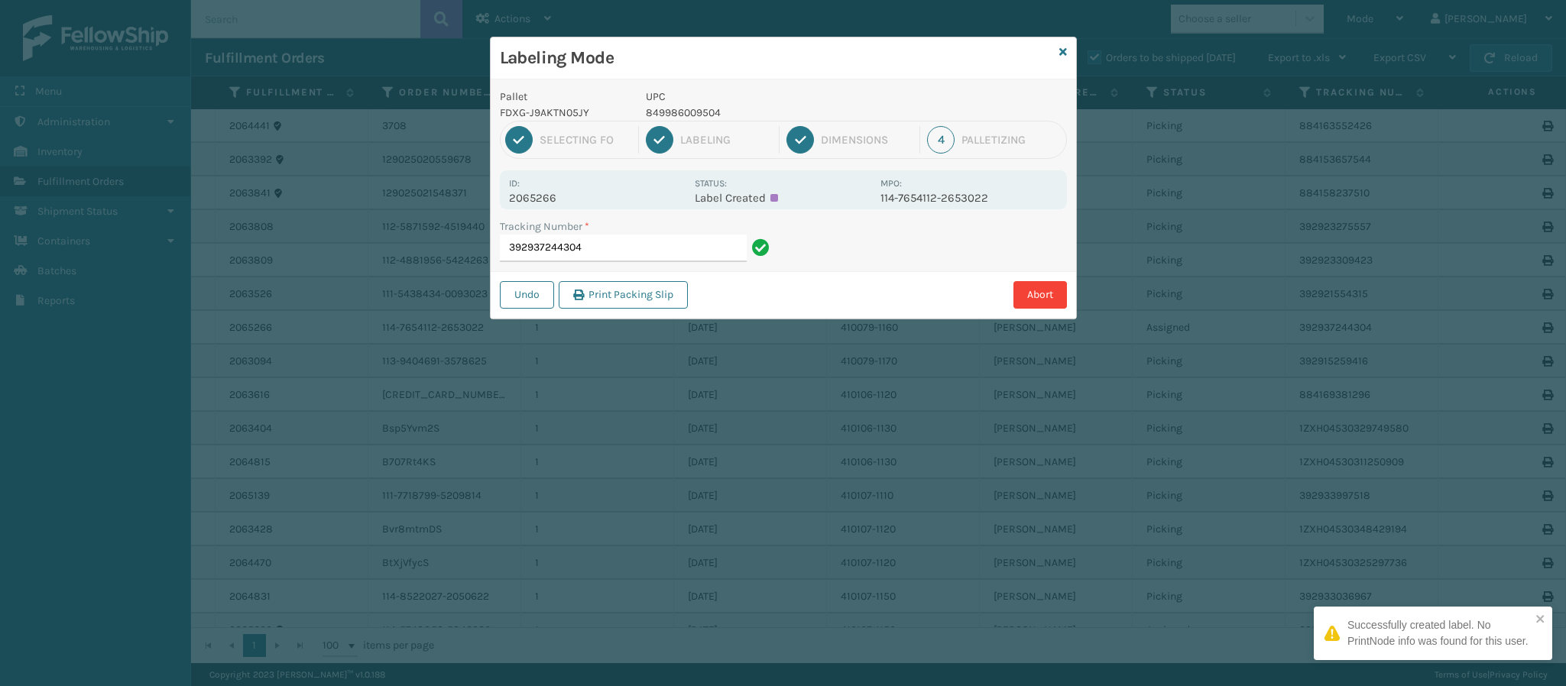
click at [552, 189] on div "Id: 2065266" at bounding box center [597, 190] width 176 height 30
click at [562, 198] on p "2065266" at bounding box center [597, 198] width 176 height 14
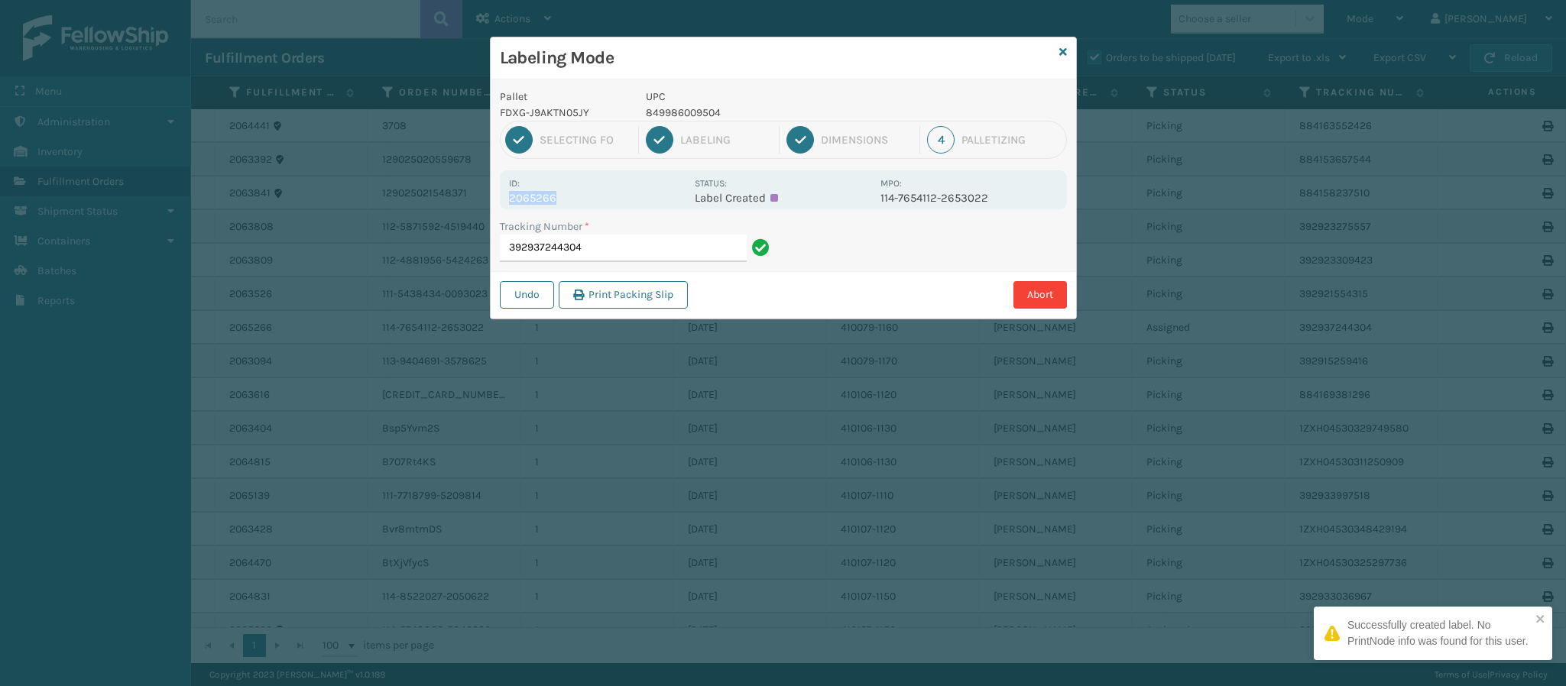
click at [562, 198] on p "2065266" at bounding box center [597, 198] width 176 height 14
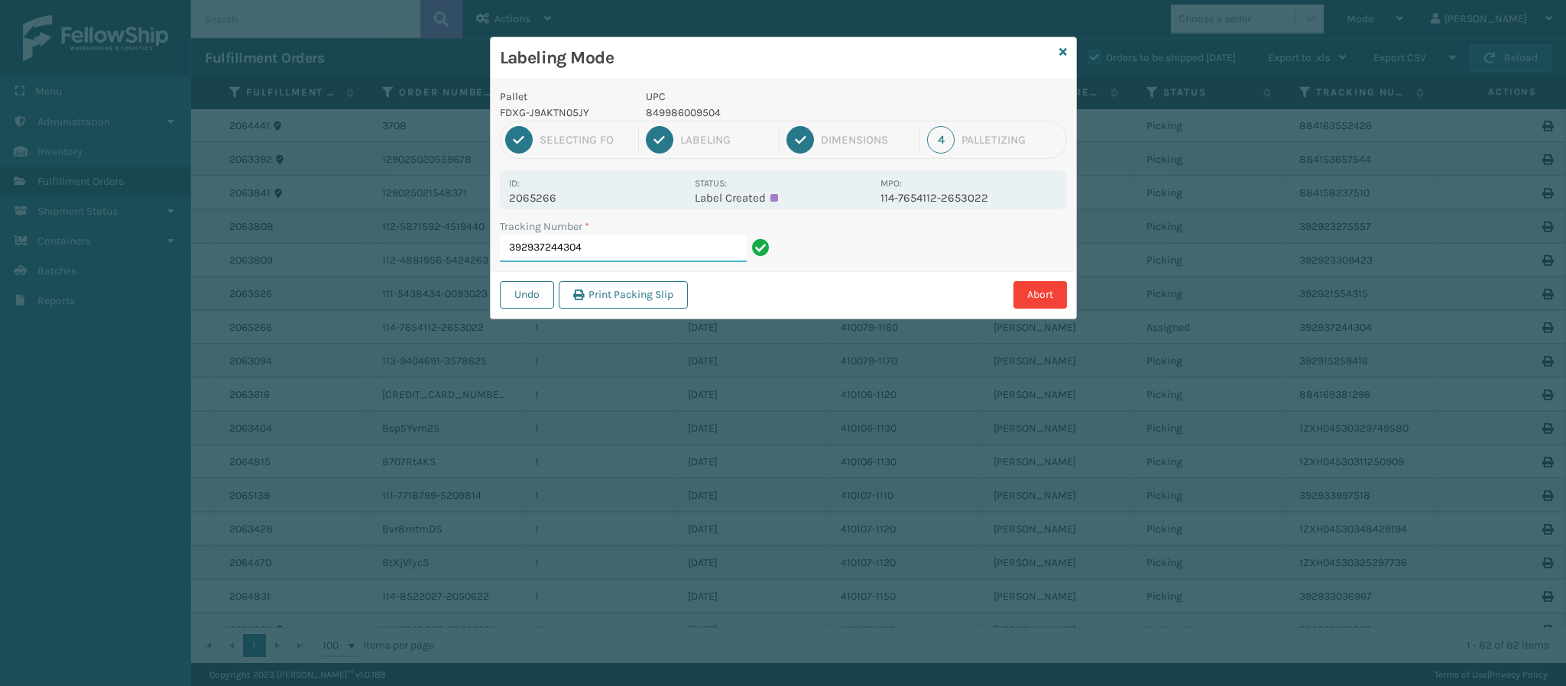
click at [658, 255] on input "392937244304" at bounding box center [623, 249] width 247 height 28
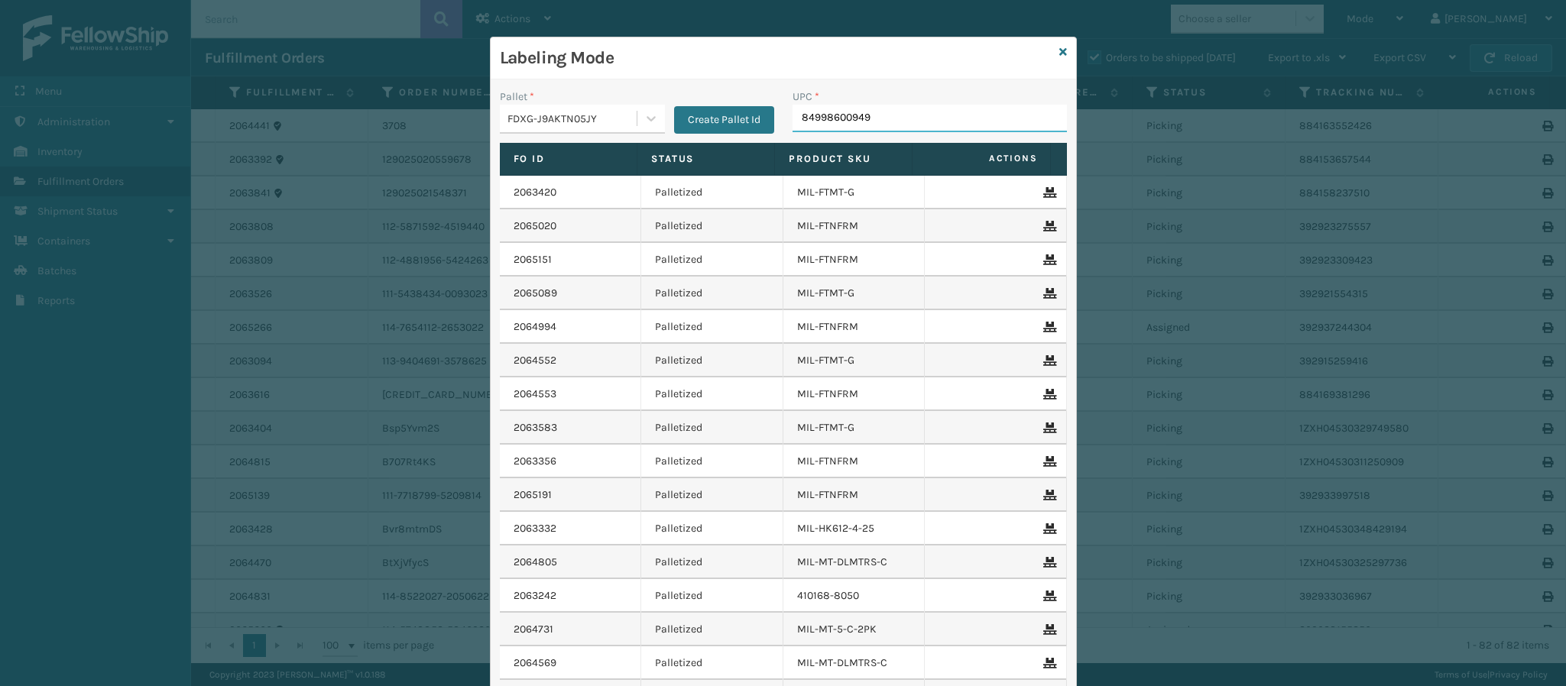
type input "849986009498"
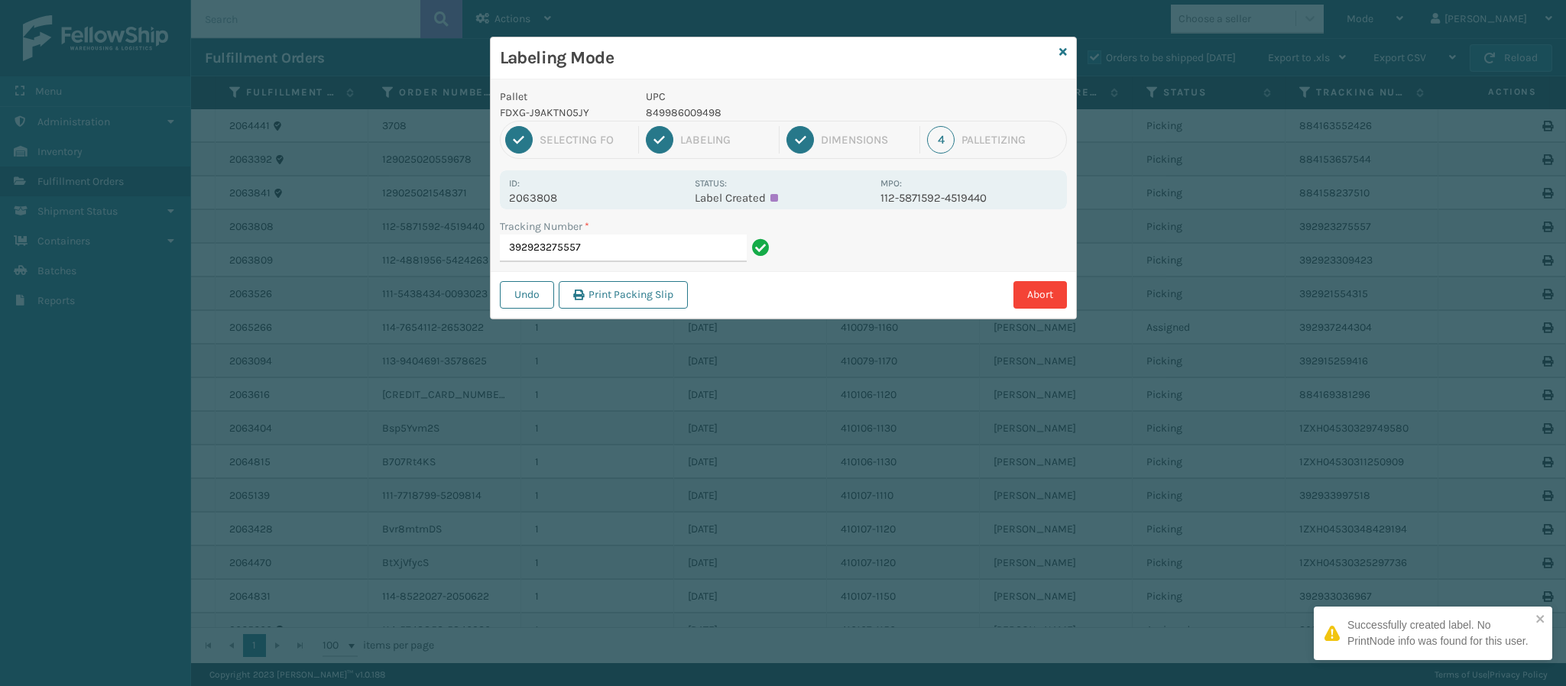
click at [552, 196] on p "2063808" at bounding box center [597, 198] width 176 height 14
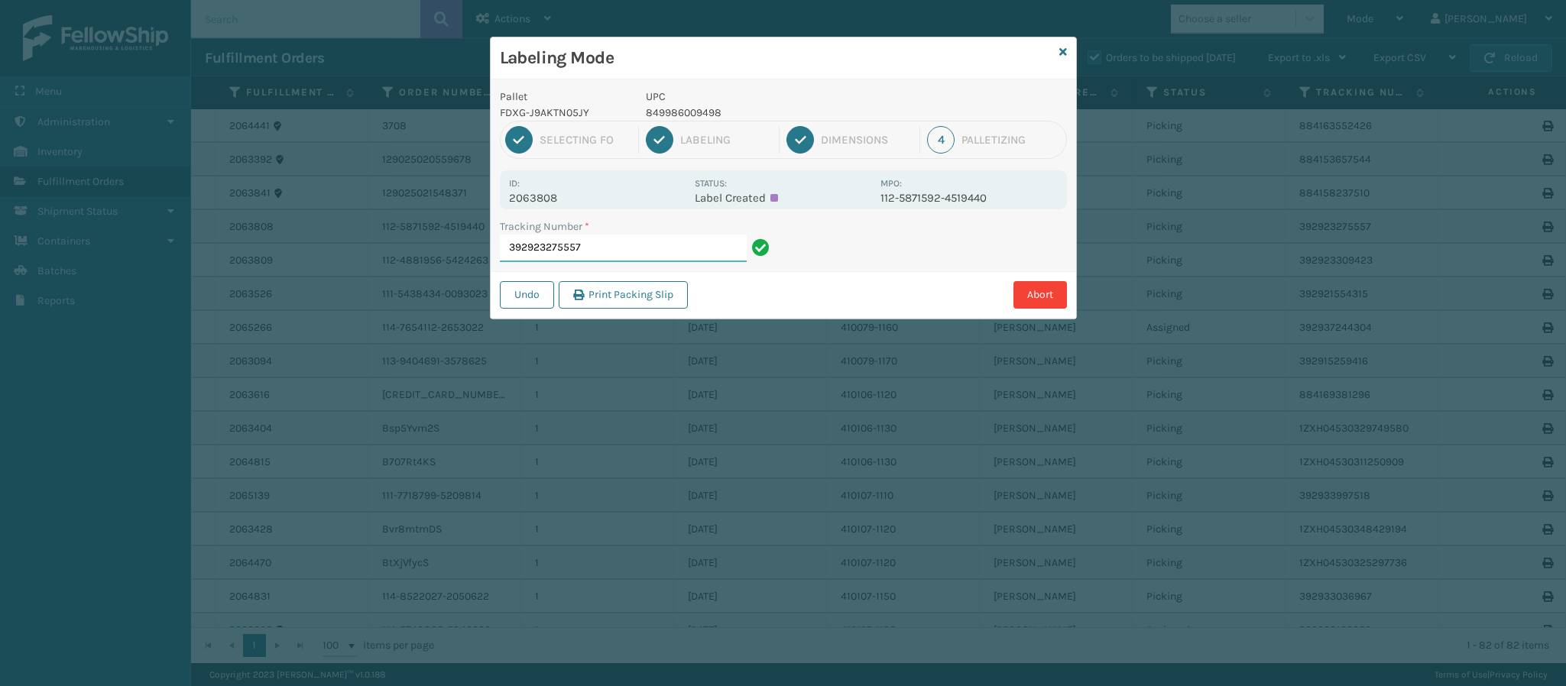
click at [668, 254] on input "392923275557" at bounding box center [623, 249] width 247 height 28
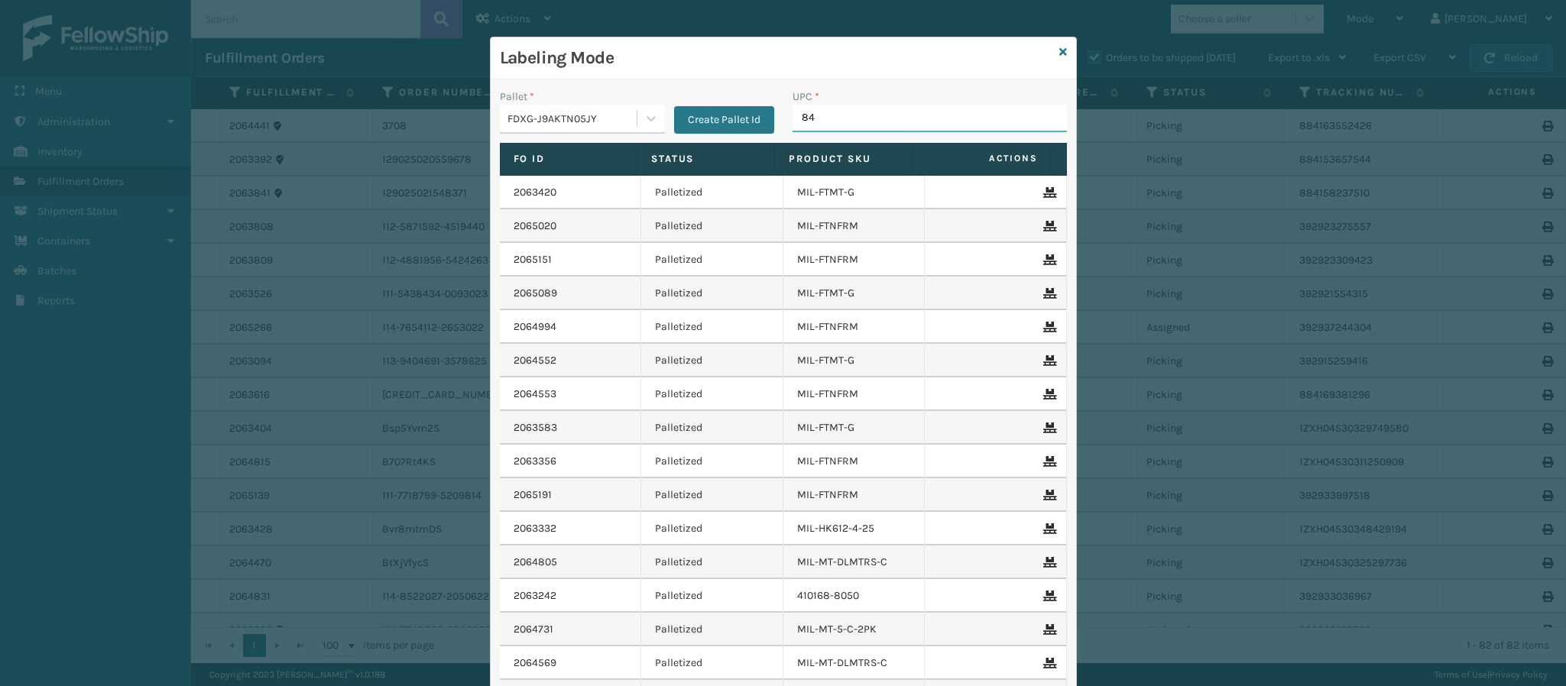
type input "849"
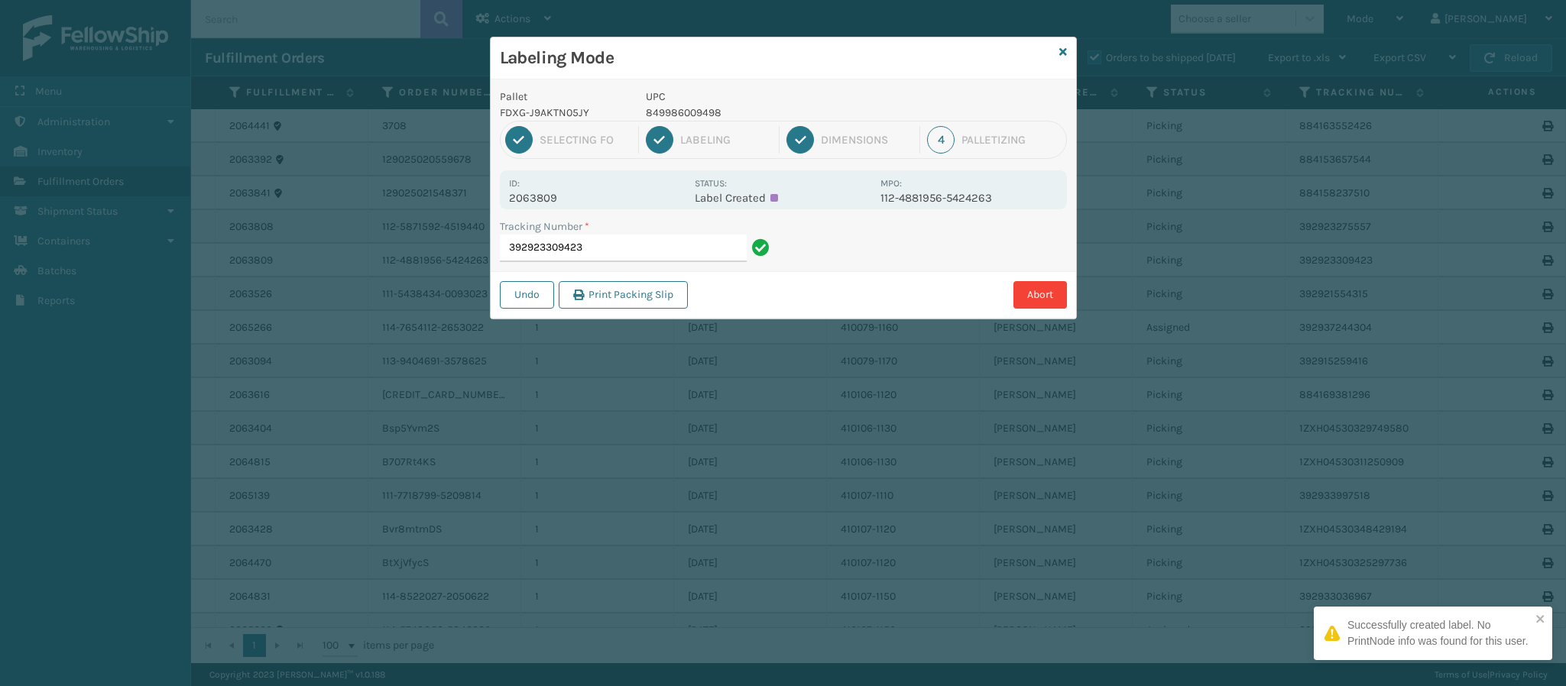
click at [546, 196] on p "2063809" at bounding box center [597, 198] width 176 height 14
click at [617, 246] on input "392923309423" at bounding box center [623, 249] width 247 height 28
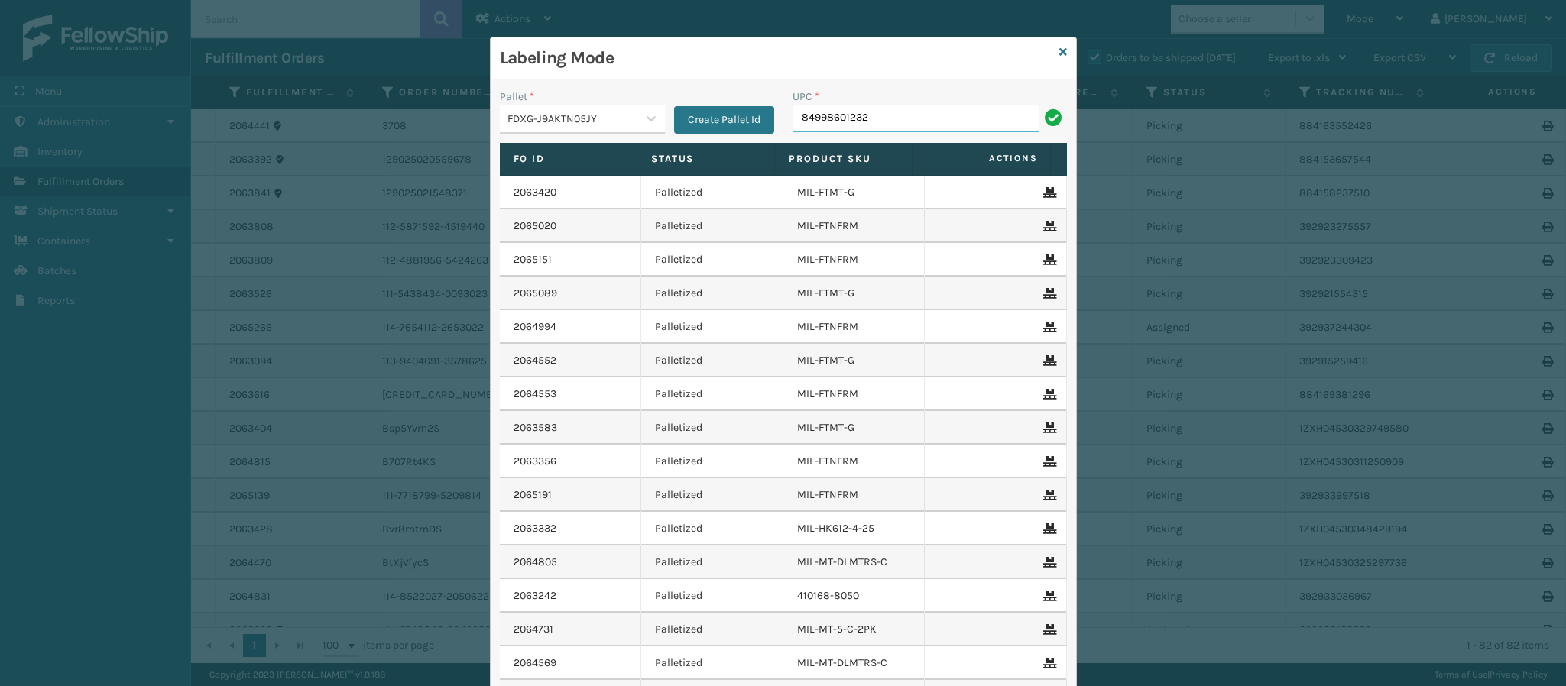
type input "849986012320"
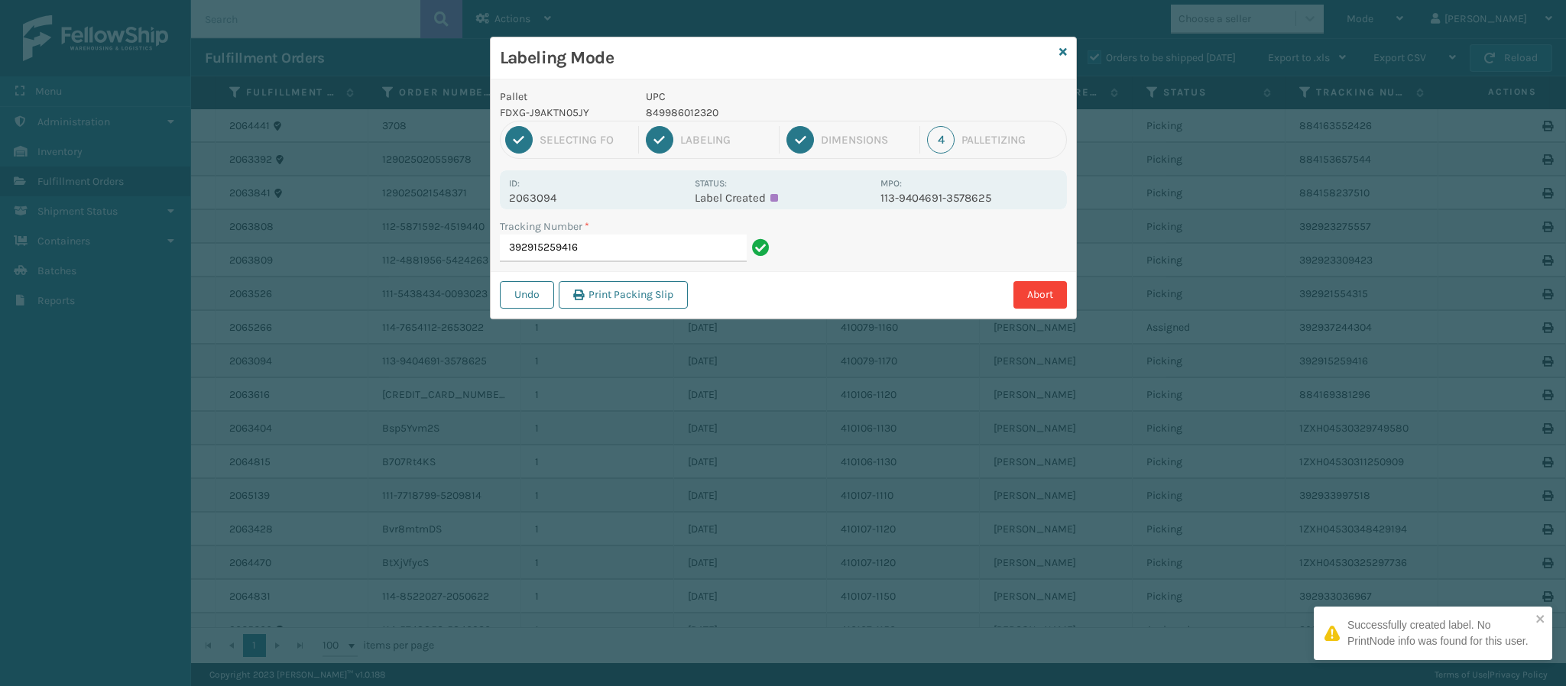
click at [560, 204] on p "2063094" at bounding box center [597, 198] width 176 height 14
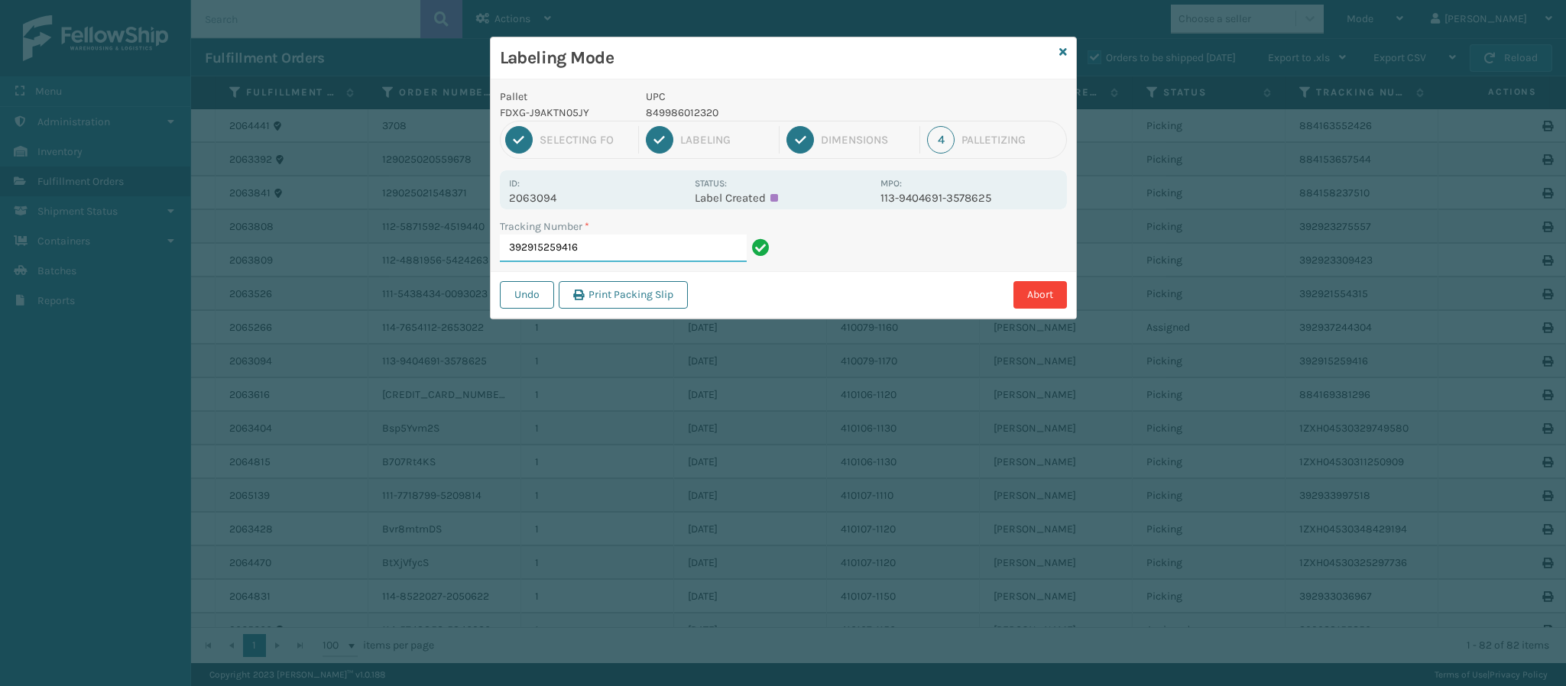
click at [601, 248] on input "392915259416" at bounding box center [623, 249] width 247 height 28
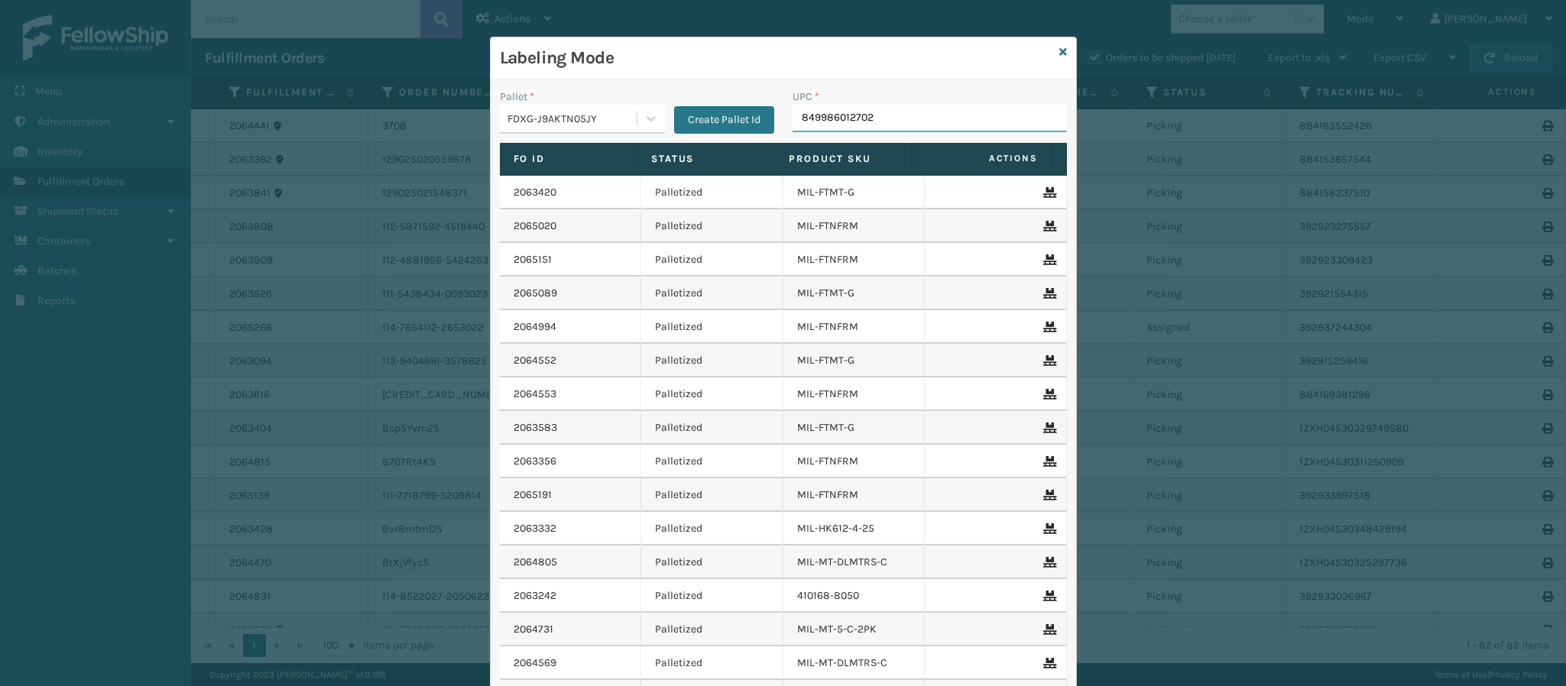
type input "849986012702"
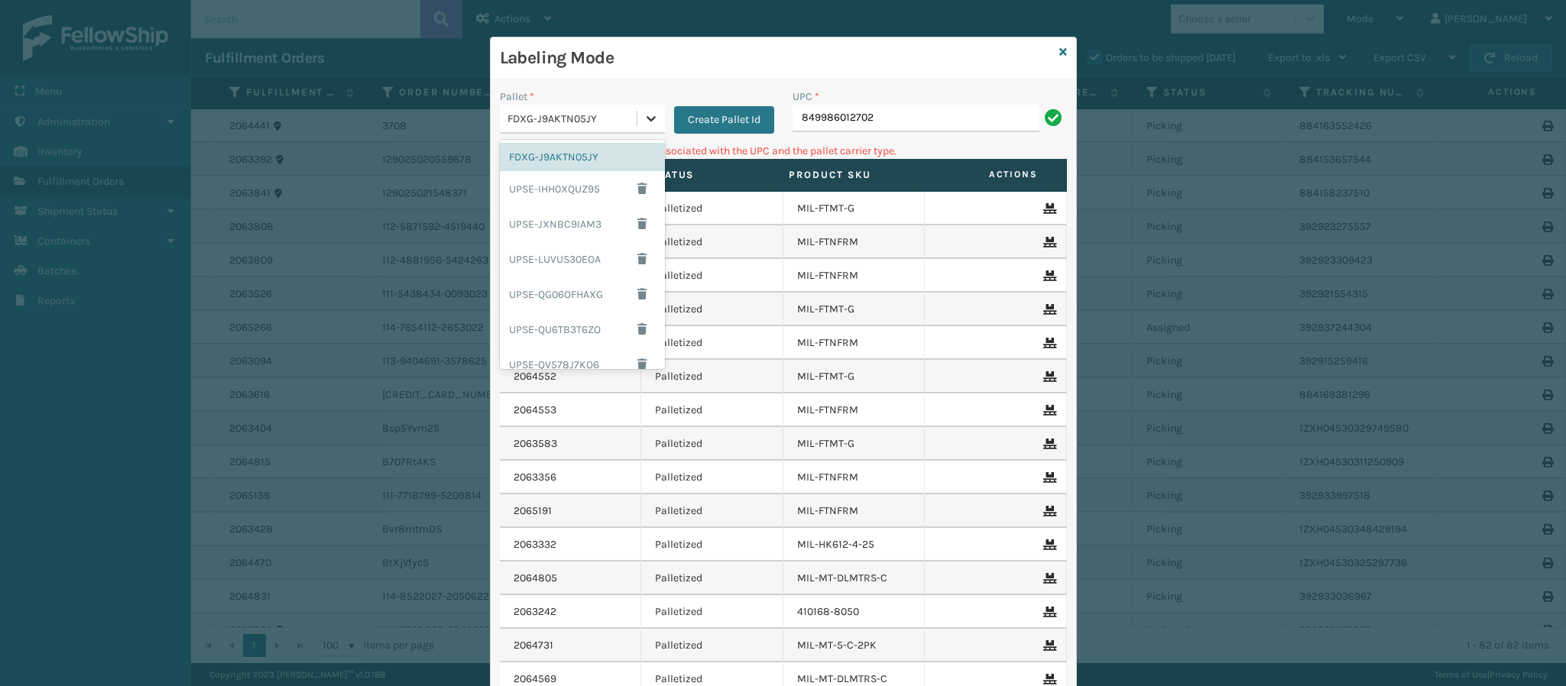
click at [643, 115] on icon at bounding box center [650, 118] width 15 height 15
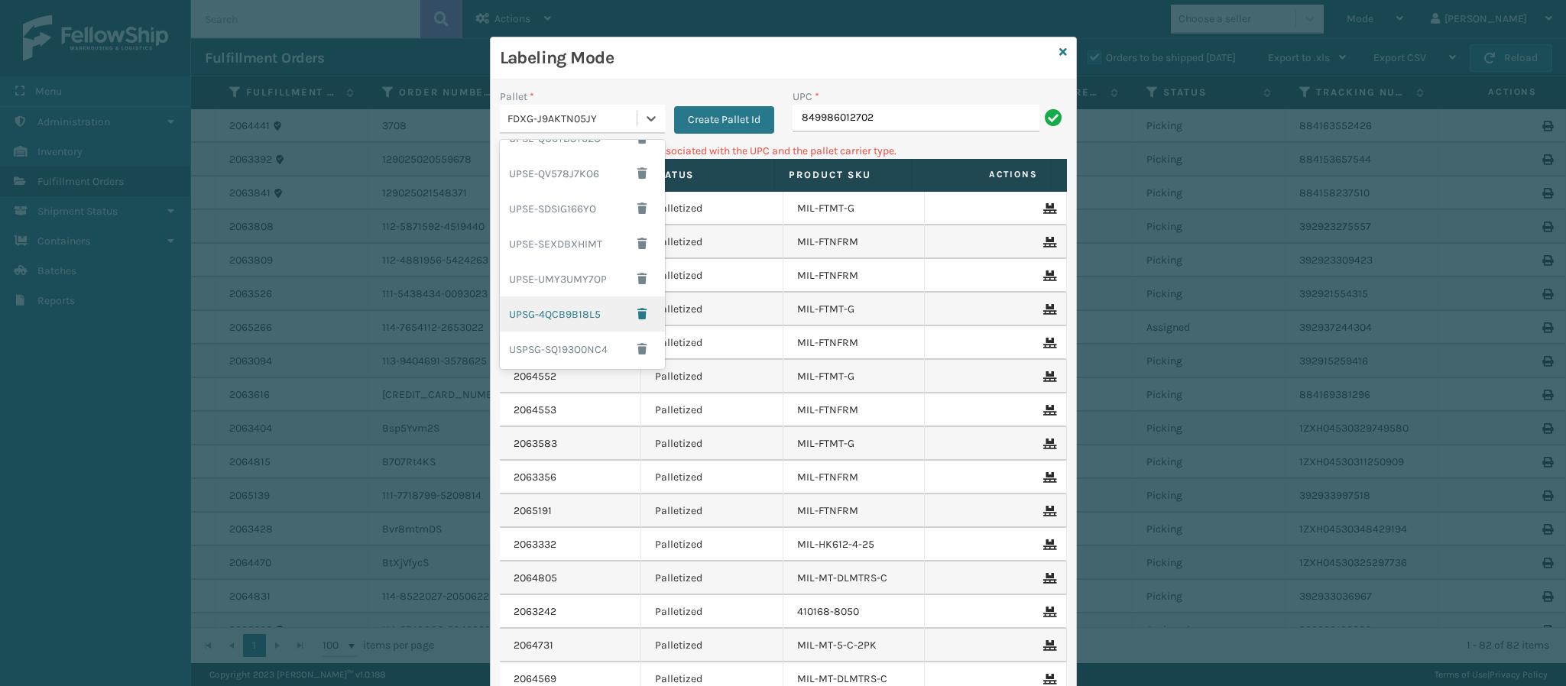
click at [580, 317] on div "UPSG-4QCB9B18L5" at bounding box center [582, 313] width 165 height 35
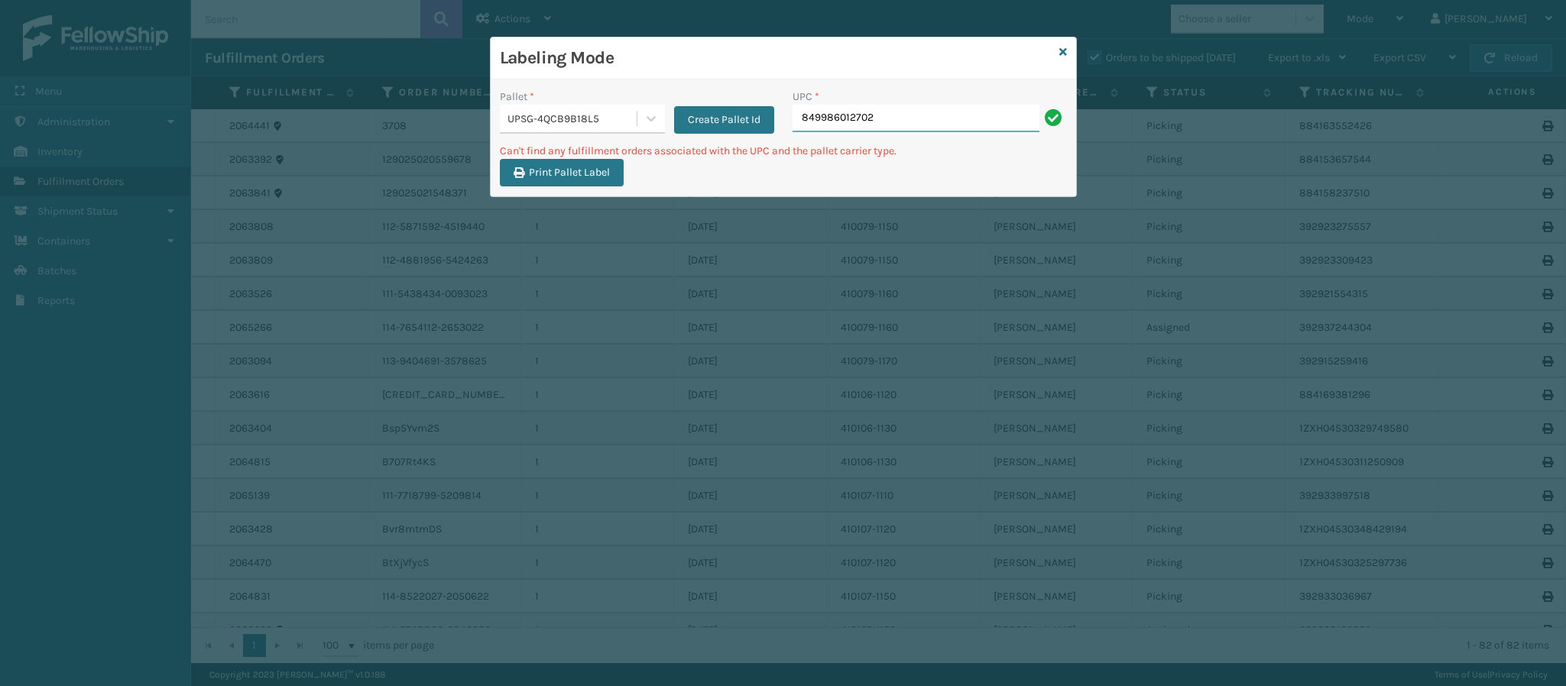
click at [882, 118] on input "849986012702" at bounding box center [915, 119] width 247 height 28
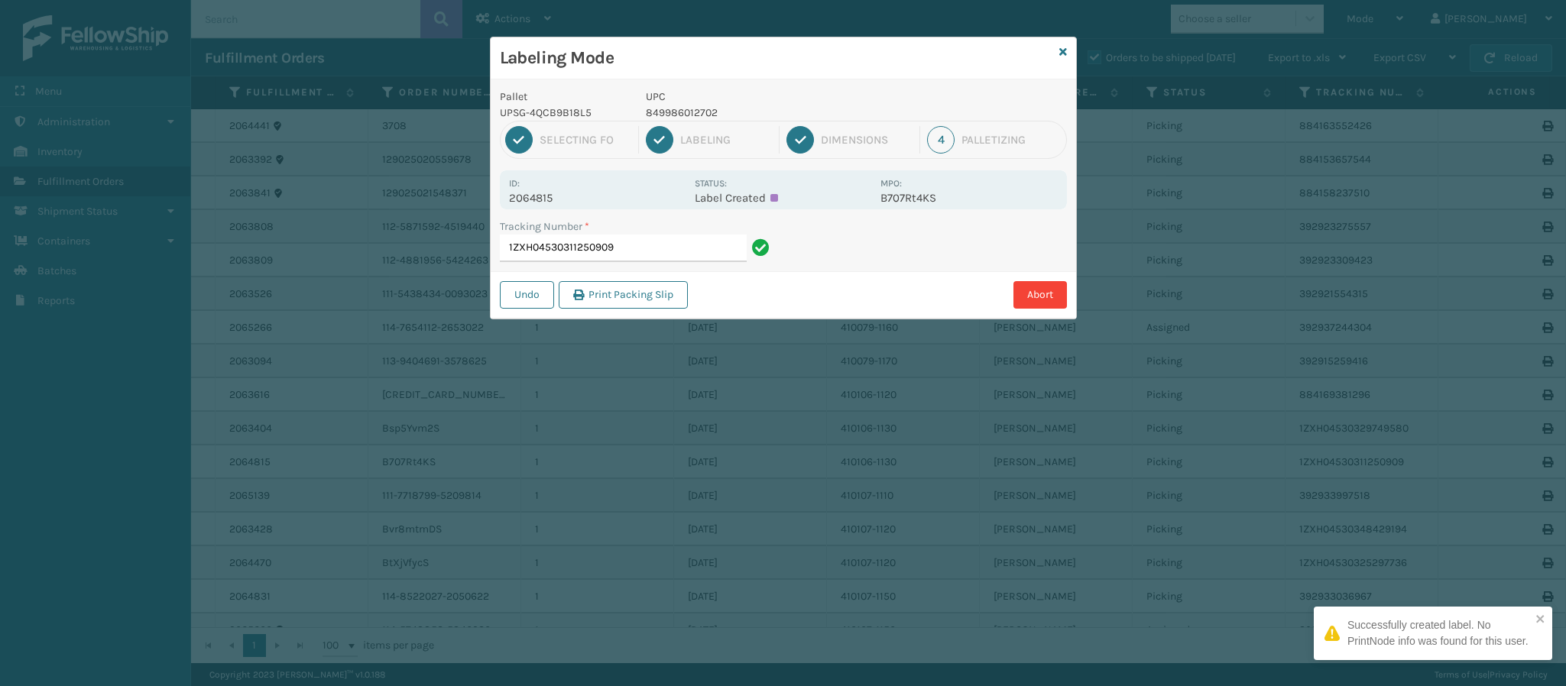
click at [551, 198] on p "2064815" at bounding box center [597, 198] width 176 height 14
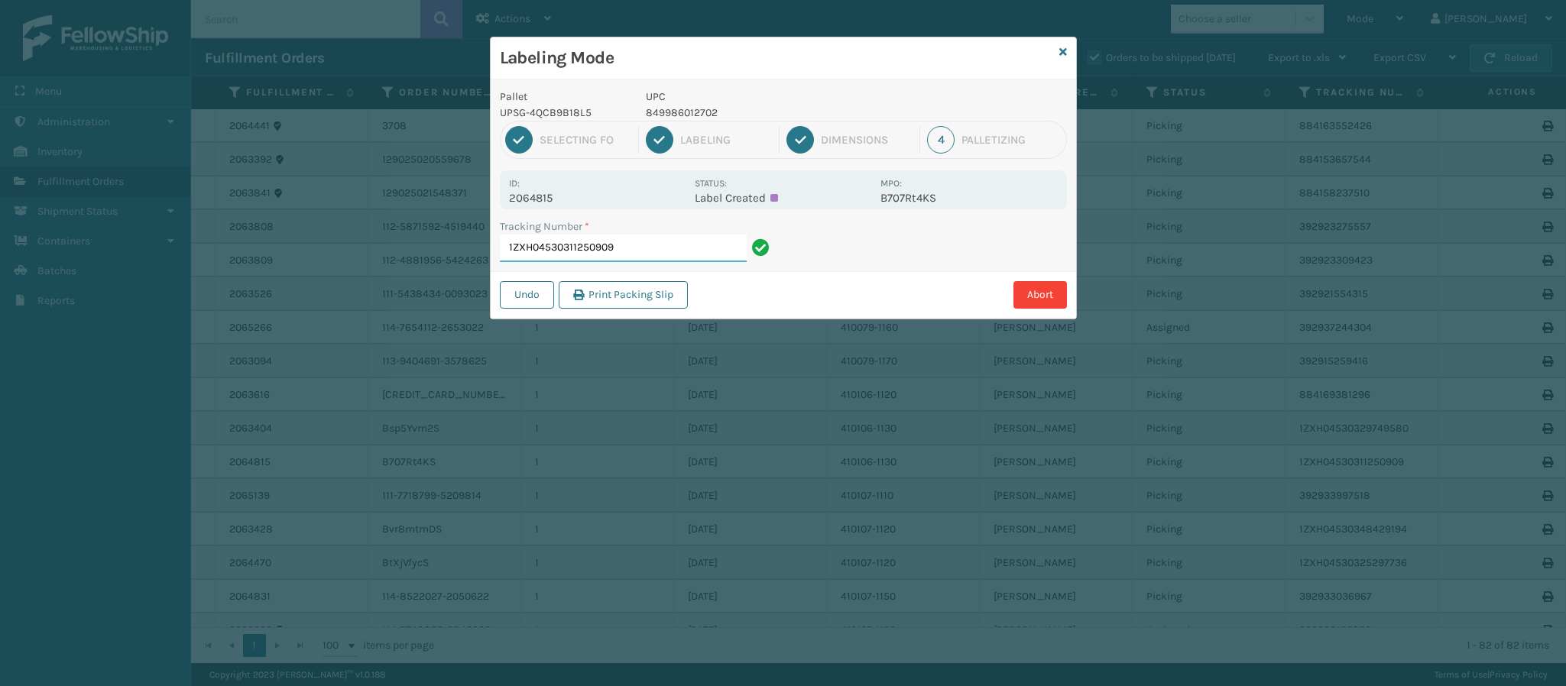
click at [636, 252] on input "1ZXH04530311250909" at bounding box center [623, 249] width 247 height 28
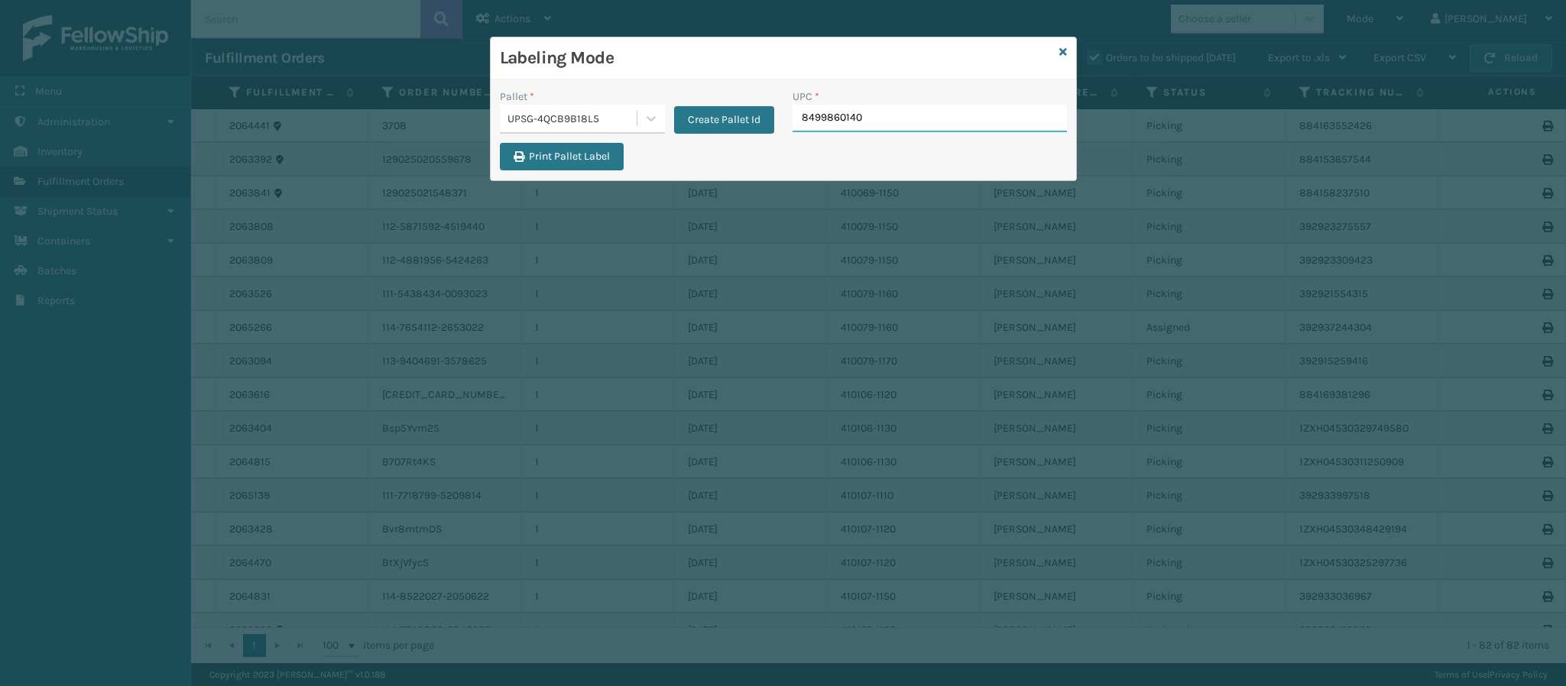
type input "84998601400"
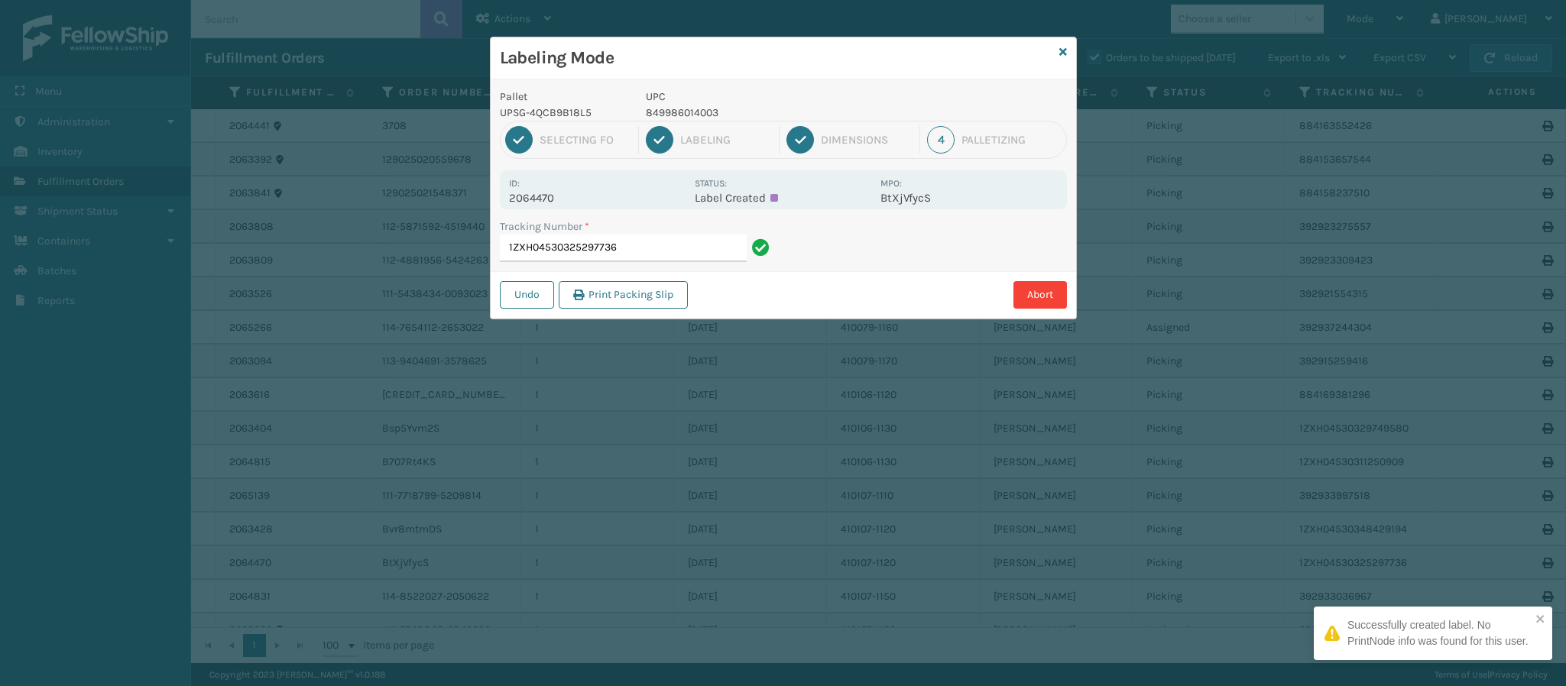
click at [552, 198] on p "2064470" at bounding box center [597, 198] width 176 height 14
click at [672, 255] on input "1ZXH04530325297736" at bounding box center [623, 249] width 247 height 28
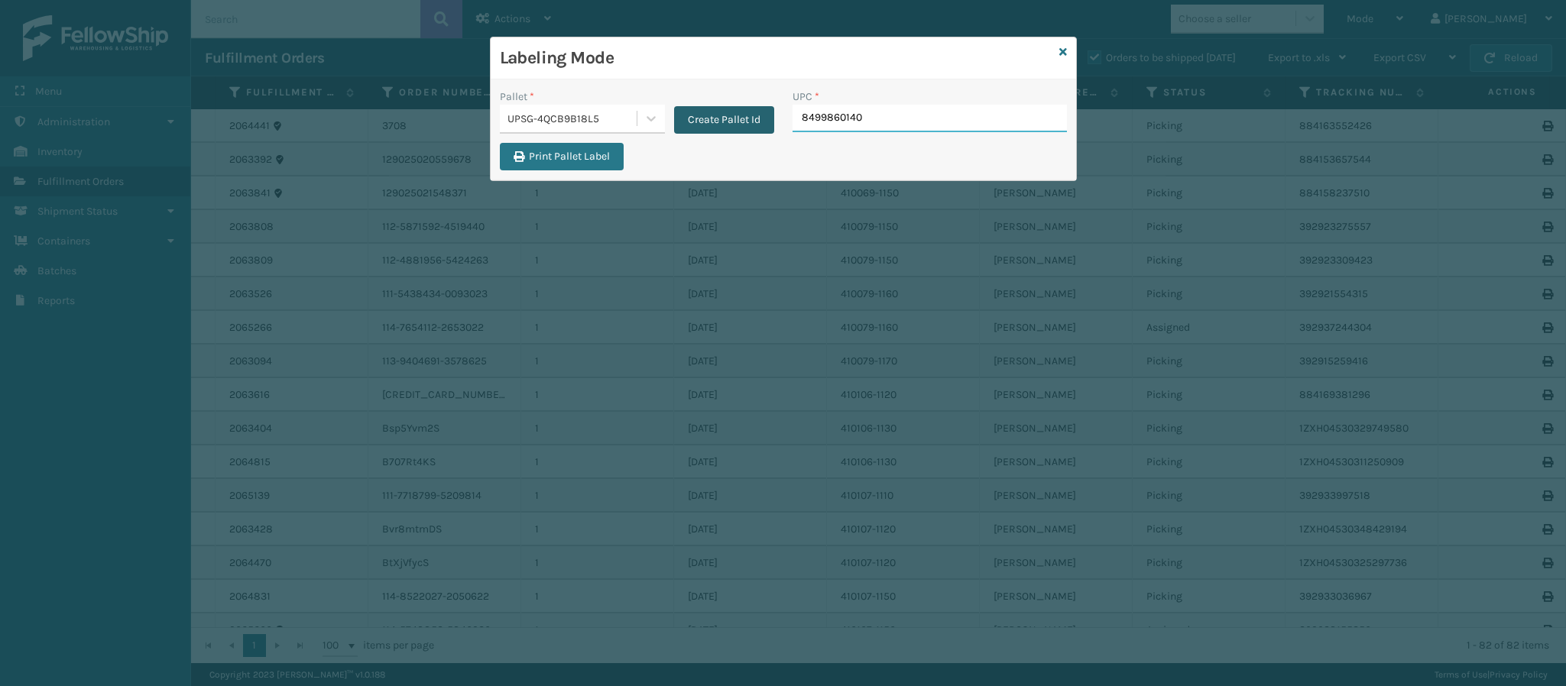
type input "84998601400"
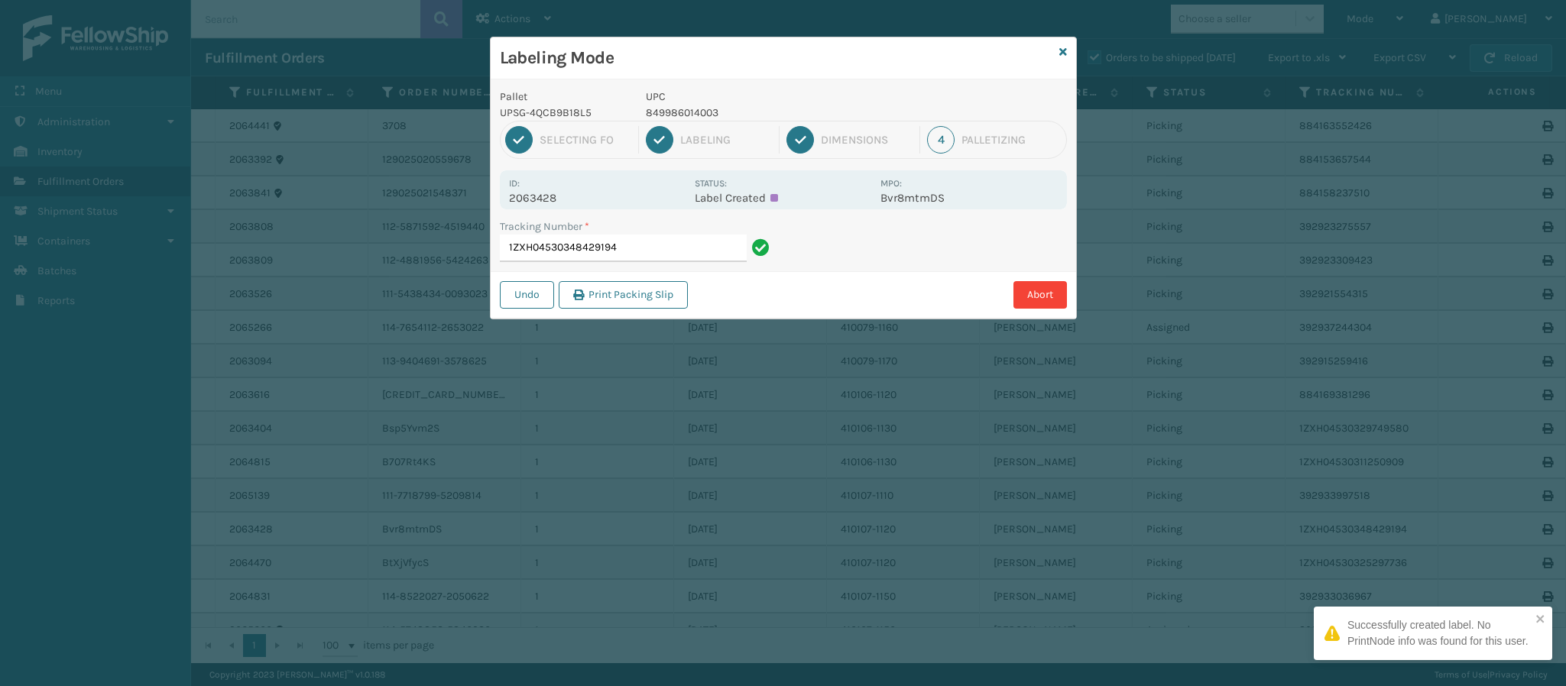
click at [573, 206] on div "Id: 2063428 Status: Label Created MPO: Bvr8mtmDS" at bounding box center [783, 189] width 567 height 39
click at [571, 206] on div "Id: 2063428 Status: Label Created MPO: Bvr8mtmDS" at bounding box center [783, 189] width 567 height 39
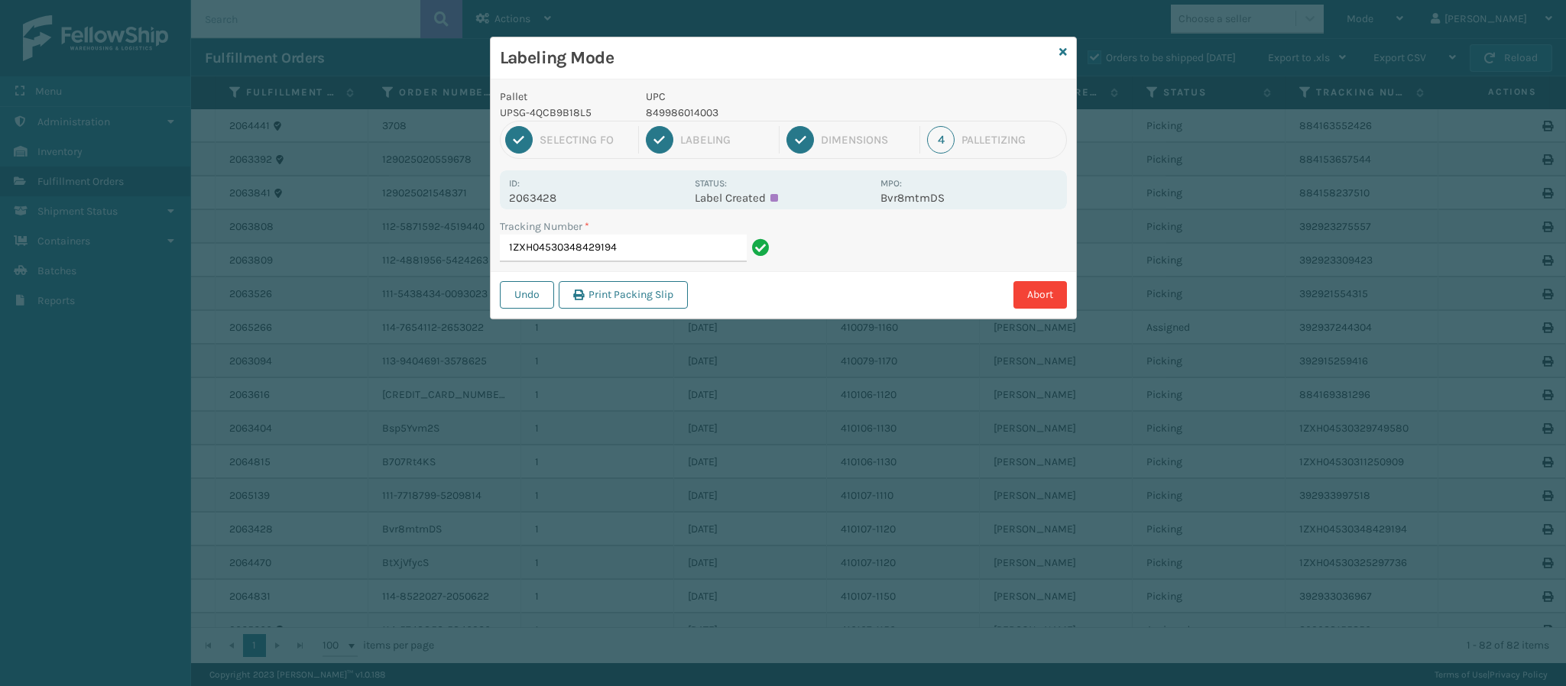
click at [646, 235] on div "Tracking Number * 1ZXH04530348429194" at bounding box center [637, 241] width 274 height 44
click at [649, 252] on input "1ZXH04530348429194" at bounding box center [623, 249] width 247 height 28
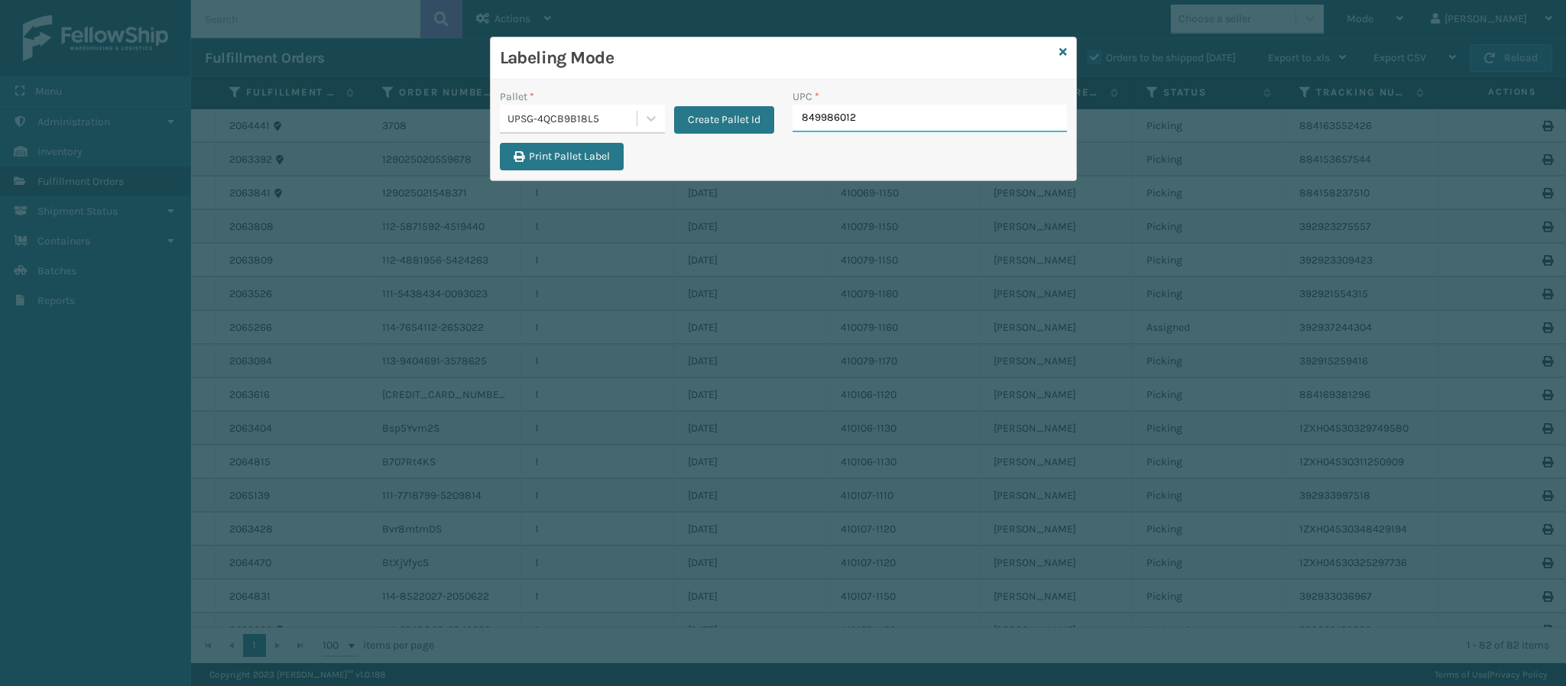
type input "8499860127"
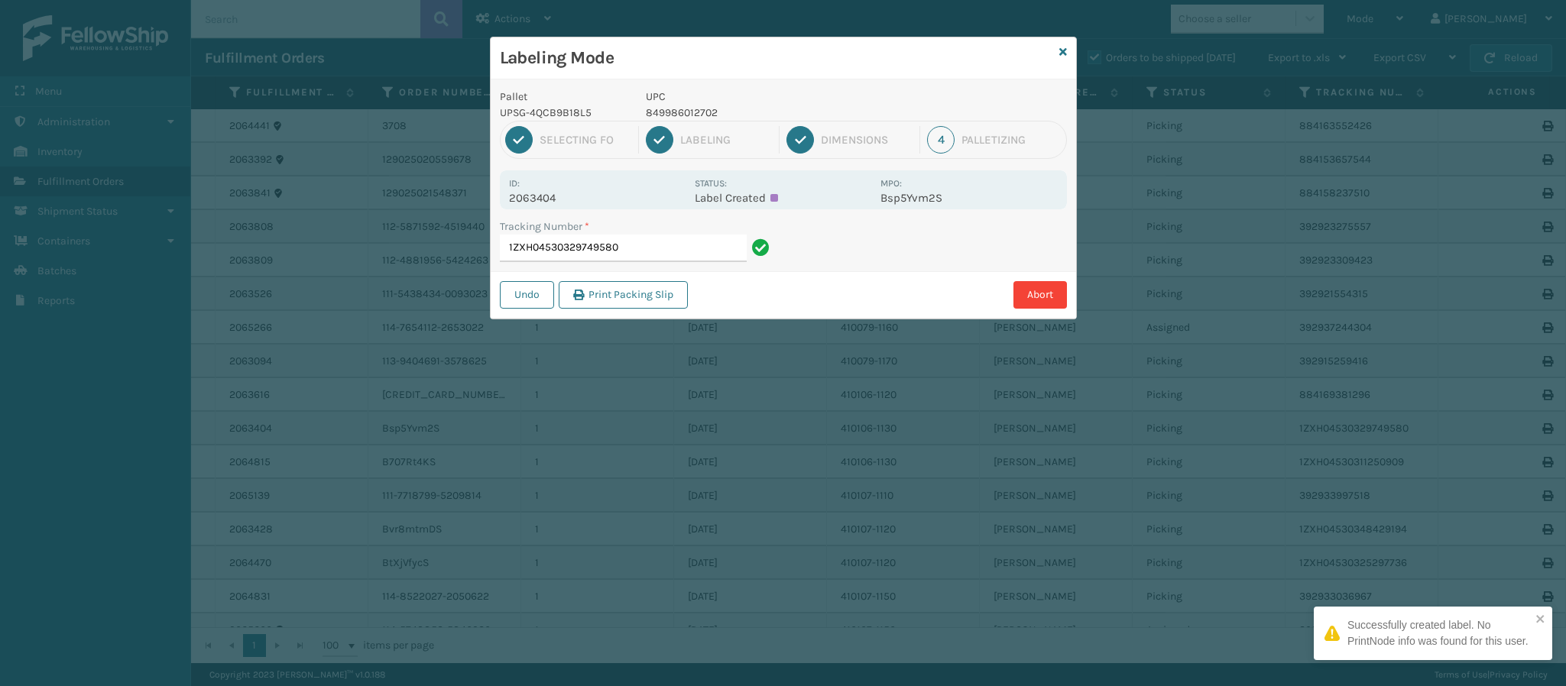
click at [549, 195] on p "2063404" at bounding box center [597, 198] width 176 height 14
click at [643, 248] on input "1ZXH04530329749580" at bounding box center [623, 249] width 247 height 28
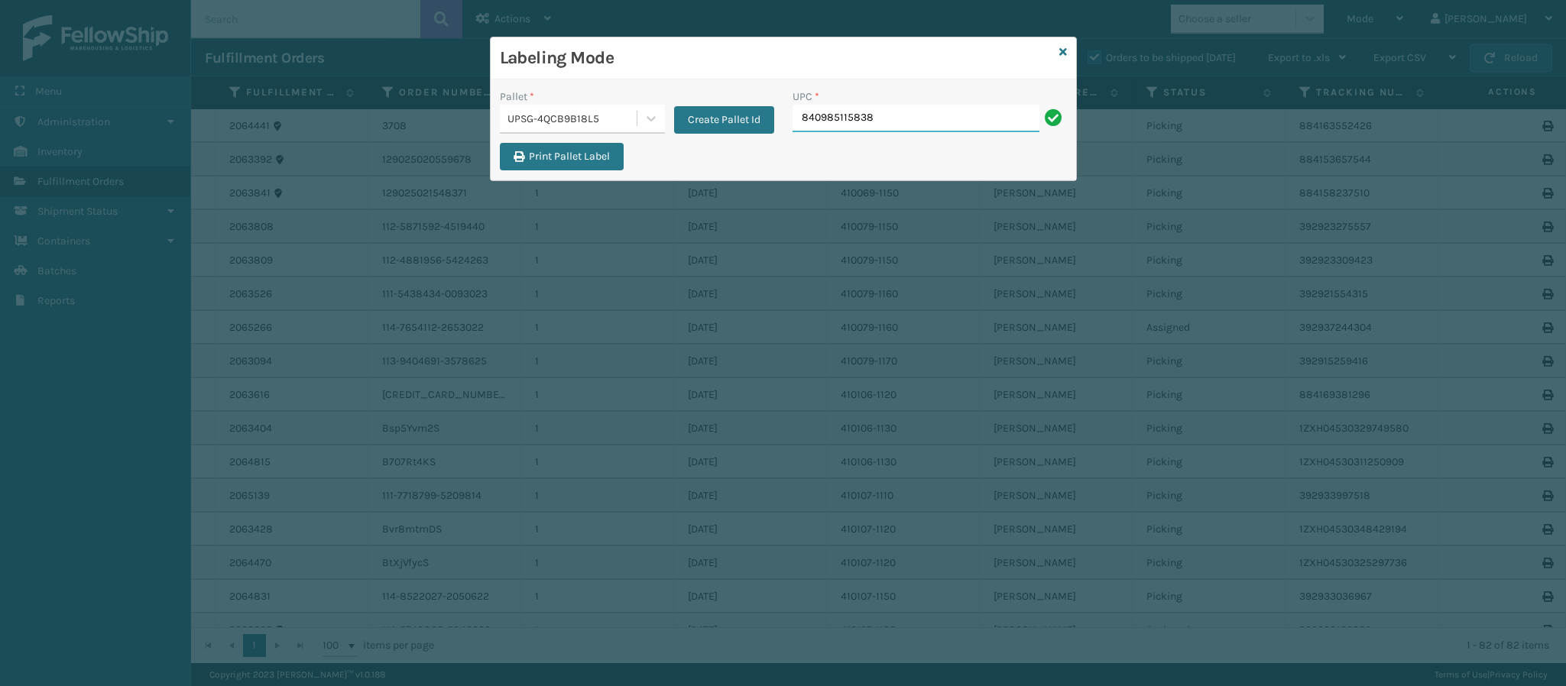
type input "840985115838"
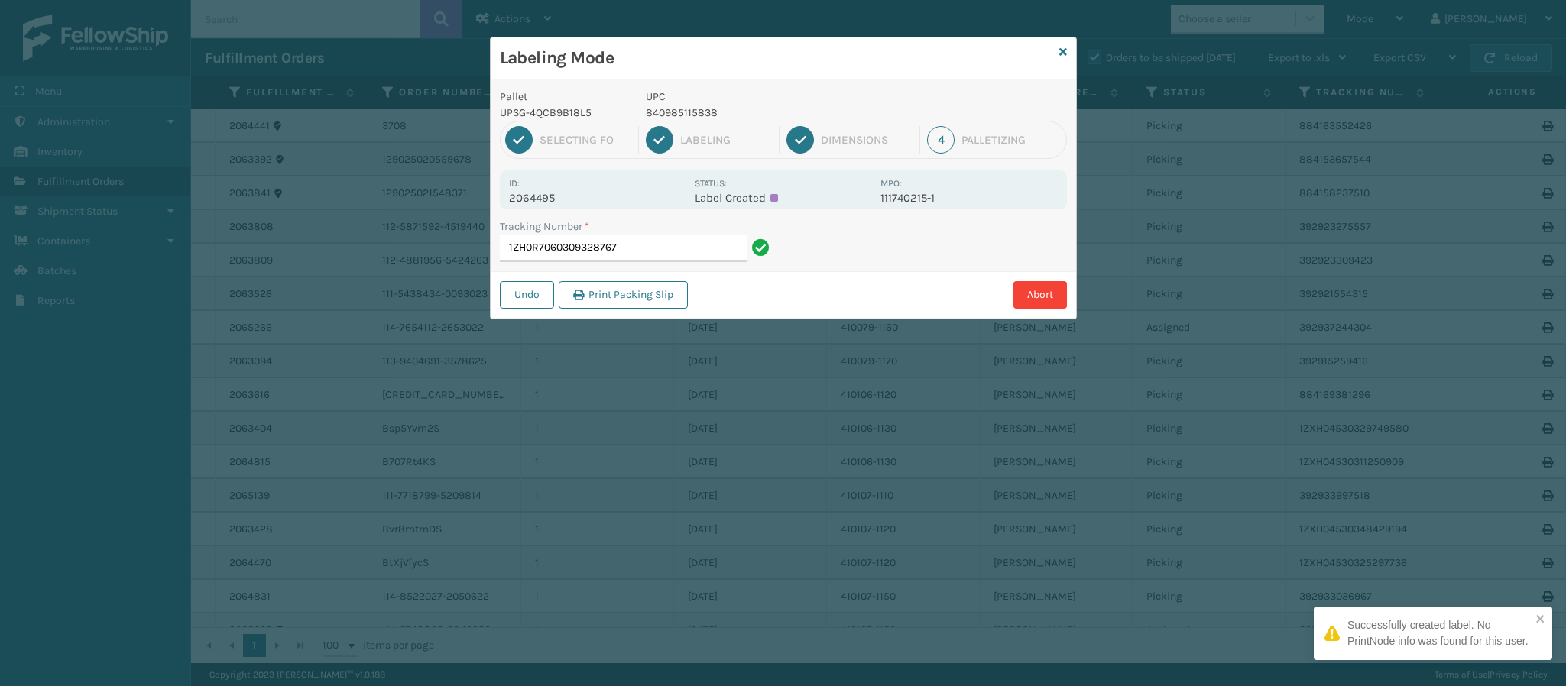
click at [550, 202] on p "2064495" at bounding box center [597, 198] width 176 height 14
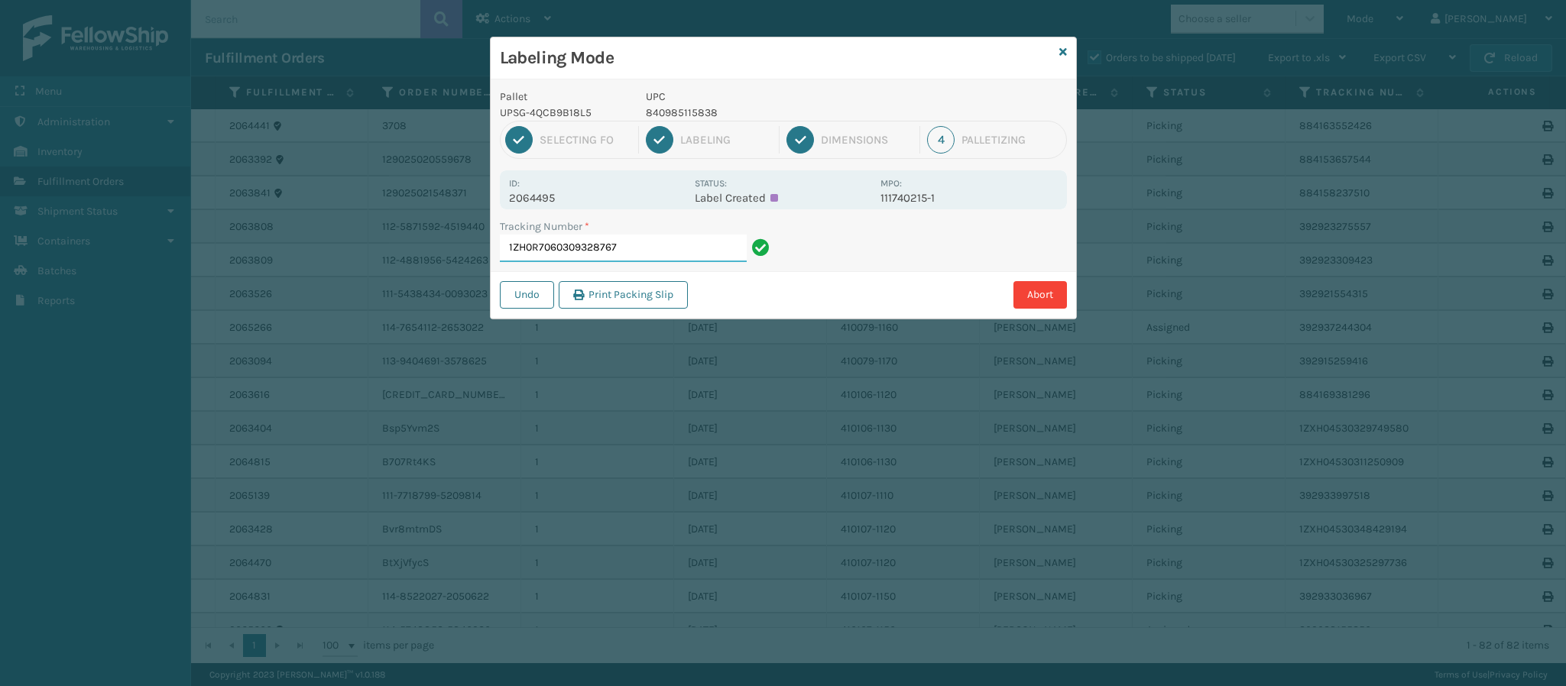
click at [638, 243] on input "1ZH0R7060309328767" at bounding box center [623, 249] width 247 height 28
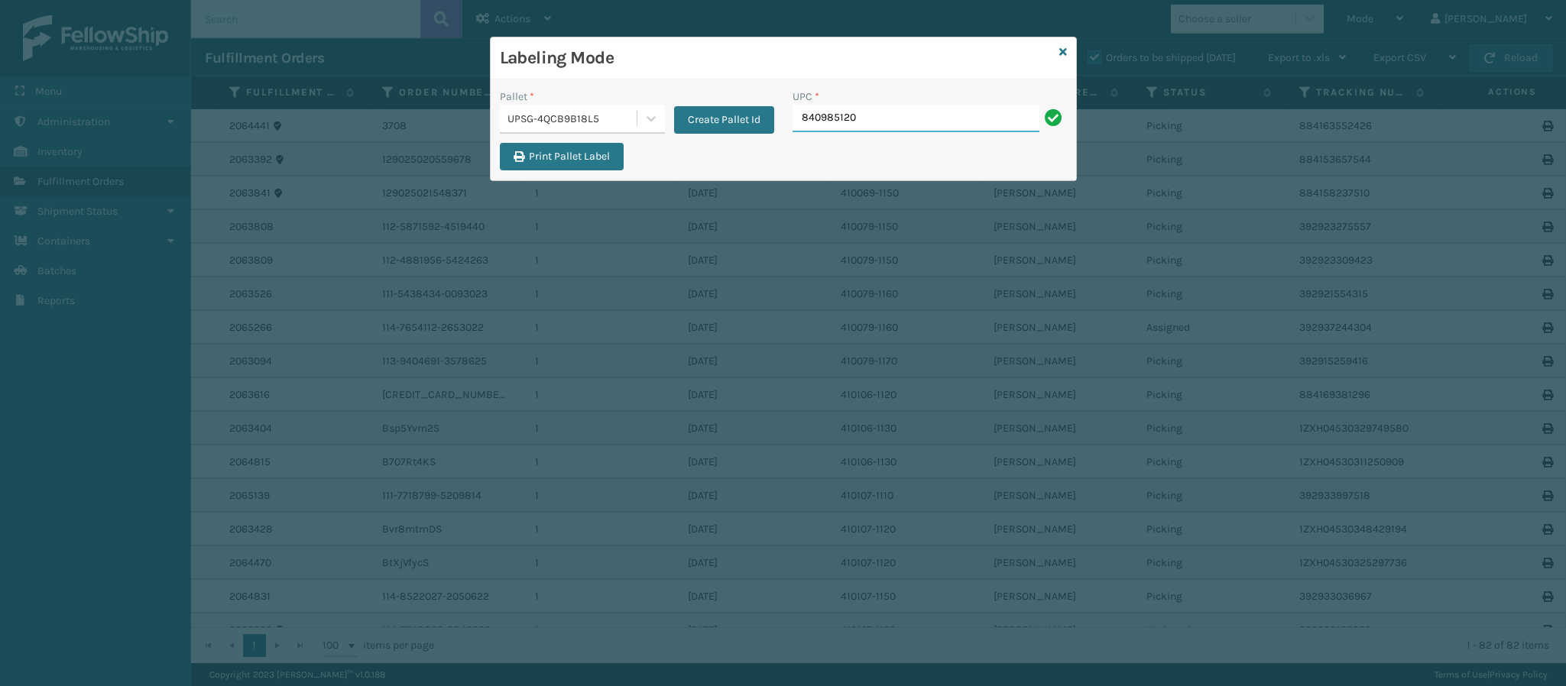
type input "8409851204"
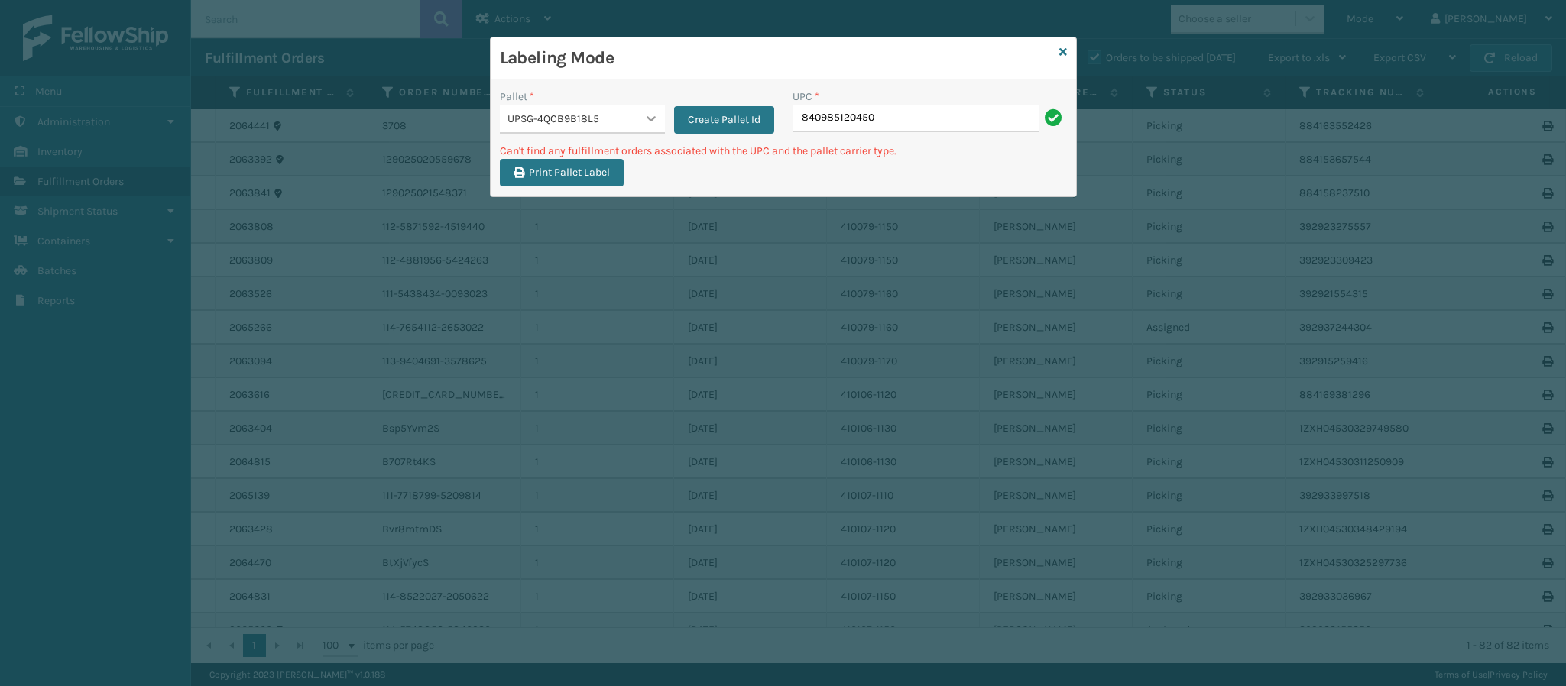
click at [647, 122] on icon at bounding box center [650, 118] width 15 height 15
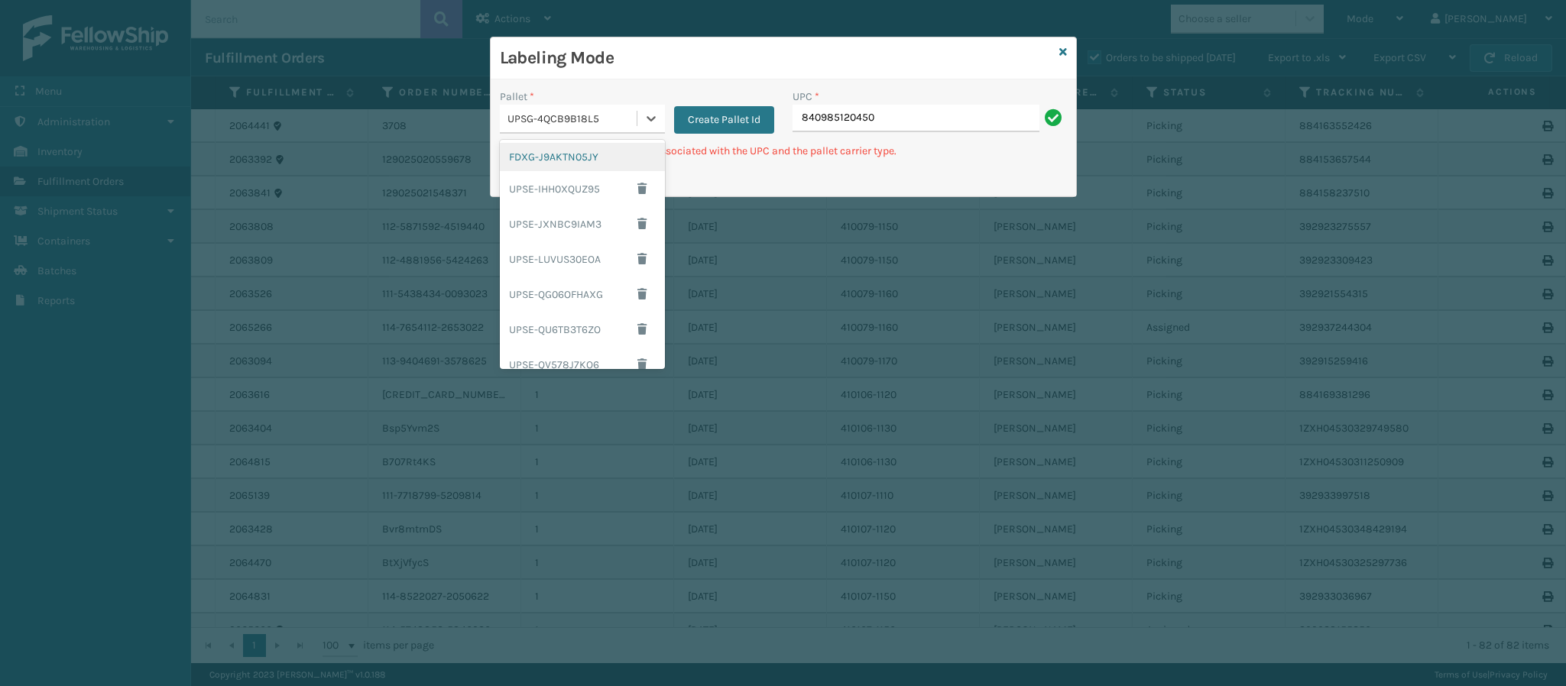
click at [584, 154] on div "FDXG-J9AKTN05JY" at bounding box center [582, 157] width 165 height 28
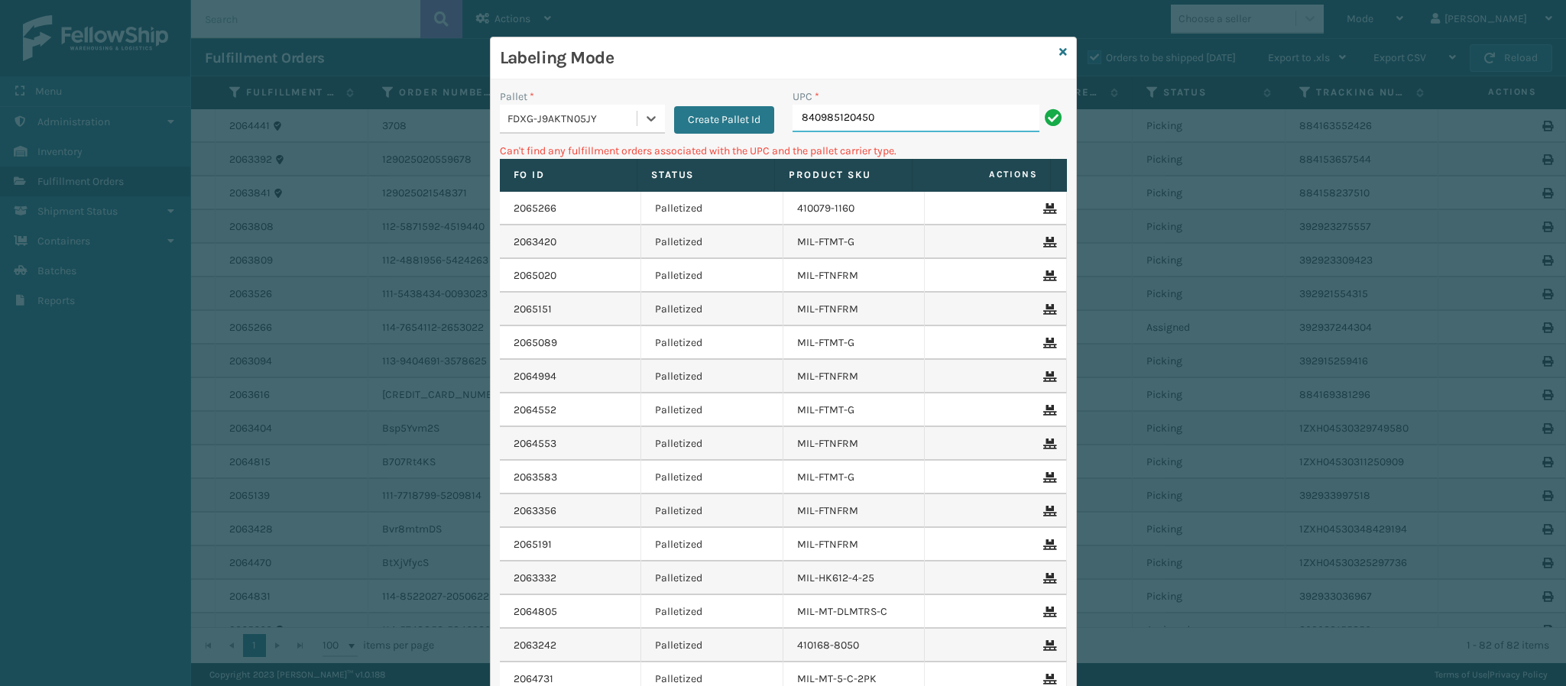
click at [897, 120] on input "840985120450" at bounding box center [915, 119] width 247 height 28
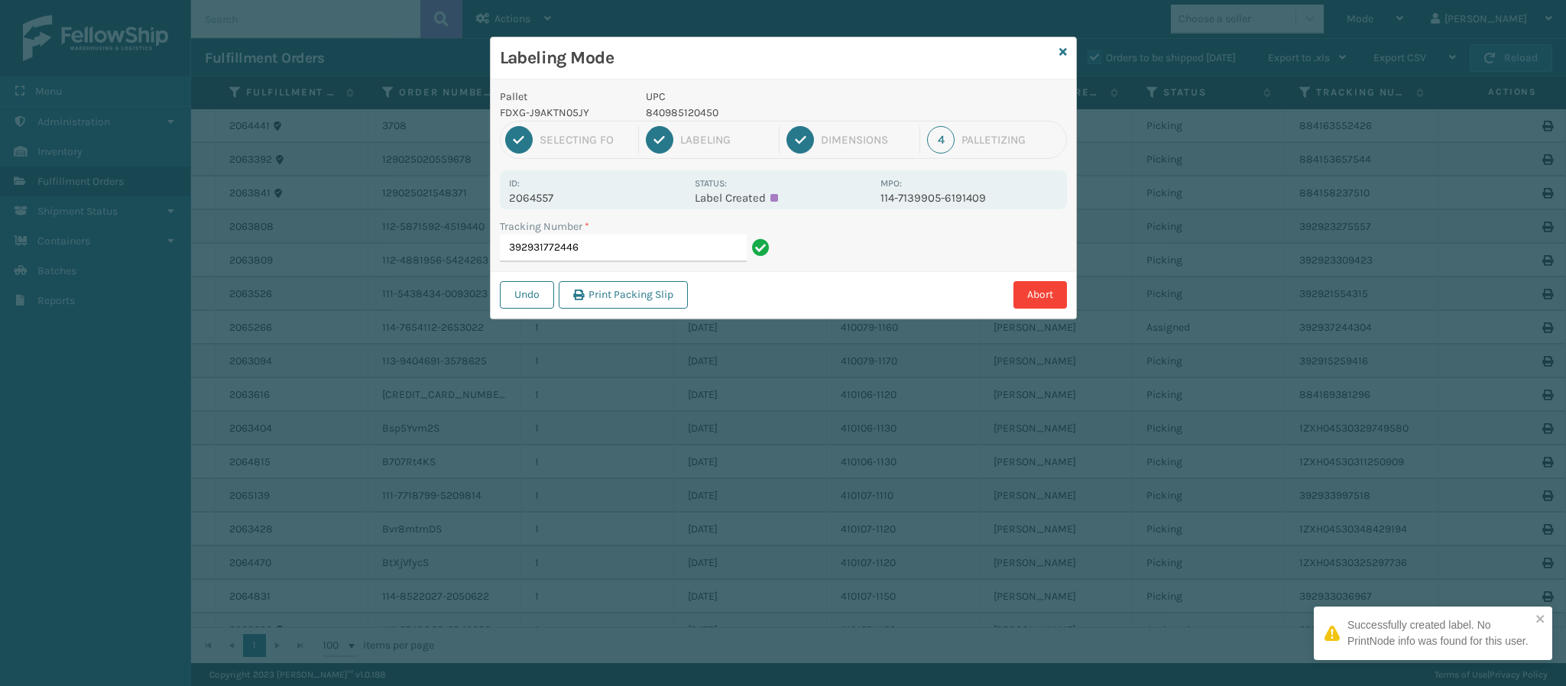
click at [557, 202] on p "2064557" at bounding box center [597, 198] width 176 height 14
click at [557, 199] on p "2064557" at bounding box center [597, 198] width 176 height 14
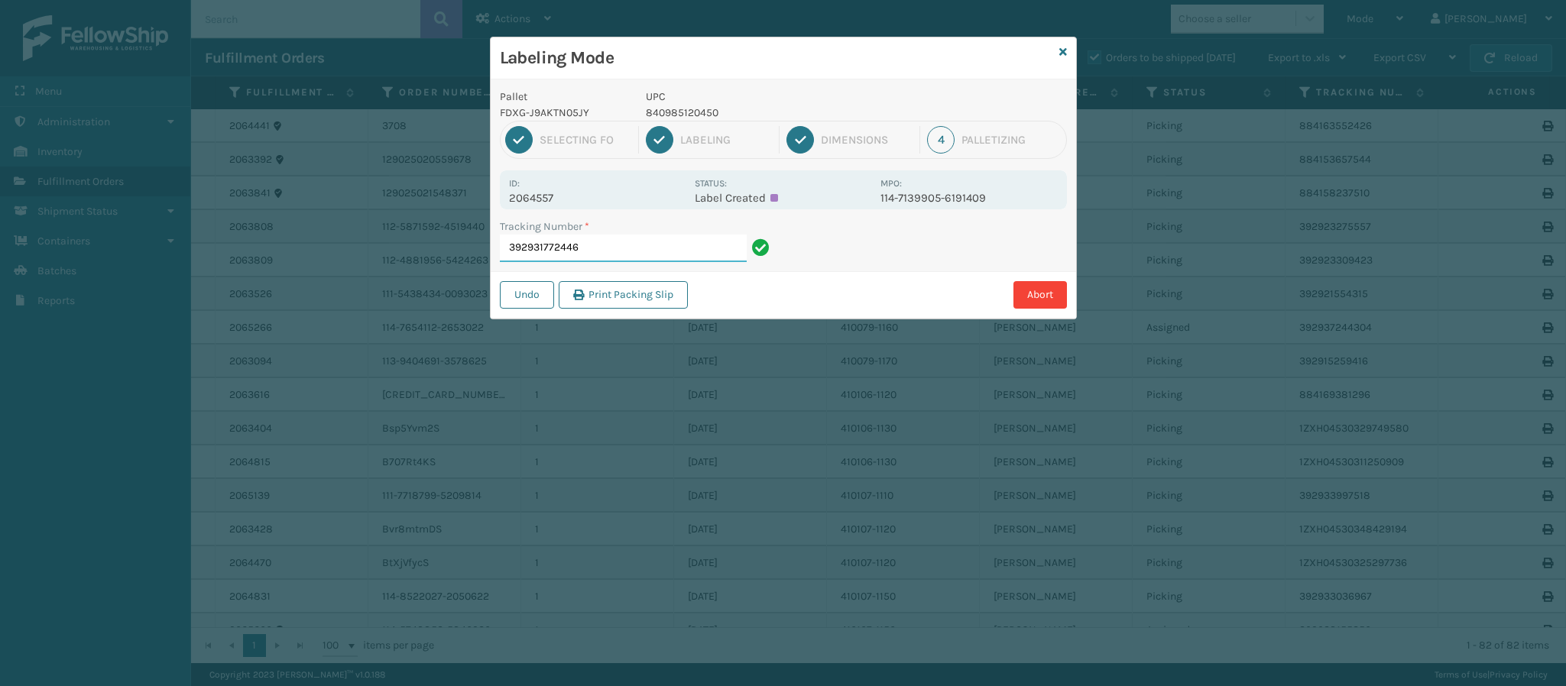
click at [665, 246] on input "392931772446" at bounding box center [623, 249] width 247 height 28
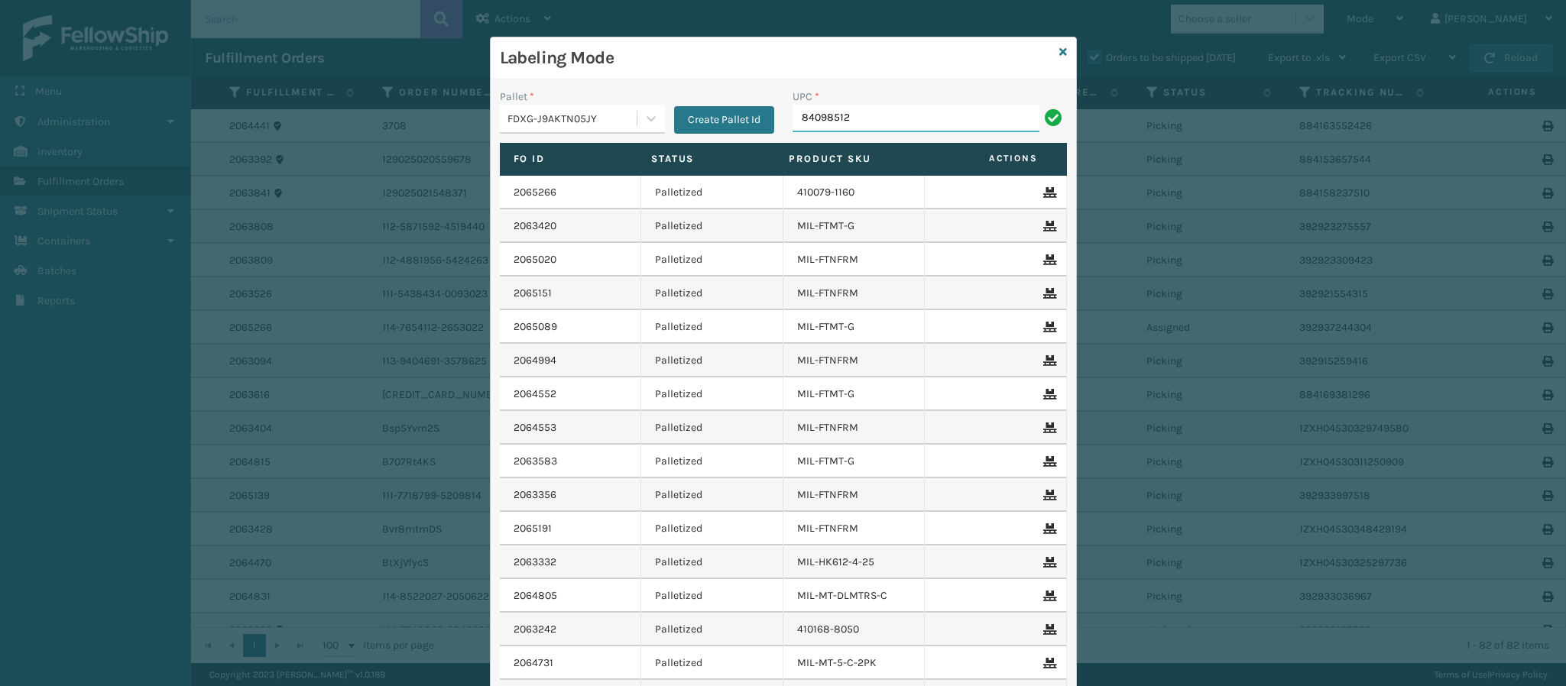
type input "840985120"
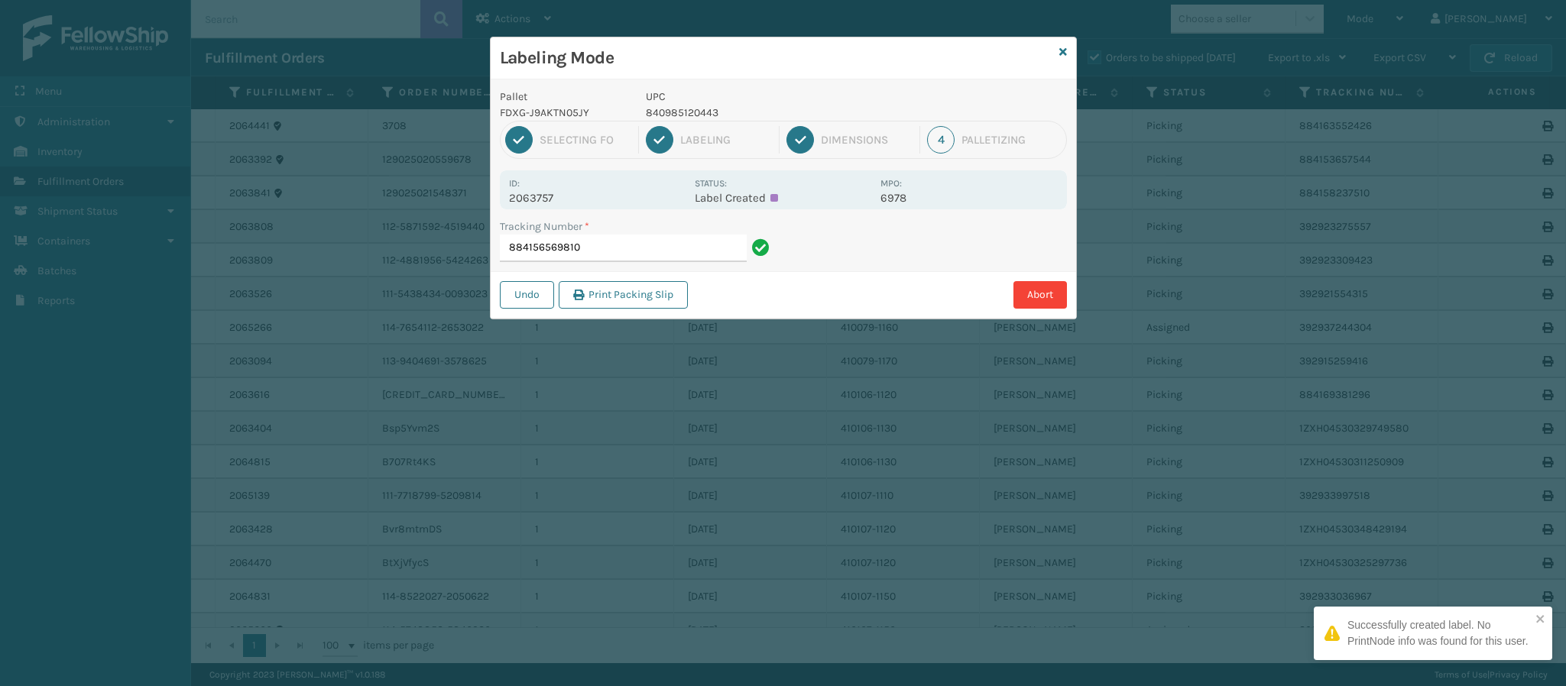
click at [557, 202] on p "2063757" at bounding box center [597, 198] width 176 height 14
click at [624, 241] on input "884156569810" at bounding box center [623, 249] width 247 height 28
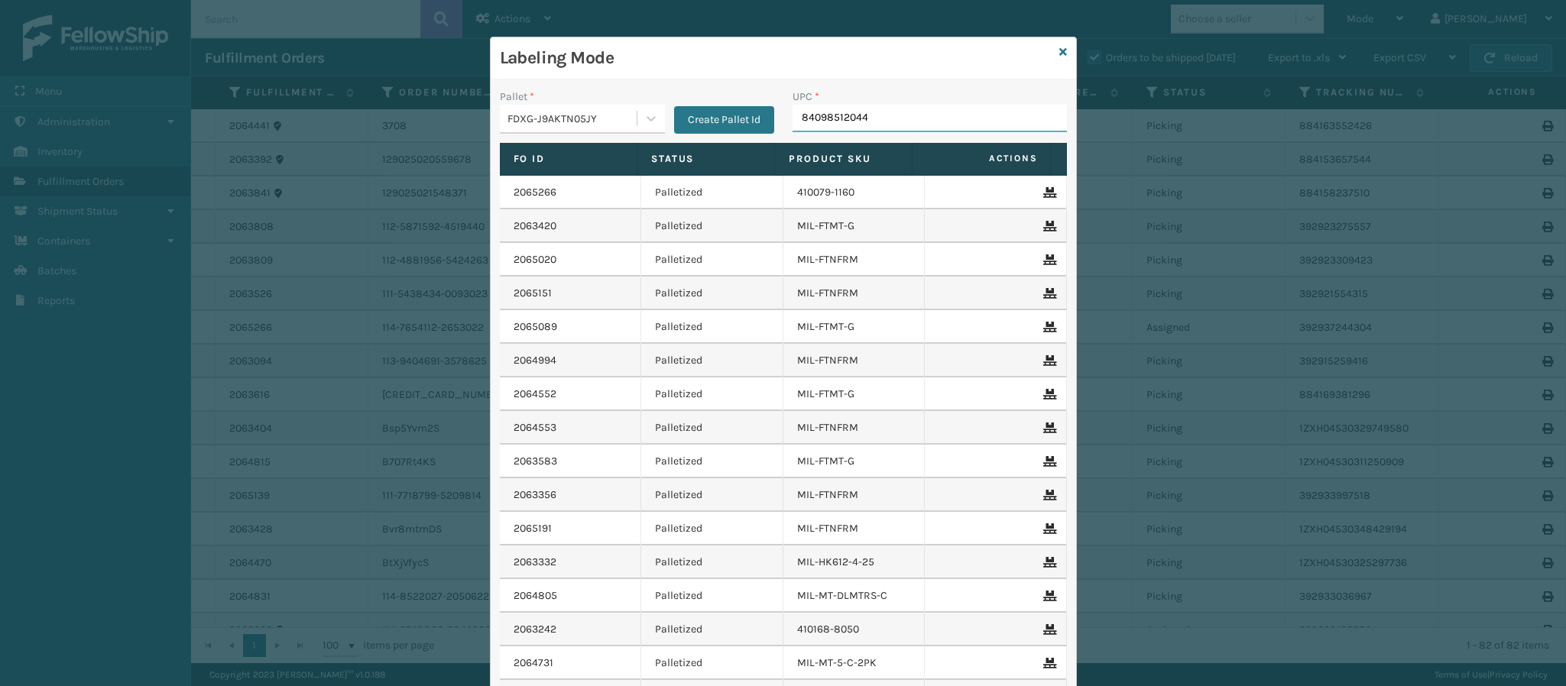
type input "840985120443"
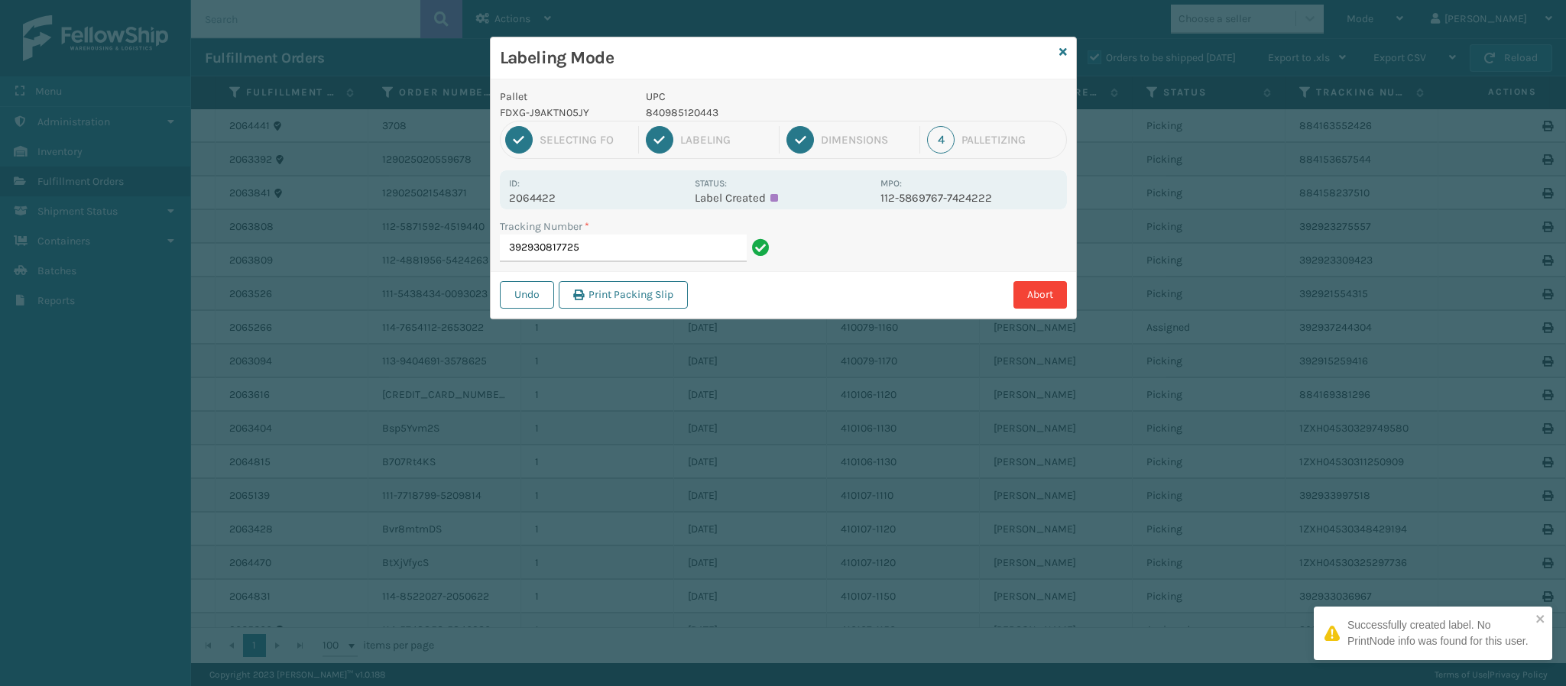
click at [557, 200] on p "2064422" at bounding box center [597, 198] width 176 height 14
click at [598, 253] on input "392930817725" at bounding box center [623, 249] width 247 height 28
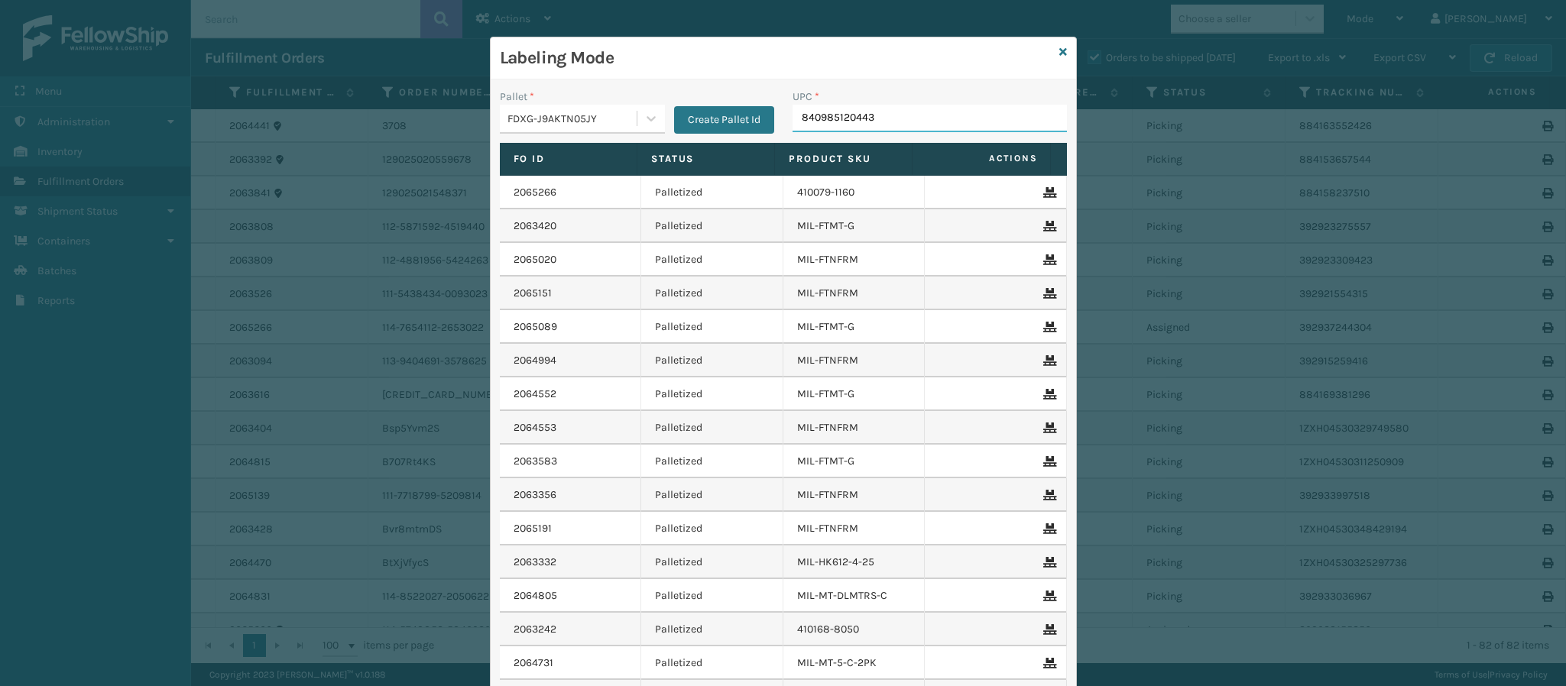
type input "840985120443"
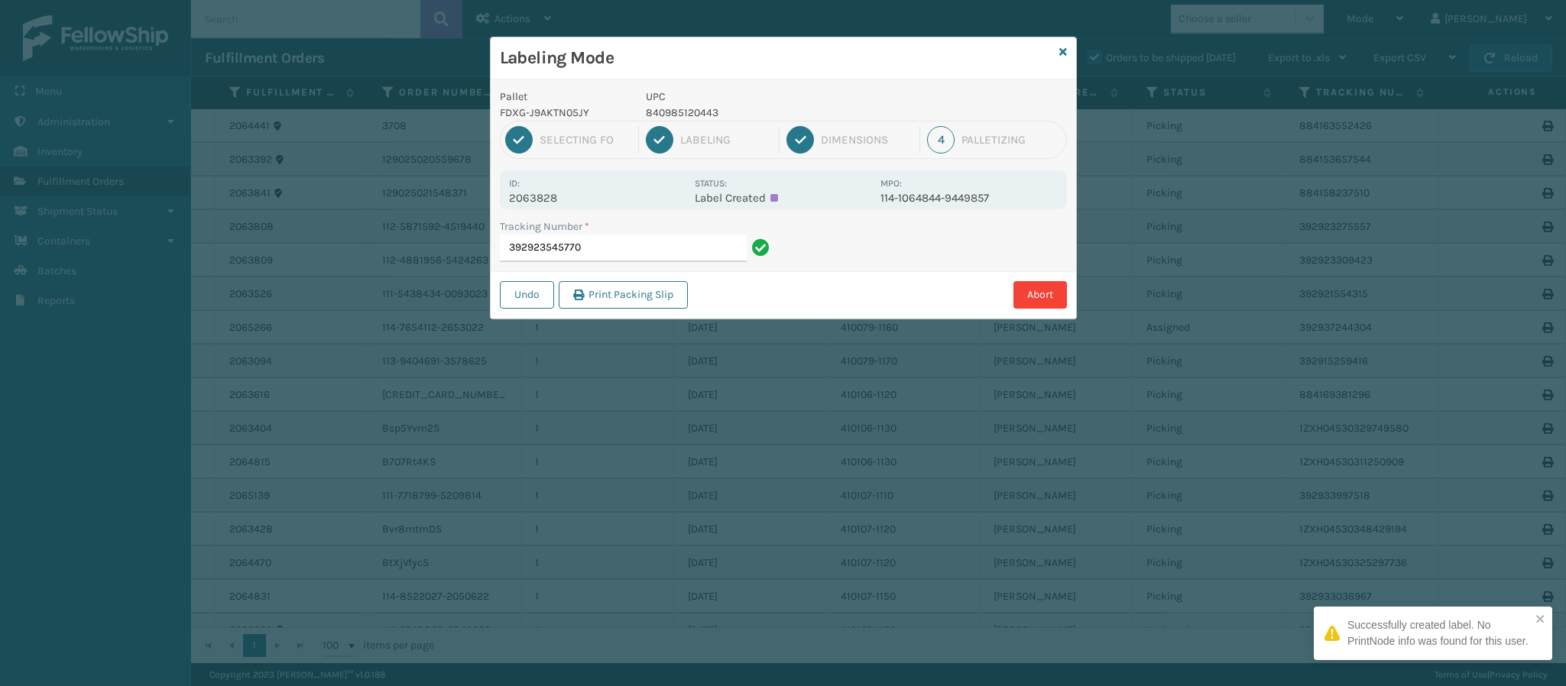
click at [543, 191] on p "2063828" at bounding box center [597, 198] width 176 height 14
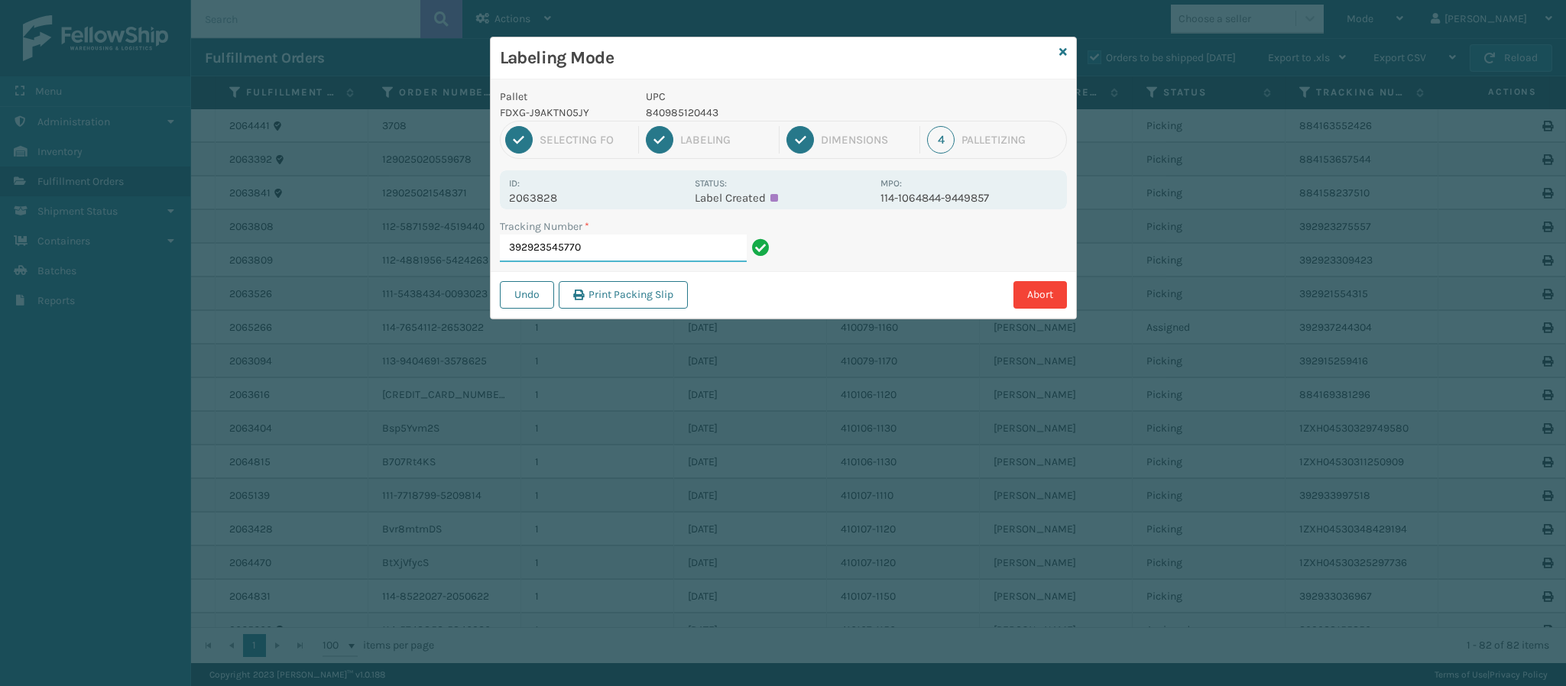
click at [607, 246] on input "392923545770" at bounding box center [623, 249] width 247 height 28
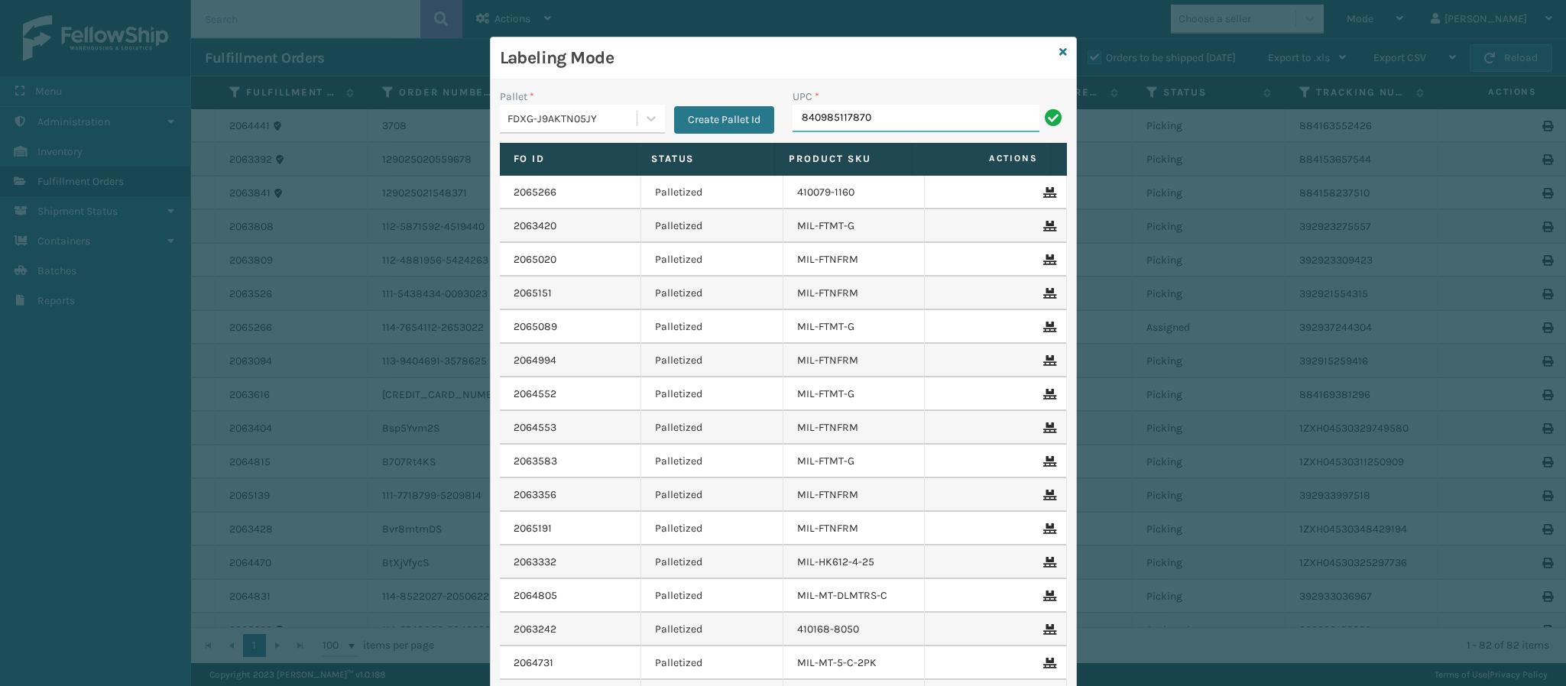
type input "840985117870"
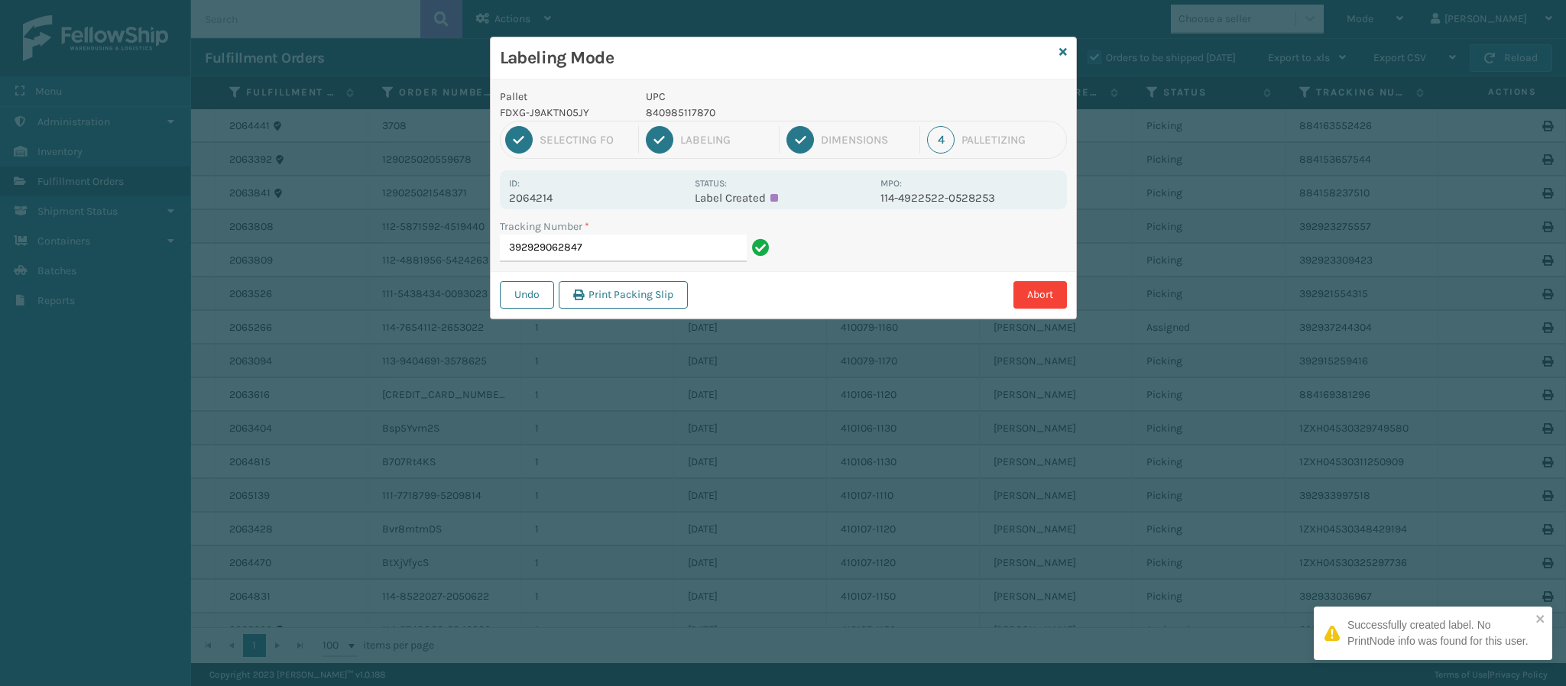
click at [548, 195] on p "2064214" at bounding box center [597, 198] width 176 height 14
click at [636, 262] on input "392929062847" at bounding box center [623, 249] width 247 height 28
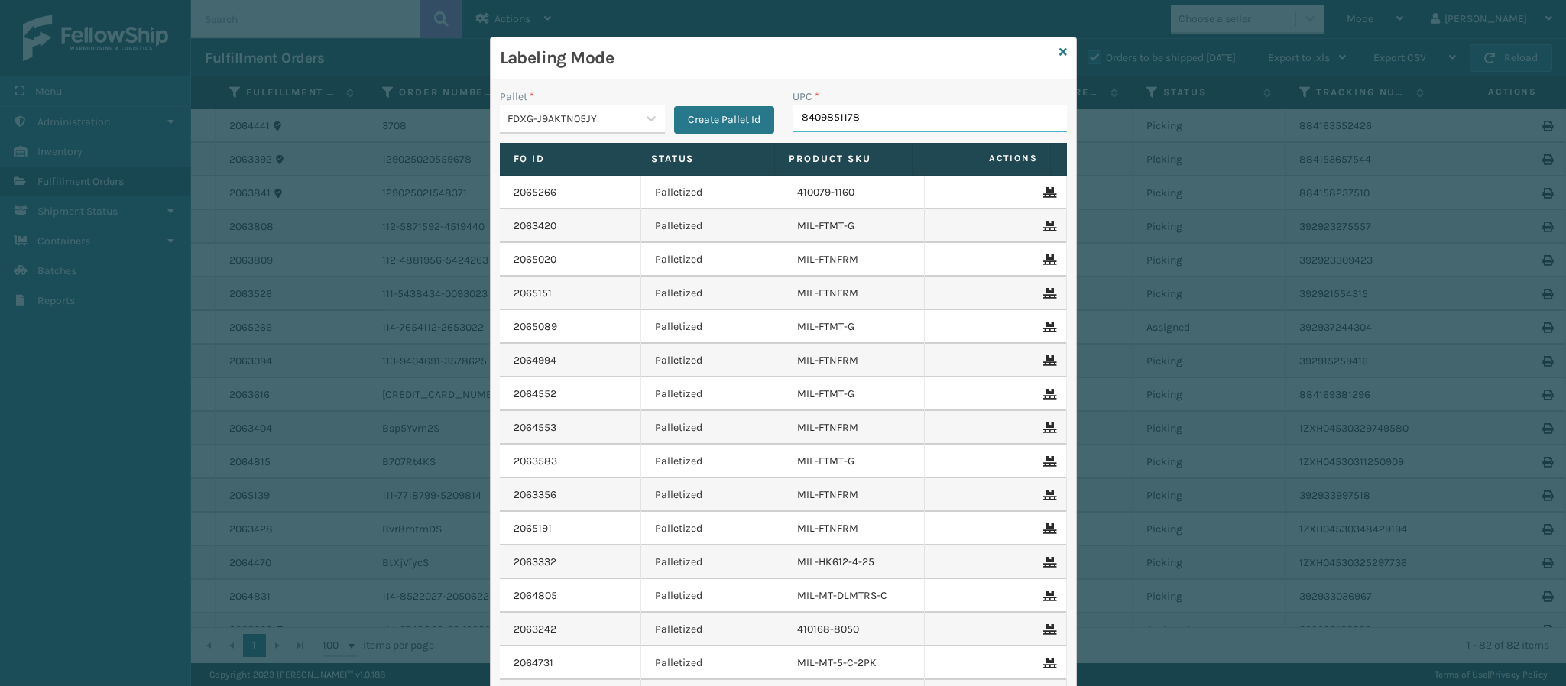
type input "84098511787"
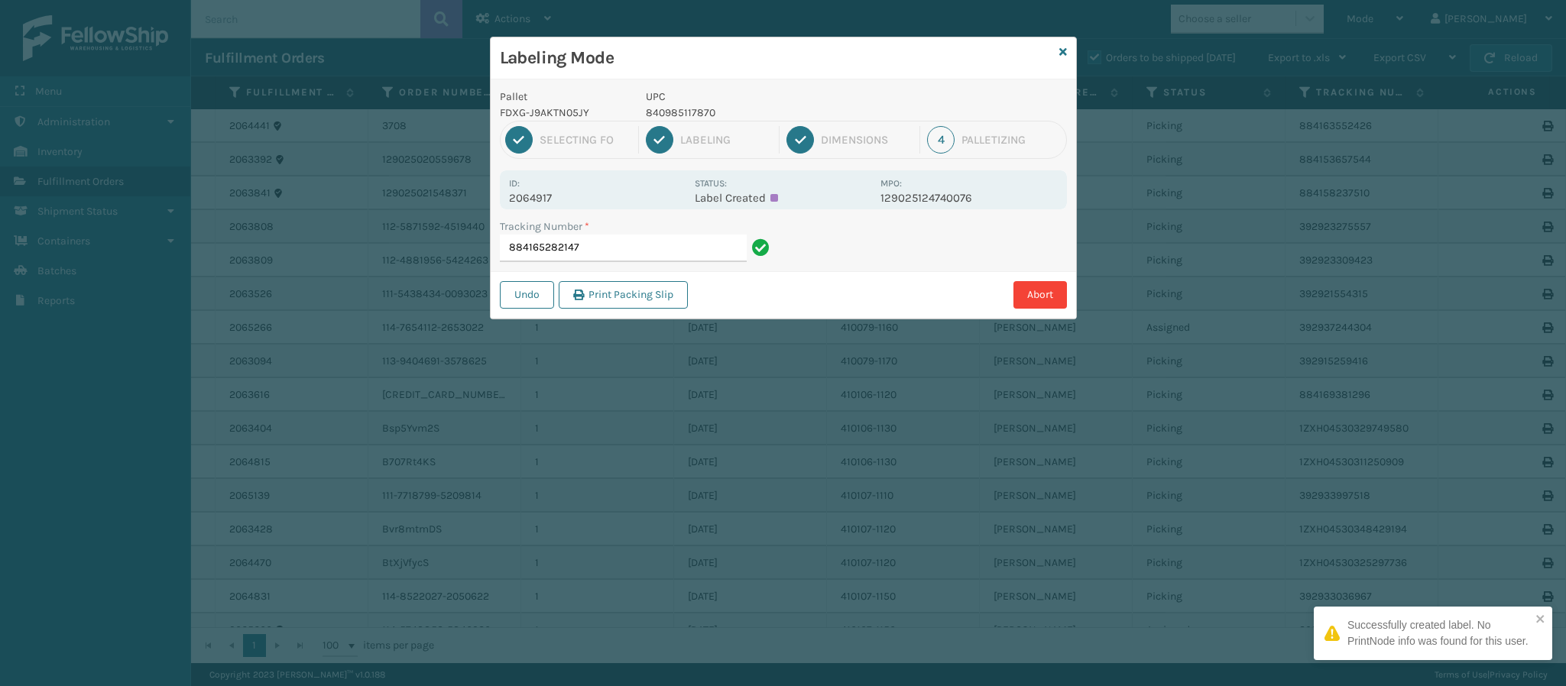
click at [549, 202] on p "2064917" at bounding box center [597, 198] width 176 height 14
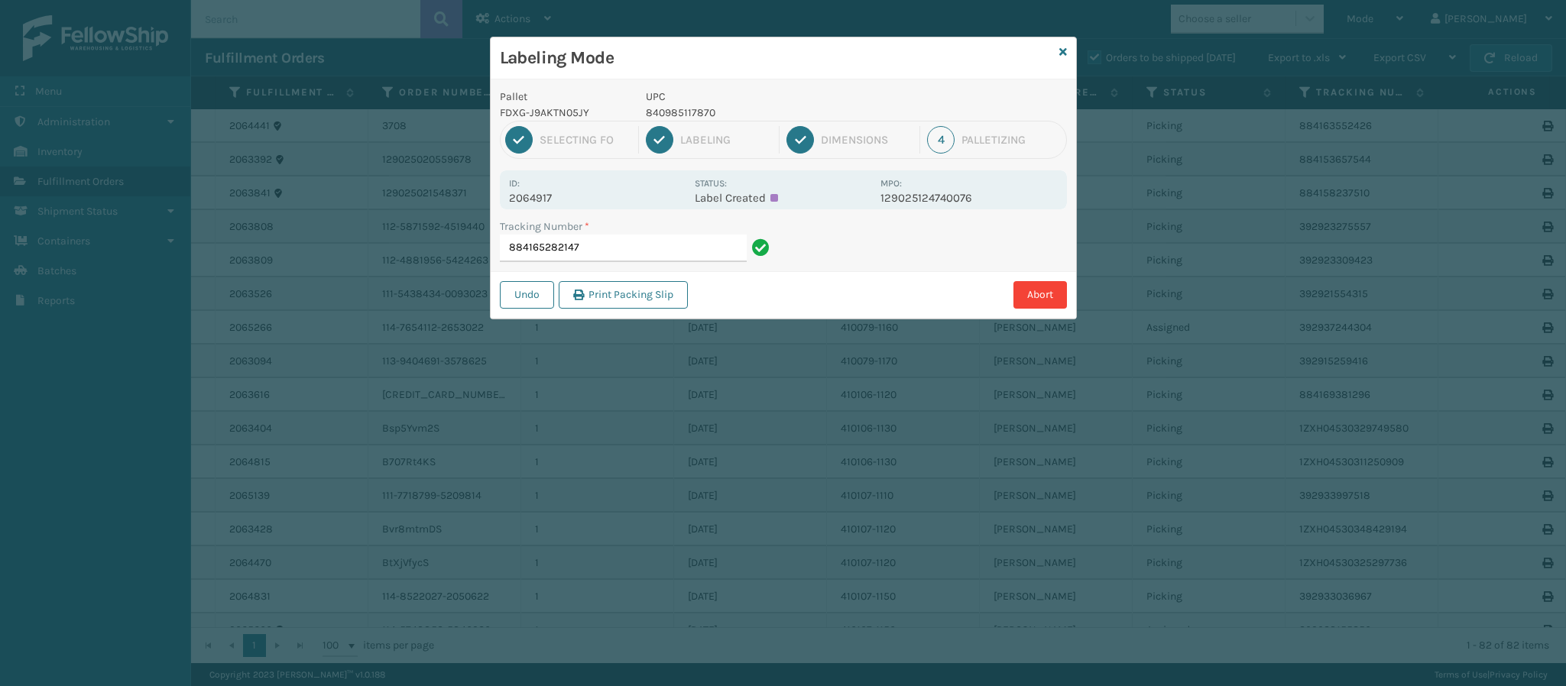
click at [638, 235] on div "Tracking Number * 884165282147" at bounding box center [637, 241] width 274 height 44
click at [638, 243] on input "884165282147" at bounding box center [623, 249] width 247 height 28
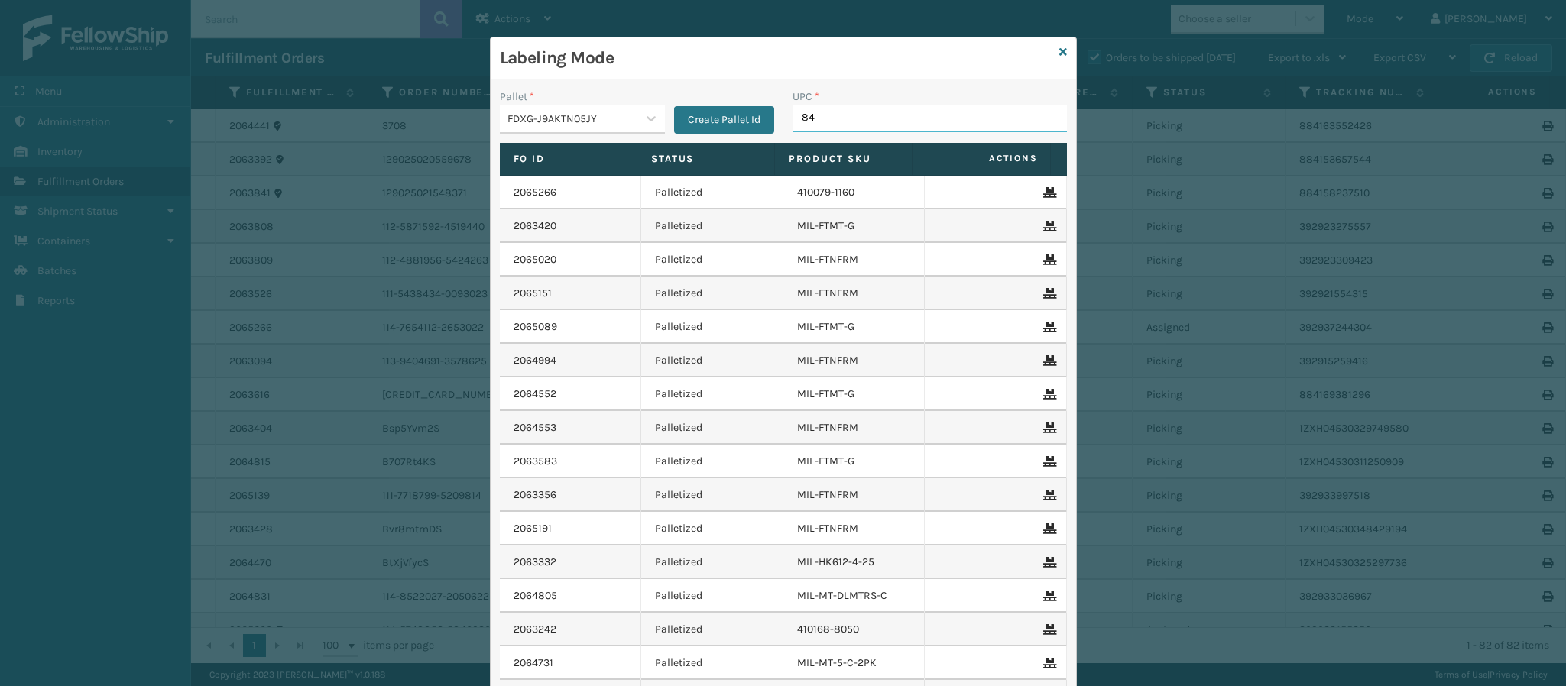
type input "840"
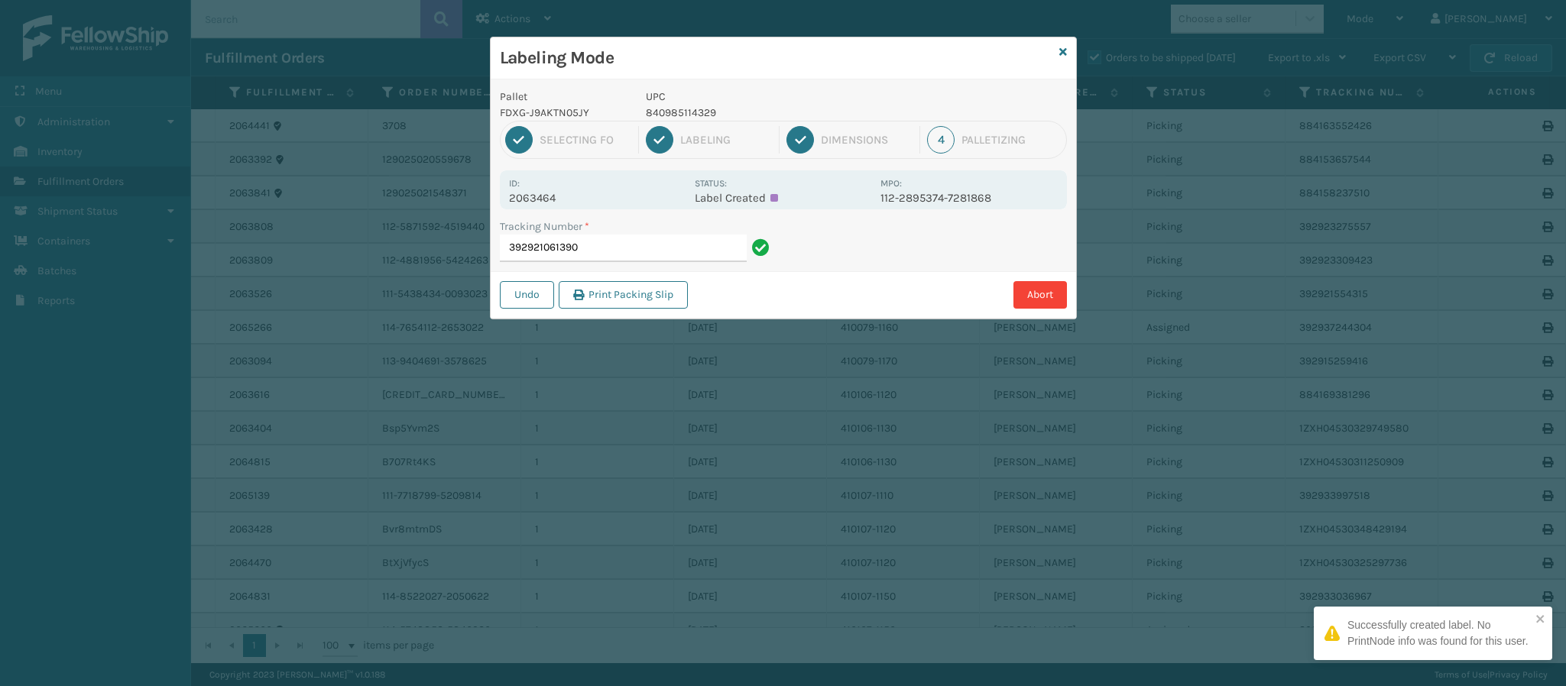
click at [564, 197] on p "2063464" at bounding box center [597, 198] width 176 height 14
click at [610, 248] on input "392921061390" at bounding box center [623, 249] width 247 height 28
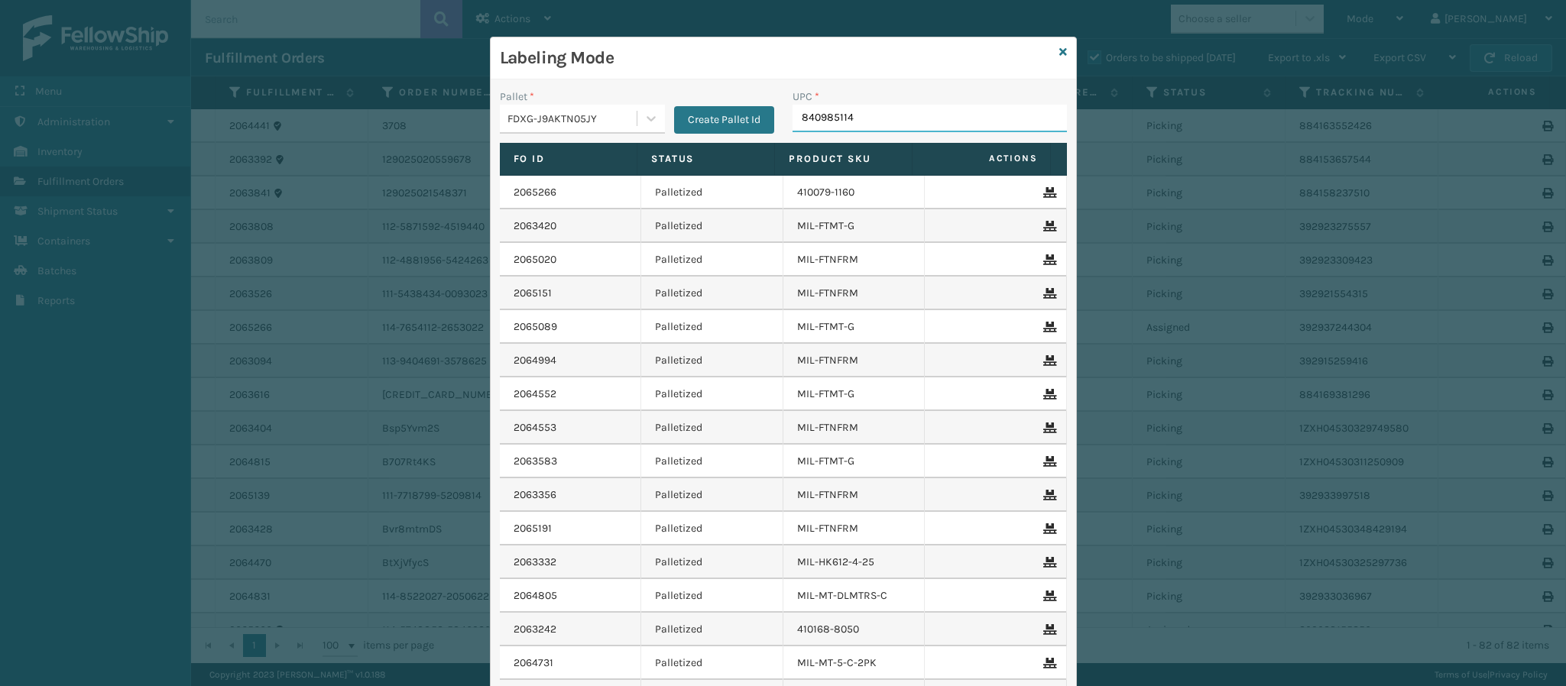
type input "8409851143"
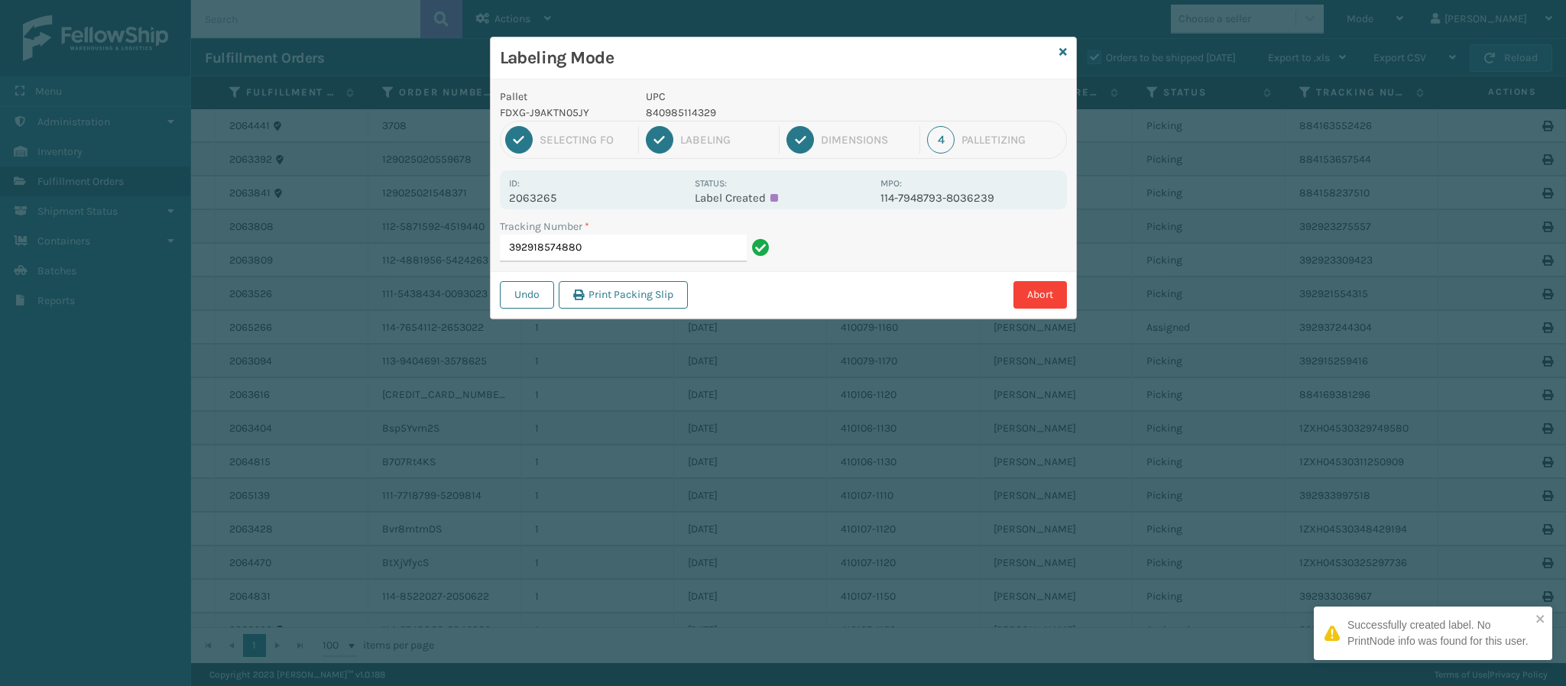
click at [551, 204] on p "2063265" at bounding box center [597, 198] width 176 height 14
click at [629, 251] on input "392918574880" at bounding box center [623, 249] width 247 height 28
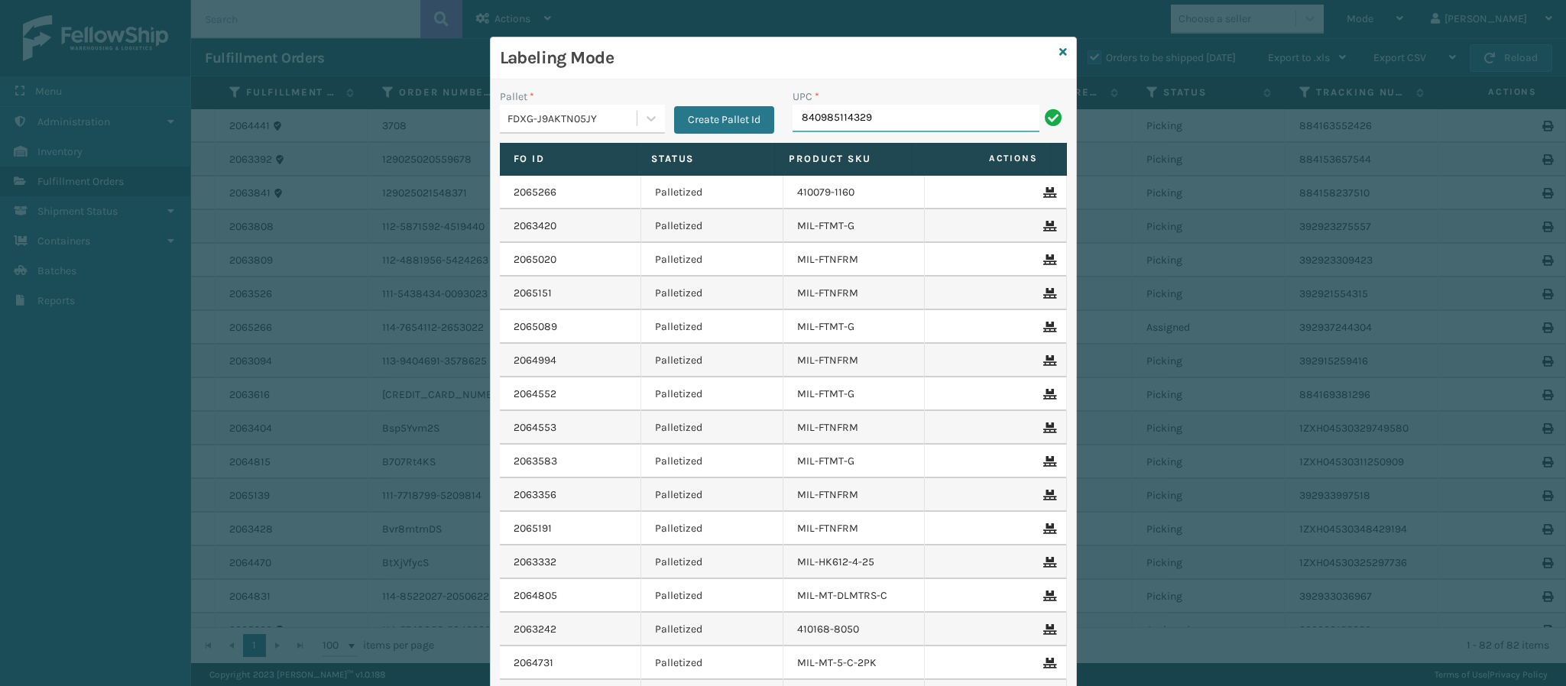
type input "840985114329"
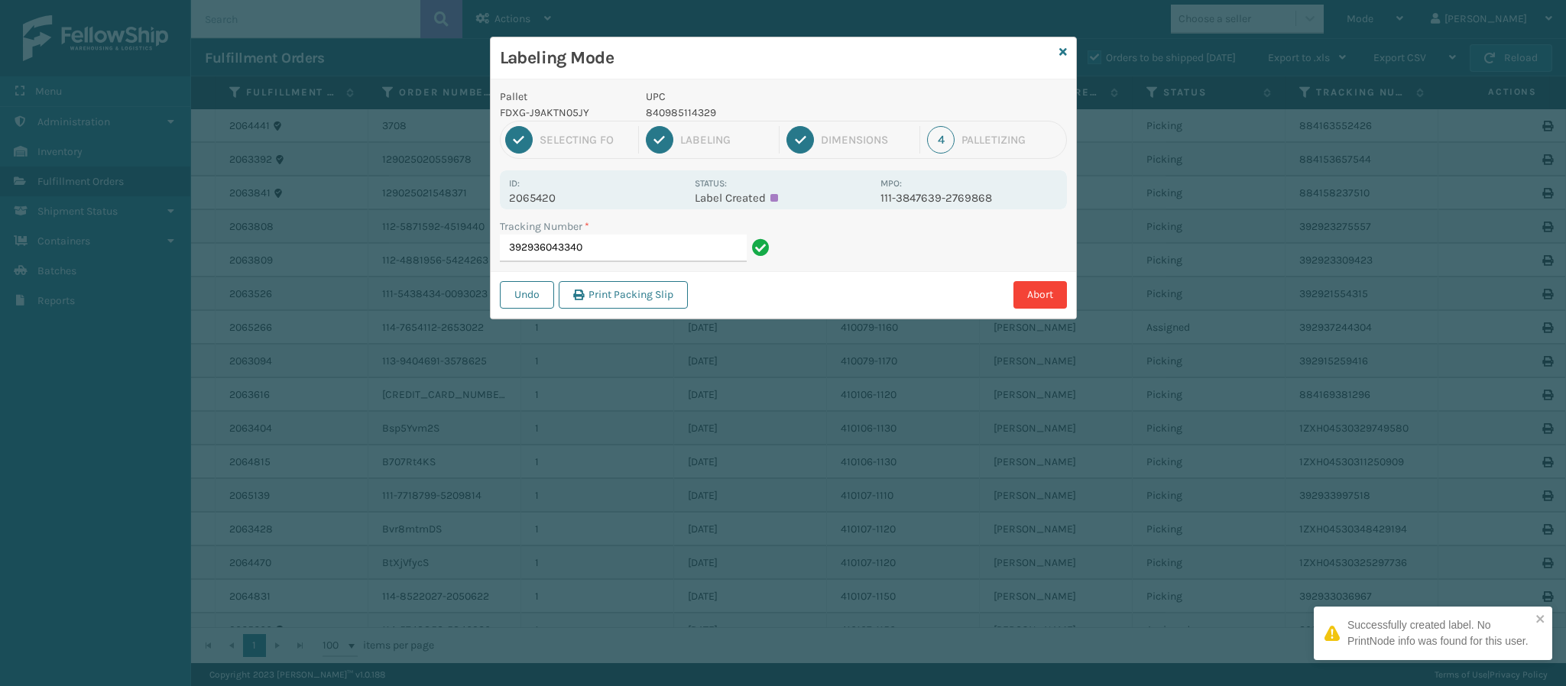
click at [553, 195] on p "2065420" at bounding box center [597, 198] width 176 height 14
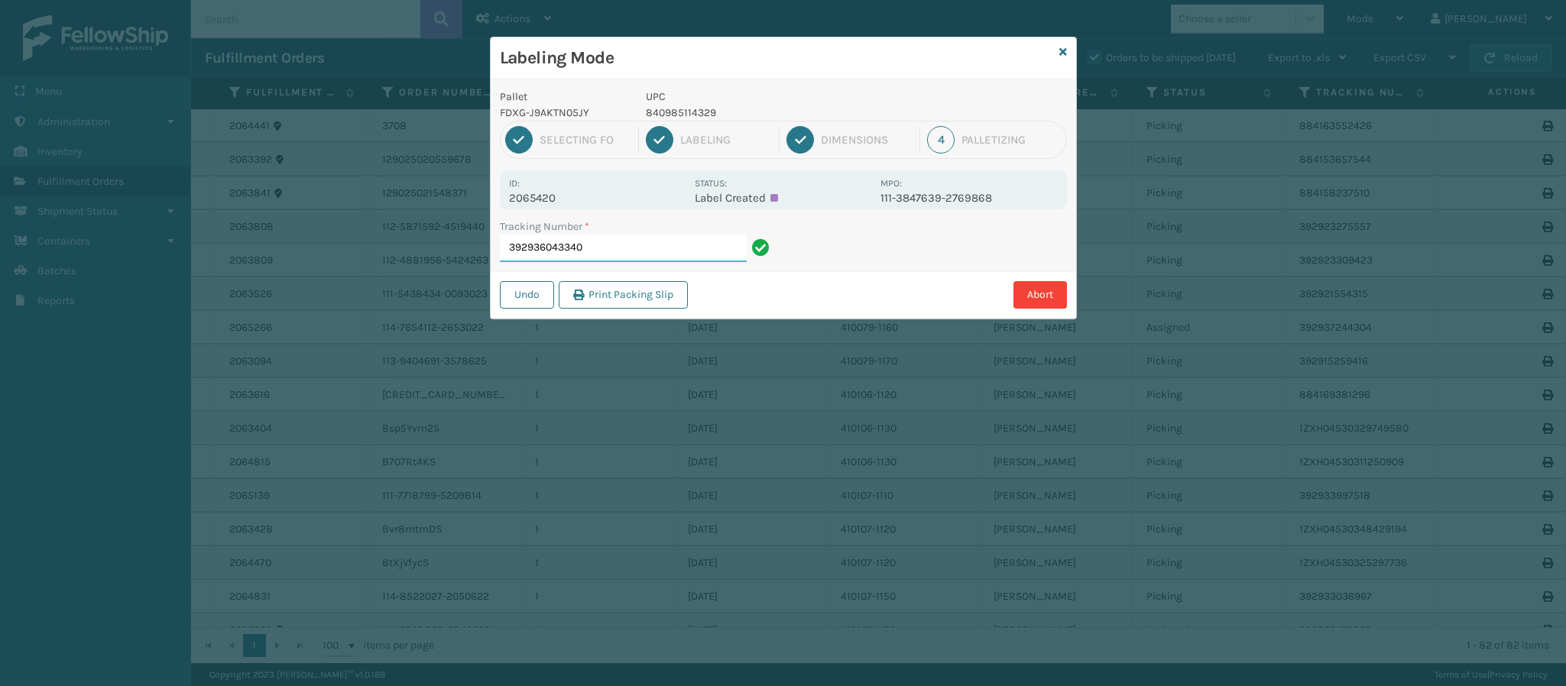
click at [615, 257] on input "392936043340" at bounding box center [623, 249] width 247 height 28
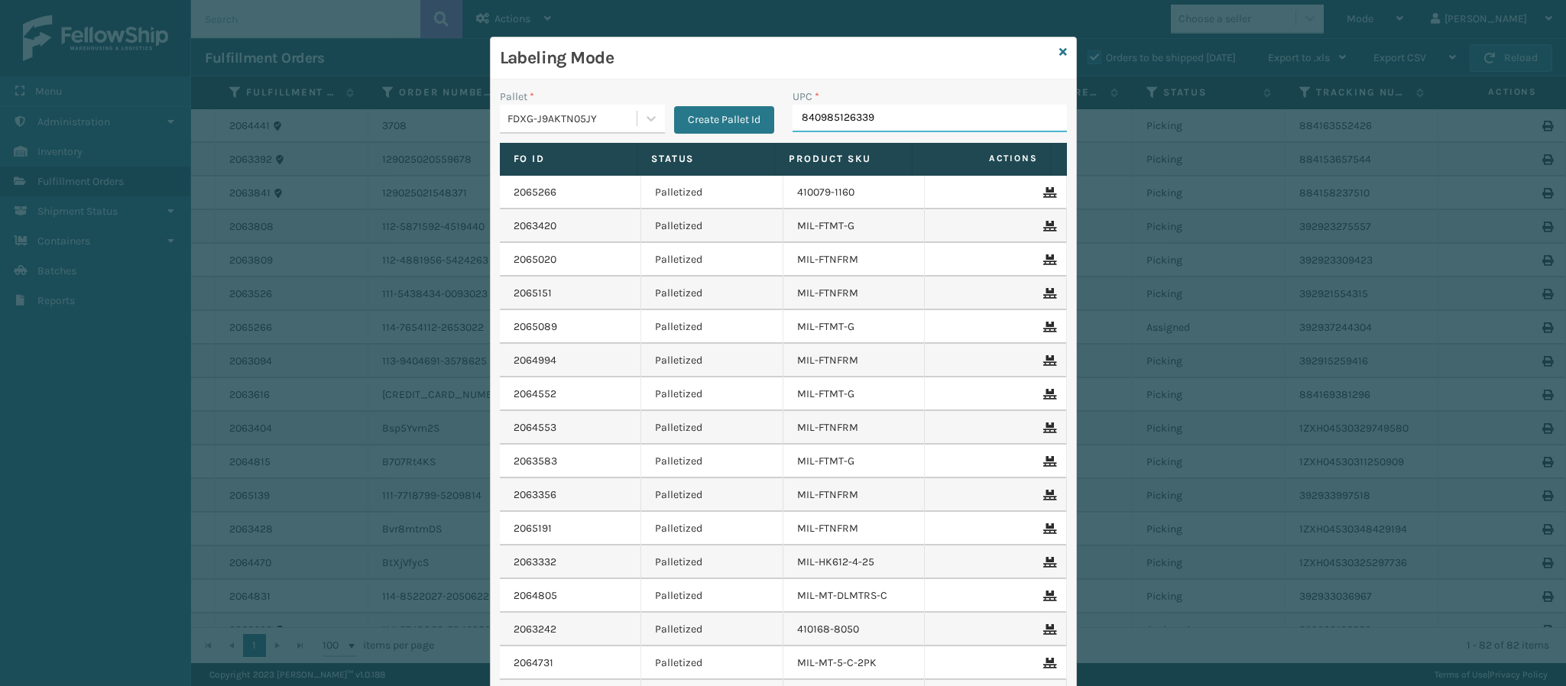
type input "840985126339"
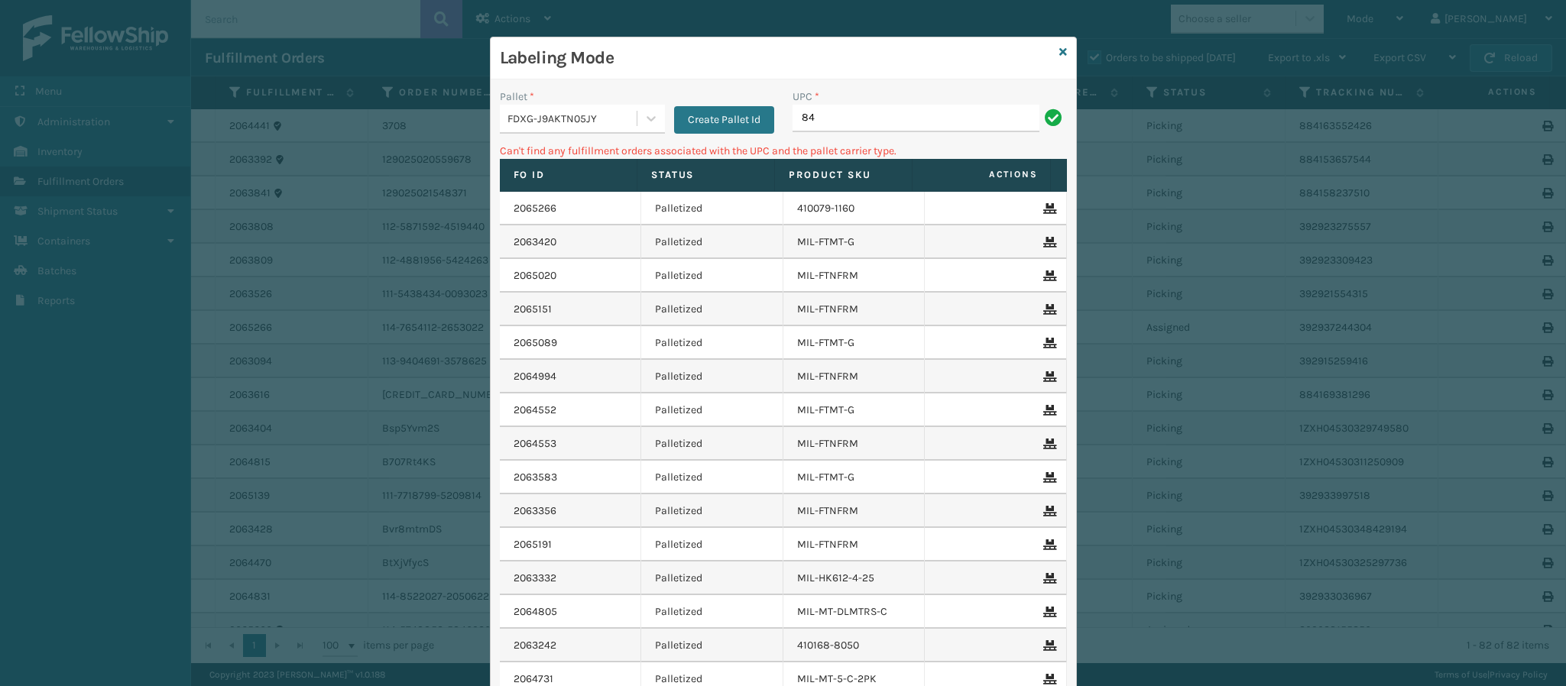
type input "8"
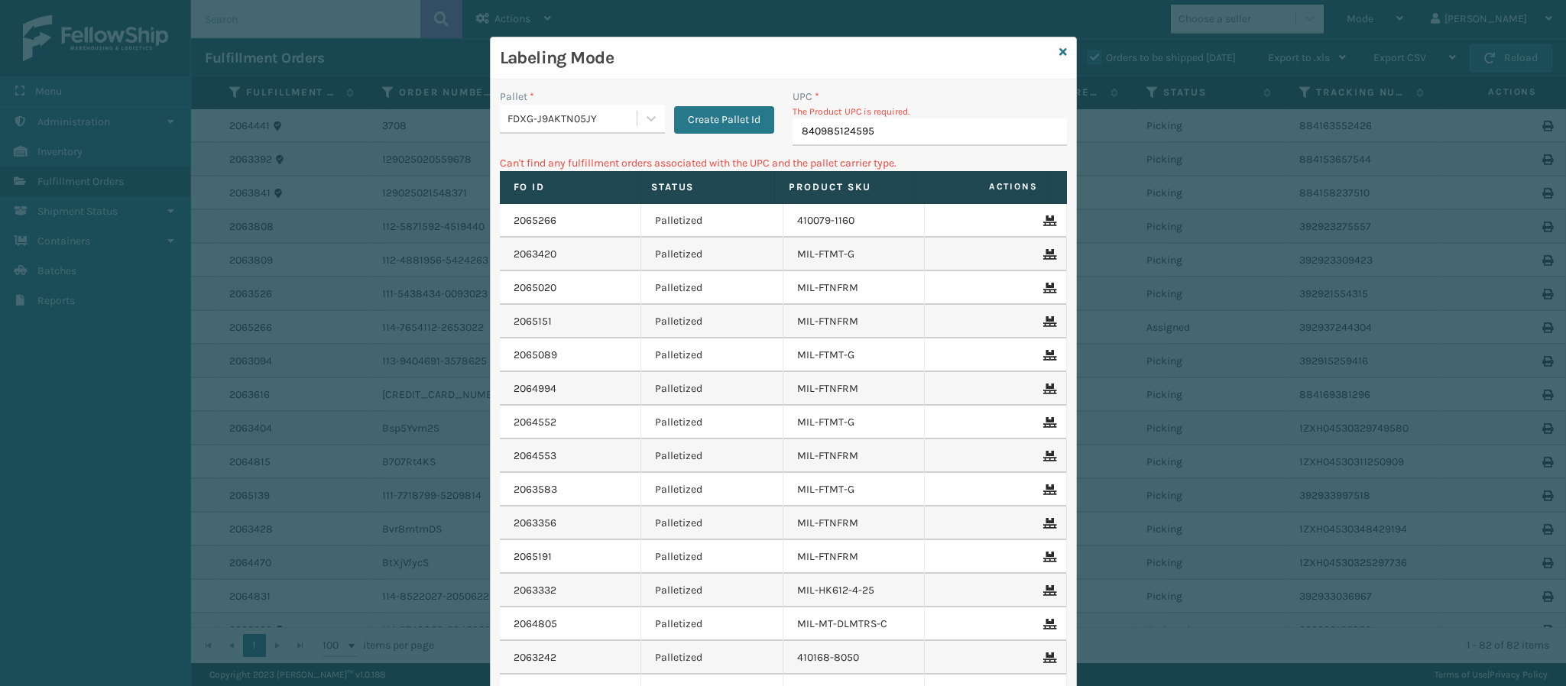
type input "840985124595"
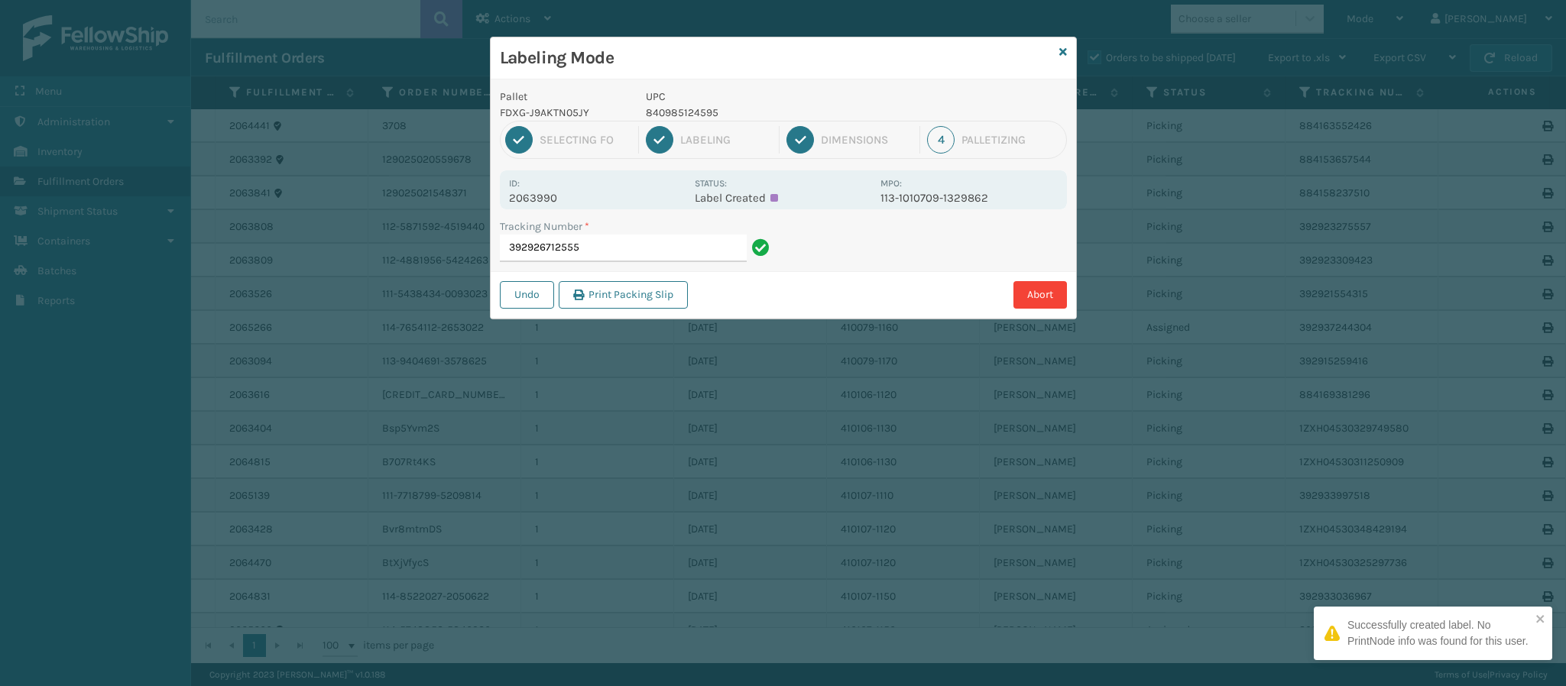
click at [553, 199] on p "2063990" at bounding box center [597, 198] width 176 height 14
click at [638, 250] on input "392926712555" at bounding box center [623, 249] width 247 height 28
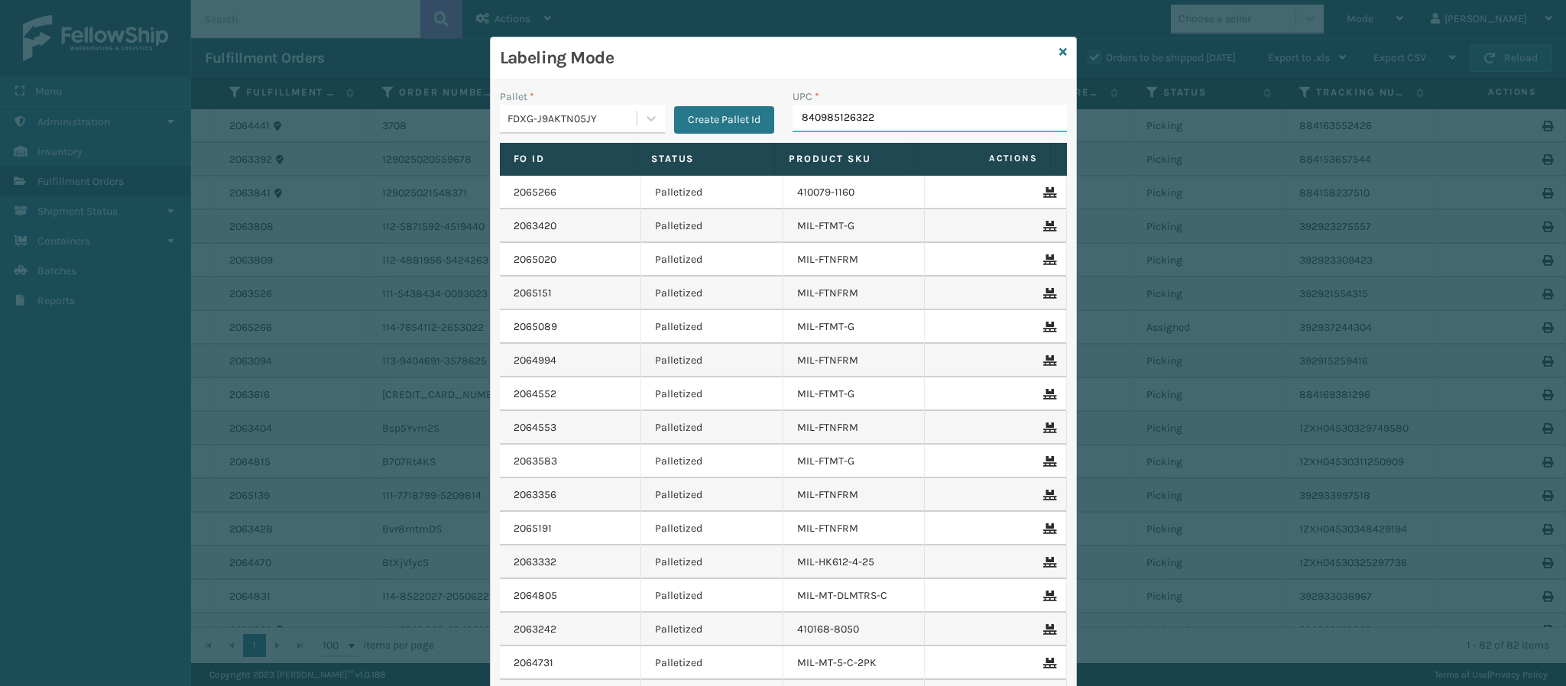
type input "840985126322"
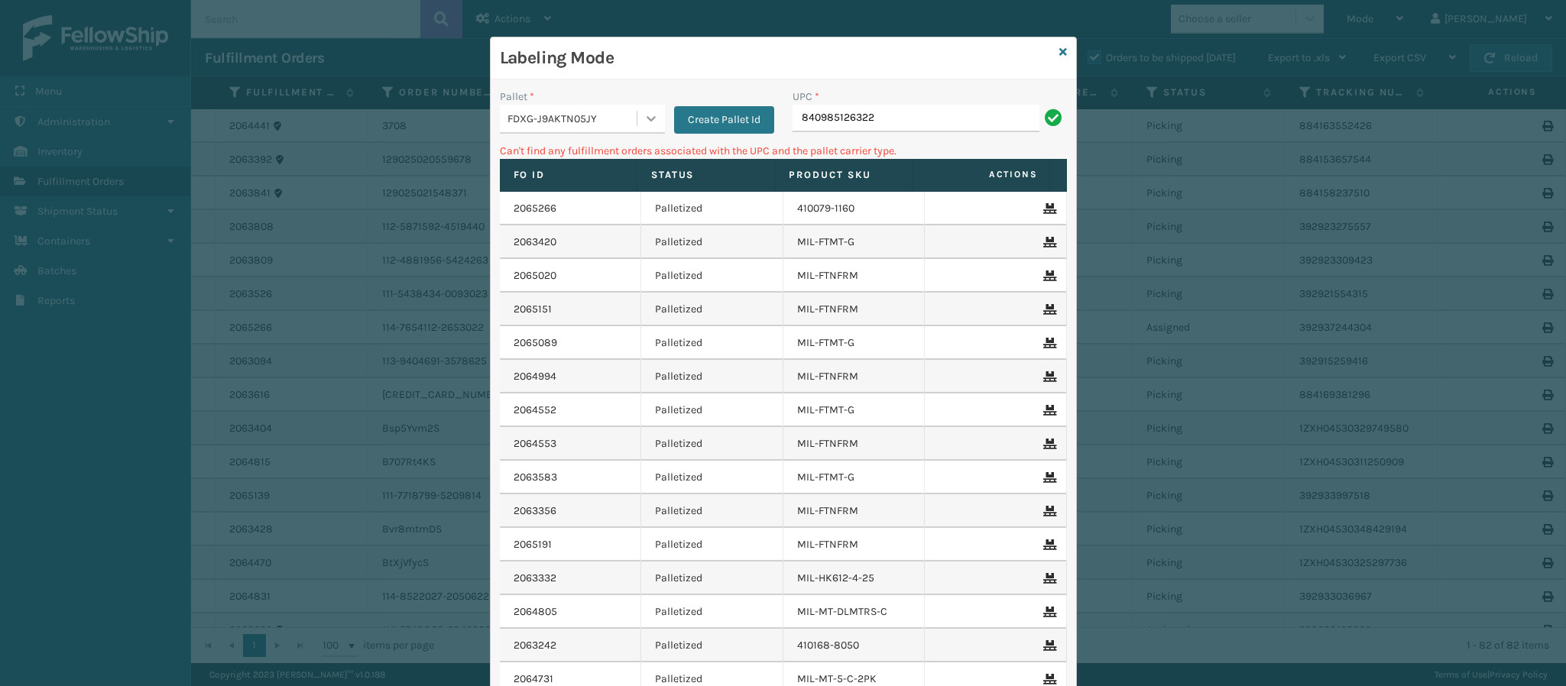
click at [637, 122] on div at bounding box center [651, 119] width 28 height 28
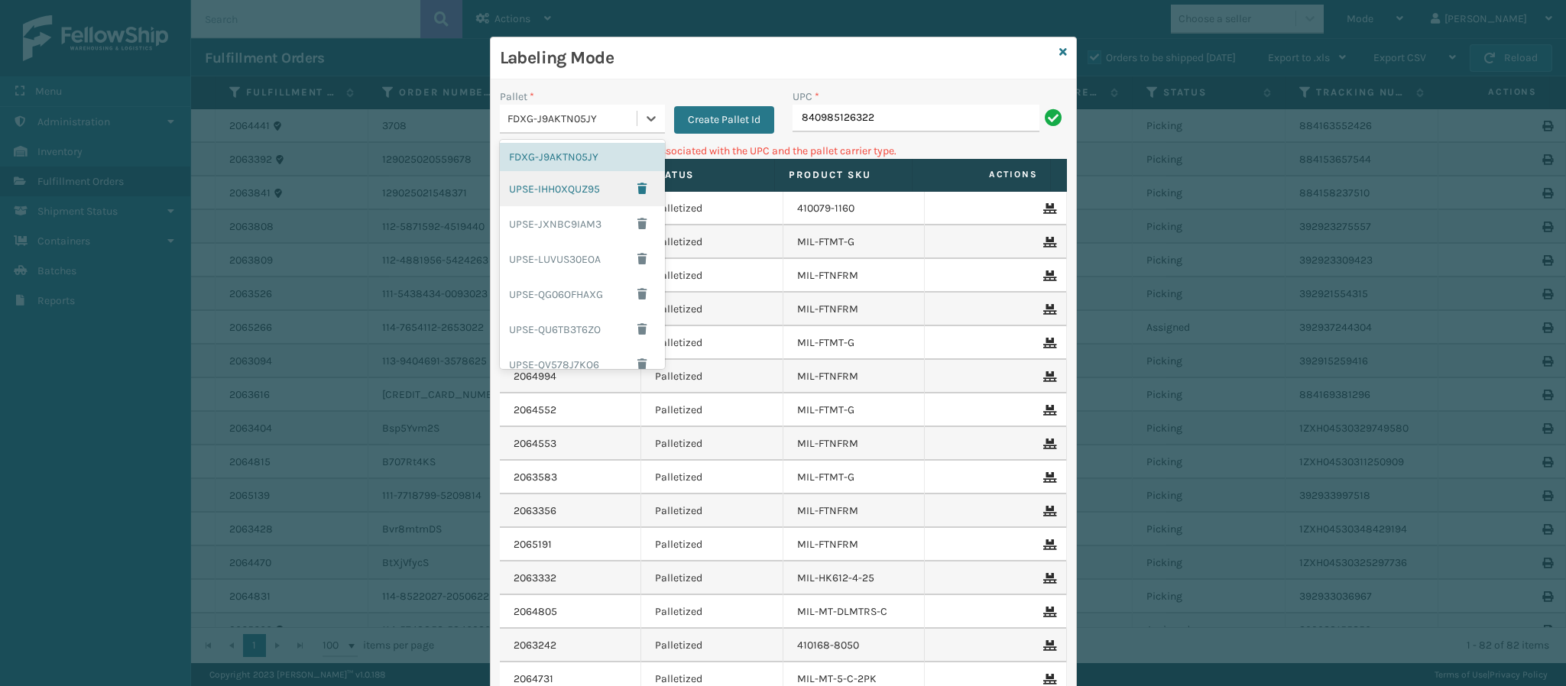
scroll to position [184, 0]
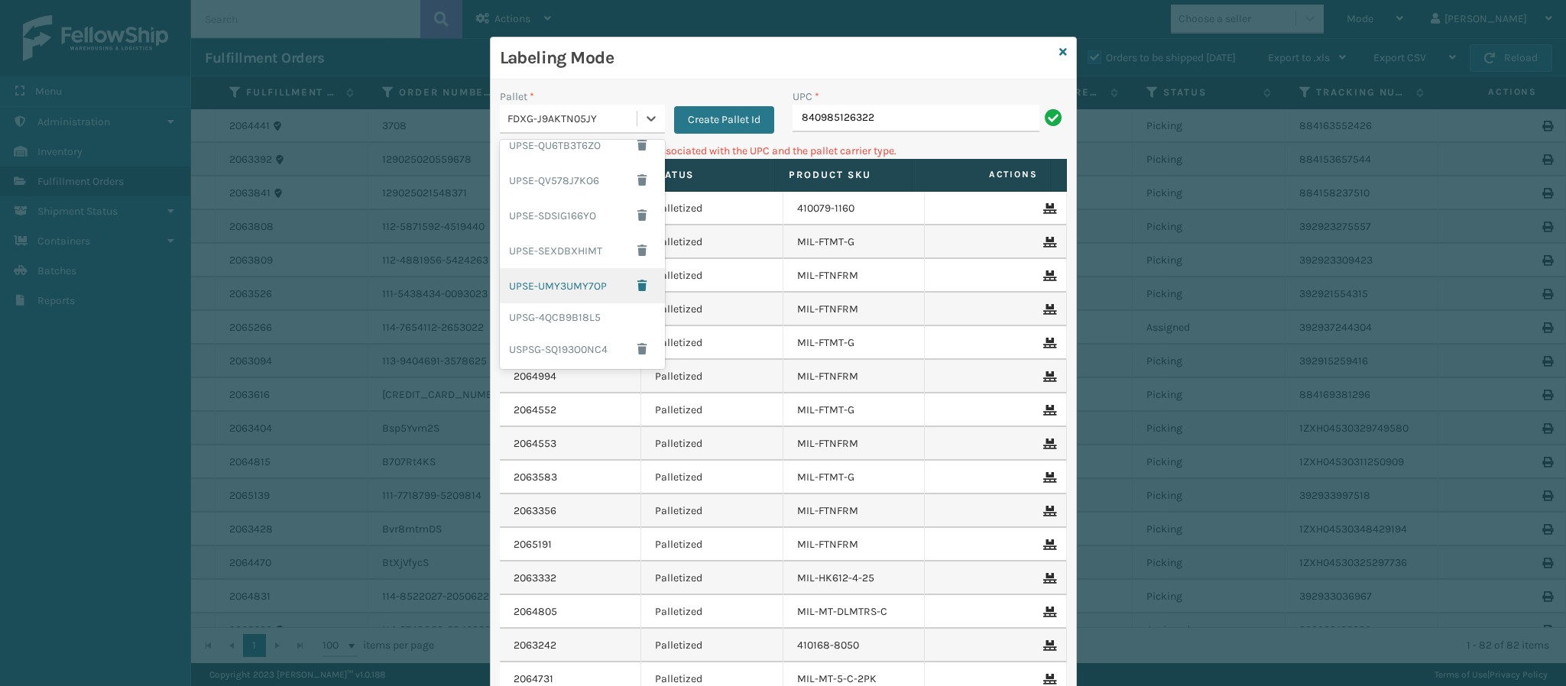
click at [578, 276] on div "UPSE-UMY3UMY7OP" at bounding box center [582, 285] width 165 height 35
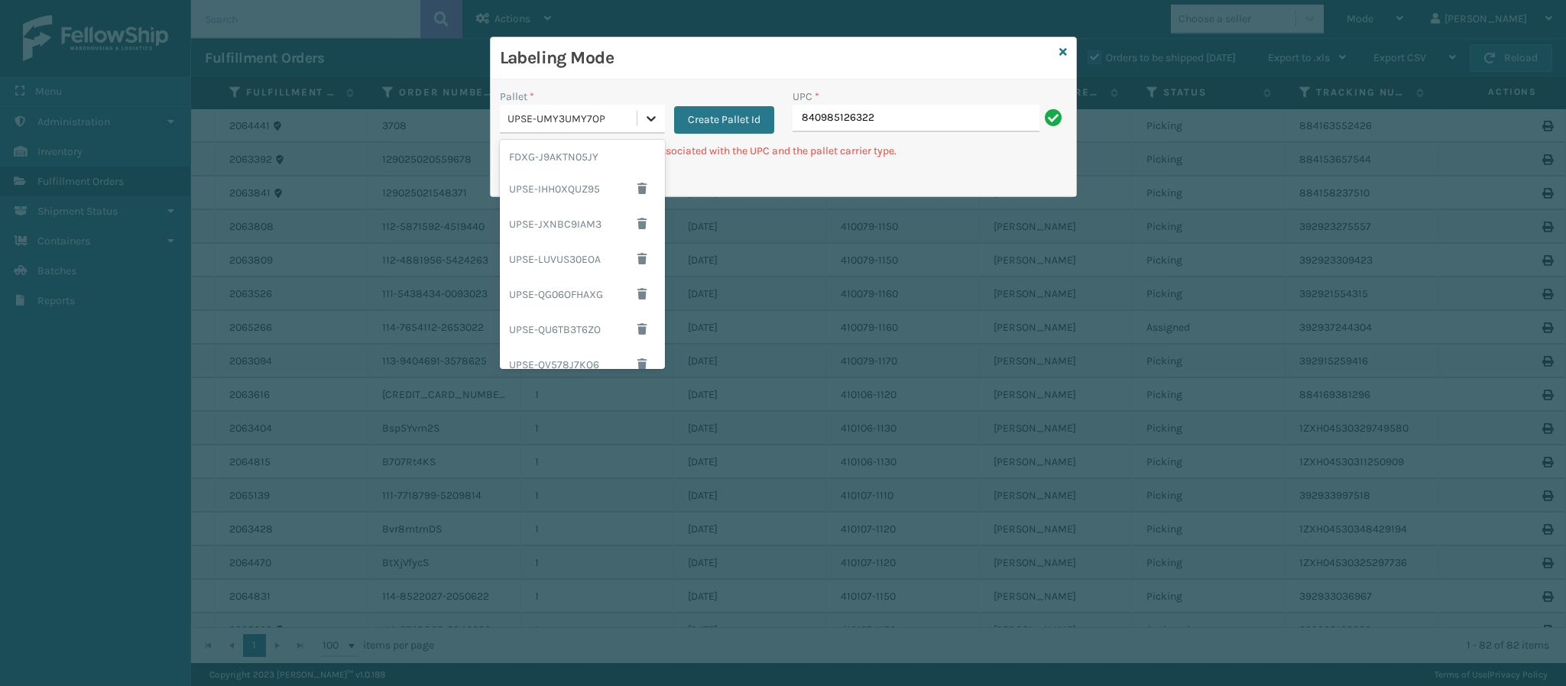
click at [643, 119] on icon at bounding box center [650, 118] width 15 height 15
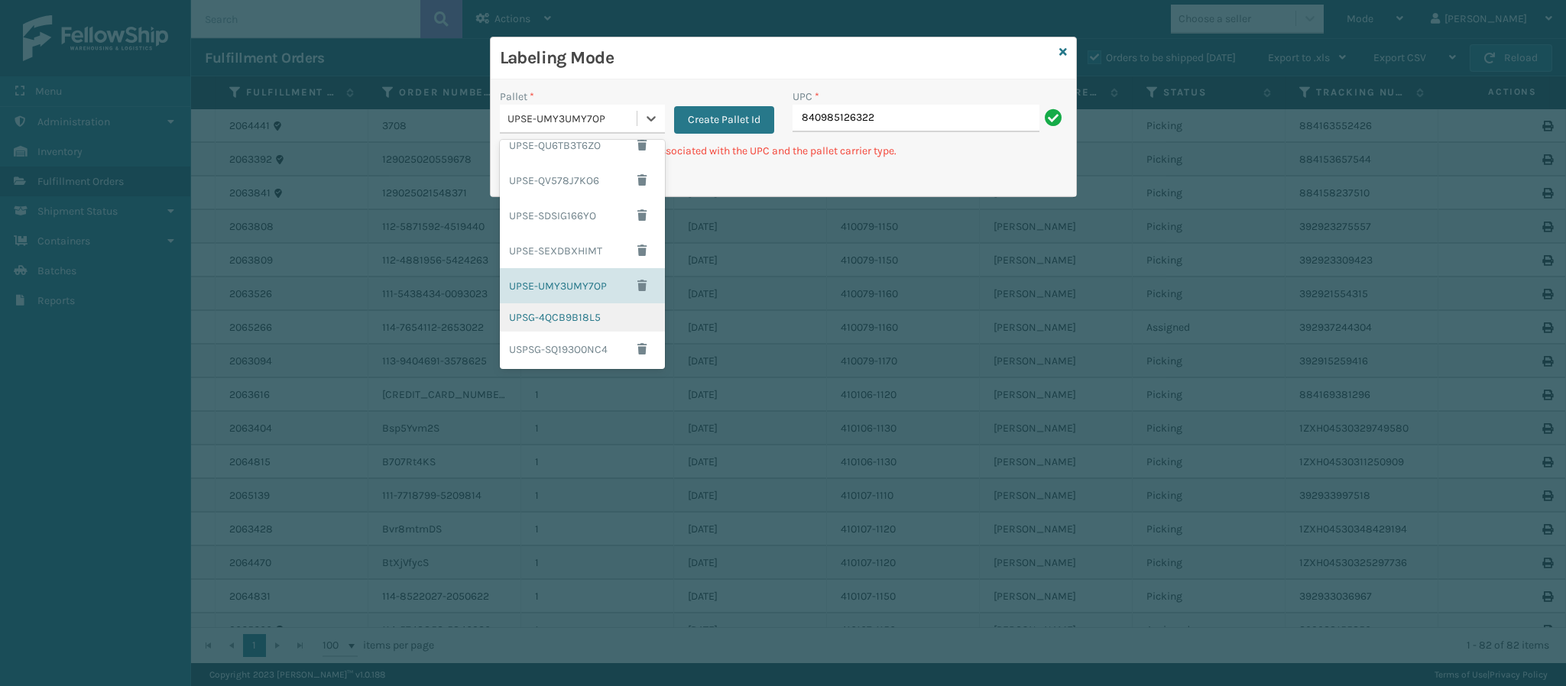
click at [571, 324] on div "UPSG-4QCB9B18L5" at bounding box center [582, 317] width 165 height 28
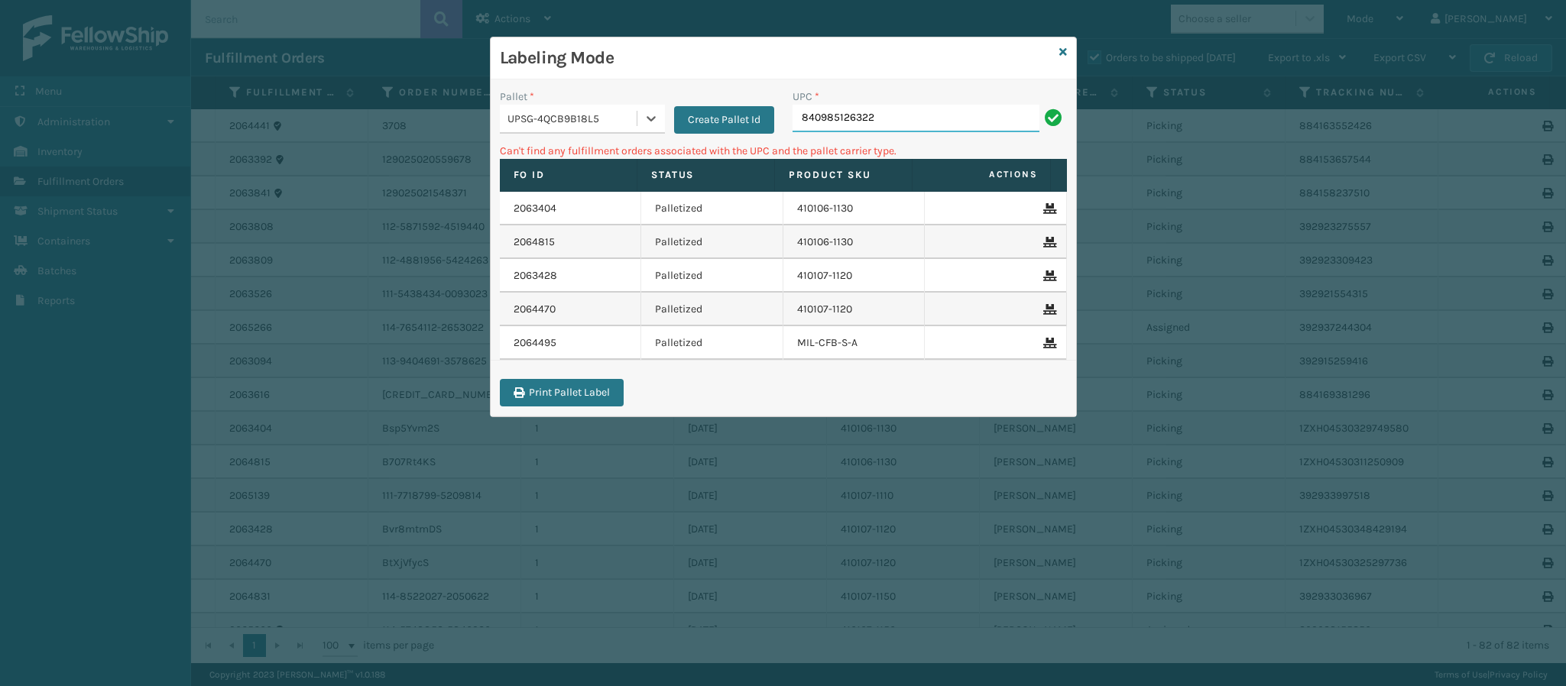
click at [919, 113] on input "840985126322" at bounding box center [915, 119] width 247 height 28
type input "8"
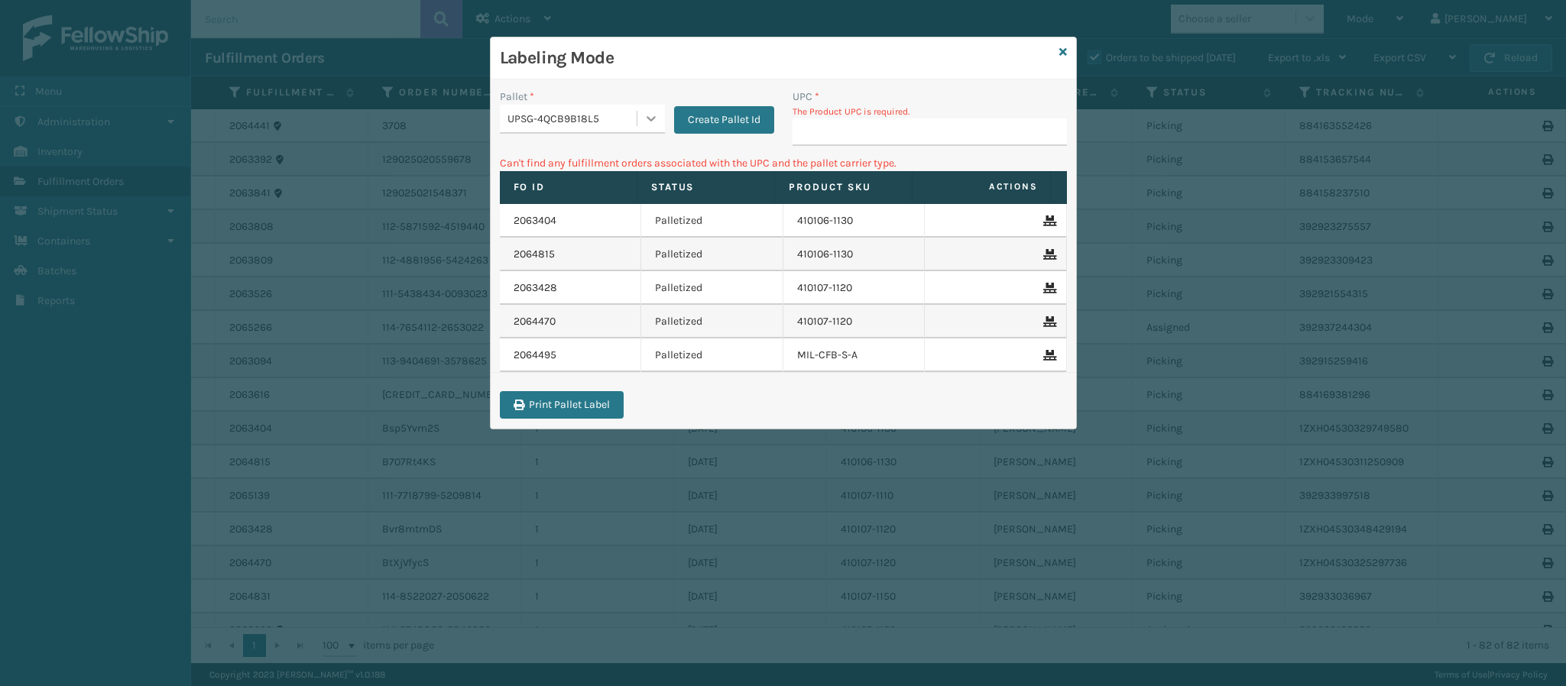
click at [652, 119] on icon at bounding box center [650, 118] width 9 height 5
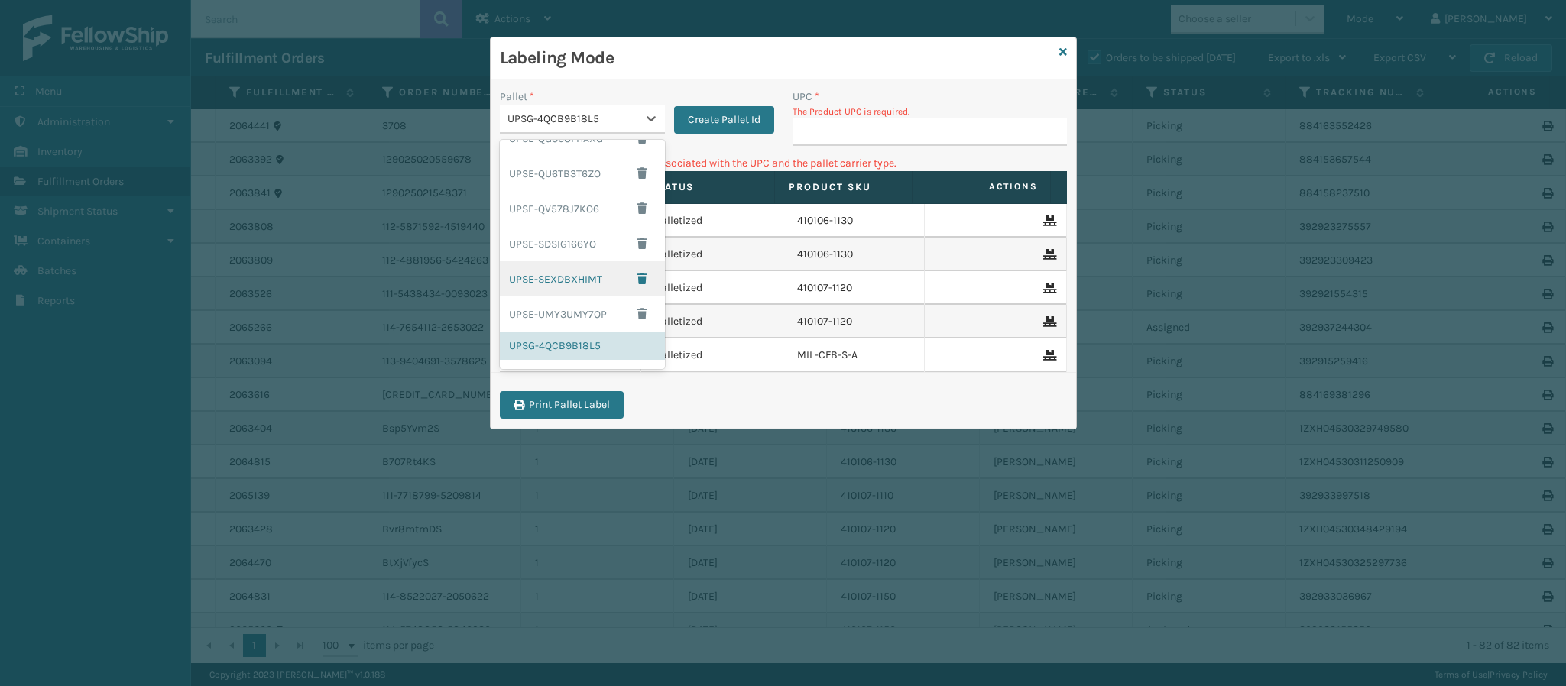
scroll to position [0, 0]
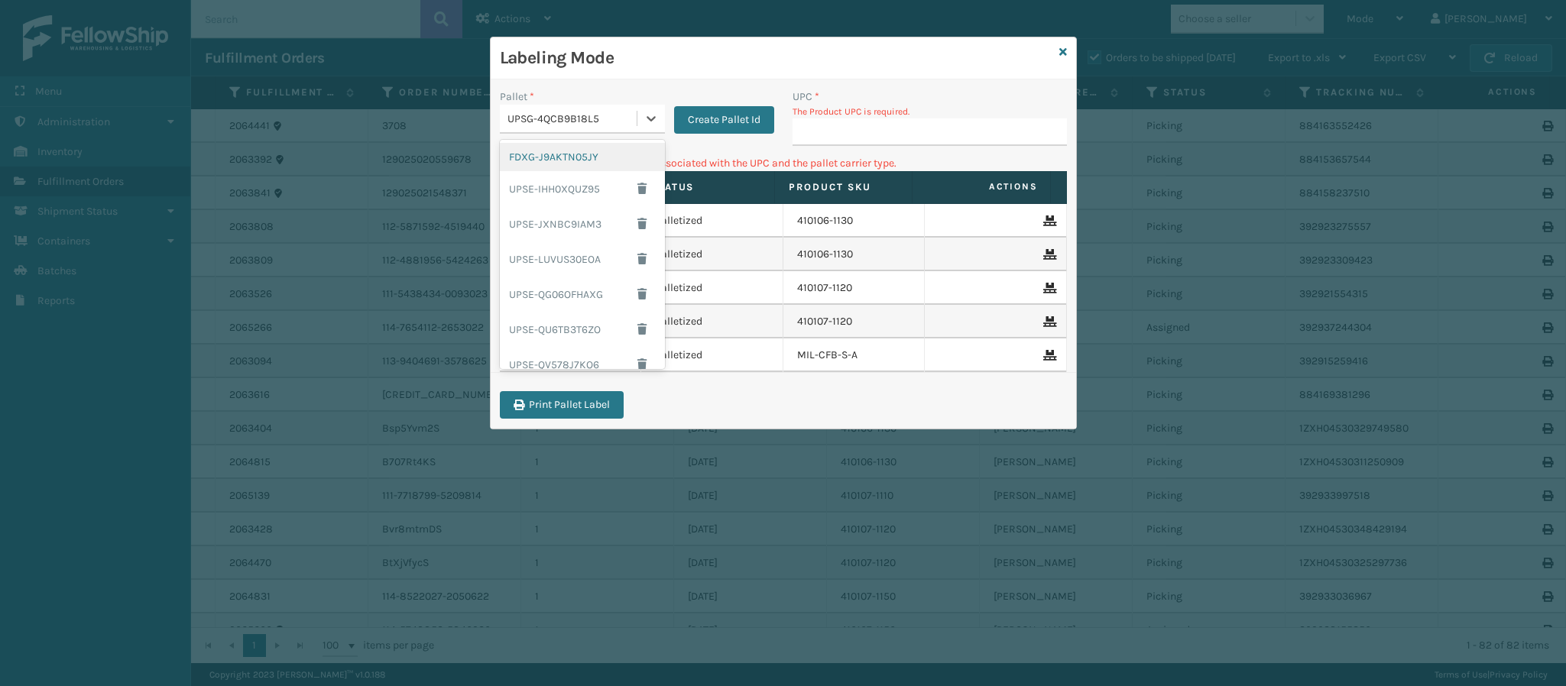
click at [551, 163] on div "FDXG-J9AKTN05JY" at bounding box center [582, 157] width 165 height 28
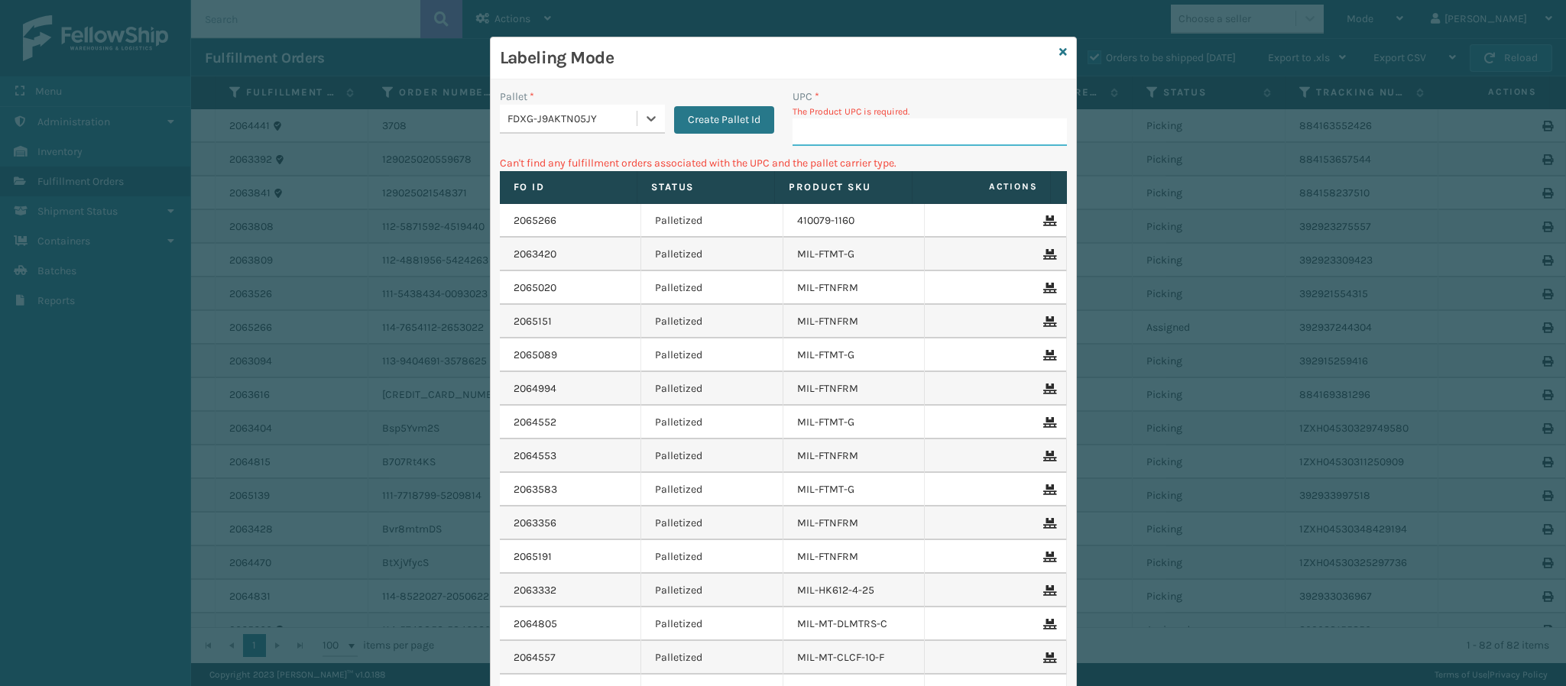
click at [821, 127] on input "UPC *" at bounding box center [929, 132] width 274 height 28
type input "8409851245"
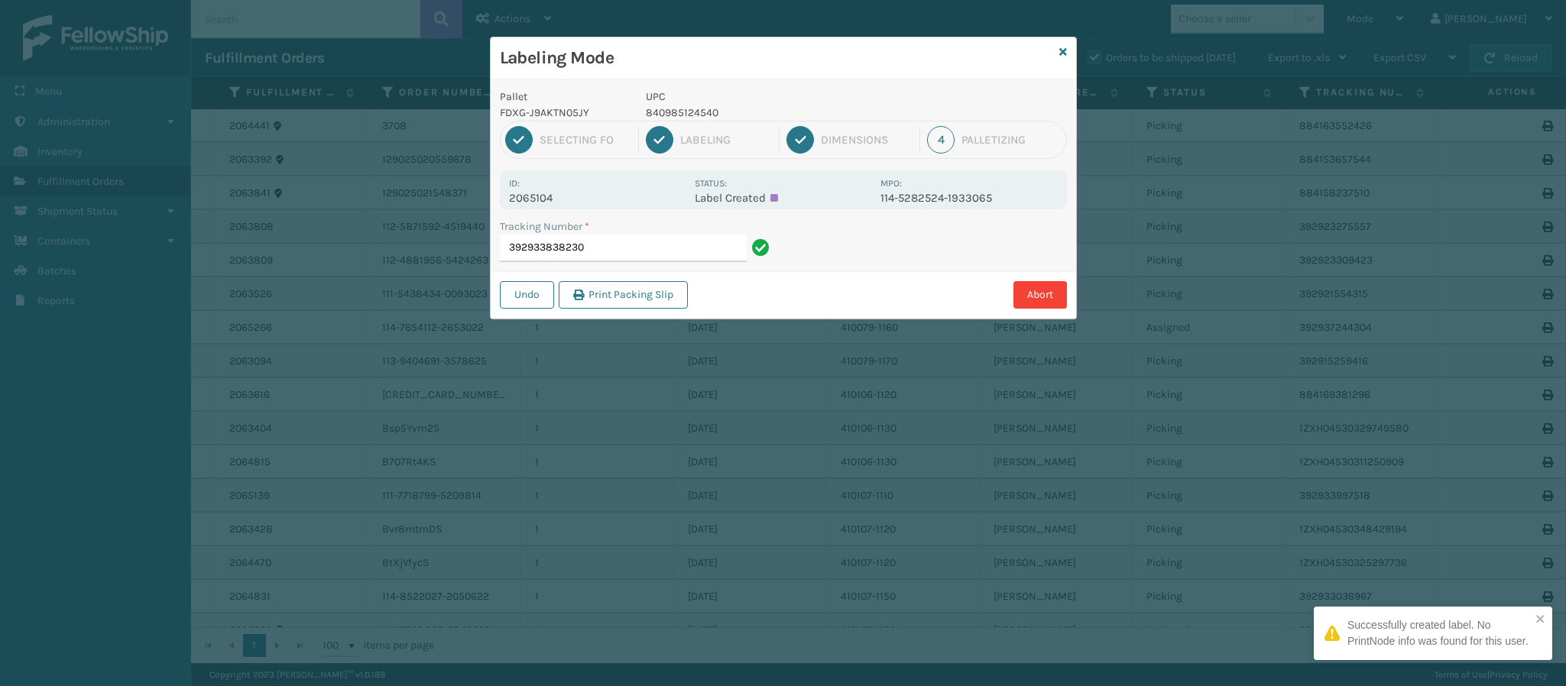
click at [560, 200] on p "2065104" at bounding box center [597, 198] width 176 height 14
click at [622, 248] on input "392933838230" at bounding box center [623, 249] width 247 height 28
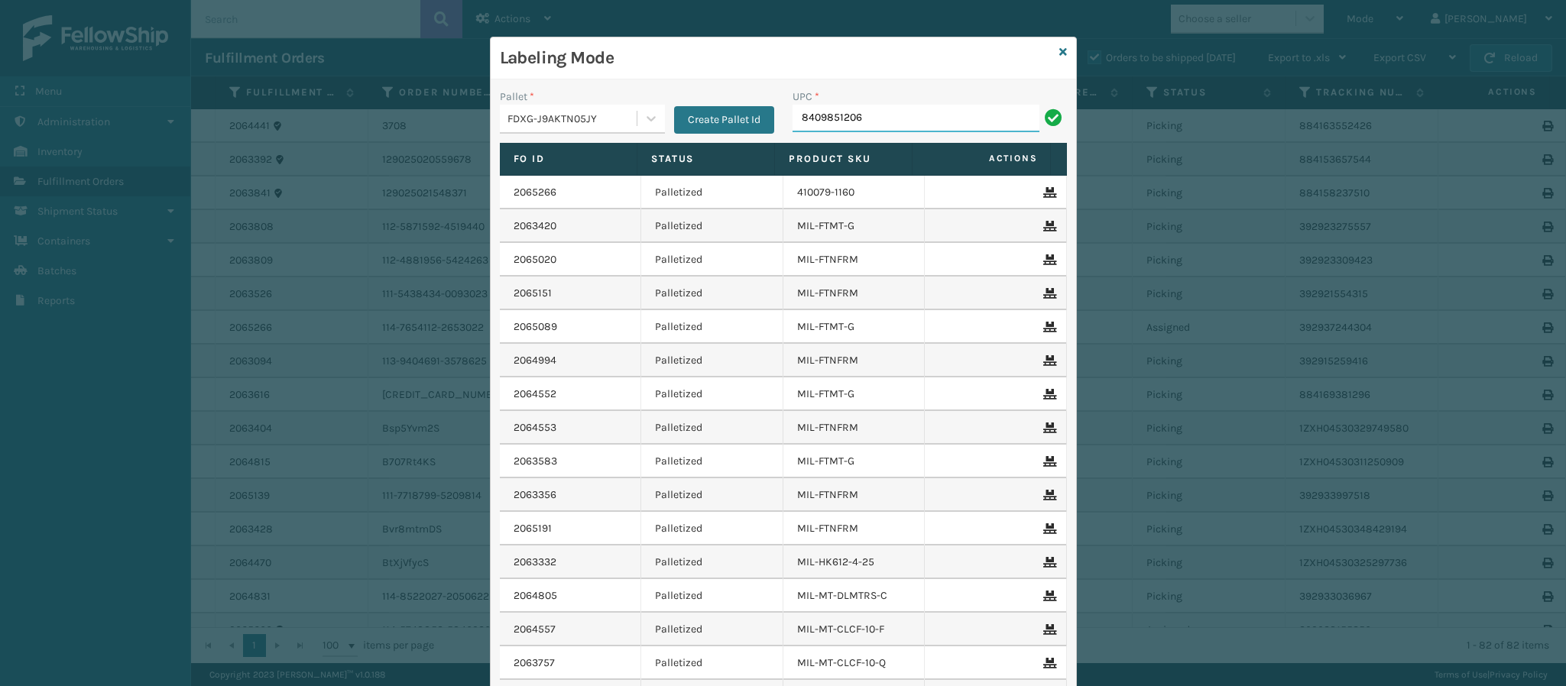
type input "84098512063"
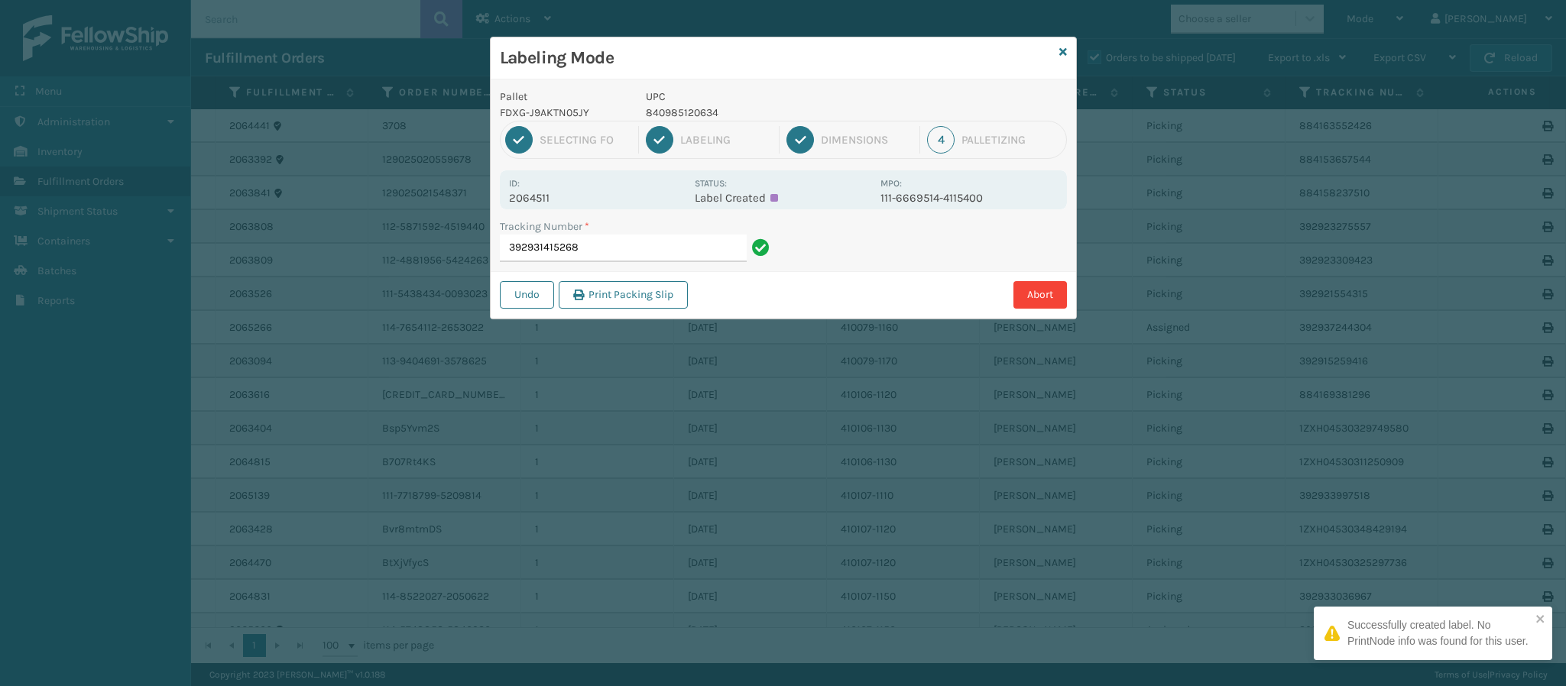
click at [546, 198] on p "2064511" at bounding box center [597, 198] width 176 height 14
click at [656, 251] on input "392931415268" at bounding box center [623, 249] width 247 height 28
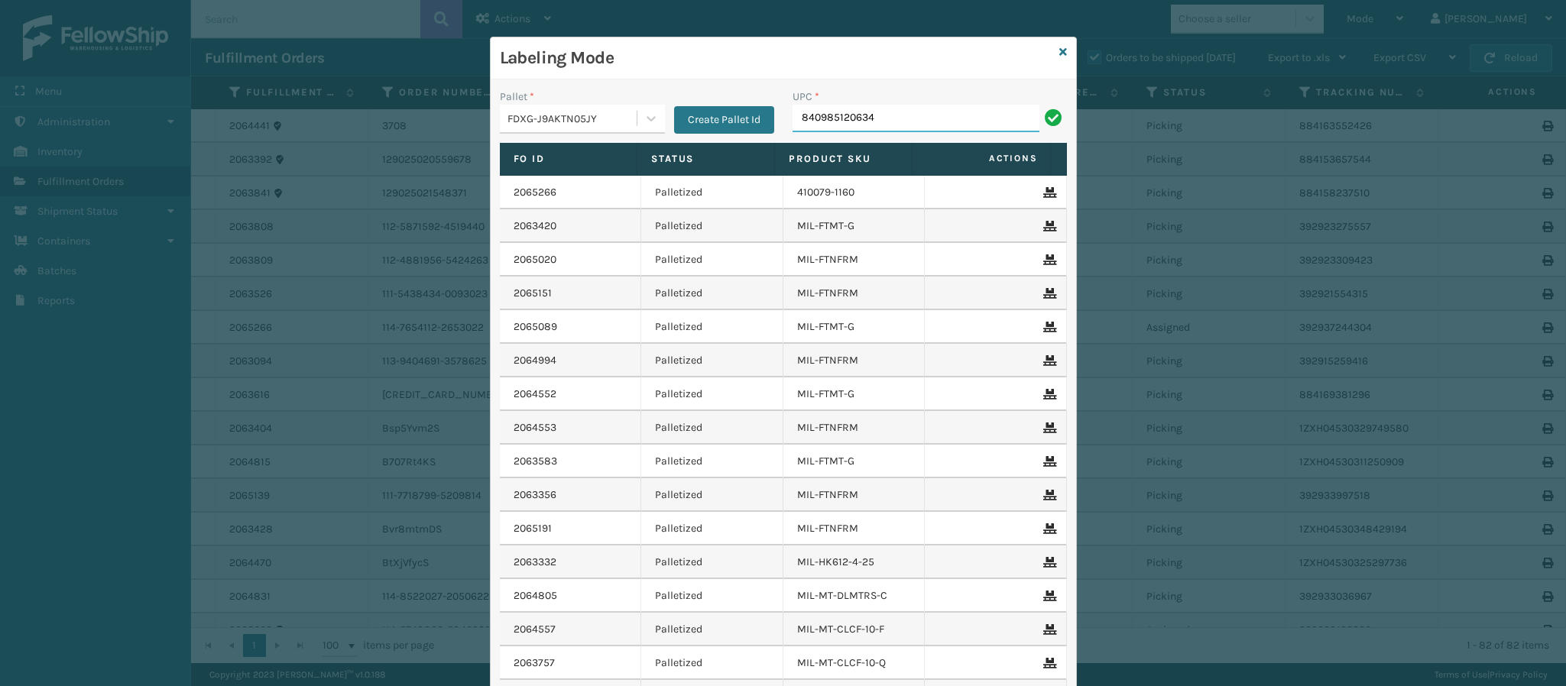
type input "840985120634"
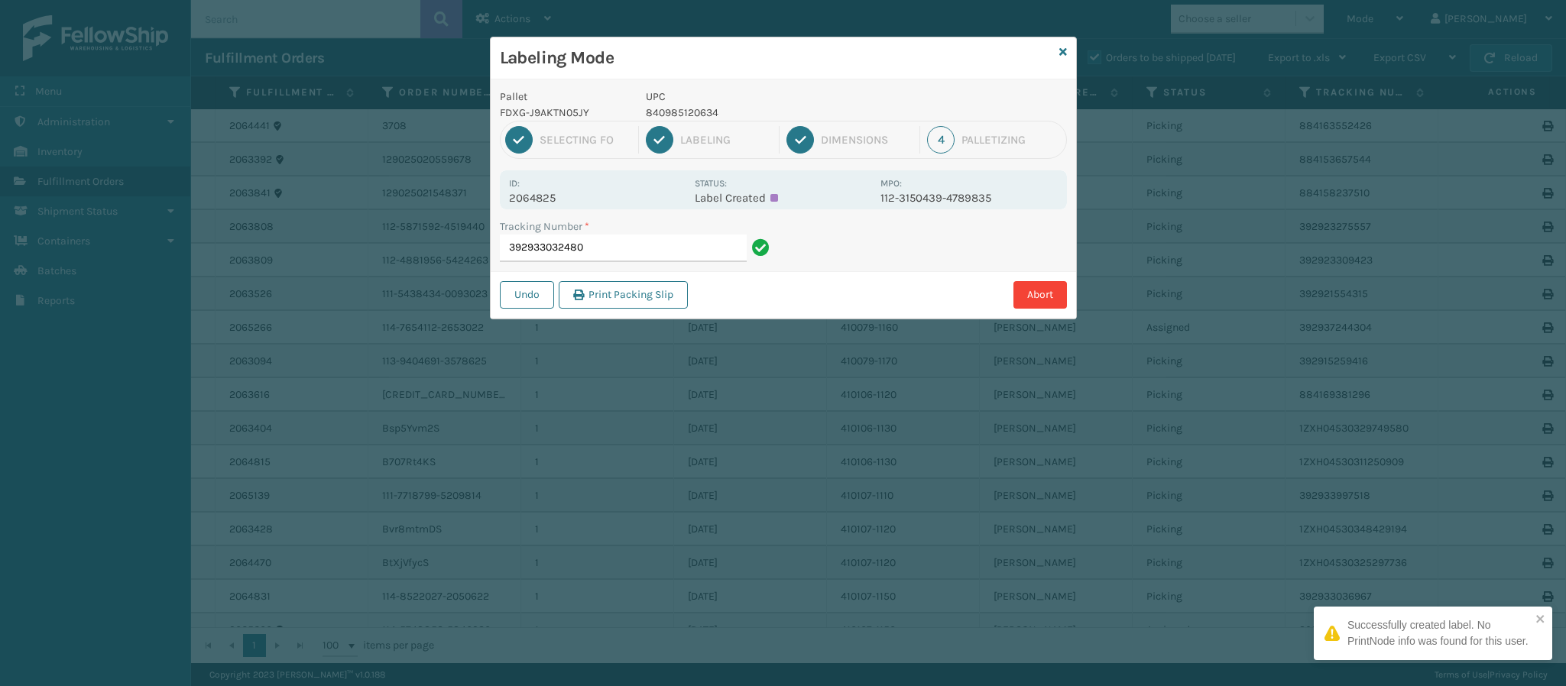
click at [559, 188] on div "Id: 2064825" at bounding box center [597, 190] width 176 height 30
click at [558, 189] on div "Id: 2064825" at bounding box center [597, 190] width 176 height 30
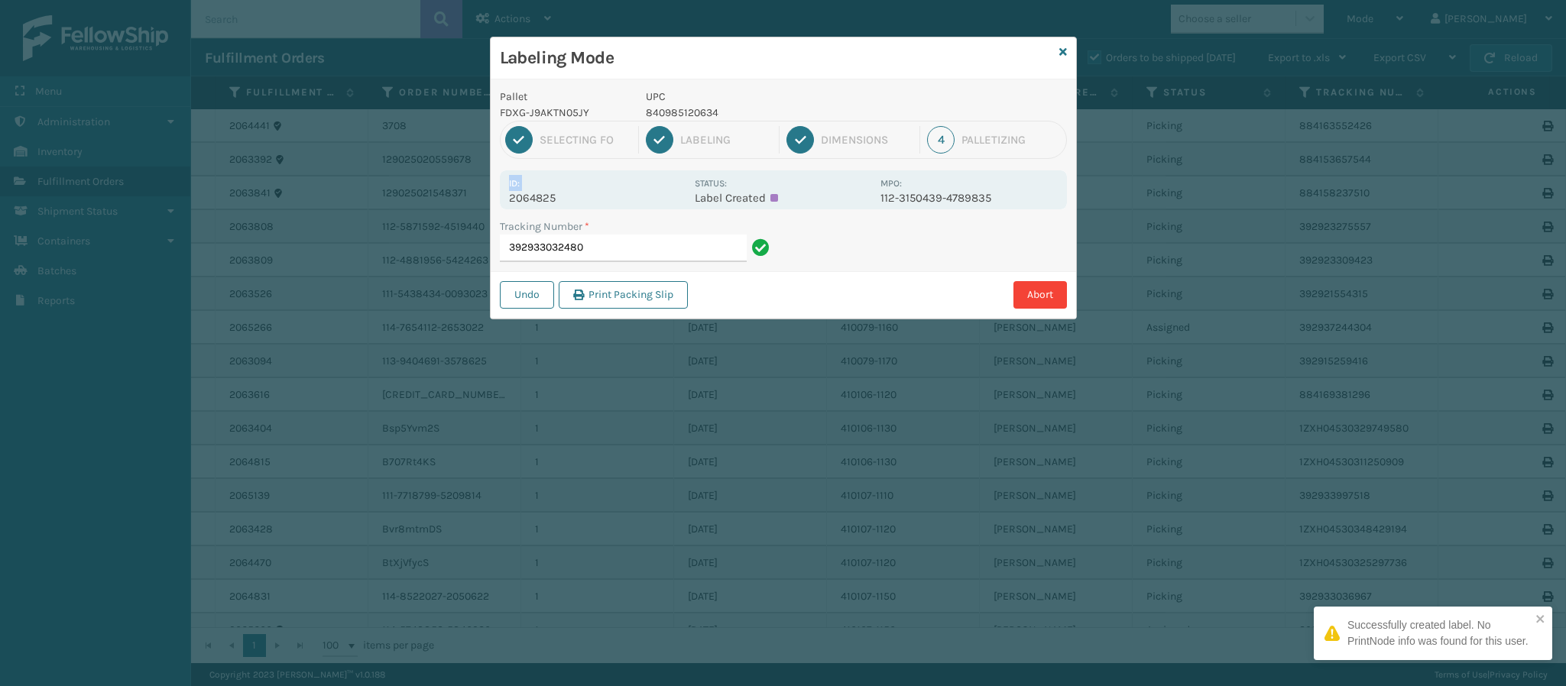
click at [558, 189] on div "Id: 2064825" at bounding box center [597, 190] width 176 height 30
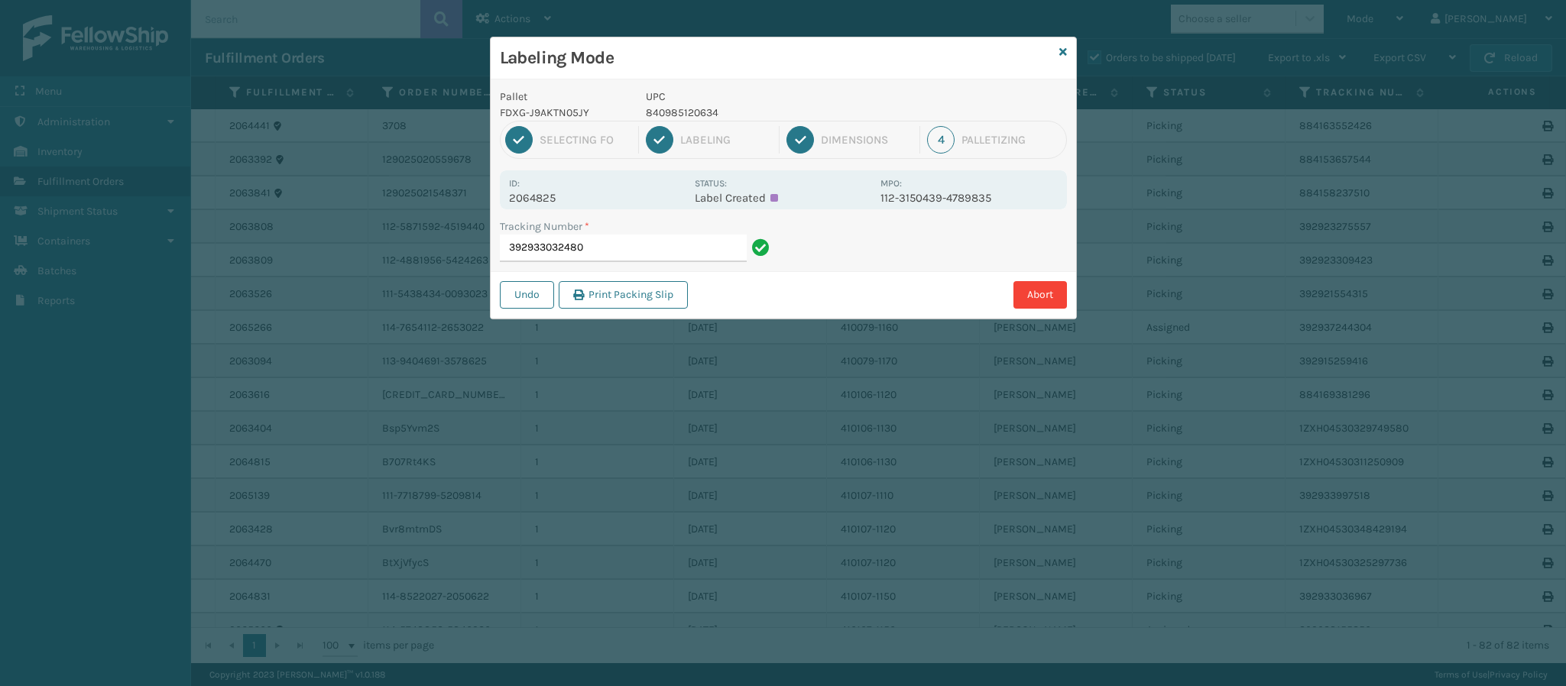
click at [564, 202] on p "2064825" at bounding box center [597, 198] width 176 height 14
click at [631, 243] on input "392933032480" at bounding box center [623, 249] width 247 height 28
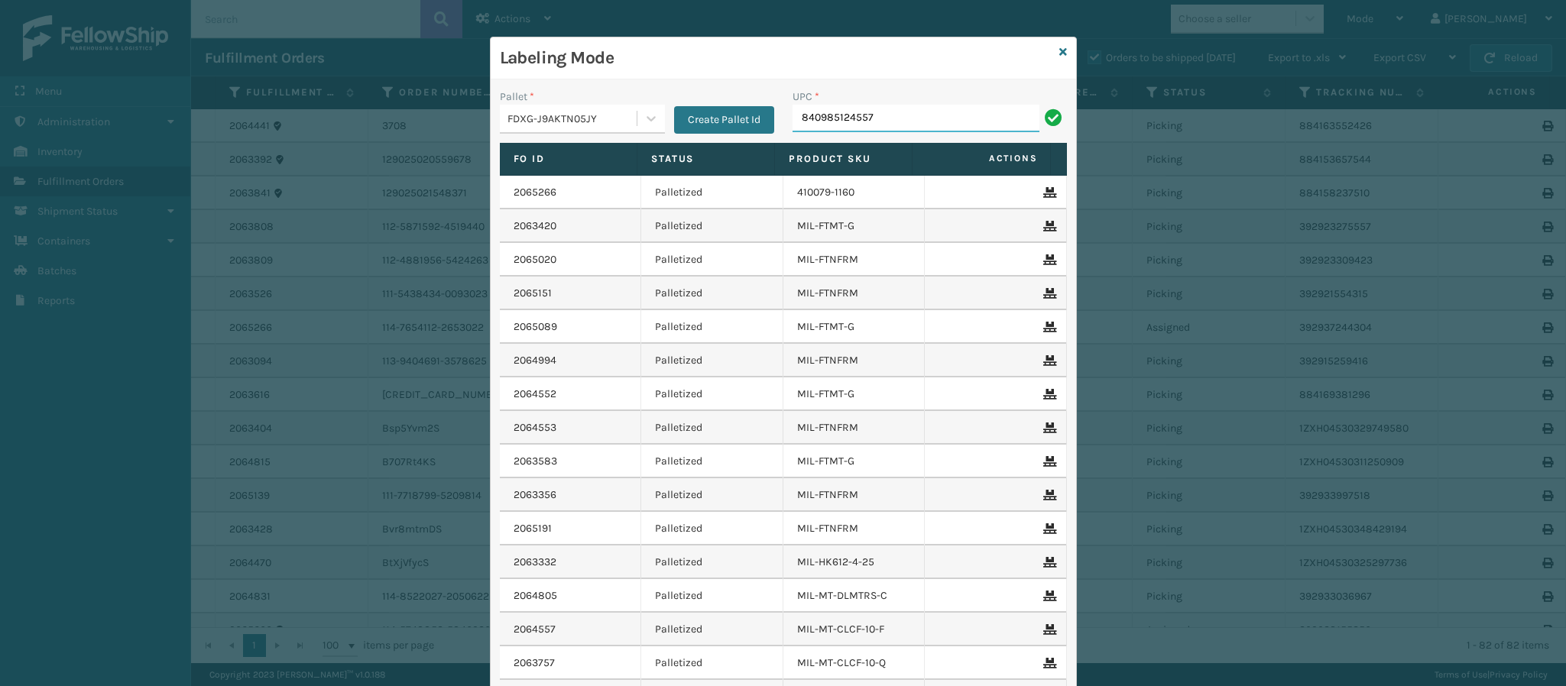
type input "840985124557"
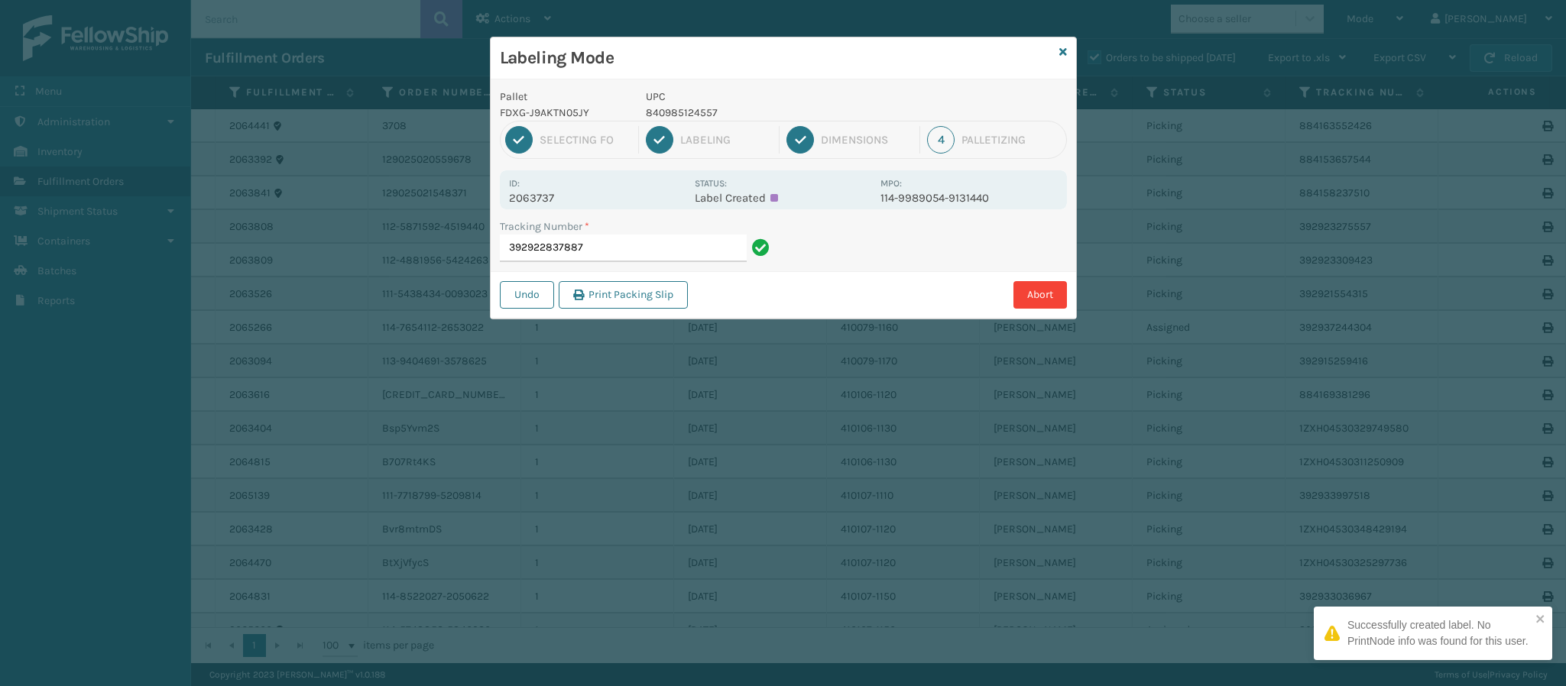
click at [546, 193] on p "2063737" at bounding box center [597, 198] width 176 height 14
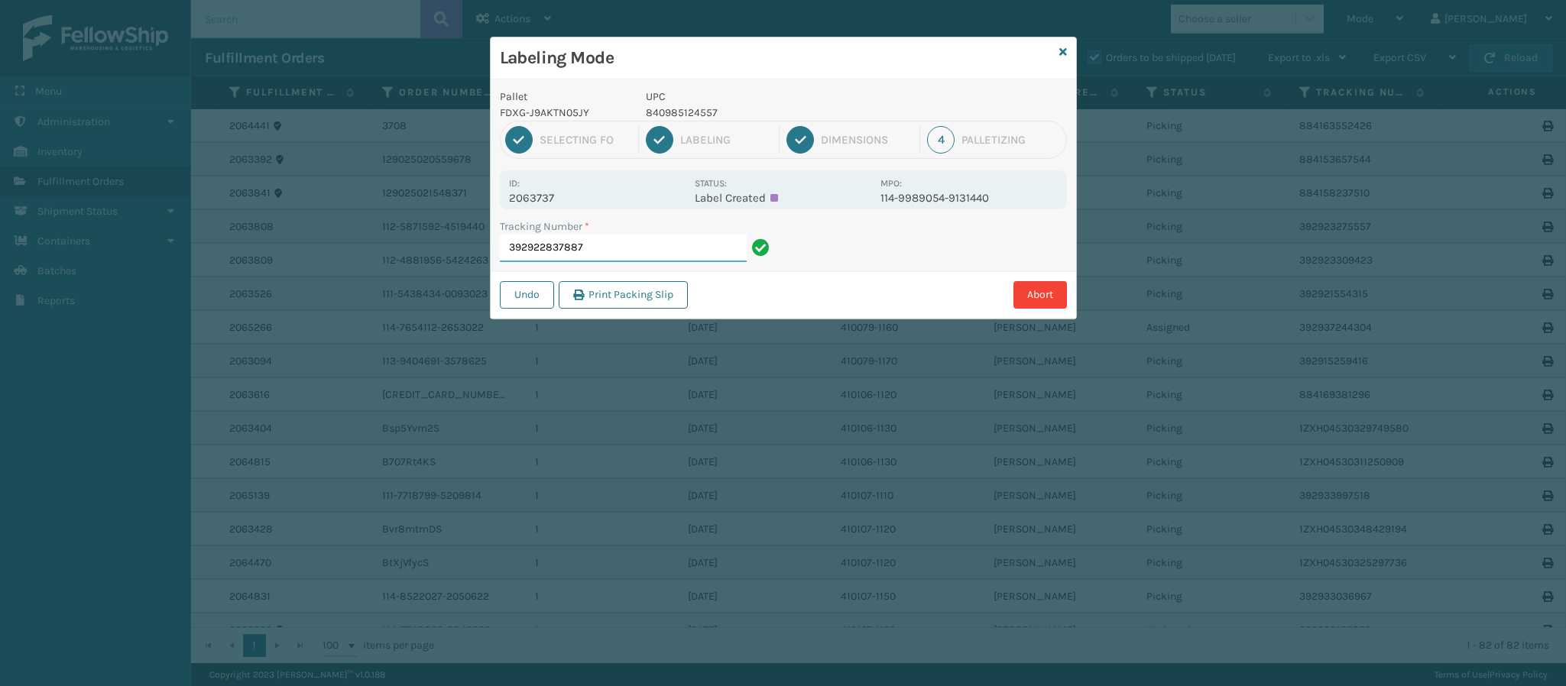
click at [622, 246] on input "392922837887" at bounding box center [623, 249] width 247 height 28
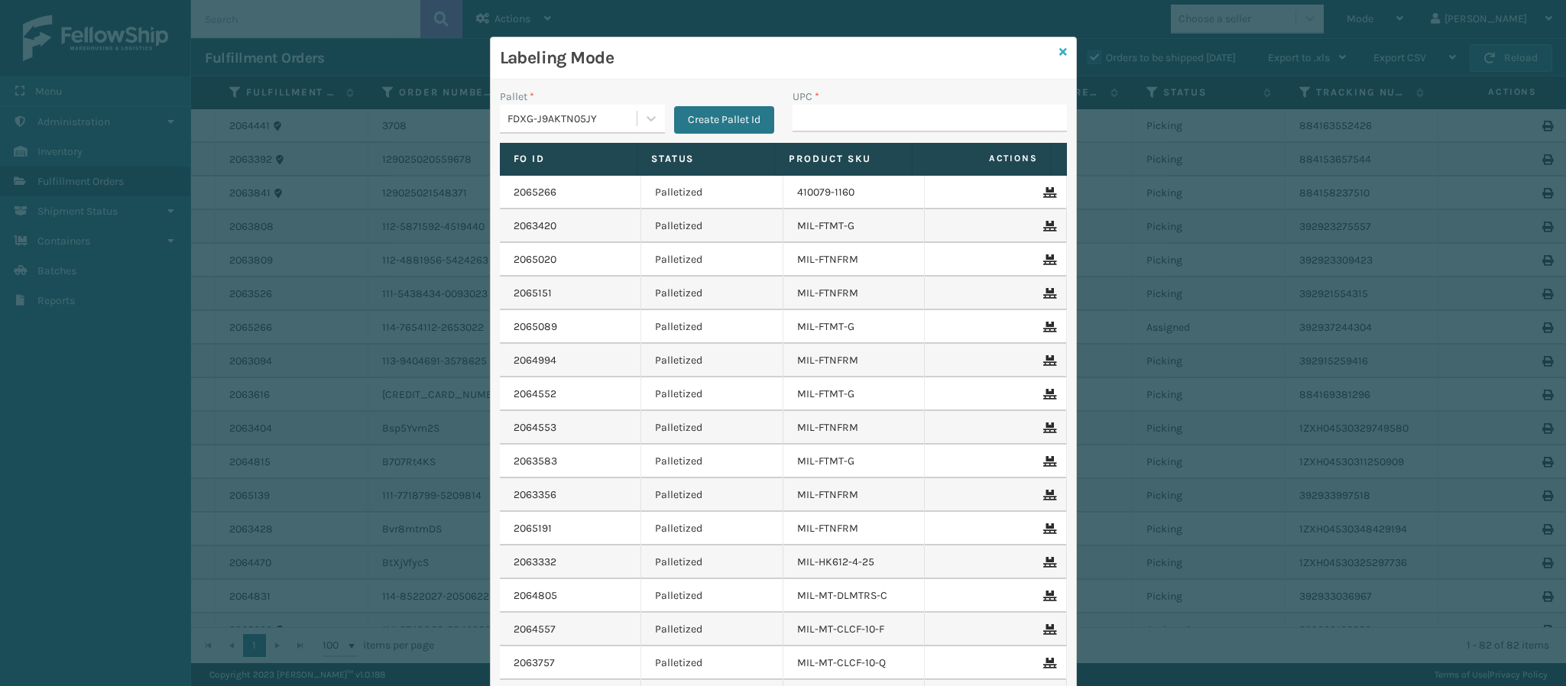
click at [1059, 49] on icon at bounding box center [1063, 52] width 8 height 11
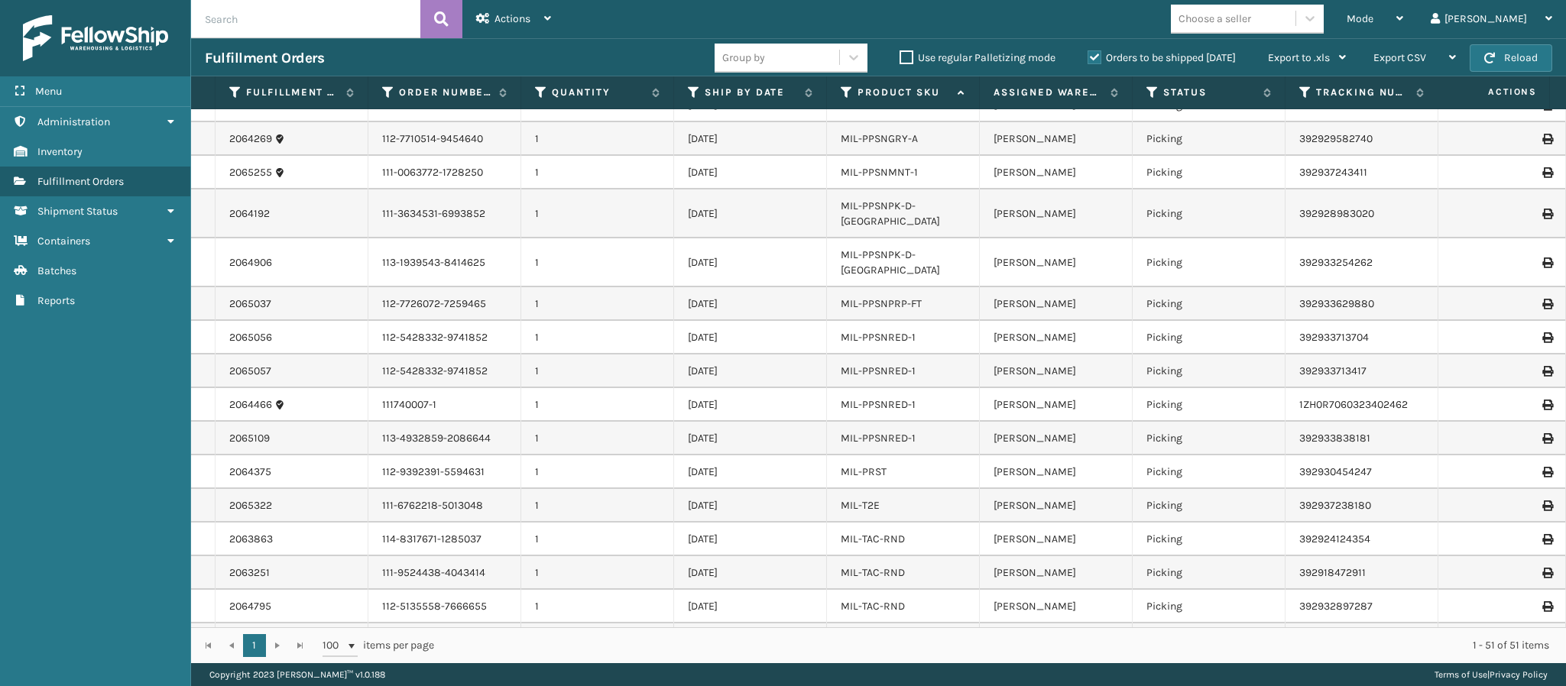
scroll to position [1229, 0]
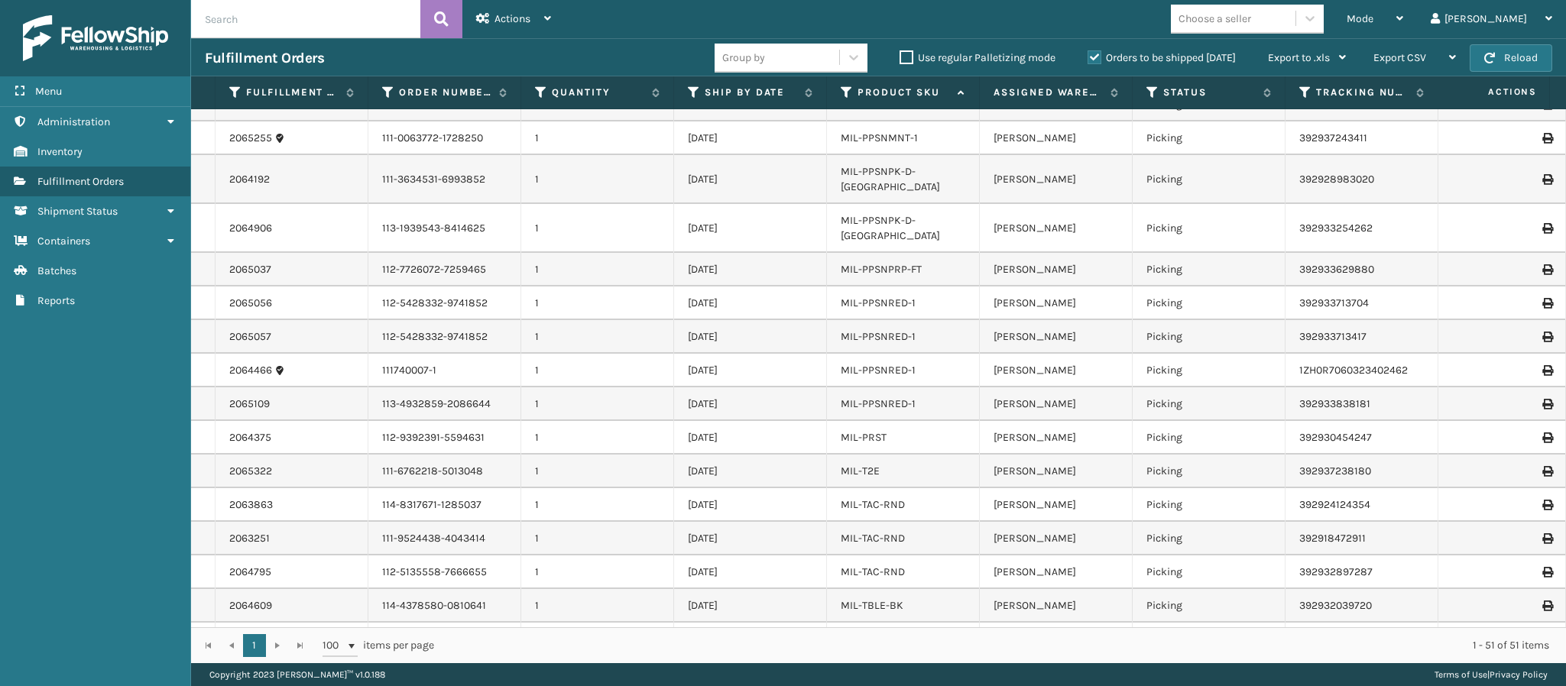
click at [908, 632] on div "MIL-TRNDL-W" at bounding box center [902, 639] width 125 height 15
click at [929, 632] on div "MIL-TRNDL-W" at bounding box center [902, 639] width 125 height 15
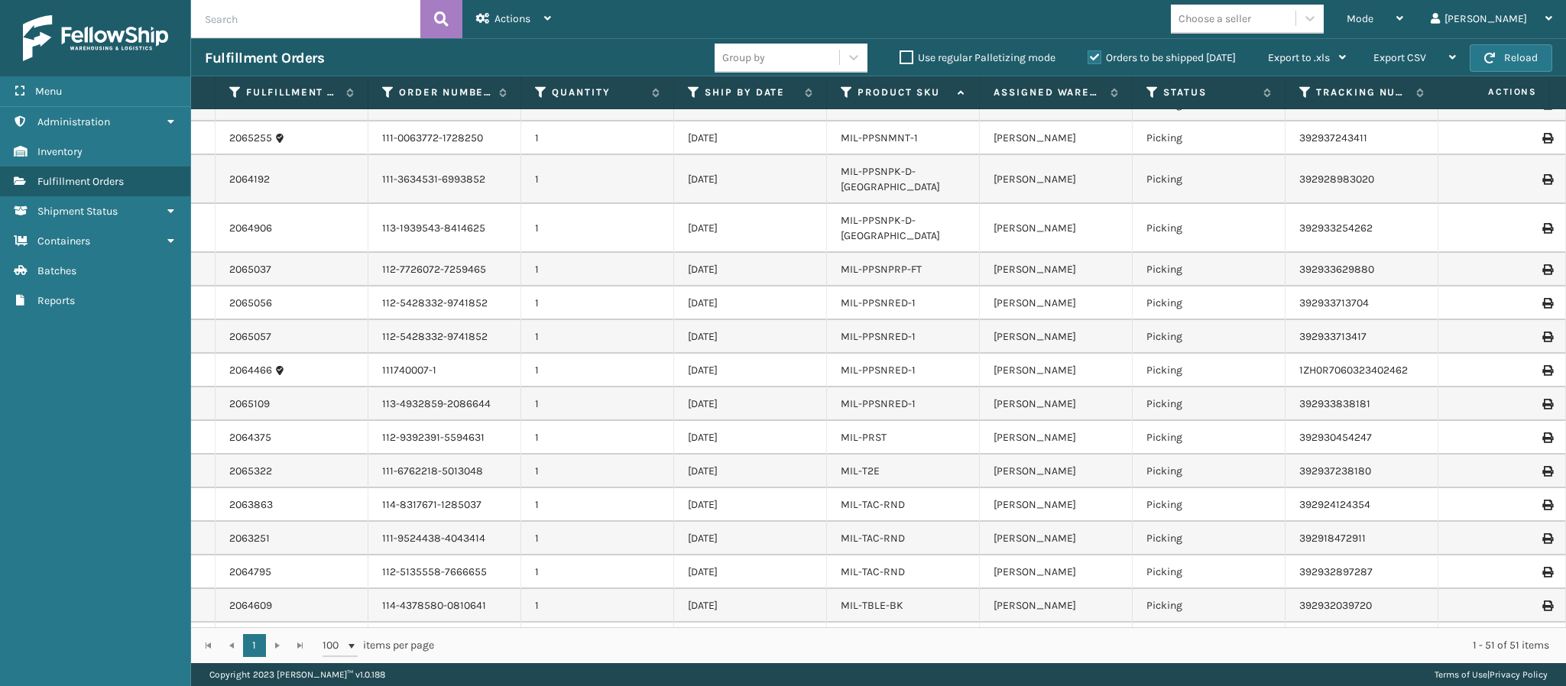
click at [929, 632] on div "MIL-TRNDL-W" at bounding box center [902, 639] width 125 height 15
drag, startPoint x: 929, startPoint y: 597, endPoint x: 227, endPoint y: 592, distance: 702.2
click at [227, 623] on tr "2063257 111726336-1 1 [DATE] MIL-TRNDL-W [PERSON_NAME] Picking 1ZH0R70603357769…" at bounding box center [1101, 640] width 1820 height 34
click at [798, 455] on td "[DATE]" at bounding box center [750, 472] width 153 height 34
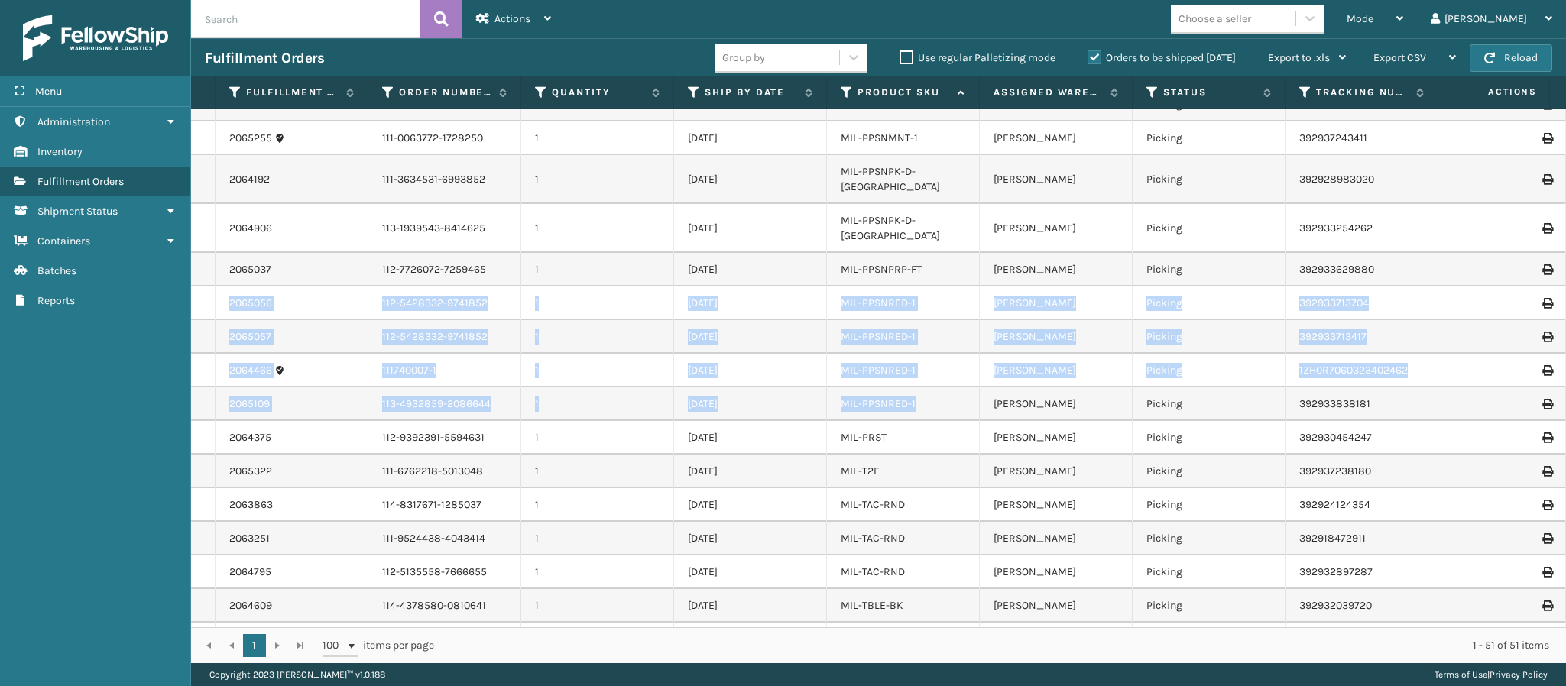
drag, startPoint x: 934, startPoint y: 364, endPoint x: 222, endPoint y: 254, distance: 719.8
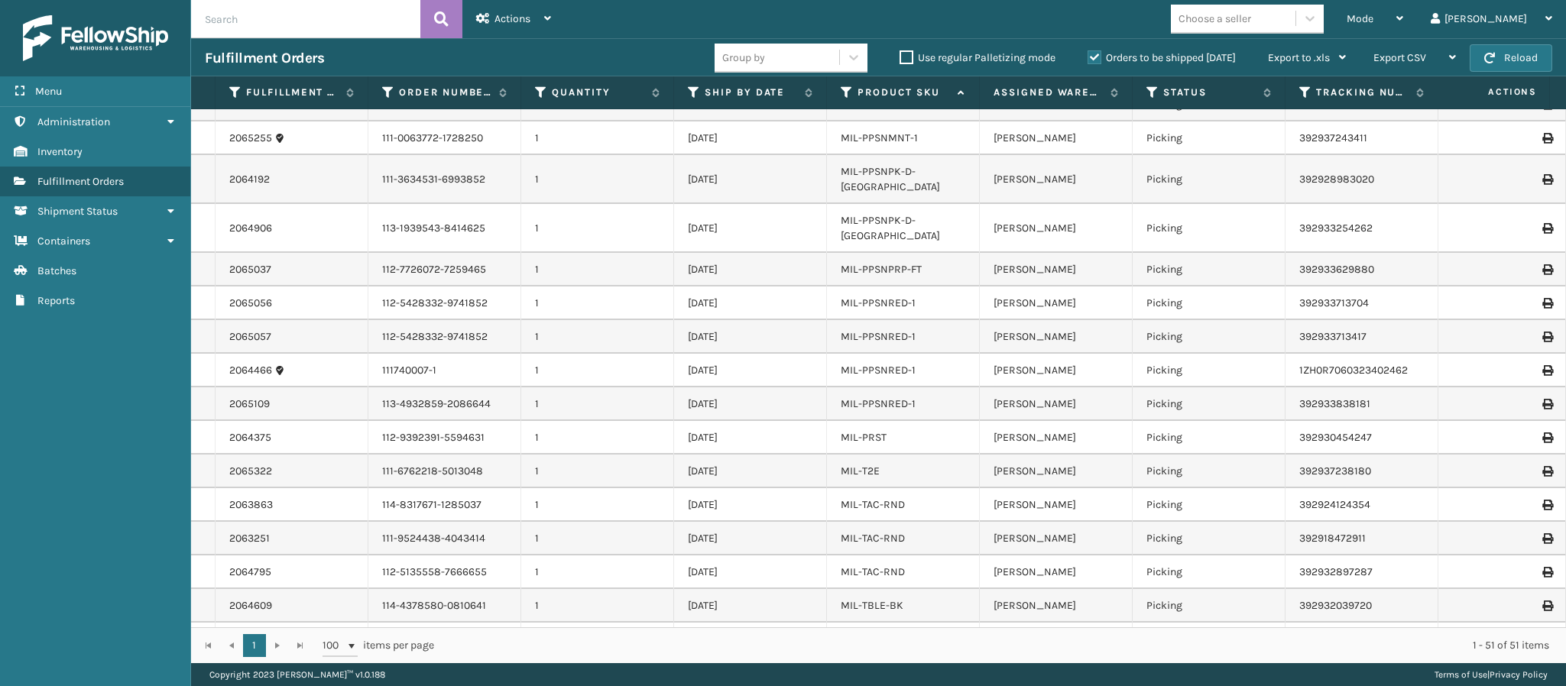
click at [730, 455] on td "[DATE]" at bounding box center [750, 472] width 153 height 34
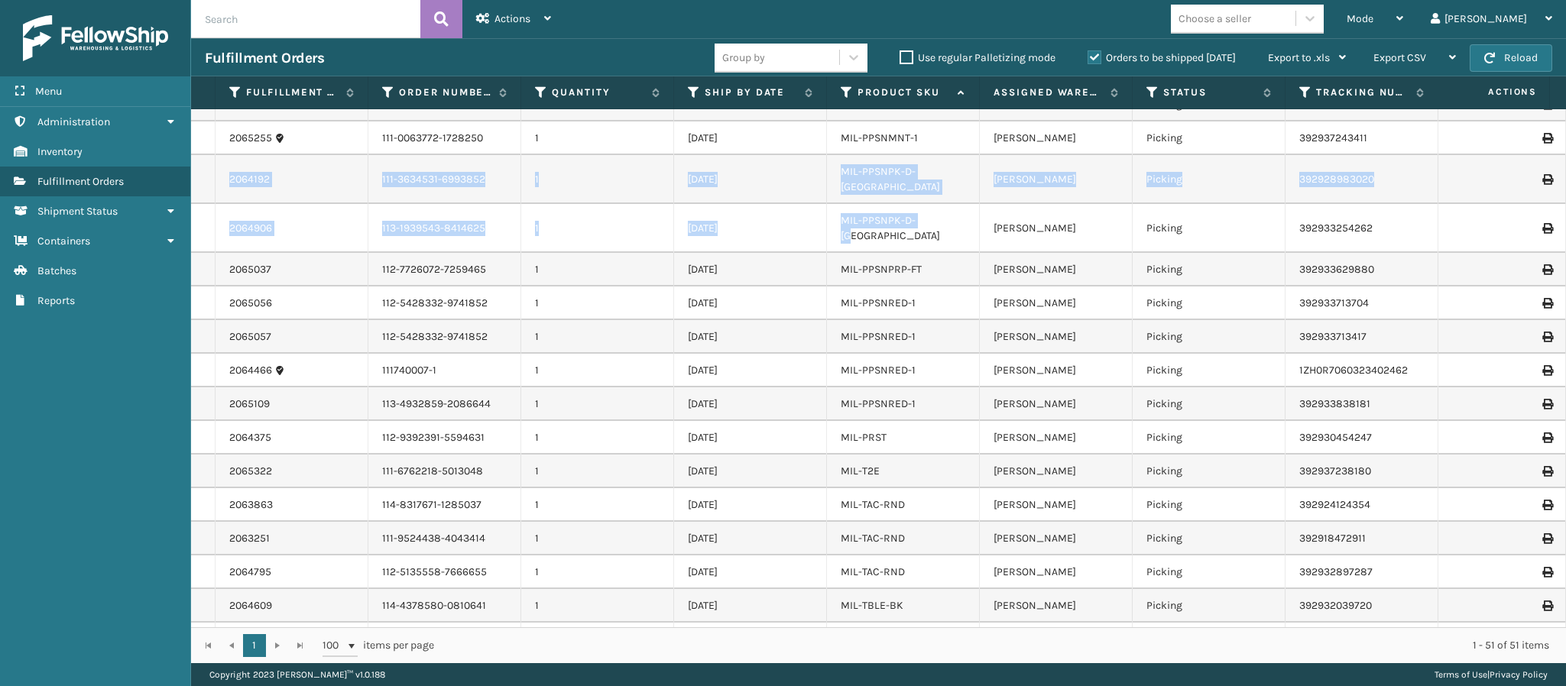
drag, startPoint x: 956, startPoint y: 193, endPoint x: 222, endPoint y: 163, distance: 734.1
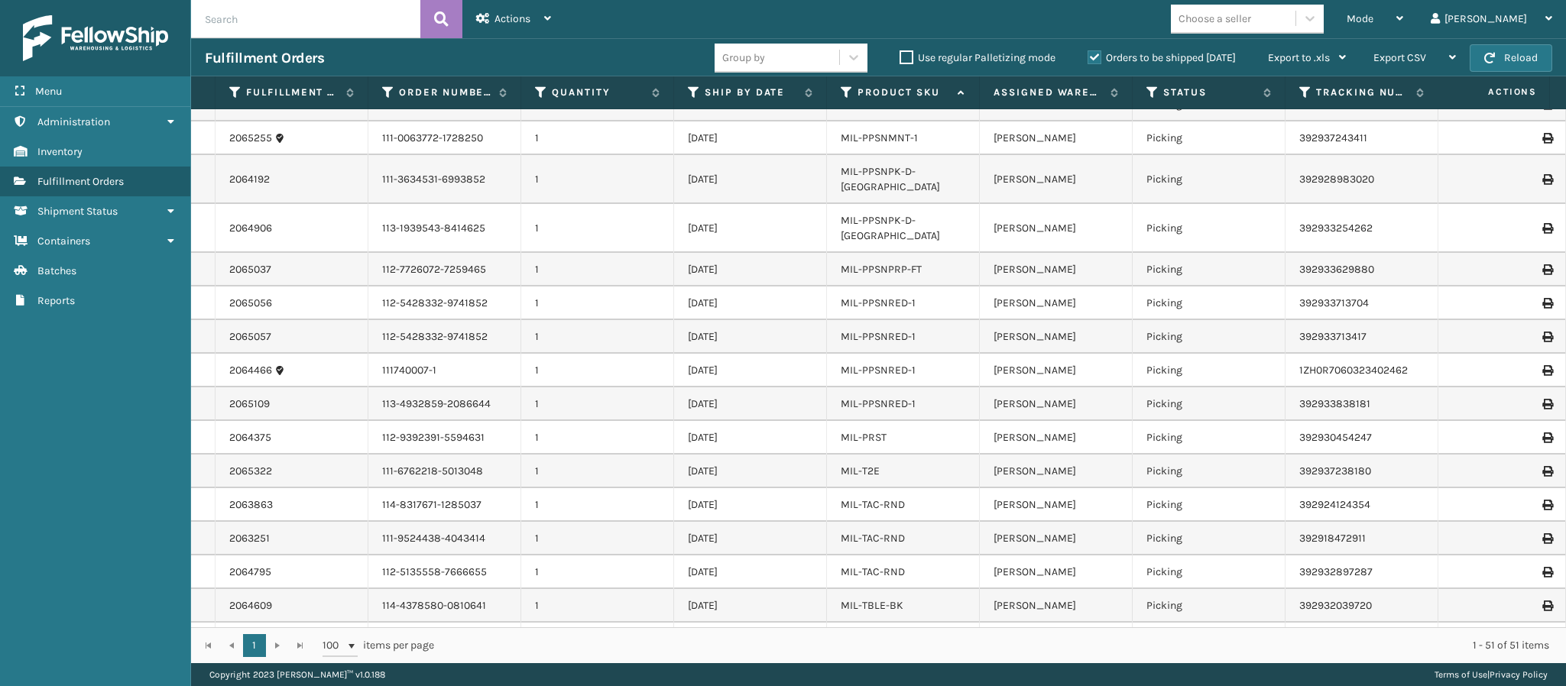
click at [763, 354] on td "[DATE]" at bounding box center [750, 371] width 153 height 34
click at [817, 253] on td "[DATE]" at bounding box center [750, 270] width 153 height 34
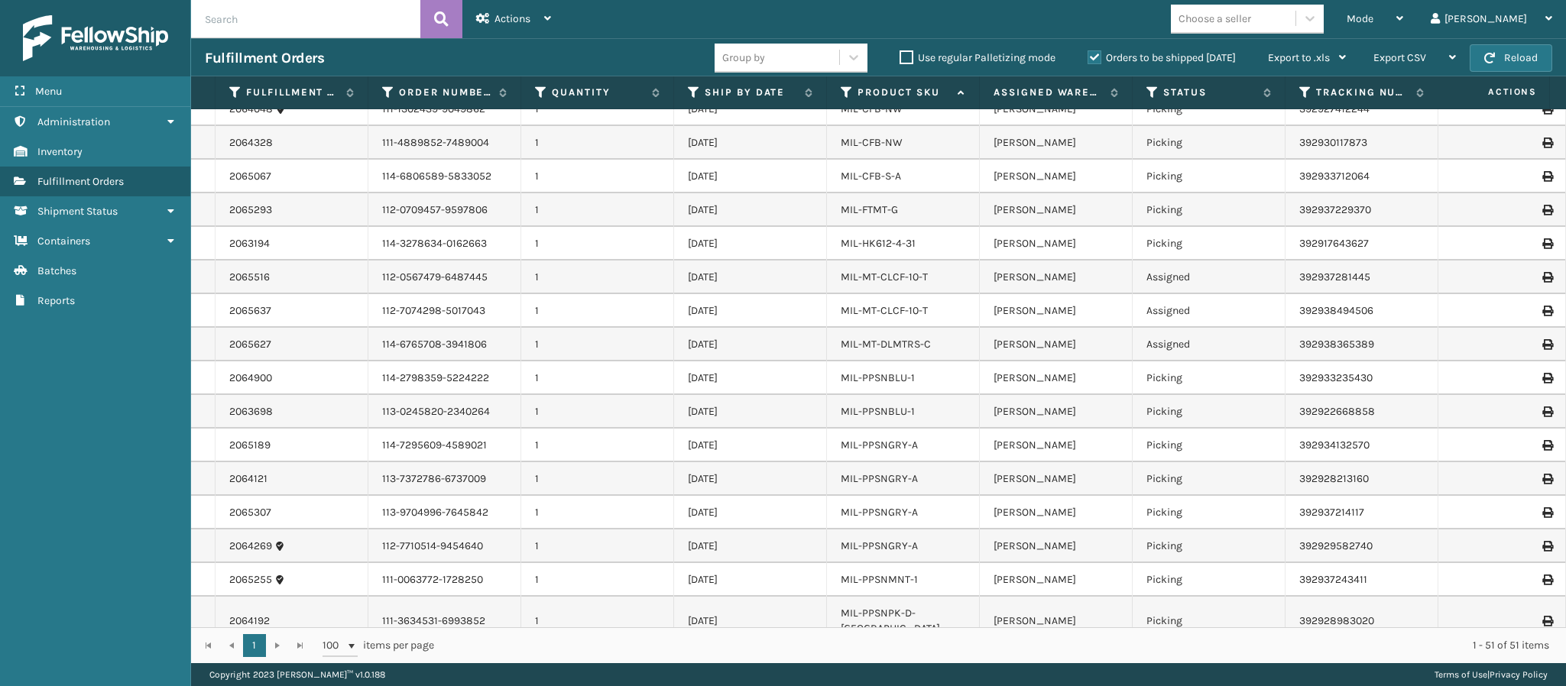
scroll to position [782, 0]
click at [690, 86] on icon at bounding box center [694, 93] width 12 height 14
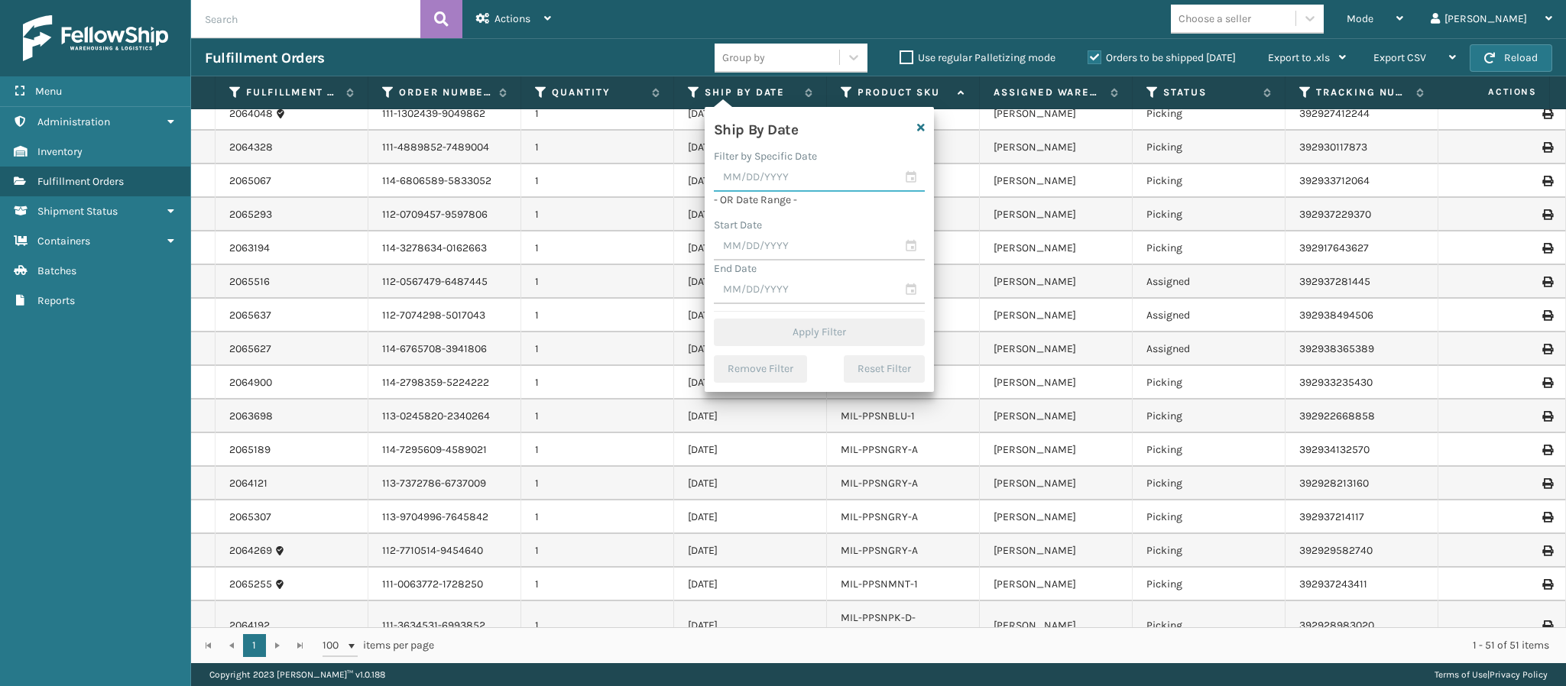
click at [803, 174] on input "text" at bounding box center [819, 178] width 211 height 28
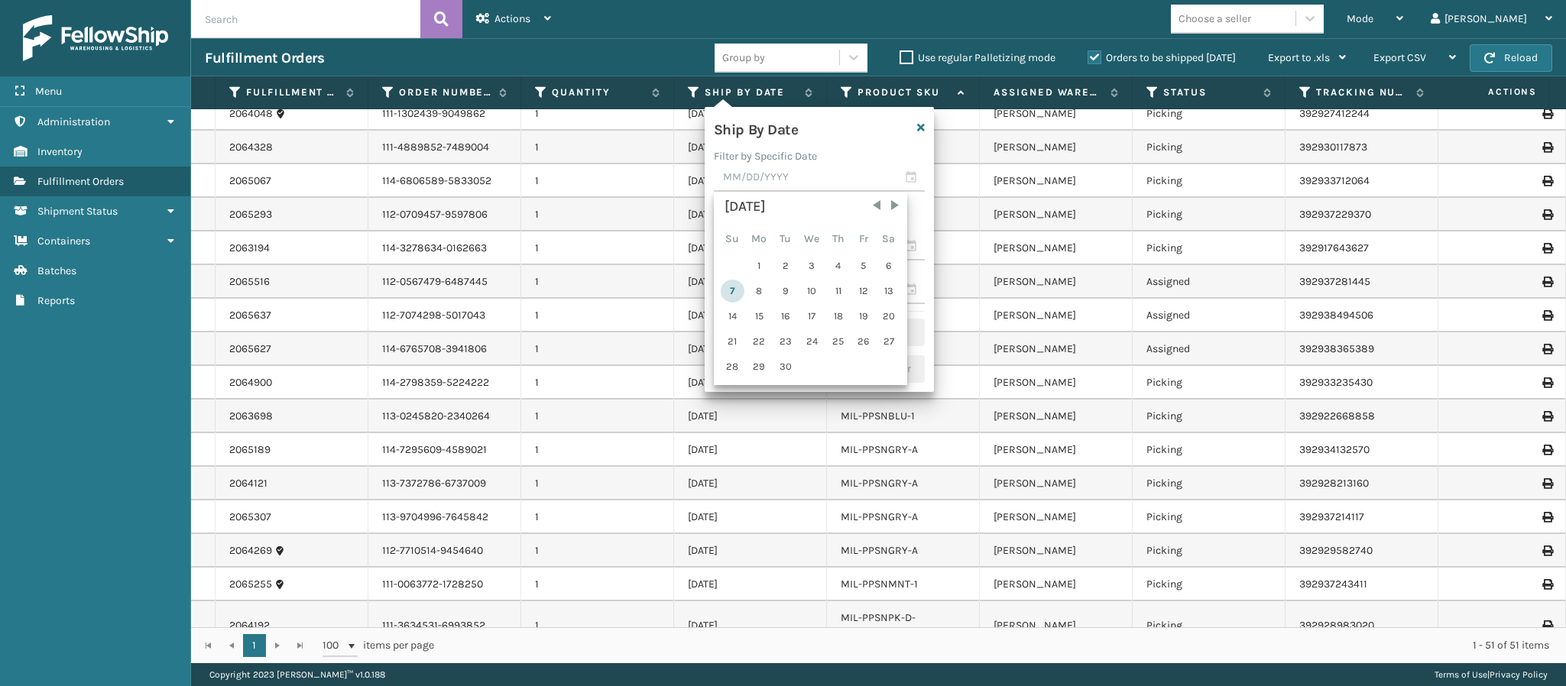
click at [731, 289] on div "7" at bounding box center [732, 291] width 24 height 23
type input "[DATE]"
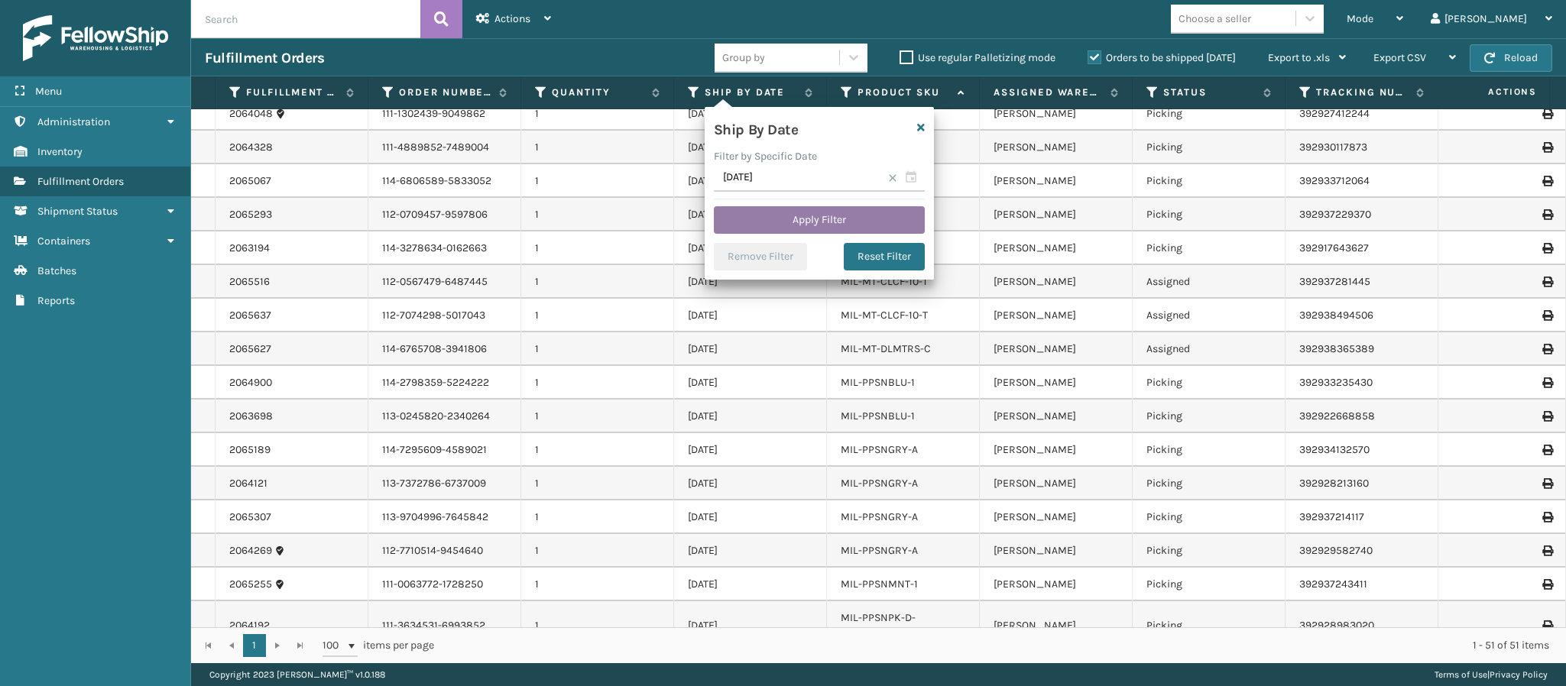
click at [816, 223] on button "Apply Filter" at bounding box center [819, 220] width 211 height 28
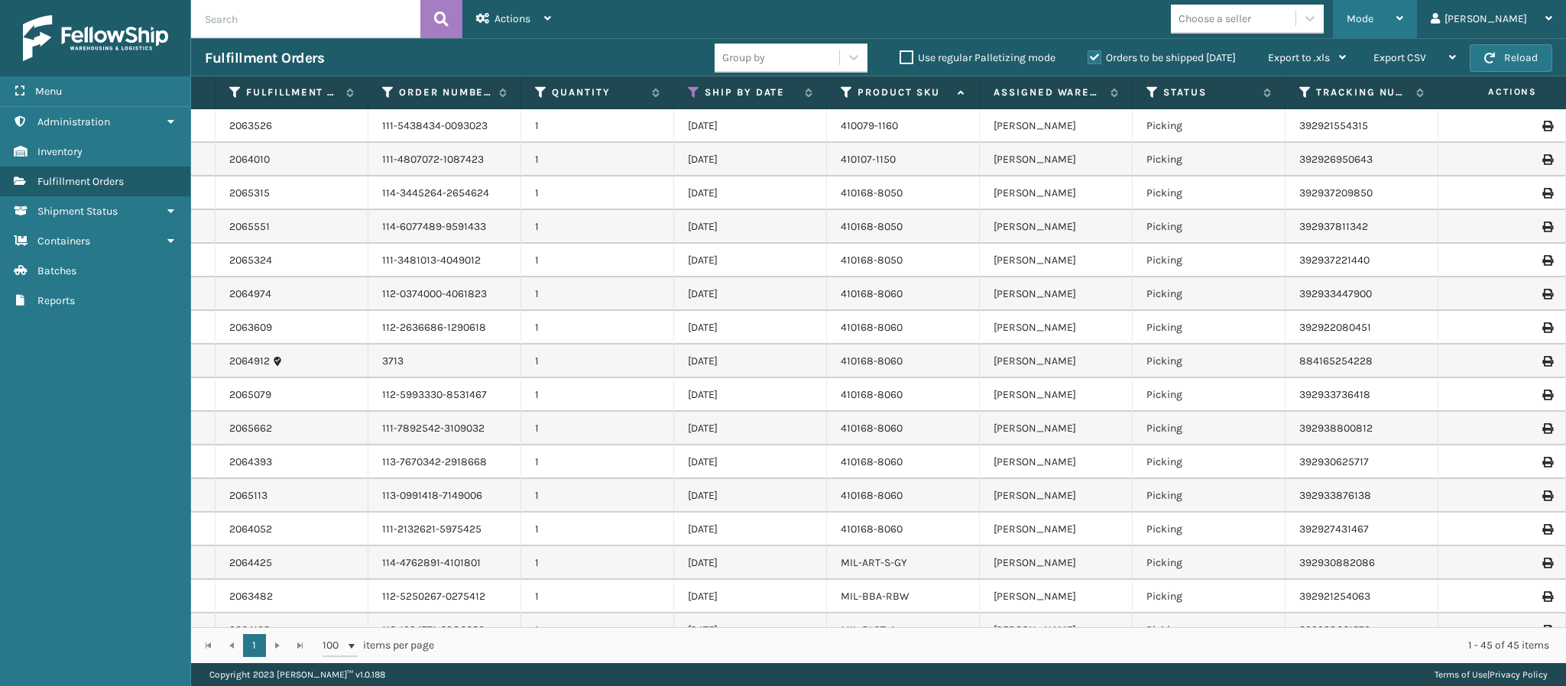
click at [1403, 16] on div "Mode" at bounding box center [1374, 19] width 57 height 38
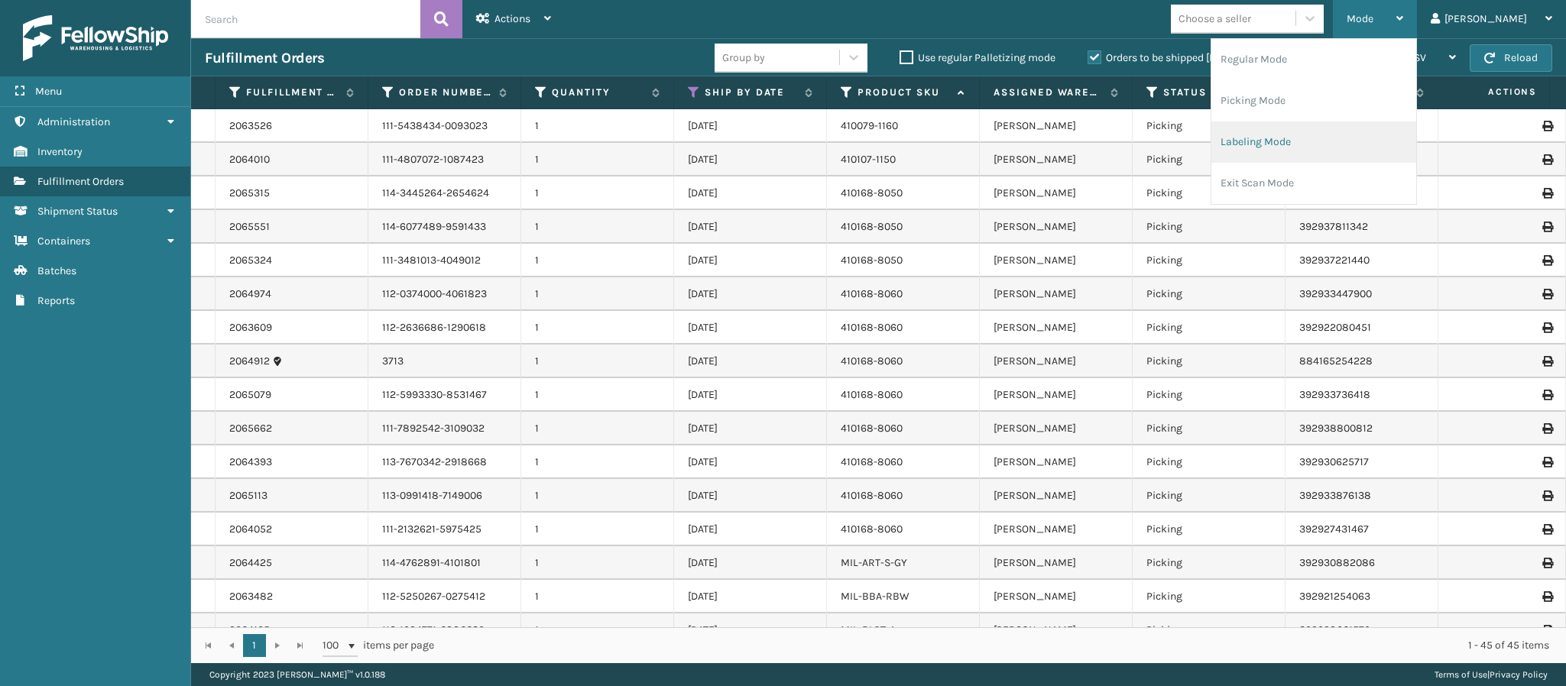
click at [1332, 131] on li "Labeling Mode" at bounding box center [1313, 141] width 205 height 41
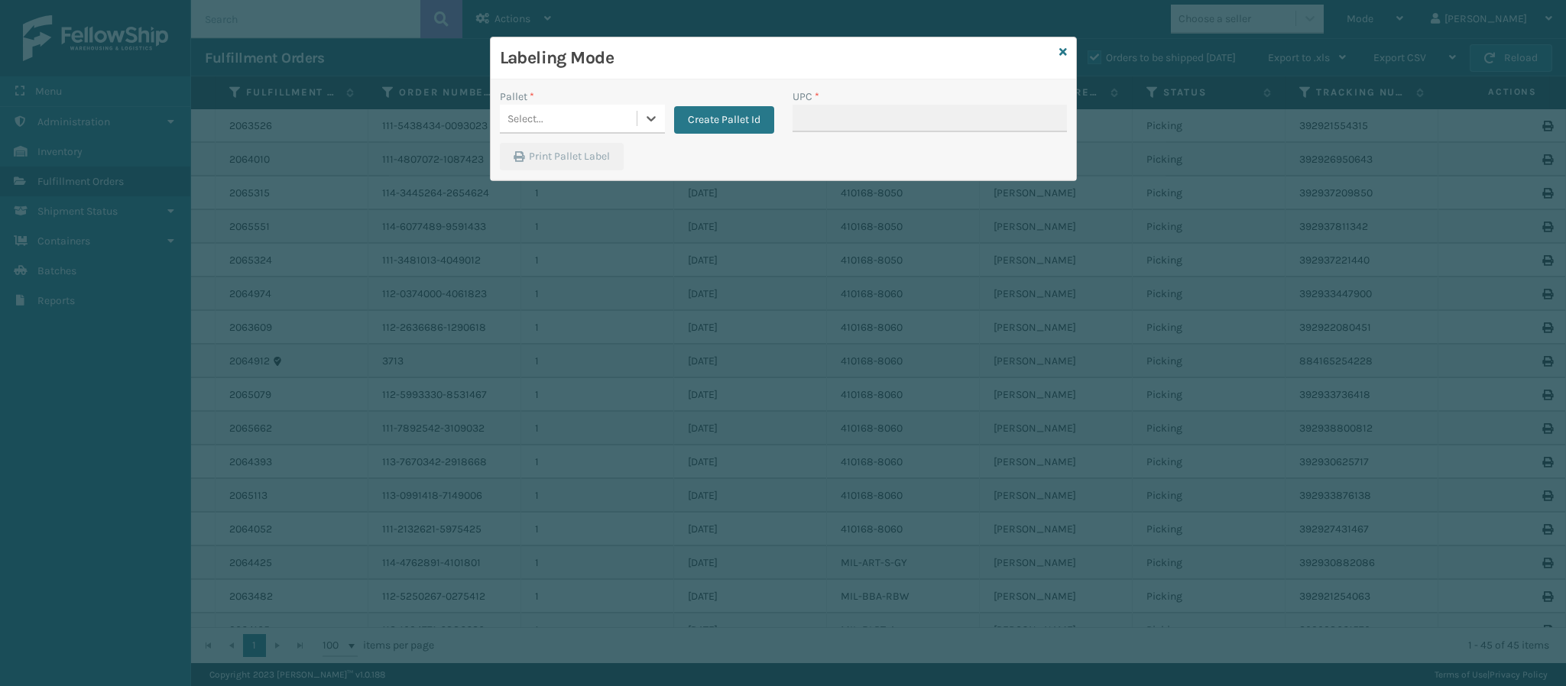
click at [630, 115] on div "Select..." at bounding box center [568, 118] width 137 height 25
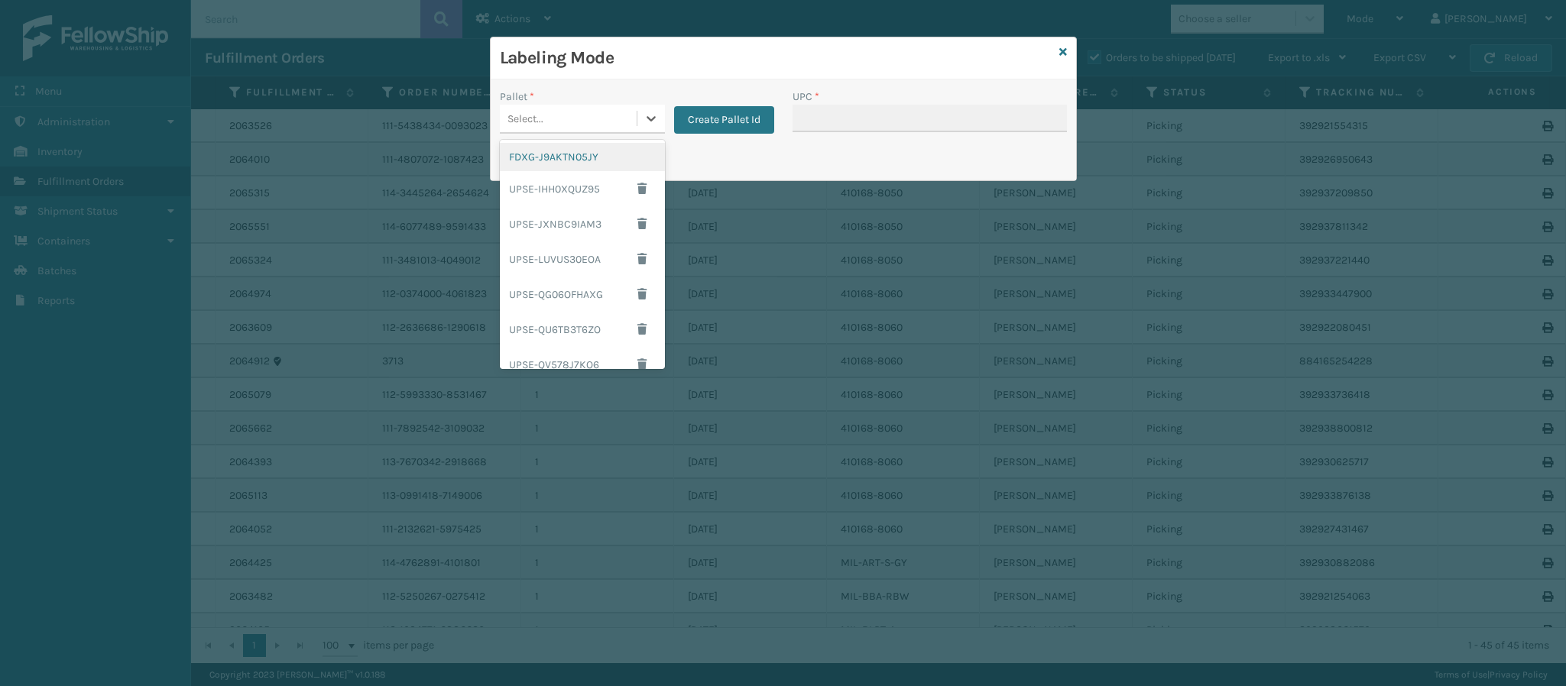
click at [591, 154] on div "FDXG-J9AKTN05JY" at bounding box center [582, 157] width 165 height 28
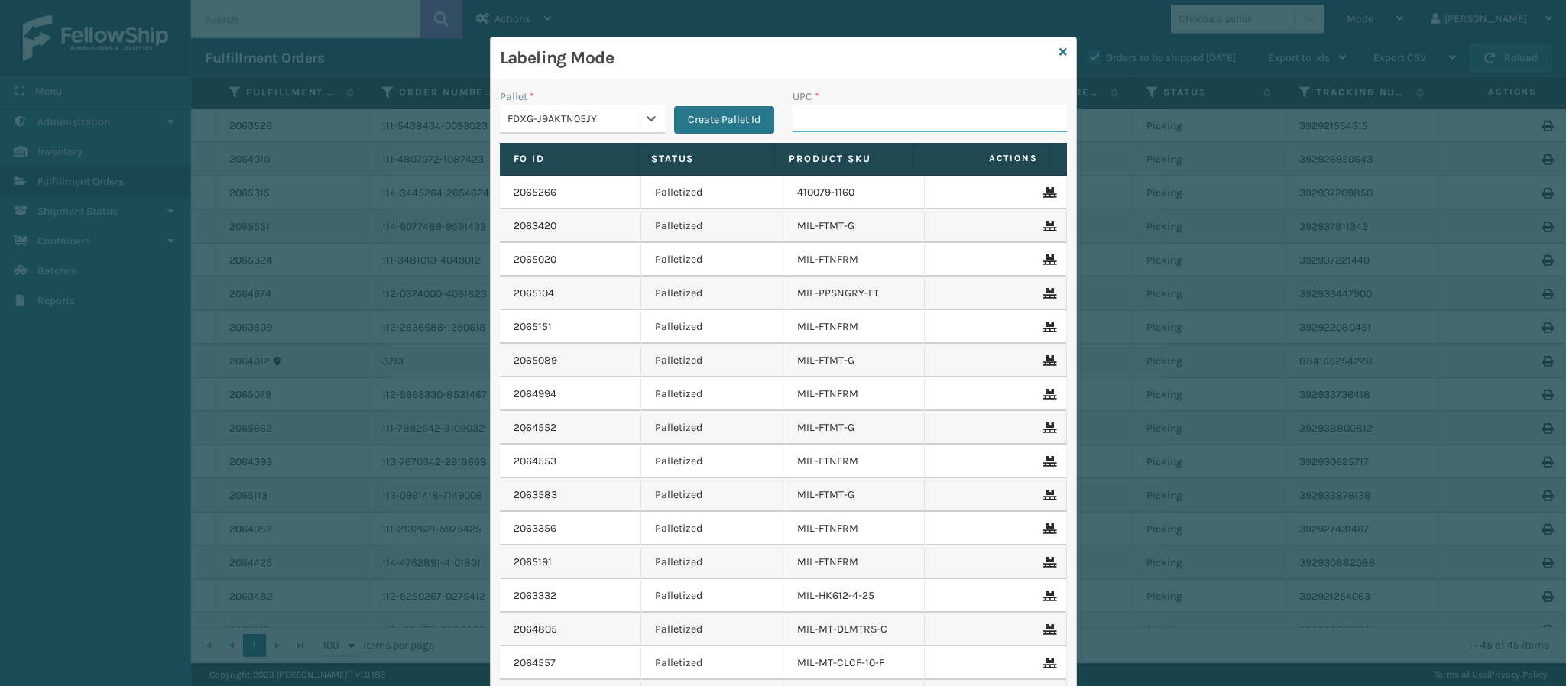
click at [846, 125] on input "UPC *" at bounding box center [929, 119] width 274 height 28
type input "840985120641"
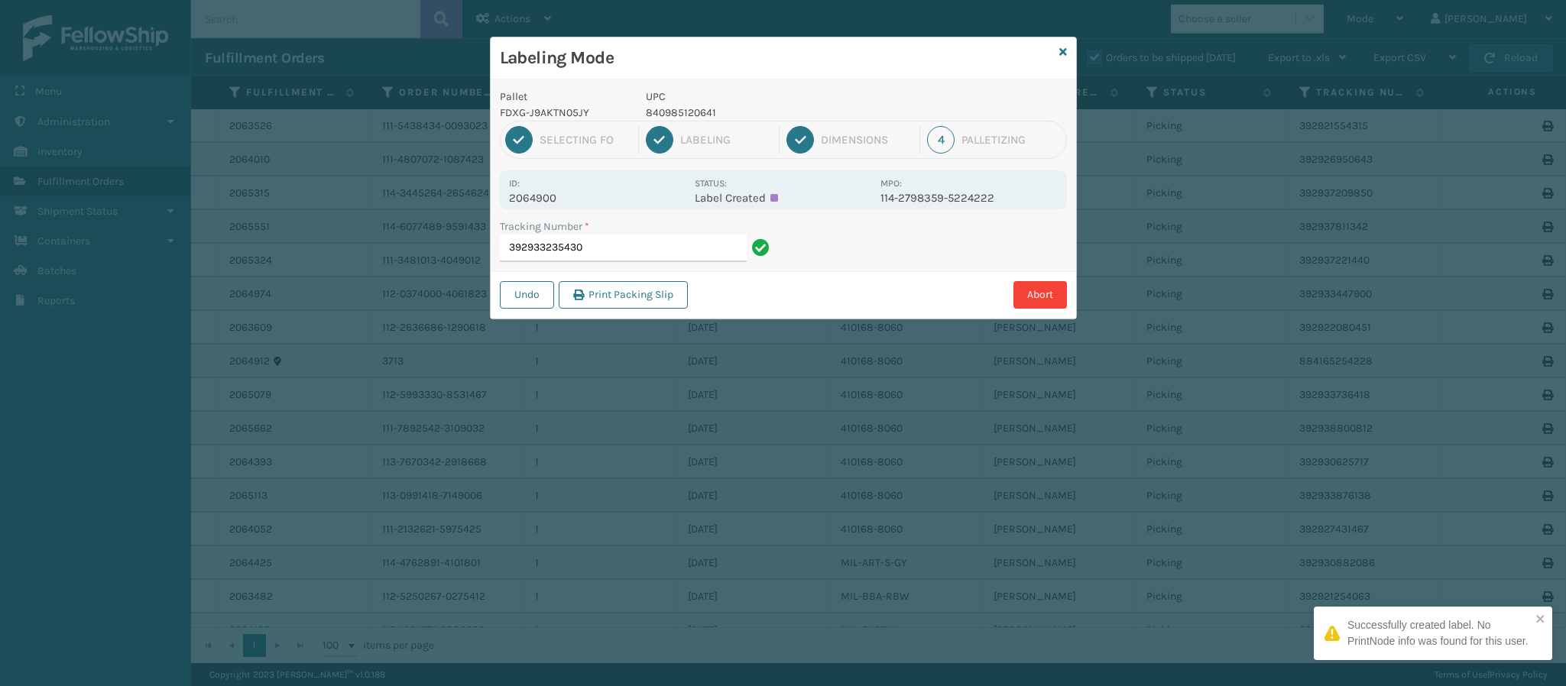
click at [543, 202] on p "2064900" at bounding box center [597, 198] width 176 height 14
drag, startPoint x: 660, startPoint y: 257, endPoint x: 665, endPoint y: 236, distance: 21.1
click at [665, 239] on input "392933235430" at bounding box center [623, 249] width 247 height 28
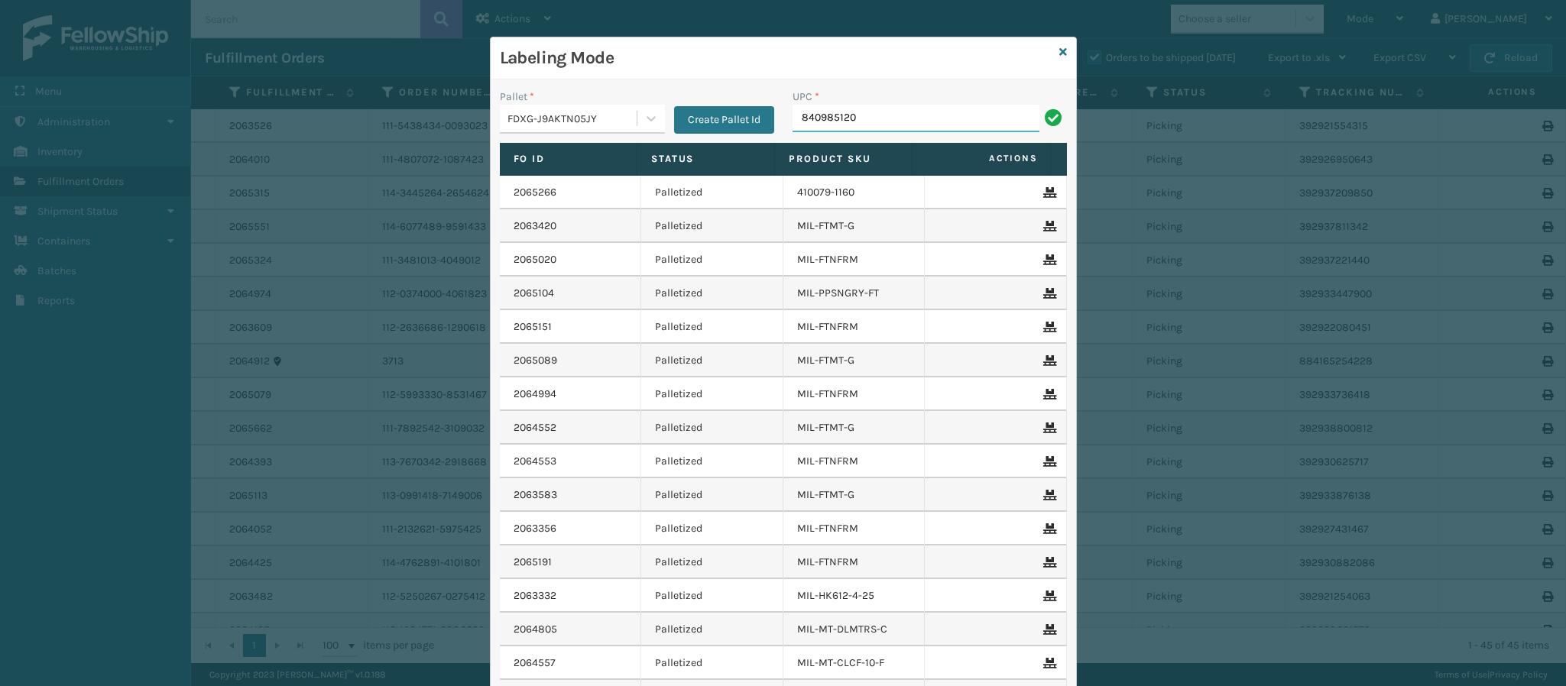
type input "8409851206"
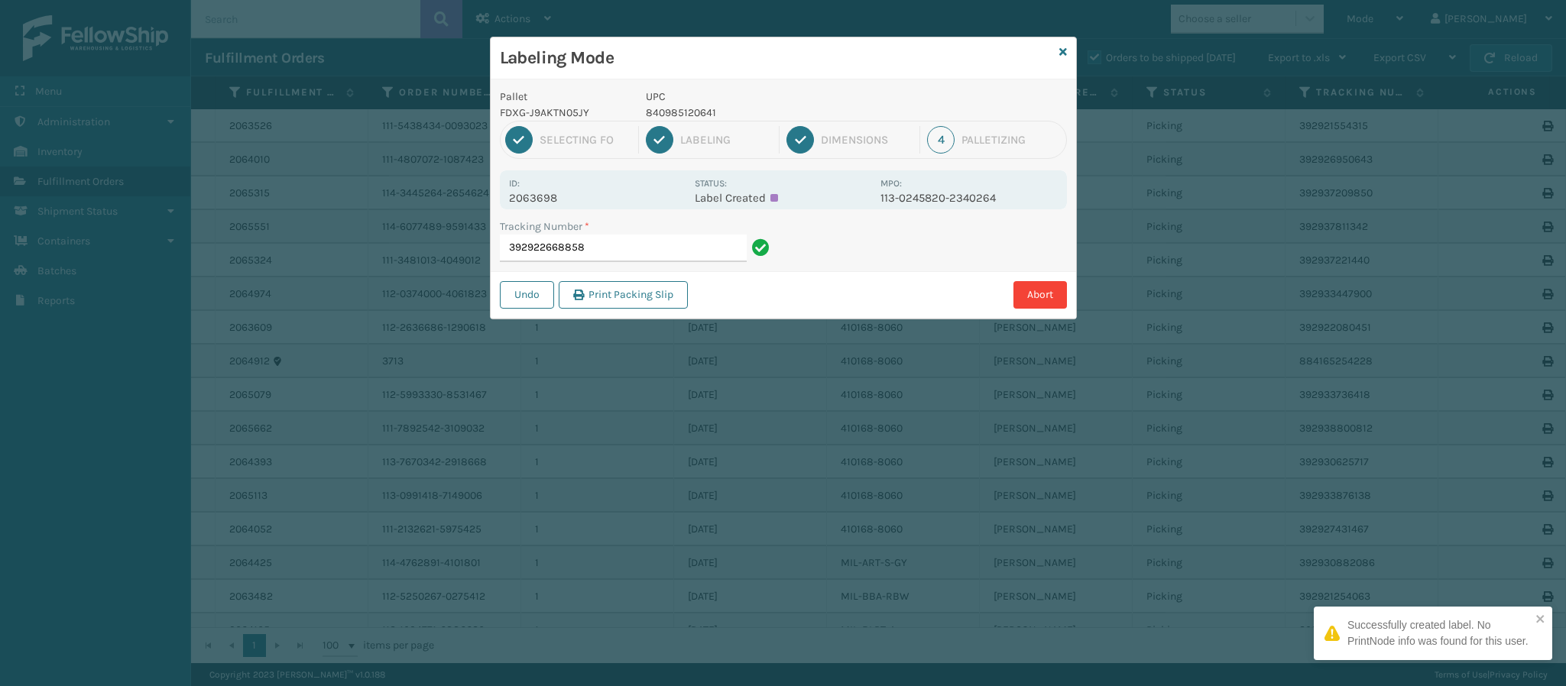
click at [568, 193] on p "2063698" at bounding box center [597, 198] width 176 height 14
click at [656, 257] on input "392922668858" at bounding box center [623, 249] width 247 height 28
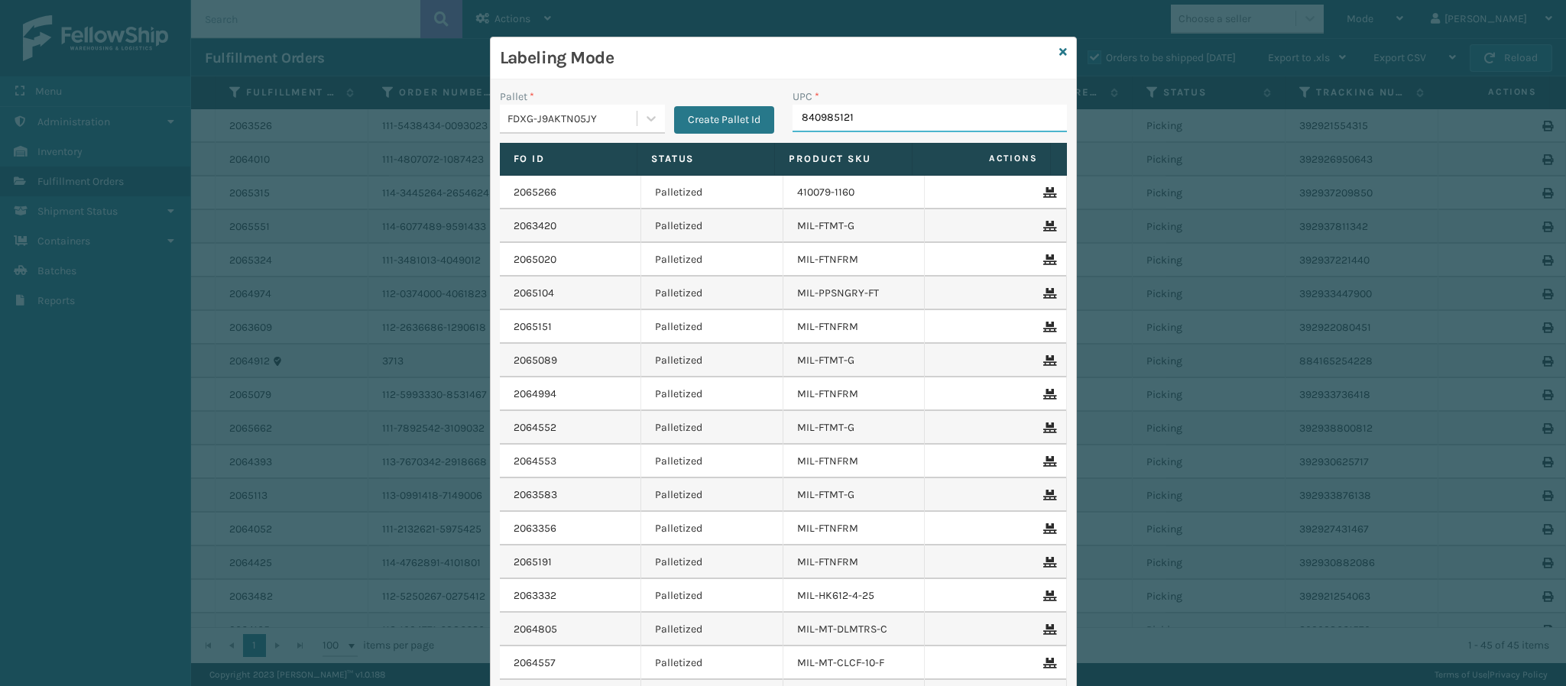
type input "8409851212"
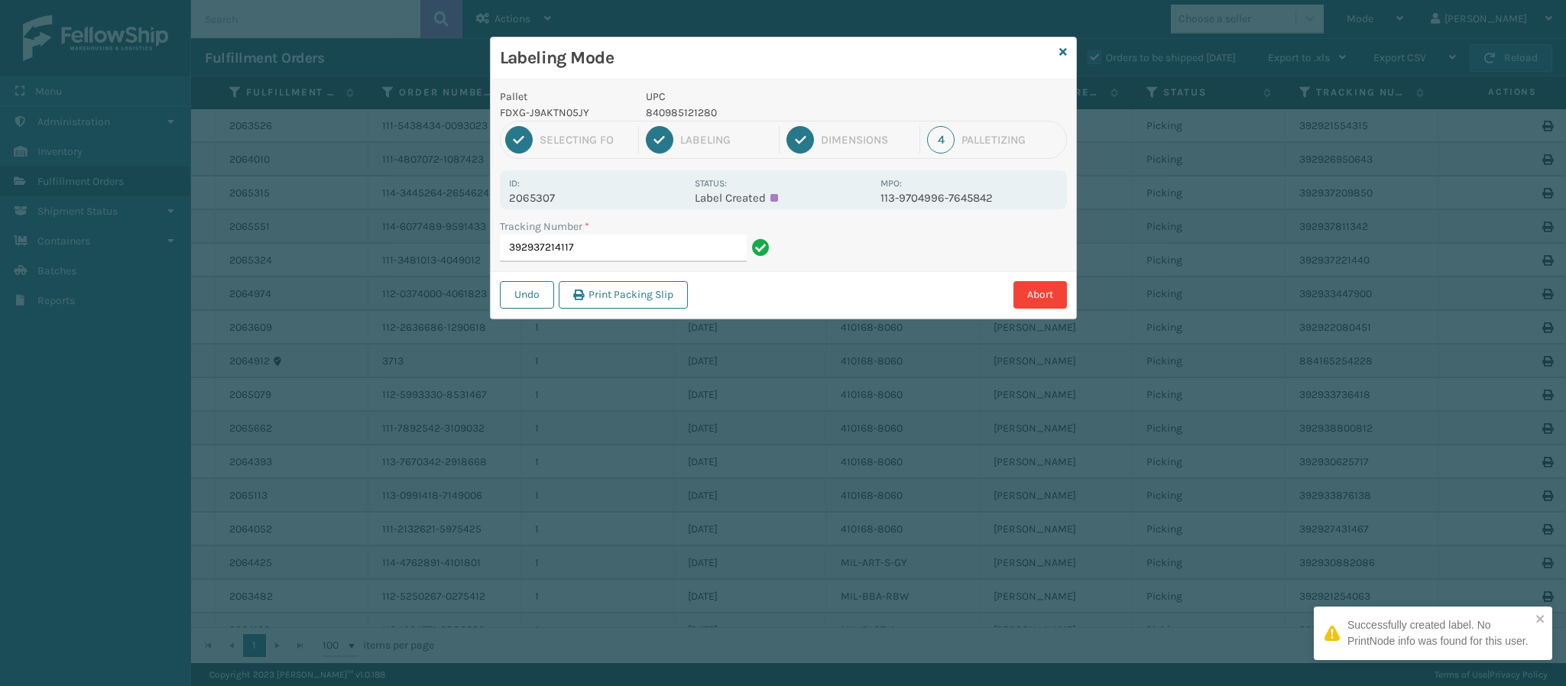
click at [529, 206] on div "Id: 2065307 Status: Label Created MPO: 113-9704996-7645842" at bounding box center [783, 189] width 567 height 39
click at [660, 257] on input "392937214117" at bounding box center [623, 249] width 247 height 28
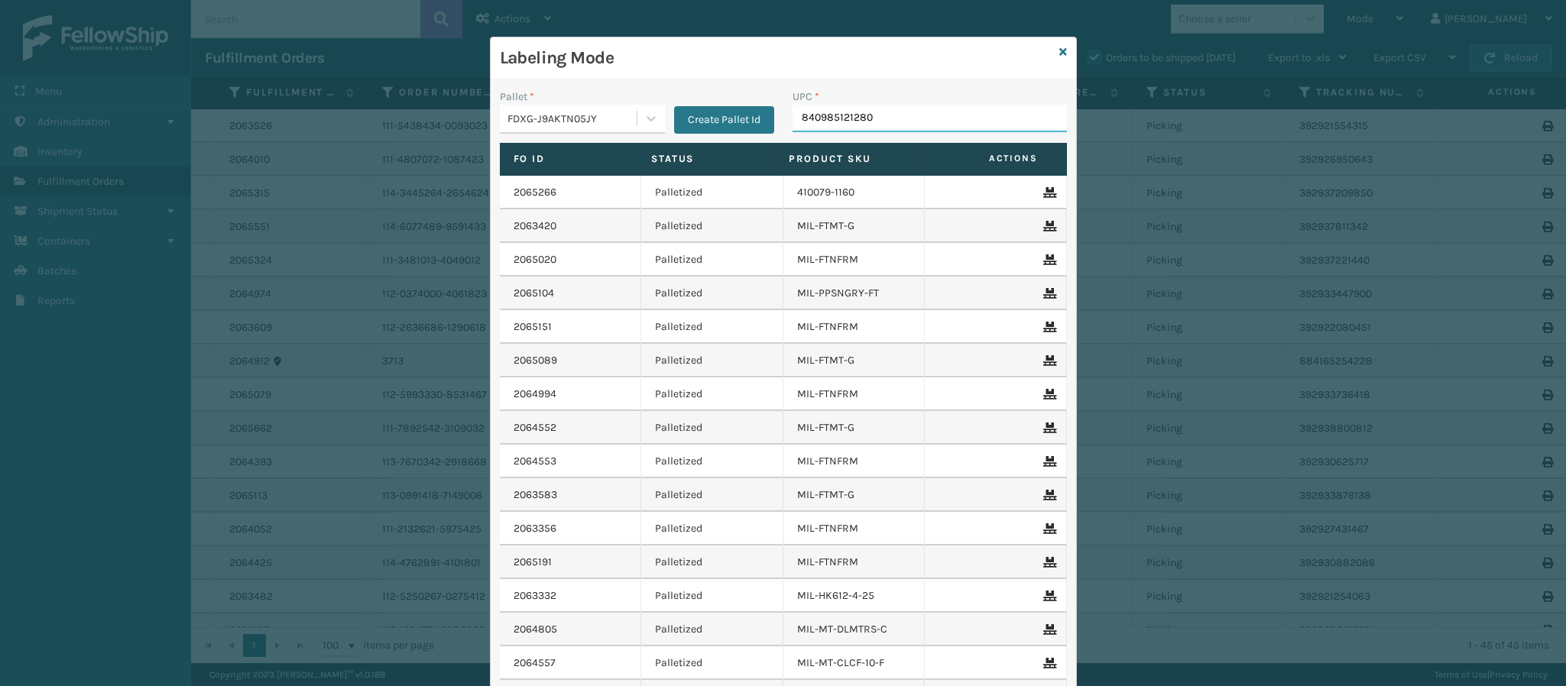
type input "840985121280"
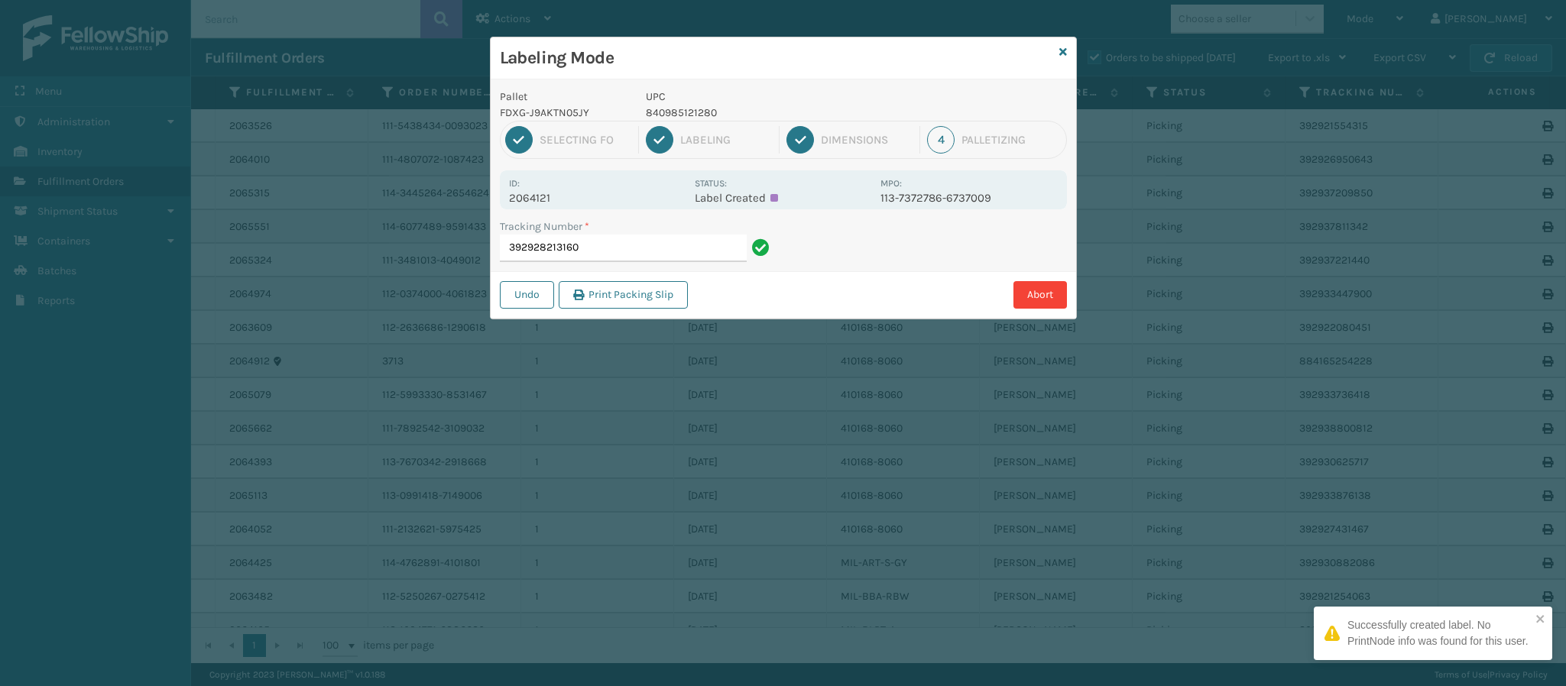
click at [542, 197] on p "2064121" at bounding box center [597, 198] width 176 height 14
click at [643, 253] on input "392928213160" at bounding box center [623, 249] width 247 height 28
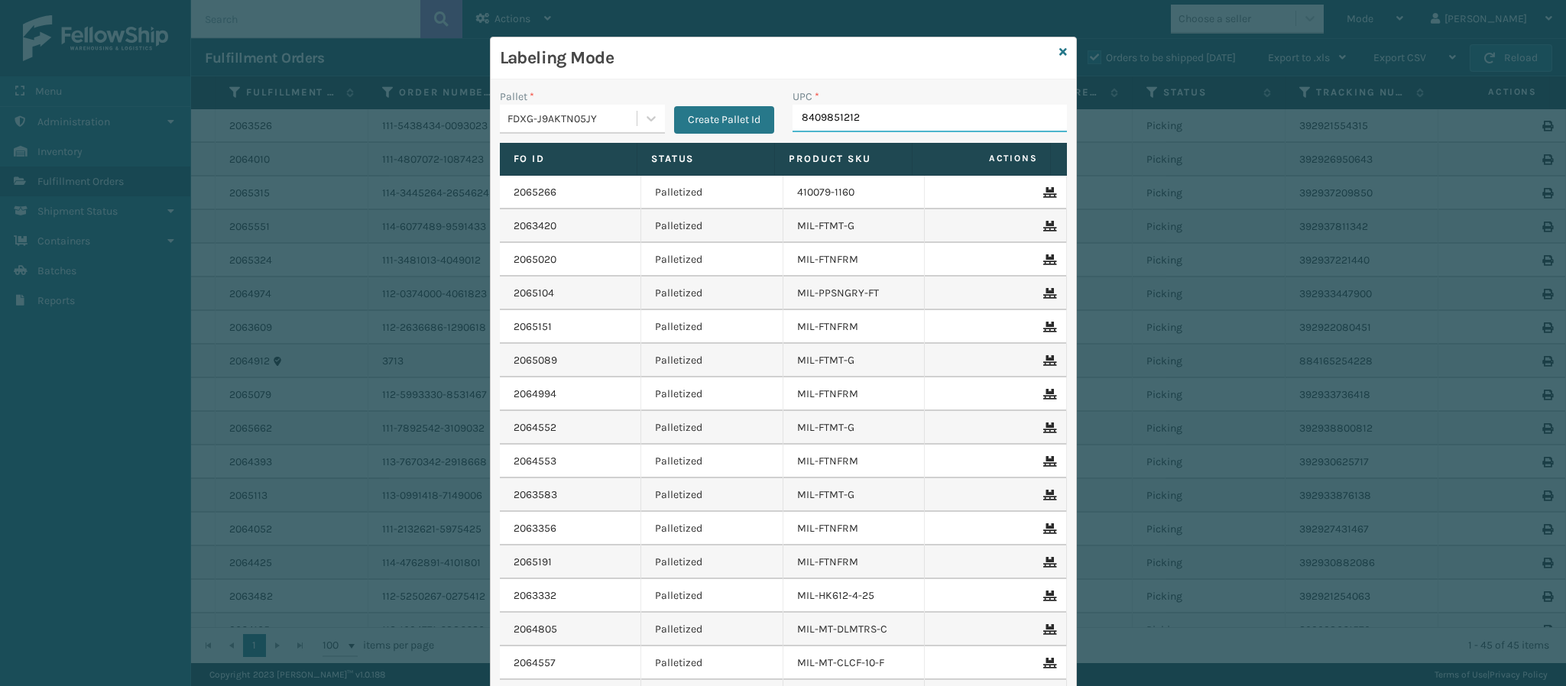
type input "84098512128"
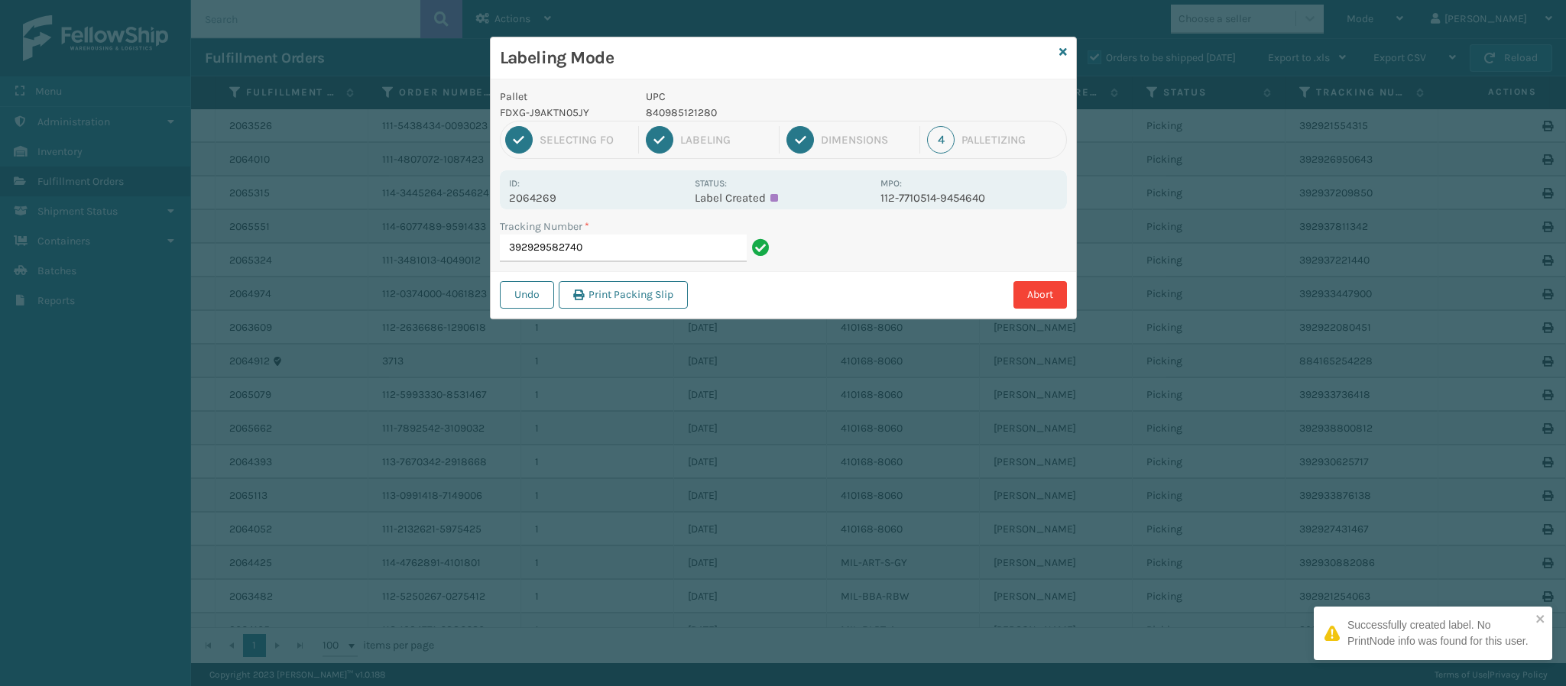
click at [555, 197] on p "2064269" at bounding box center [597, 198] width 176 height 14
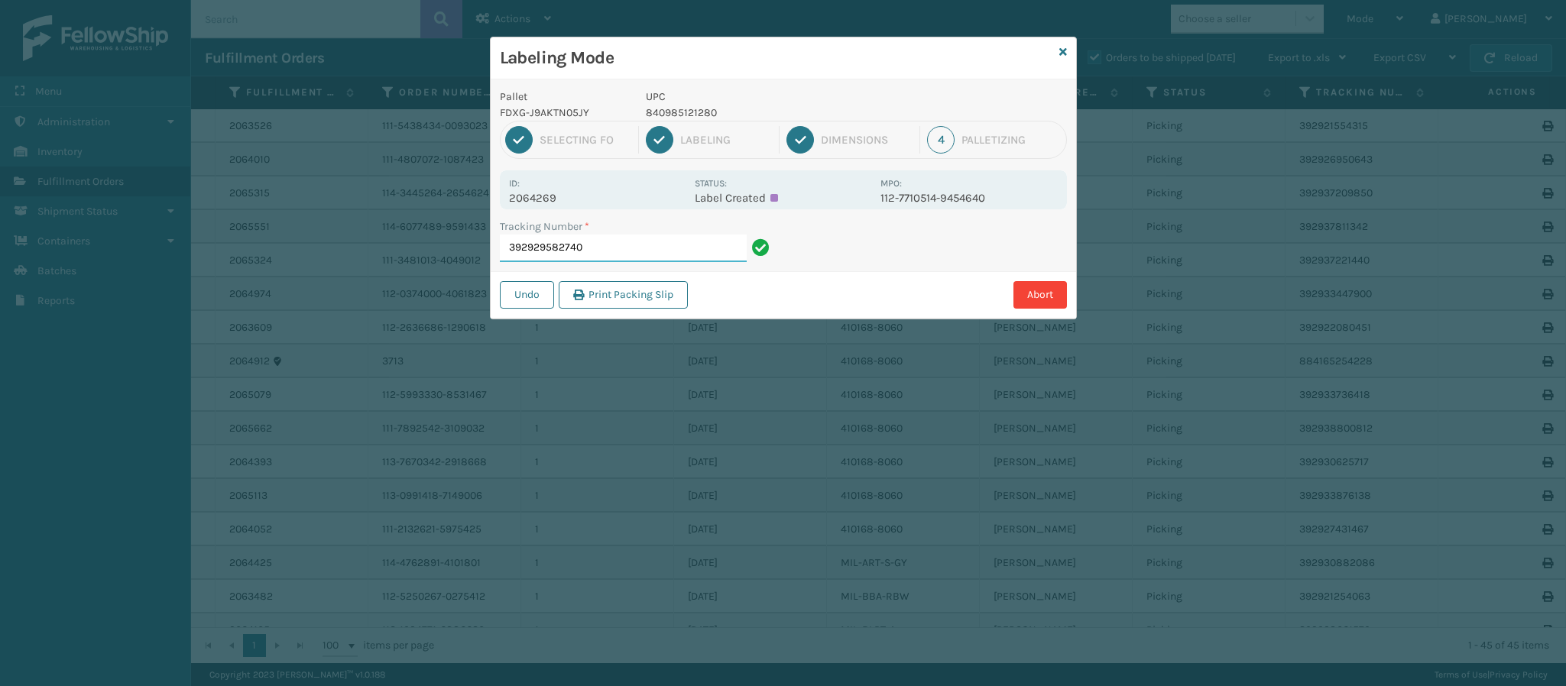
click at [626, 248] on input "392929582740" at bounding box center [623, 249] width 247 height 28
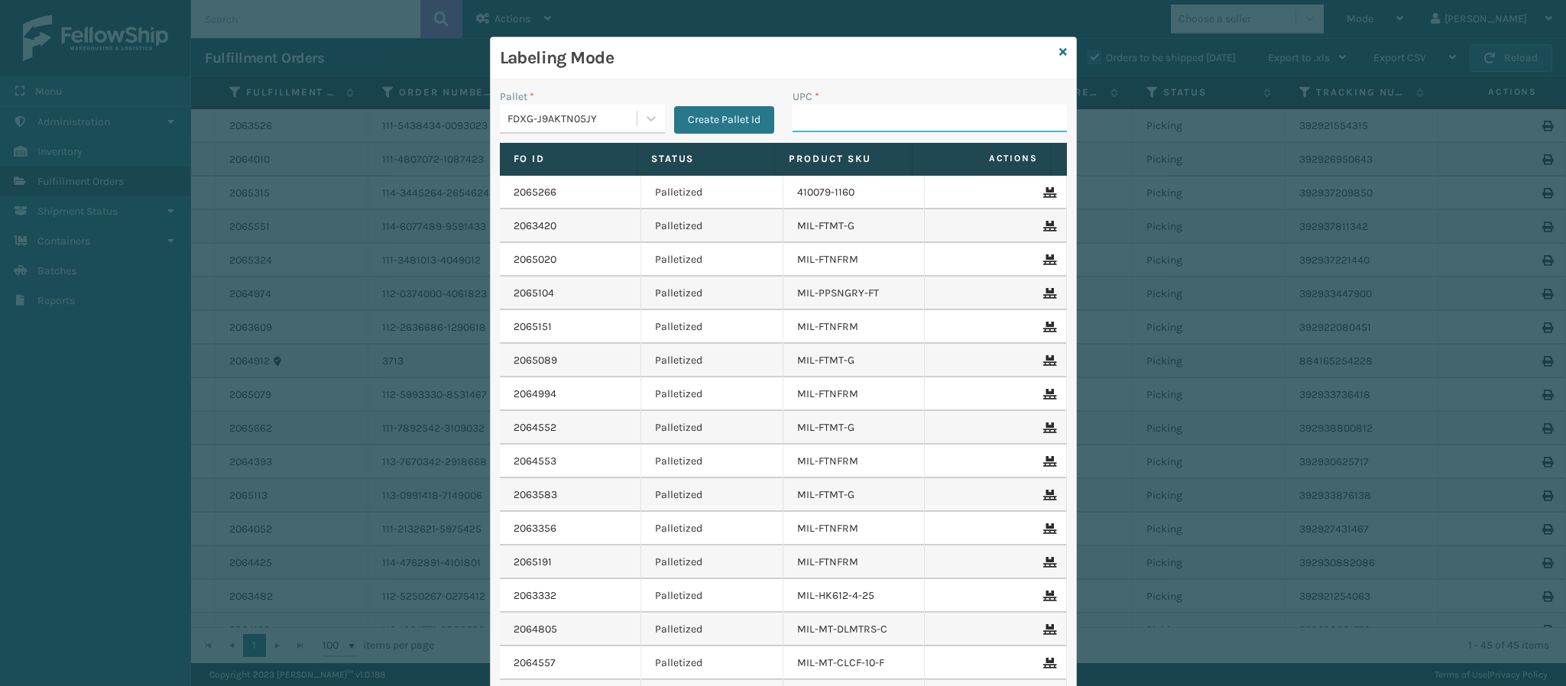
click at [1048, 39] on div "Labeling Mode Pallet * FDXG-J9AKTN05JY Create Pallet Id UPC * Fo Id Status Prod…" at bounding box center [783, 343] width 1566 height 686
click at [1048, 50] on div "Labeling Mode" at bounding box center [783, 58] width 585 height 42
click at [1059, 55] on icon at bounding box center [1063, 52] width 8 height 11
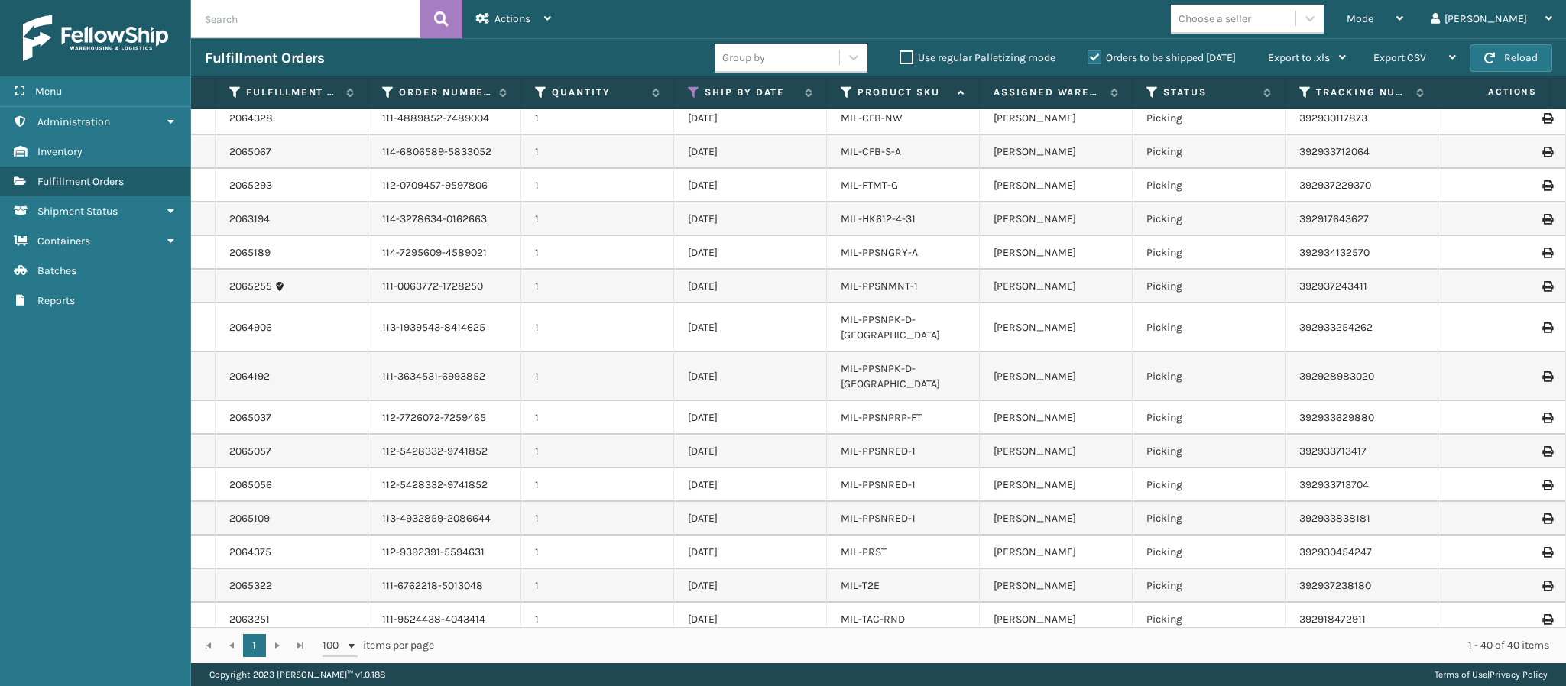
scroll to position [844, 0]
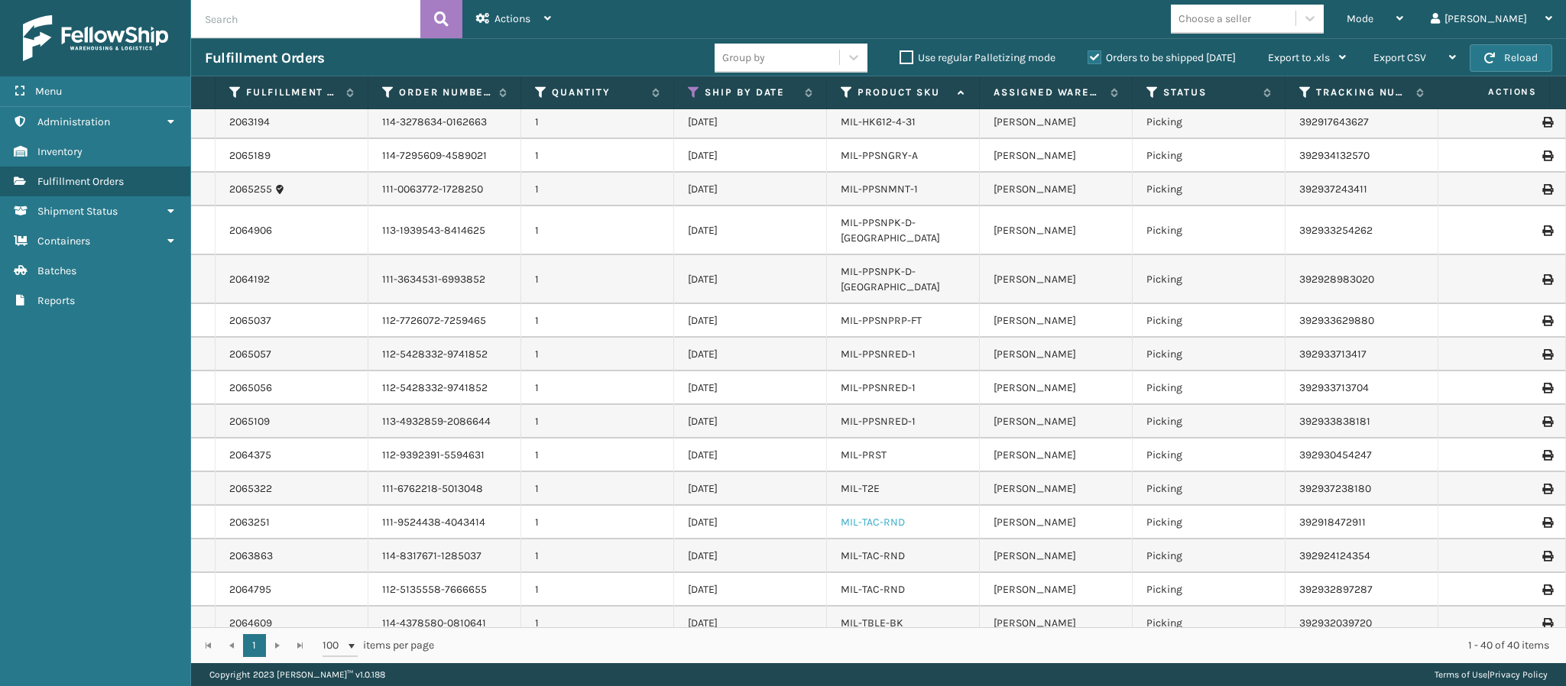
click at [858, 516] on link "MIL-TAC-RND" at bounding box center [872, 522] width 64 height 13
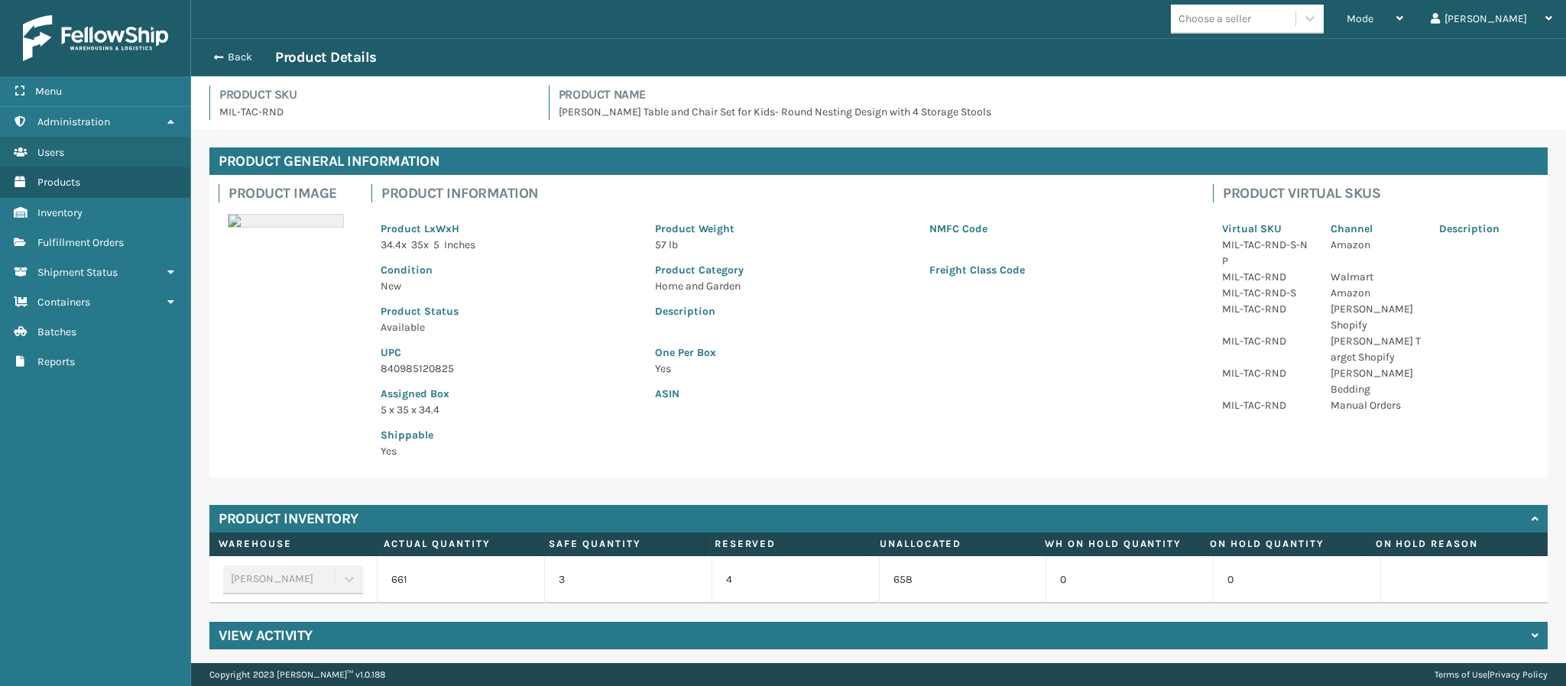
click at [442, 367] on p "840985120825" at bounding box center [508, 369] width 256 height 16
click at [228, 60] on button "Back" at bounding box center [240, 57] width 70 height 14
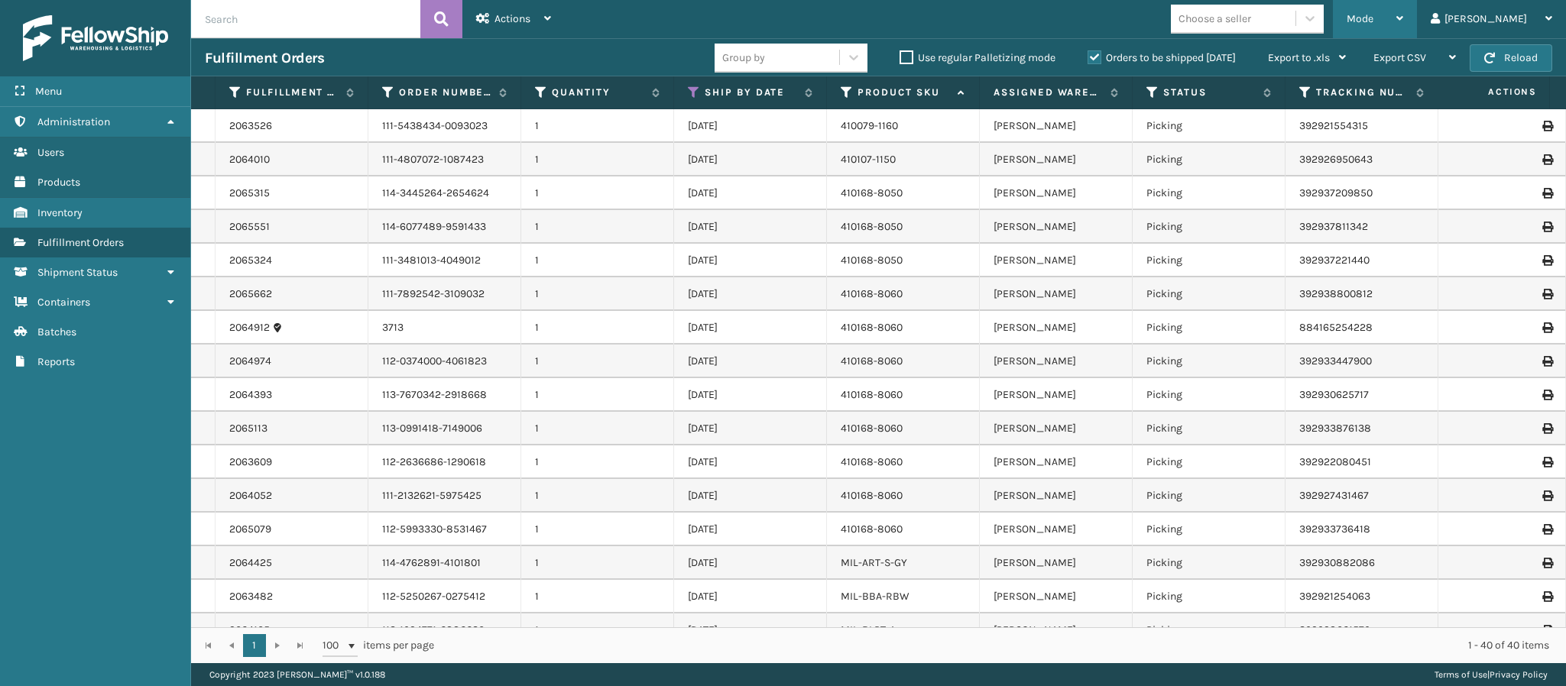
click at [1403, 28] on div "Mode" at bounding box center [1374, 19] width 57 height 38
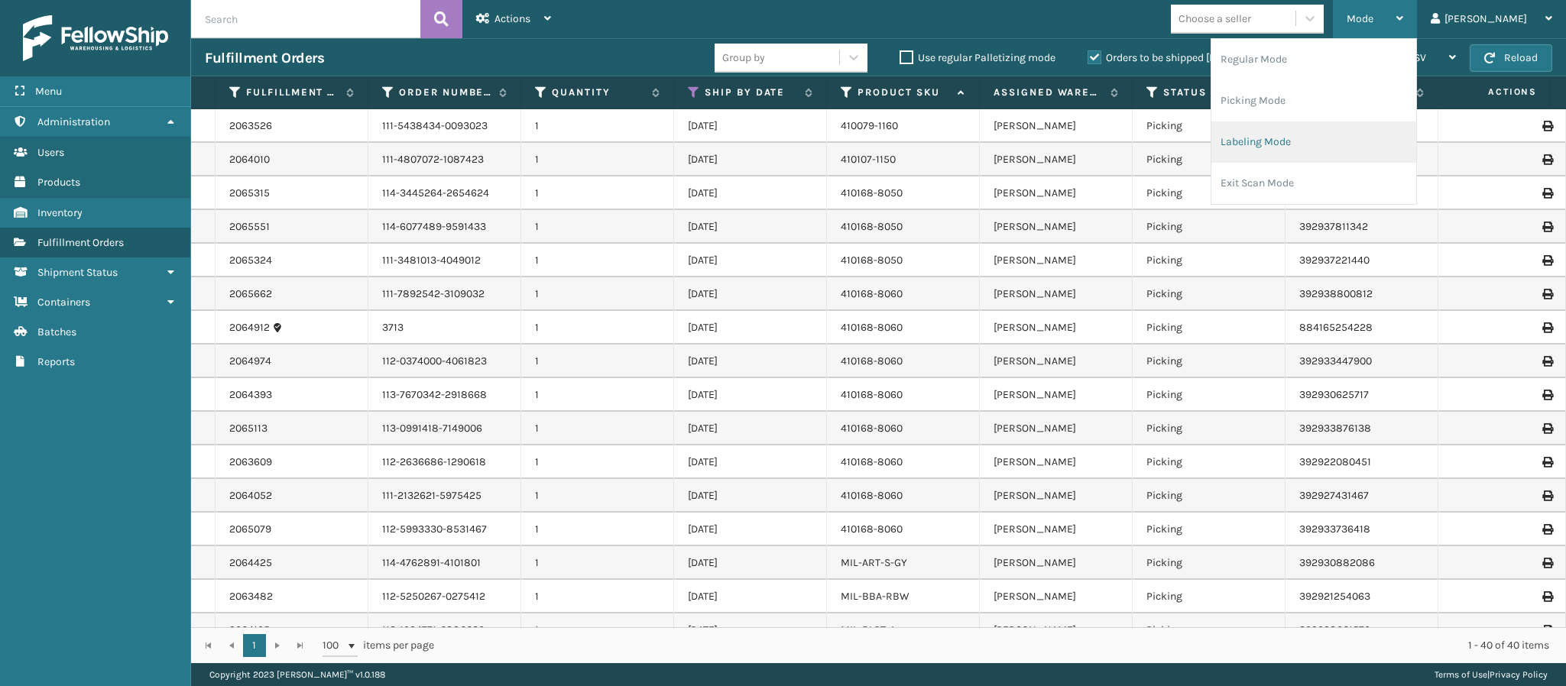
click at [1275, 147] on li "Labeling Mode" at bounding box center [1313, 141] width 205 height 41
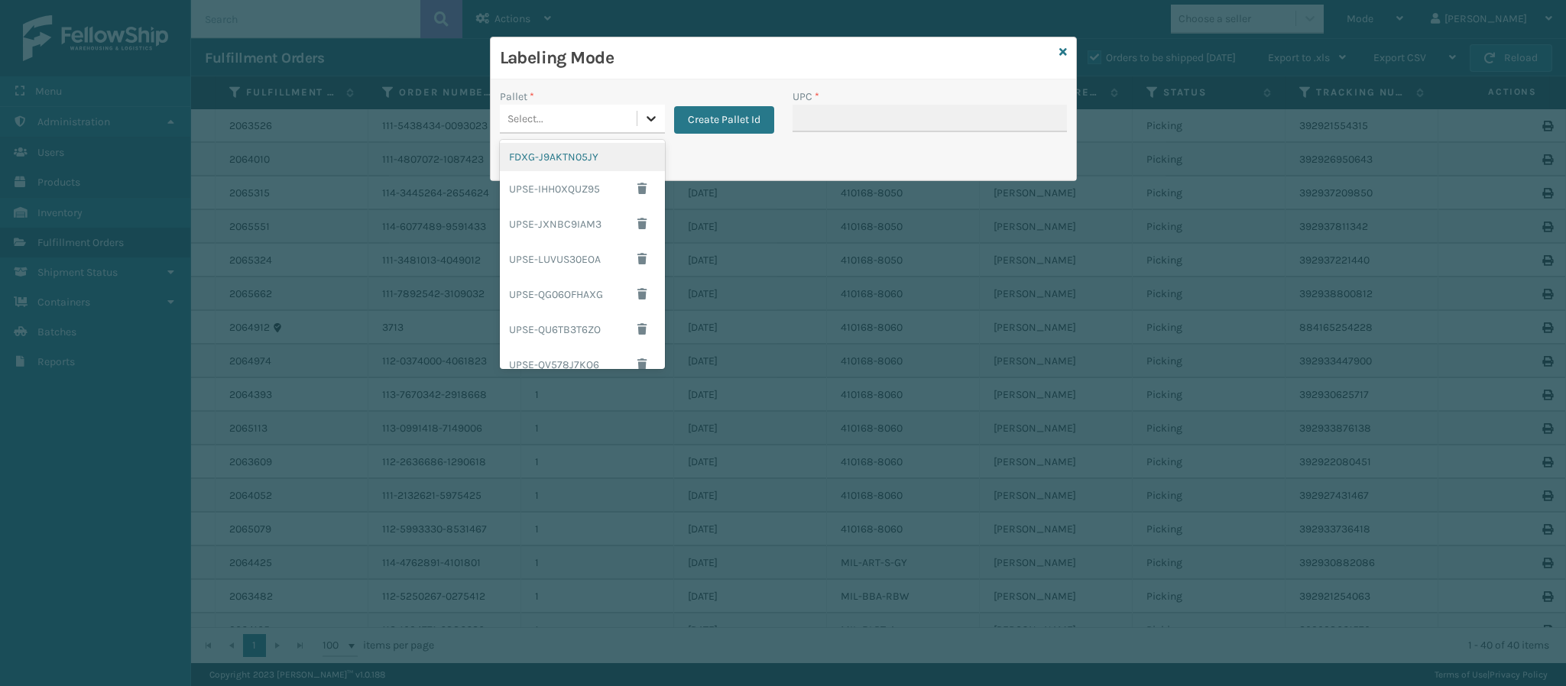
click at [651, 125] on icon at bounding box center [650, 118] width 15 height 15
click at [603, 165] on div "FDXG-J9AKTN05JY" at bounding box center [582, 157] width 165 height 28
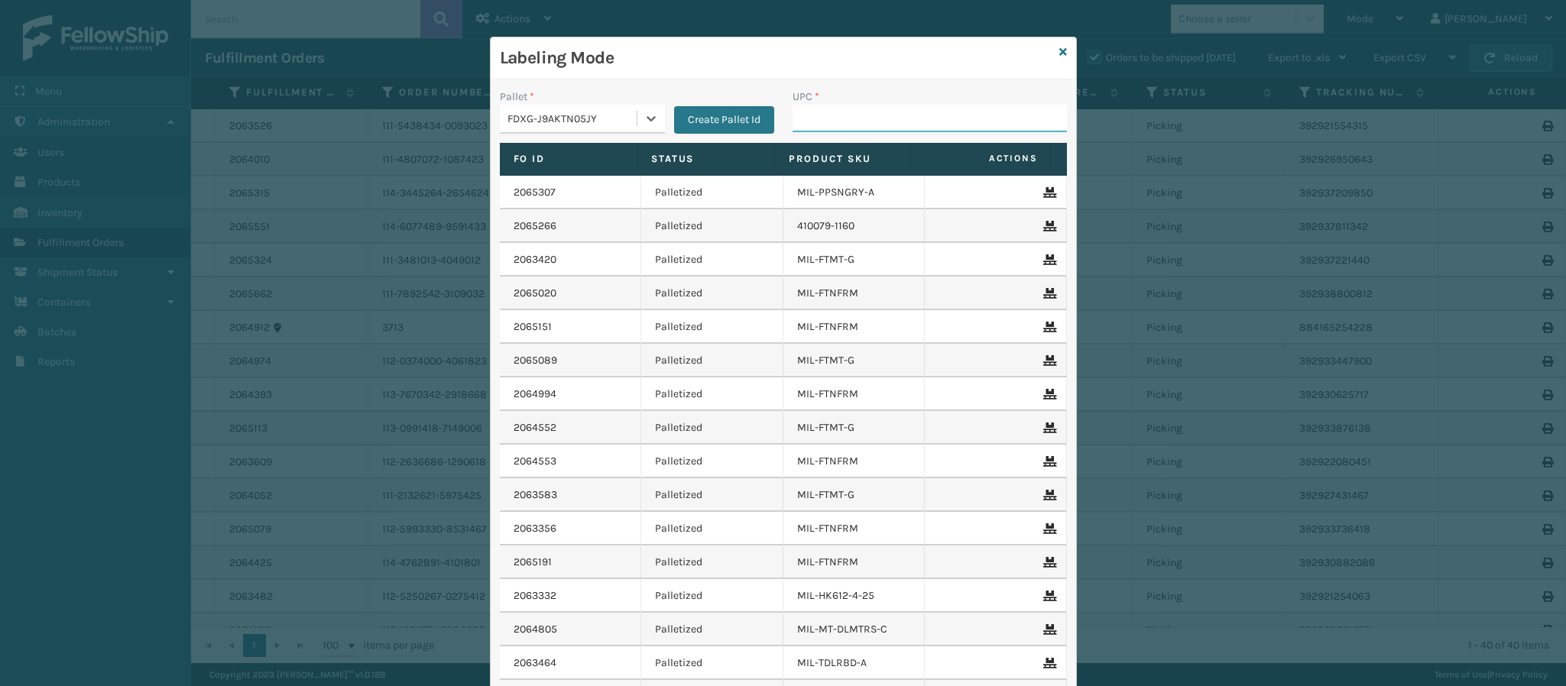
click at [848, 124] on input "UPC *" at bounding box center [929, 119] width 274 height 28
paste input "840985120825"
type input "840985120825"
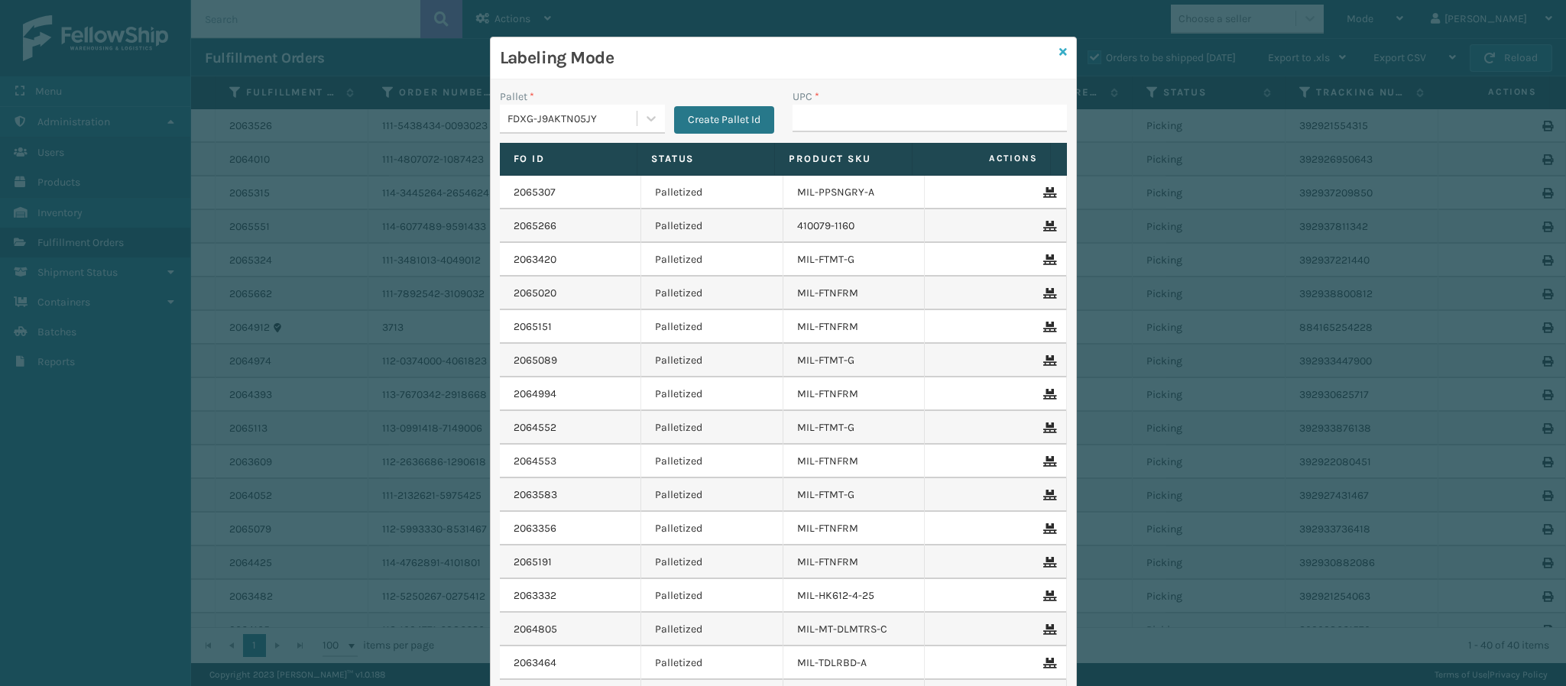
click at [1059, 51] on icon at bounding box center [1063, 52] width 8 height 11
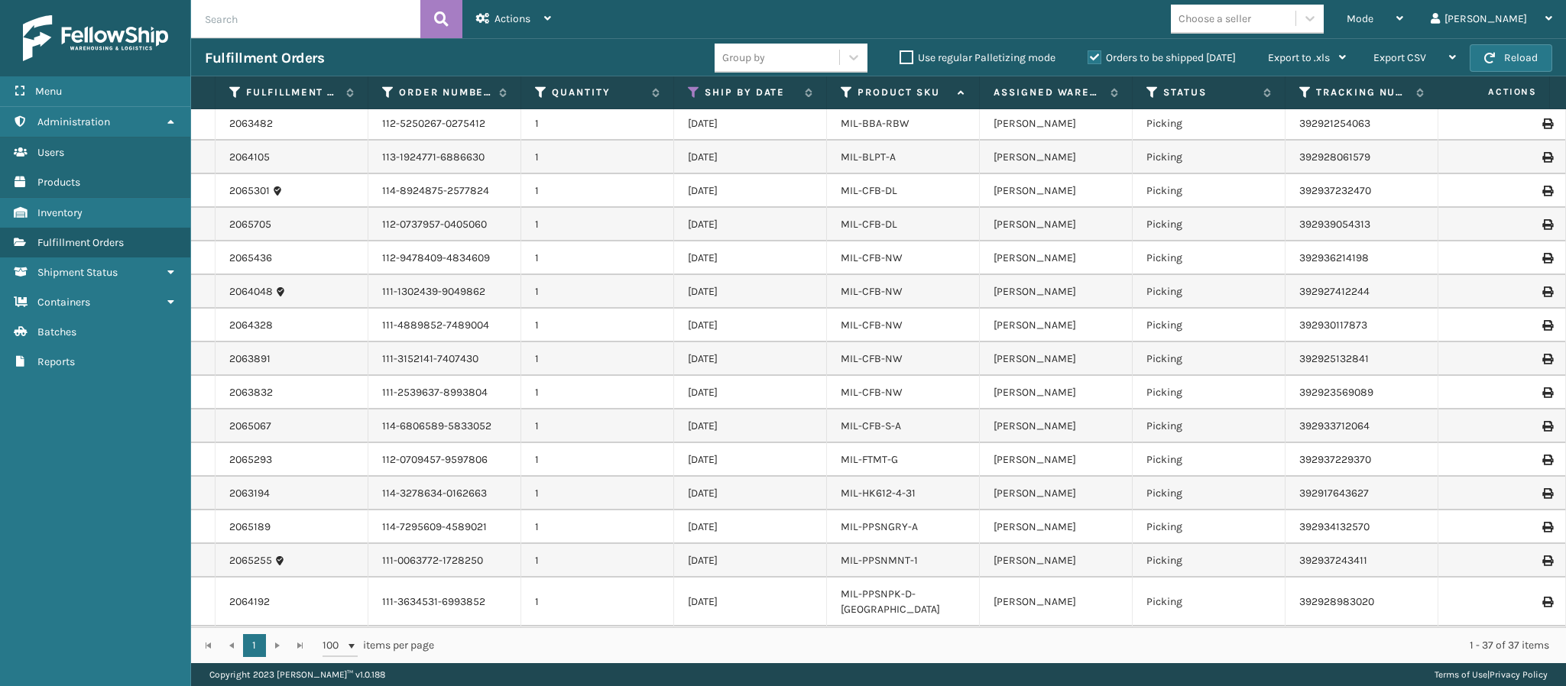
scroll to position [743, 0]
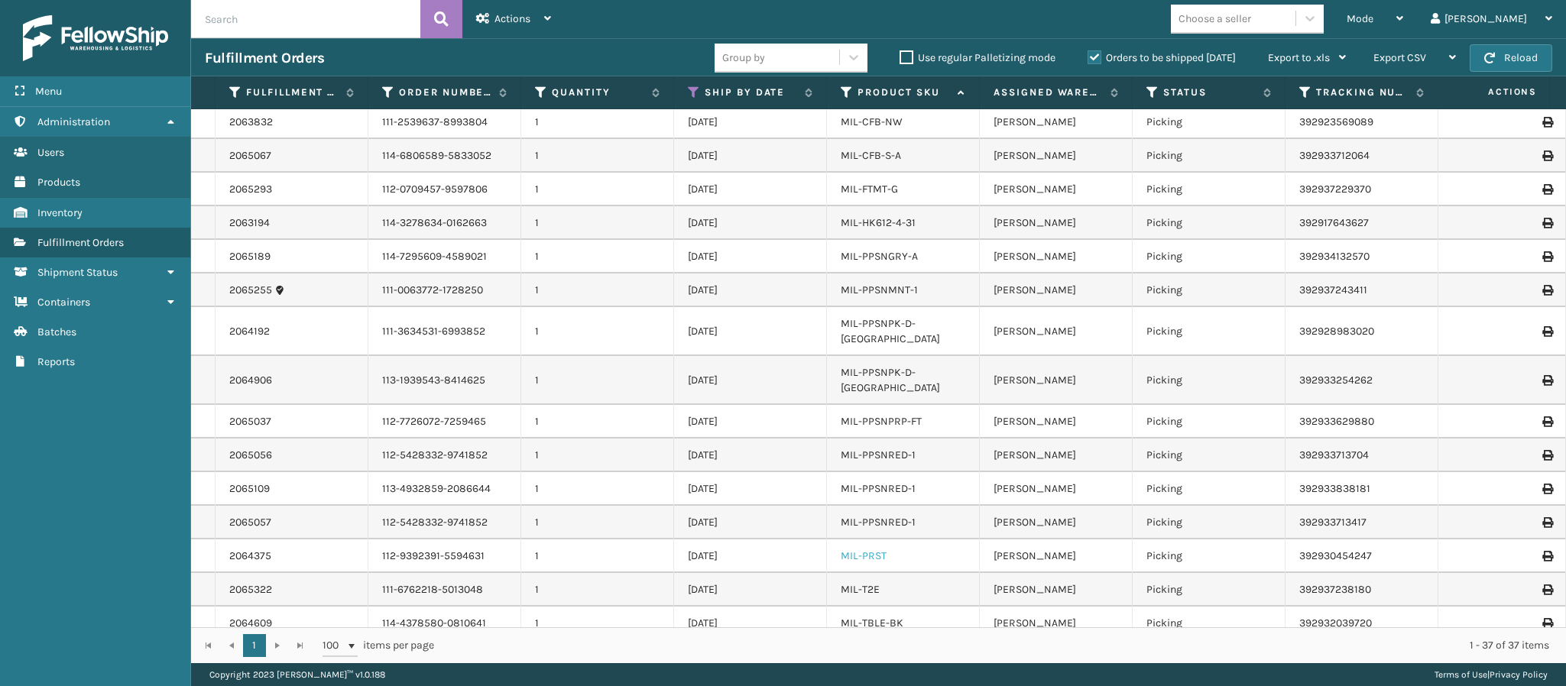
click at [860, 549] on link "MIL-PRST" at bounding box center [863, 555] width 46 height 13
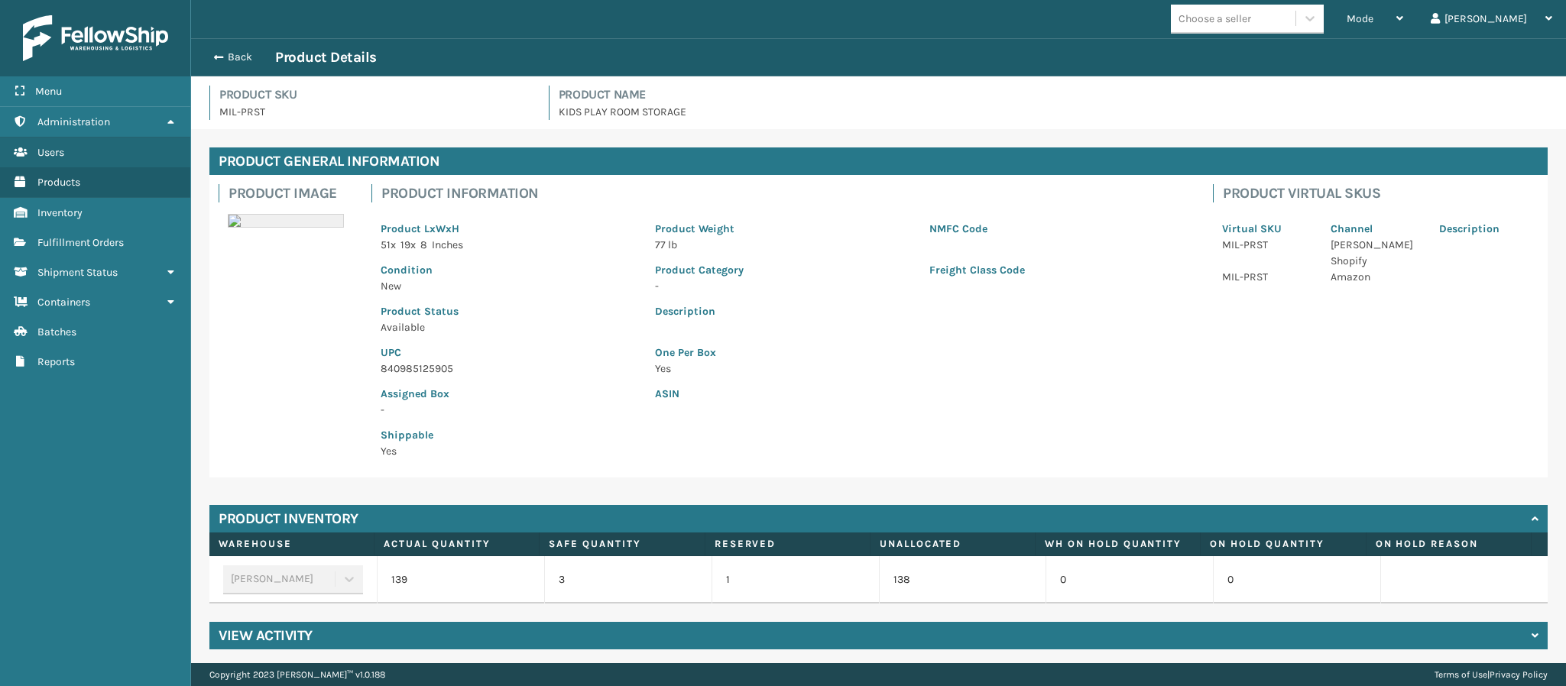
click at [458, 372] on p "840985125905" at bounding box center [508, 369] width 256 height 16
click at [455, 368] on p "840985125905" at bounding box center [508, 369] width 256 height 16
click at [225, 50] on button "Back" at bounding box center [240, 57] width 70 height 14
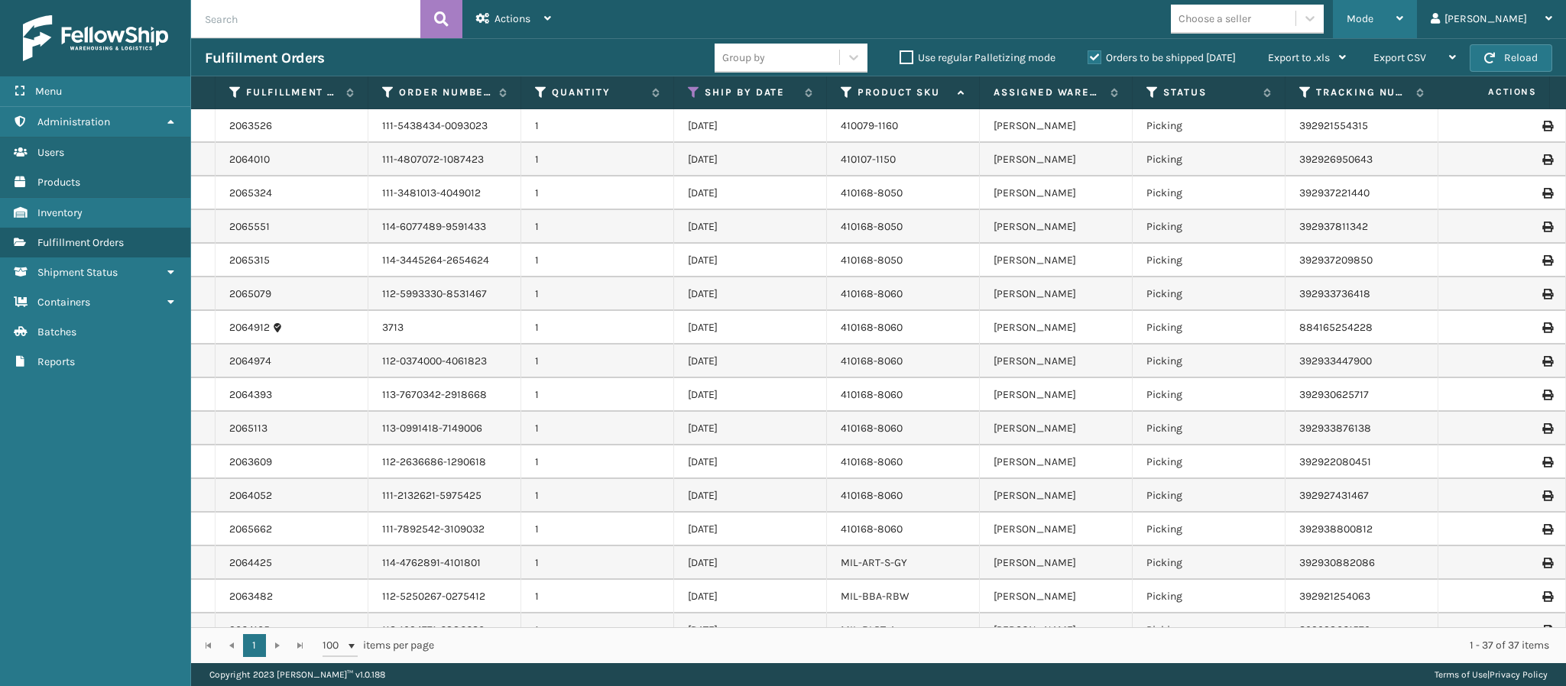
click at [1403, 21] on div "Mode" at bounding box center [1374, 19] width 57 height 38
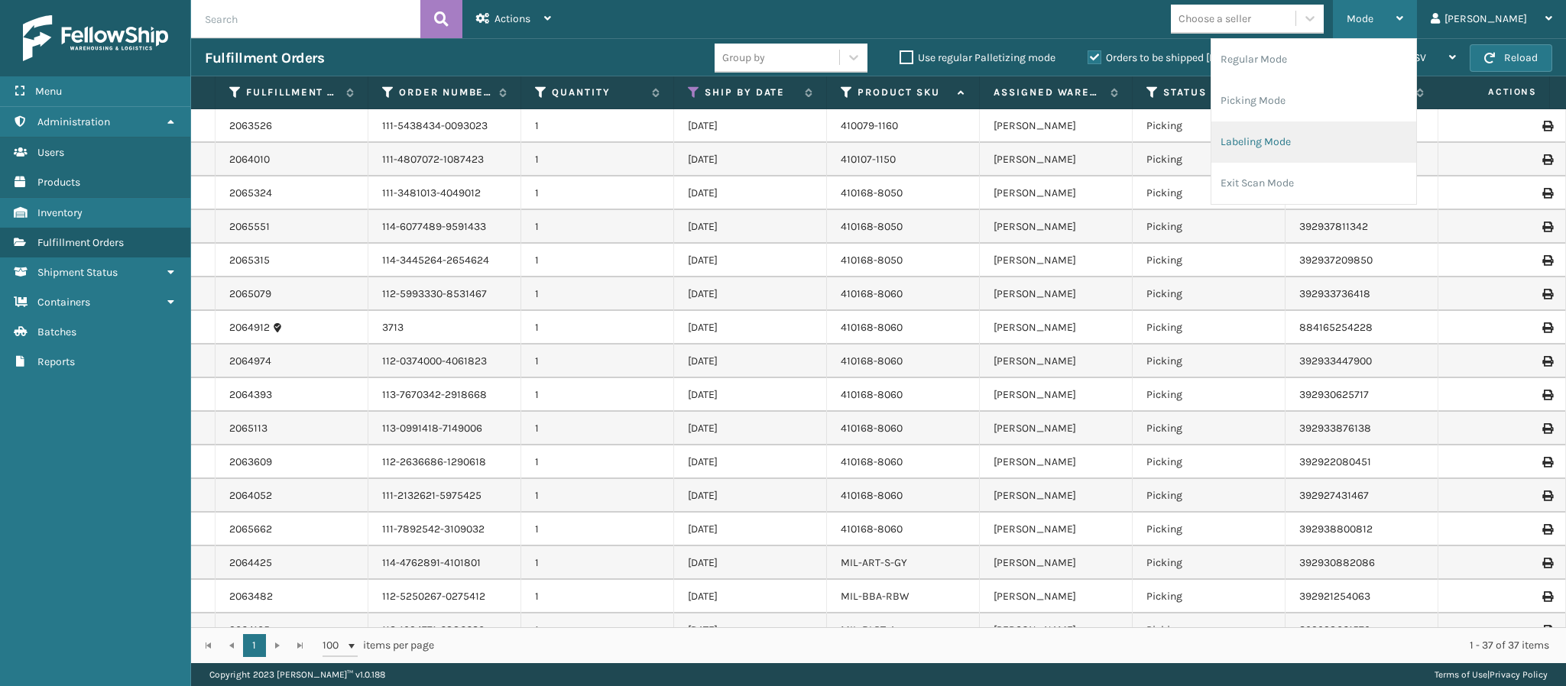
click at [1339, 141] on li "Labeling Mode" at bounding box center [1313, 141] width 205 height 41
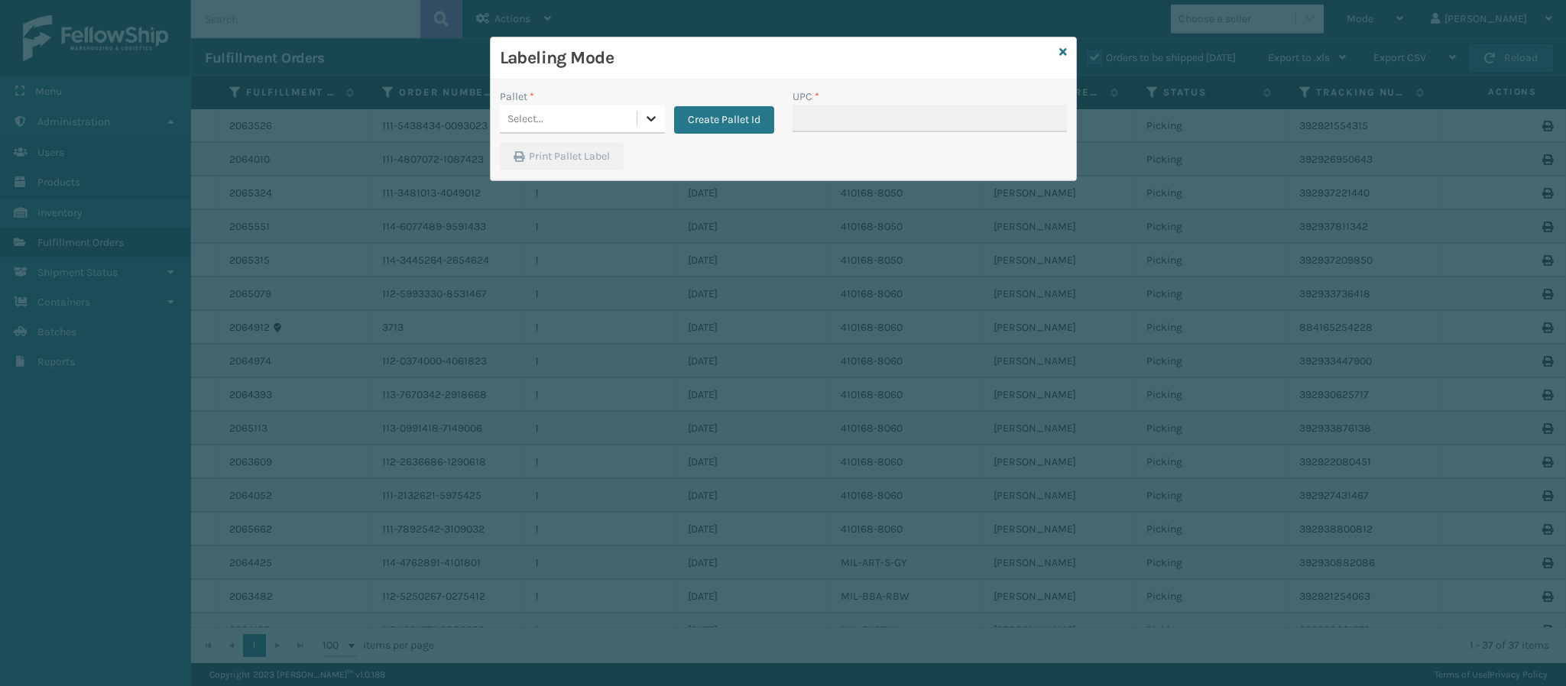
click at [658, 121] on div at bounding box center [651, 119] width 28 height 28
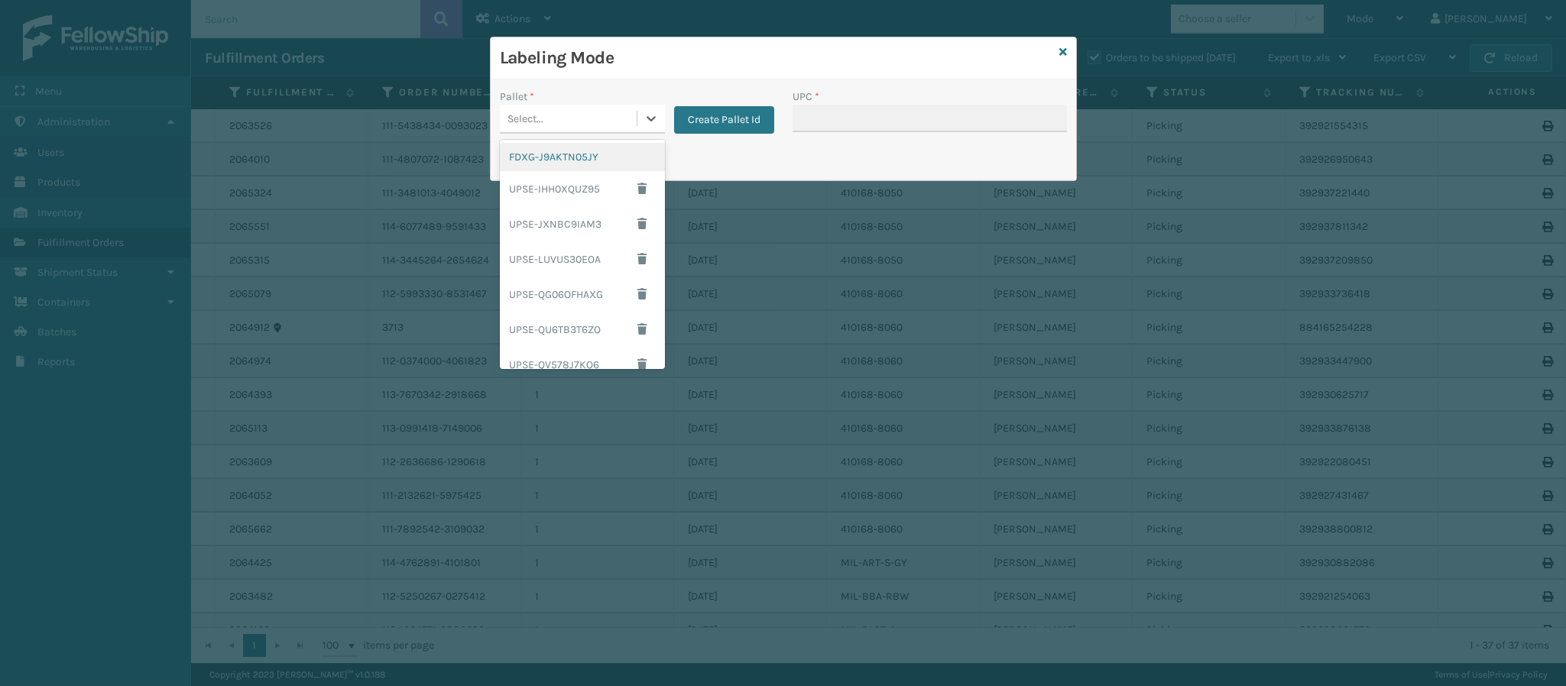
click at [567, 152] on div "FDXG-J9AKTN05JY" at bounding box center [582, 157] width 165 height 28
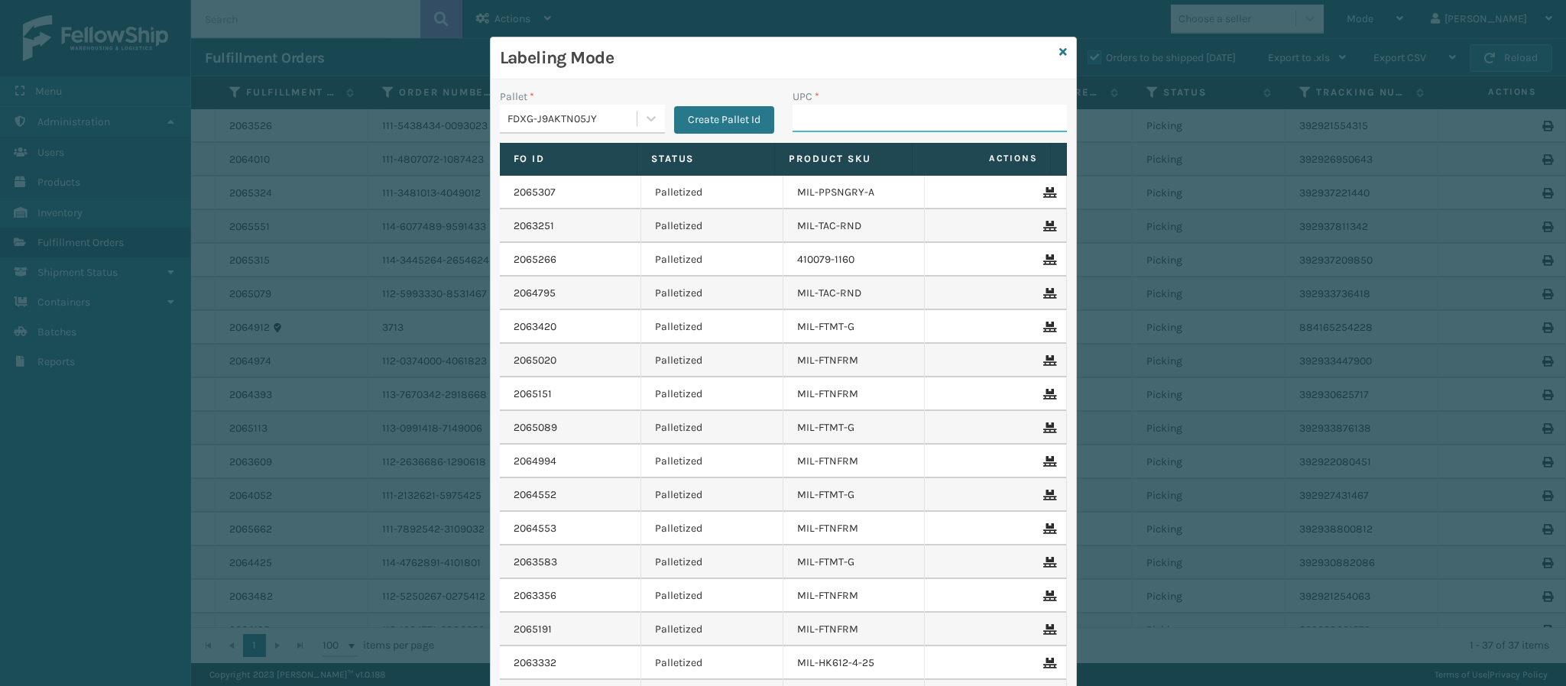
click at [869, 119] on input "UPC *" at bounding box center [929, 119] width 274 height 28
paste input "840985125905"
type input "840985125905"
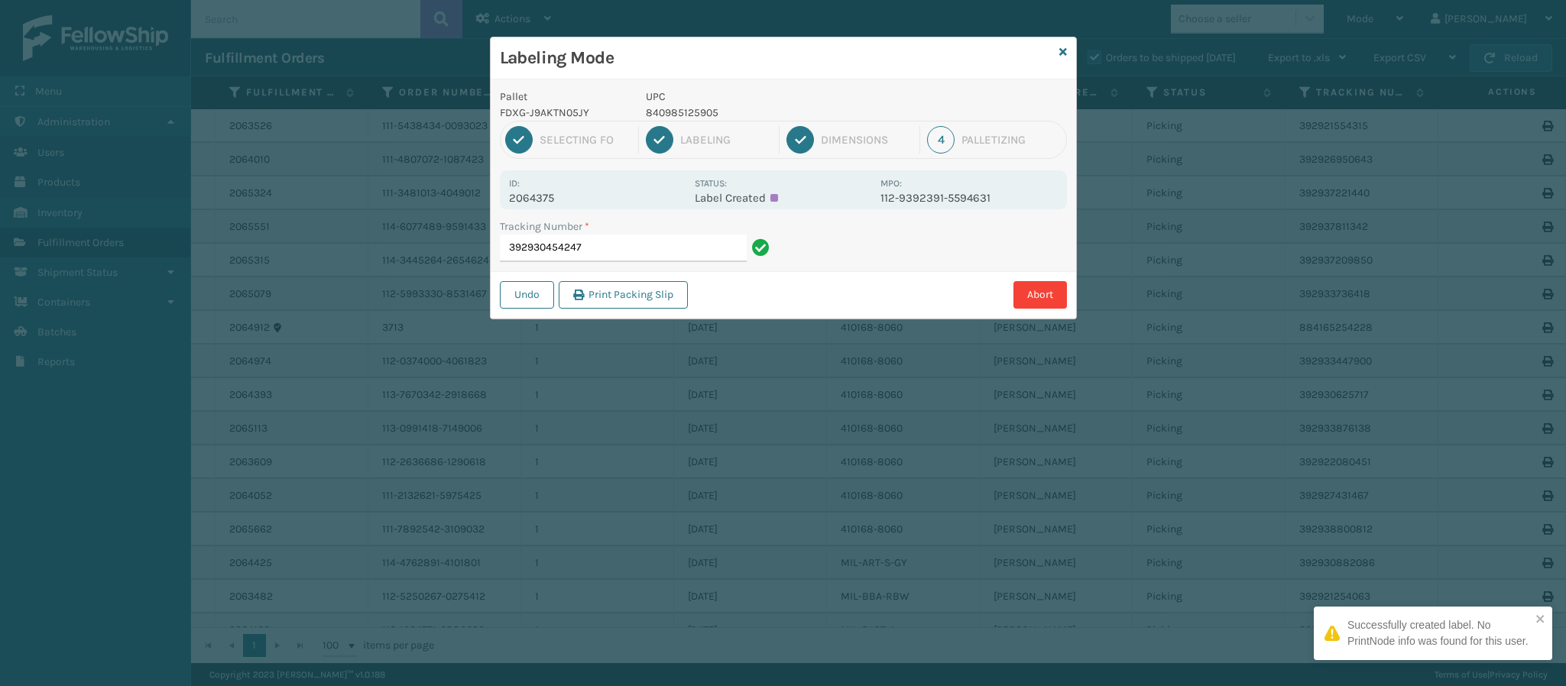
click at [558, 195] on p "2064375" at bounding box center [597, 198] width 176 height 14
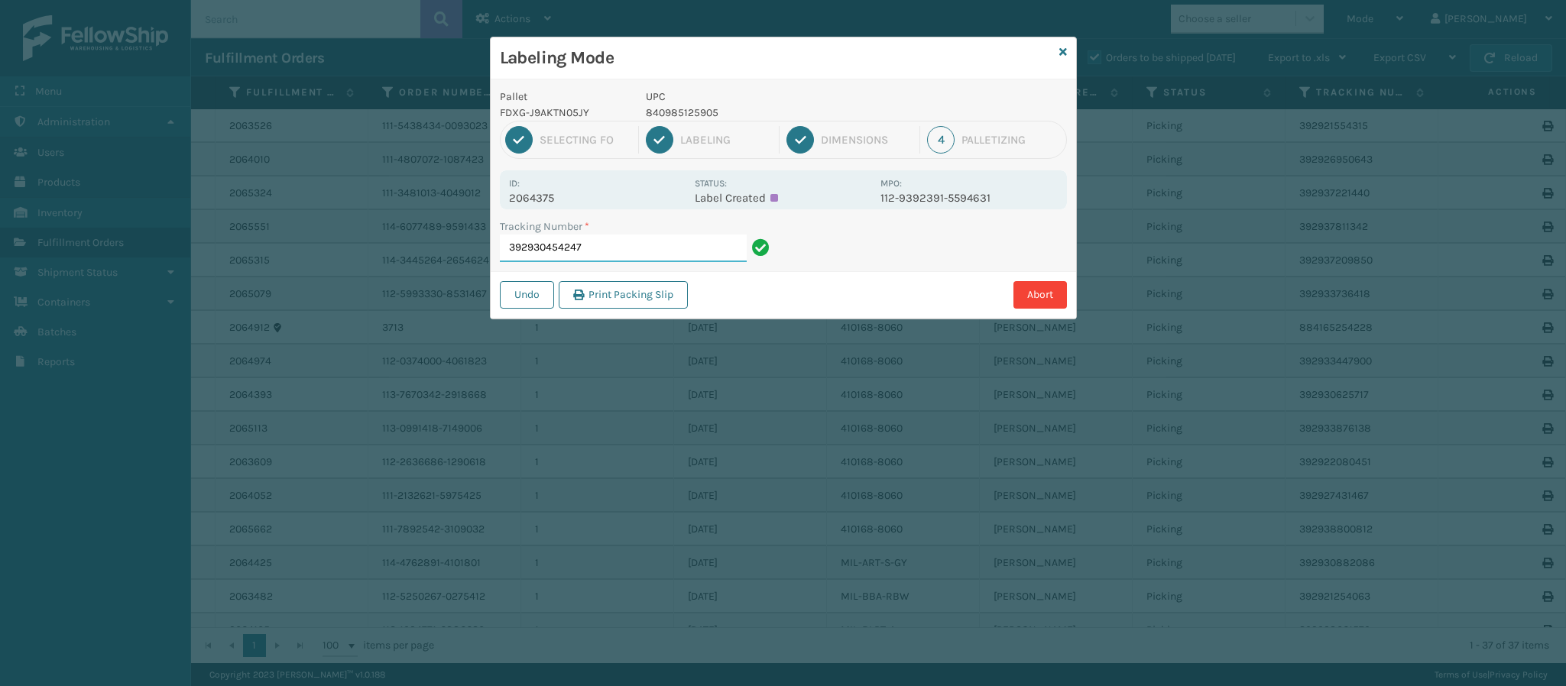
click at [613, 253] on input "392930454247" at bounding box center [623, 249] width 247 height 28
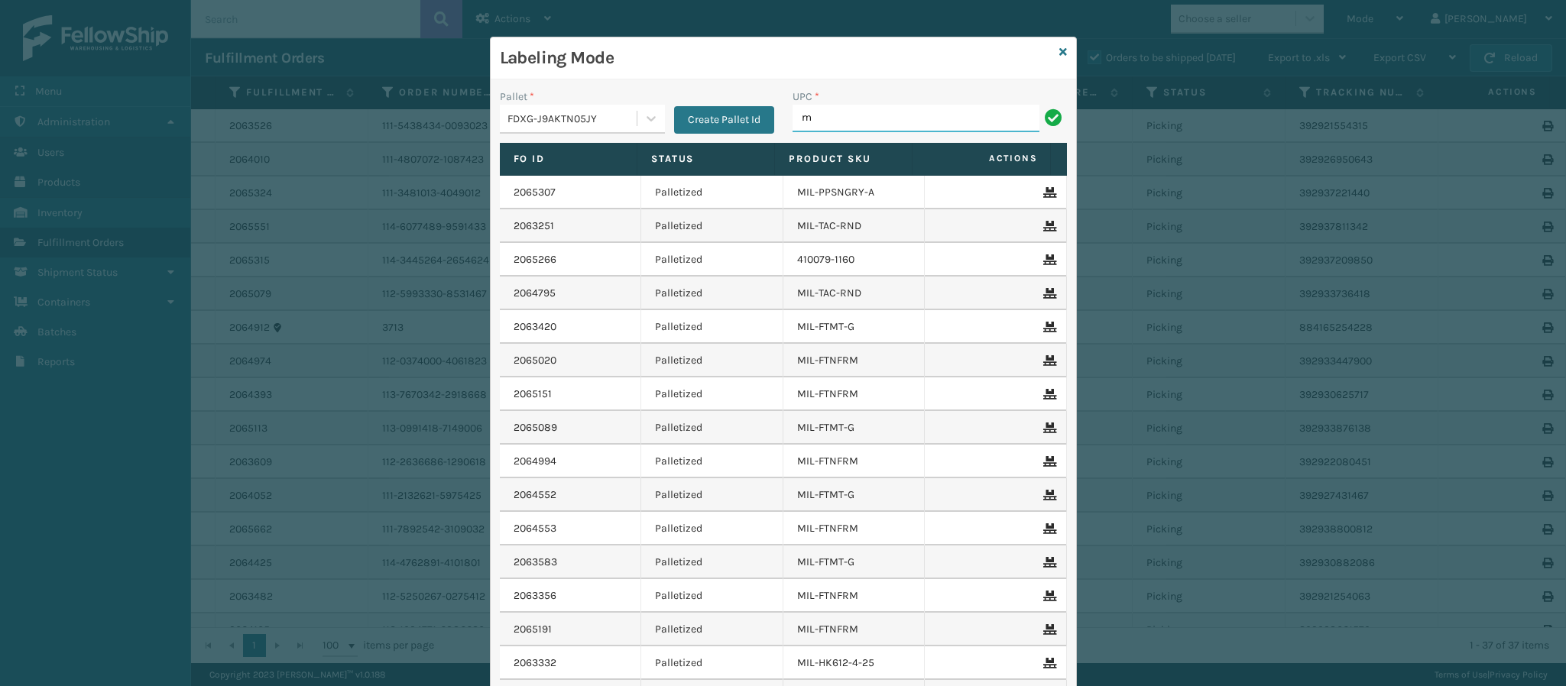
type input "MIL-TBLE-BK"
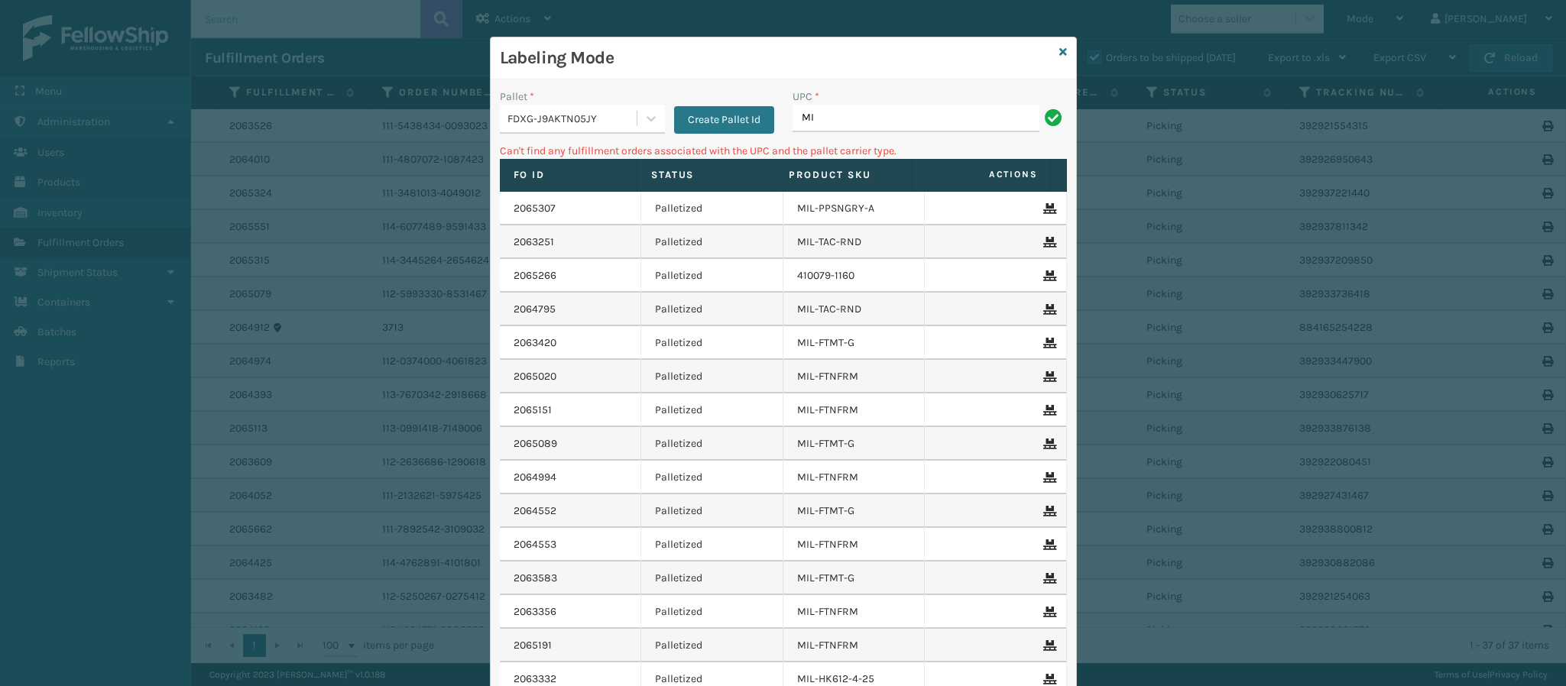
type input "M"
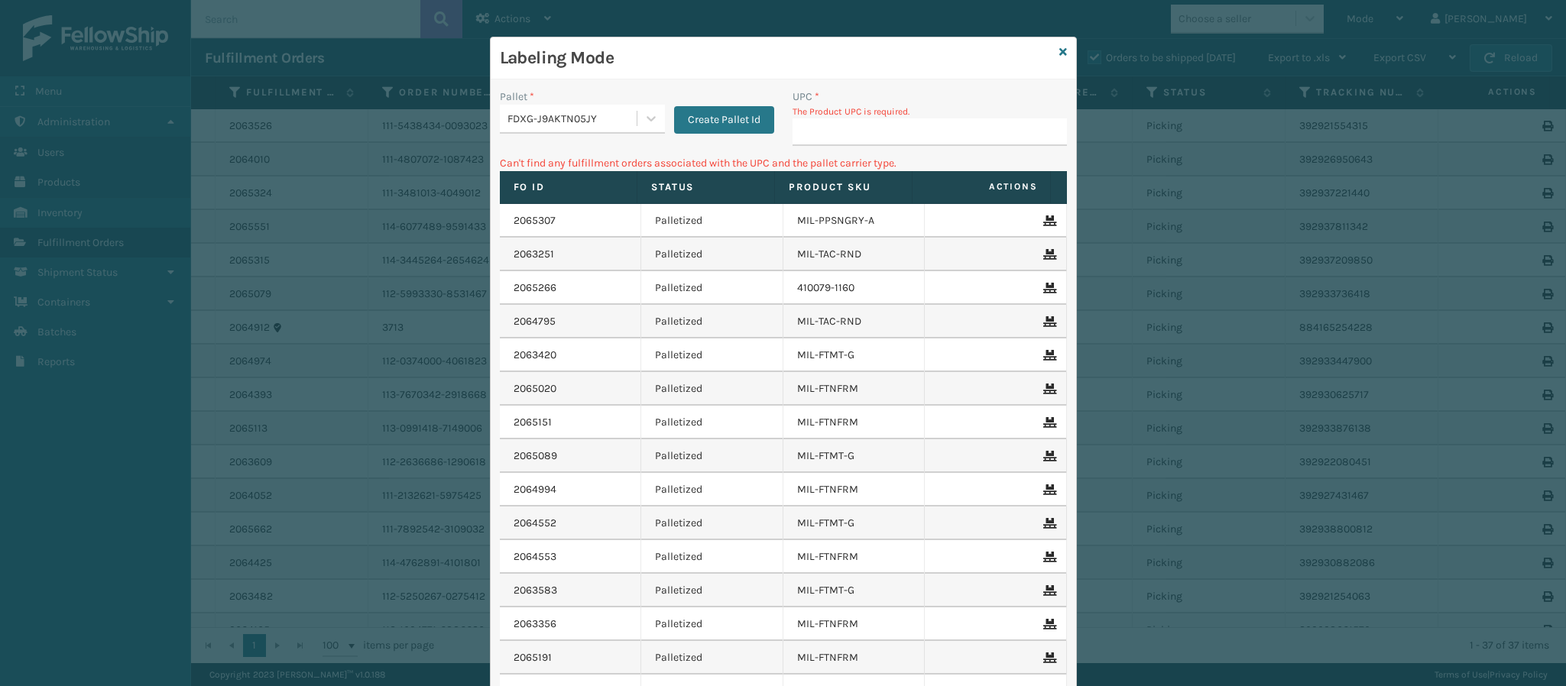
click at [1048, 47] on div "Labeling Mode" at bounding box center [783, 58] width 585 height 42
click at [1059, 50] on icon at bounding box center [1063, 52] width 8 height 11
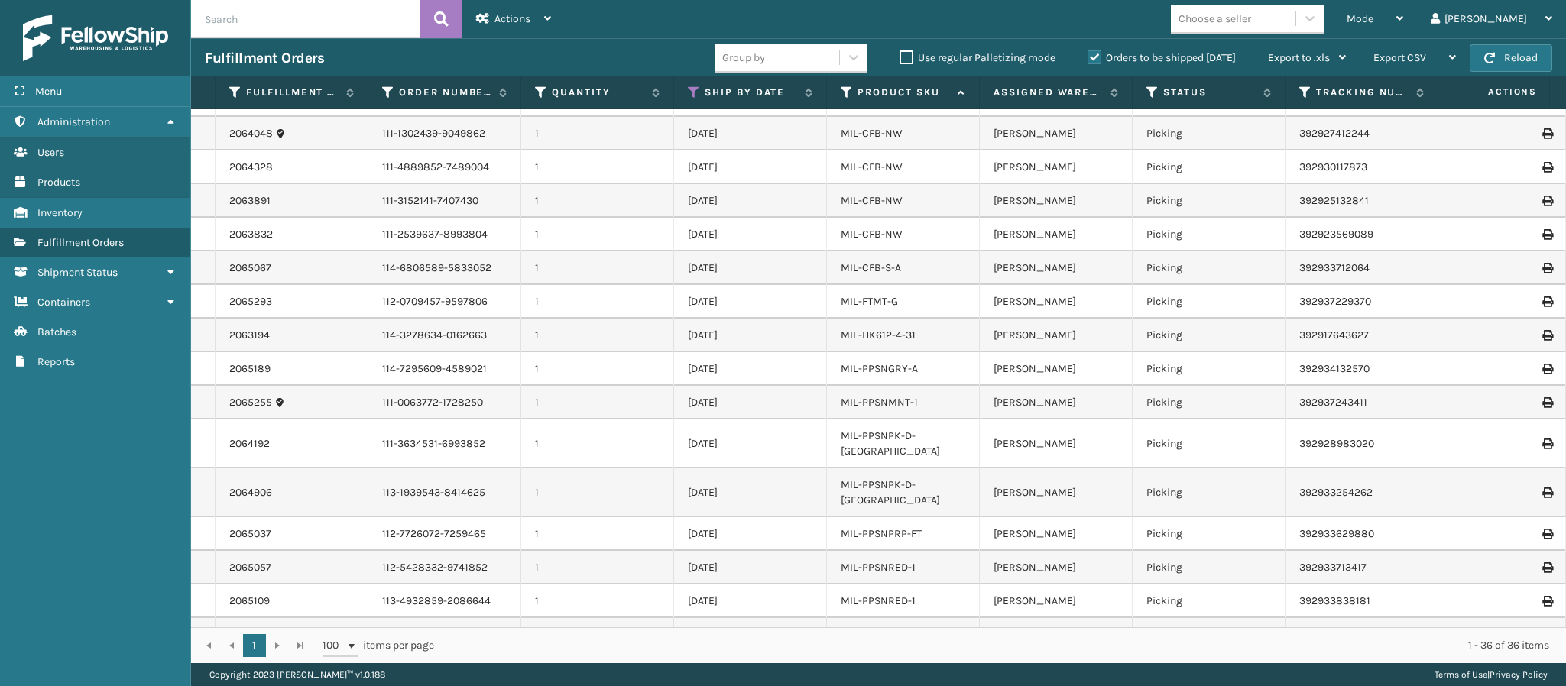
scroll to position [709, 0]
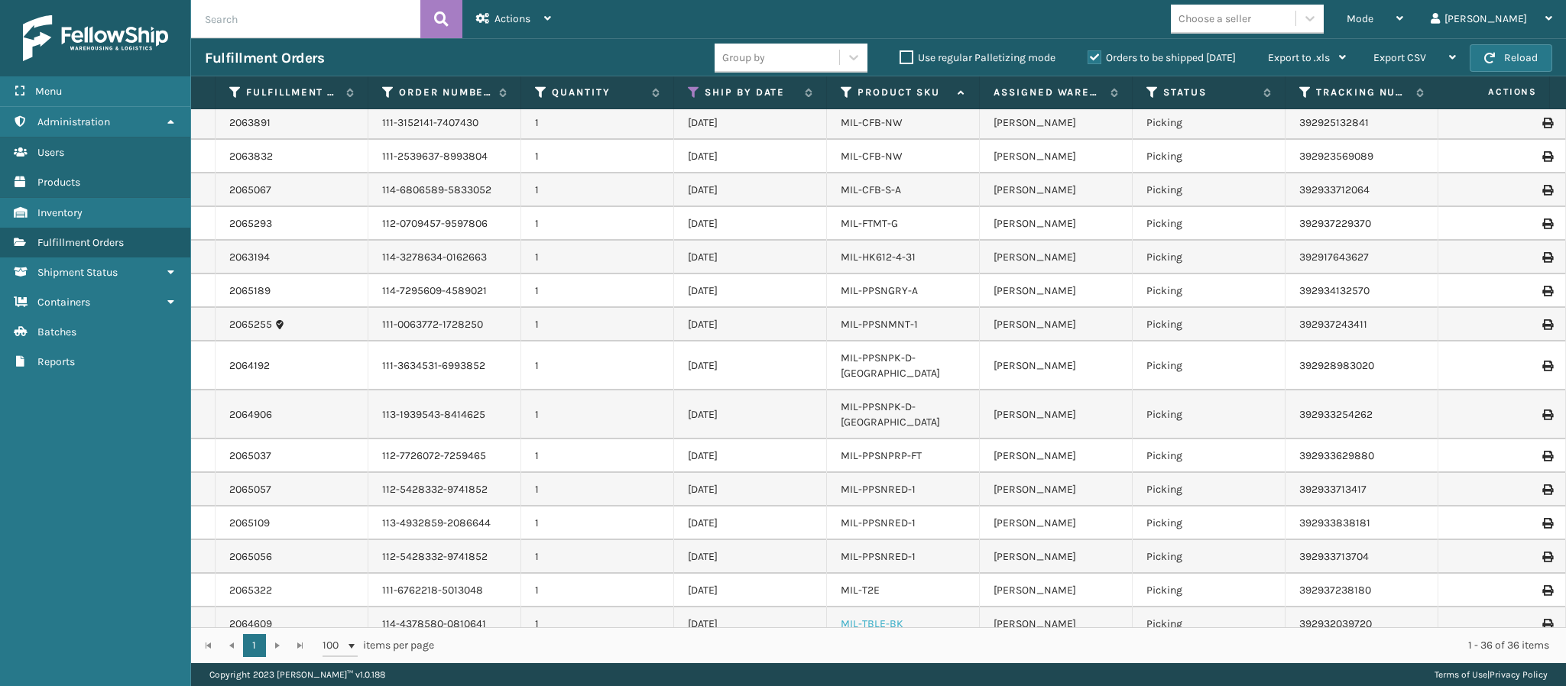
click at [885, 617] on link "MIL-TBLE-BK" at bounding box center [871, 623] width 63 height 13
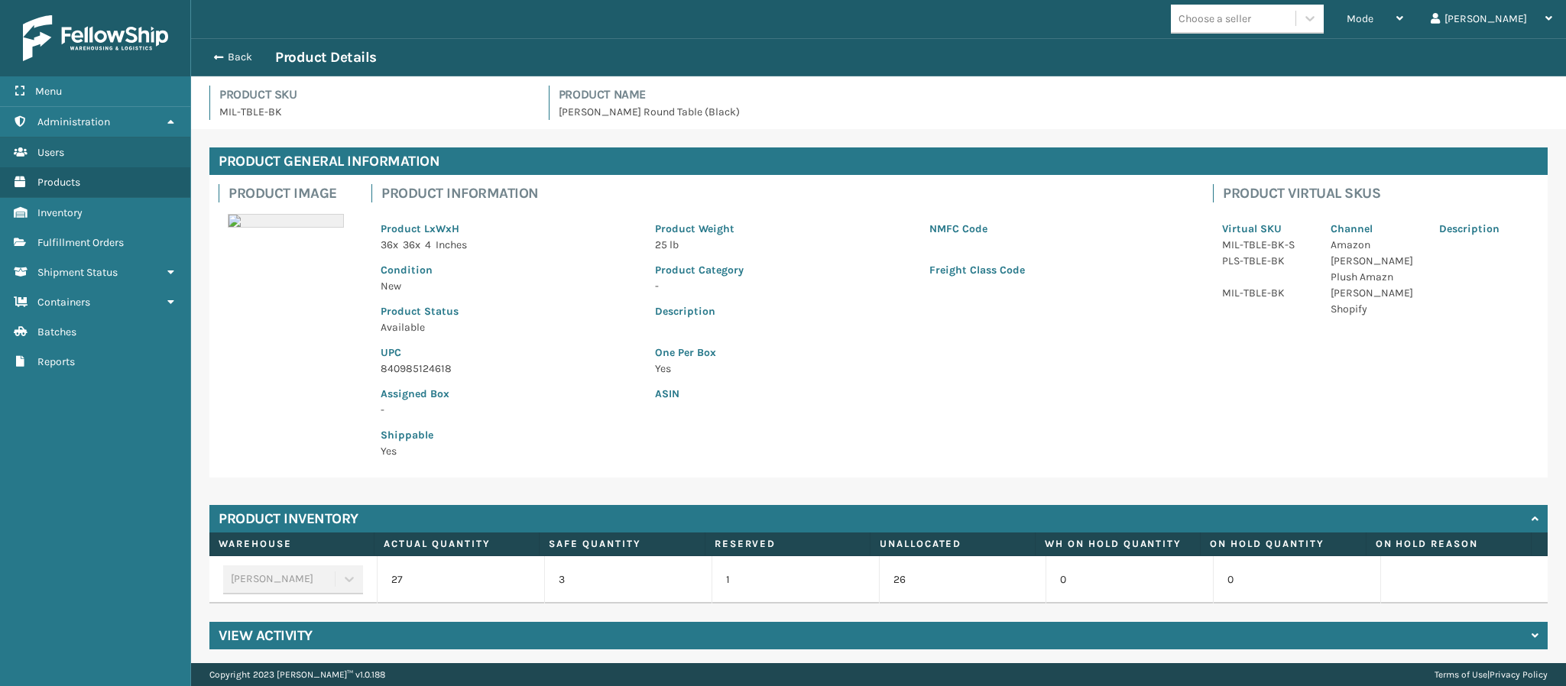
click at [456, 370] on p "840985124618" at bounding box center [508, 369] width 256 height 16
click at [438, 370] on p "840985124618" at bounding box center [508, 369] width 256 height 16
click at [230, 48] on div "Back Product Details" at bounding box center [878, 57] width 1347 height 18
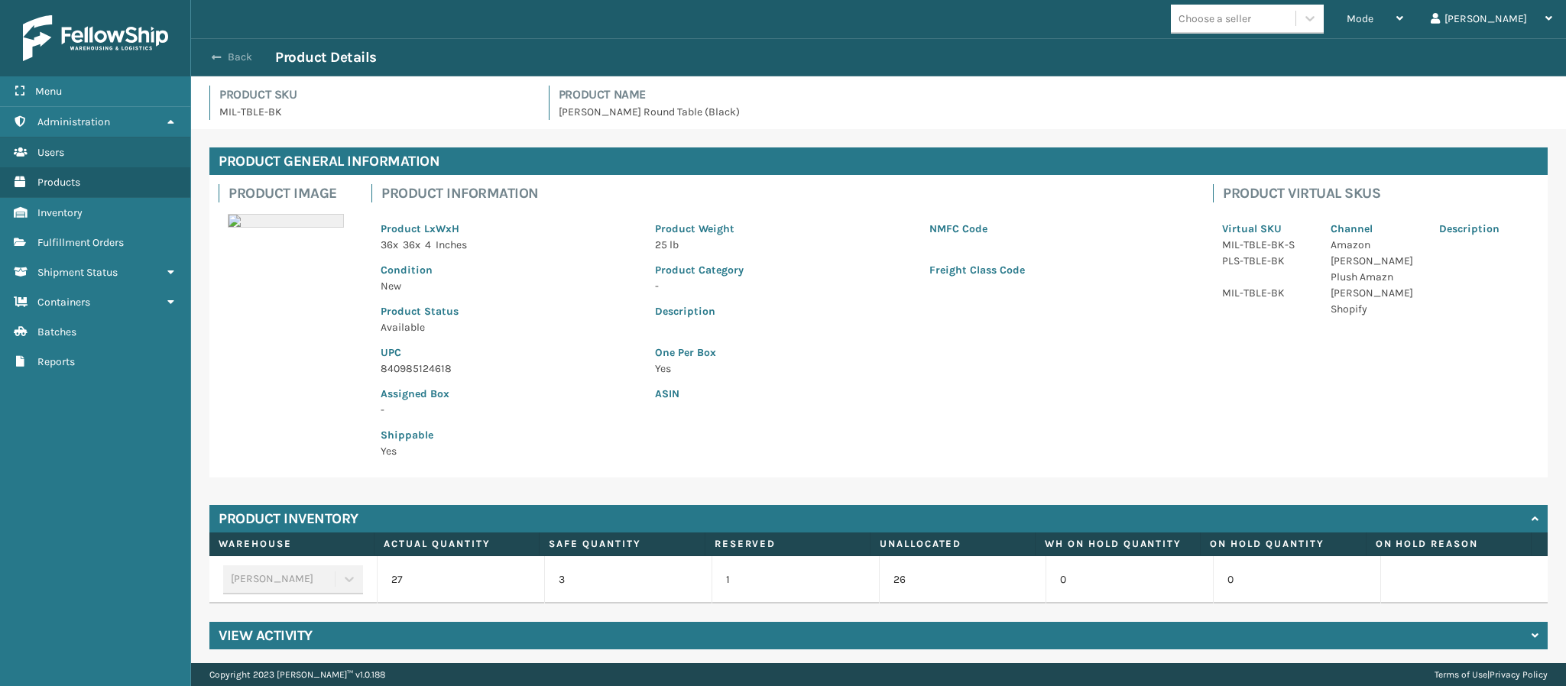
click at [229, 53] on button "Back" at bounding box center [240, 57] width 70 height 14
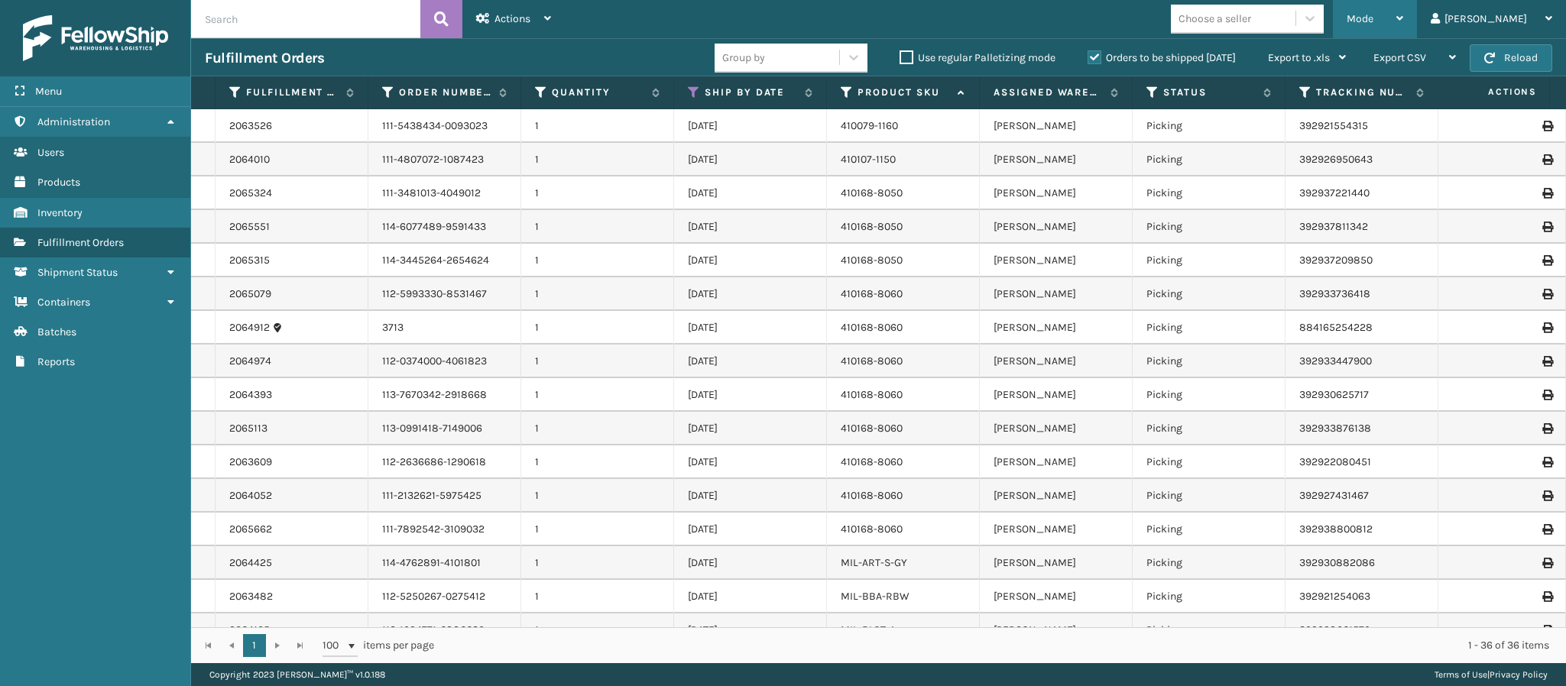
click at [1403, 23] on icon at bounding box center [1399, 18] width 7 height 11
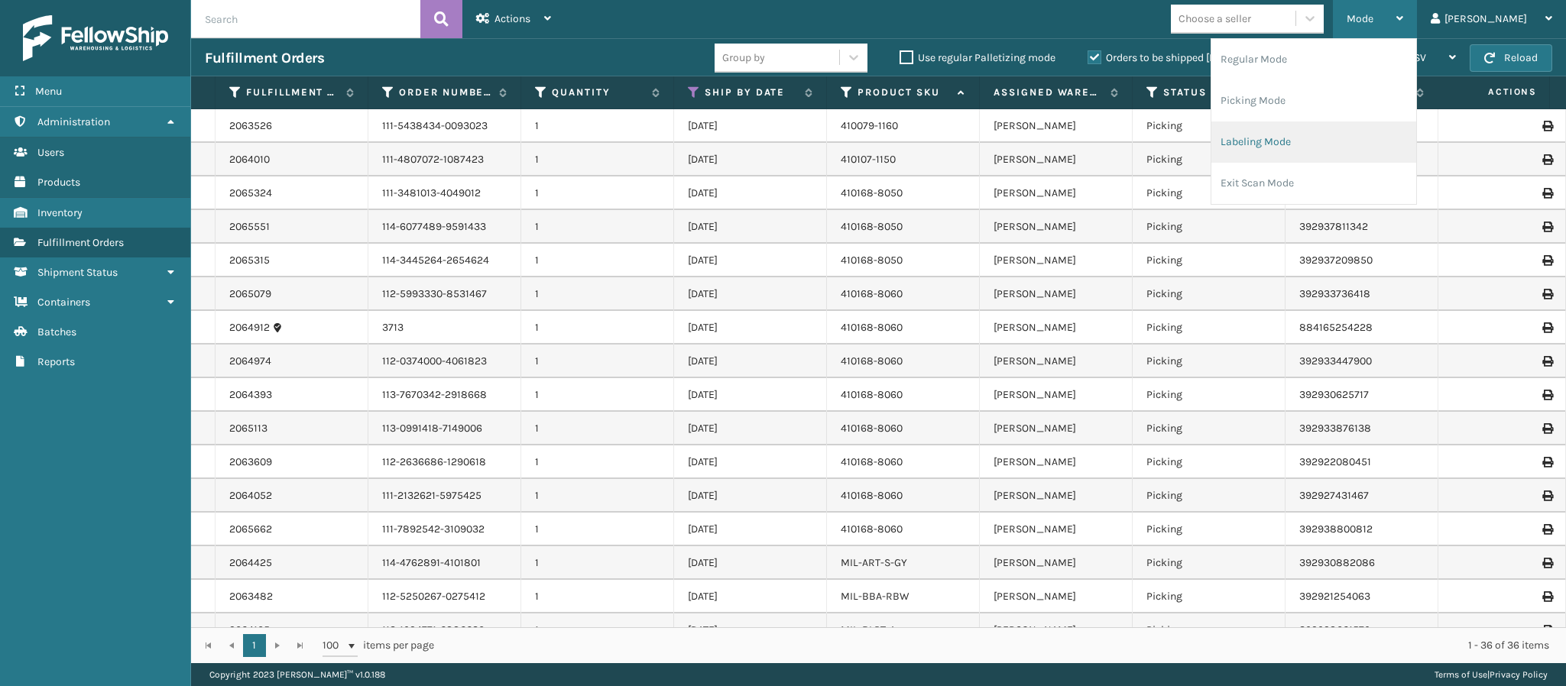
click at [1334, 138] on li "Labeling Mode" at bounding box center [1313, 141] width 205 height 41
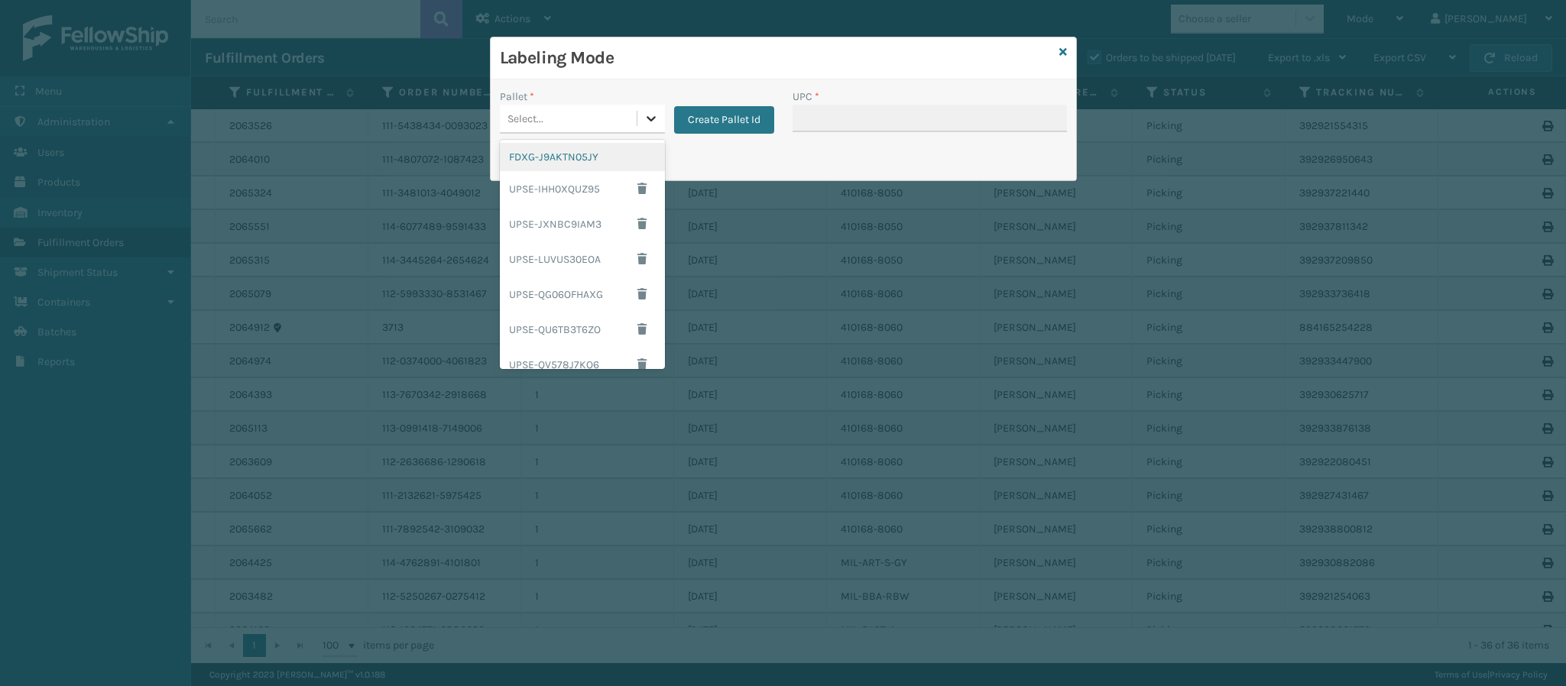
click at [652, 119] on icon at bounding box center [650, 118] width 9 height 5
click at [587, 160] on div "FDXG-J9AKTN05JY" at bounding box center [582, 157] width 165 height 28
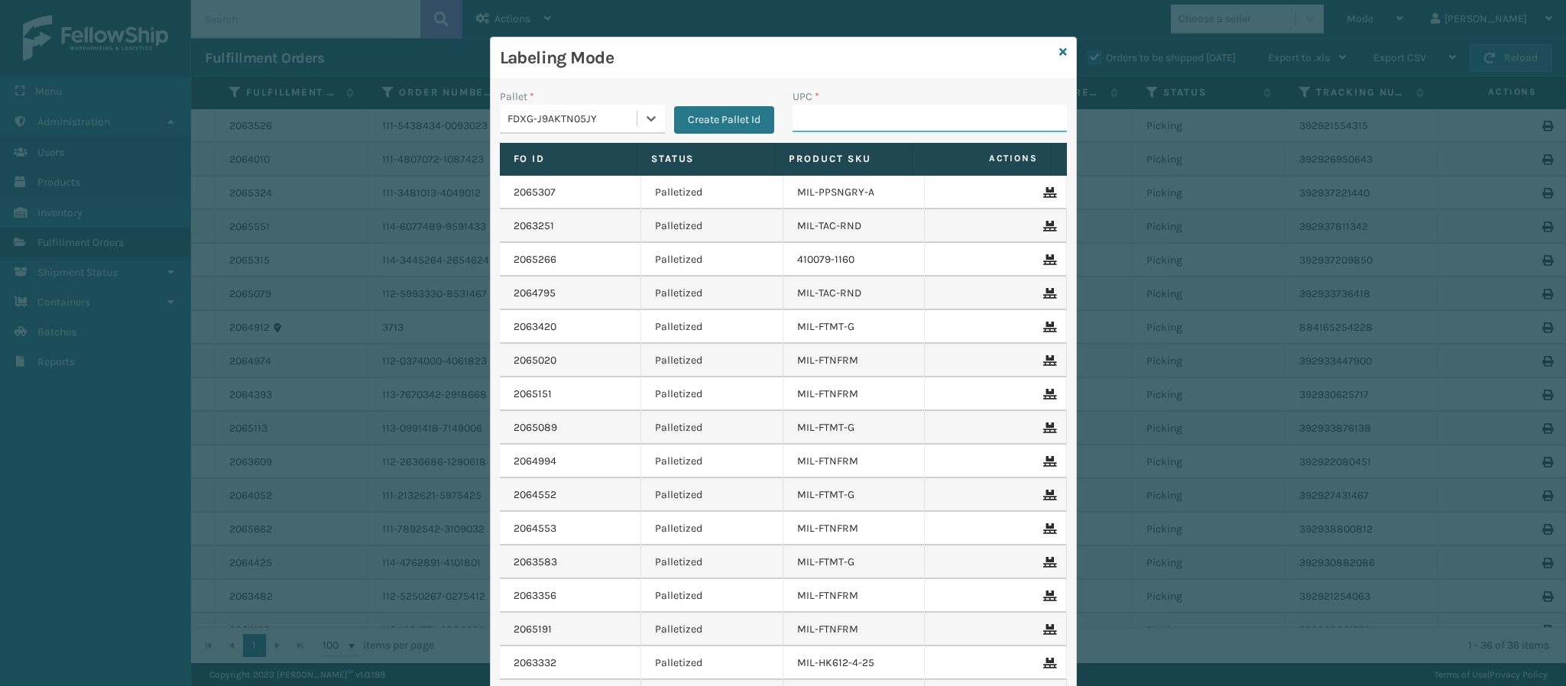
click at [809, 127] on input "UPC *" at bounding box center [929, 119] width 274 height 28
paste input "840985124618"
type input "840985124618"
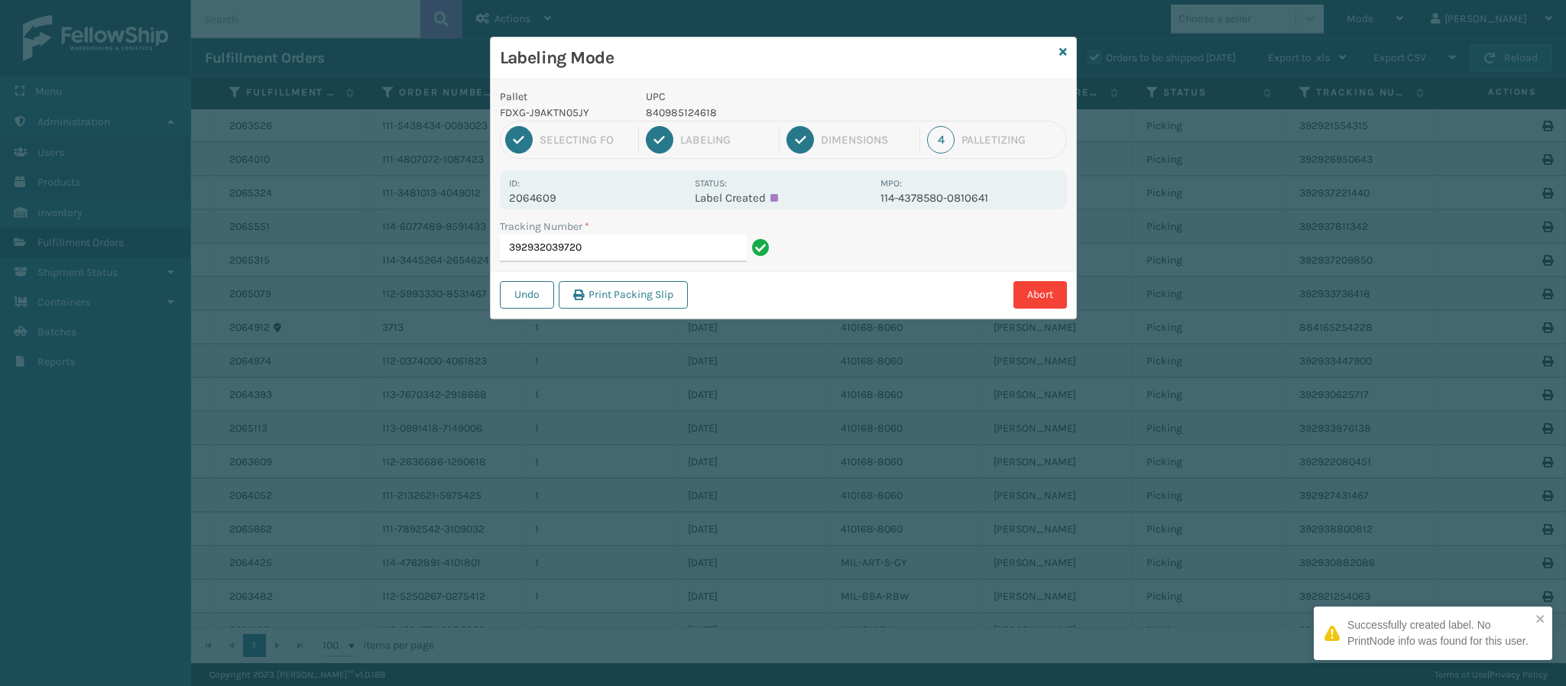
click at [558, 202] on p "2064609" at bounding box center [597, 198] width 176 height 14
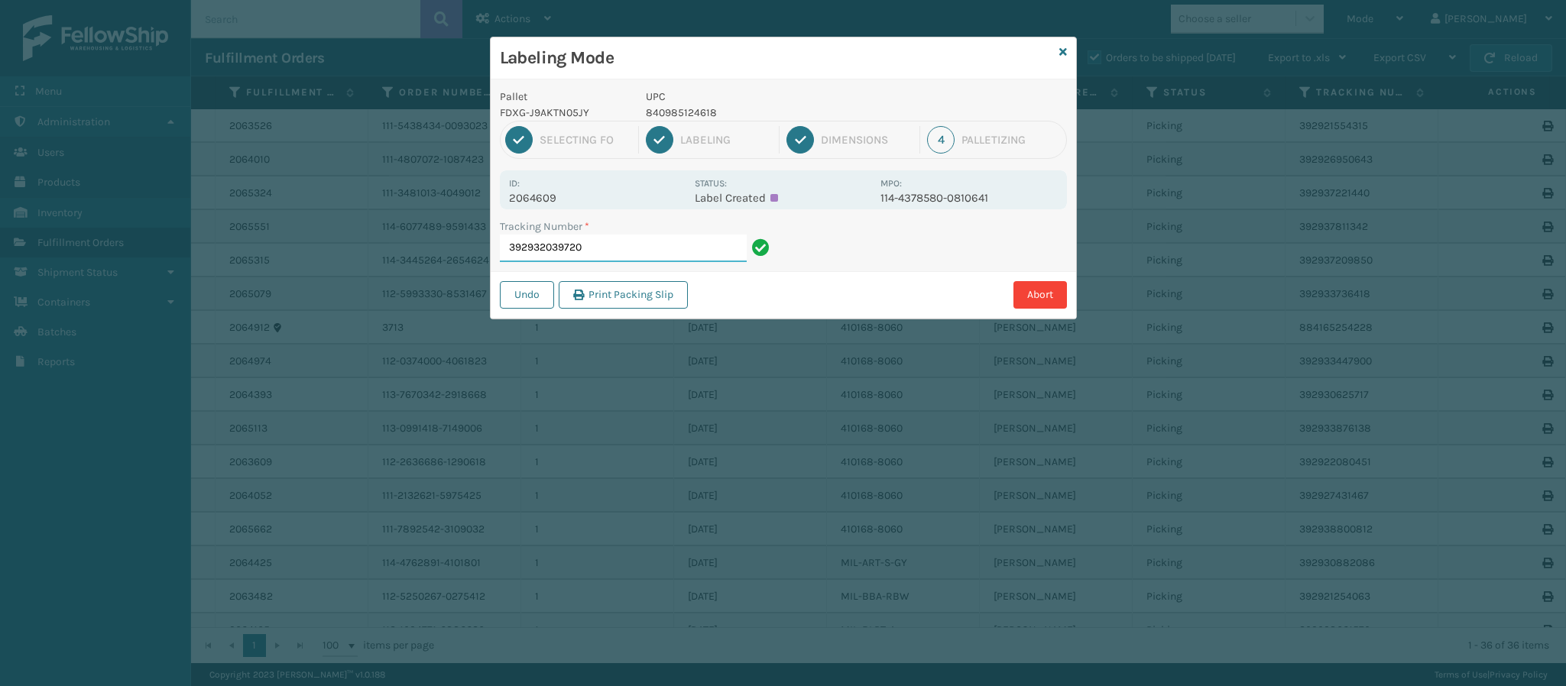
click at [601, 252] on input "392932039720" at bounding box center [623, 249] width 247 height 28
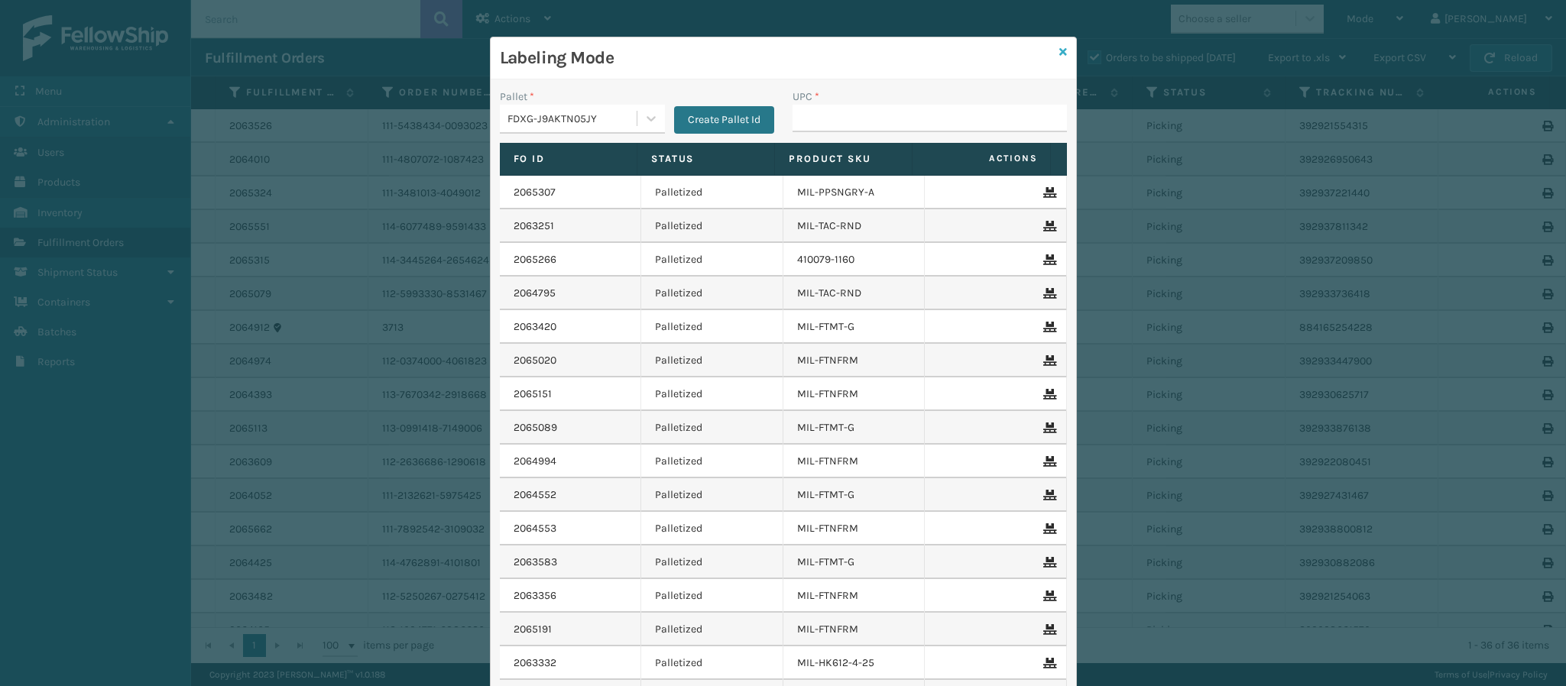
click at [1059, 55] on icon at bounding box center [1063, 52] width 8 height 11
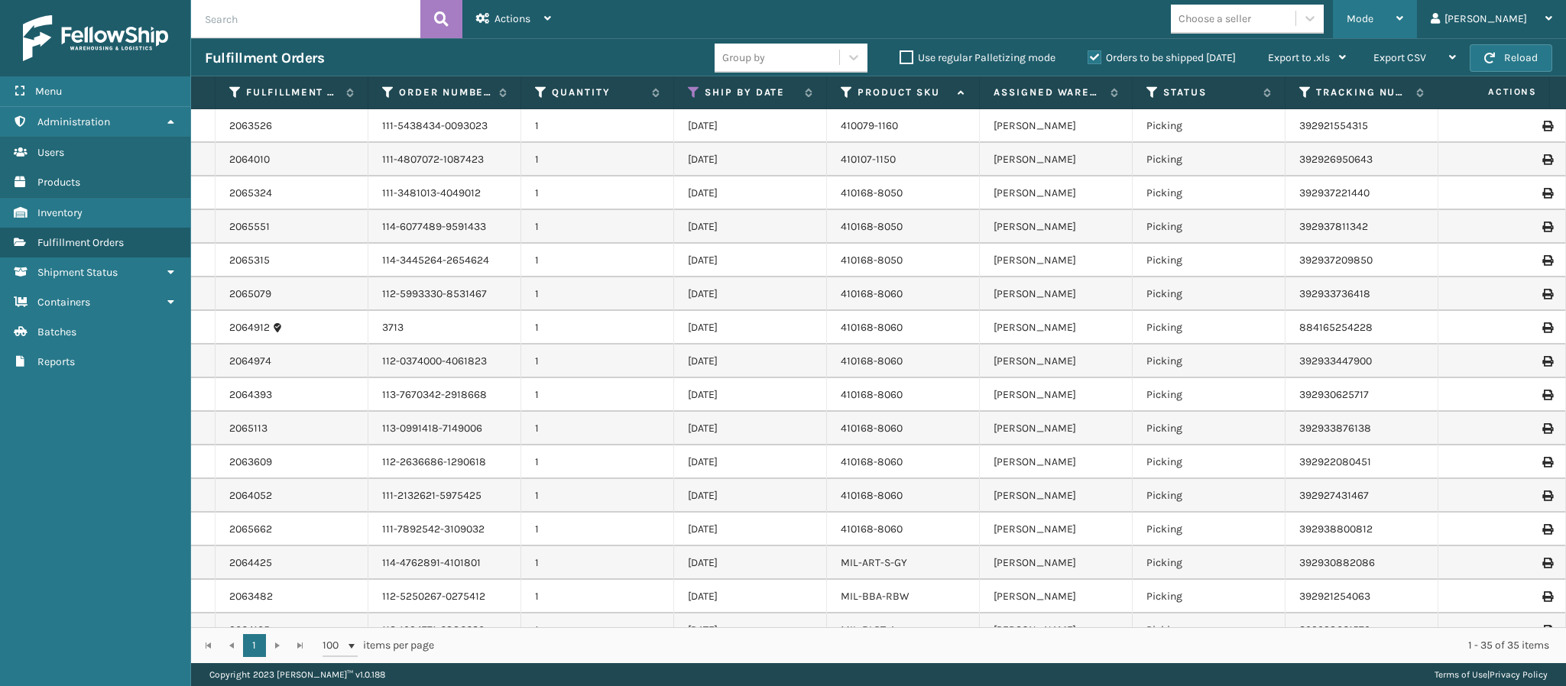
click at [1403, 28] on div "Mode" at bounding box center [1374, 19] width 57 height 38
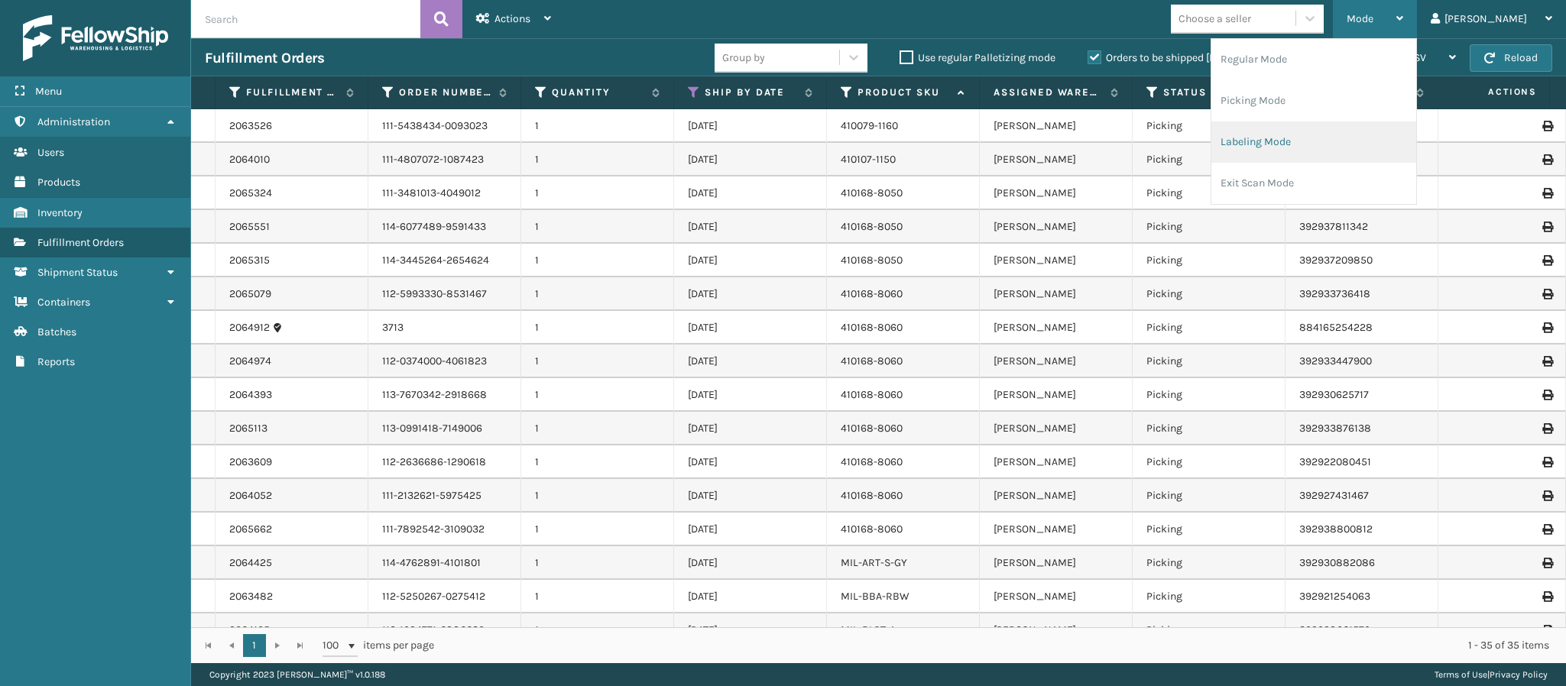
click at [1341, 135] on li "Labeling Mode" at bounding box center [1313, 141] width 205 height 41
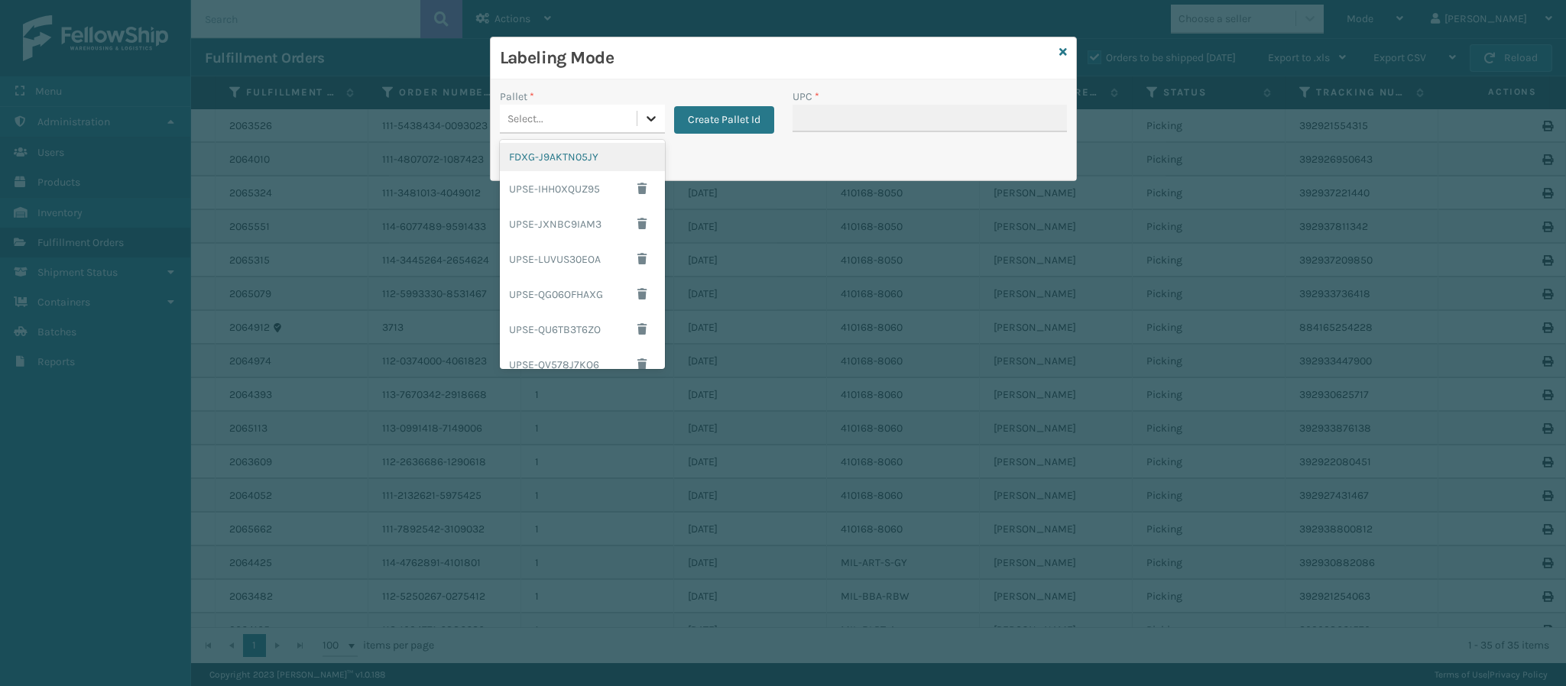
click at [644, 115] on icon at bounding box center [650, 118] width 15 height 15
click at [580, 161] on div "FDXG-J9AKTN05JY" at bounding box center [582, 157] width 165 height 28
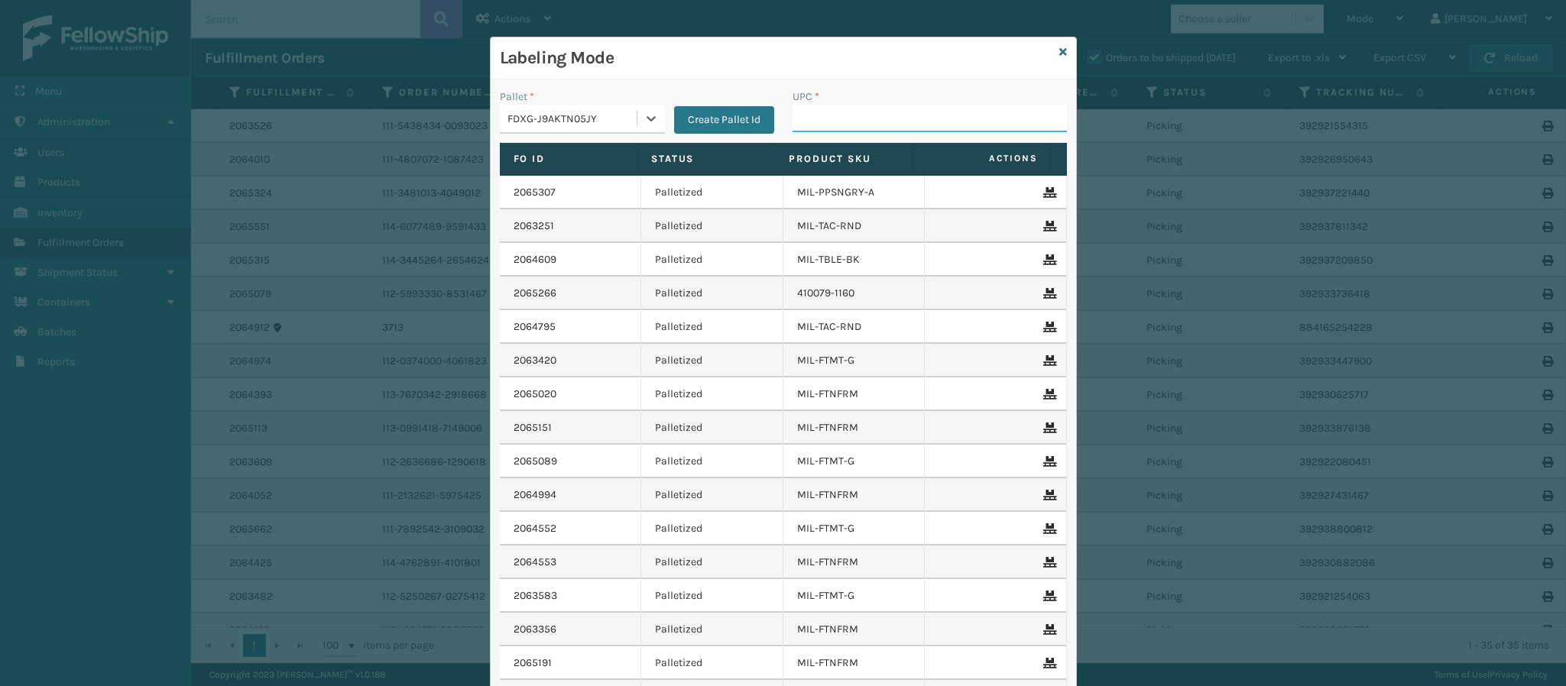
click at [947, 108] on input "UPC *" at bounding box center [929, 119] width 274 height 28
type input "8409851107"
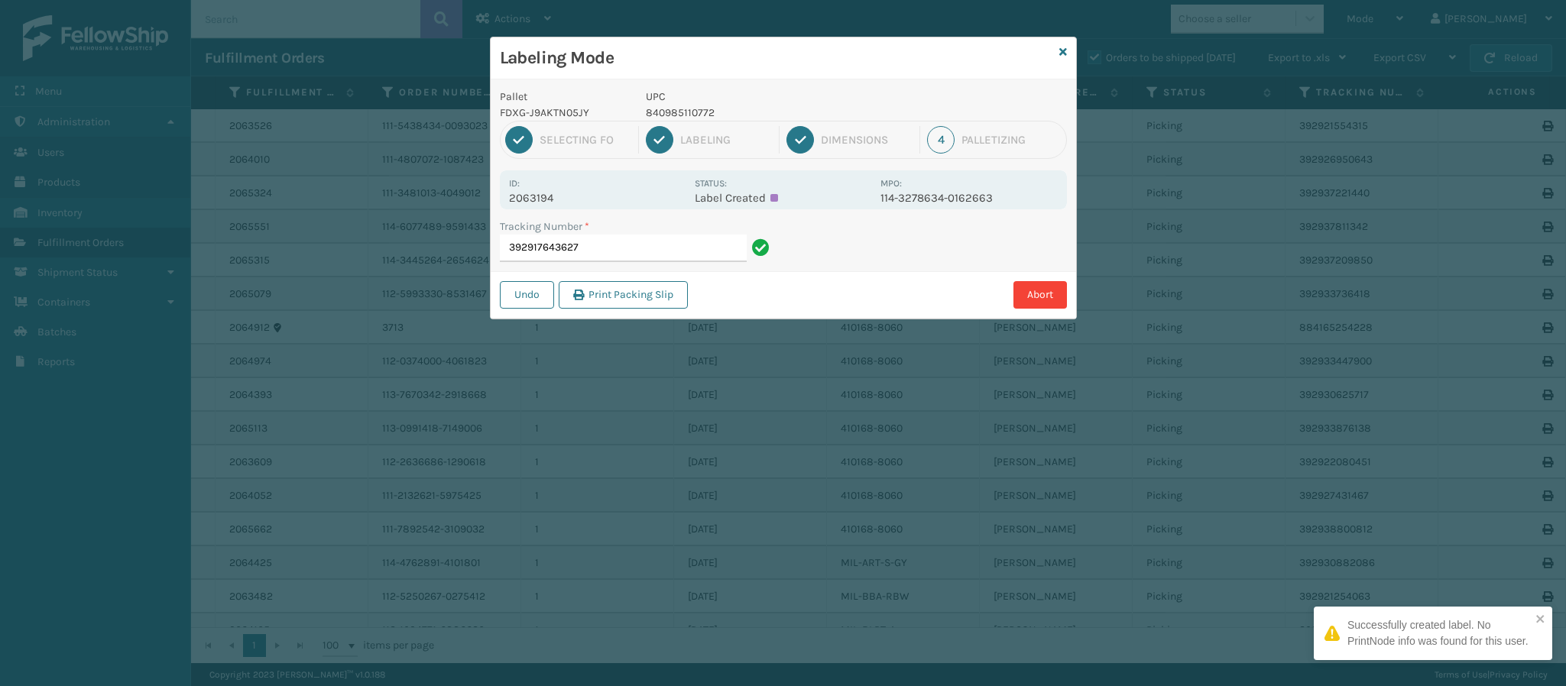
click at [550, 202] on p "2063194" at bounding box center [597, 198] width 176 height 14
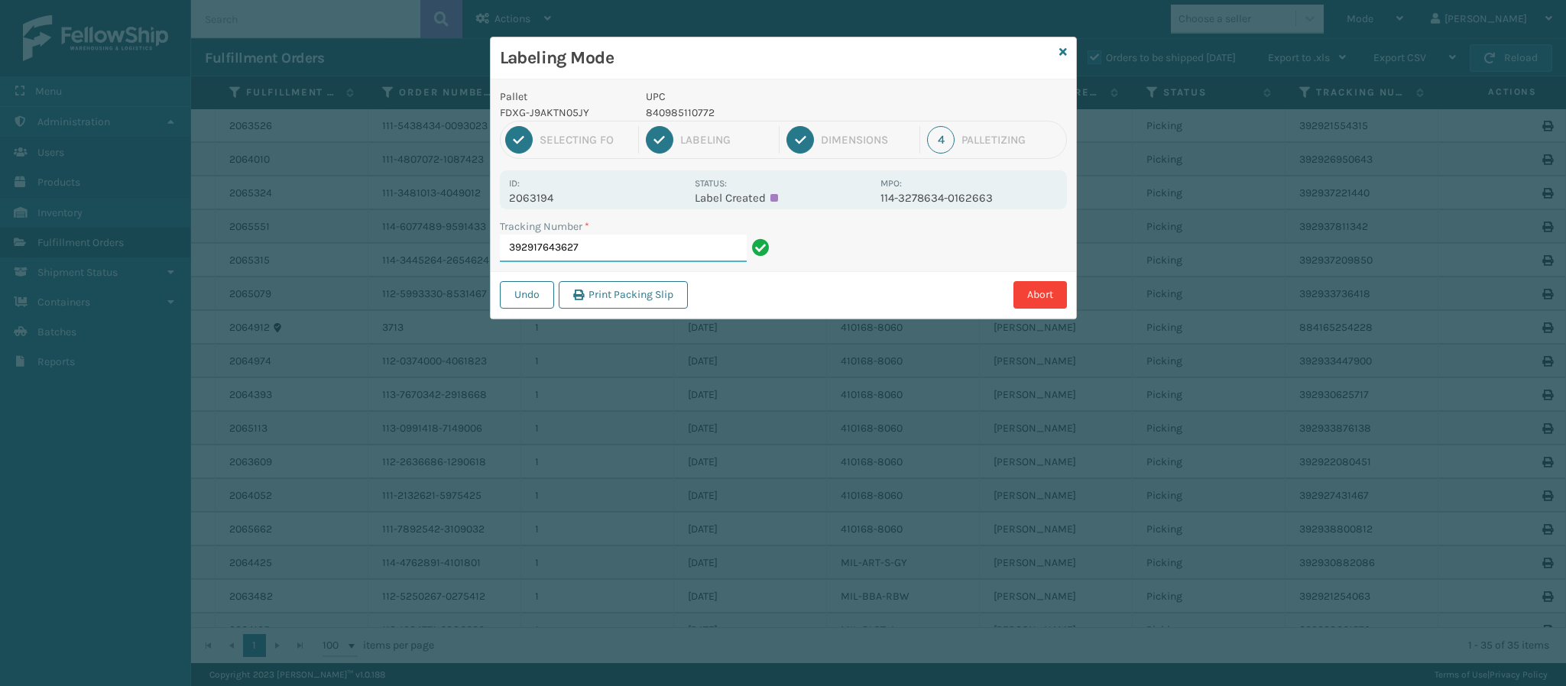
click at [610, 248] on input "392917643627" at bounding box center [623, 249] width 247 height 28
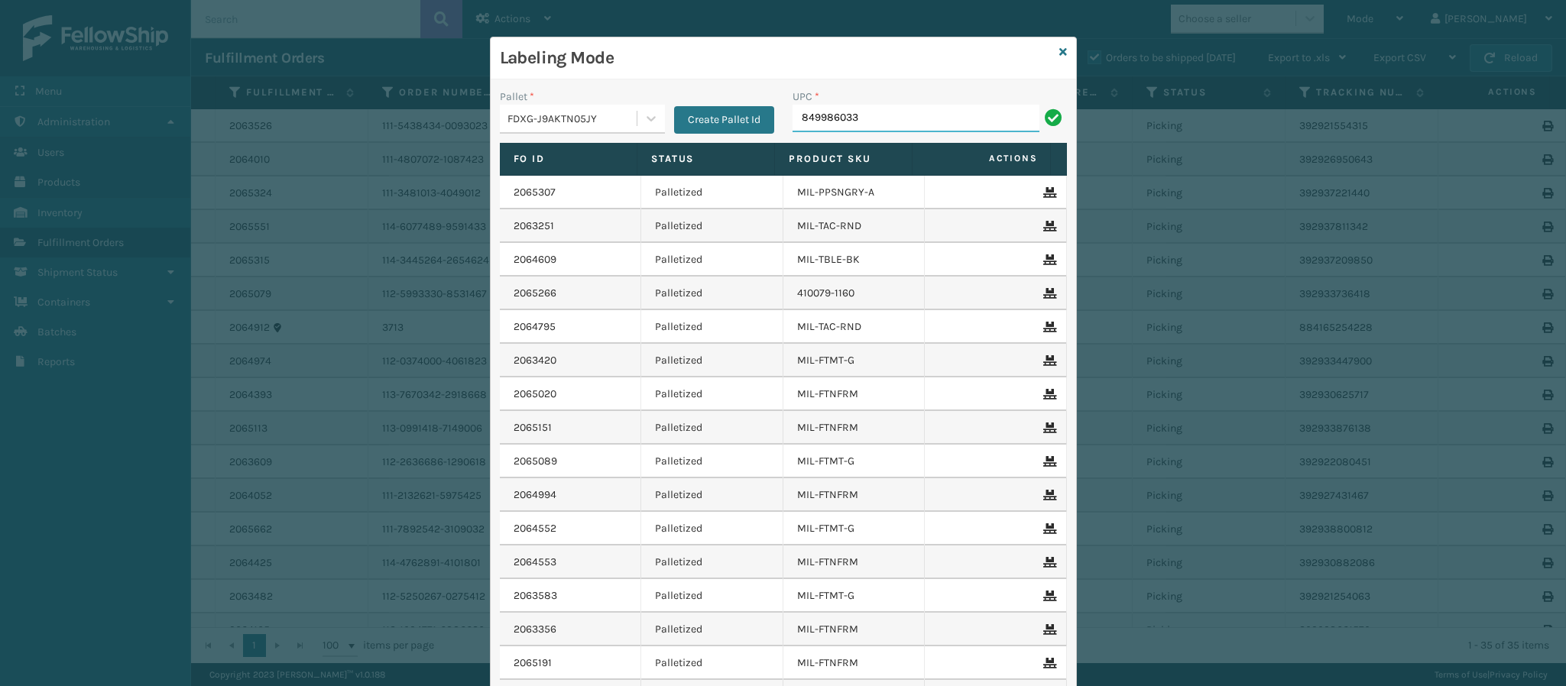
type input "8499860339"
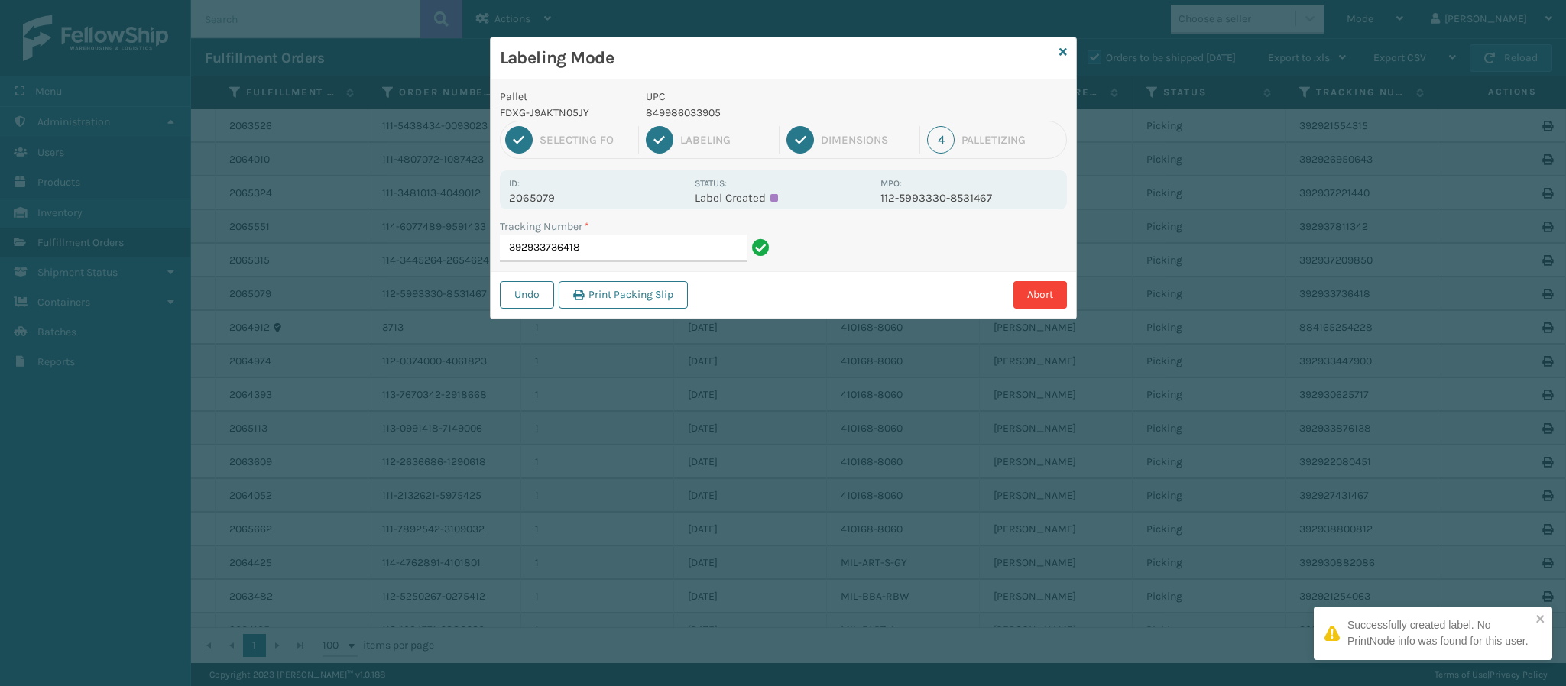
click at [544, 200] on p "2065079" at bounding box center [597, 198] width 176 height 14
click at [613, 255] on input "392933736418" at bounding box center [623, 249] width 247 height 28
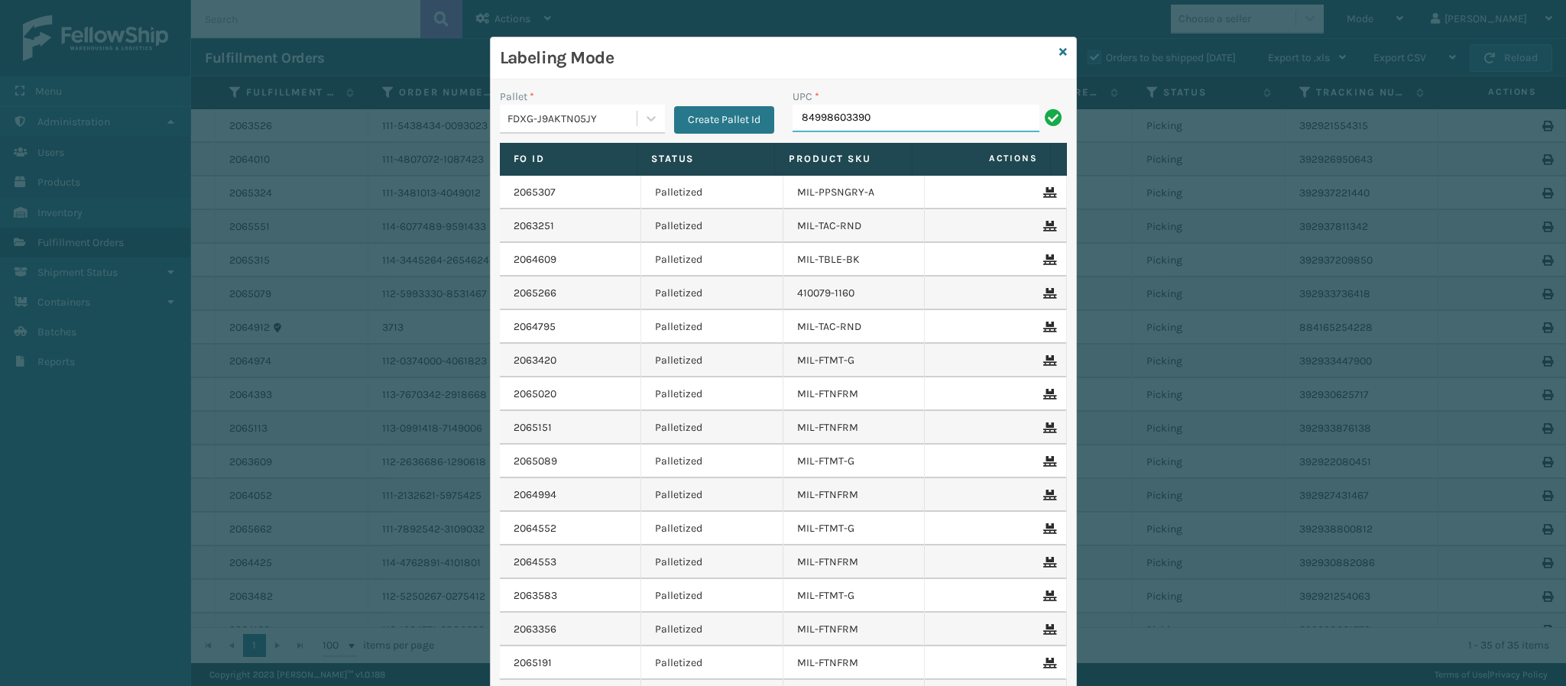
type input "849986033905"
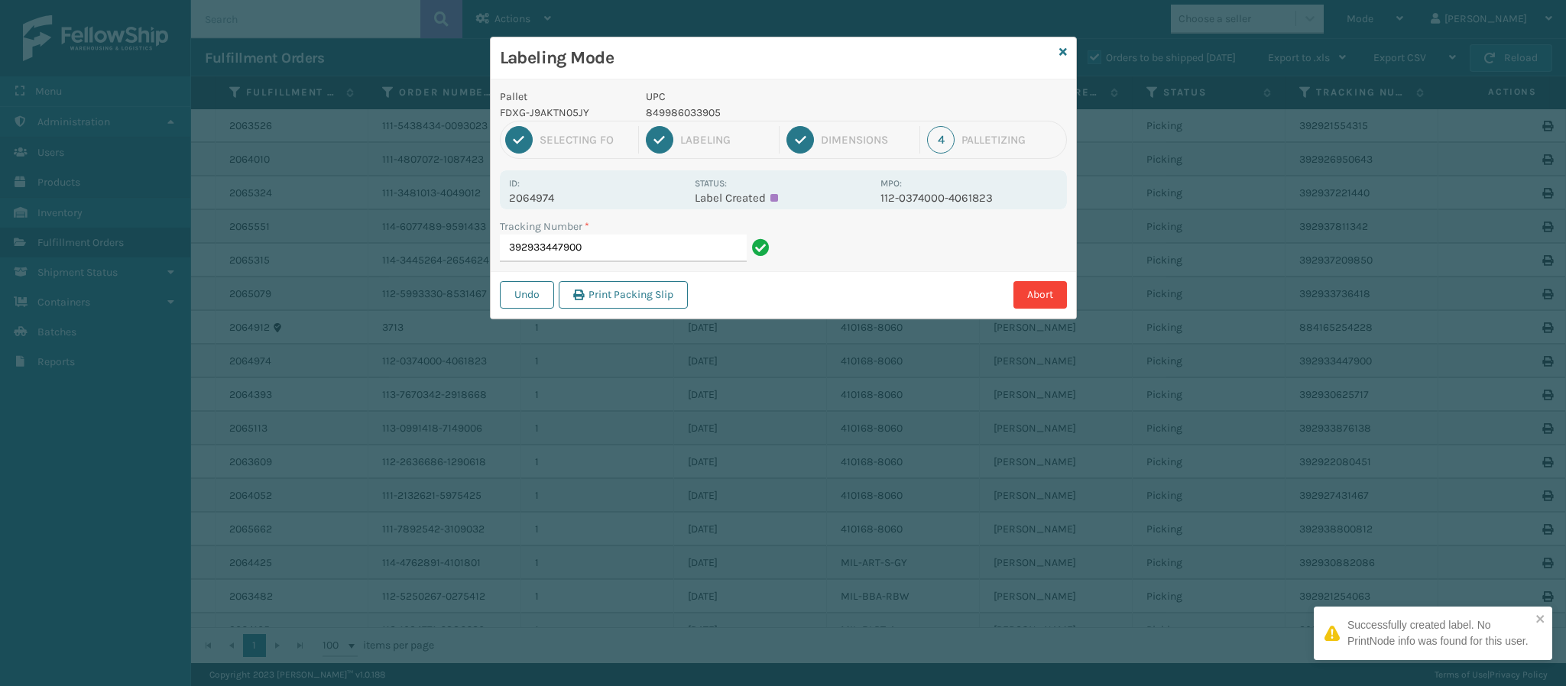
click at [555, 199] on p "2064974" at bounding box center [597, 198] width 176 height 14
click at [627, 257] on input "392933447900" at bounding box center [623, 249] width 247 height 28
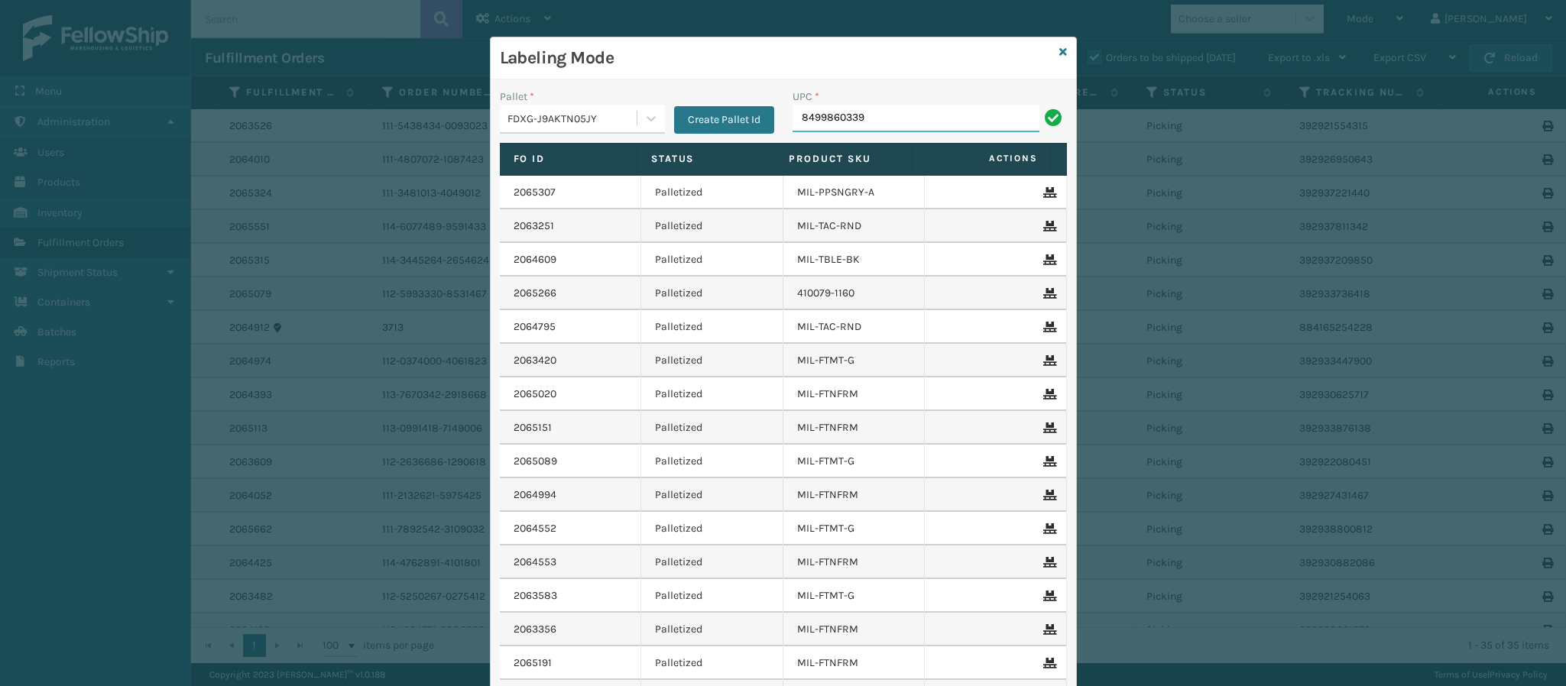
type input "84998603390"
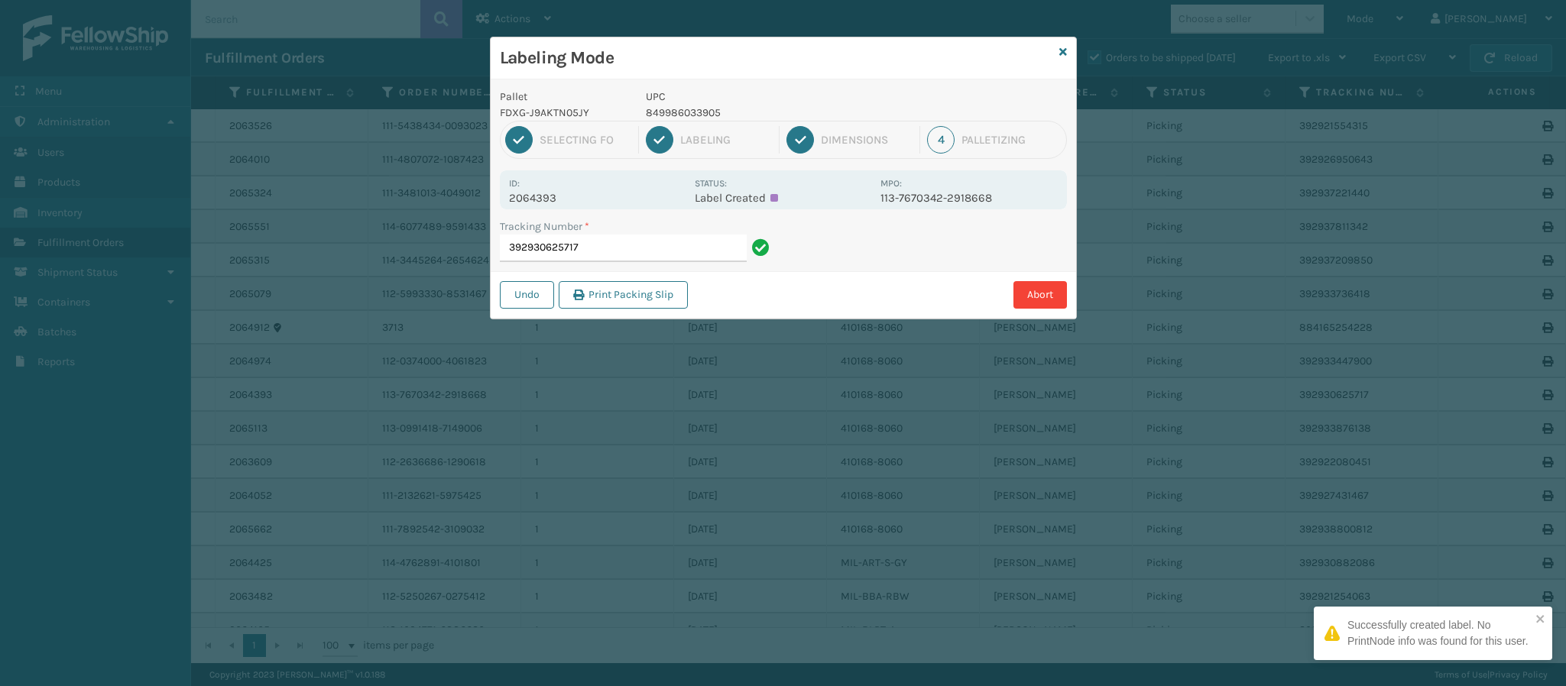
click at [549, 197] on p "2064393" at bounding box center [597, 198] width 176 height 14
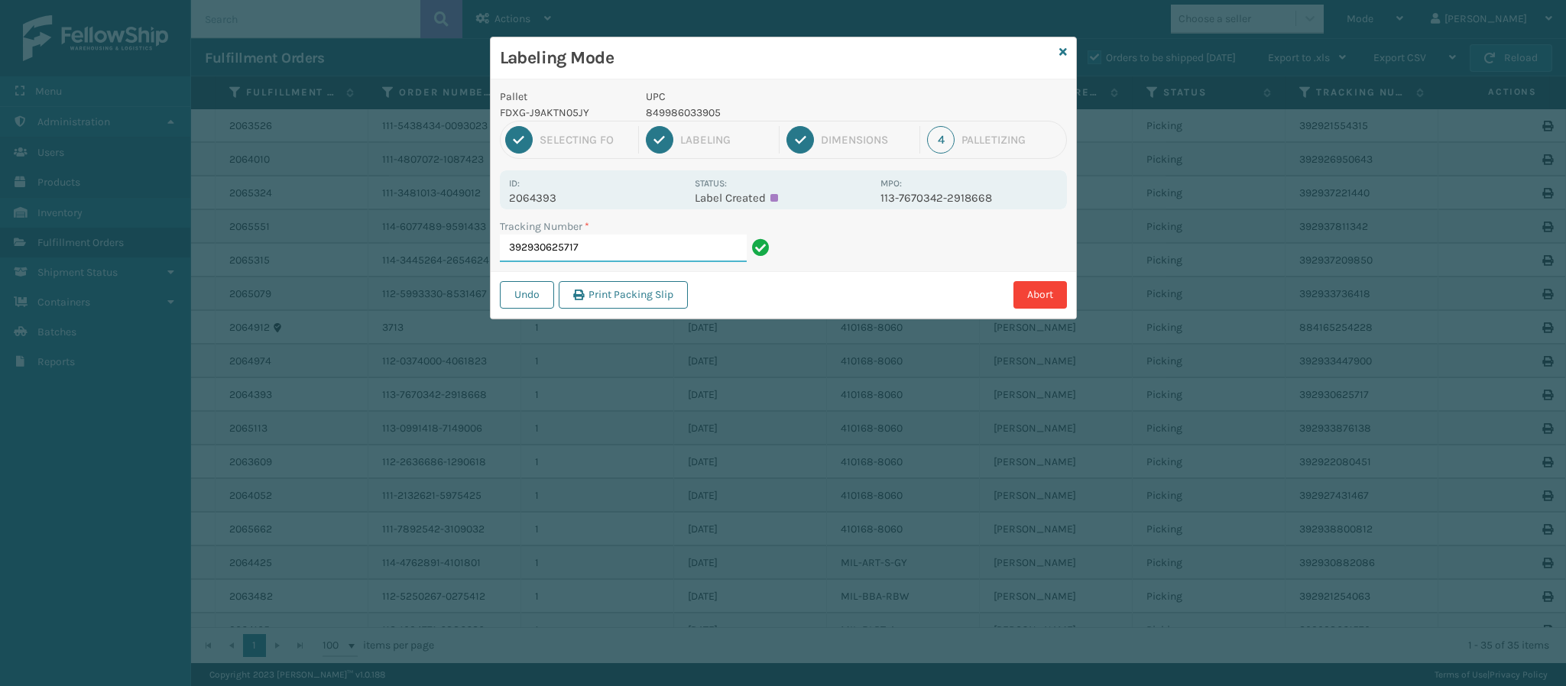
click at [631, 241] on input "392930625717" at bounding box center [623, 249] width 247 height 28
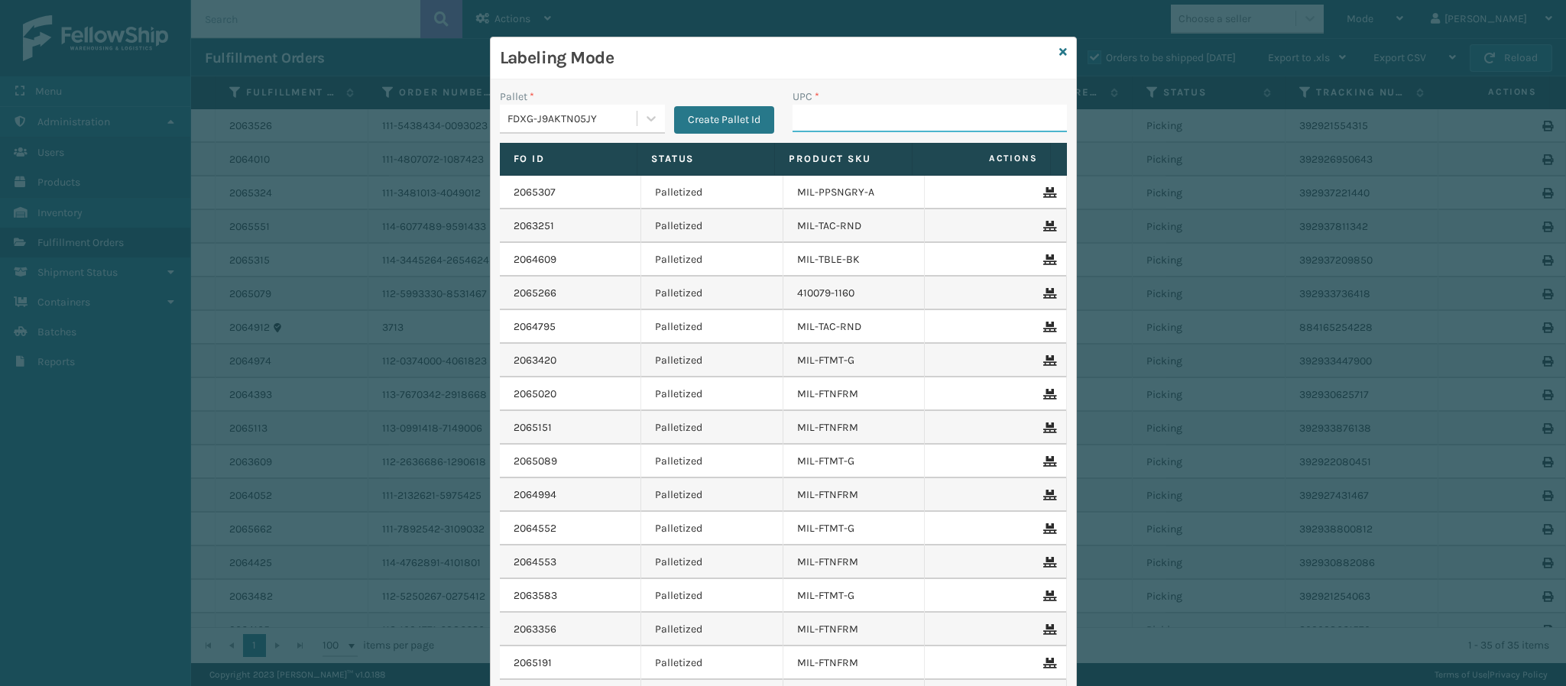
click at [853, 129] on input "UPC *" at bounding box center [929, 119] width 274 height 28
type input "8499860339"
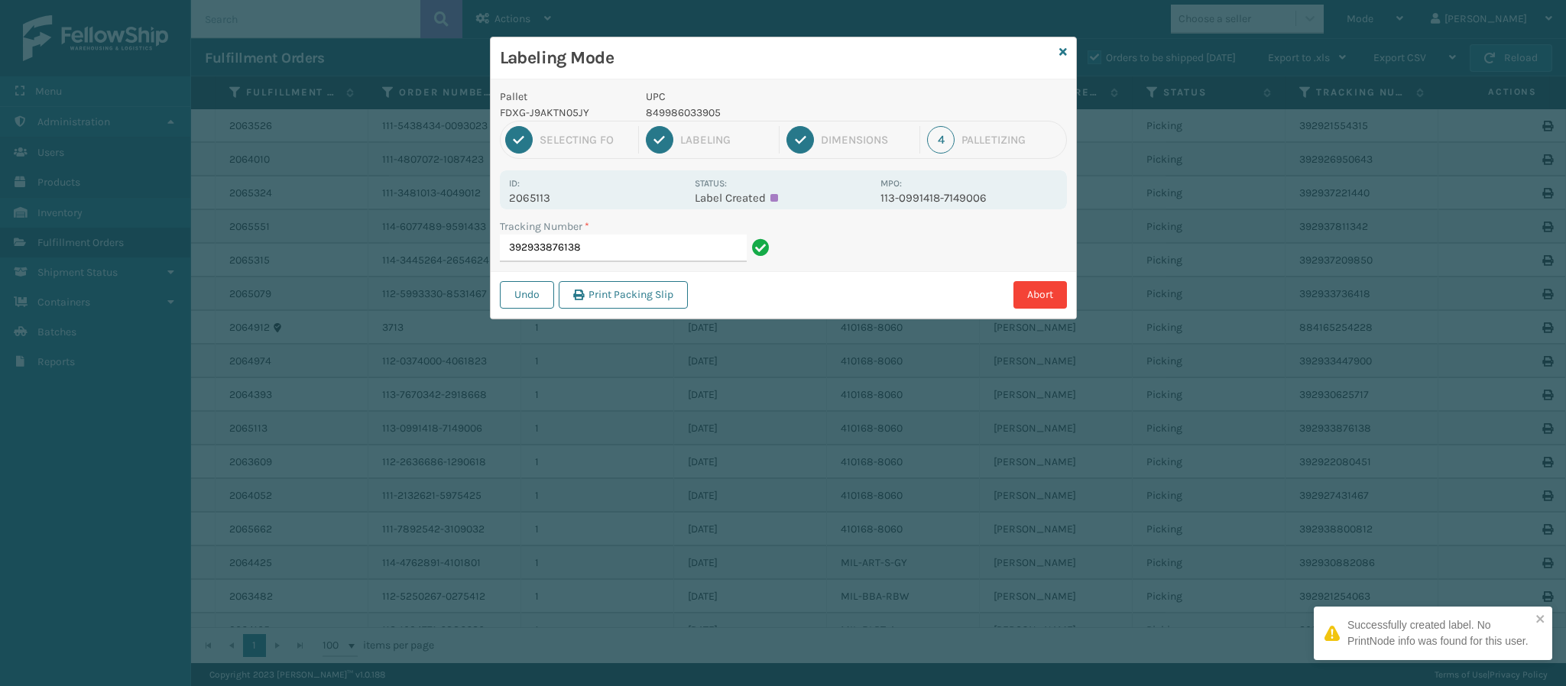
click at [521, 202] on p "2065113" at bounding box center [597, 198] width 176 height 14
click at [596, 248] on input "392933876138" at bounding box center [623, 249] width 247 height 28
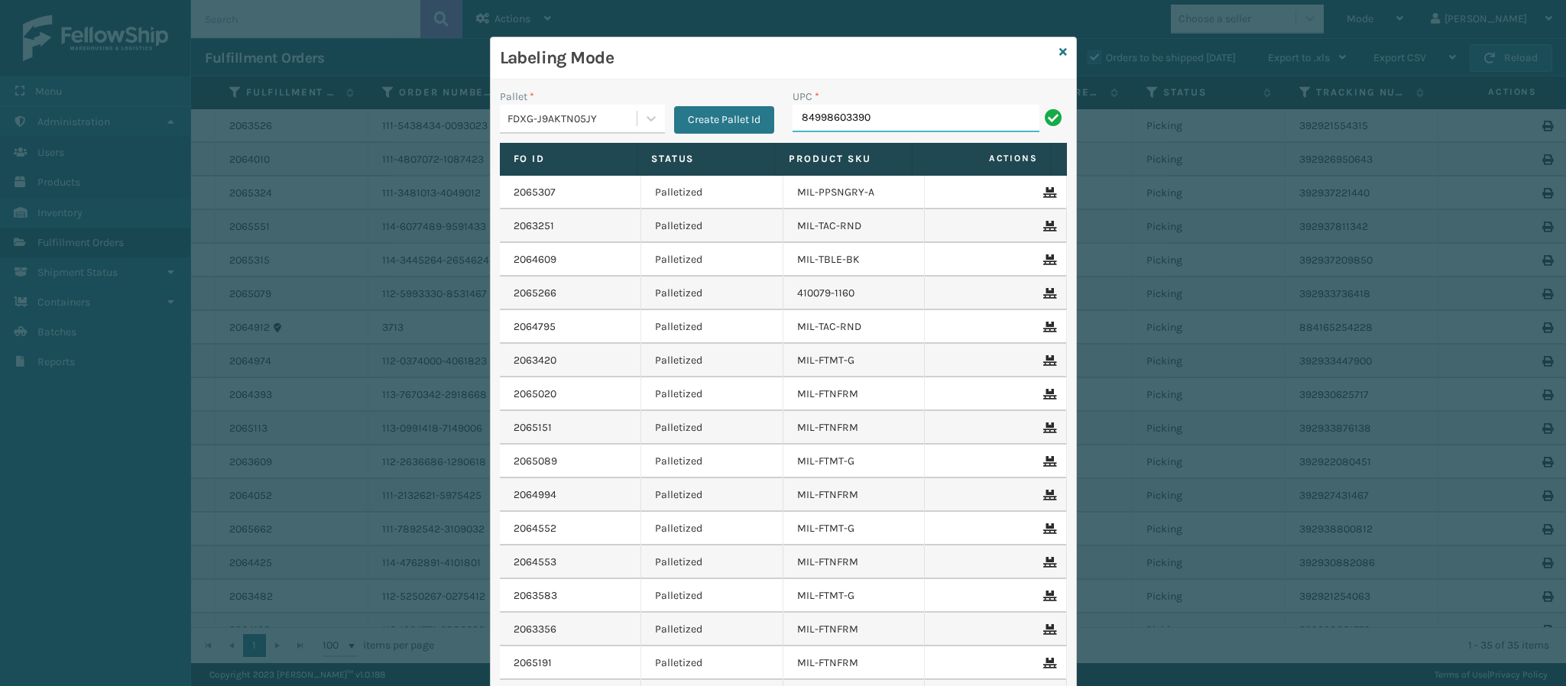
type input "849986033905"
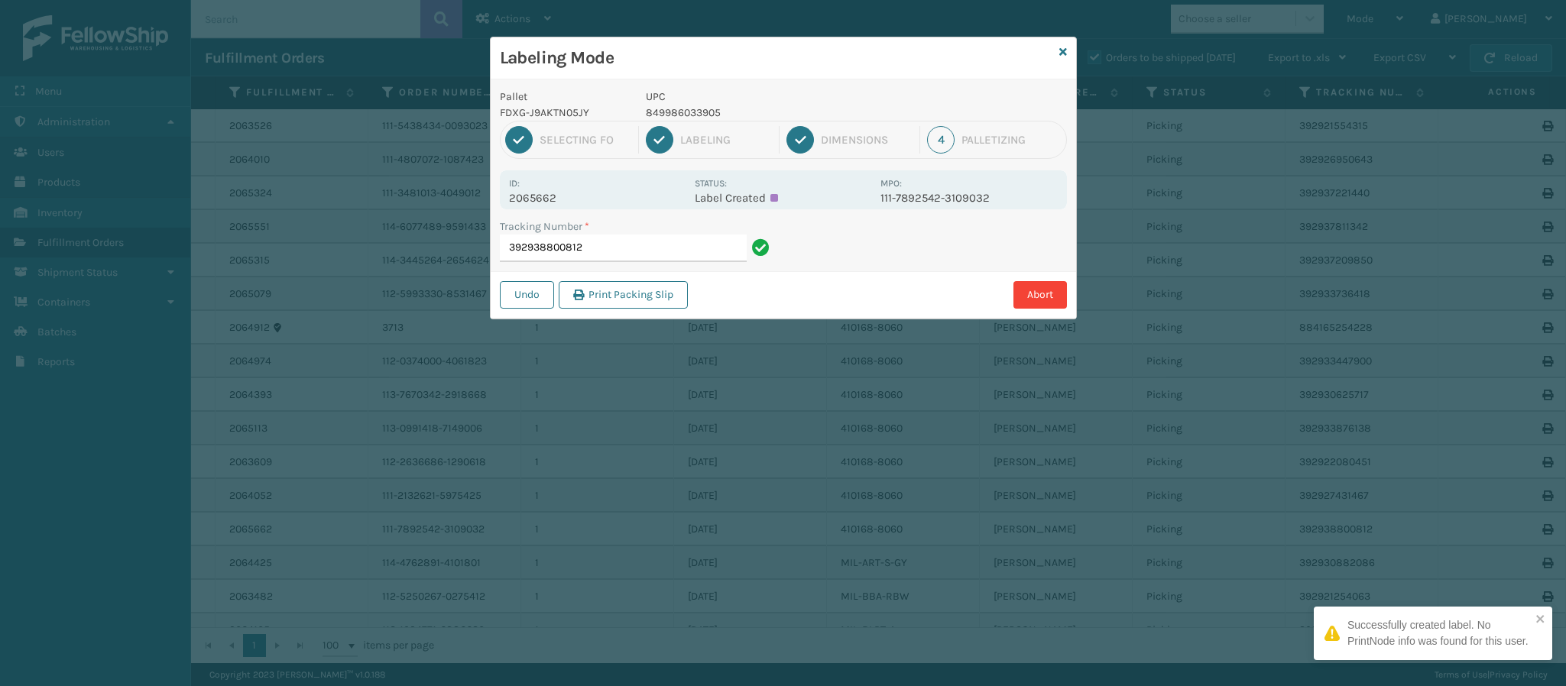
click at [539, 213] on div "Pallet FDXG-J9AKTN05JY UPC 849986033905 1 Selecting FO 2 Labeling 3 Dimensions …" at bounding box center [783, 198] width 585 height 239
click at [541, 211] on div "Pallet FDXG-J9AKTN05JY UPC 849986033905 1 Selecting FO 2 Labeling 3 Dimensions …" at bounding box center [783, 198] width 585 height 239
click at [543, 200] on p "2065662" at bounding box center [597, 198] width 176 height 14
click at [544, 200] on p "2065662" at bounding box center [597, 198] width 176 height 14
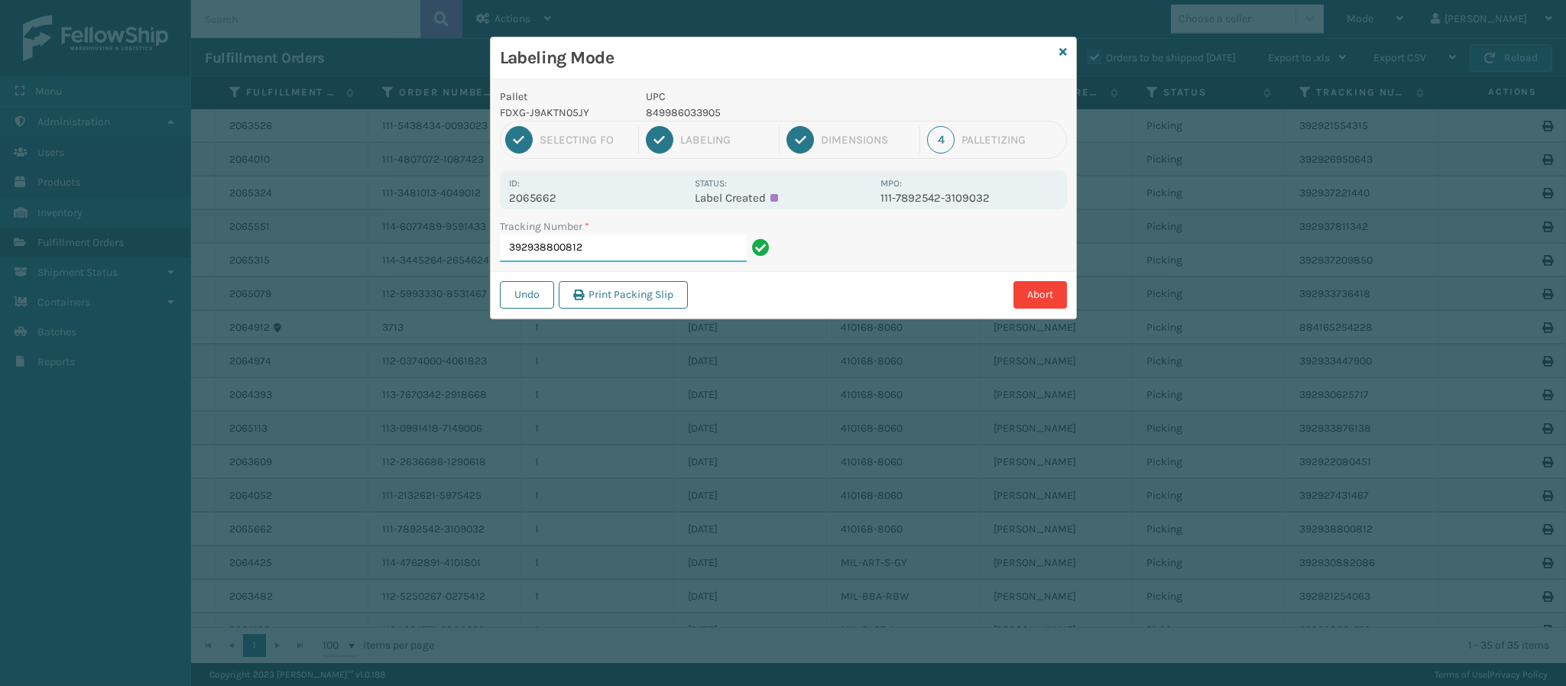
click at [589, 246] on input "392938800812" at bounding box center [623, 249] width 247 height 28
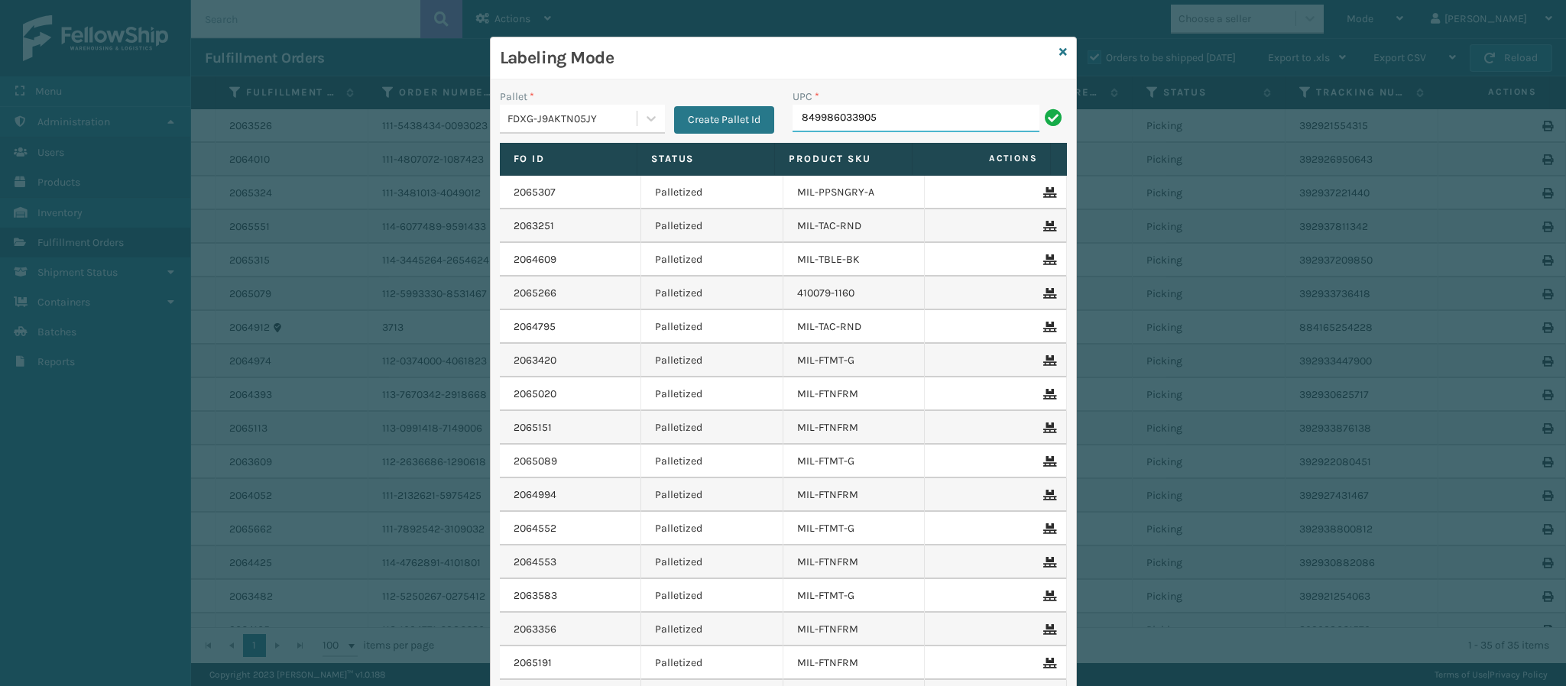
type input "849986033905"
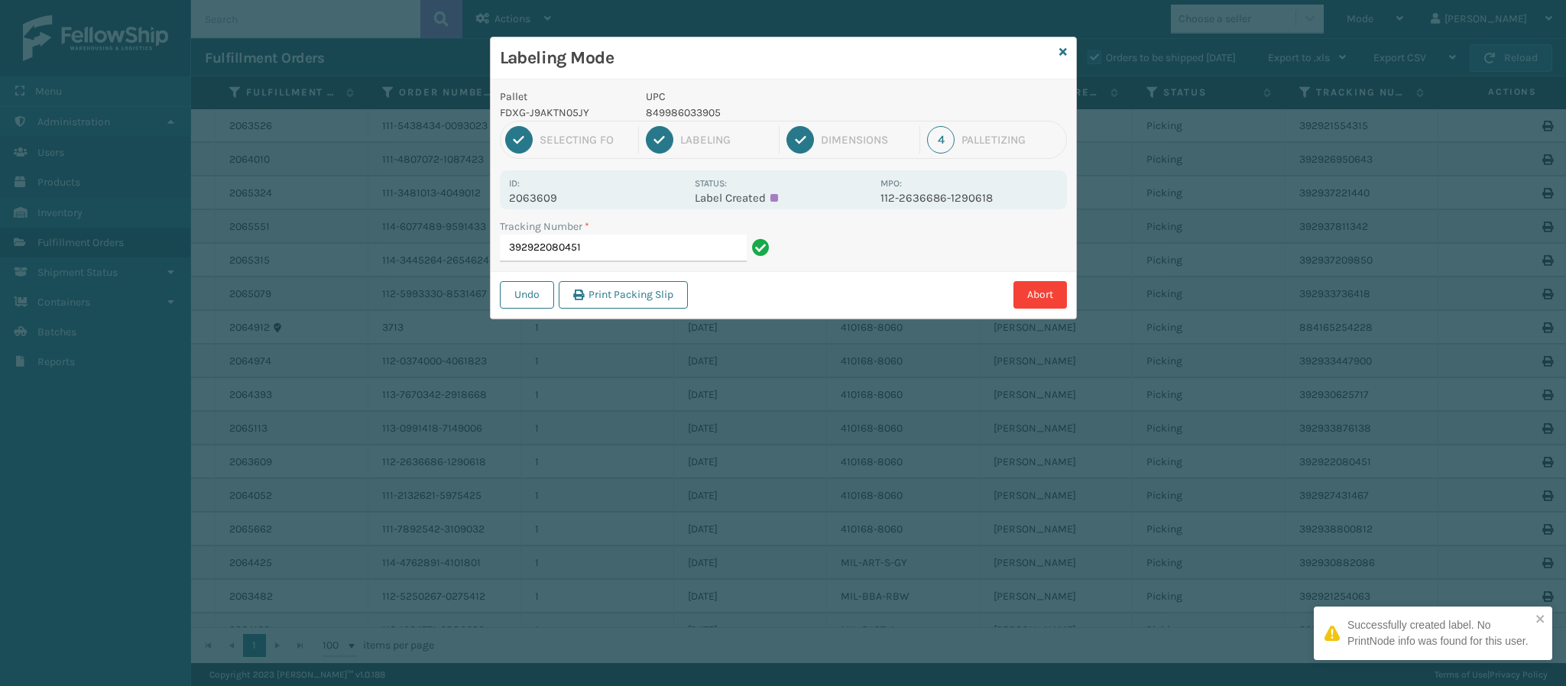
click at [560, 198] on p "2063609" at bounding box center [597, 198] width 176 height 14
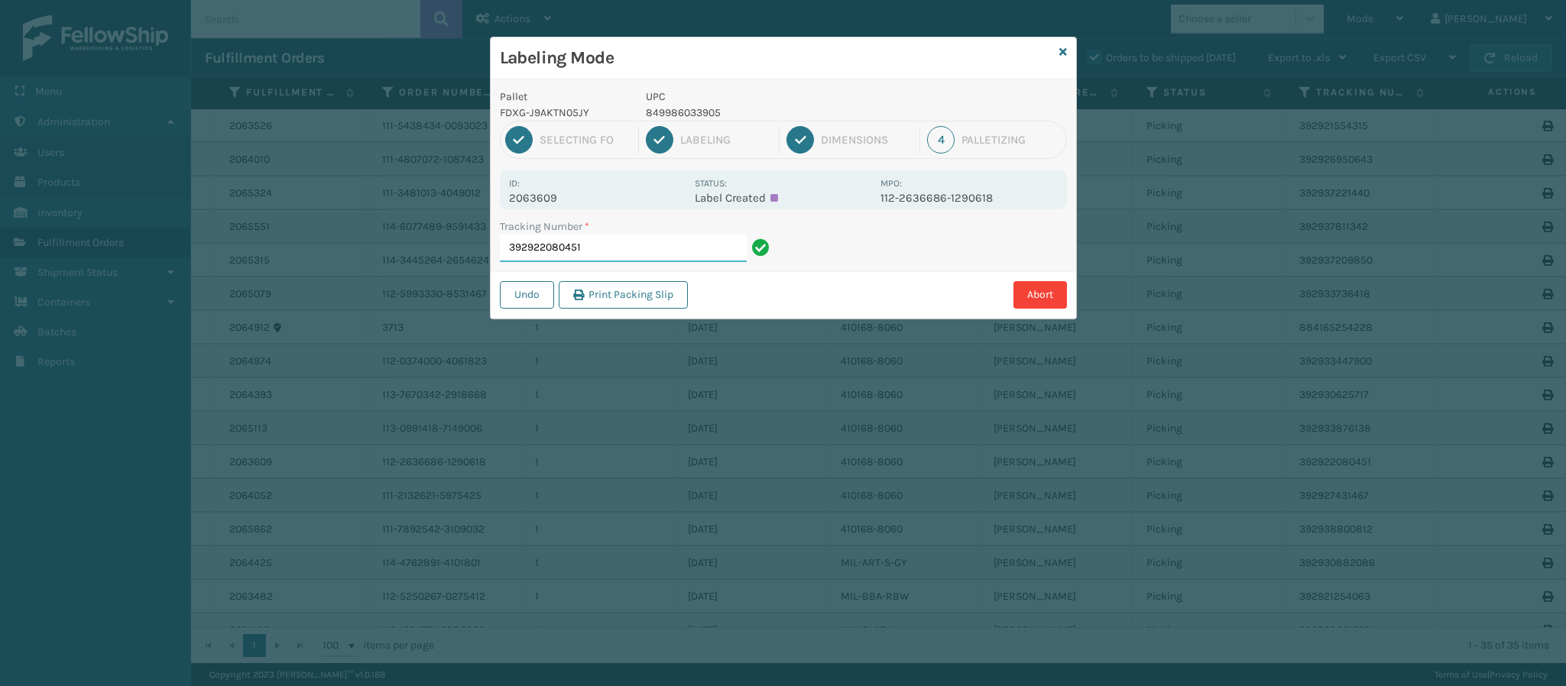
click at [603, 246] on input "392922080451" at bounding box center [623, 249] width 247 height 28
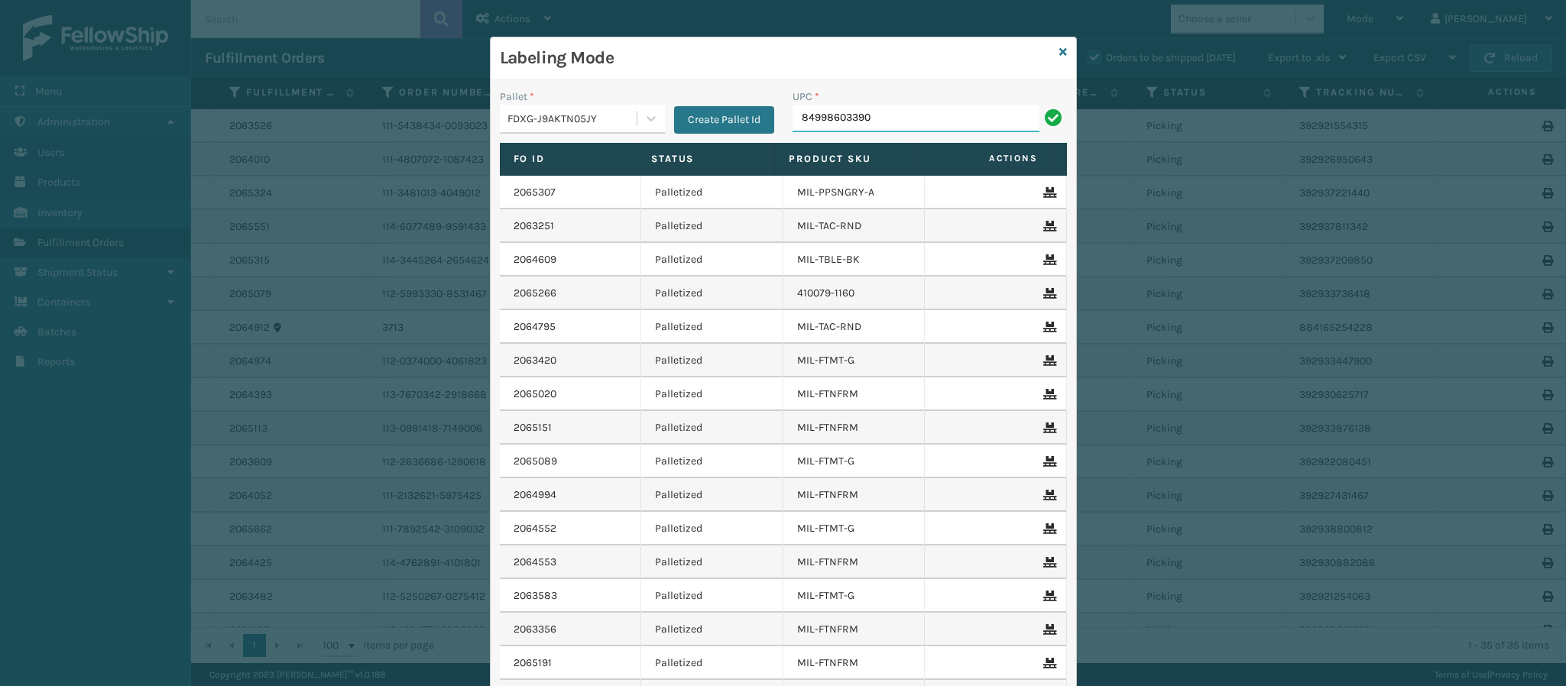
type input "849986033905"
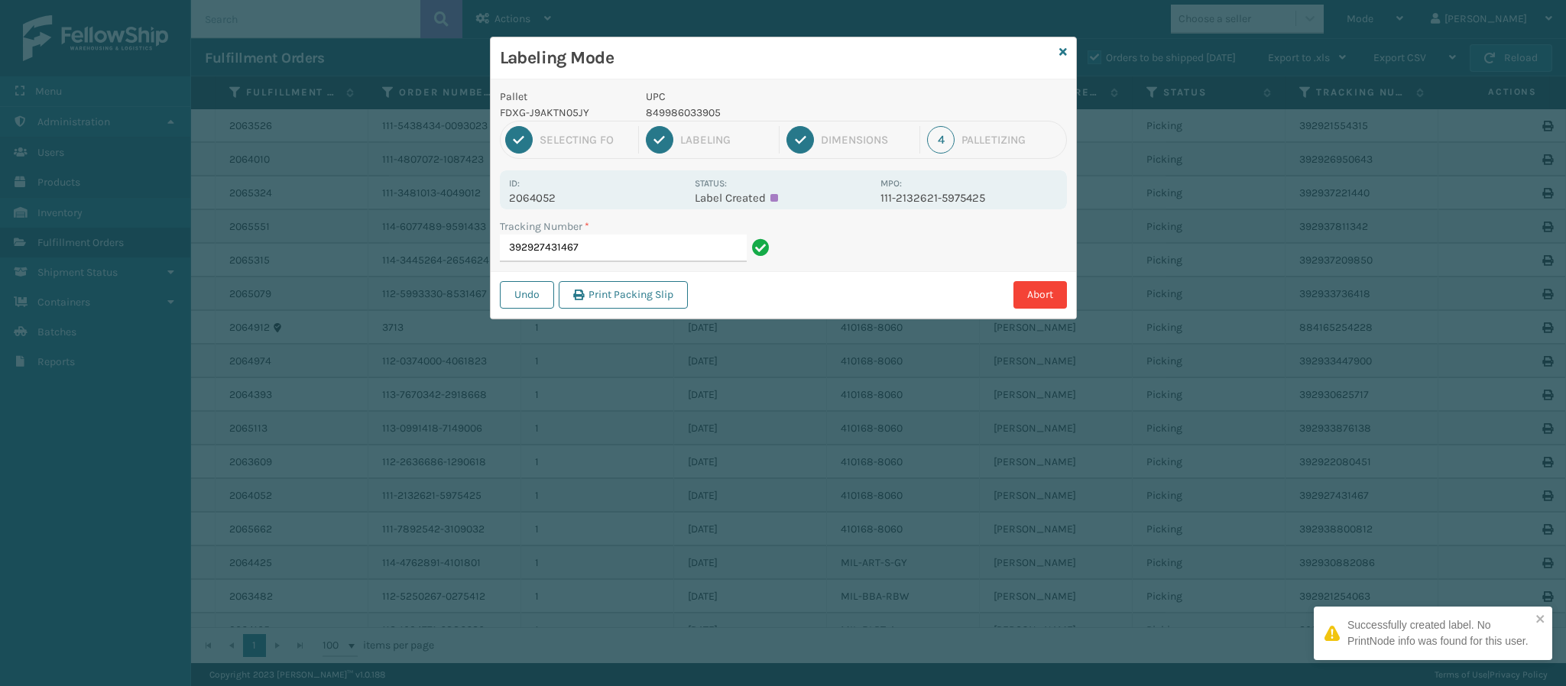
click at [550, 191] on div "Id: 2064052" at bounding box center [597, 190] width 176 height 30
click at [550, 191] on p "2064052" at bounding box center [597, 198] width 176 height 14
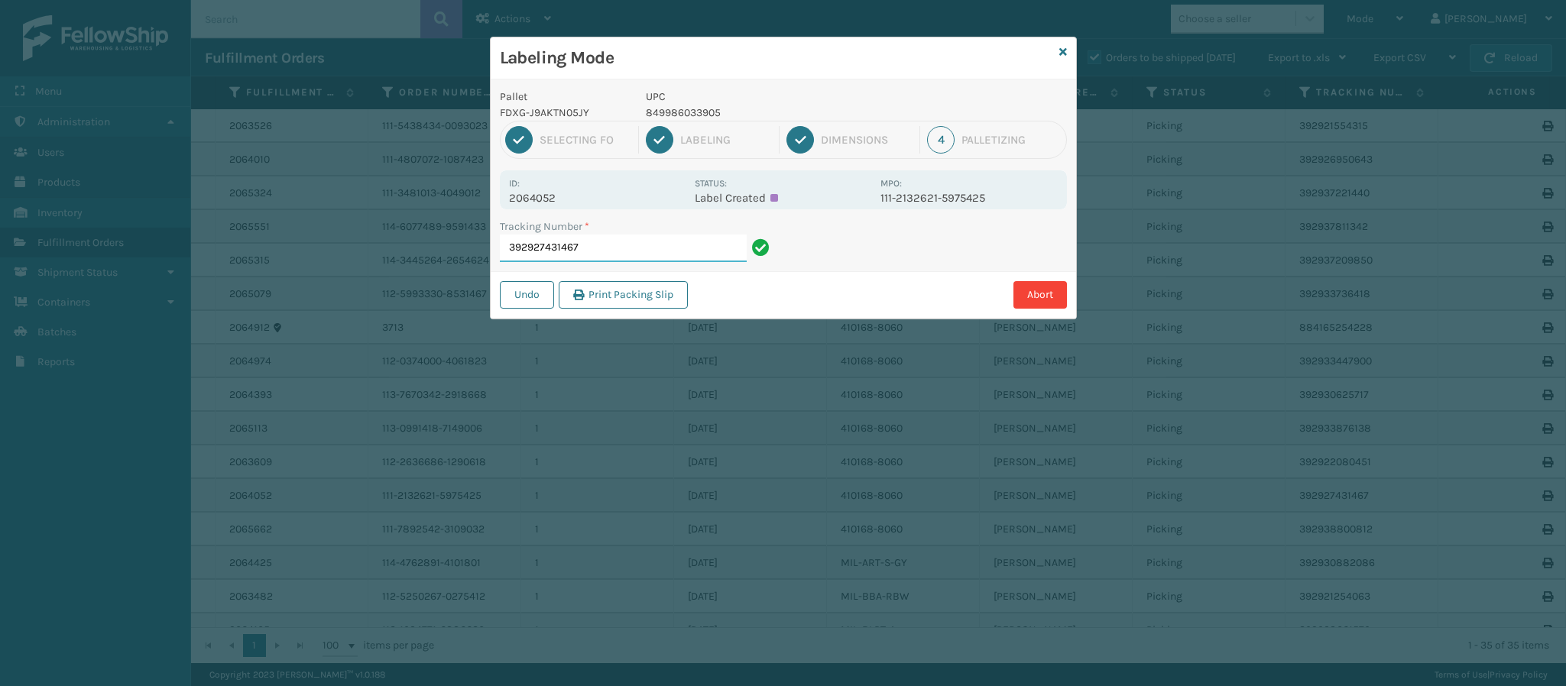
click at [607, 248] on input "392927431467" at bounding box center [623, 249] width 247 height 28
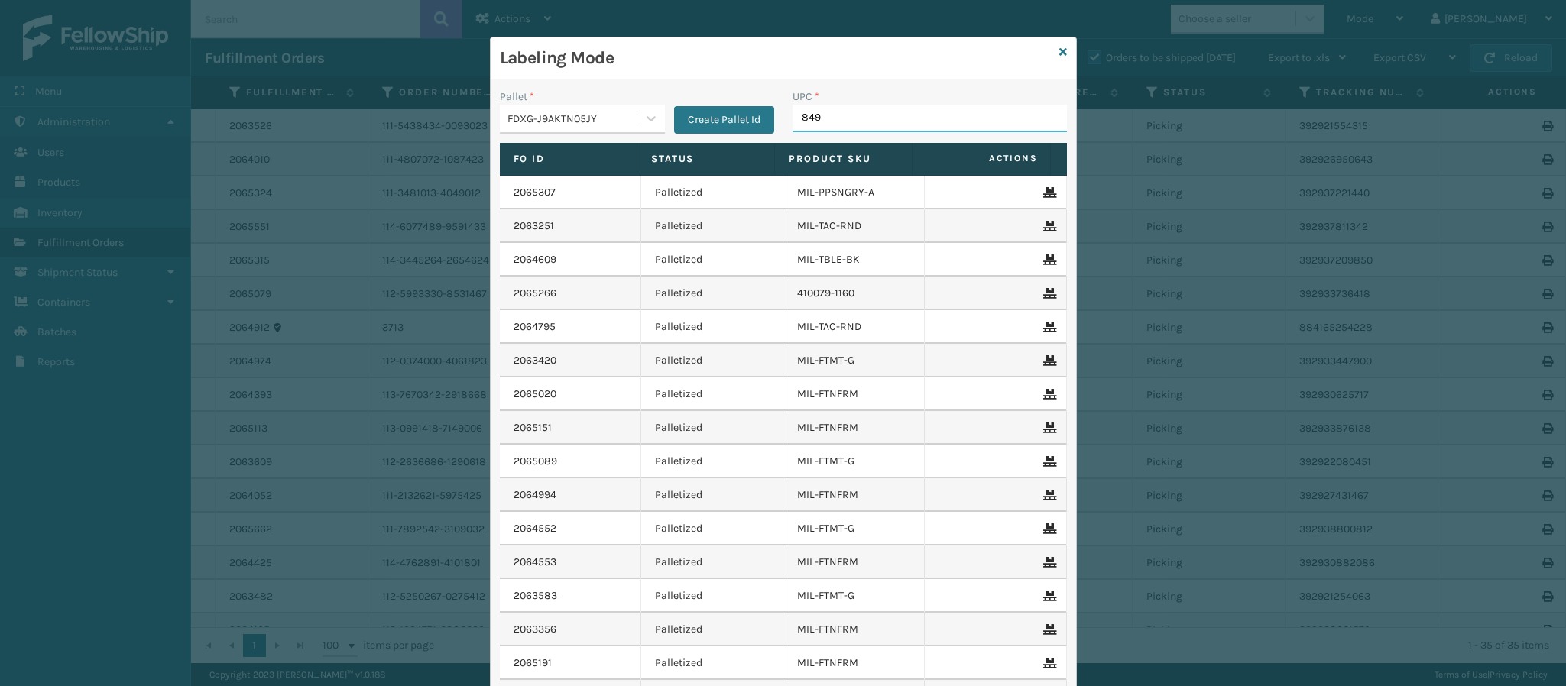
type input "8499"
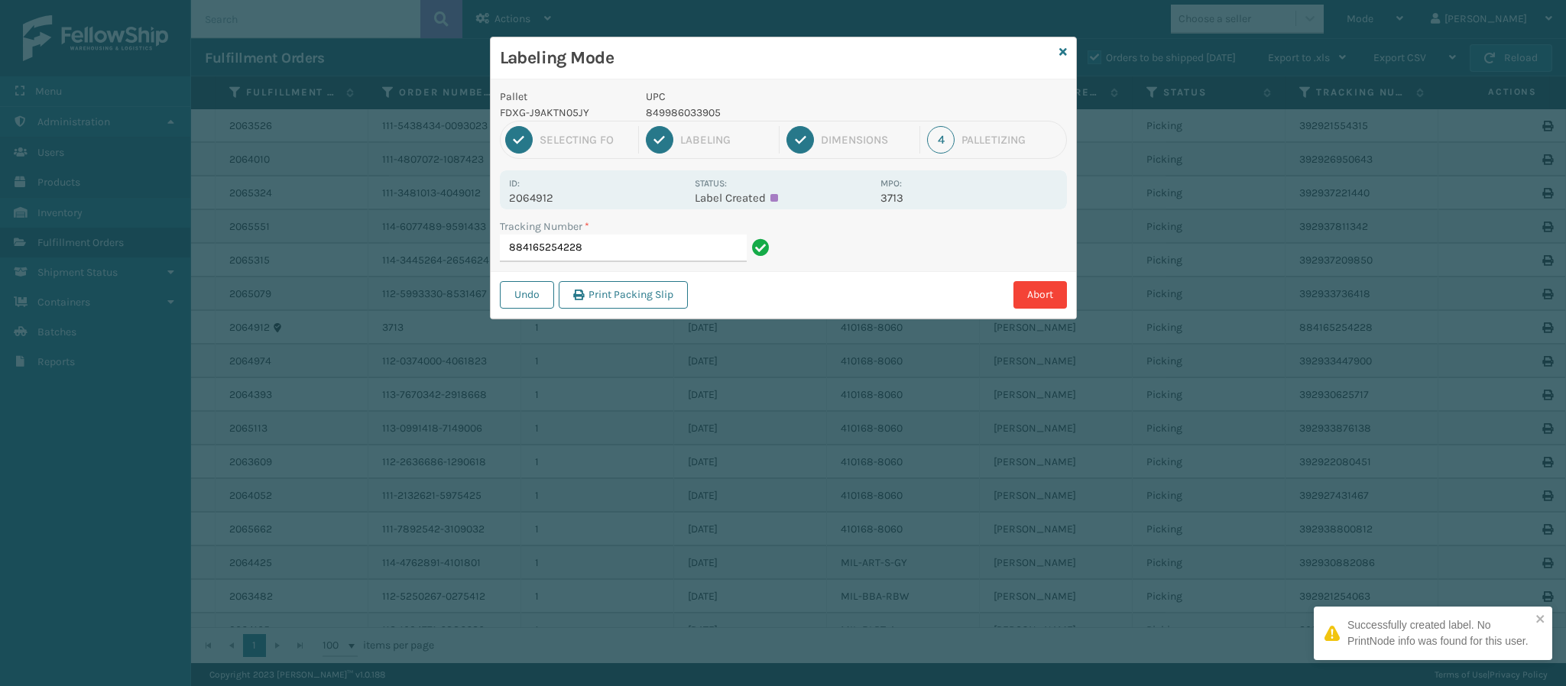
click at [541, 204] on p "2064912" at bounding box center [597, 198] width 176 height 14
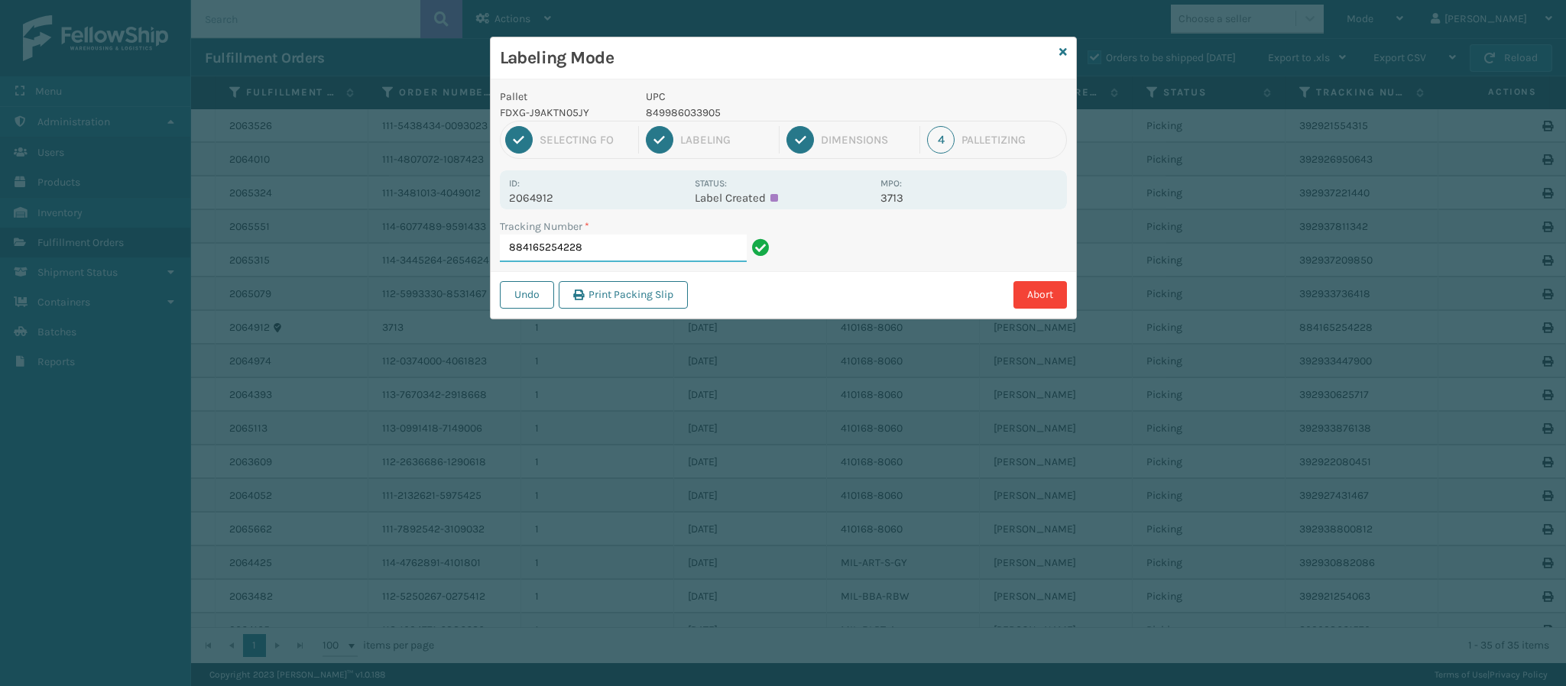
click at [624, 245] on input "884165254228" at bounding box center [623, 249] width 247 height 28
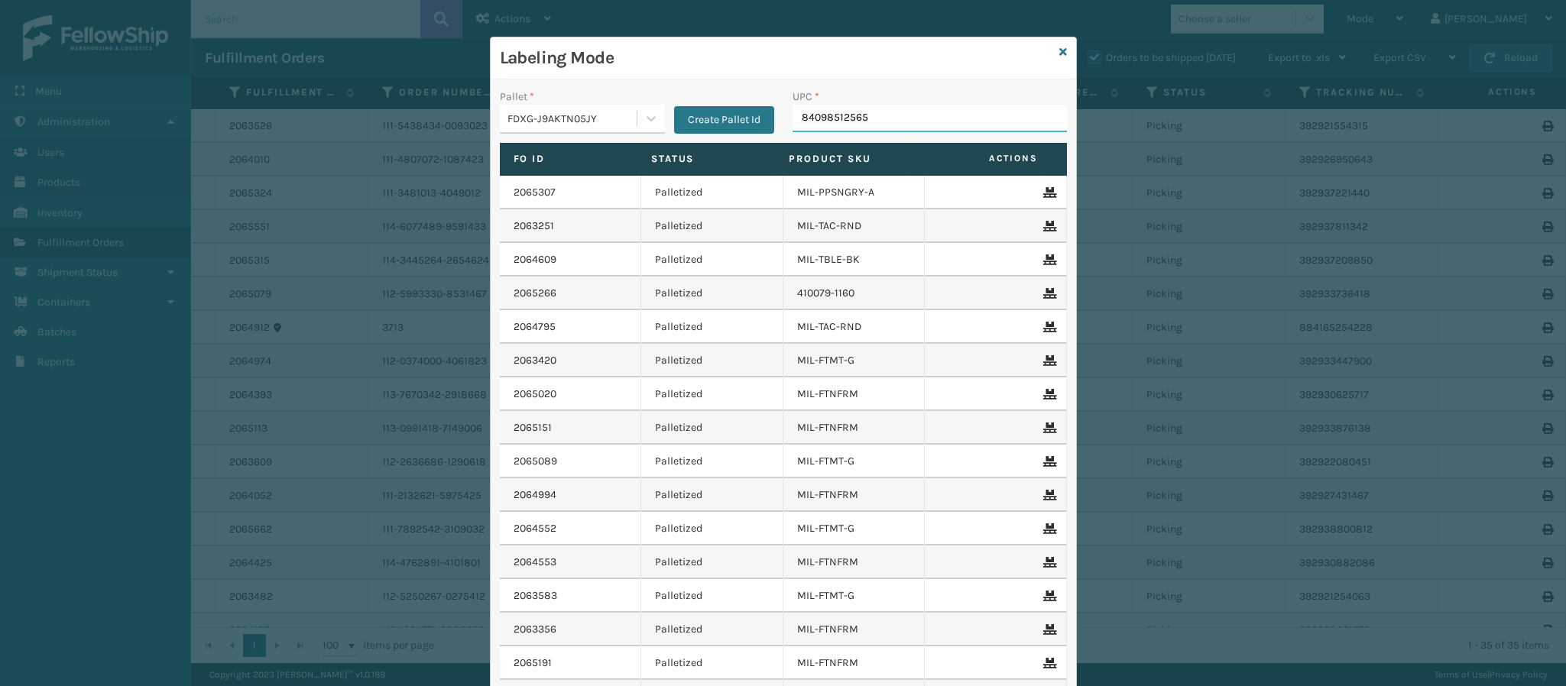
type input "840985125653"
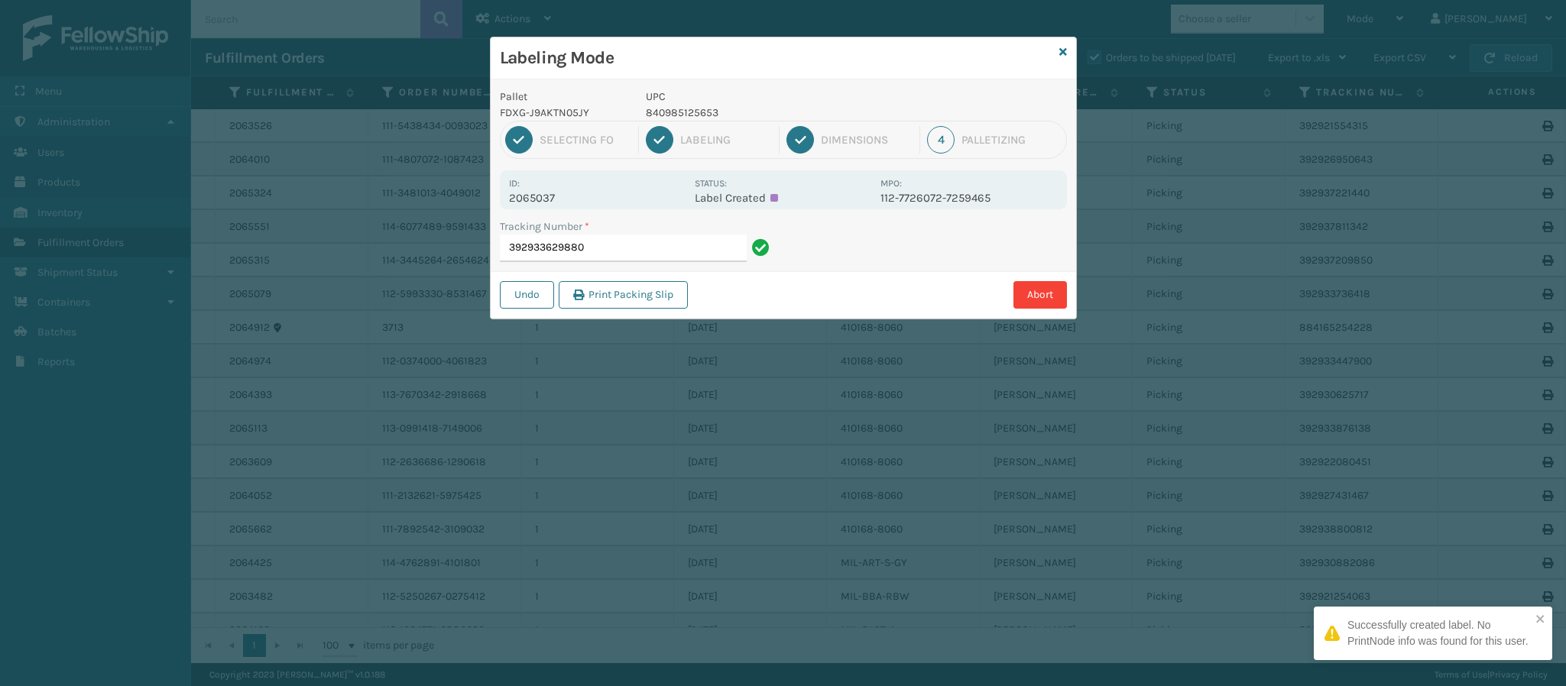
click at [550, 204] on p "2065037" at bounding box center [597, 198] width 176 height 14
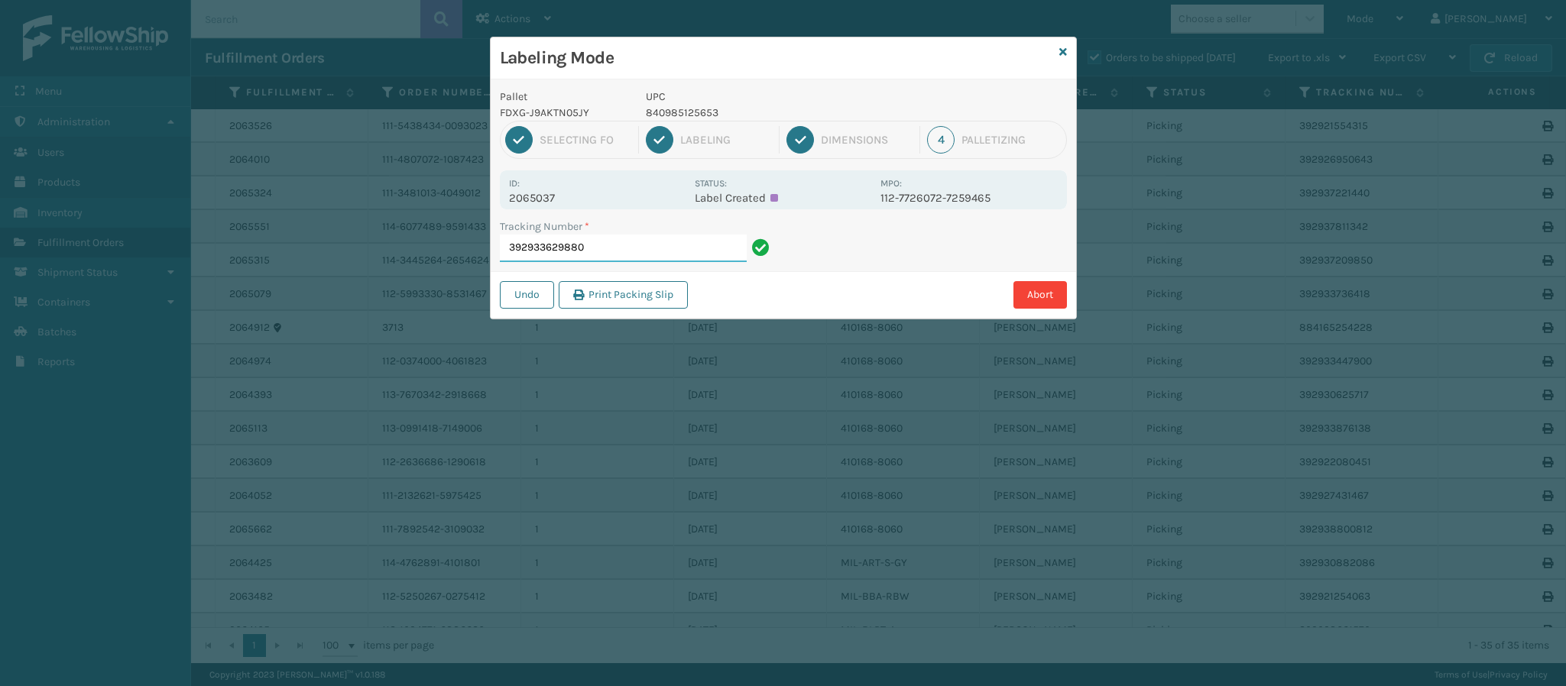
click at [614, 254] on input "392933629880" at bounding box center [623, 249] width 247 height 28
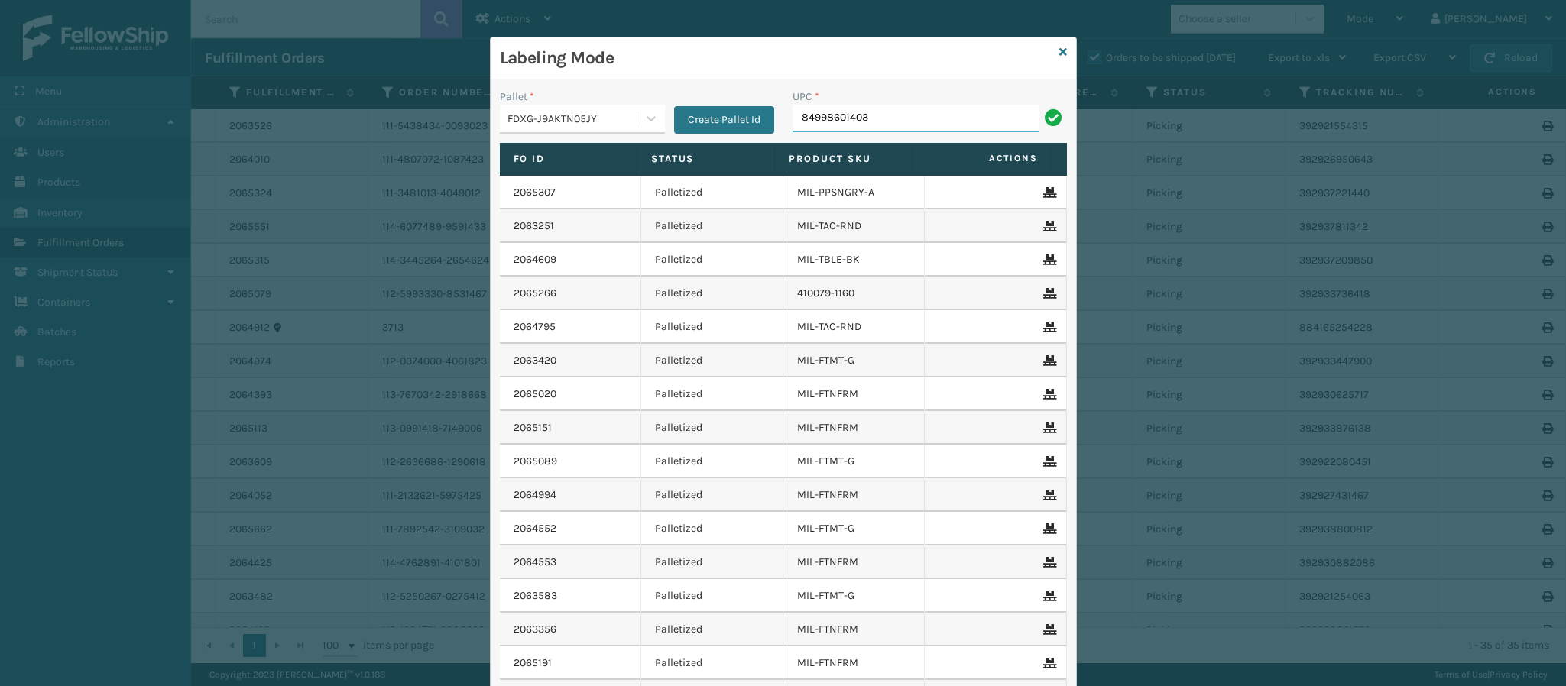
type input "849986014034"
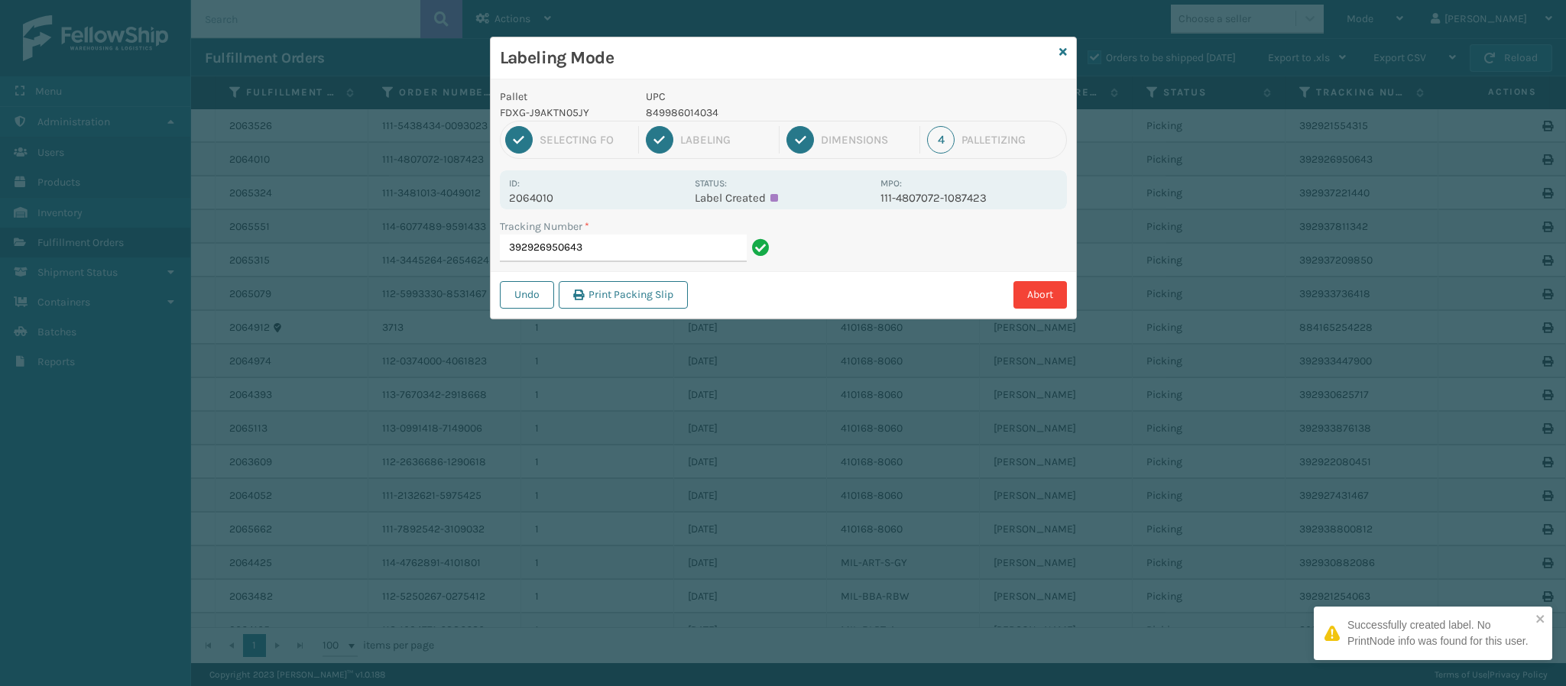
click at [558, 198] on p "2064010" at bounding box center [597, 198] width 176 height 14
click at [627, 243] on input "392926950643" at bounding box center [623, 249] width 247 height 28
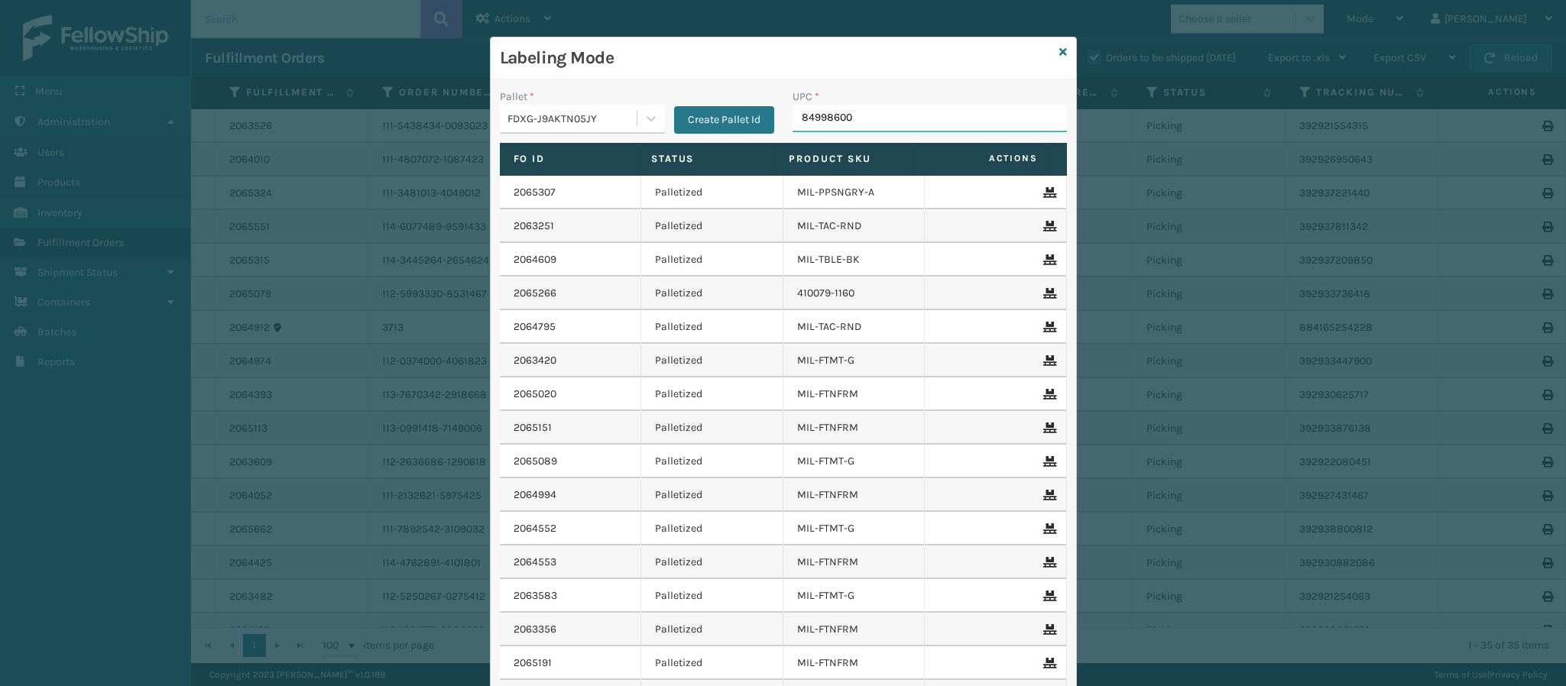
type input "849986009"
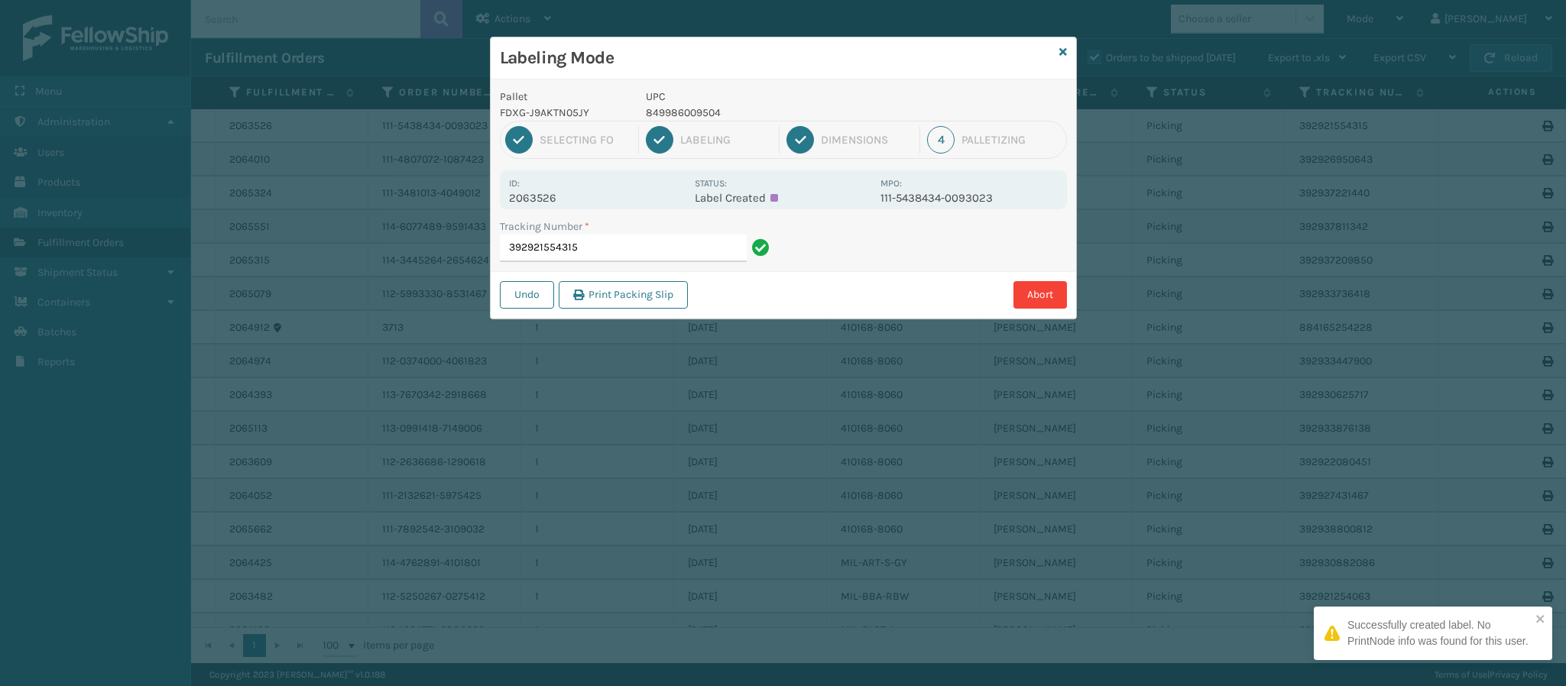
click at [541, 202] on p "2063526" at bounding box center [597, 198] width 176 height 14
click at [617, 259] on input "392921554315" at bounding box center [623, 249] width 247 height 28
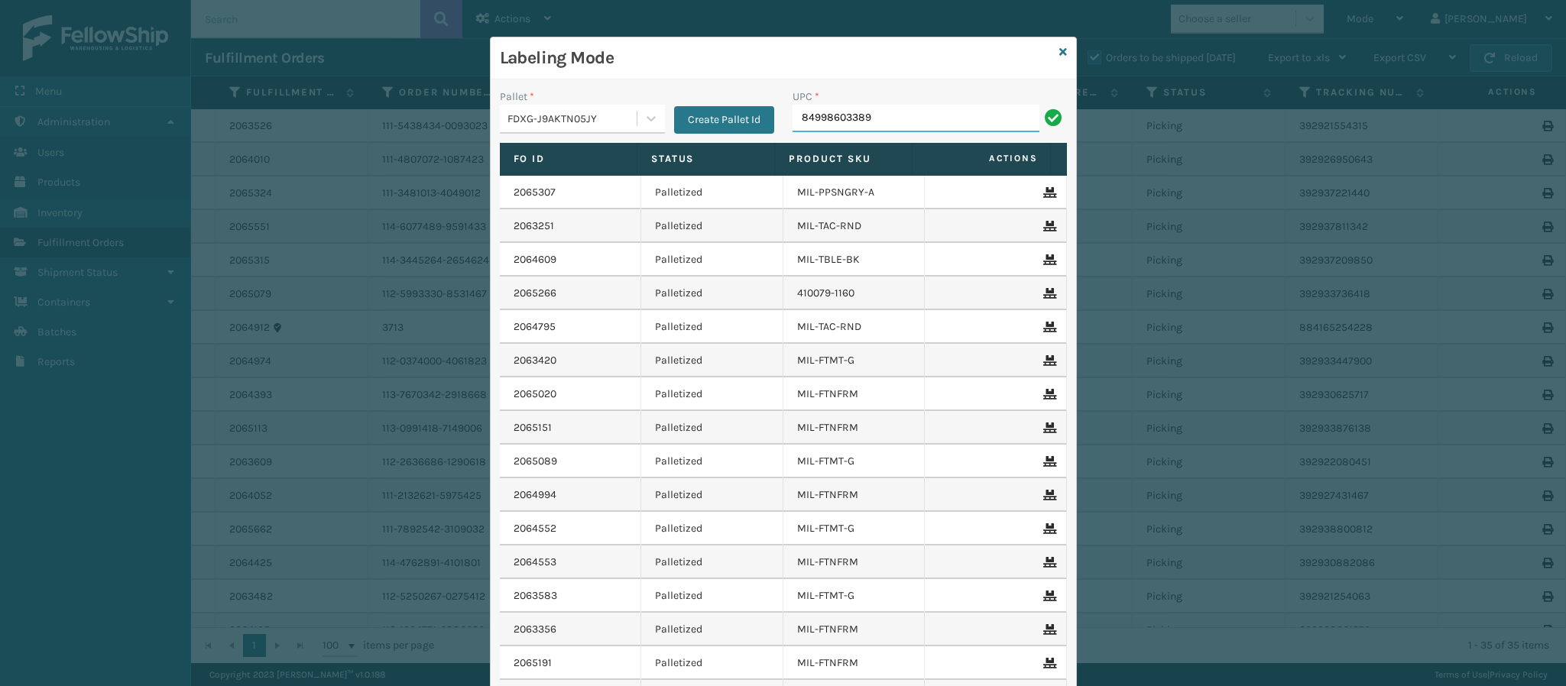
type input "849986033899"
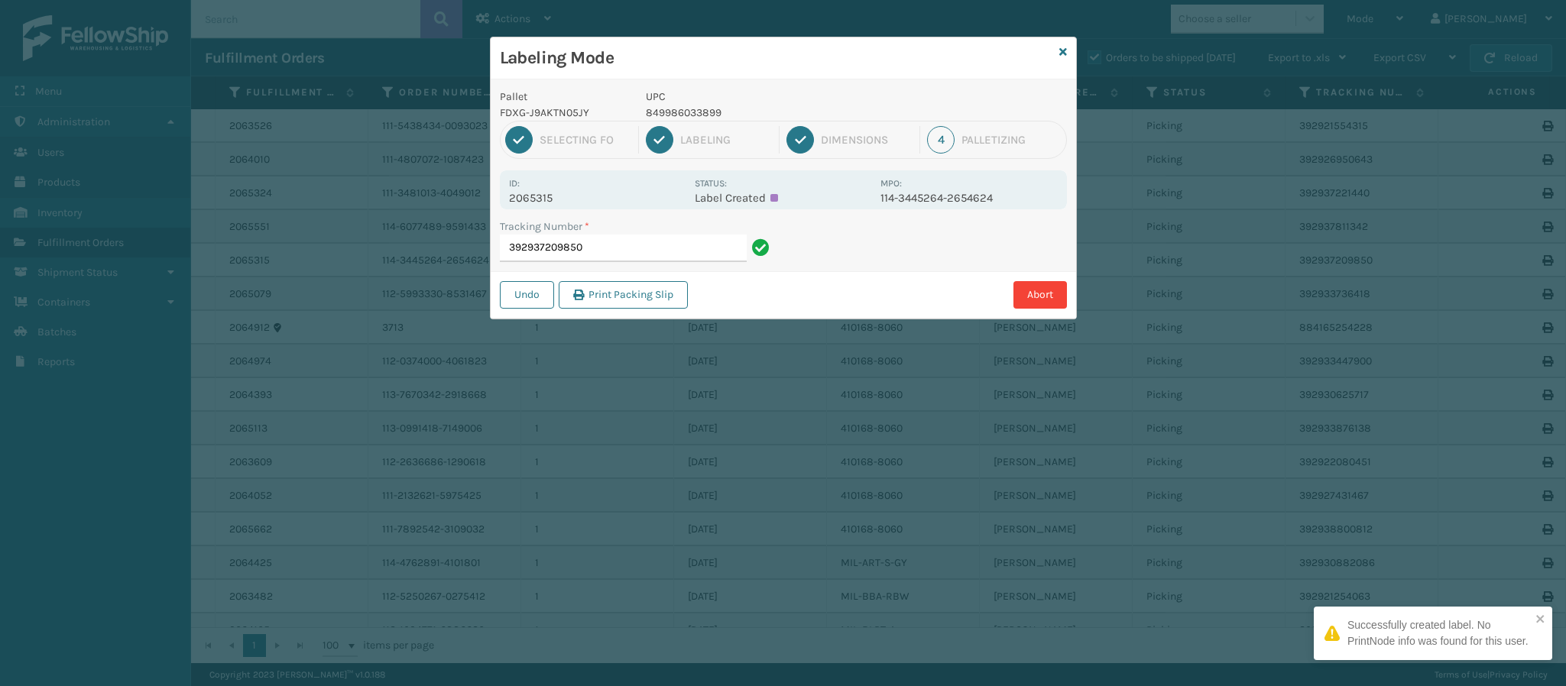
click at [551, 193] on p "2065315" at bounding box center [597, 198] width 176 height 14
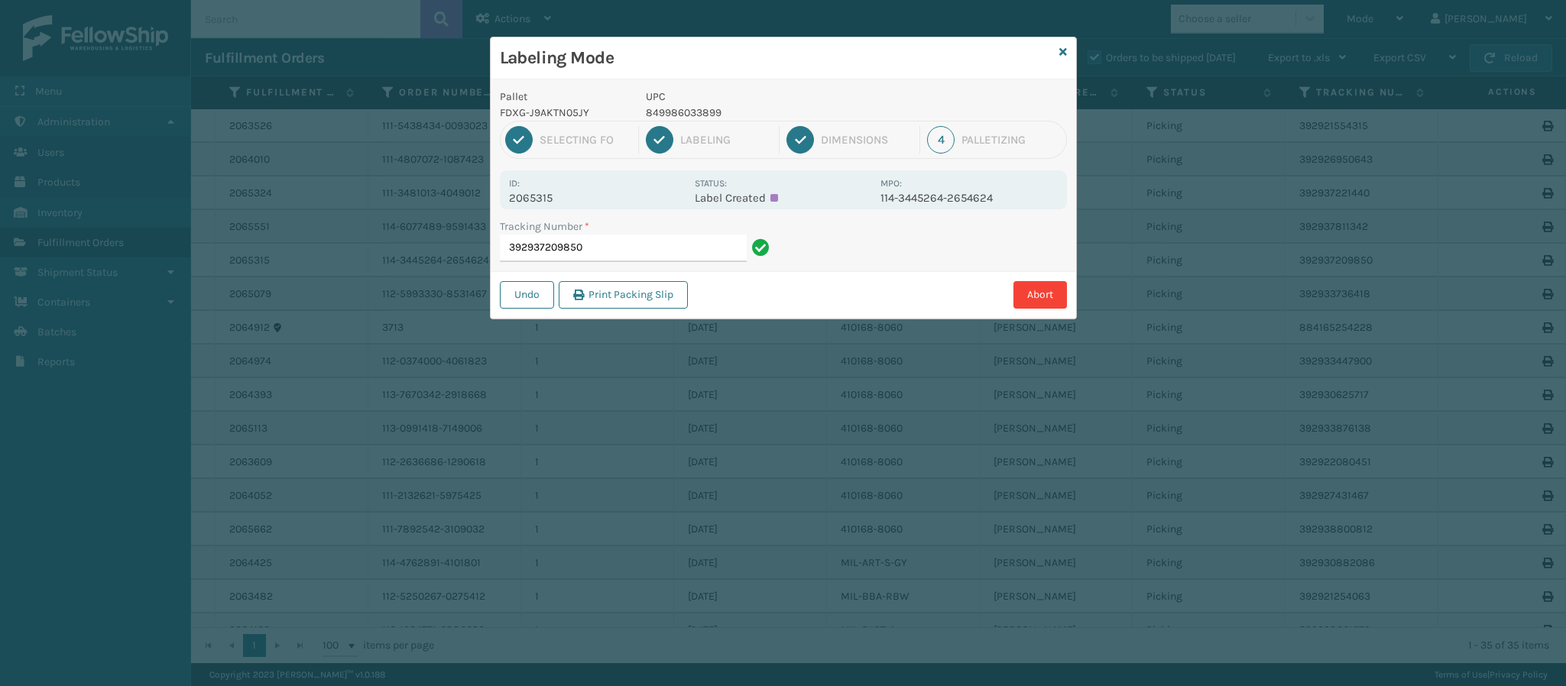
click at [550, 202] on p "2065315" at bounding box center [597, 198] width 176 height 14
click at [601, 245] on input "392937209850" at bounding box center [623, 249] width 247 height 28
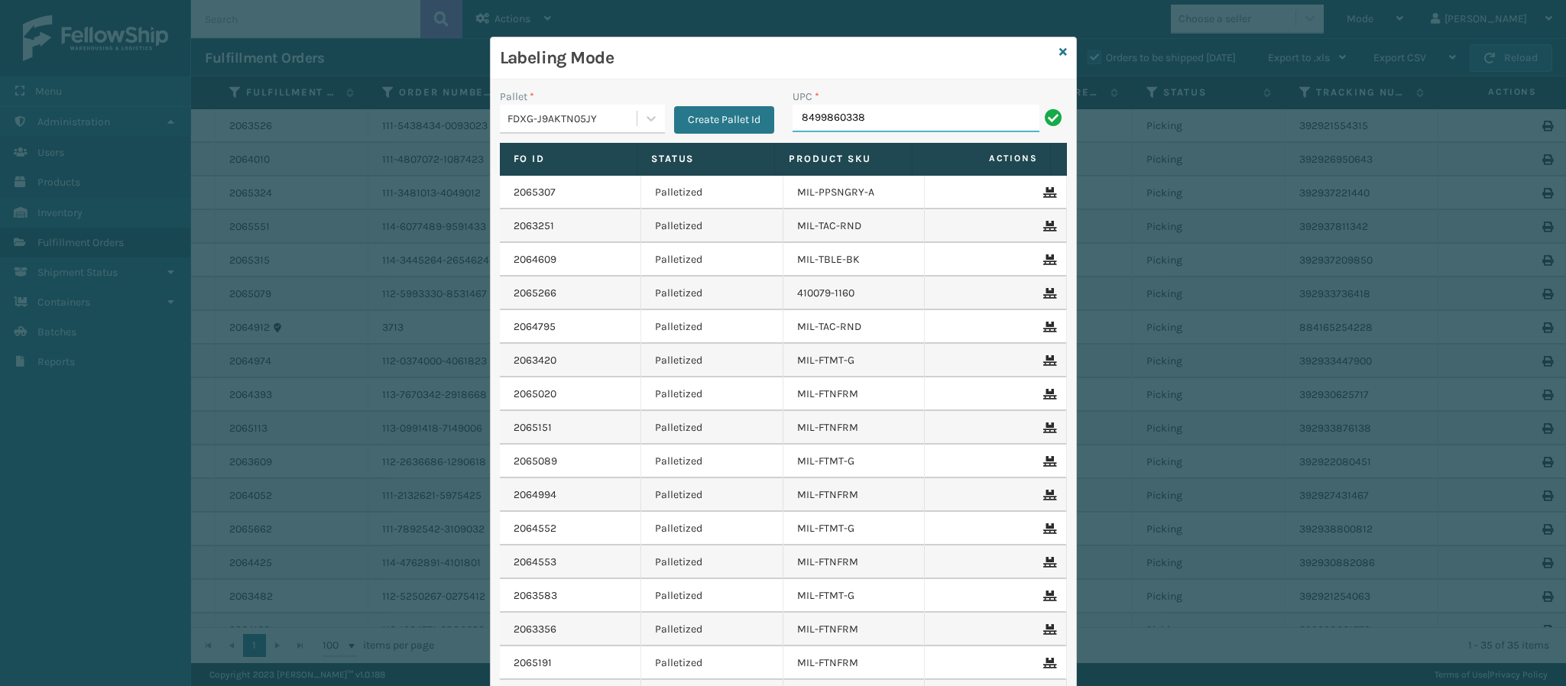
type input "84998603389"
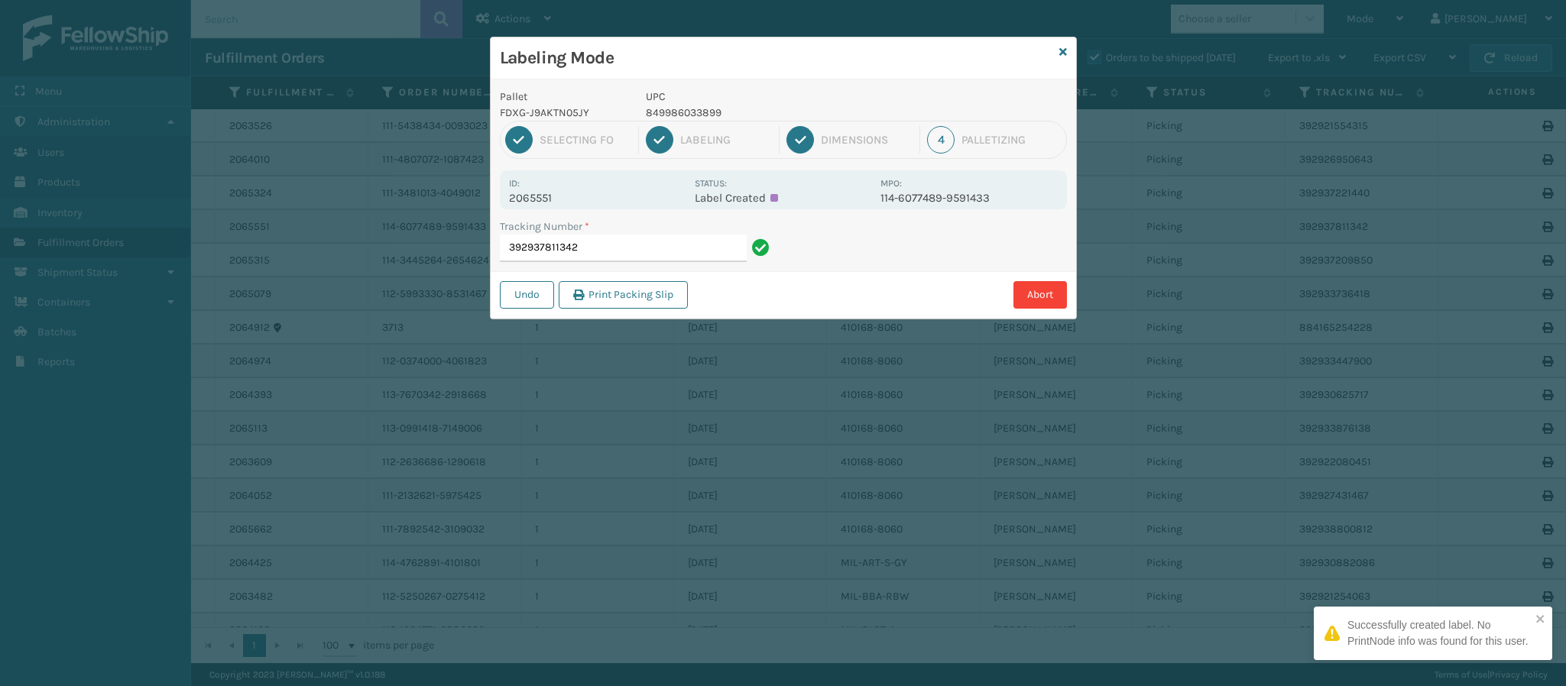
click at [555, 190] on div "Id: 2065551" at bounding box center [597, 190] width 176 height 30
click at [557, 200] on p "2065551" at bounding box center [597, 198] width 176 height 14
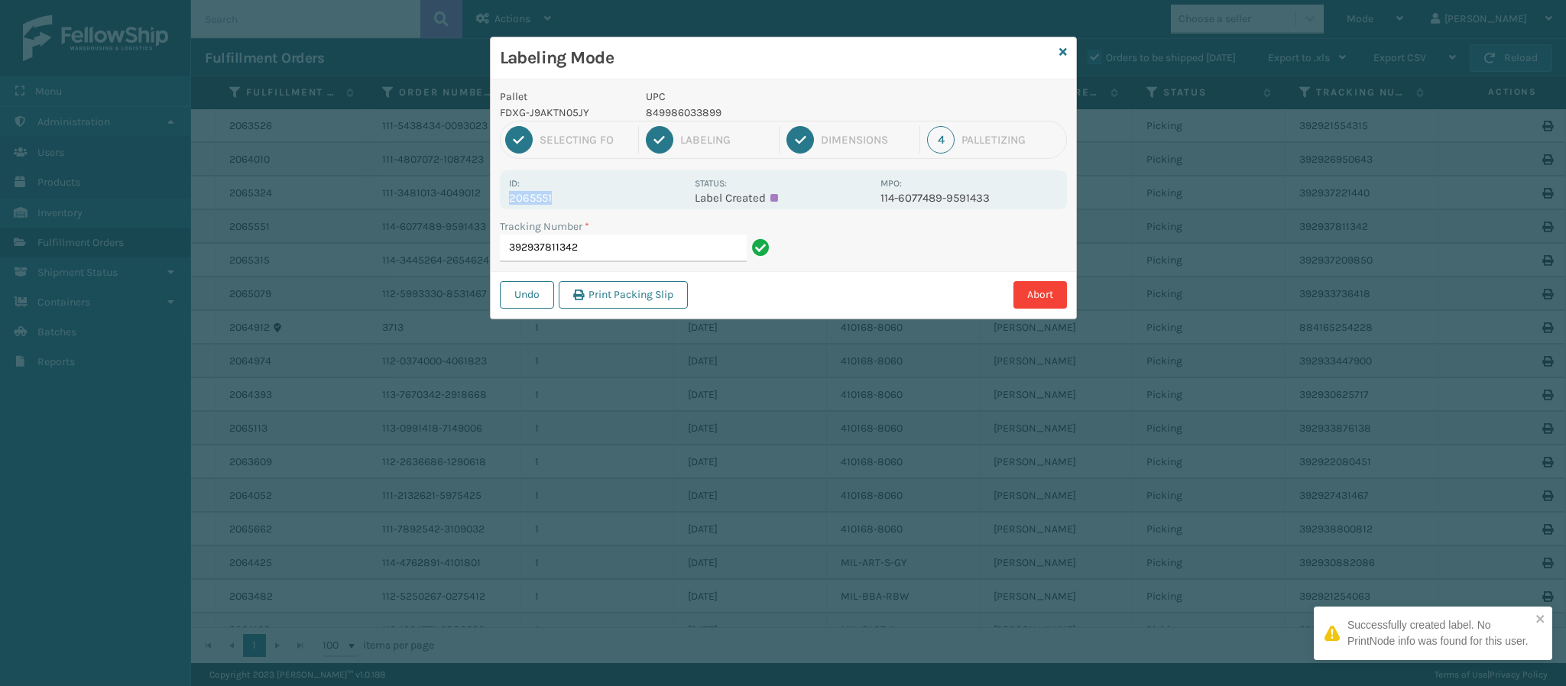
click at [557, 200] on p "2065551" at bounding box center [597, 198] width 176 height 14
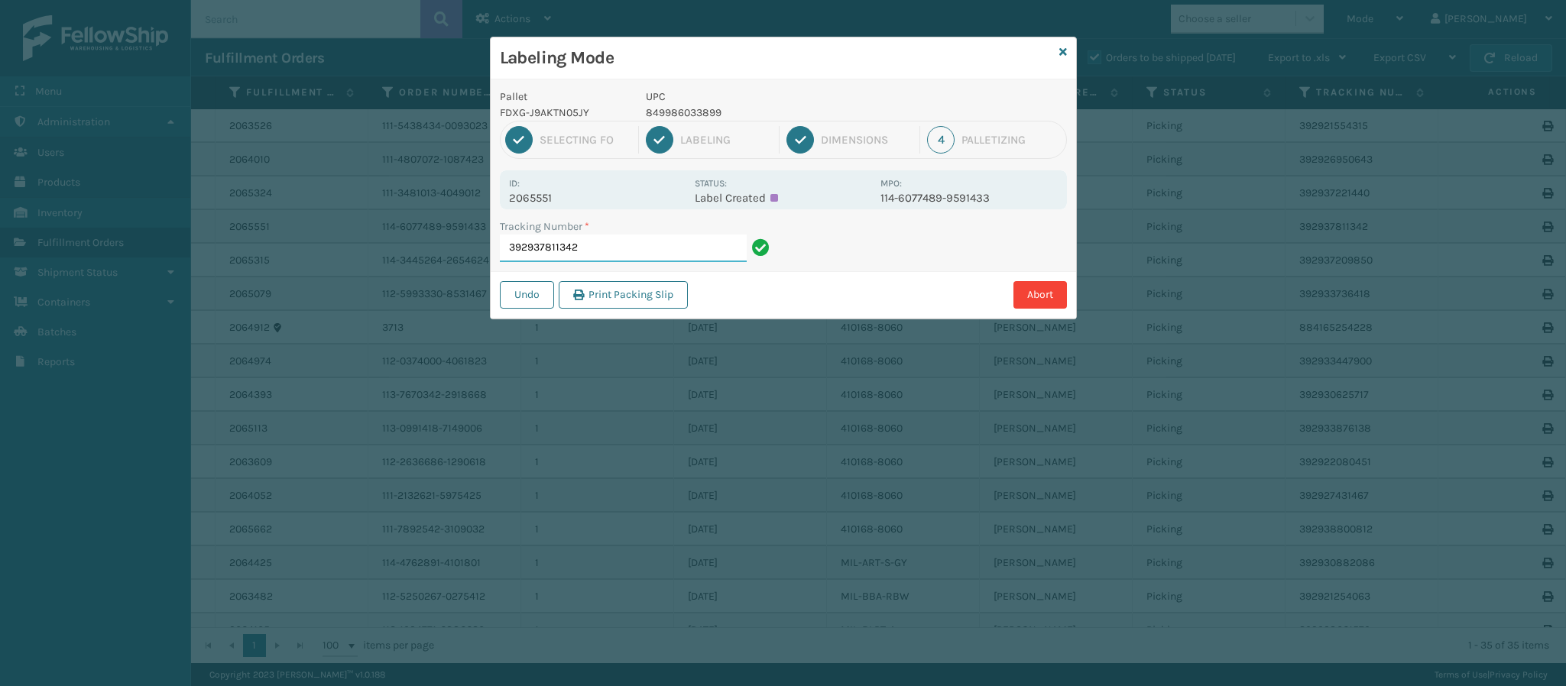
click at [601, 252] on input "392937811342" at bounding box center [623, 249] width 247 height 28
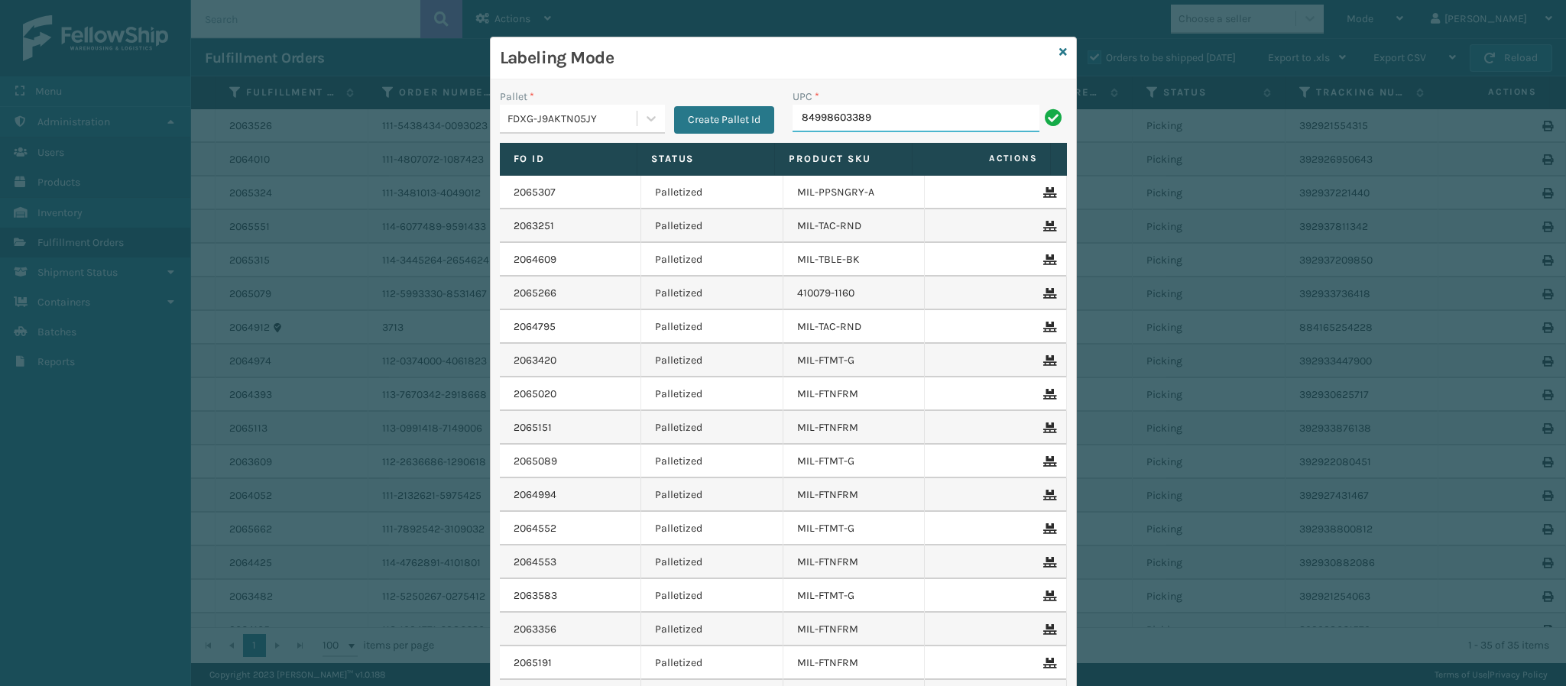
type input "849986033899"
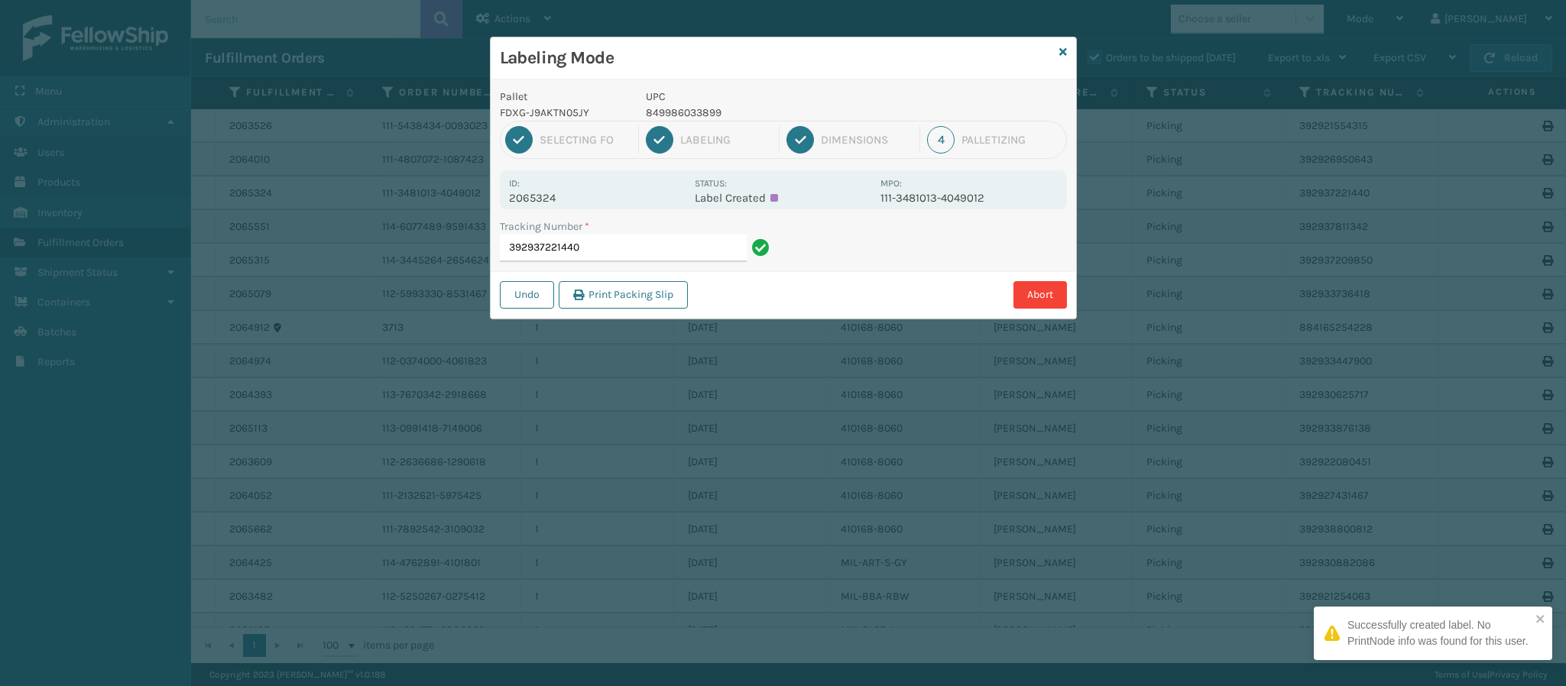
click at [557, 196] on p "2065324" at bounding box center [597, 198] width 176 height 14
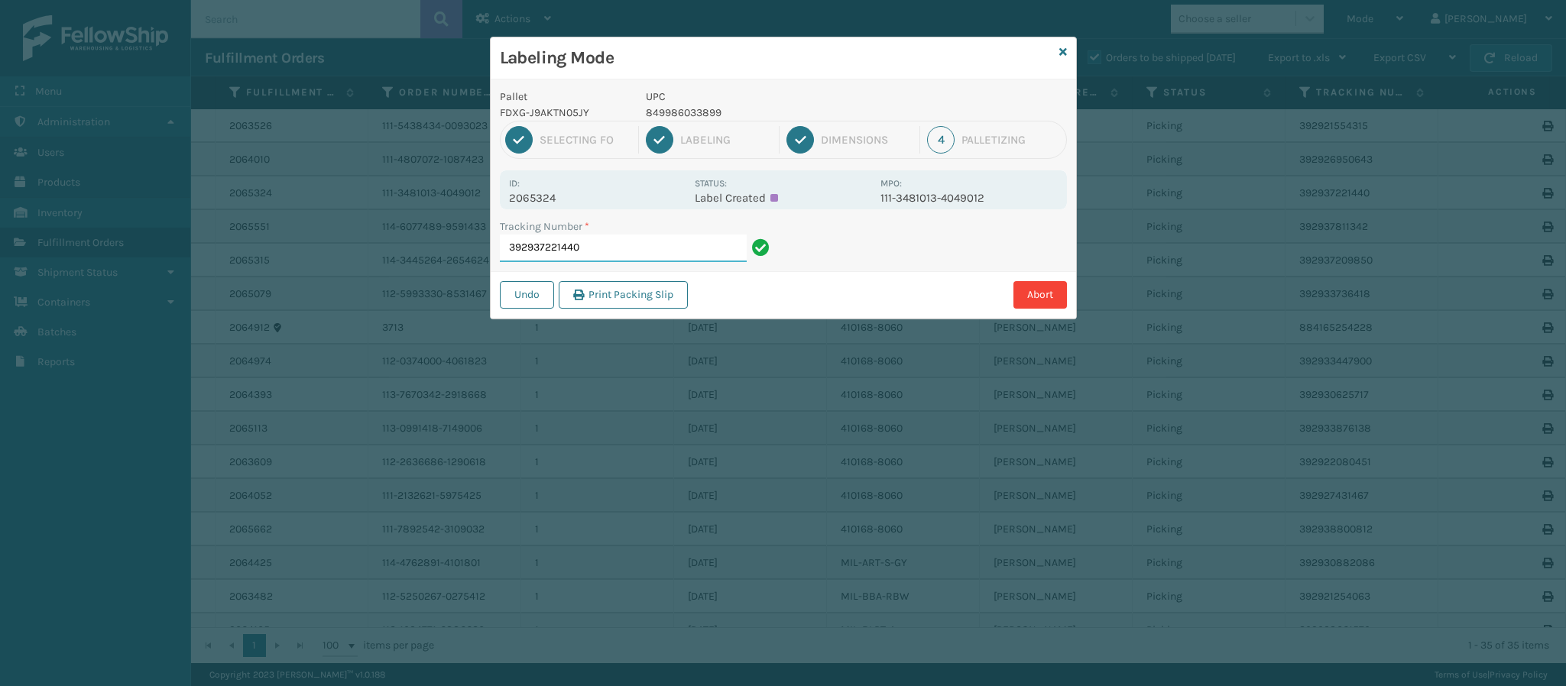
click at [640, 251] on input "392937221440" at bounding box center [623, 249] width 247 height 28
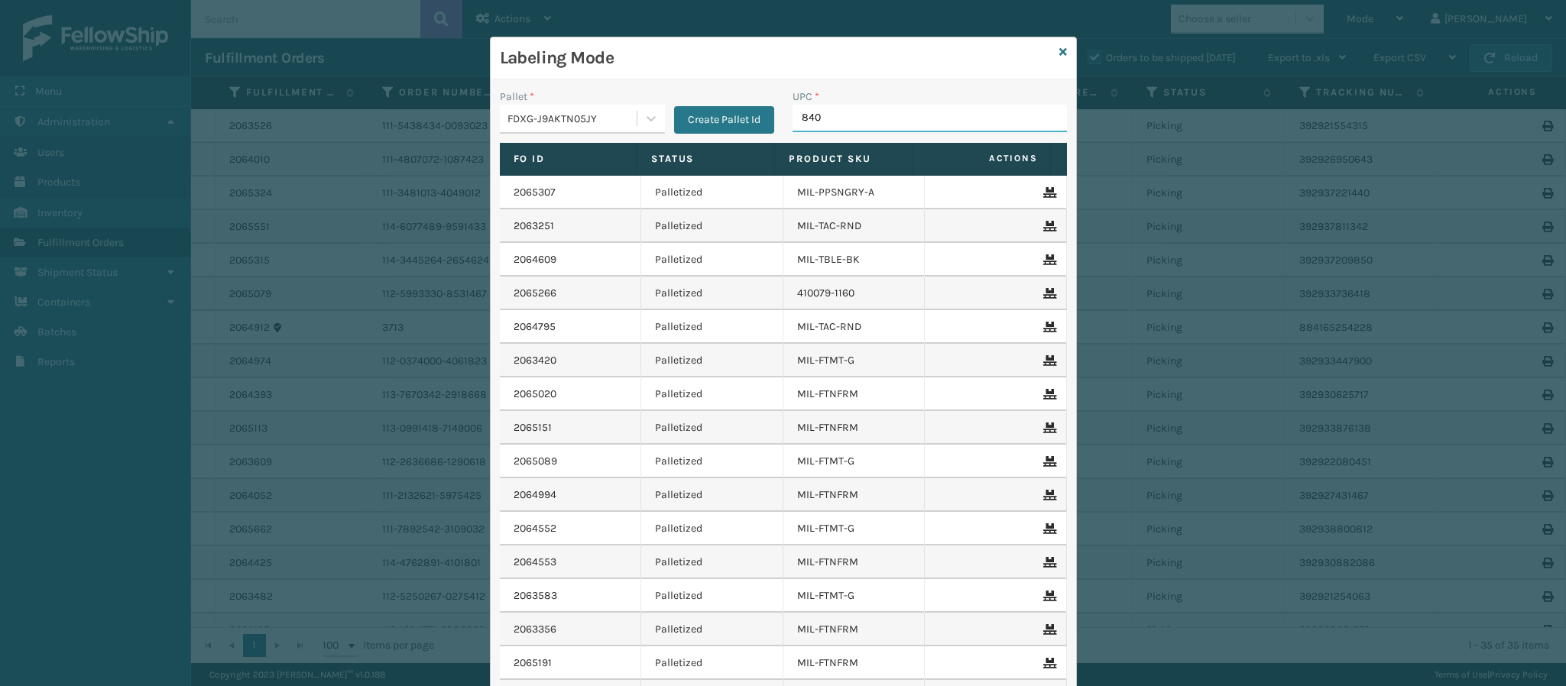
type input "8409"
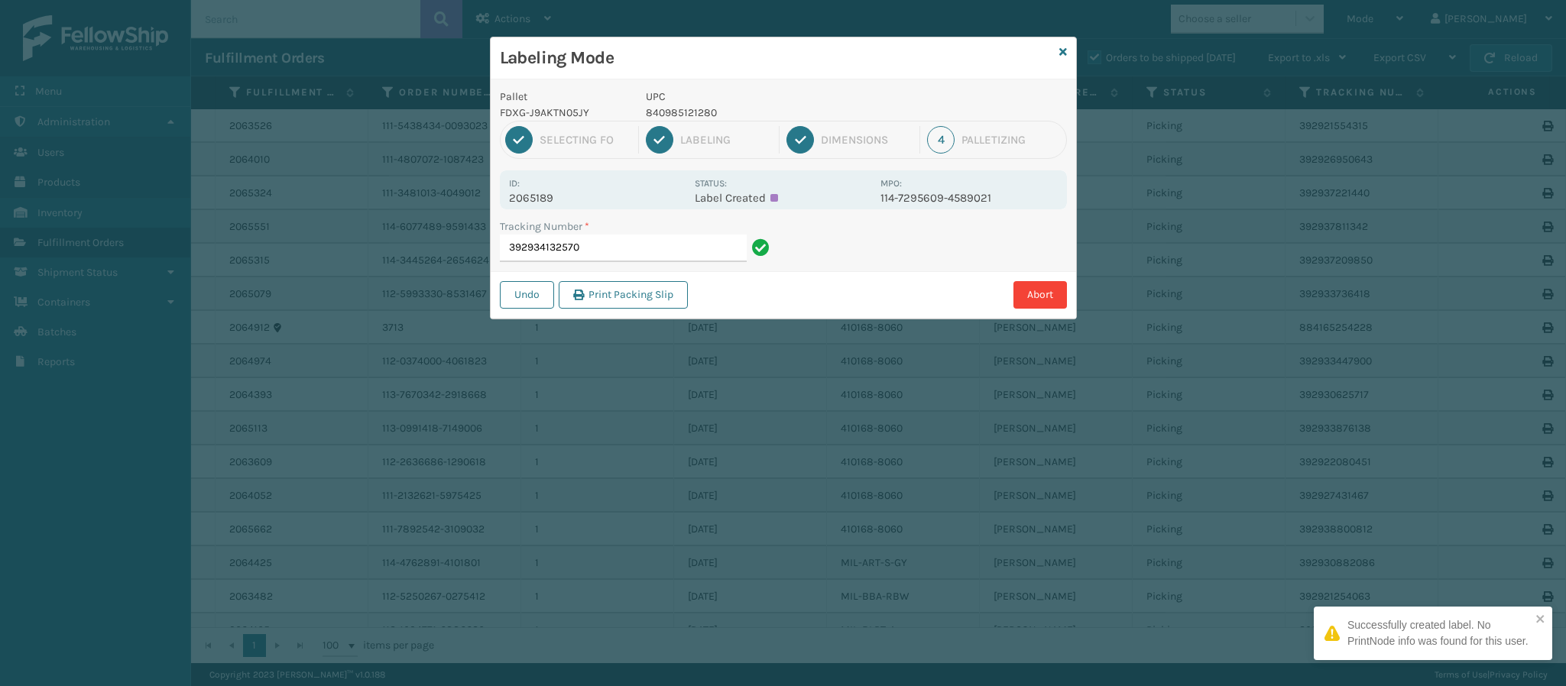
click at [546, 199] on p "2065189" at bounding box center [597, 198] width 176 height 14
click at [624, 248] on input "392934132570" at bounding box center [623, 249] width 247 height 28
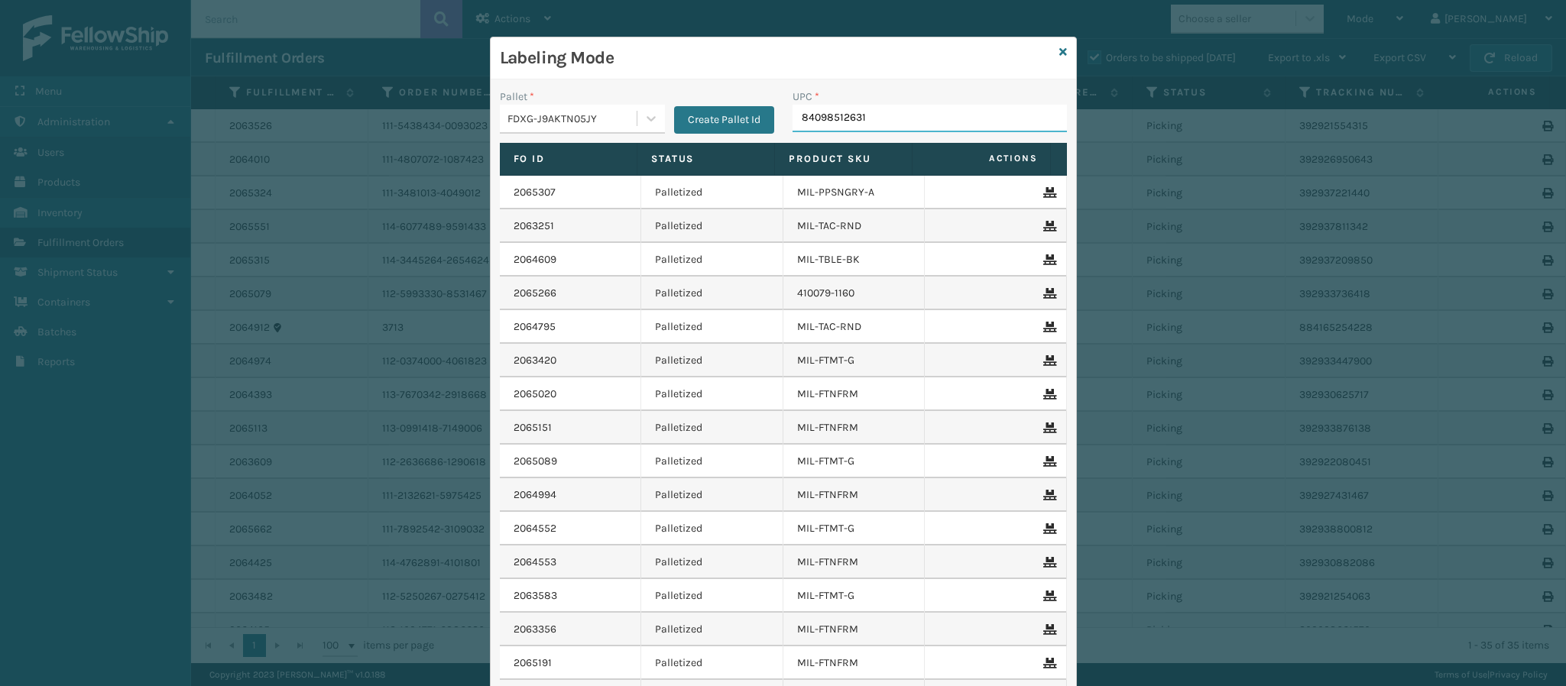
type input "840985126315"
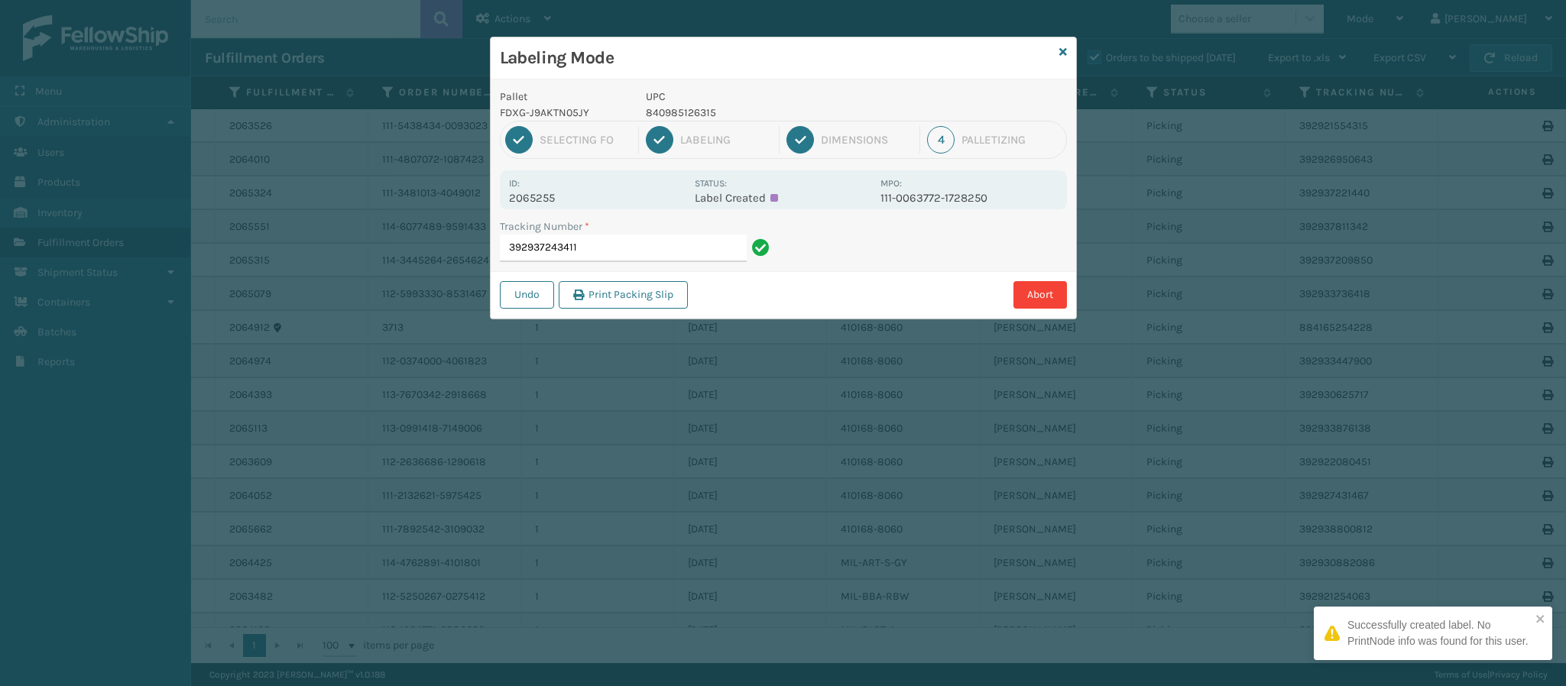
click at [537, 184] on div "Id: 2065255" at bounding box center [597, 190] width 176 height 30
click at [548, 199] on p "2065255" at bounding box center [597, 198] width 176 height 14
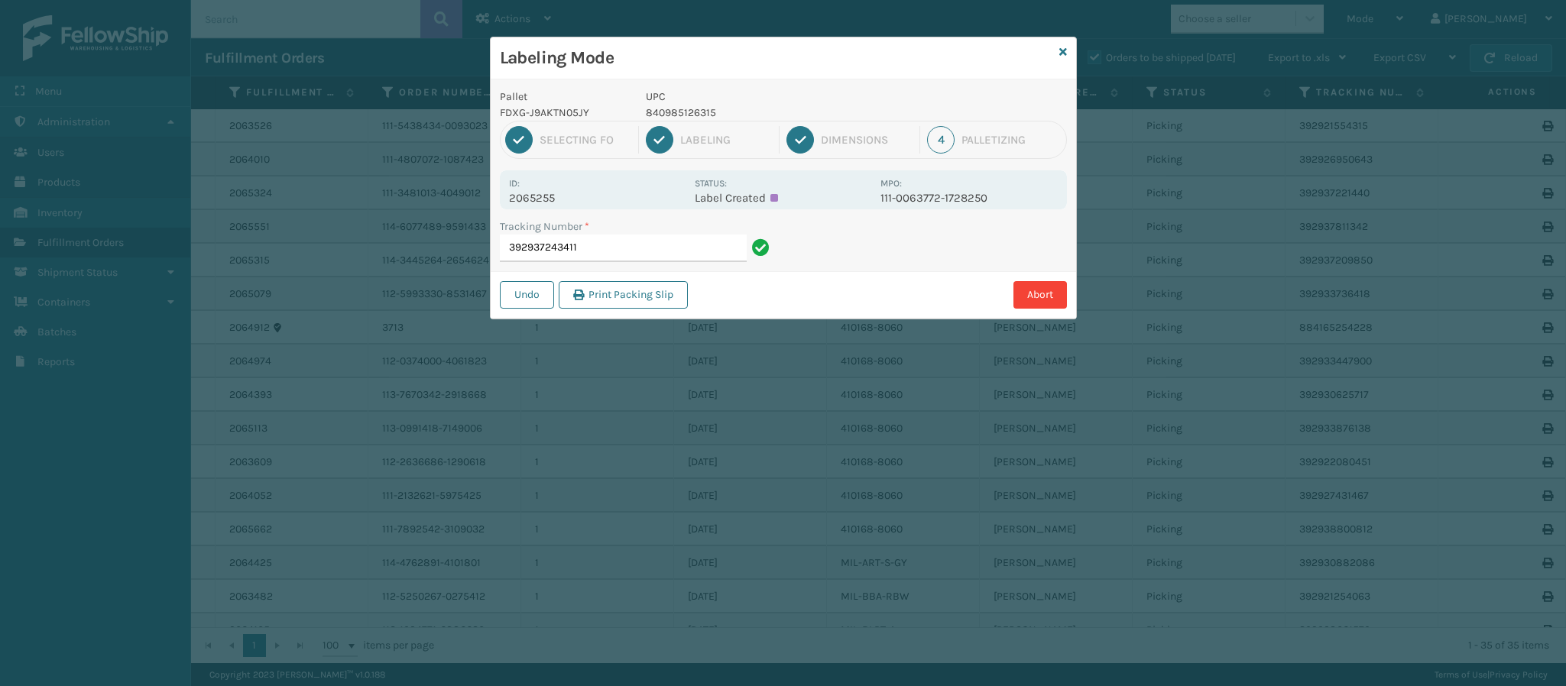
click at [643, 268] on div "Tracking Number * 392937243411" at bounding box center [637, 245] width 293 height 53
click at [646, 254] on input "392937243411" at bounding box center [623, 249] width 247 height 28
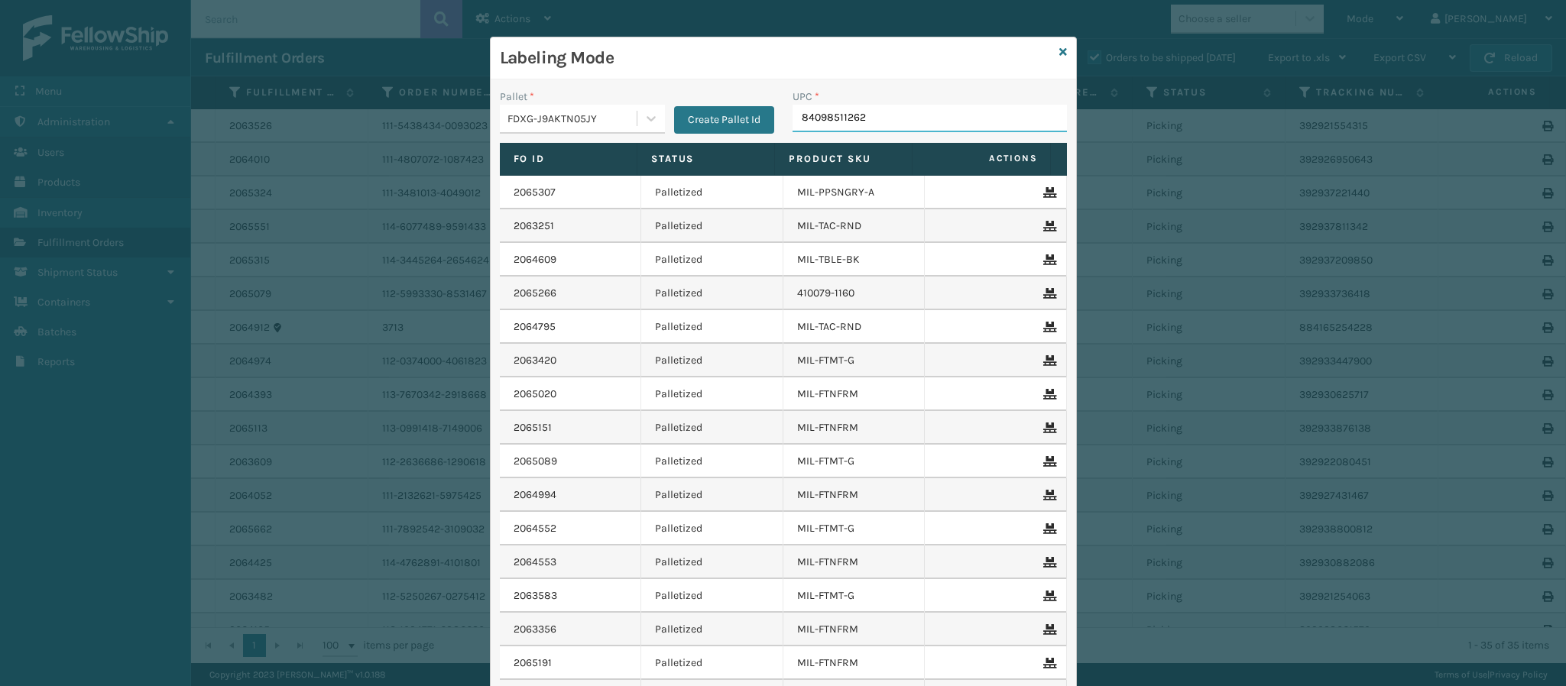
type input "840985112622"
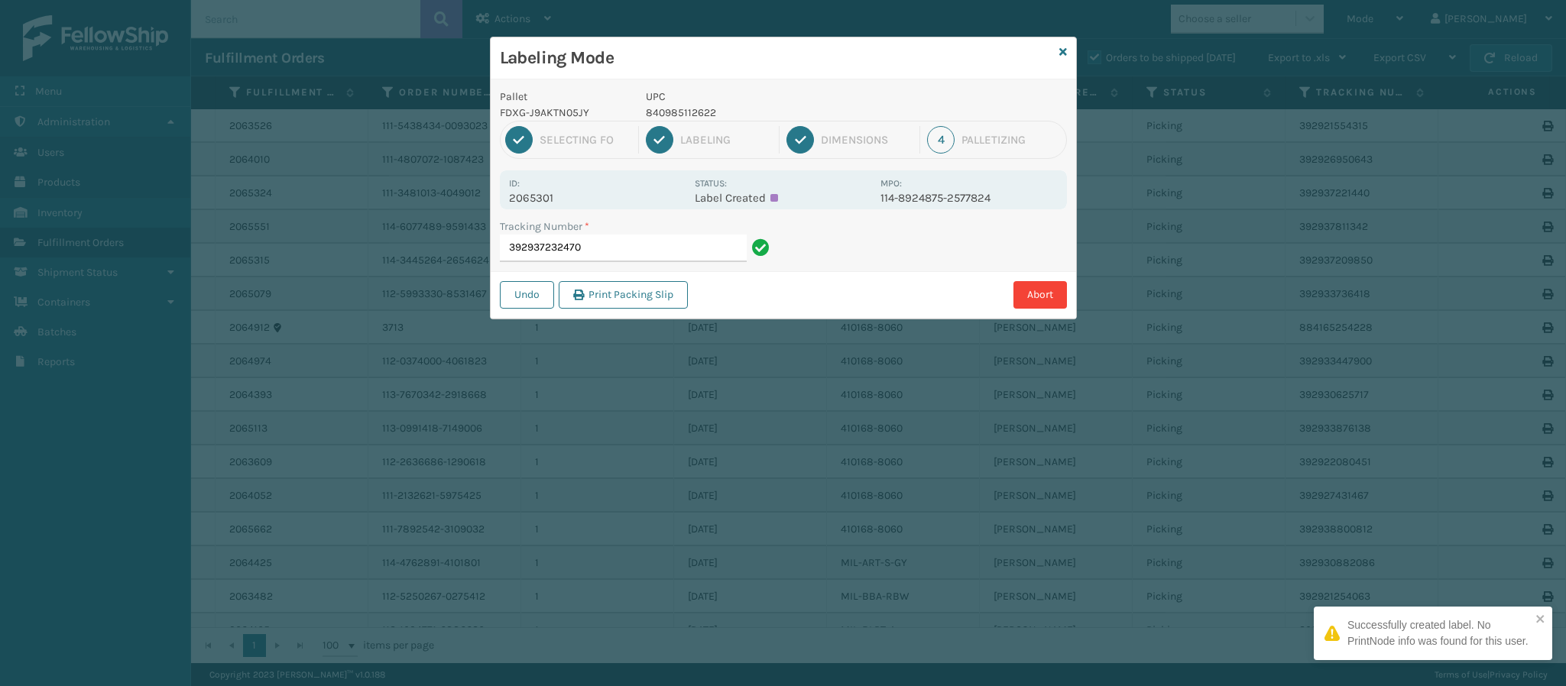
click at [548, 202] on p "2065301" at bounding box center [597, 198] width 176 height 14
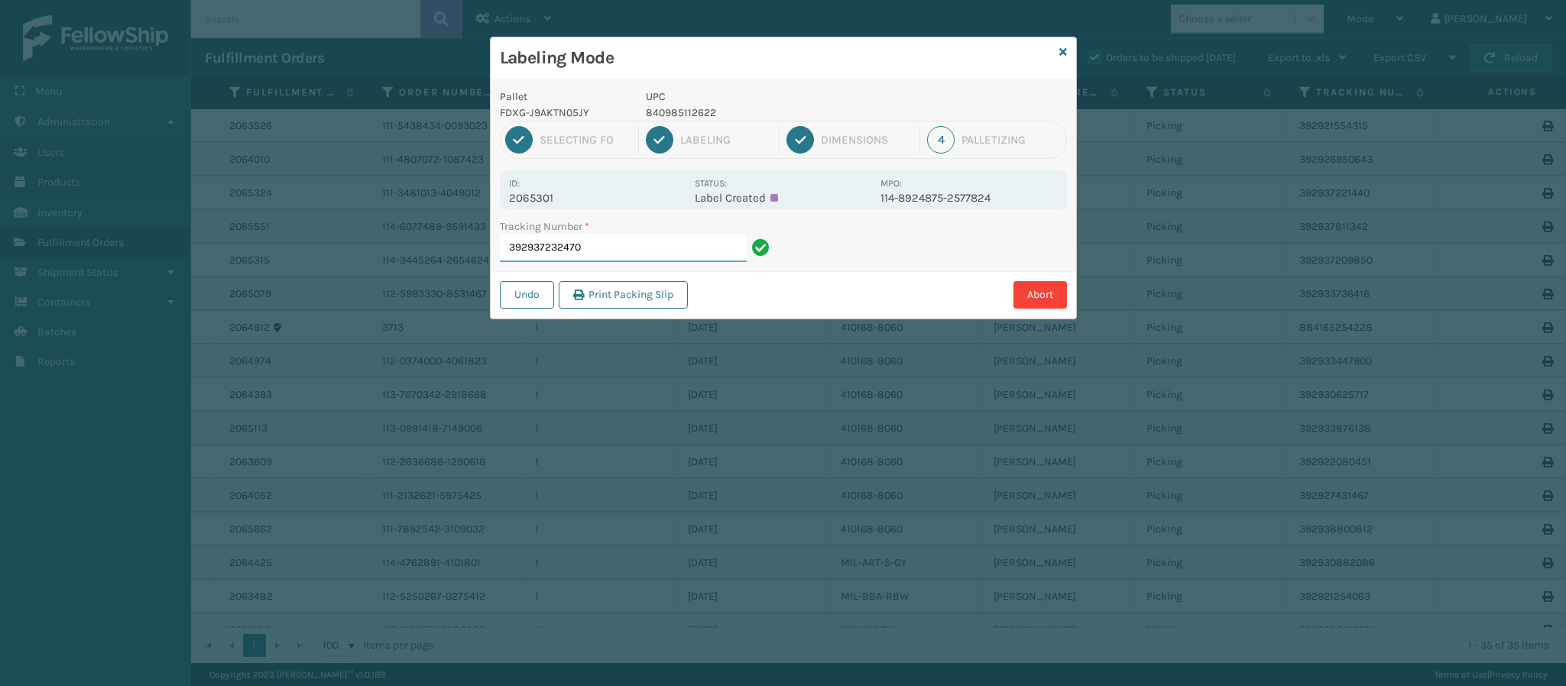
click at [640, 251] on input "392937232470" at bounding box center [623, 249] width 247 height 28
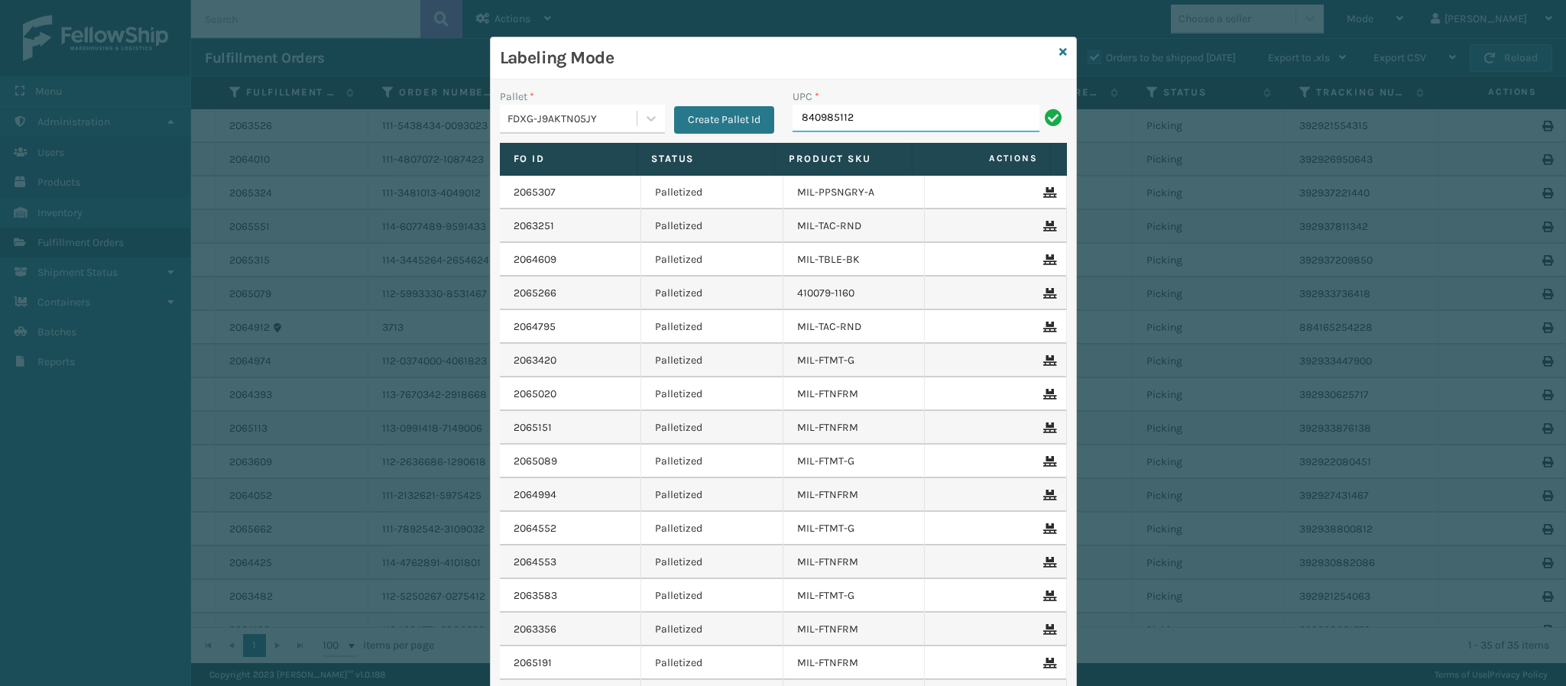
type input "8409851126"
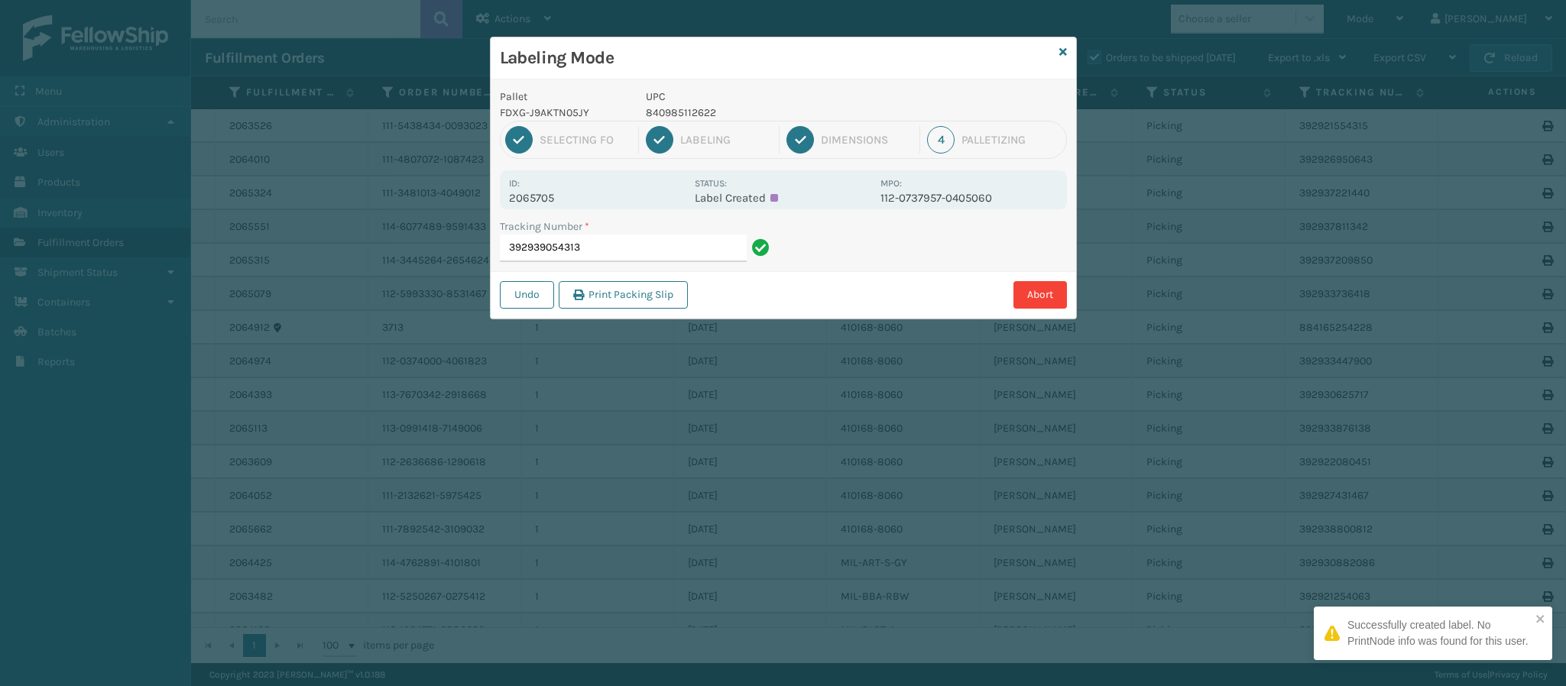
click at [553, 196] on p "2065705" at bounding box center [597, 198] width 176 height 14
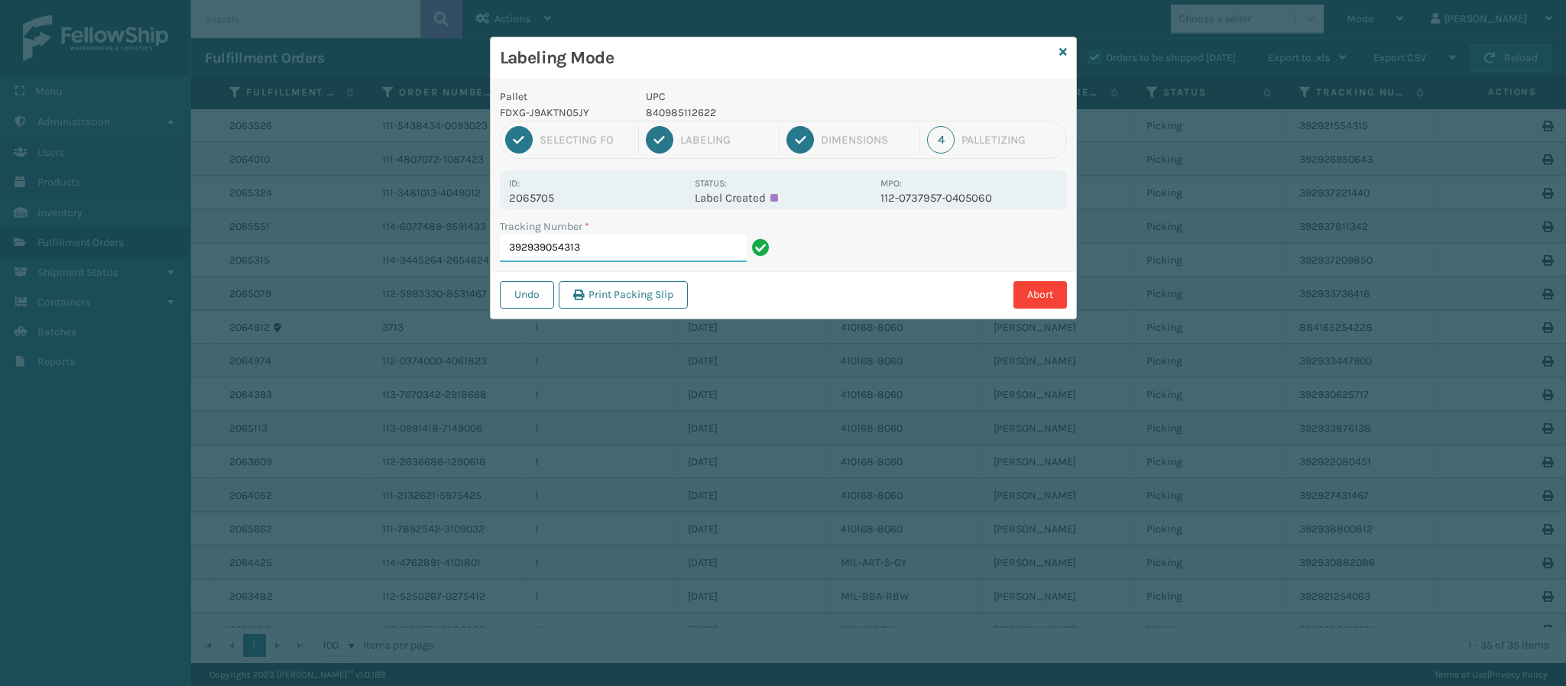
click at [610, 250] on input "392939054313" at bounding box center [623, 249] width 247 height 28
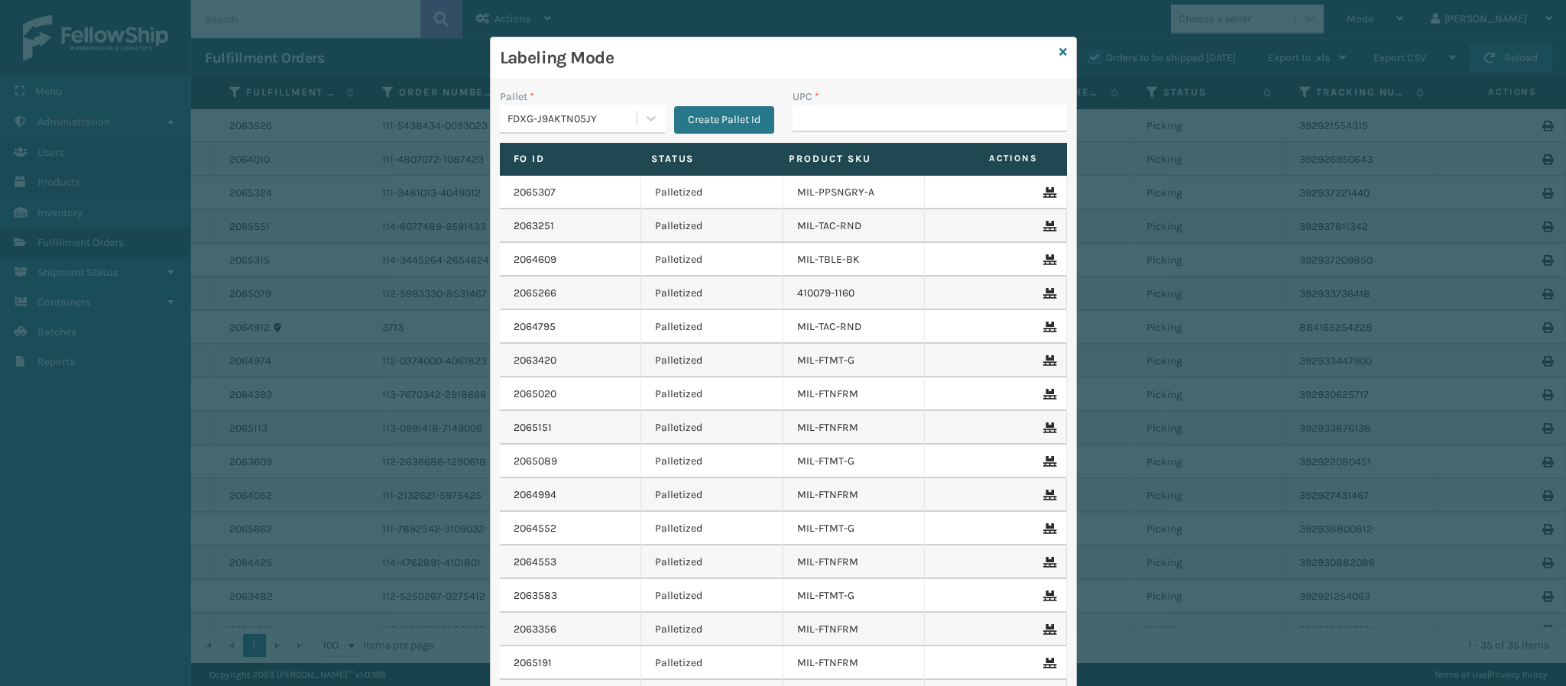
click at [1045, 53] on div "Labeling Mode" at bounding box center [783, 58] width 585 height 42
click at [1048, 53] on div "Labeling Mode" at bounding box center [783, 58] width 585 height 42
click at [1059, 51] on icon at bounding box center [1063, 52] width 8 height 11
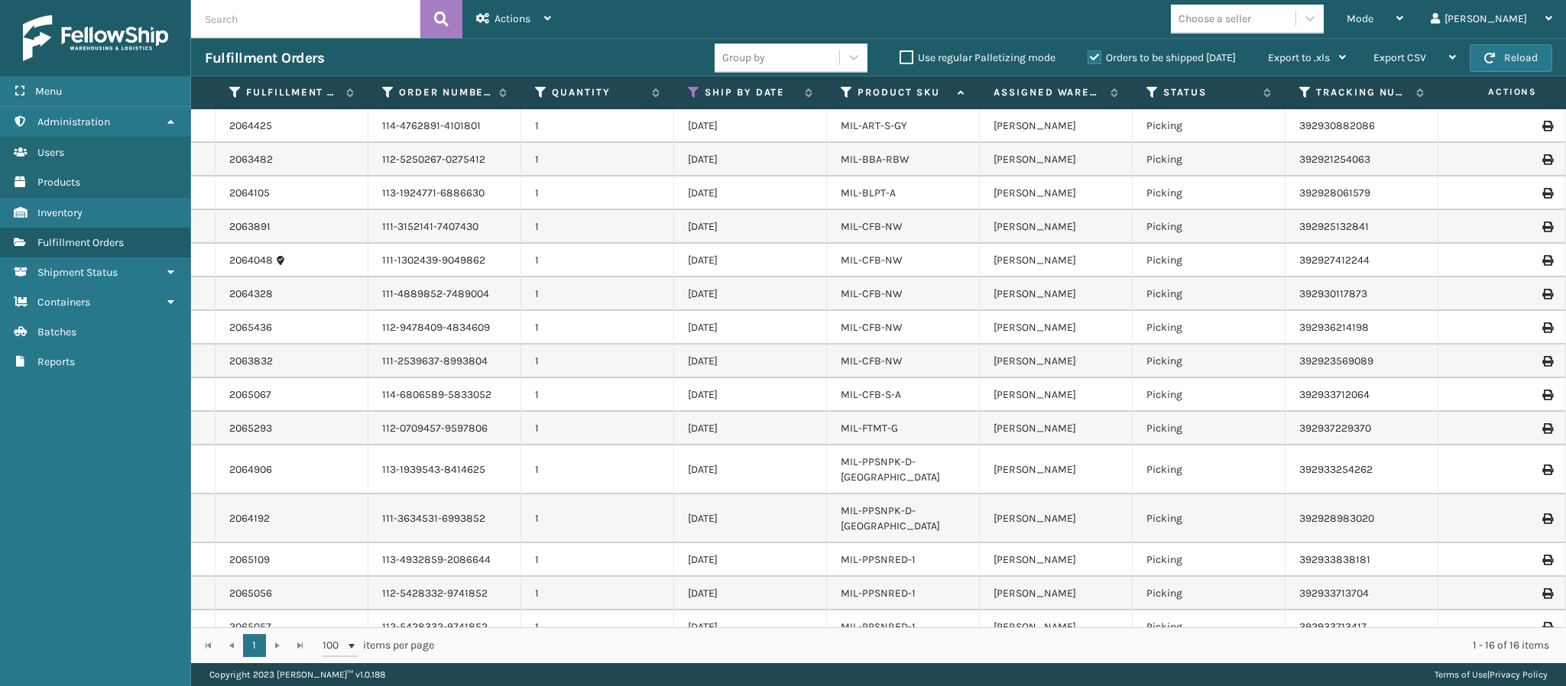
scroll to position [37, 0]
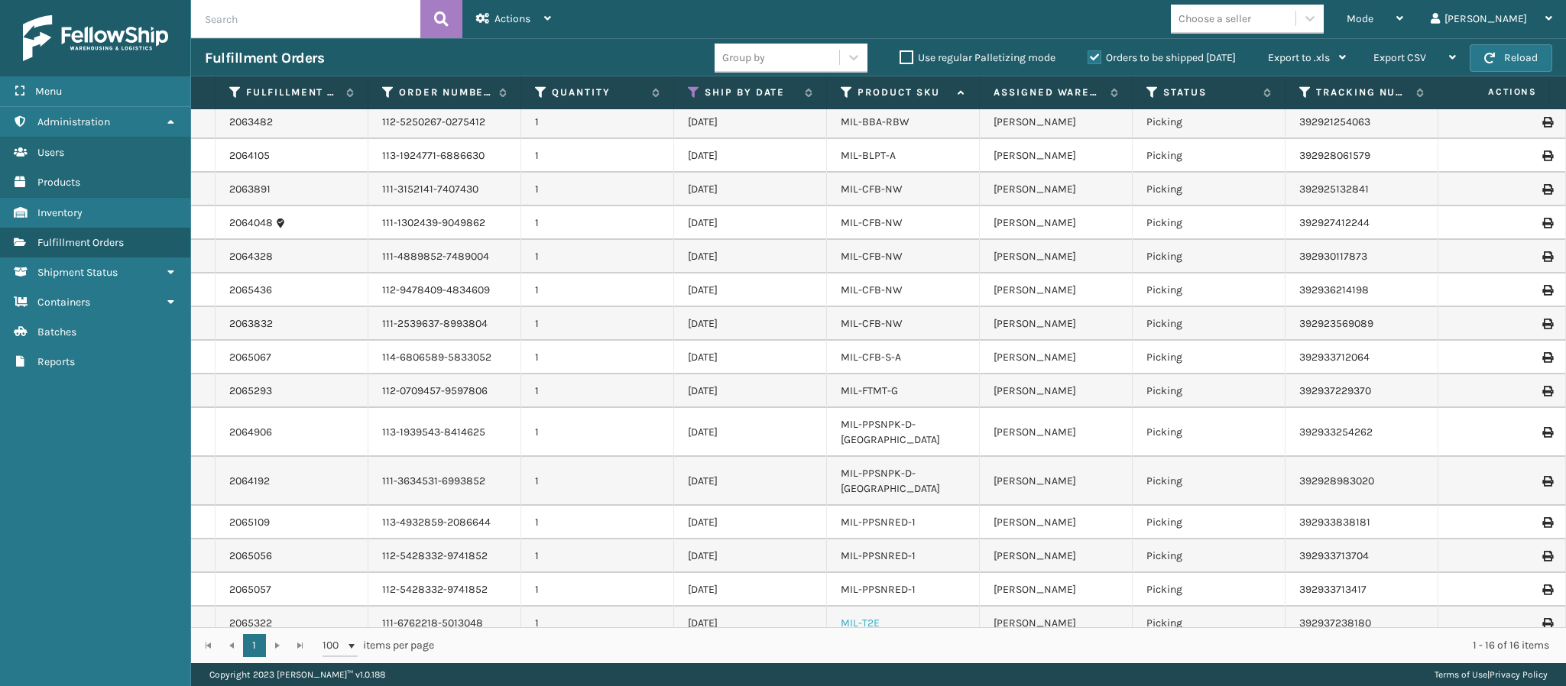
click at [853, 617] on link "MIL-T2E" at bounding box center [859, 623] width 39 height 13
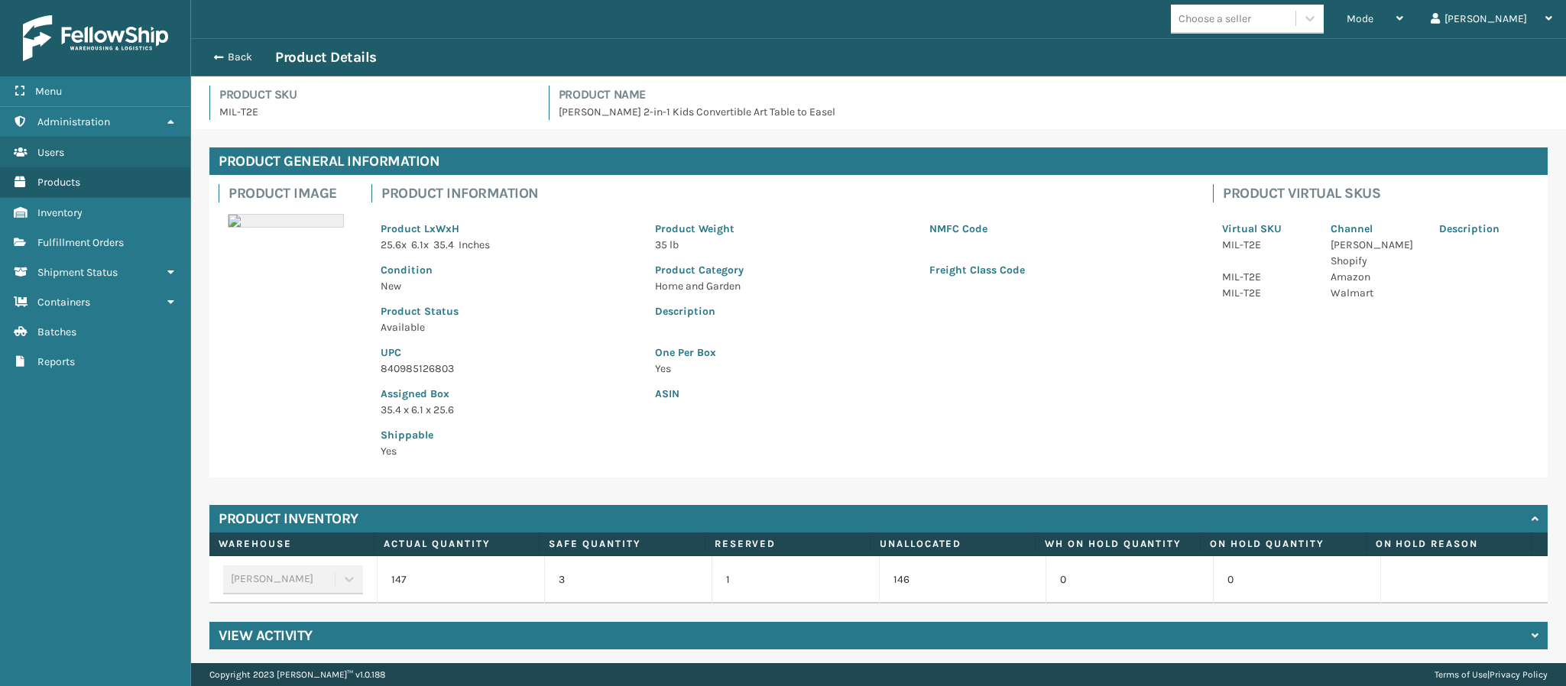
click at [452, 369] on p "840985126803" at bounding box center [508, 369] width 256 height 16
click at [243, 57] on button "Back" at bounding box center [240, 57] width 70 height 14
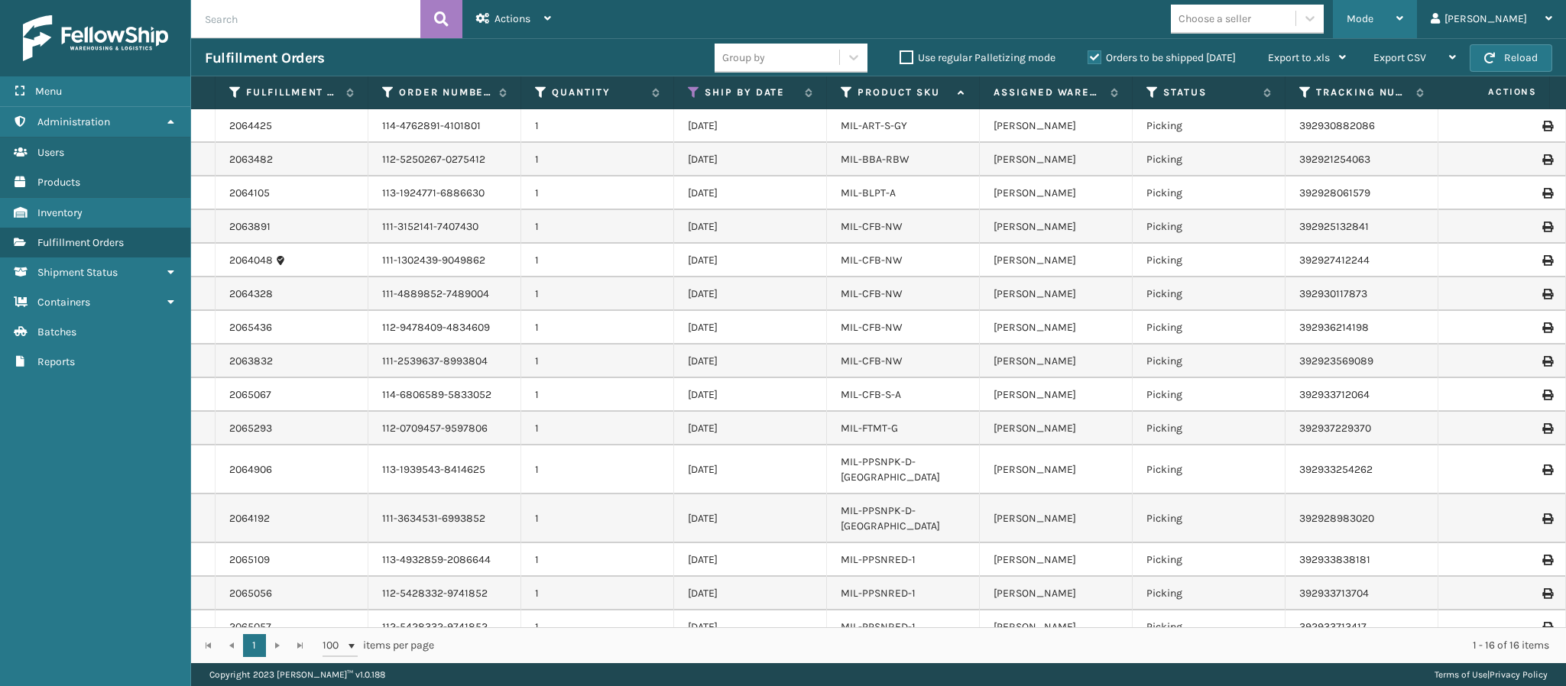
click at [1403, 24] on div "Mode" at bounding box center [1374, 19] width 57 height 38
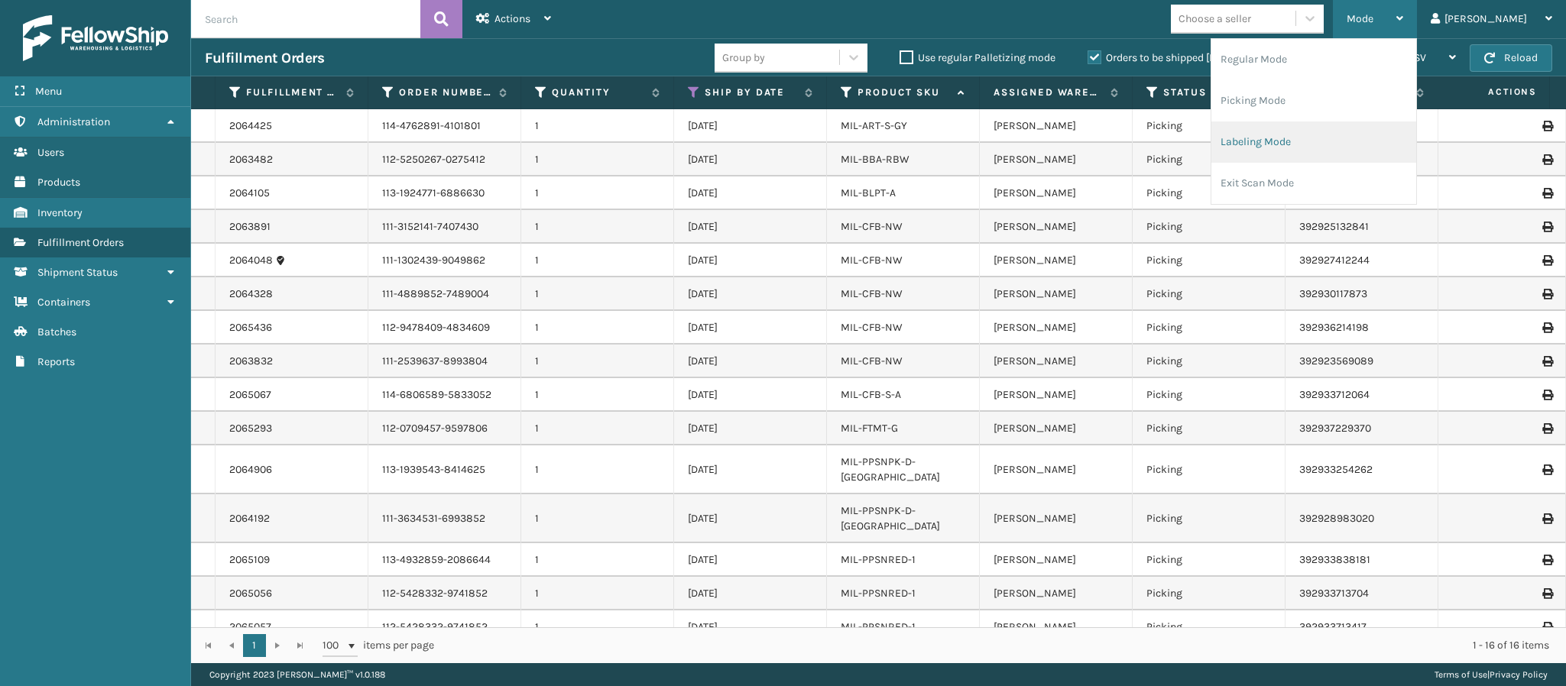
click at [1332, 147] on li "Labeling Mode" at bounding box center [1313, 141] width 205 height 41
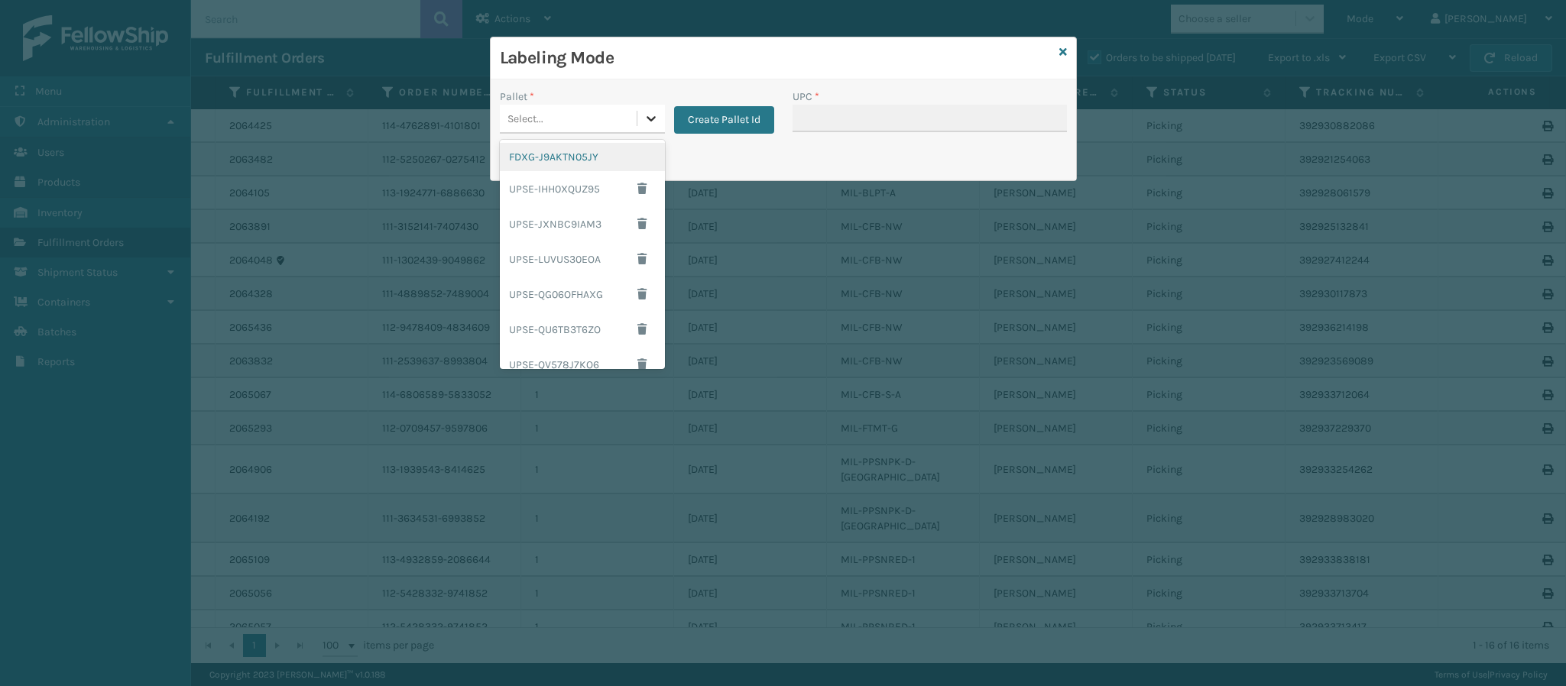
click at [649, 118] on icon at bounding box center [650, 118] width 15 height 15
click at [589, 157] on div "FDXG-J9AKTN05JY" at bounding box center [582, 157] width 165 height 28
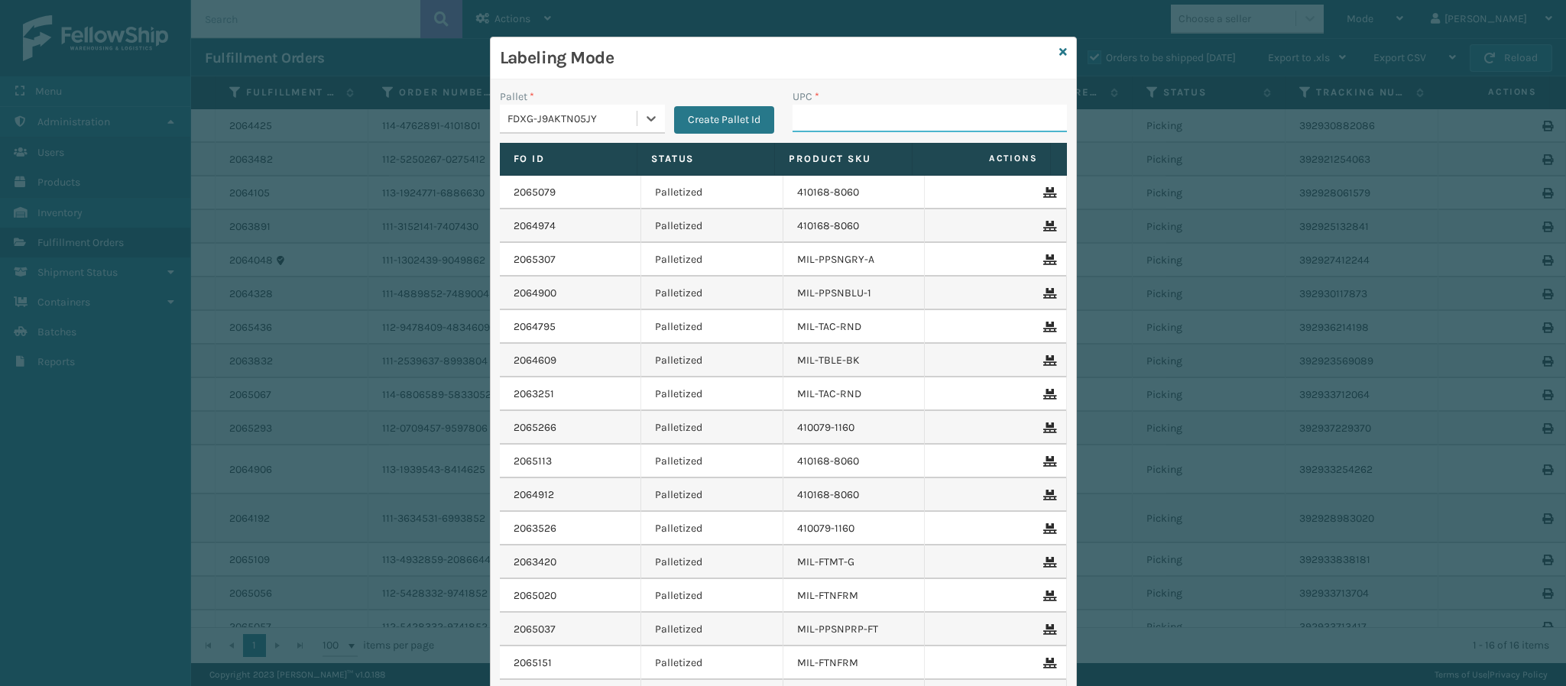
click at [846, 115] on input "UPC *" at bounding box center [929, 119] width 274 height 28
paste input "840985126803"
type input "840985126803"
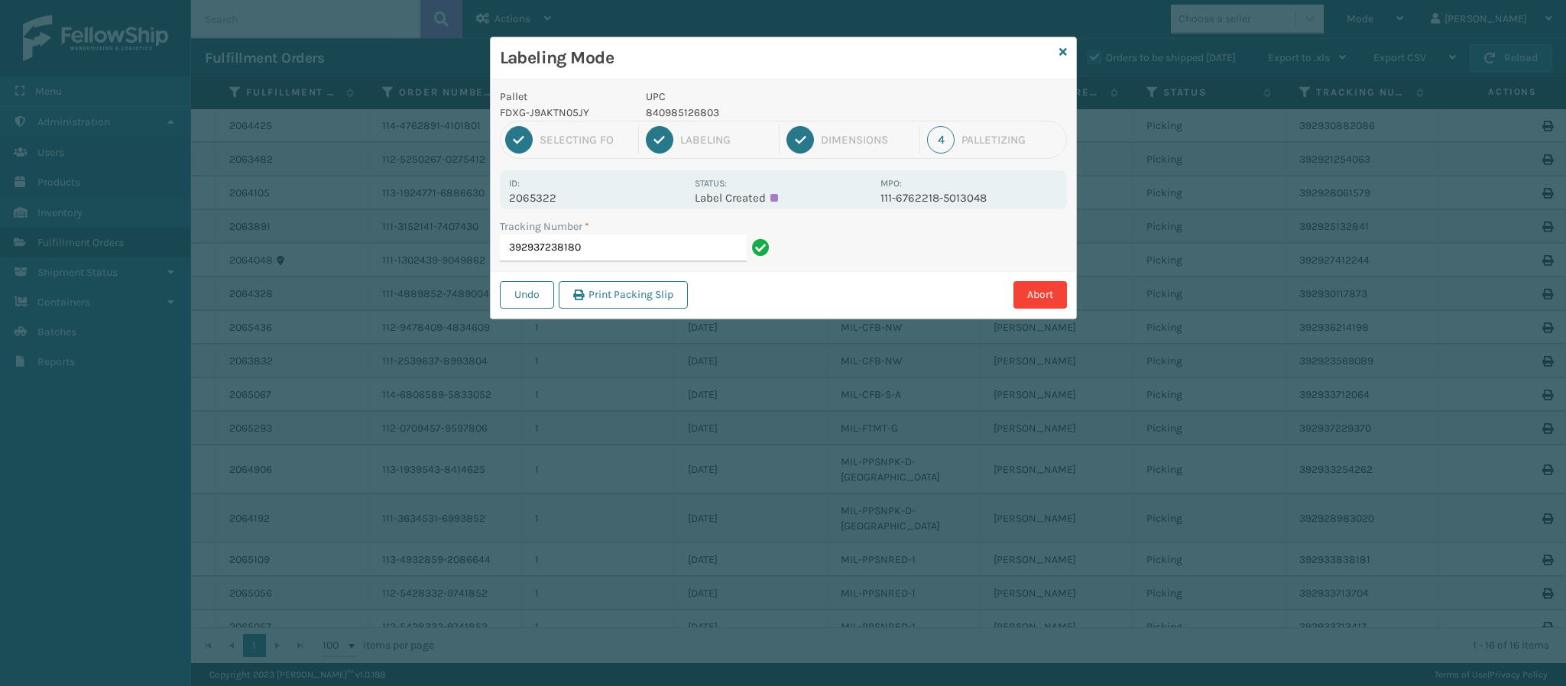
click at [552, 199] on p "2065322" at bounding box center [597, 198] width 176 height 14
click at [627, 251] on input "392937238180" at bounding box center [623, 249] width 247 height 28
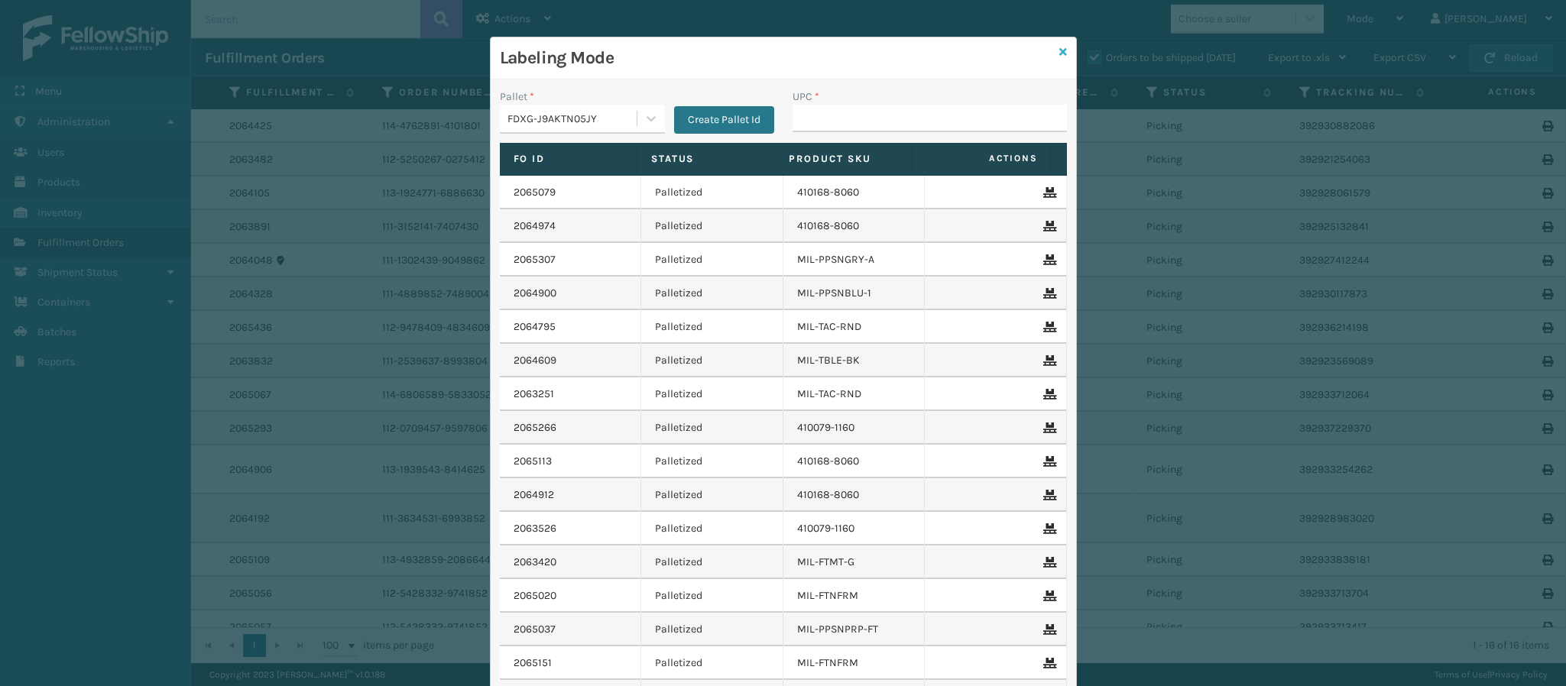
click at [1059, 47] on icon at bounding box center [1063, 52] width 8 height 11
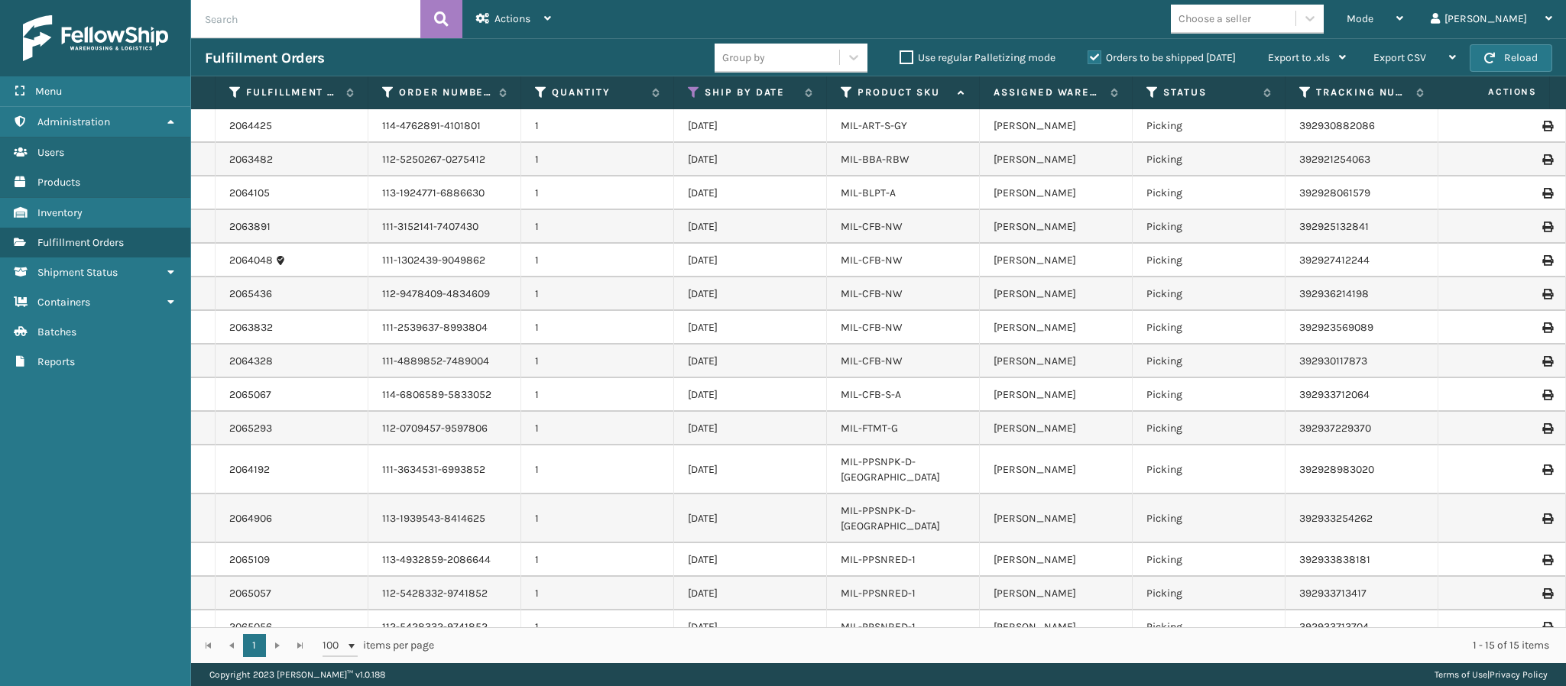
scroll to position [5, 0]
click at [871, 424] on link "MIL-FTMT-G" at bounding box center [868, 423] width 57 height 13
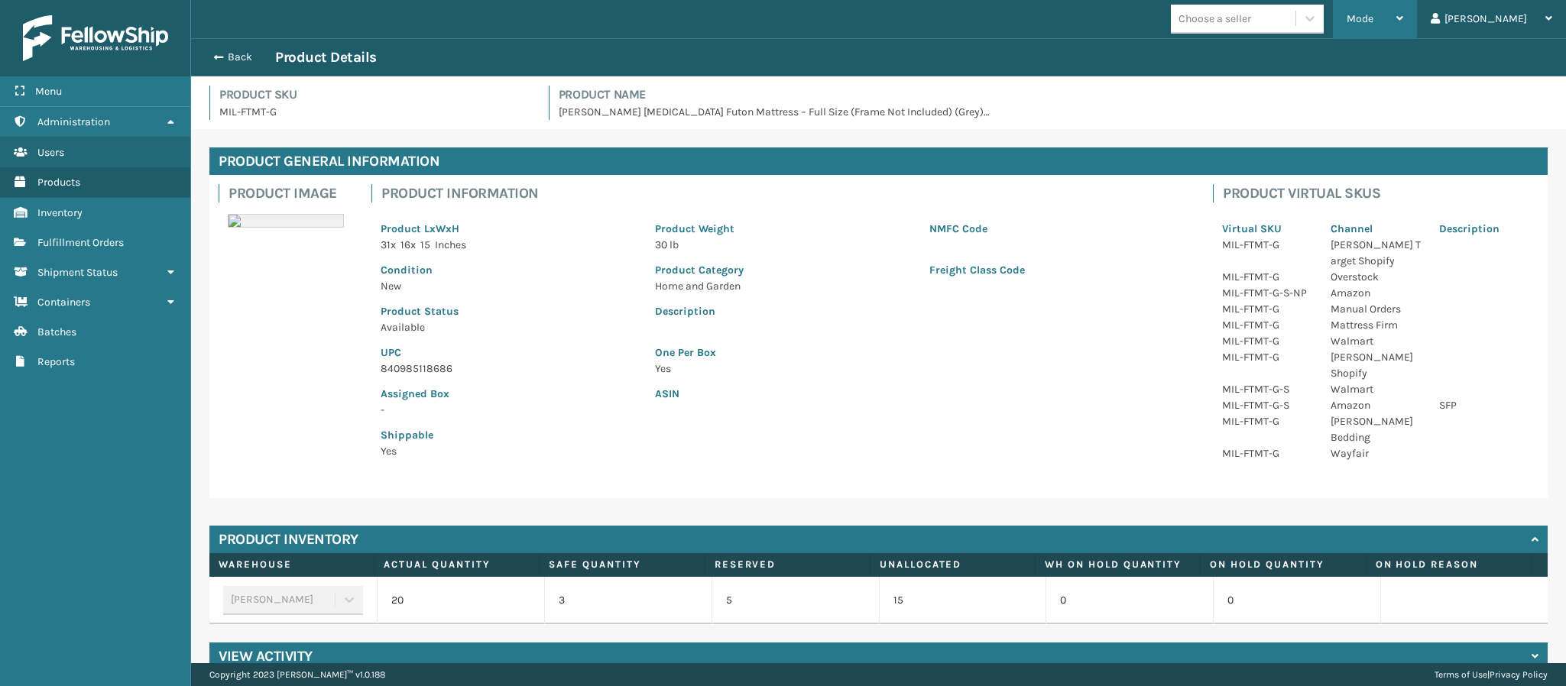
click at [1403, 26] on div "Mode" at bounding box center [1374, 19] width 57 height 38
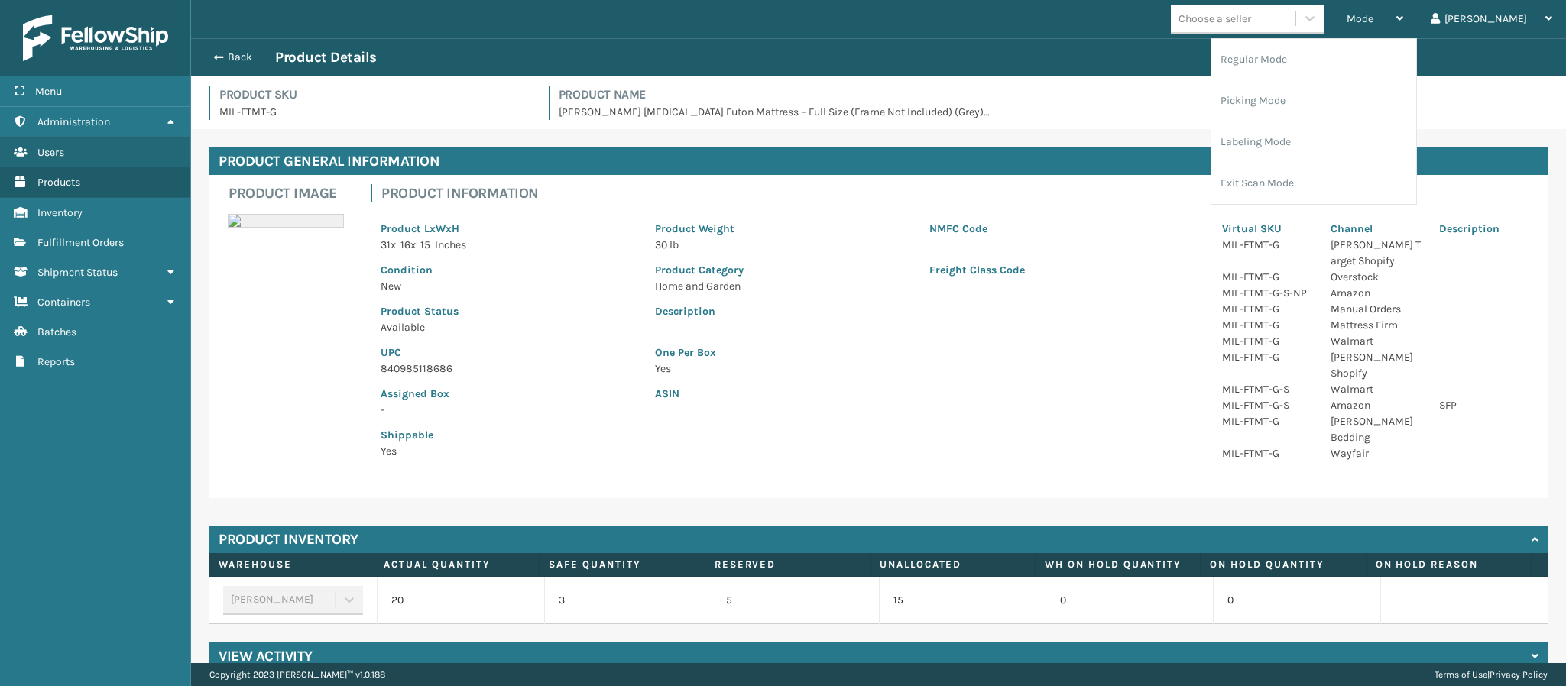
click at [1094, 166] on h4 "Product General Information" at bounding box center [878, 161] width 1338 height 28
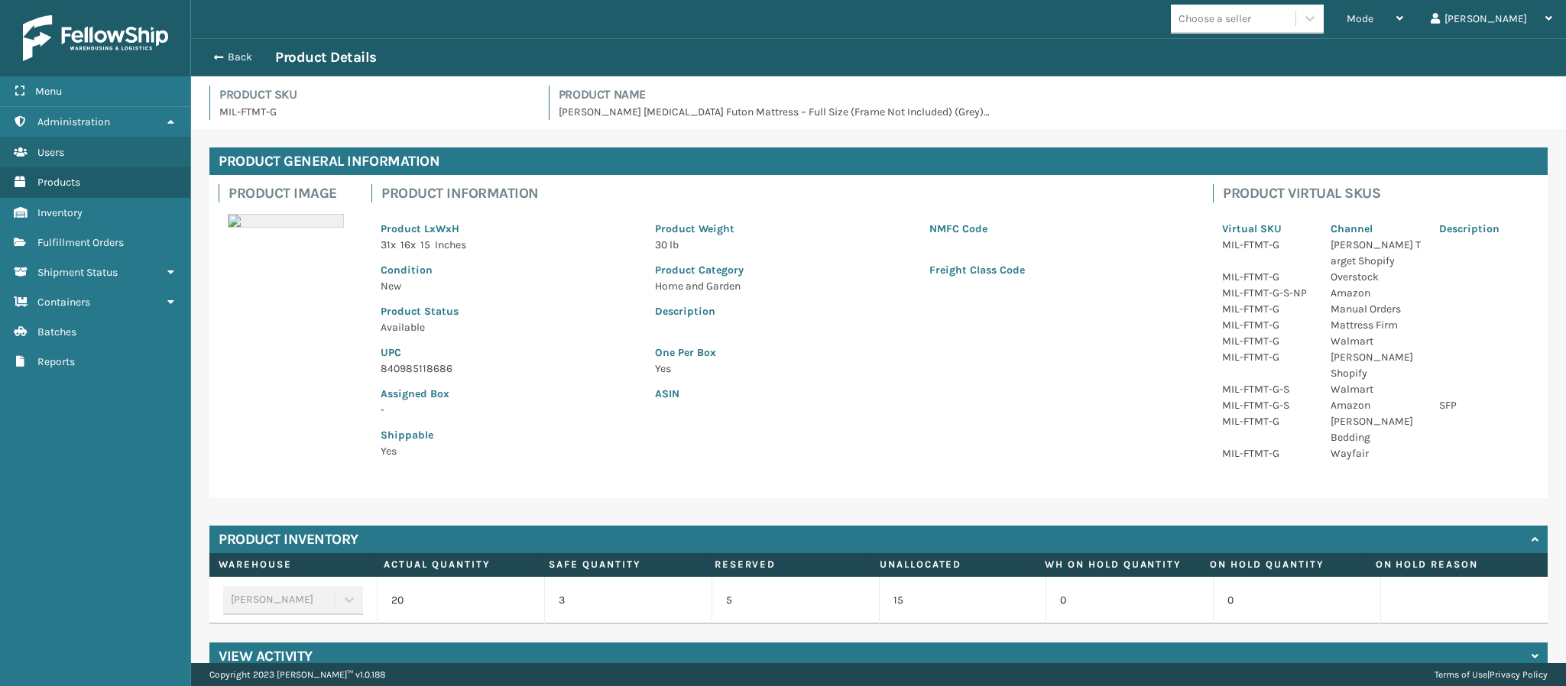
click at [458, 367] on p "840985118686" at bounding box center [508, 369] width 256 height 16
click at [439, 367] on p "840985118686" at bounding box center [508, 369] width 256 height 16
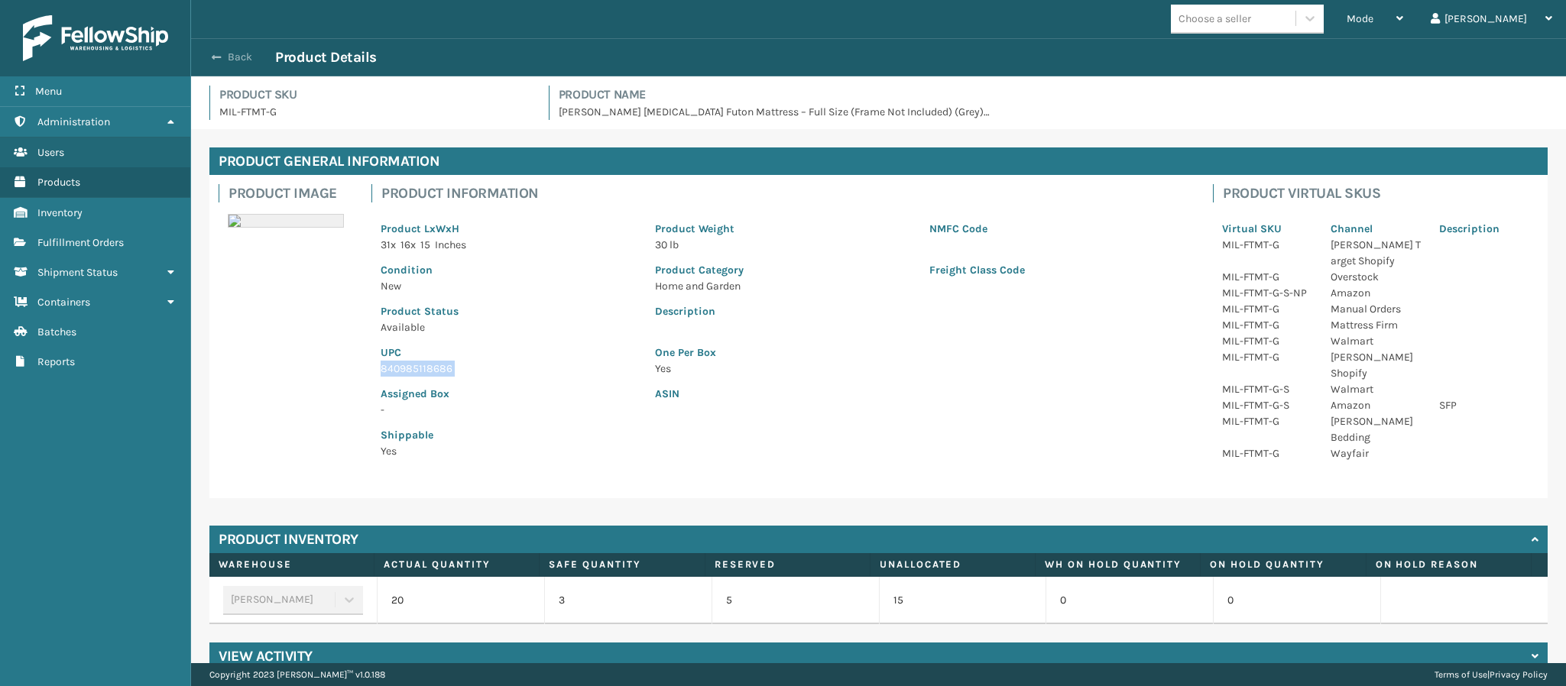
click at [232, 58] on button "Back" at bounding box center [240, 57] width 70 height 14
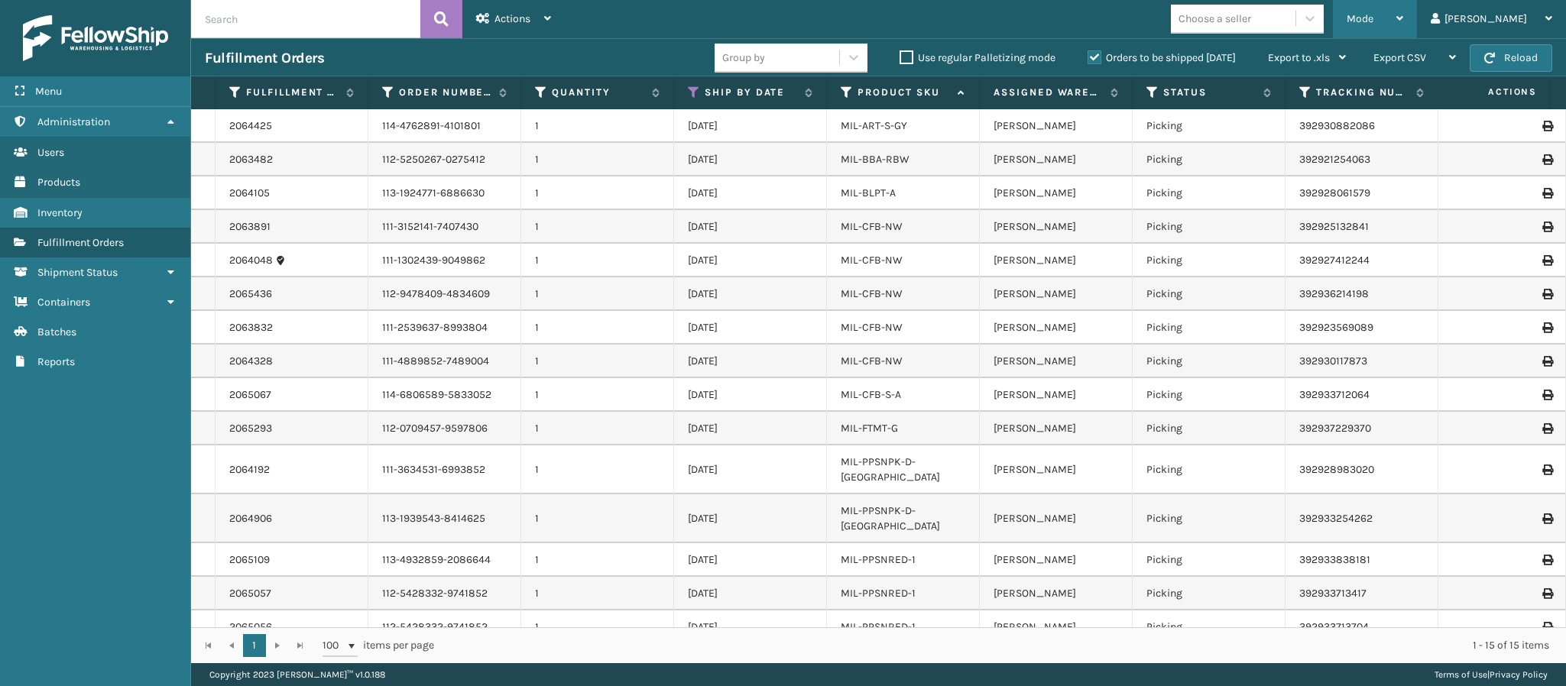
click at [1403, 19] on div "Mode" at bounding box center [1374, 19] width 57 height 38
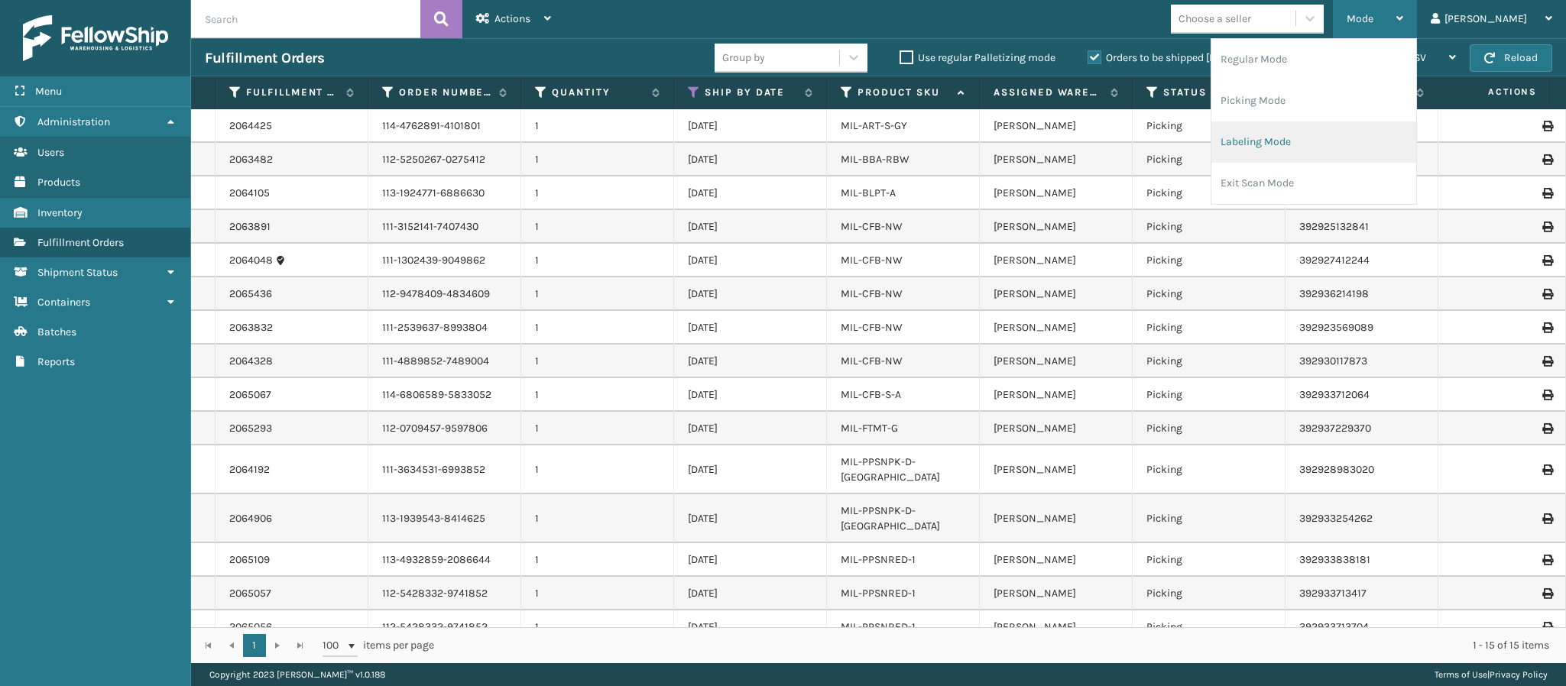
click at [1339, 141] on li "Labeling Mode" at bounding box center [1313, 141] width 205 height 41
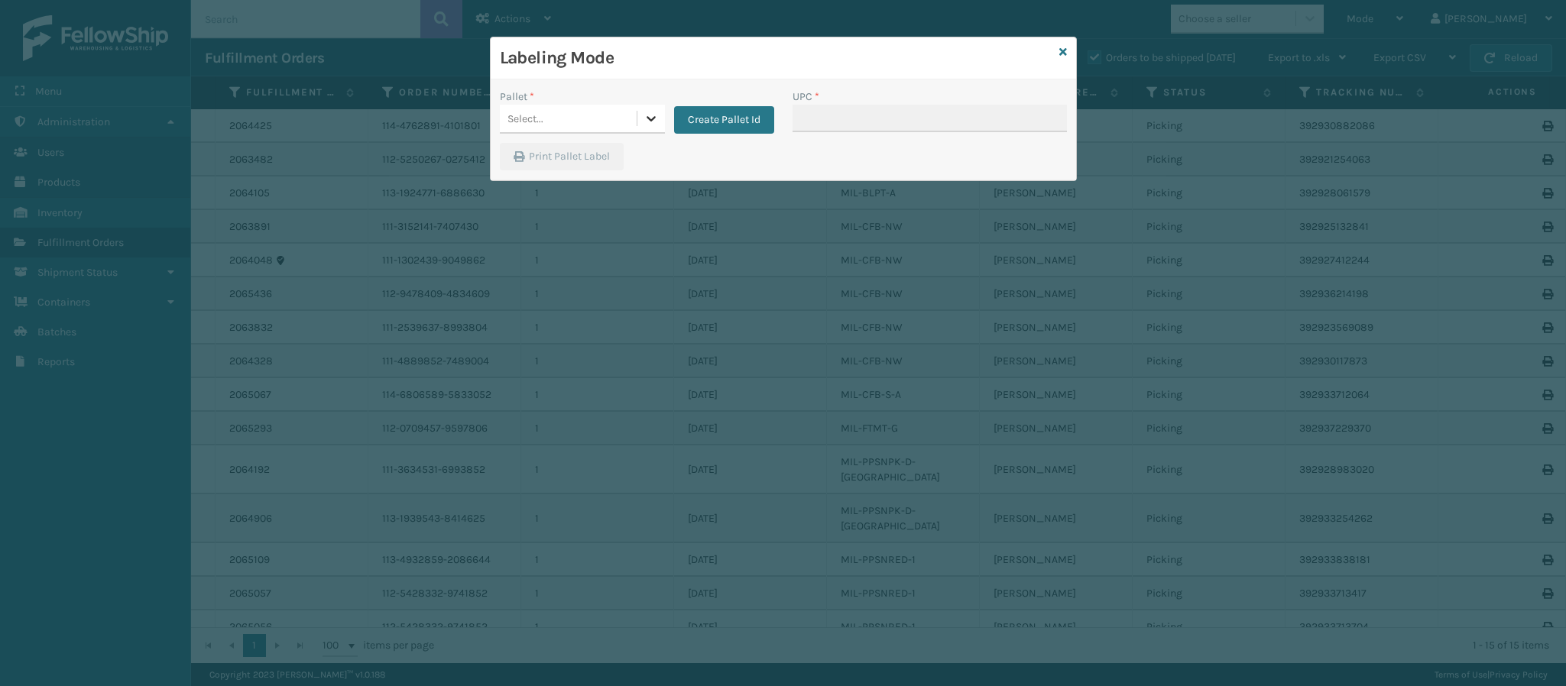
click at [658, 119] on div at bounding box center [651, 119] width 28 height 28
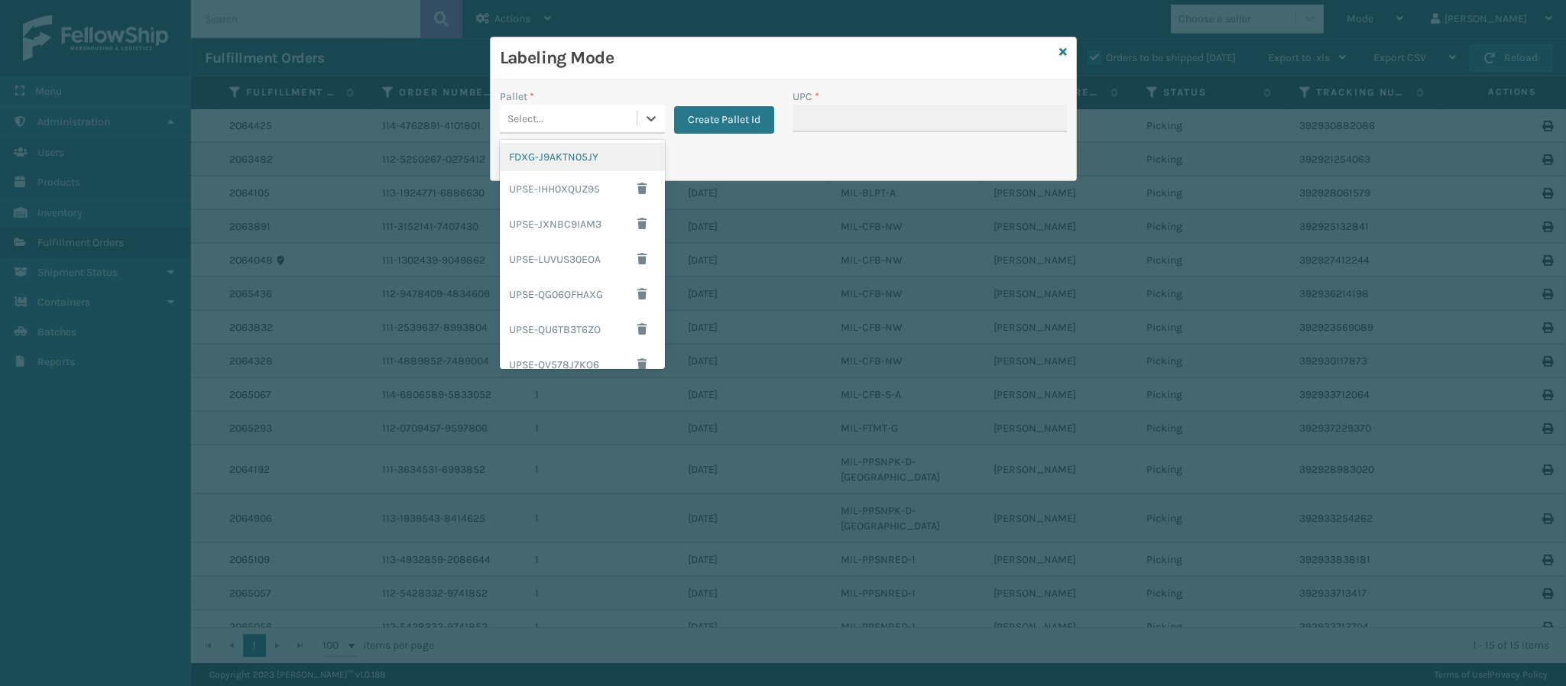
click at [564, 163] on div "FDXG-J9AKTN05JY" at bounding box center [582, 157] width 165 height 28
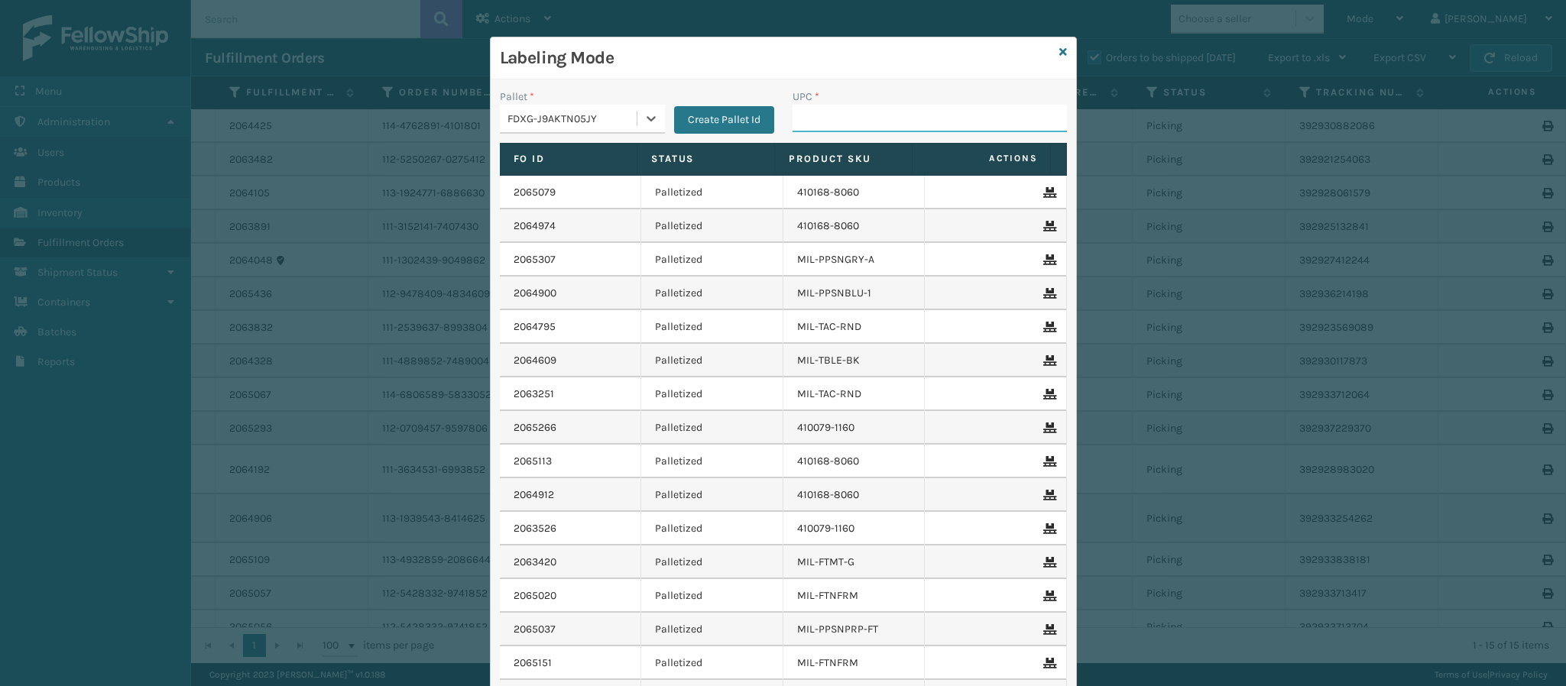
click at [841, 119] on input "UPC *" at bounding box center [929, 119] width 274 height 28
paste input "840985118686"
type input "840985118686"
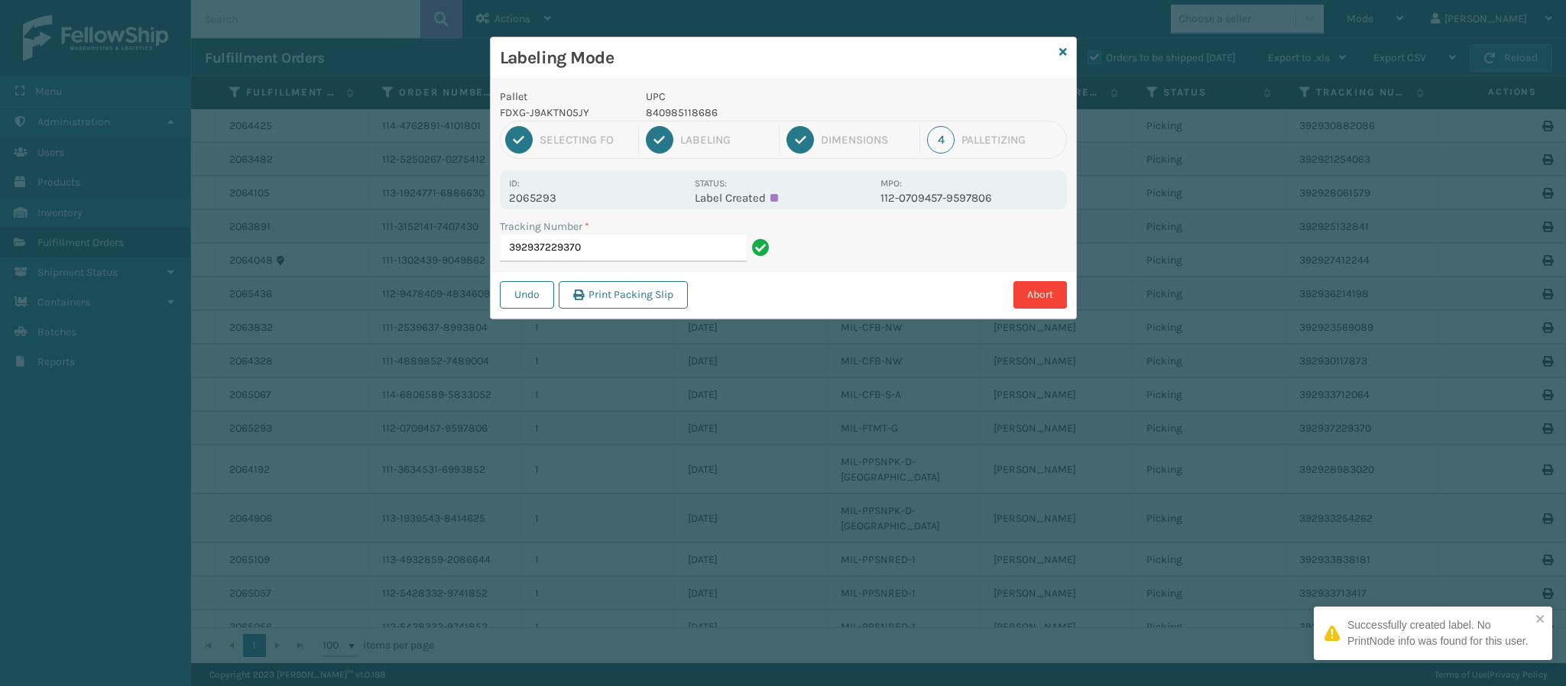
click at [542, 195] on p "2065293" at bounding box center [597, 198] width 176 height 14
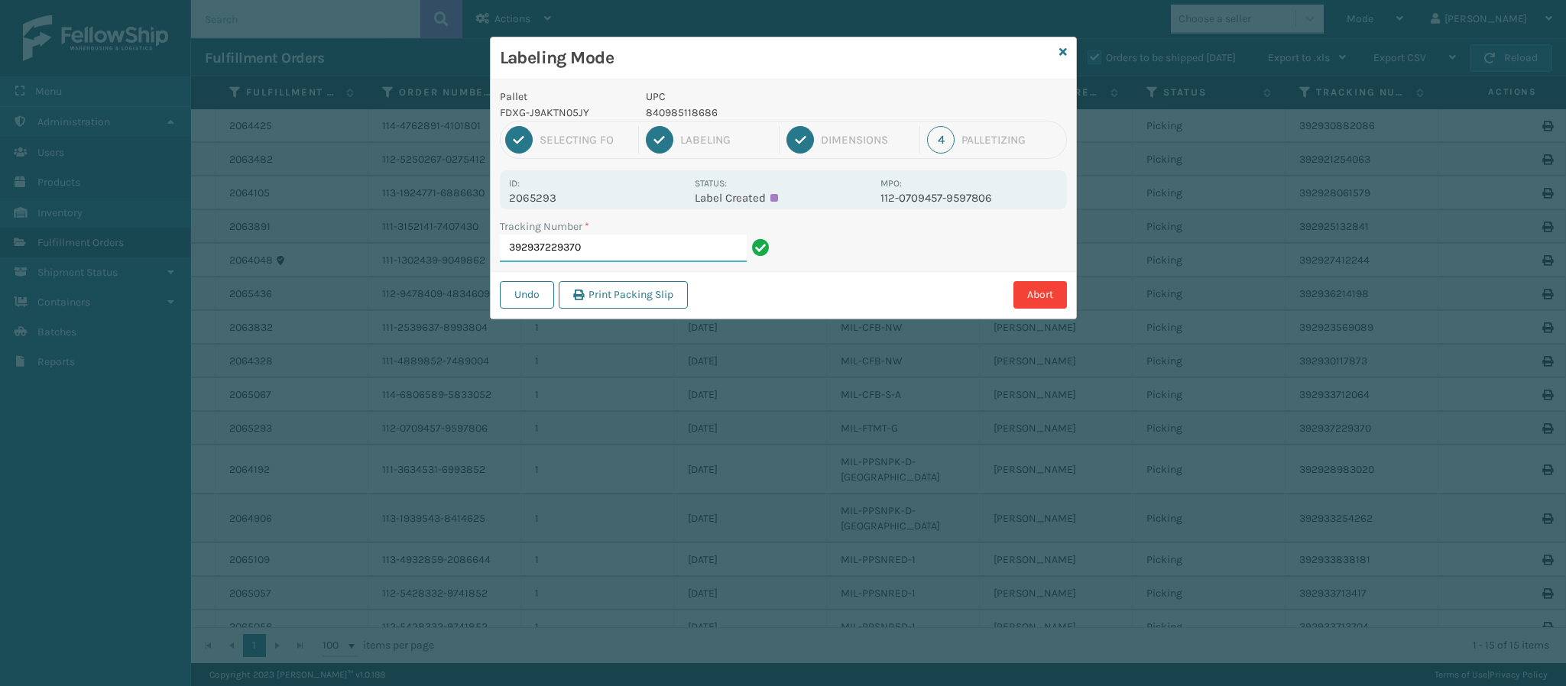
click at [659, 251] on input "392937229370" at bounding box center [623, 249] width 247 height 28
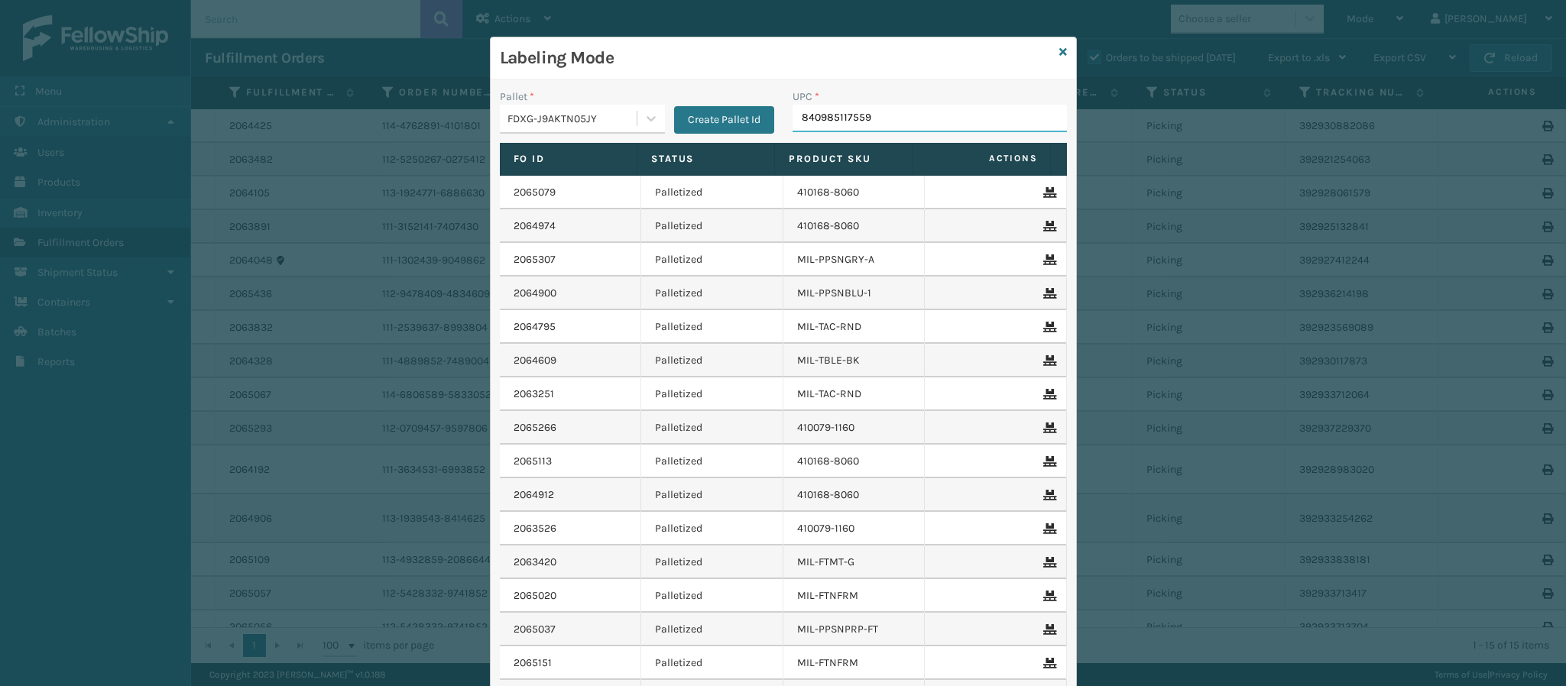
type input "840985117559"
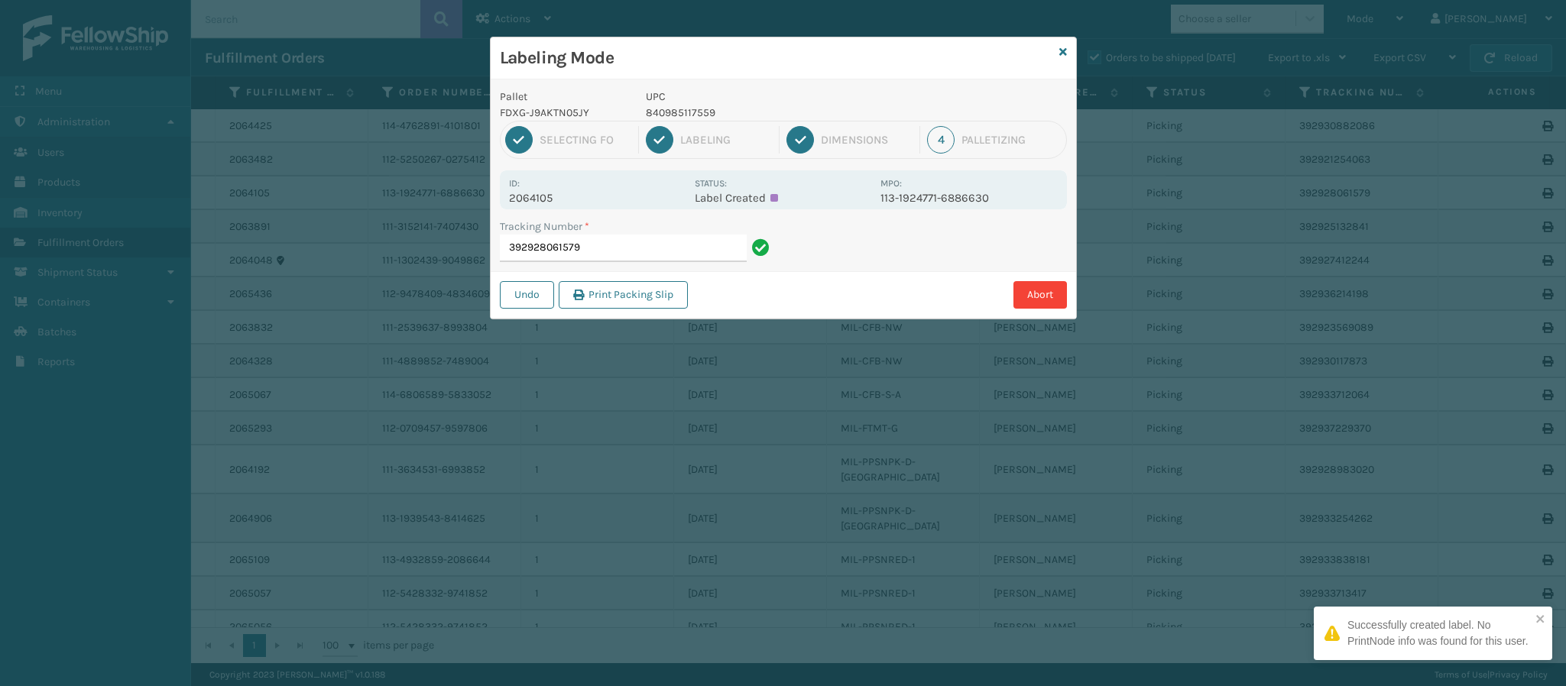
click at [525, 197] on p "2064105" at bounding box center [597, 198] width 176 height 14
click at [669, 246] on input "392928061579" at bounding box center [623, 249] width 247 height 28
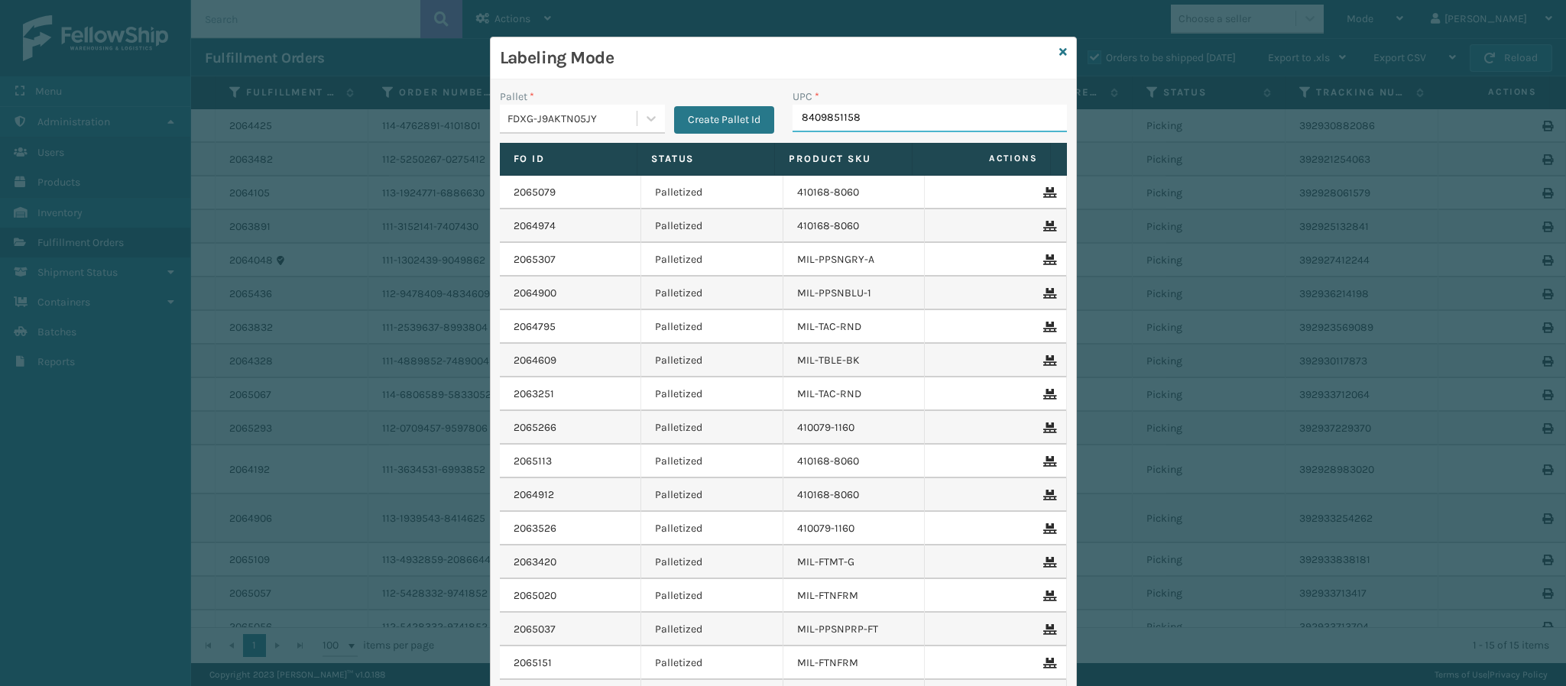
type input "84098511583"
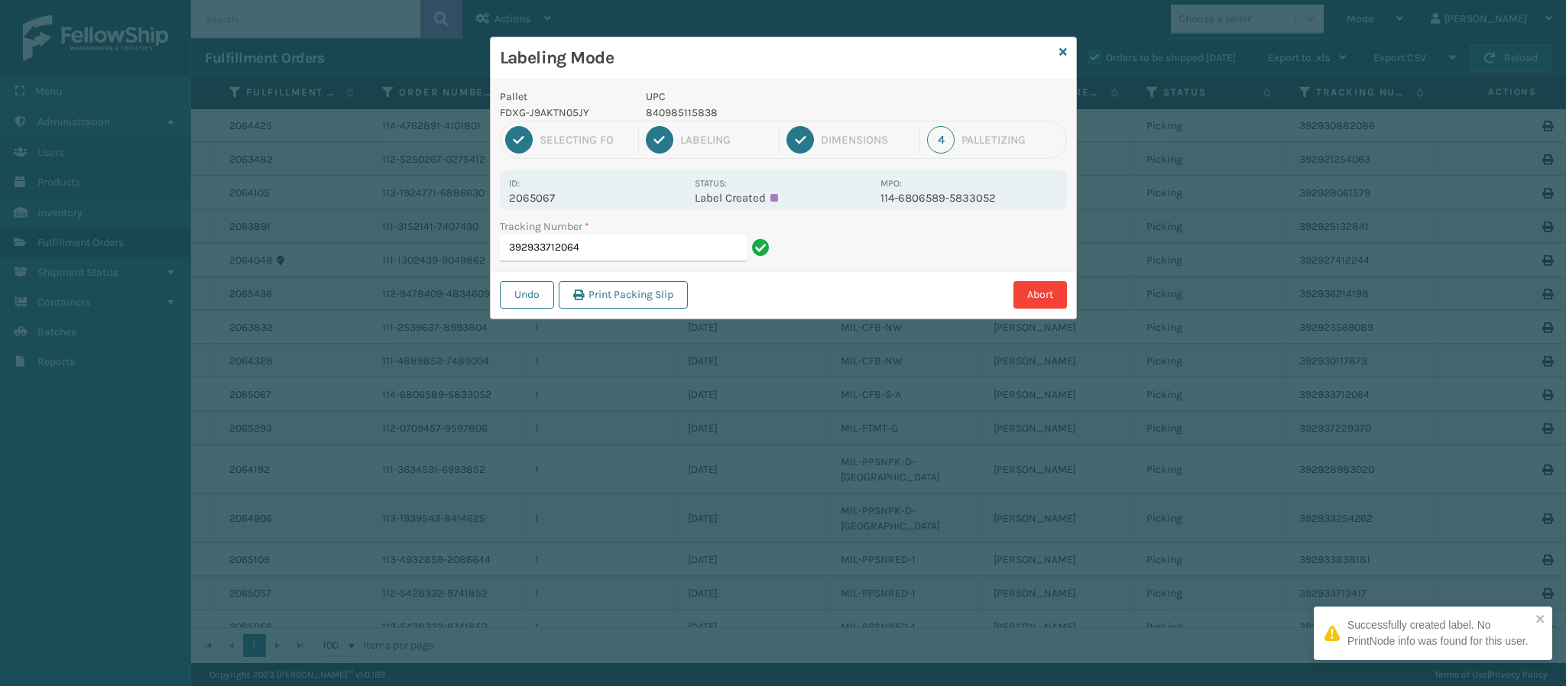
click at [549, 196] on p "2065067" at bounding box center [597, 198] width 176 height 14
click at [674, 246] on input "392933712064" at bounding box center [623, 249] width 247 height 28
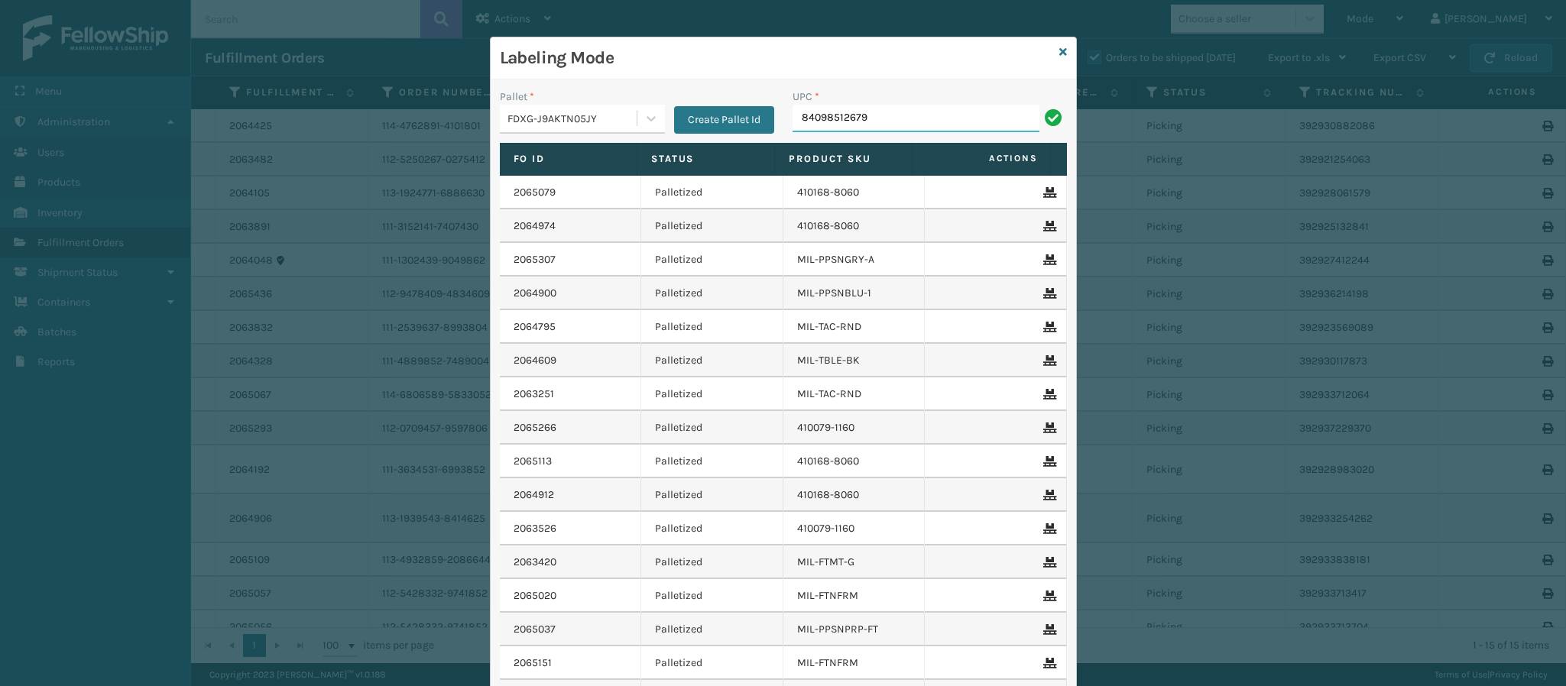
type input "840985126797"
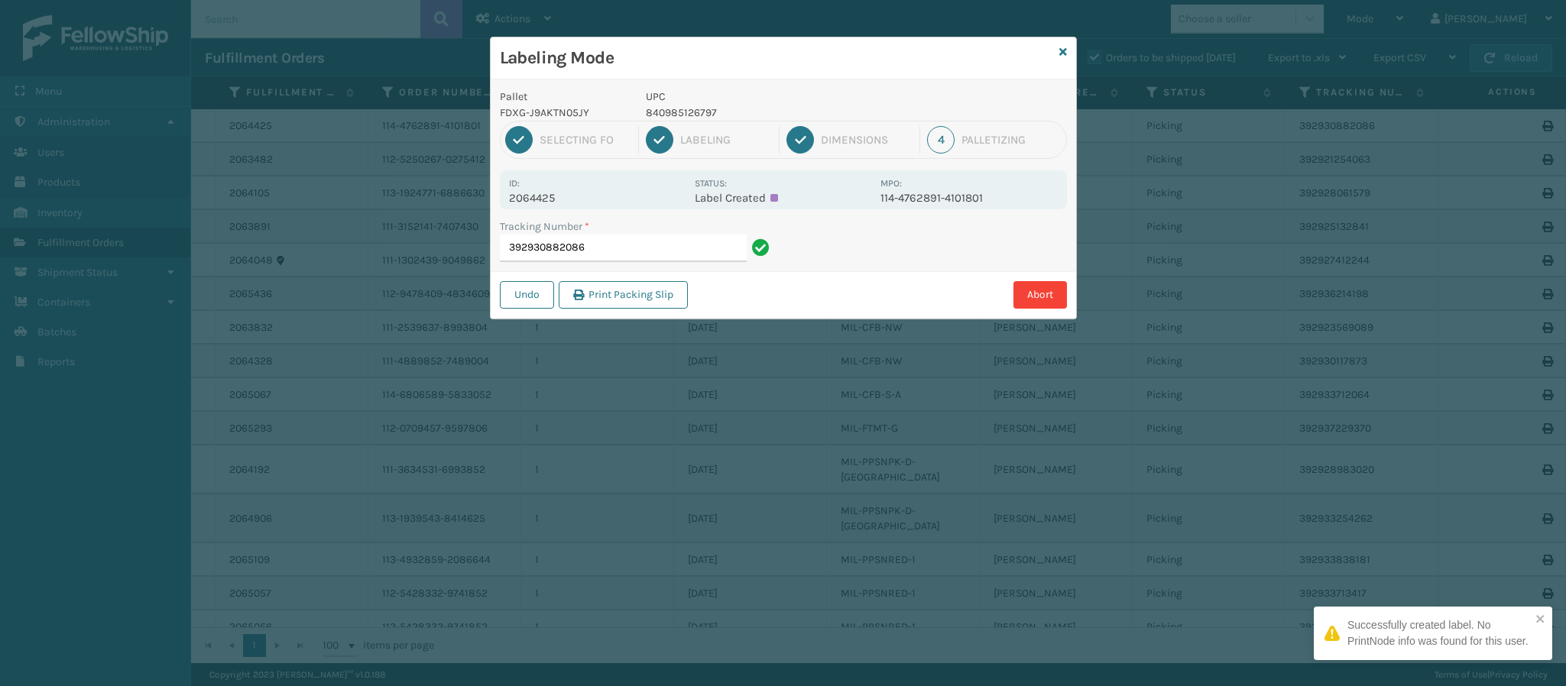
click at [539, 196] on p "2064425" at bounding box center [597, 198] width 176 height 14
click at [653, 250] on input "392930882086" at bounding box center [623, 249] width 247 height 28
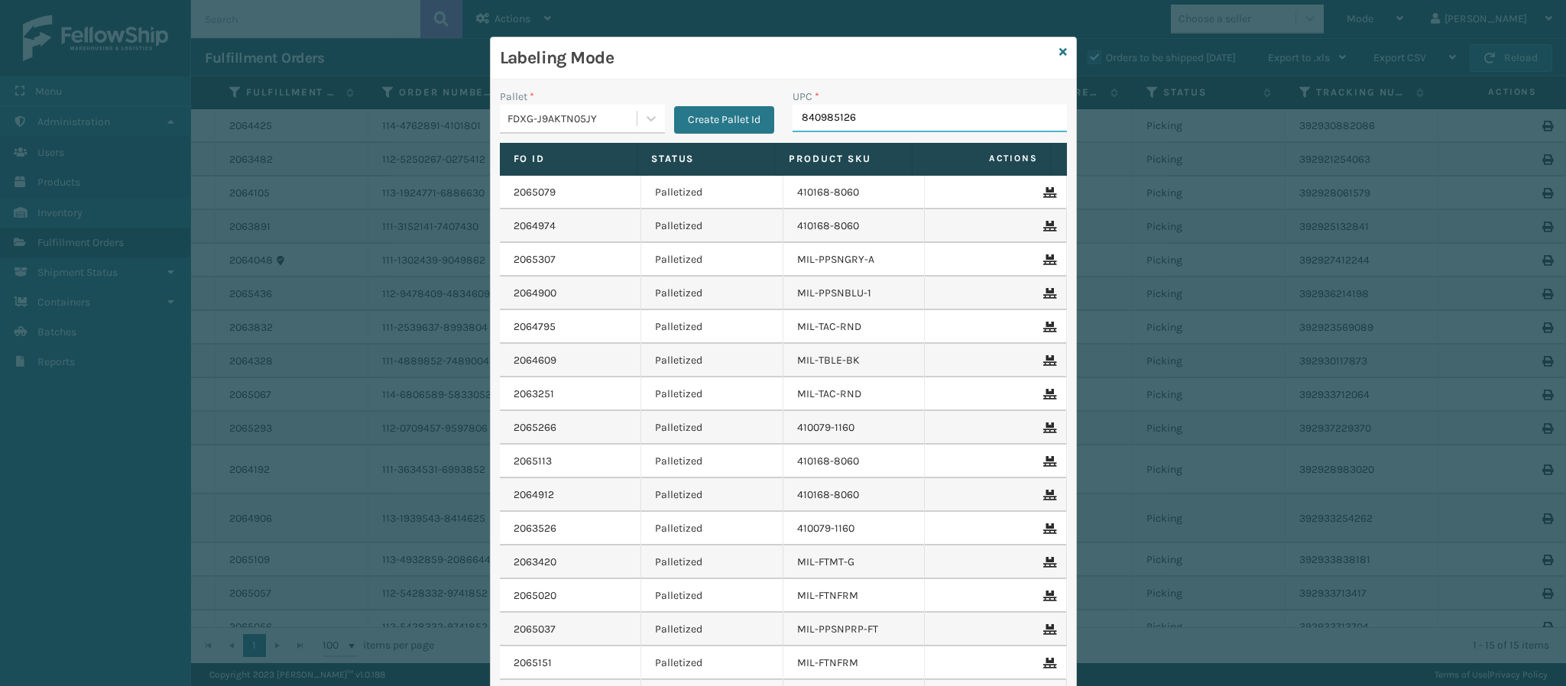
type input "8409851268"
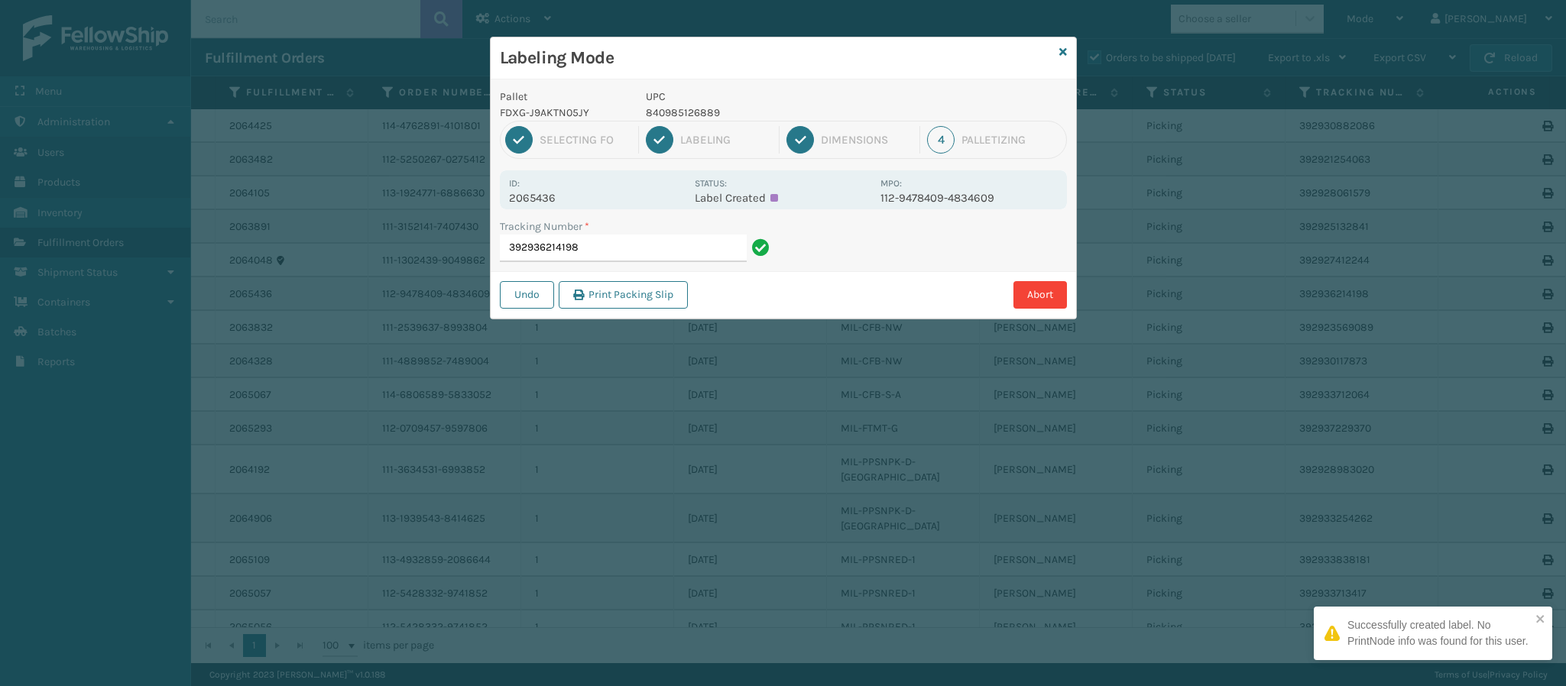
click at [537, 196] on p "2065436" at bounding box center [597, 198] width 176 height 14
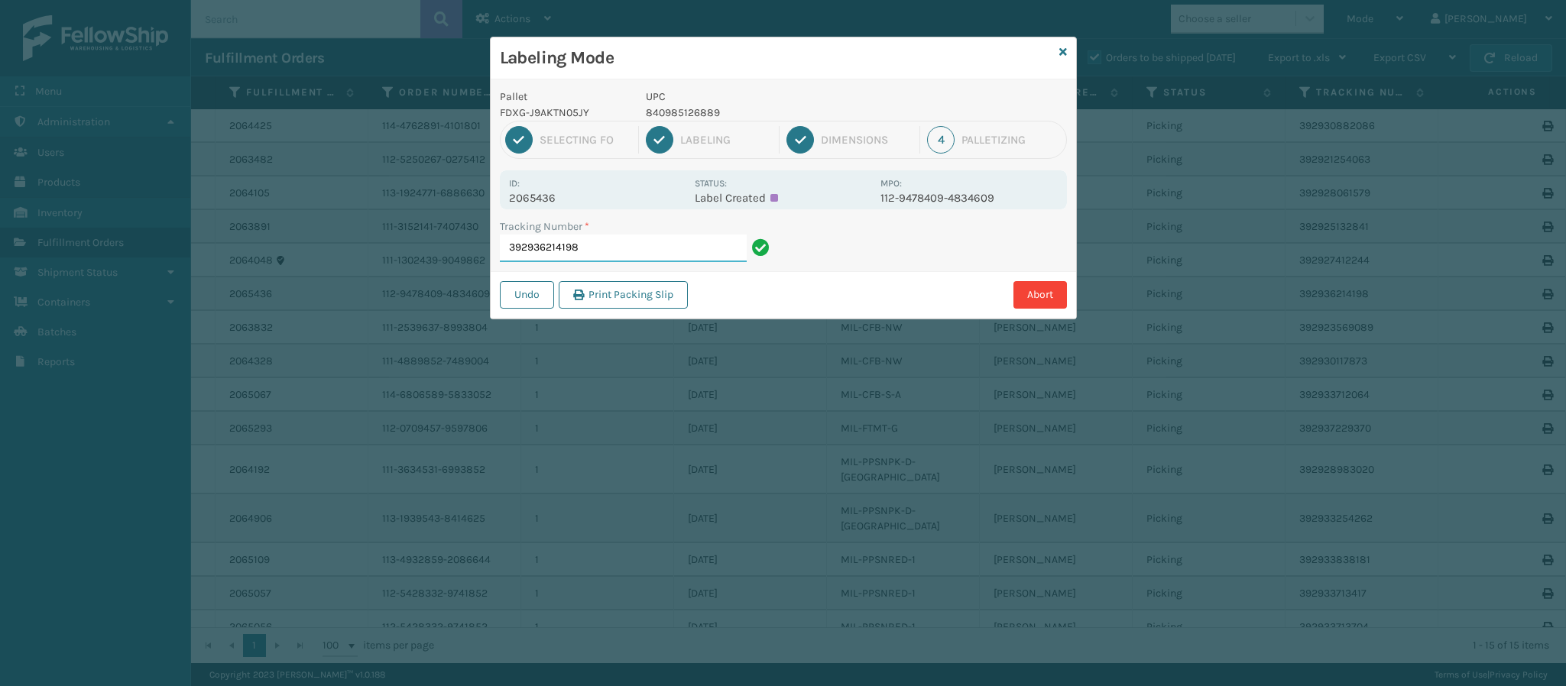
click at [619, 245] on input "392936214198" at bounding box center [623, 249] width 247 height 28
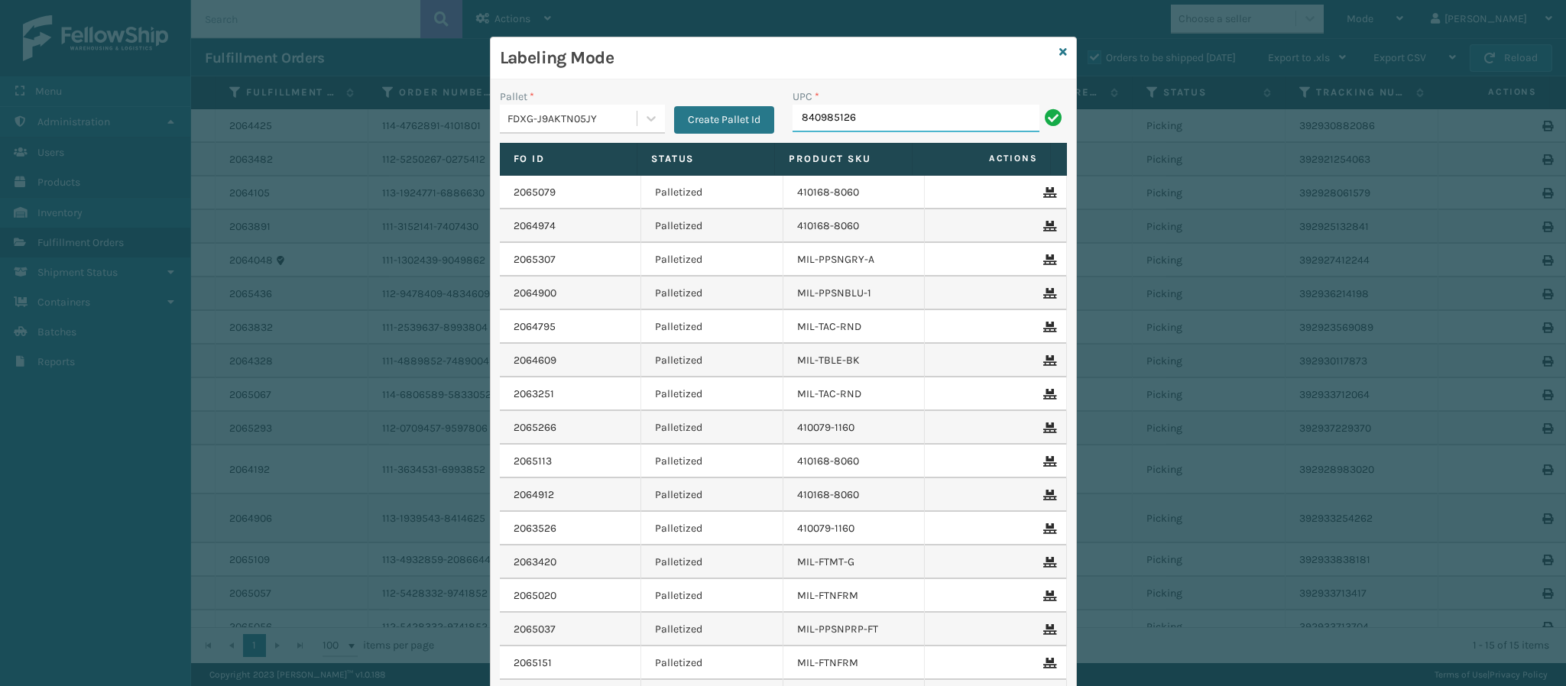
type input "8409851268"
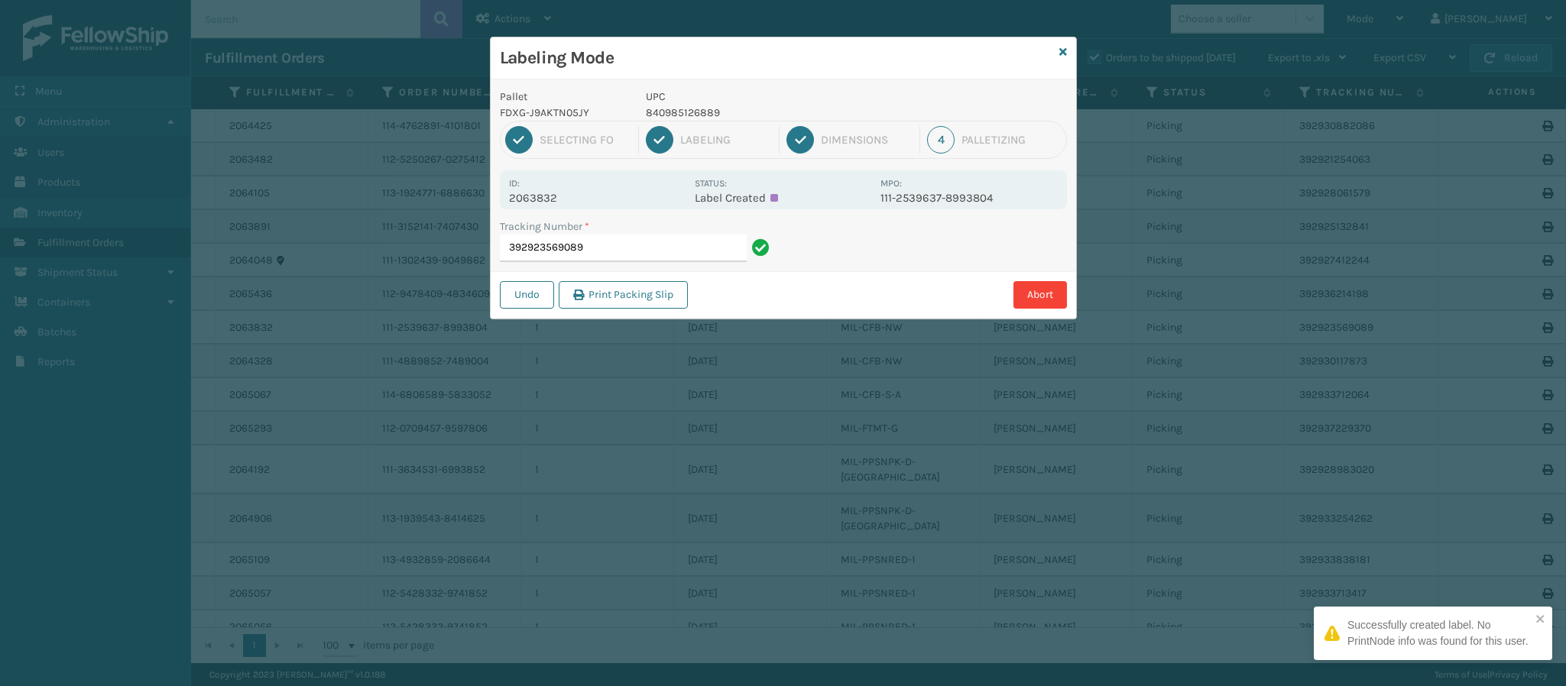
click at [555, 199] on p "2063832" at bounding box center [597, 198] width 176 height 14
click at [649, 260] on input "392923569089" at bounding box center [623, 249] width 247 height 28
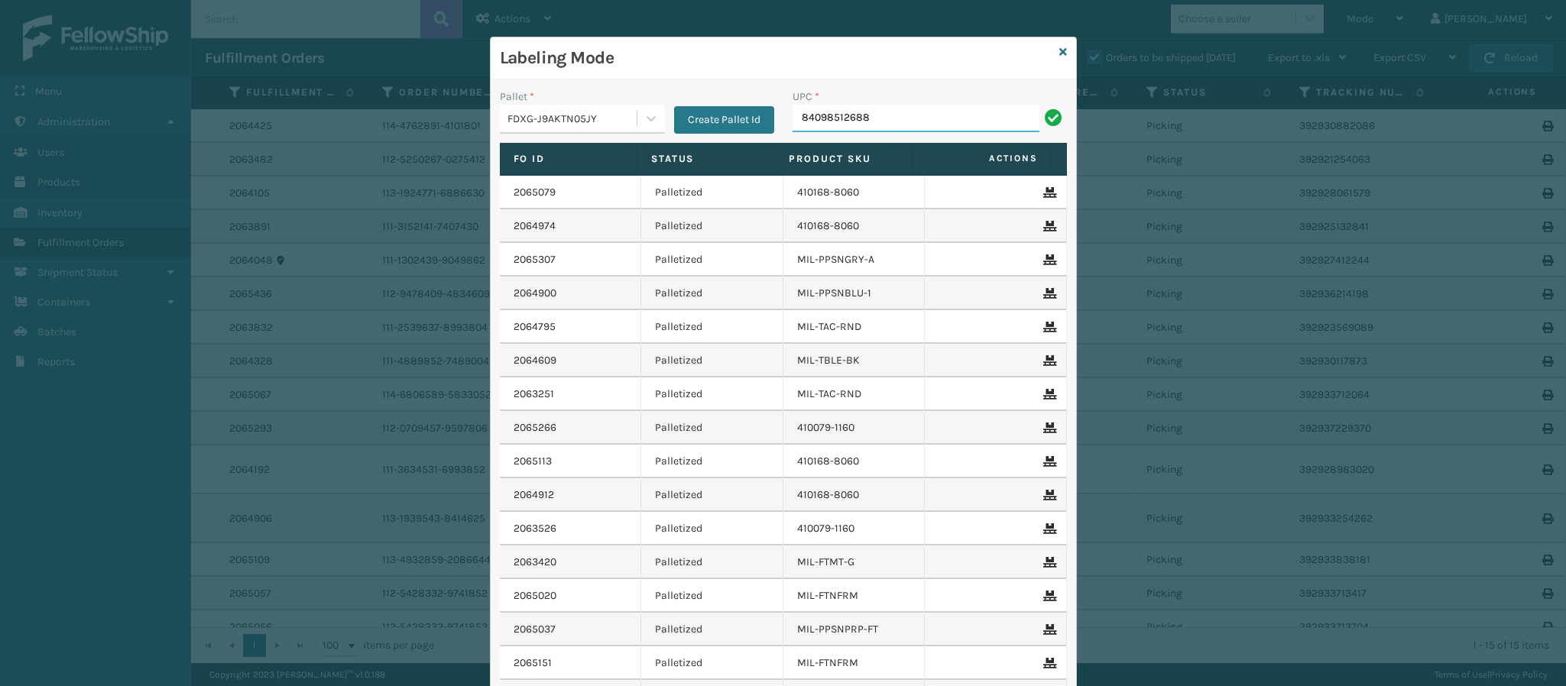
type input "840985126889"
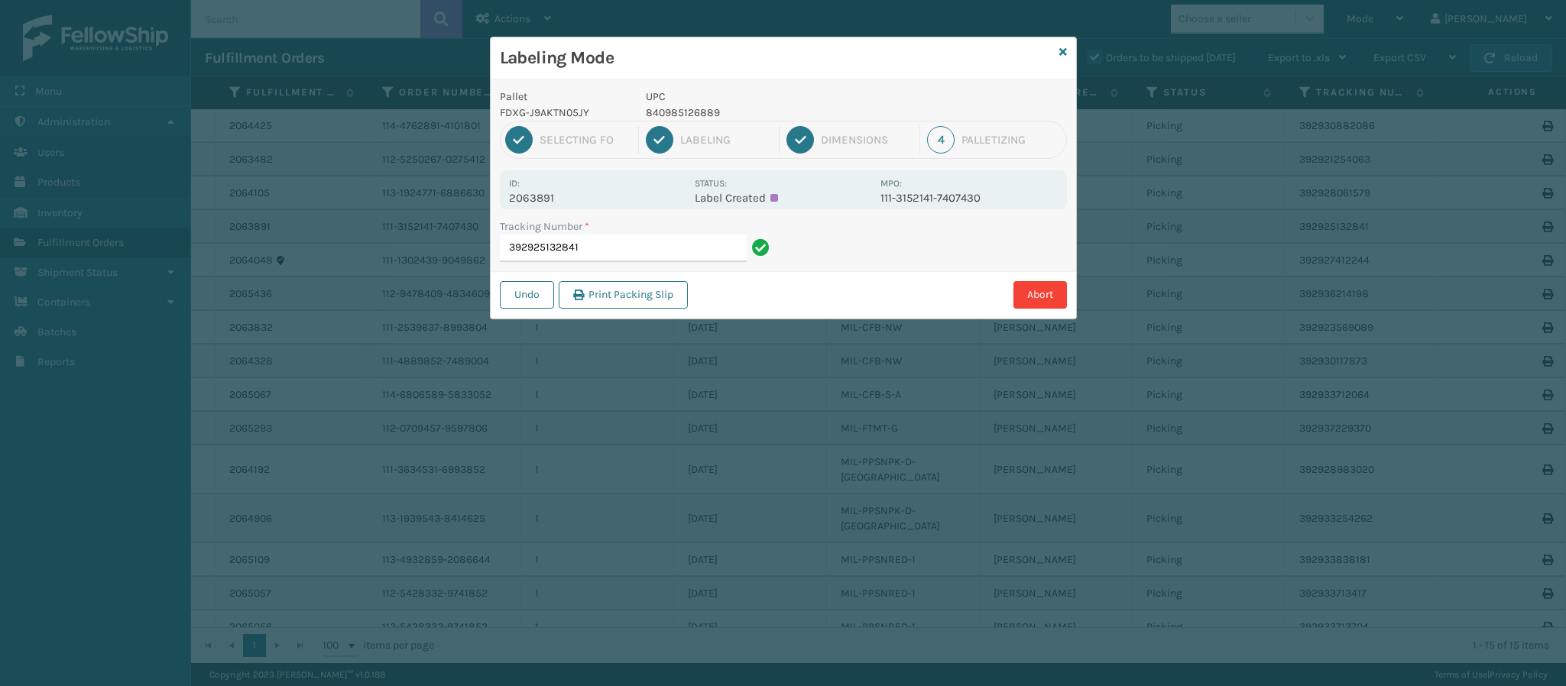
click at [552, 200] on p "2063891" at bounding box center [597, 198] width 176 height 14
click at [713, 250] on input "392925132841" at bounding box center [623, 249] width 247 height 28
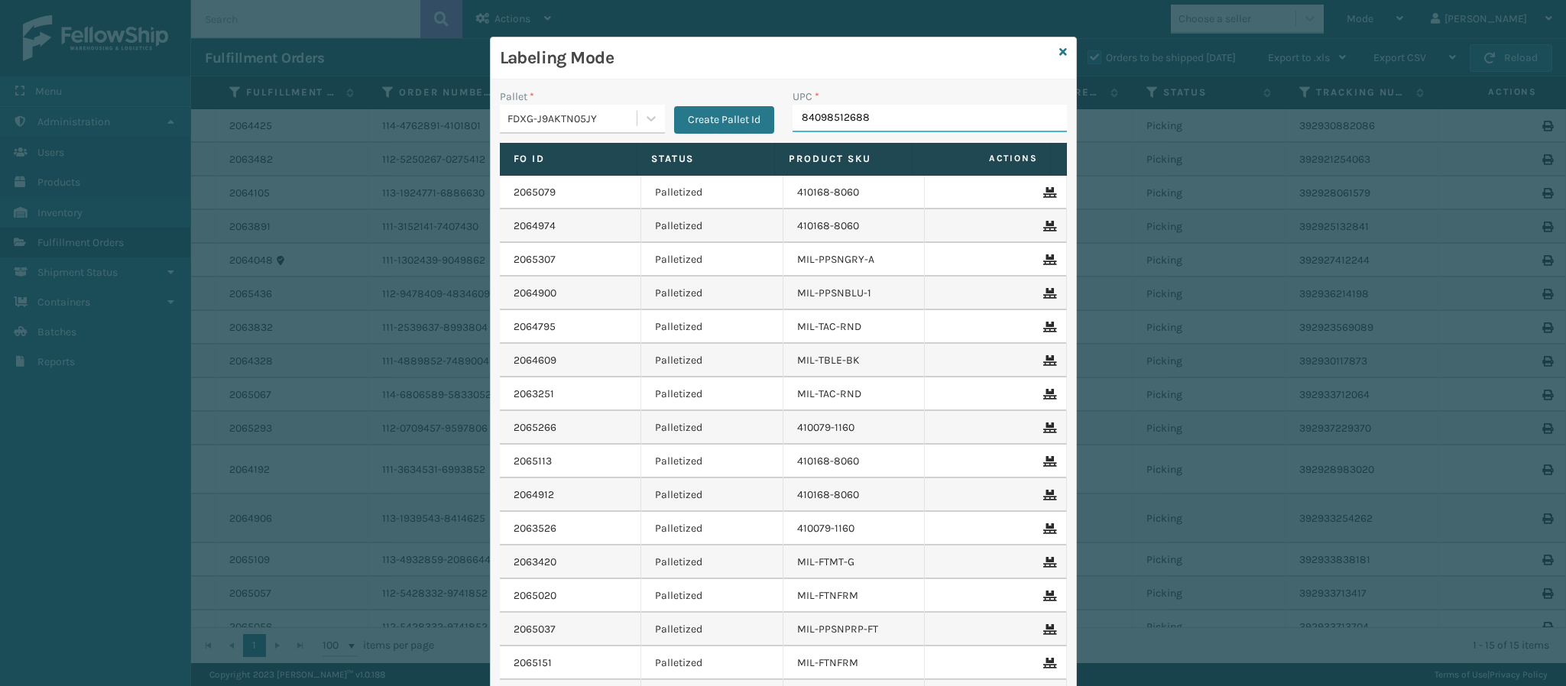
type input "840985126889"
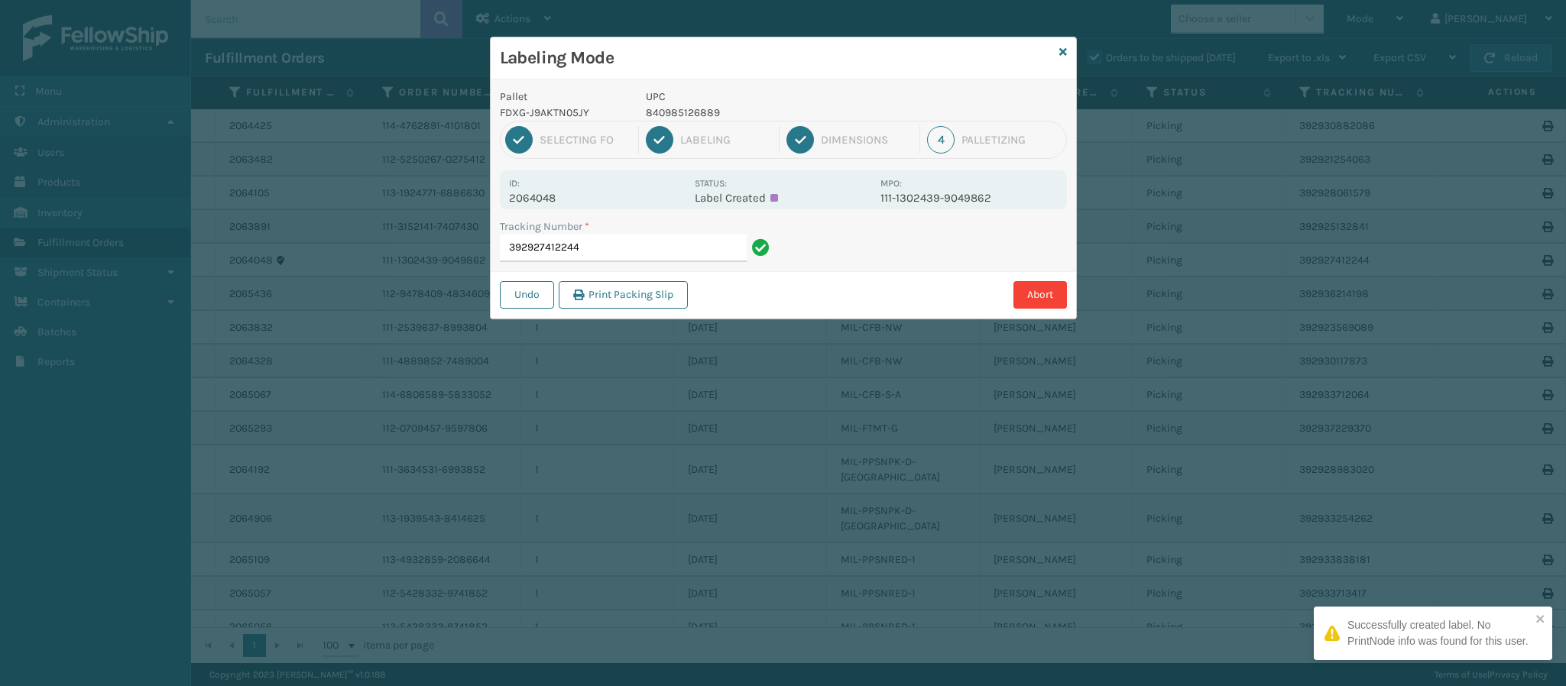
click at [543, 198] on p "2064048" at bounding box center [597, 198] width 176 height 14
click at [610, 253] on input "392927412244" at bounding box center [623, 249] width 247 height 28
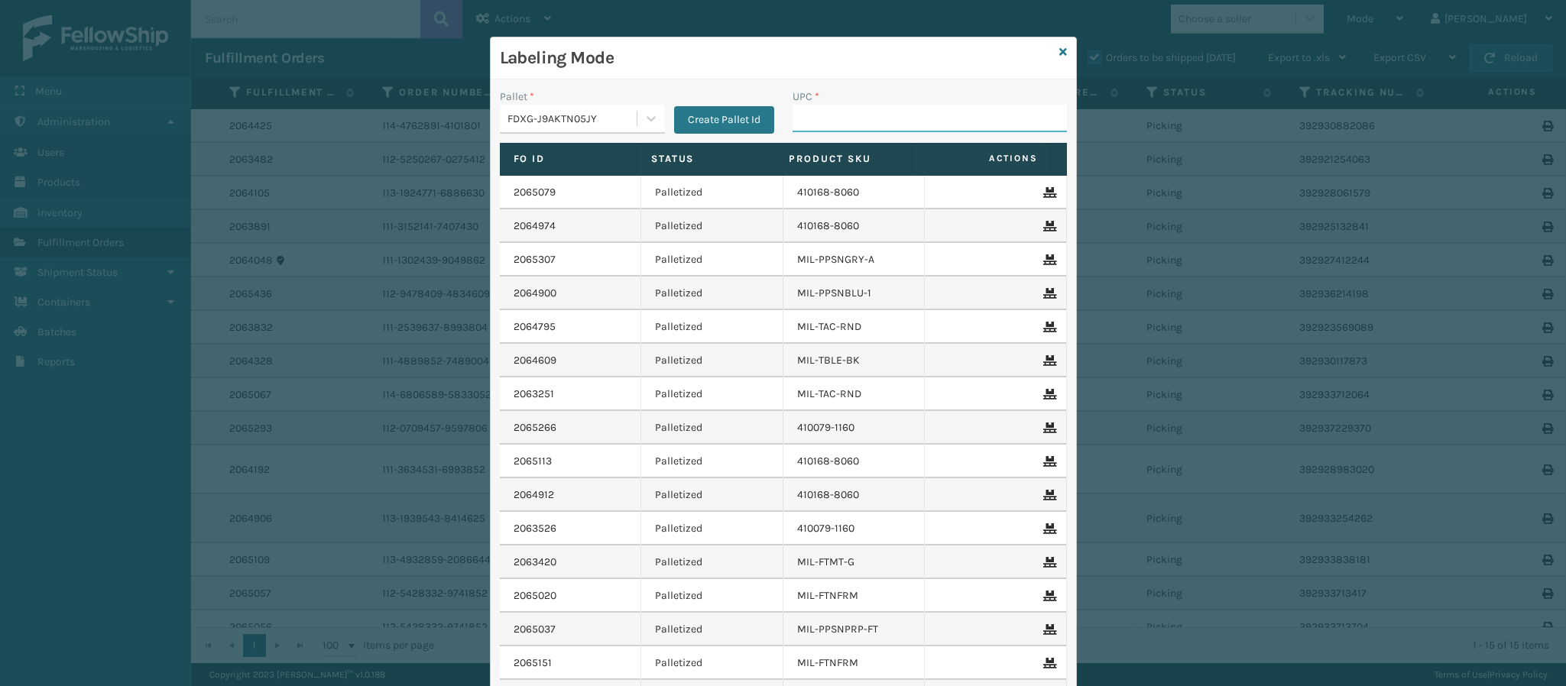
click at [835, 126] on input "UPC *" at bounding box center [929, 119] width 274 height 28
type input "8409851268"
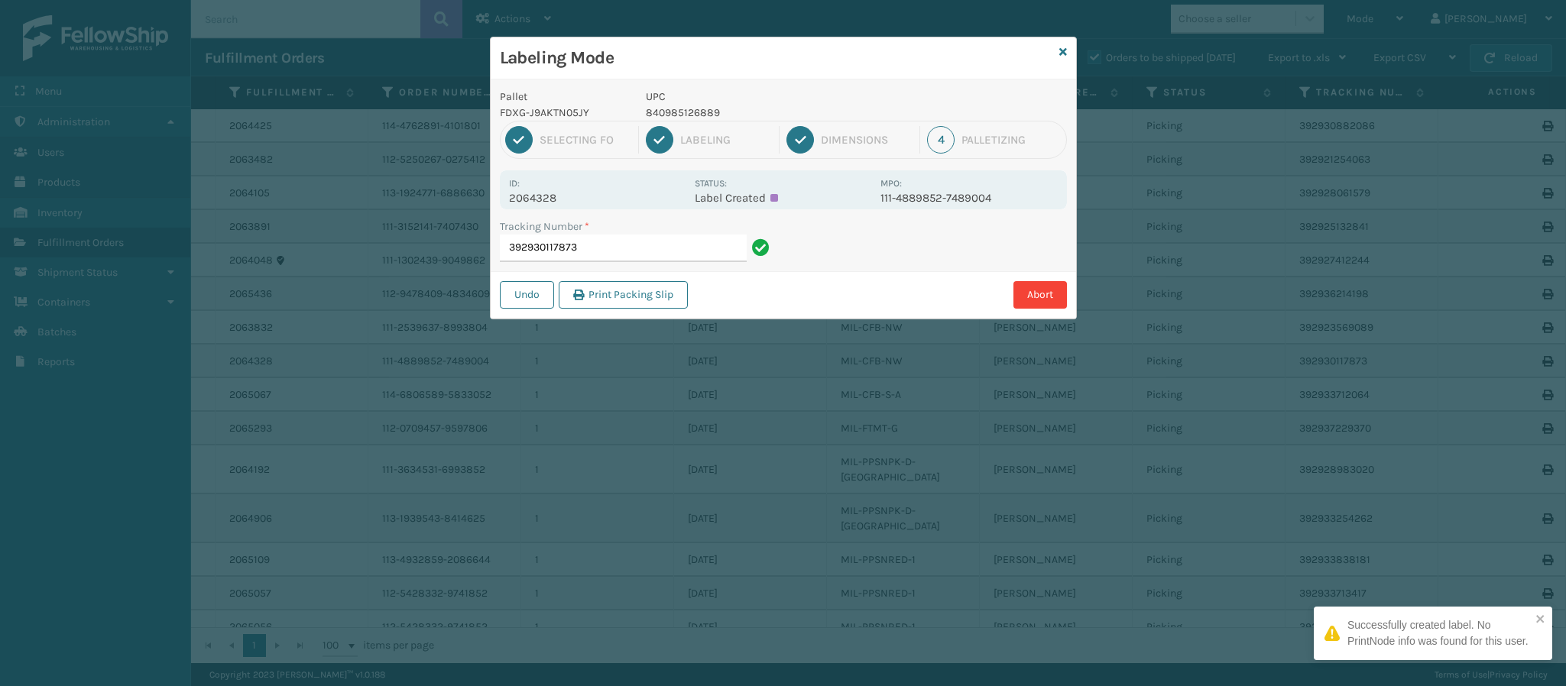
click at [551, 206] on div "Id: 2064328 Status: Label Created MPO: 111-4889852-7489004" at bounding box center [783, 189] width 567 height 39
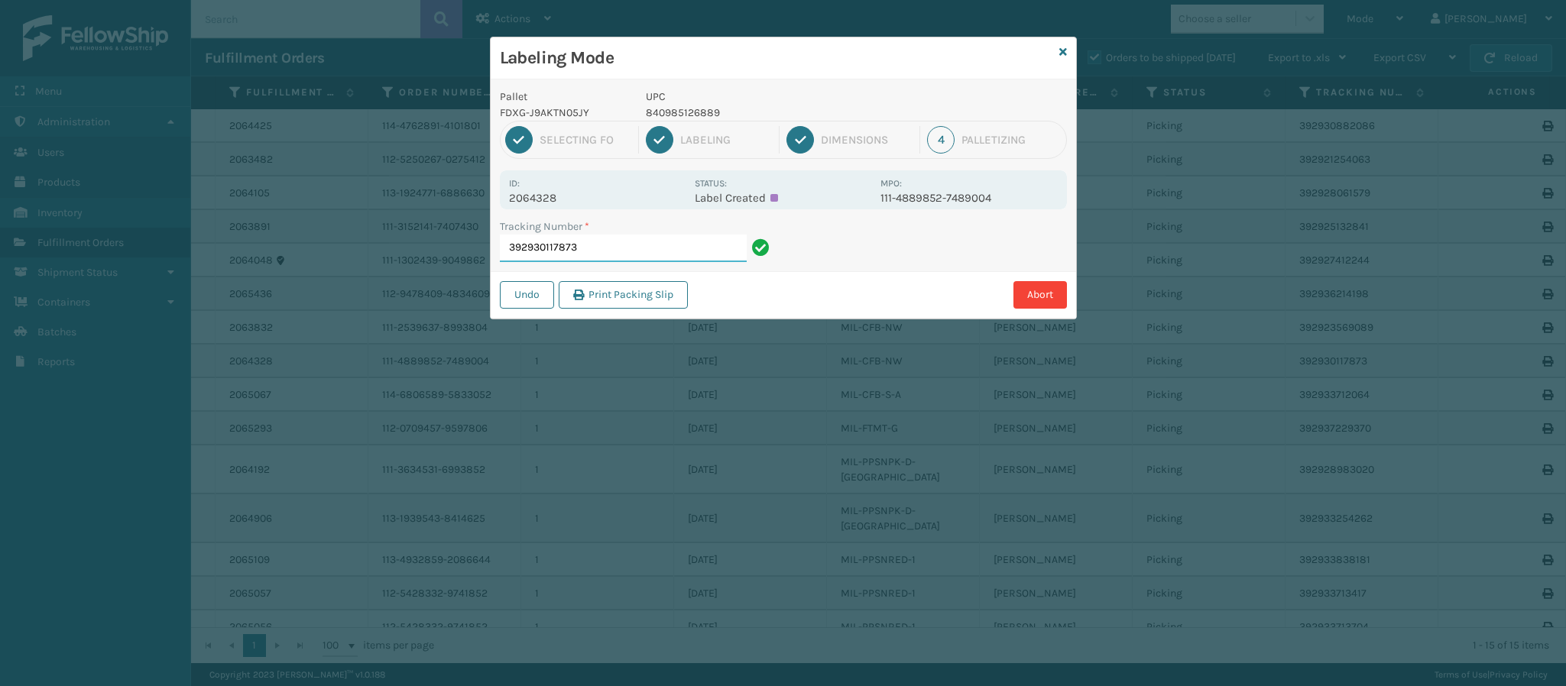
click at [682, 262] on input "392930117873" at bounding box center [623, 249] width 247 height 28
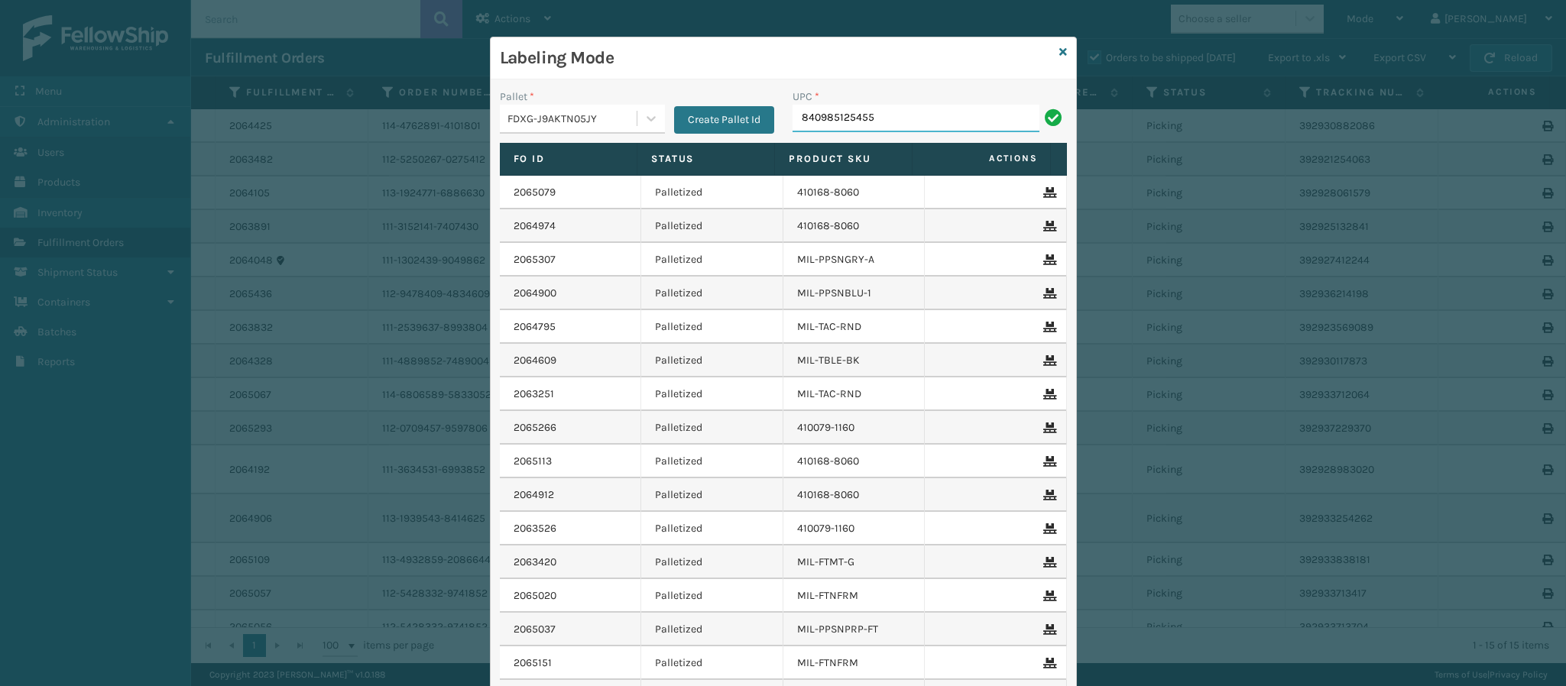
type input "840985125455"
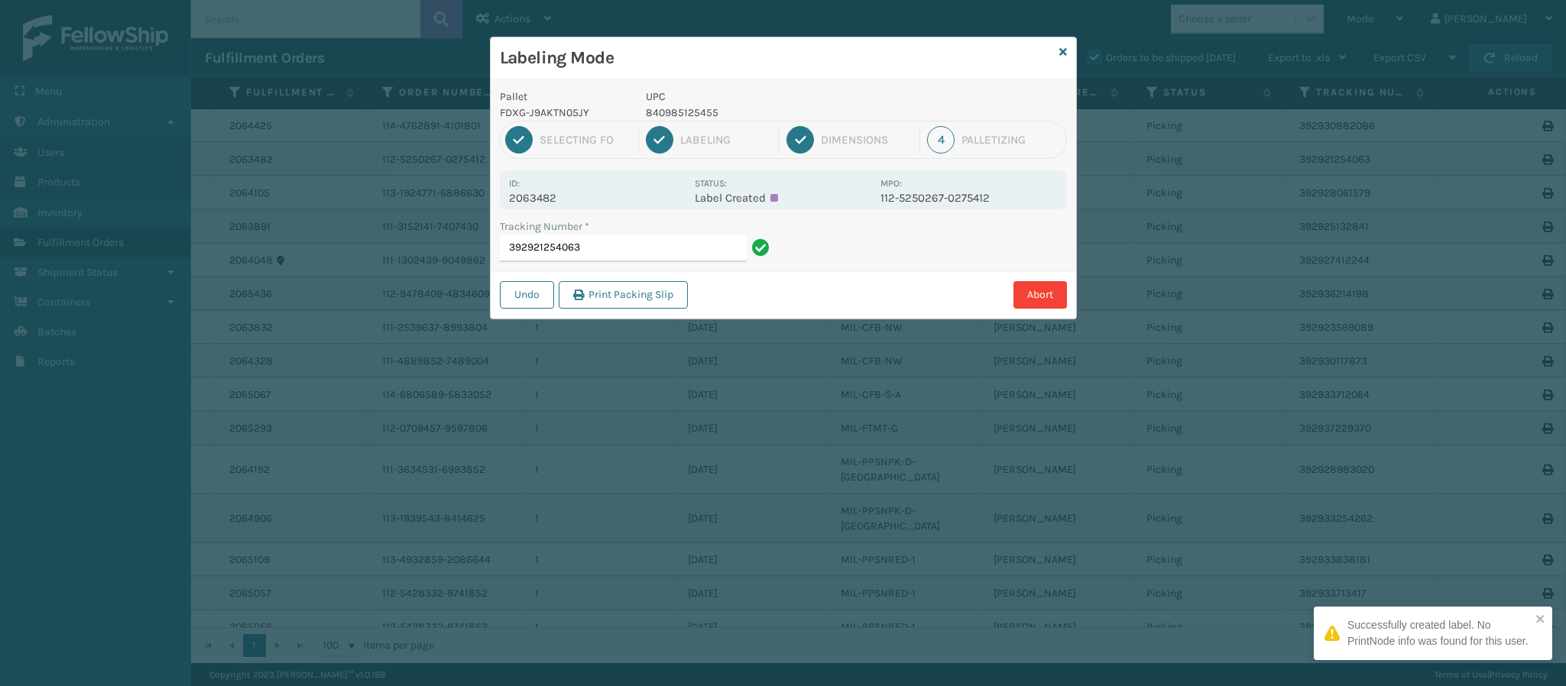
click at [537, 202] on p "2063482" at bounding box center [597, 198] width 176 height 14
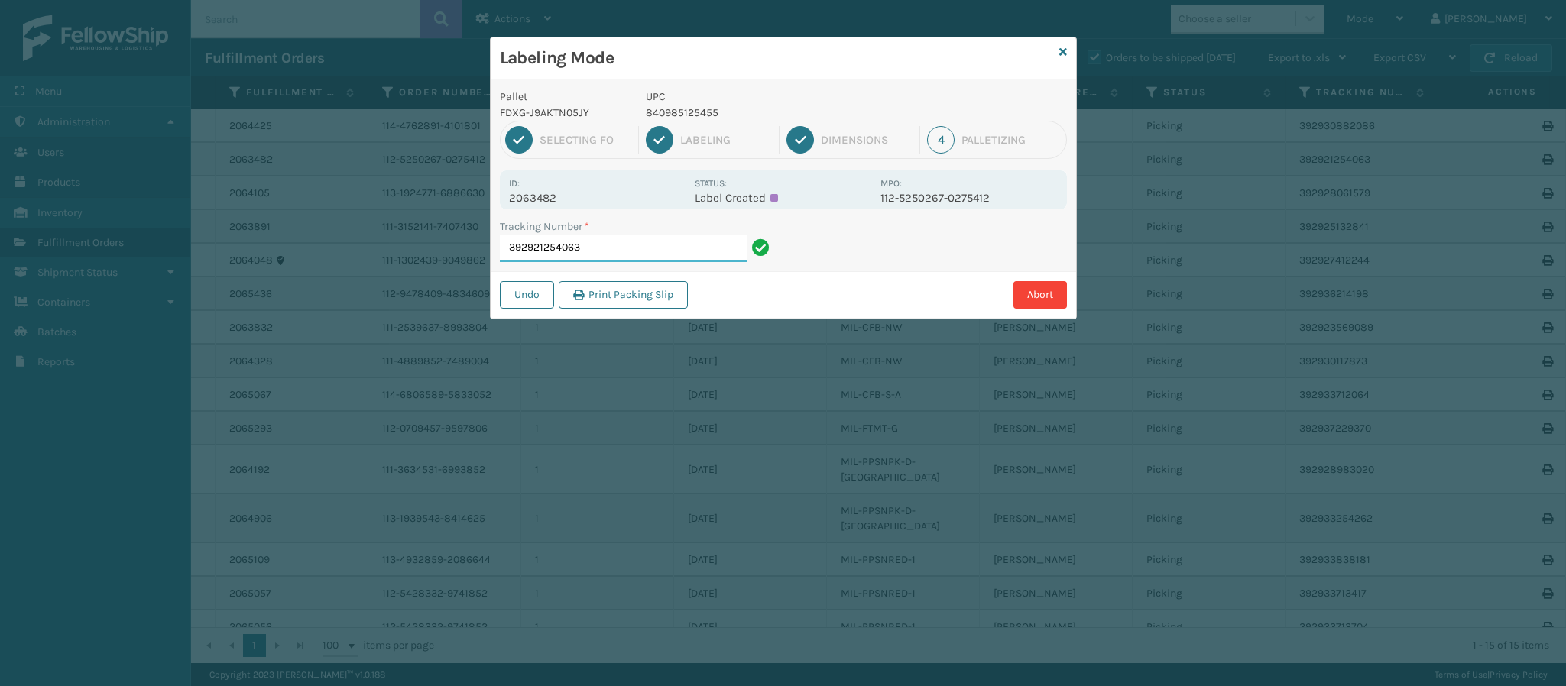
click at [651, 244] on input "392921254063" at bounding box center [623, 249] width 247 height 28
